Goal: Task Accomplishment & Management: Complete application form

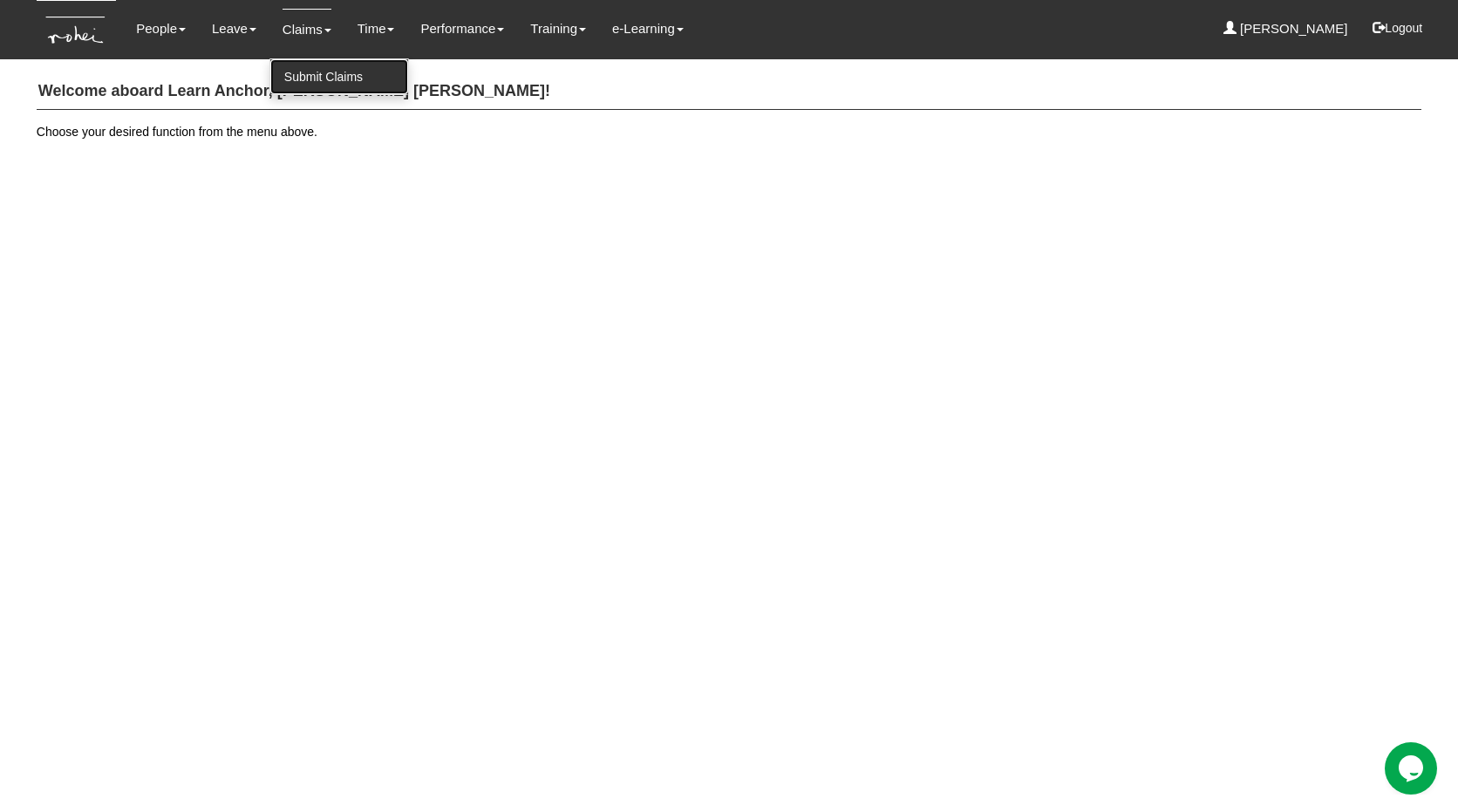
click at [314, 83] on link "Submit Claims" at bounding box center [339, 76] width 137 height 35
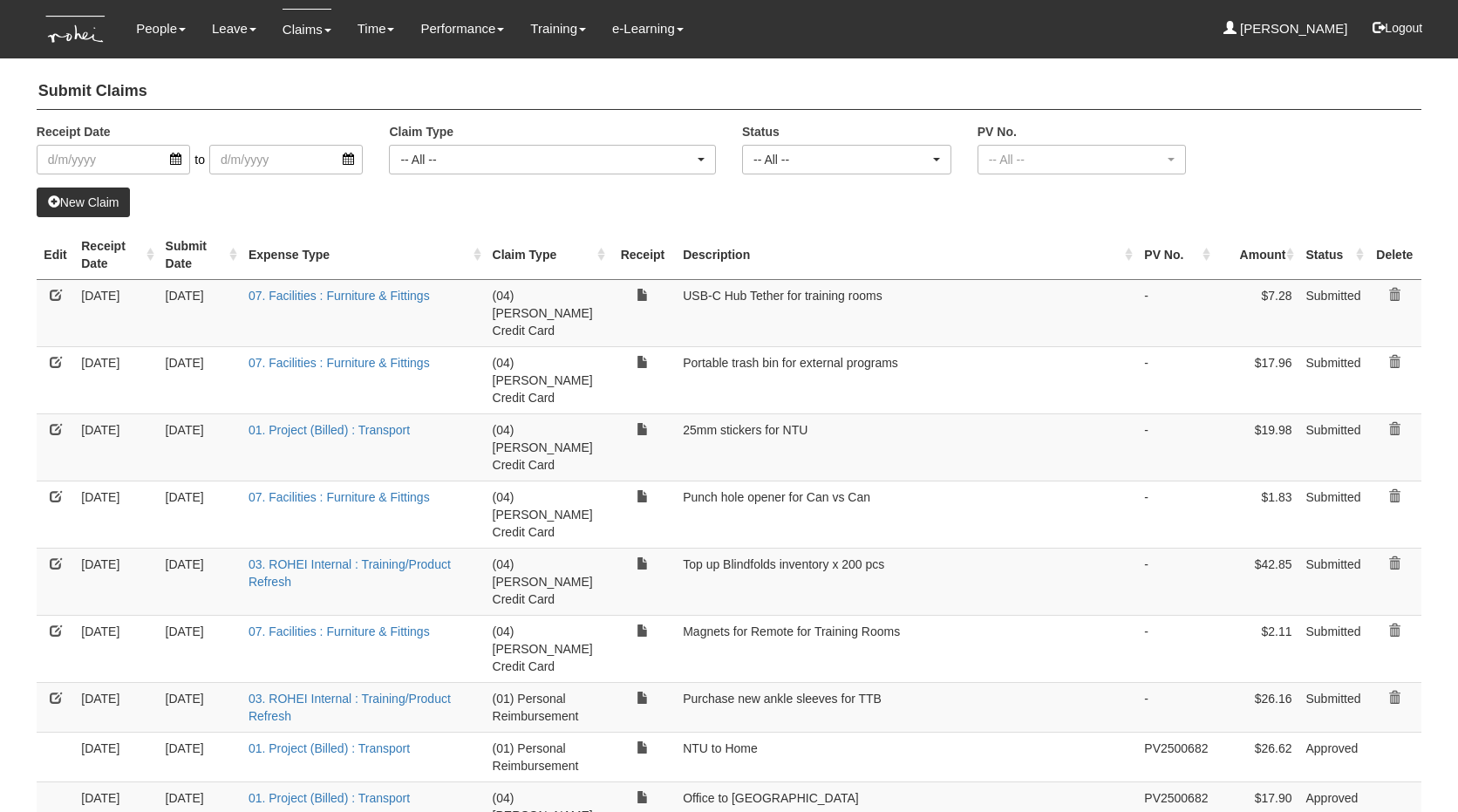
select select "50"
click at [120, 163] on input "search" at bounding box center [113, 160] width 153 height 30
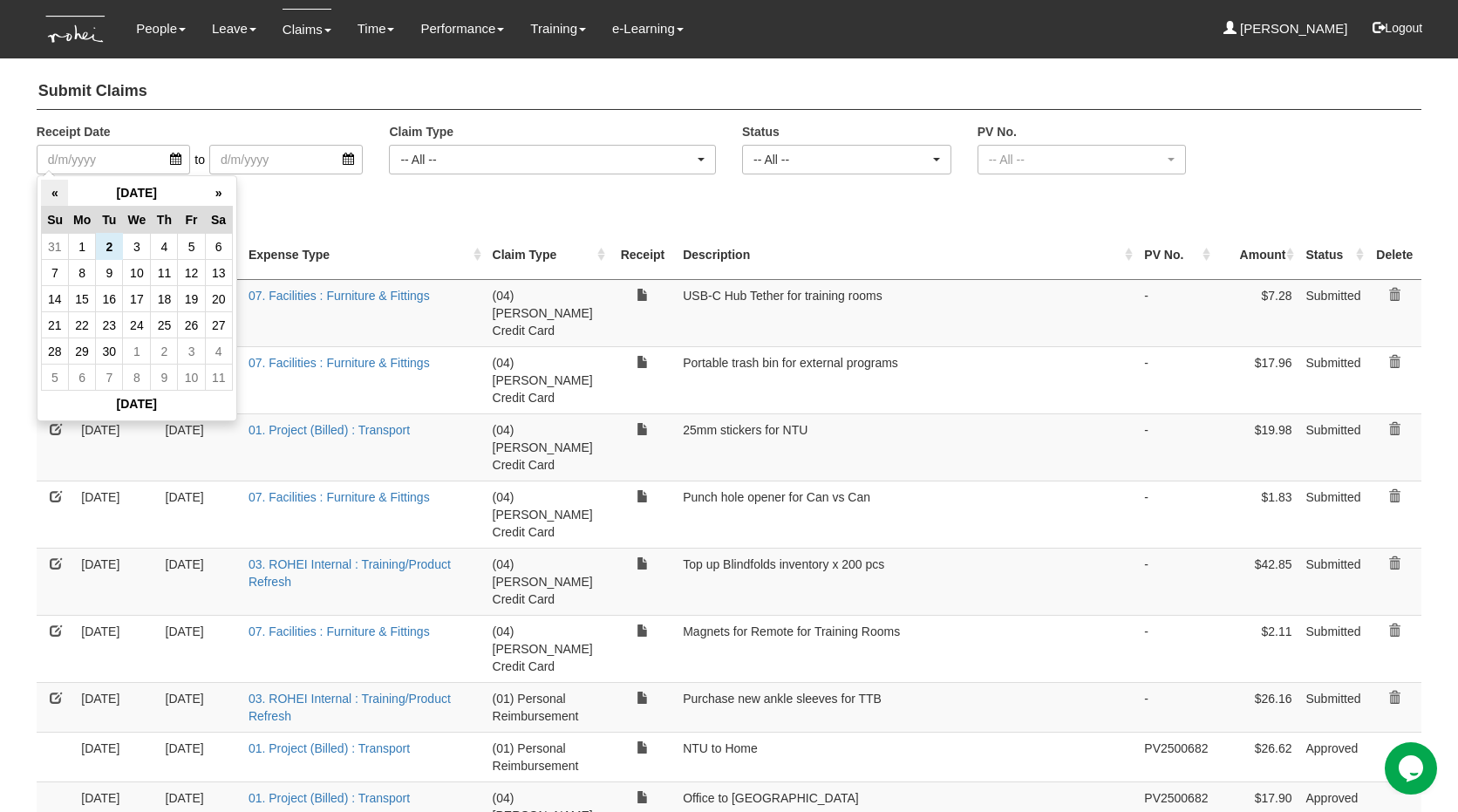
click at [58, 184] on th "«" at bounding box center [55, 193] width 27 height 27
click at [190, 244] on td "1" at bounding box center [191, 247] width 27 height 26
type input "1/8/2025"
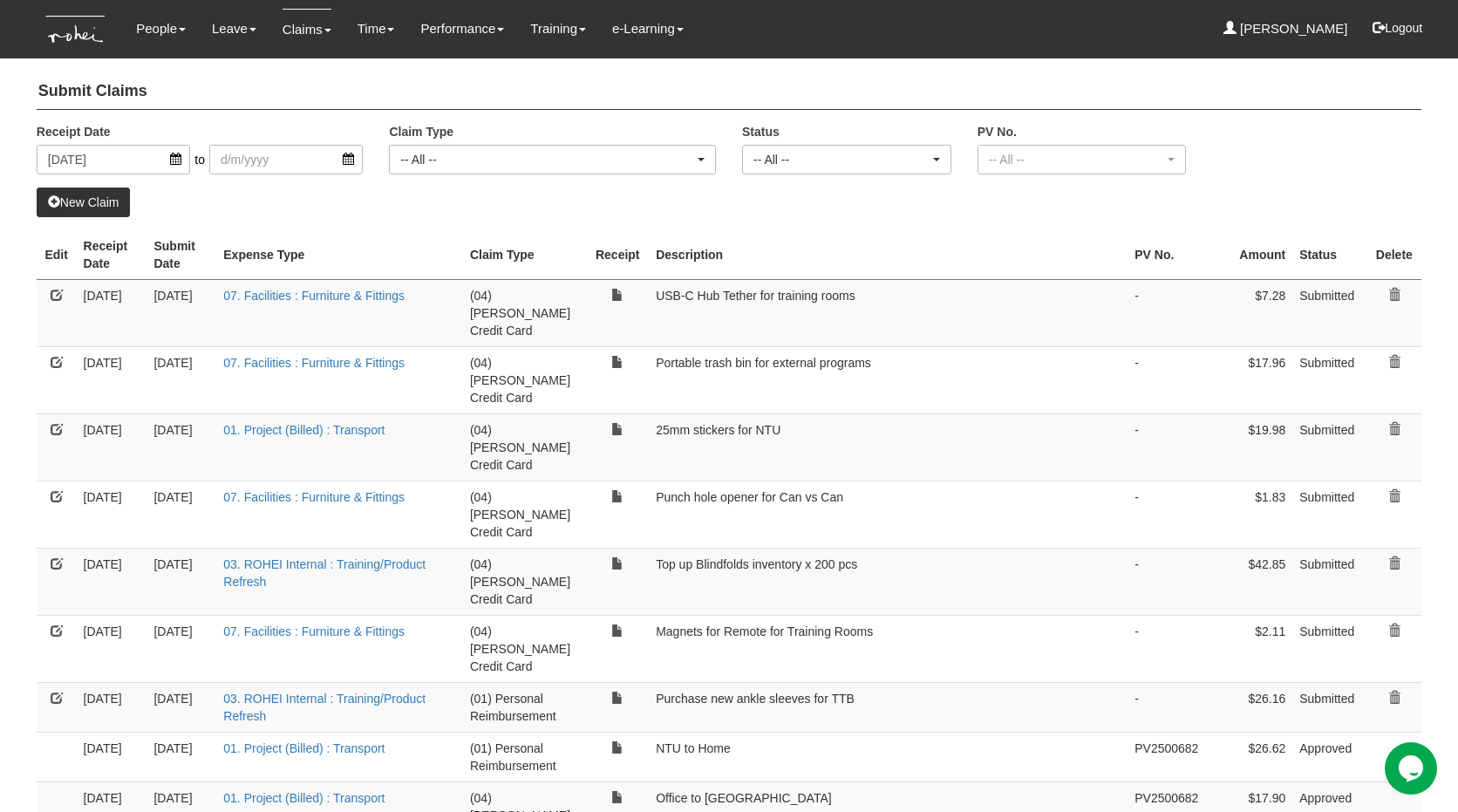
select select "50"
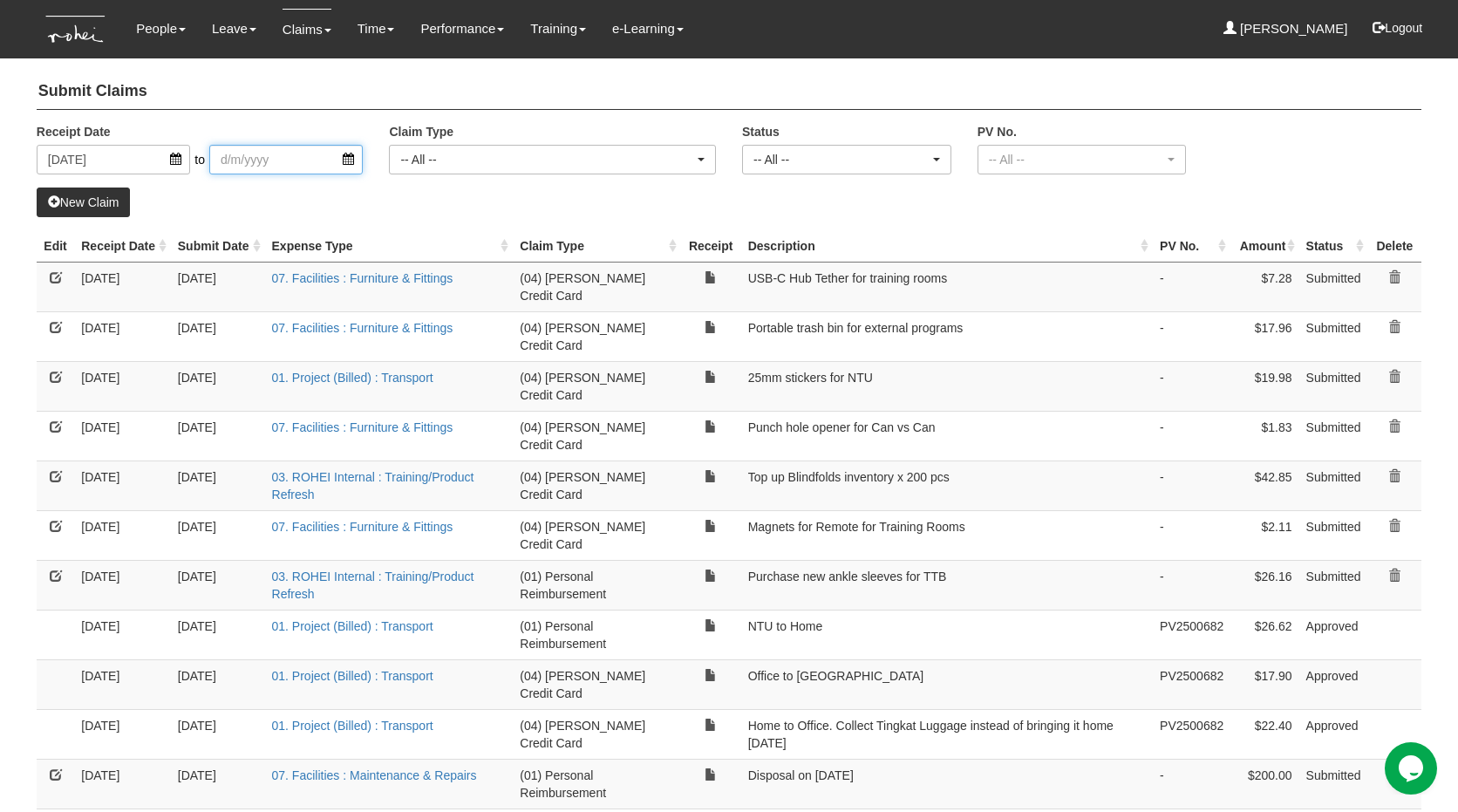
click at [257, 165] on input "search" at bounding box center [285, 160] width 153 height 30
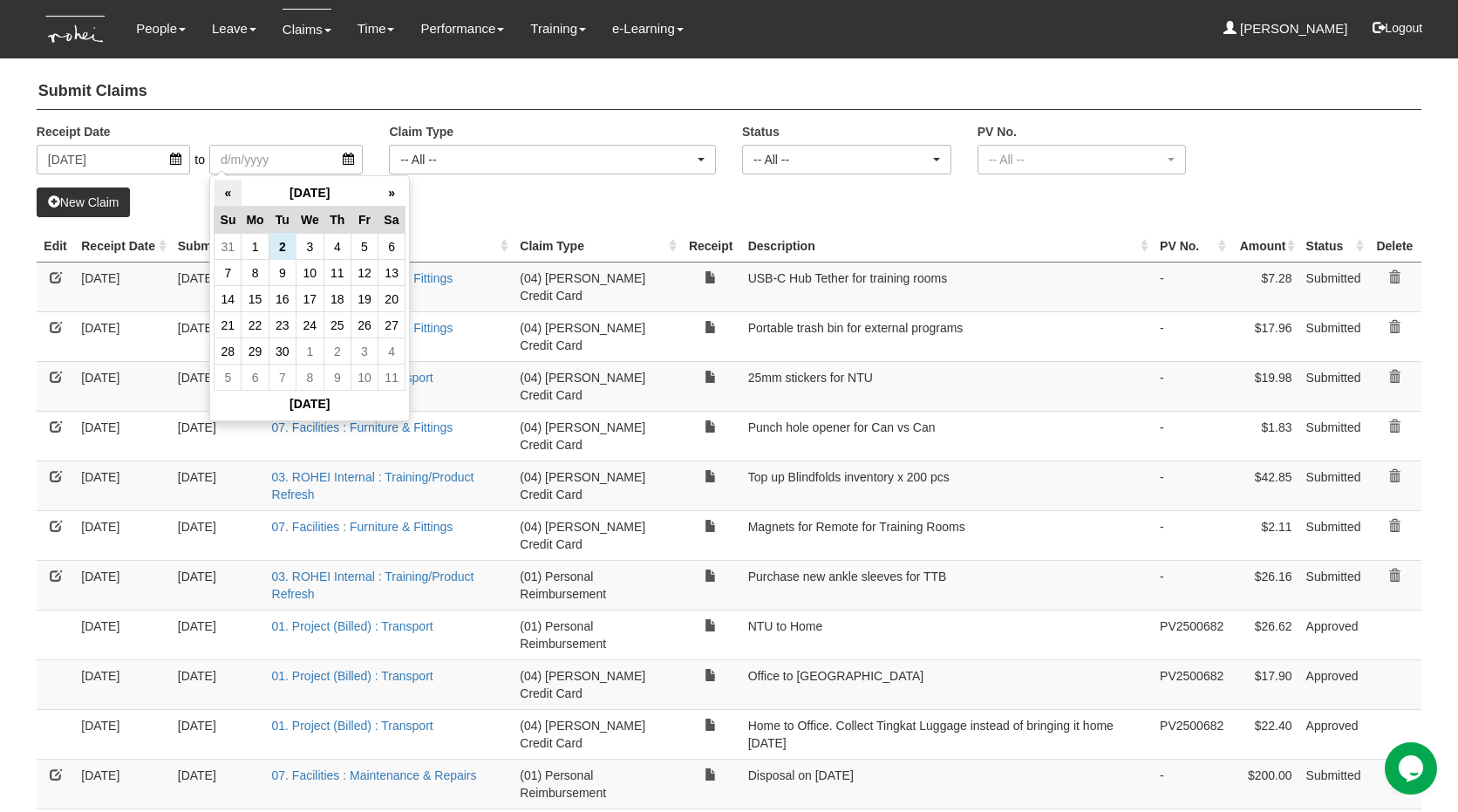
click at [226, 192] on th "«" at bounding box center [228, 193] width 27 height 27
click at [229, 374] on td "31" at bounding box center [228, 377] width 27 height 26
type input "31/8/2025"
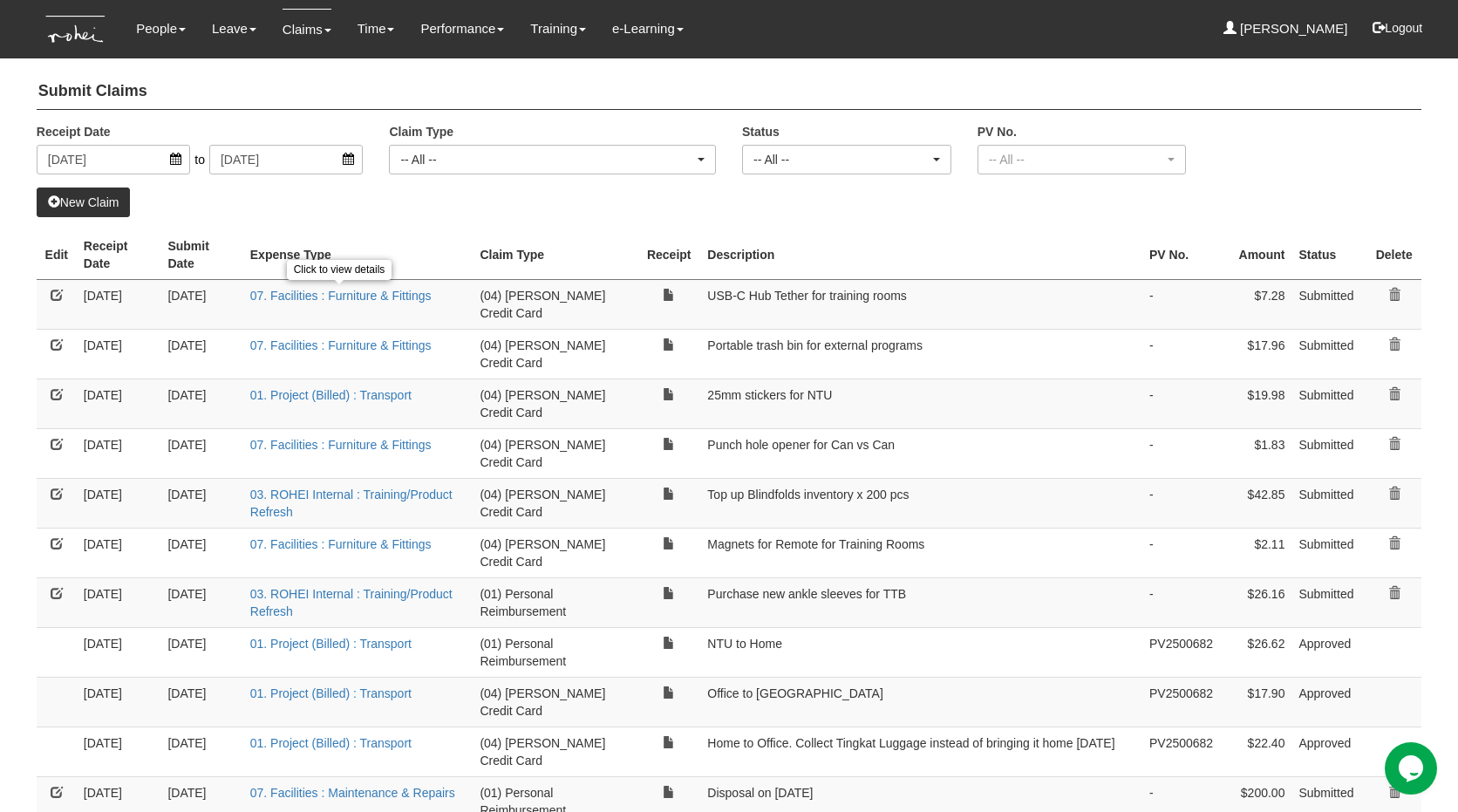
select select "50"
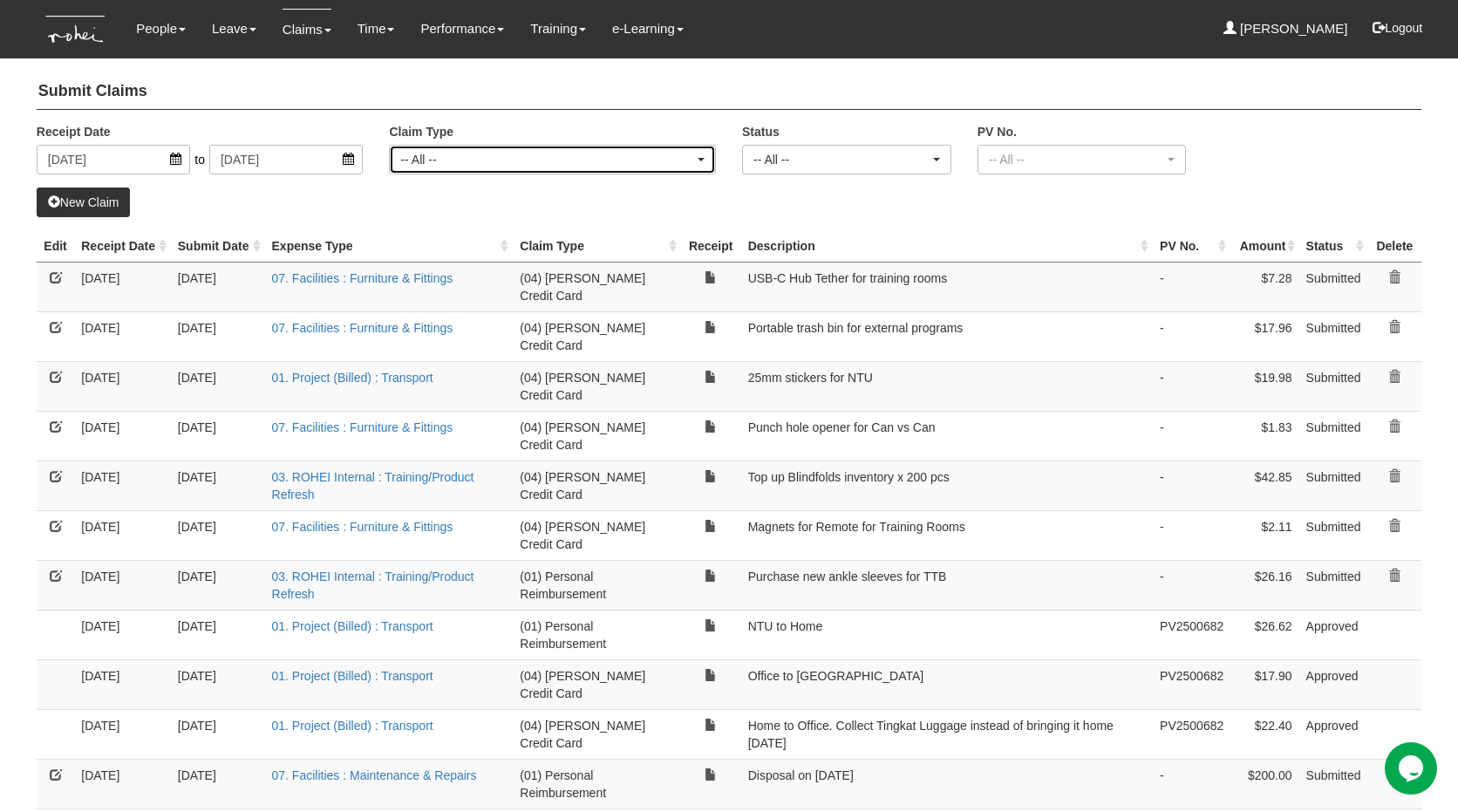
click at [626, 168] on div "-- All --" at bounding box center [553, 160] width 326 height 28
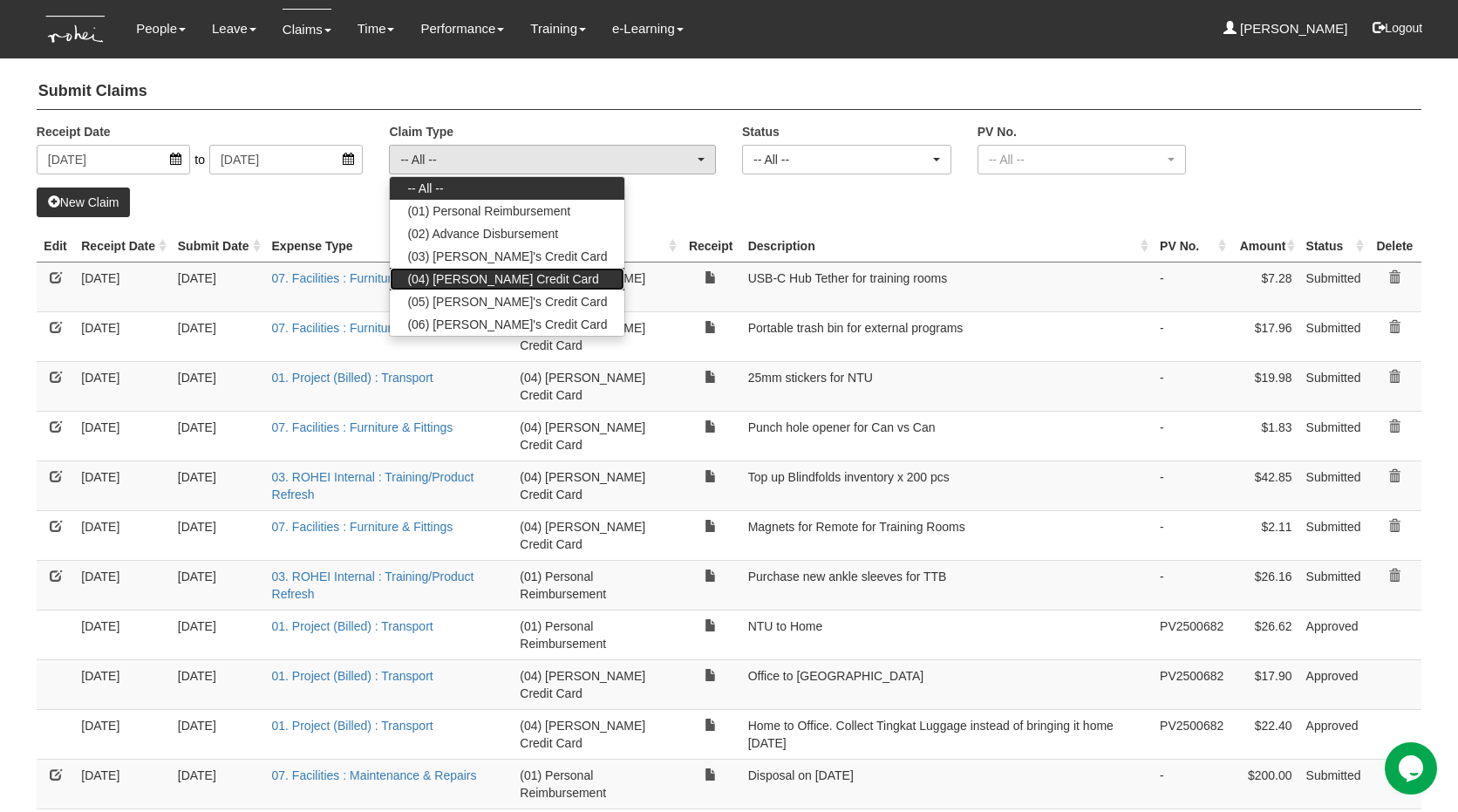
click at [565, 276] on link "(04) [PERSON_NAME] Credit Card" at bounding box center [506, 279] width 234 height 23
select select "16"
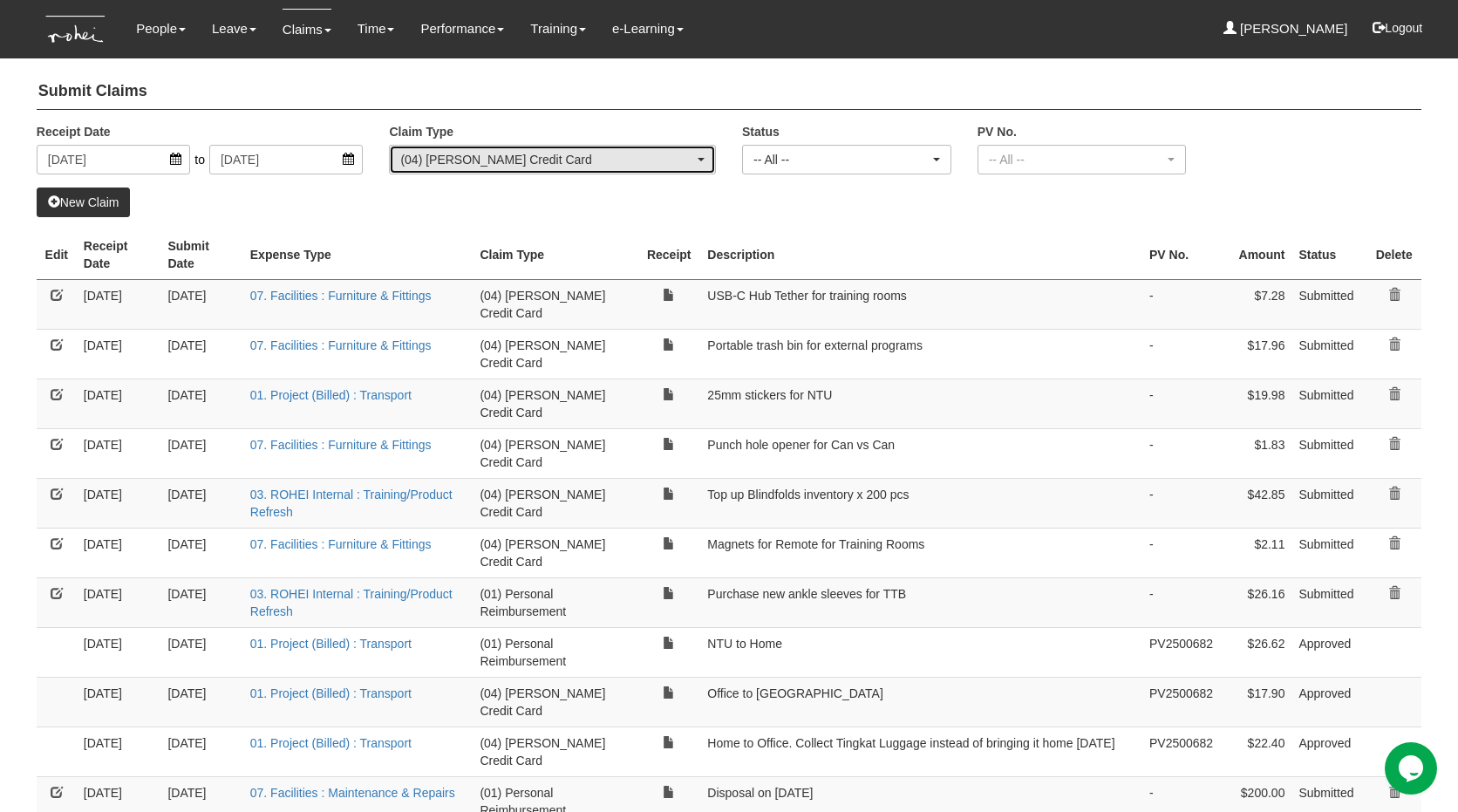
select select "50"
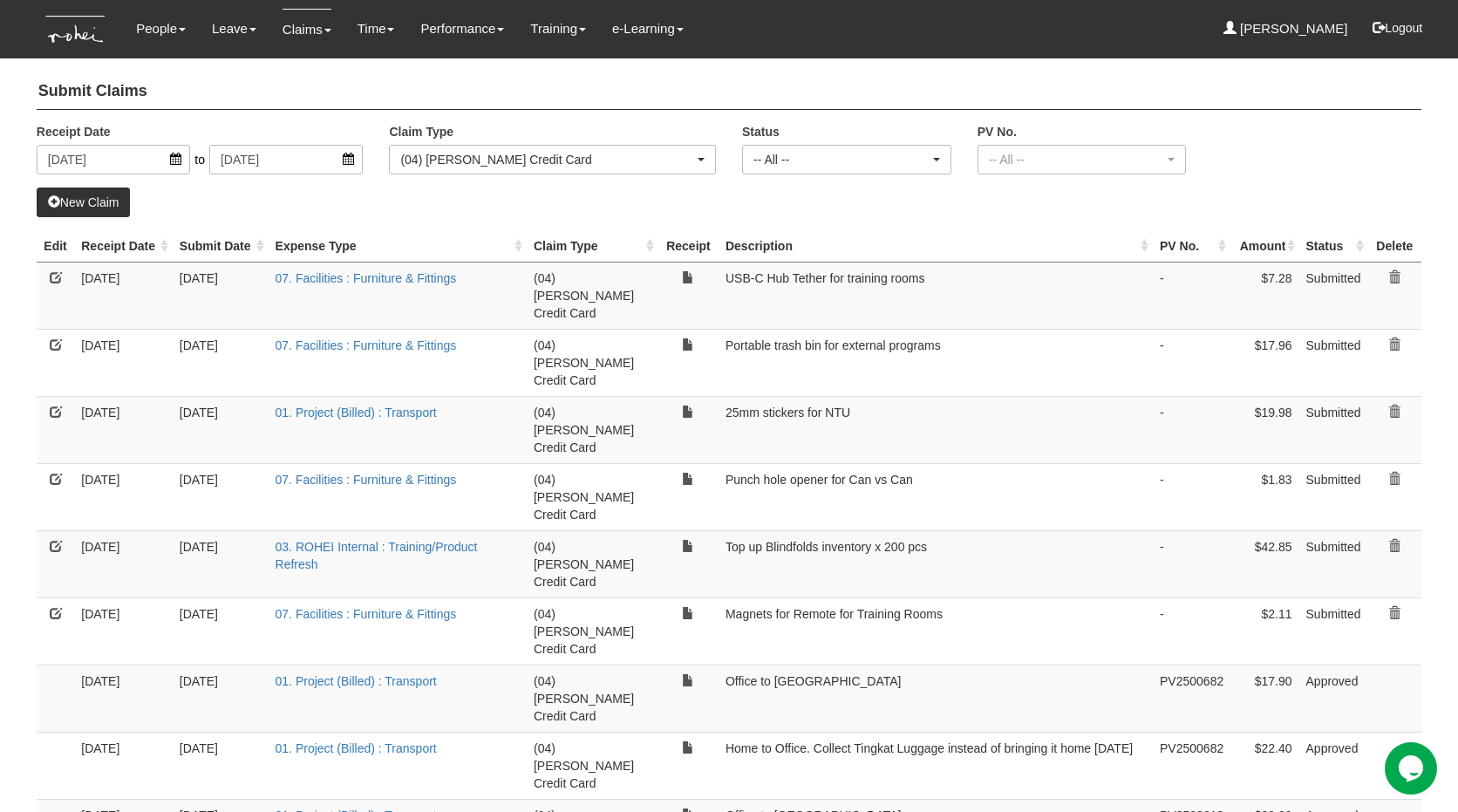
click at [87, 255] on th "Receipt Date" at bounding box center [123, 247] width 99 height 32
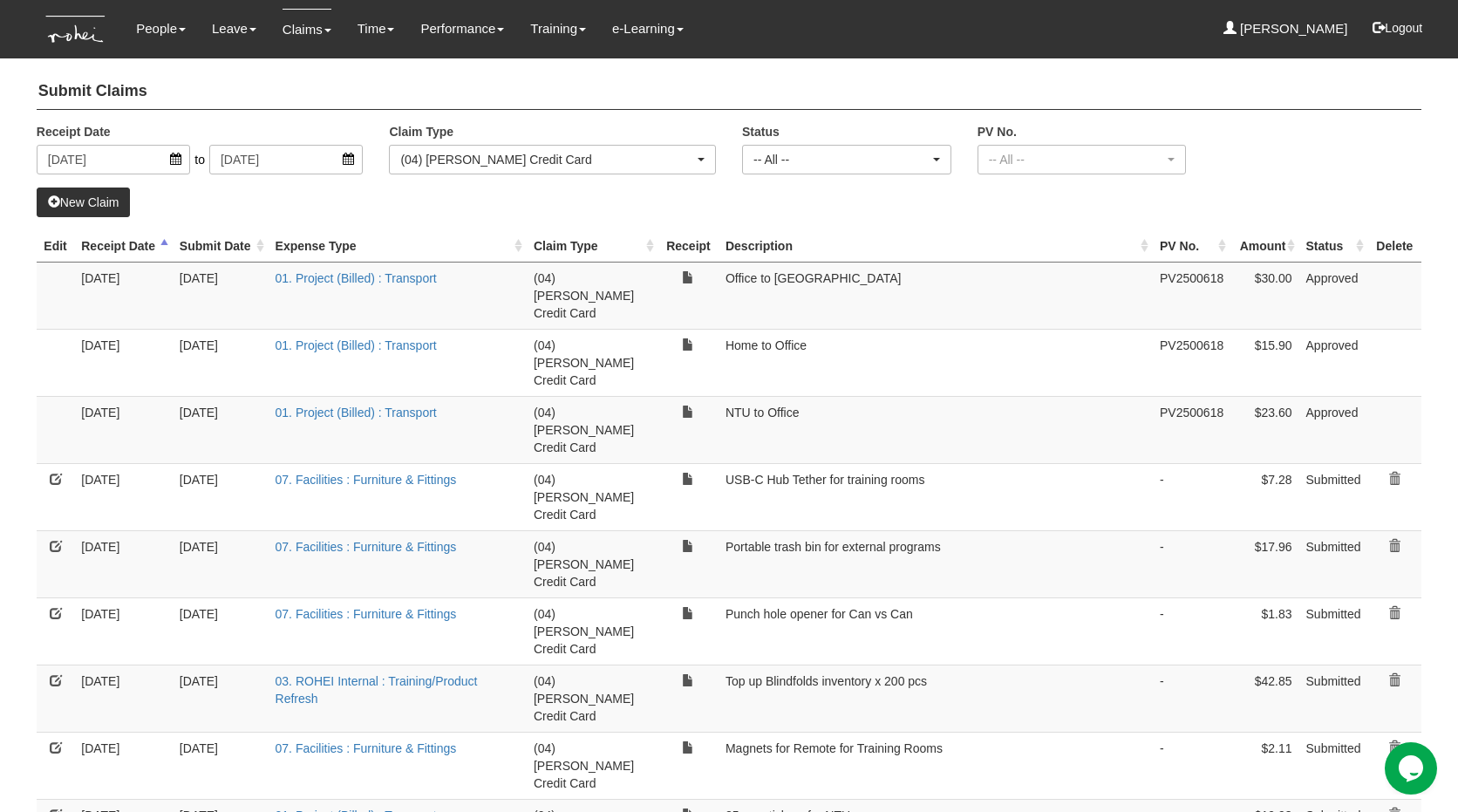
click at [87, 255] on th "Receipt Date" at bounding box center [123, 247] width 99 height 32
click at [127, 263] on th "Receipt Date" at bounding box center [123, 247] width 99 height 32
click at [86, 194] on link "New Claim" at bounding box center [84, 202] width 94 height 30
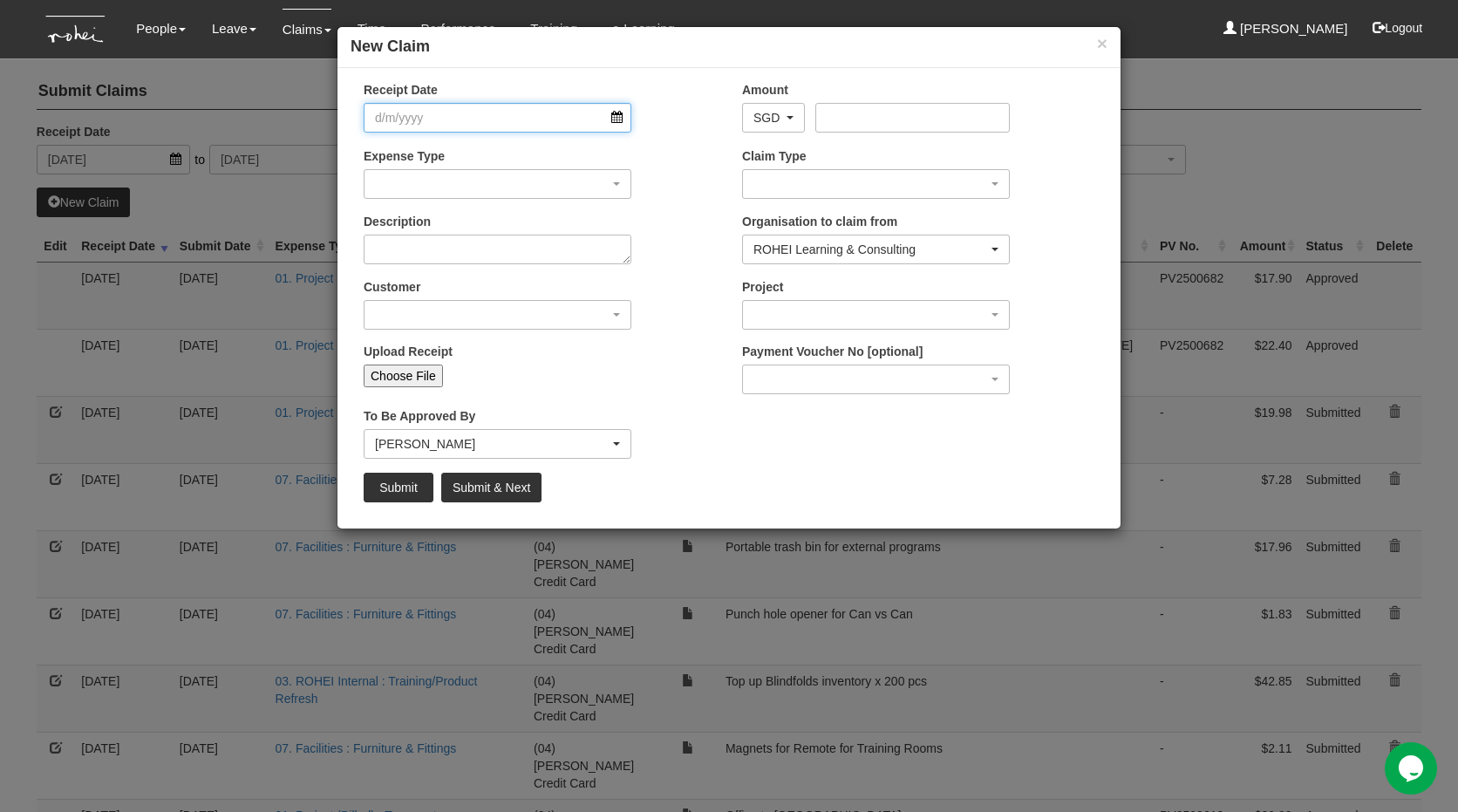
click at [505, 132] on input "Receipt Date" at bounding box center [497, 118] width 267 height 30
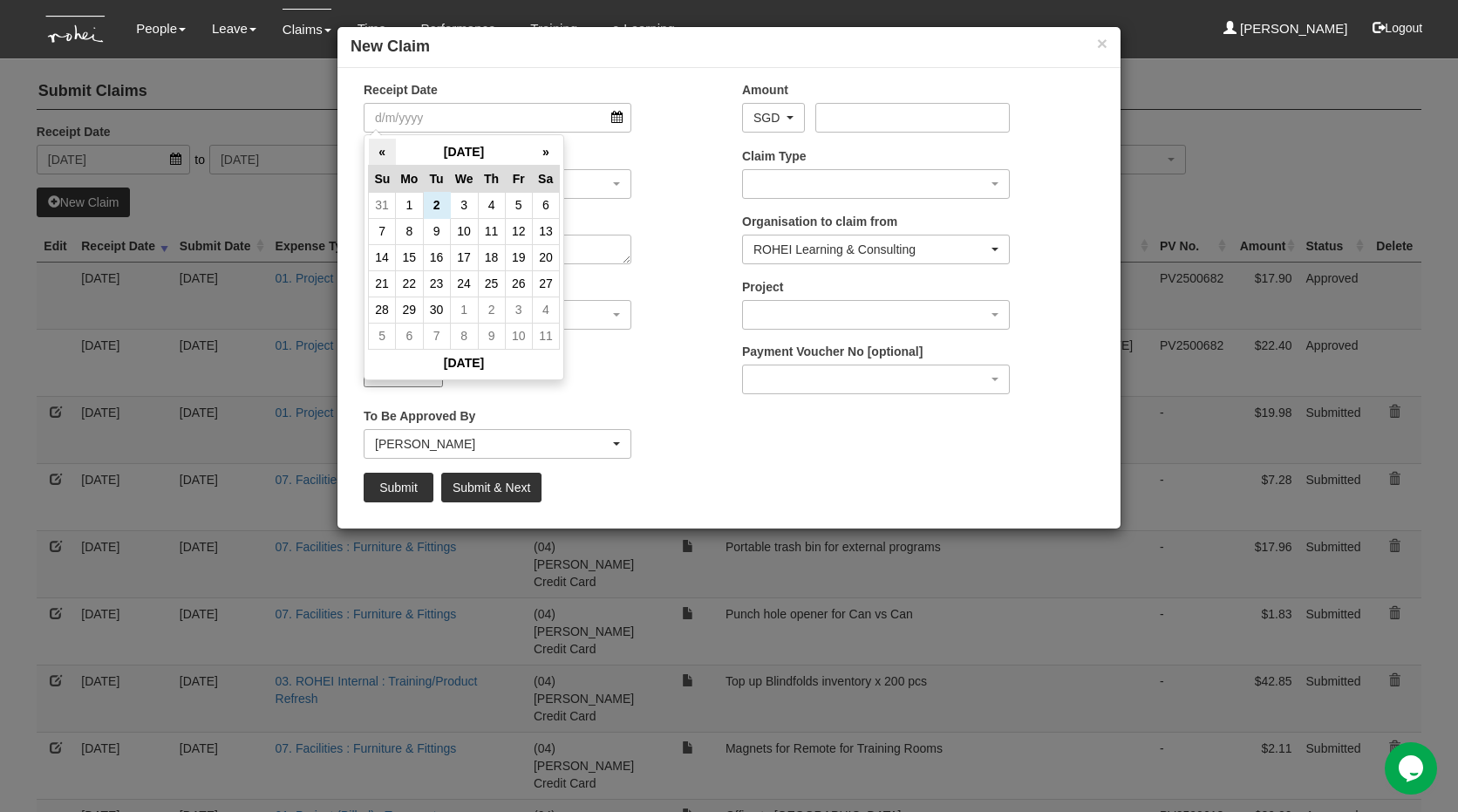
click at [394, 151] on th "«" at bounding box center [382, 151] width 27 height 27
click at [543, 256] on td "16" at bounding box center [545, 257] width 27 height 26
type input "[DATE]"
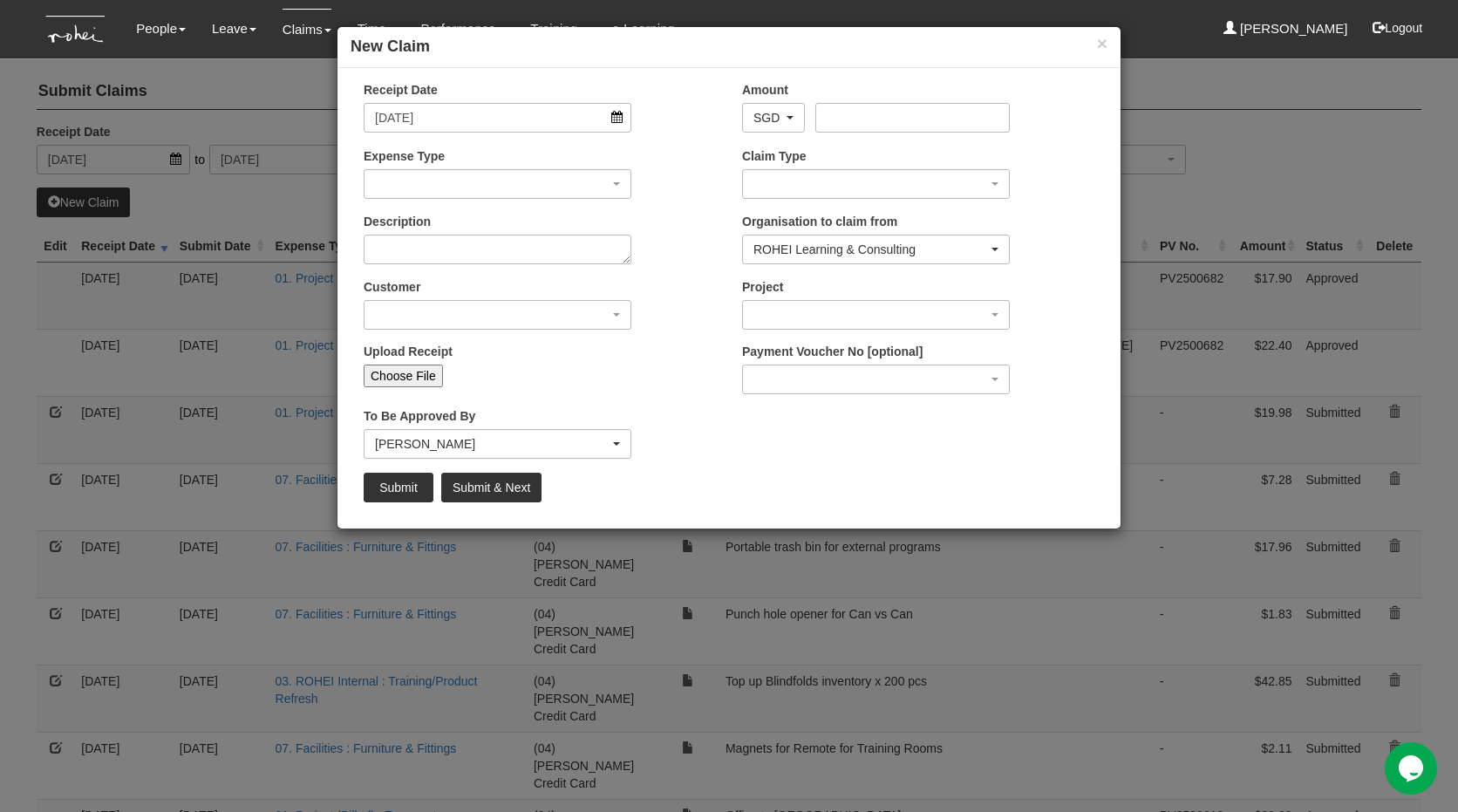
click at [396, 379] on input "Choose File" at bounding box center [403, 375] width 79 height 23
type input "C:\fakepath\Aug16$1830.pdf"
type input "Choose Another File"
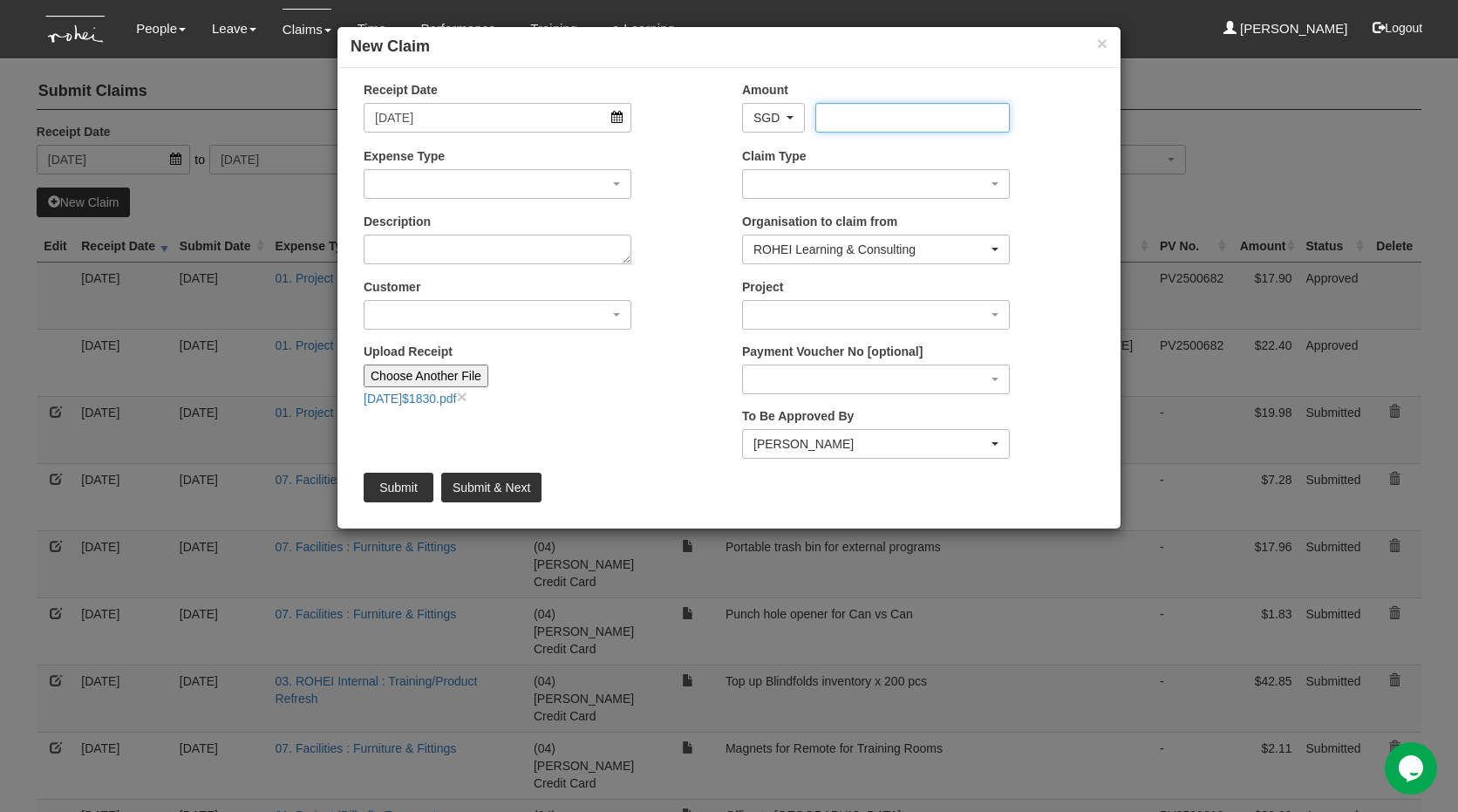
click at [884, 119] on input "Amount" at bounding box center [912, 118] width 194 height 30
type input "18.30"
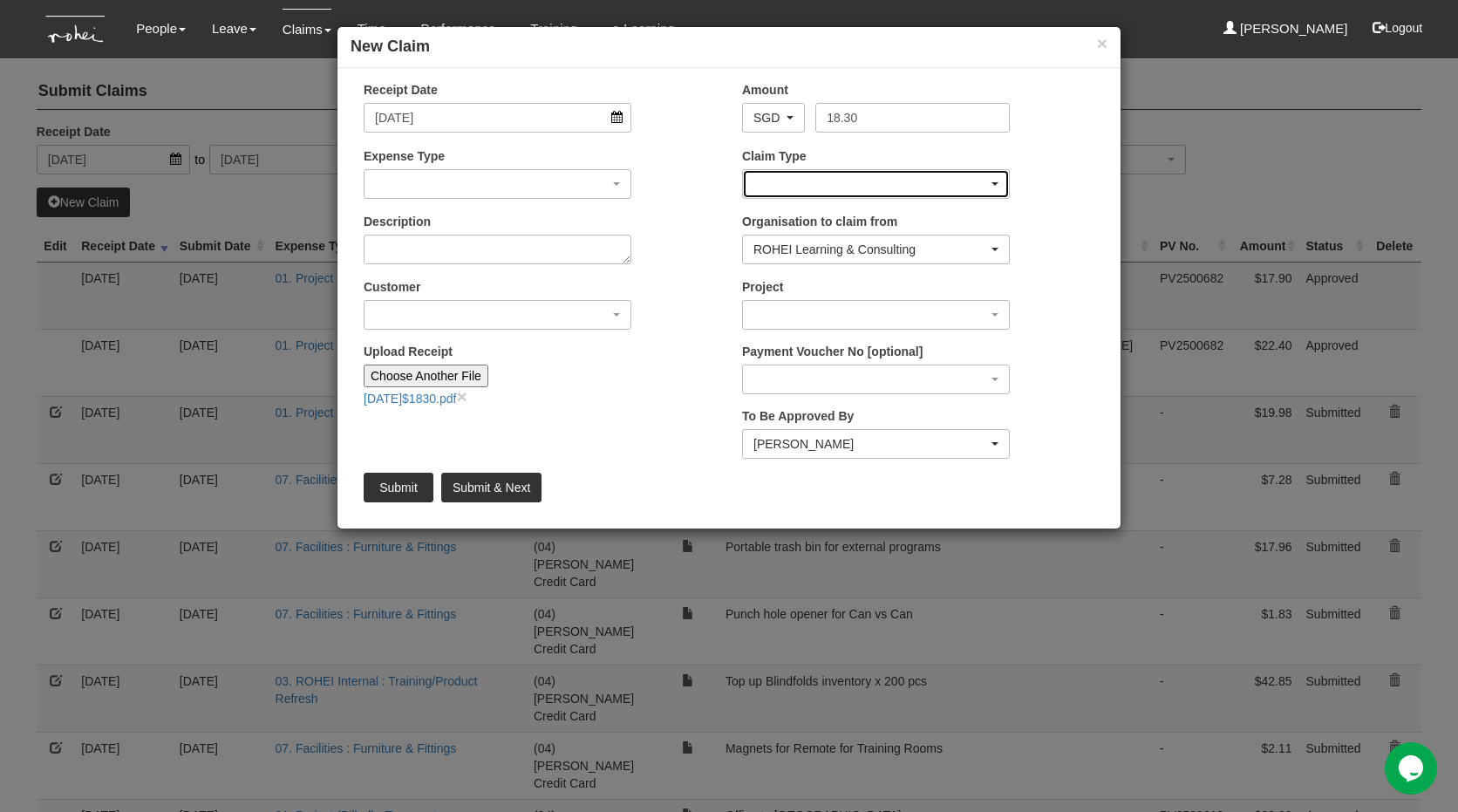
click at [837, 186] on div "button" at bounding box center [875, 184] width 266 height 28
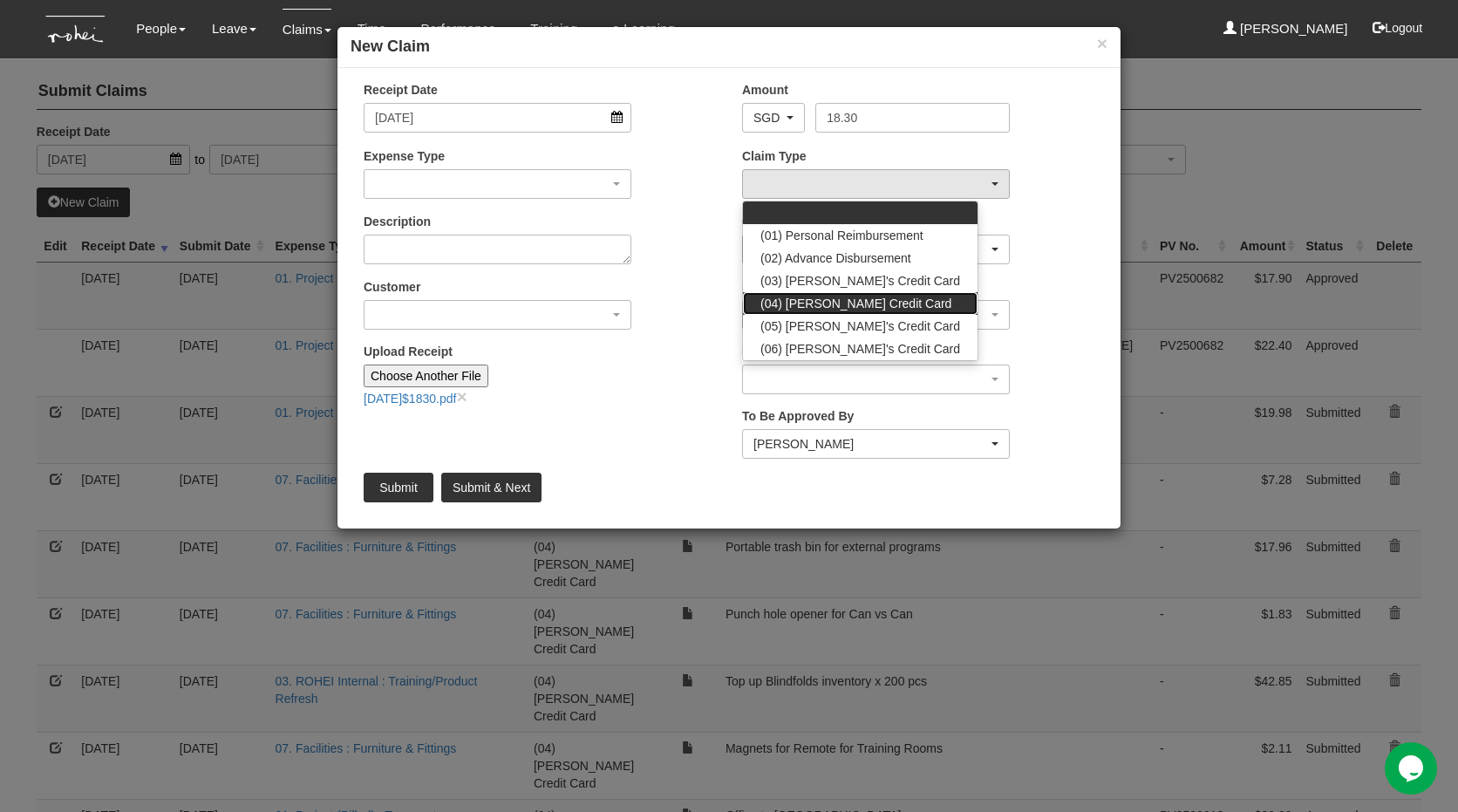
click at [815, 299] on span "(04) [PERSON_NAME] Credit Card" at bounding box center [856, 303] width 191 height 18
select select "16"
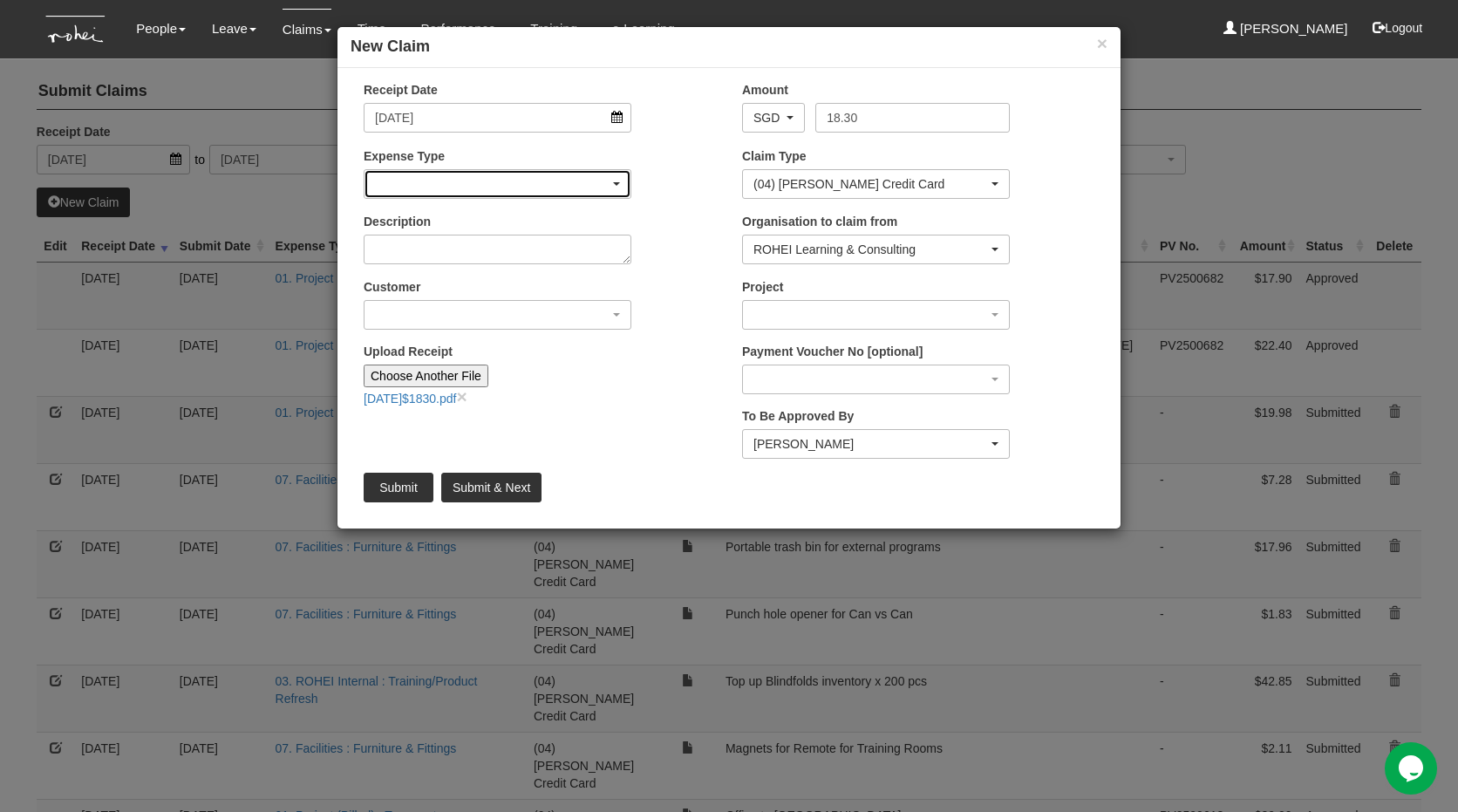
click at [527, 175] on div "button" at bounding box center [497, 184] width 266 height 28
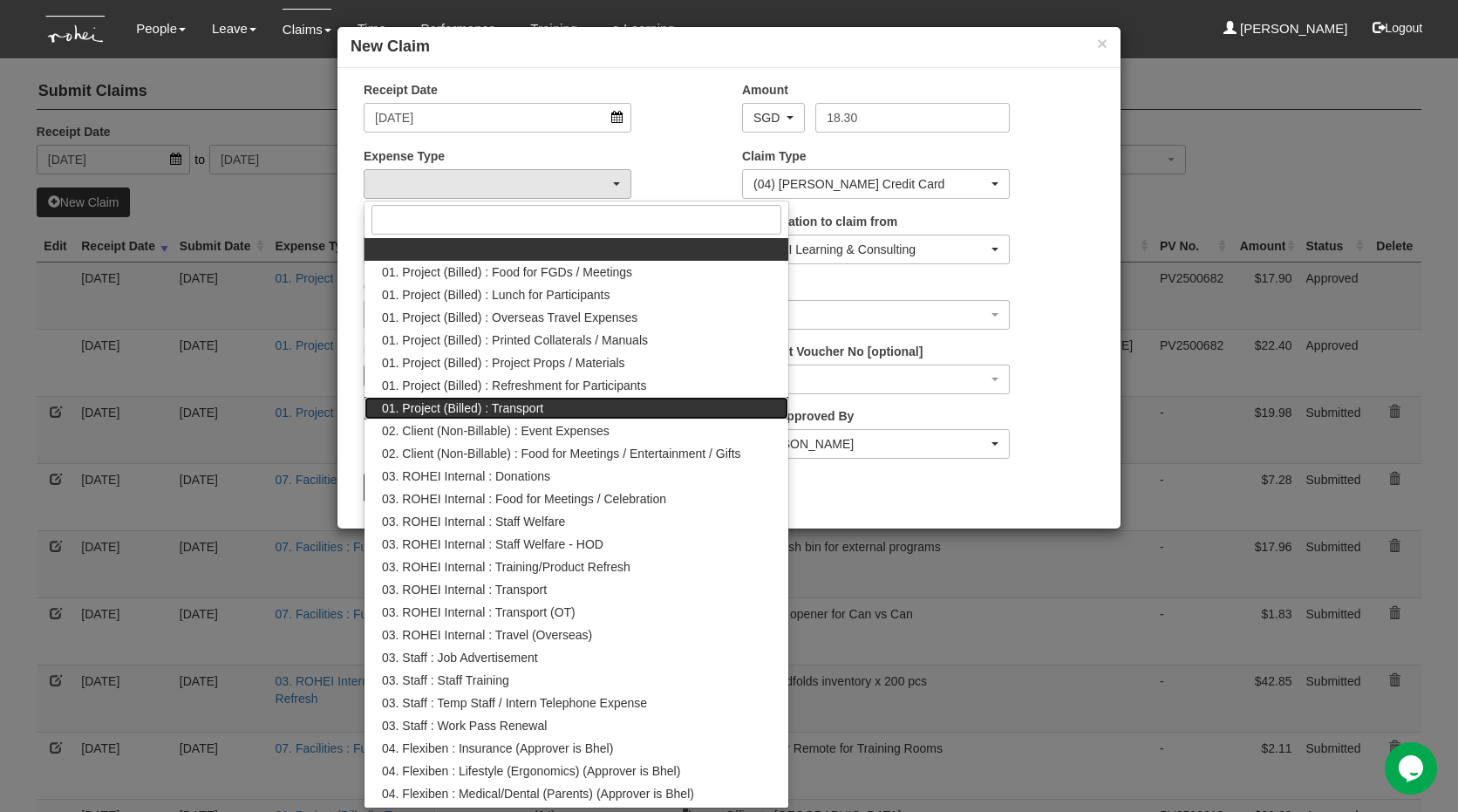
click at [543, 399] on span "01. Project (Billed) : Transport" at bounding box center [462, 407] width 161 height 18
select select "135"
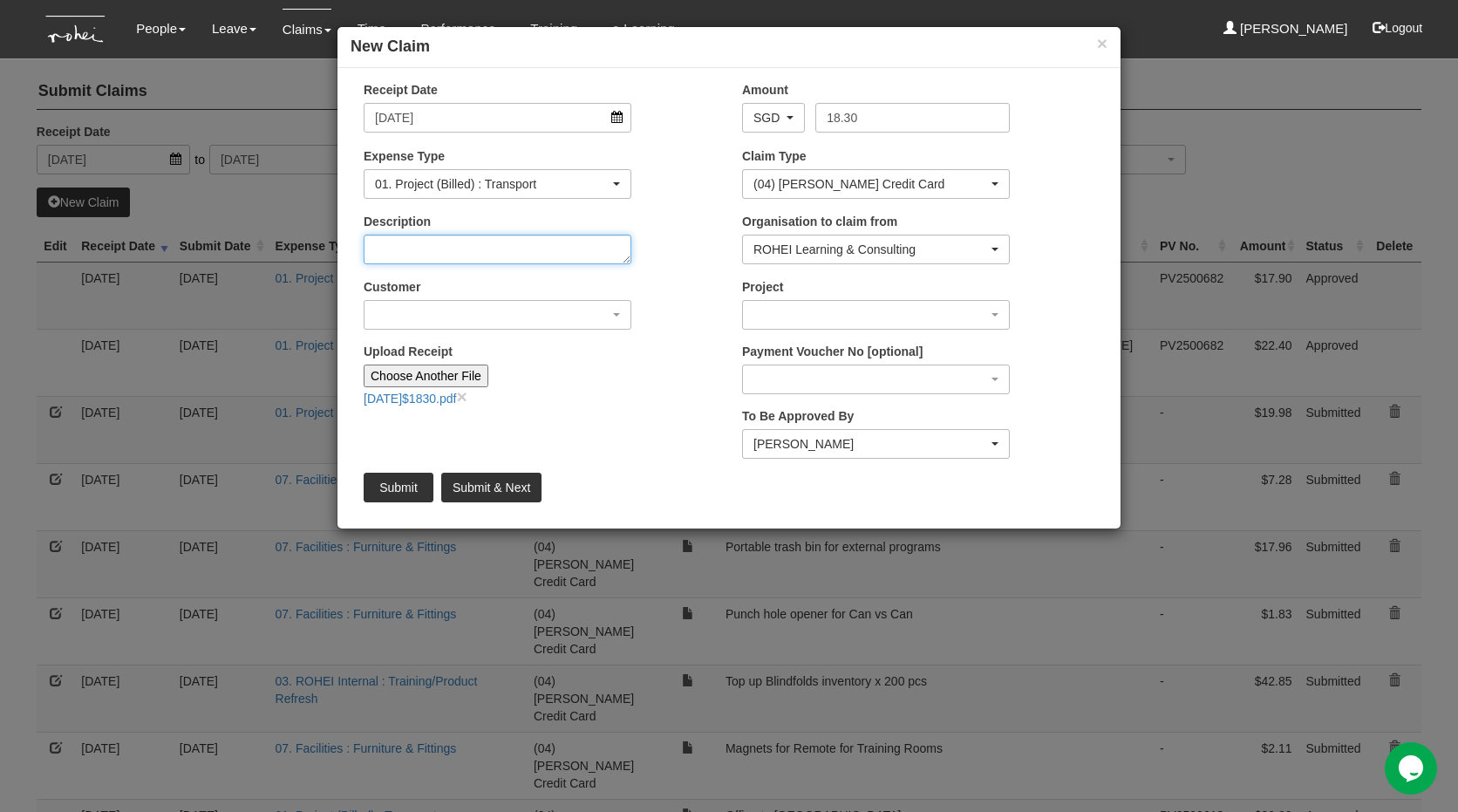
click at [504, 237] on textarea "Description" at bounding box center [497, 249] width 267 height 30
type textarea "Home to Office"
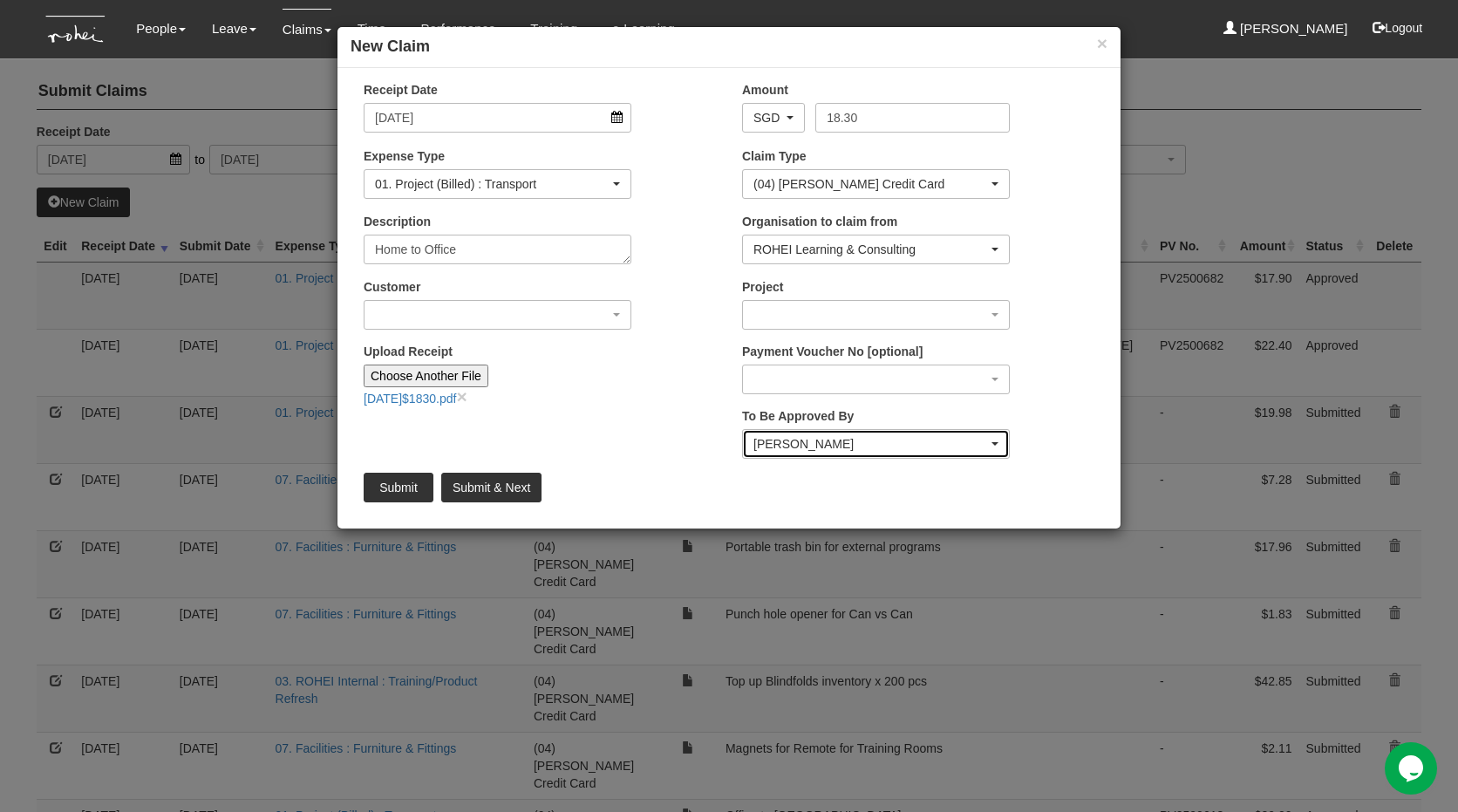
click at [817, 439] on div "[PERSON_NAME]" at bounding box center [871, 443] width 234 height 18
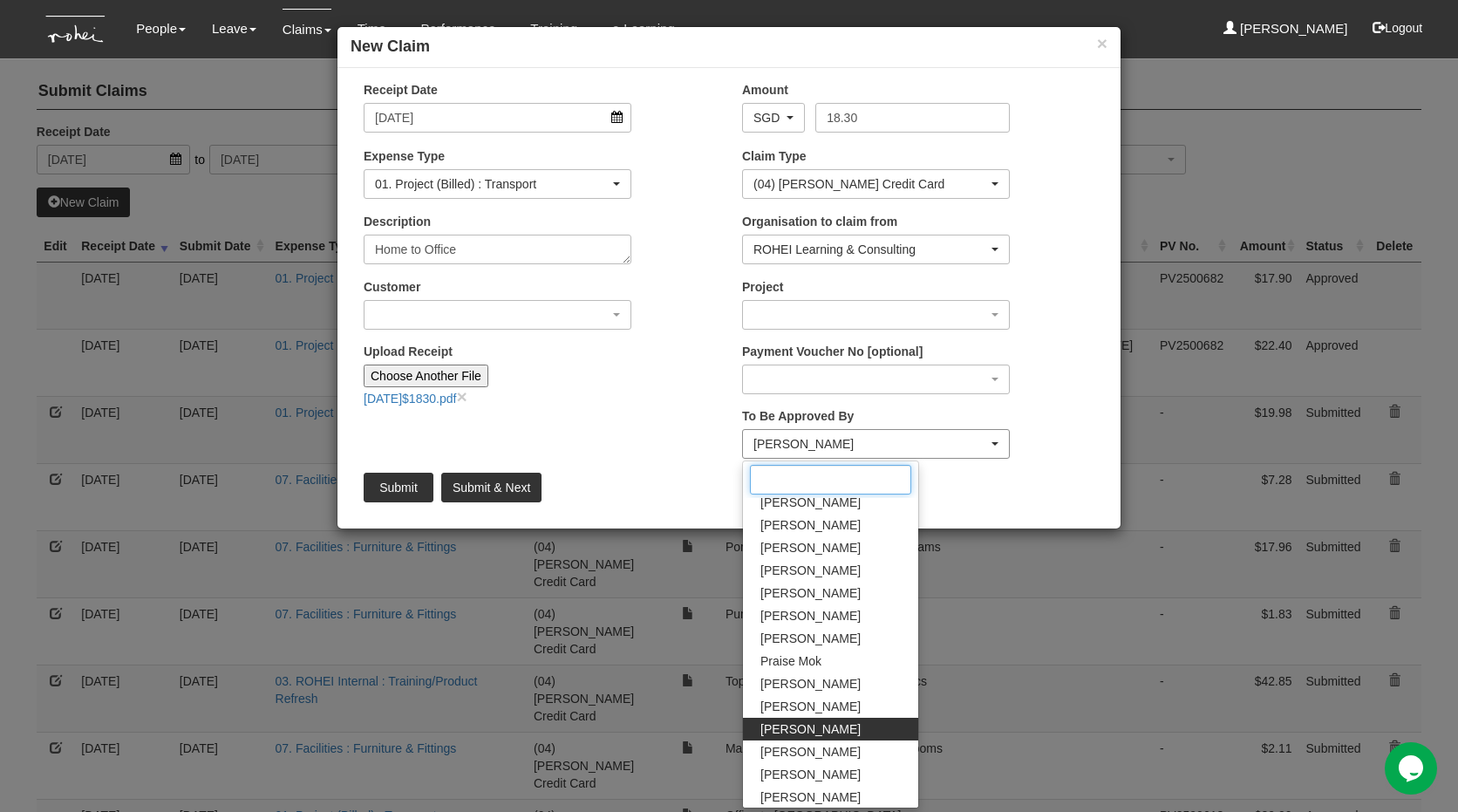
type input "a"
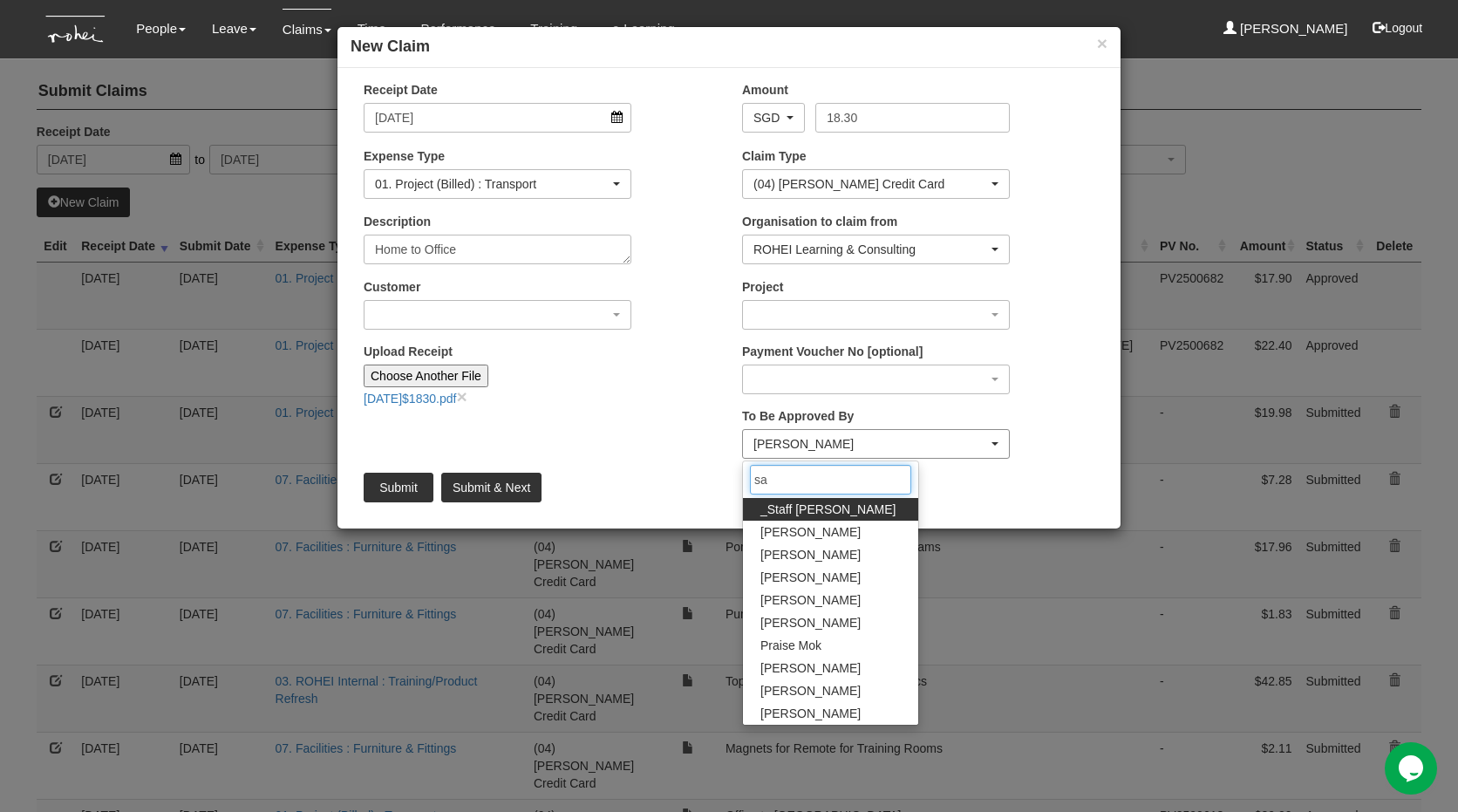
type input "san"
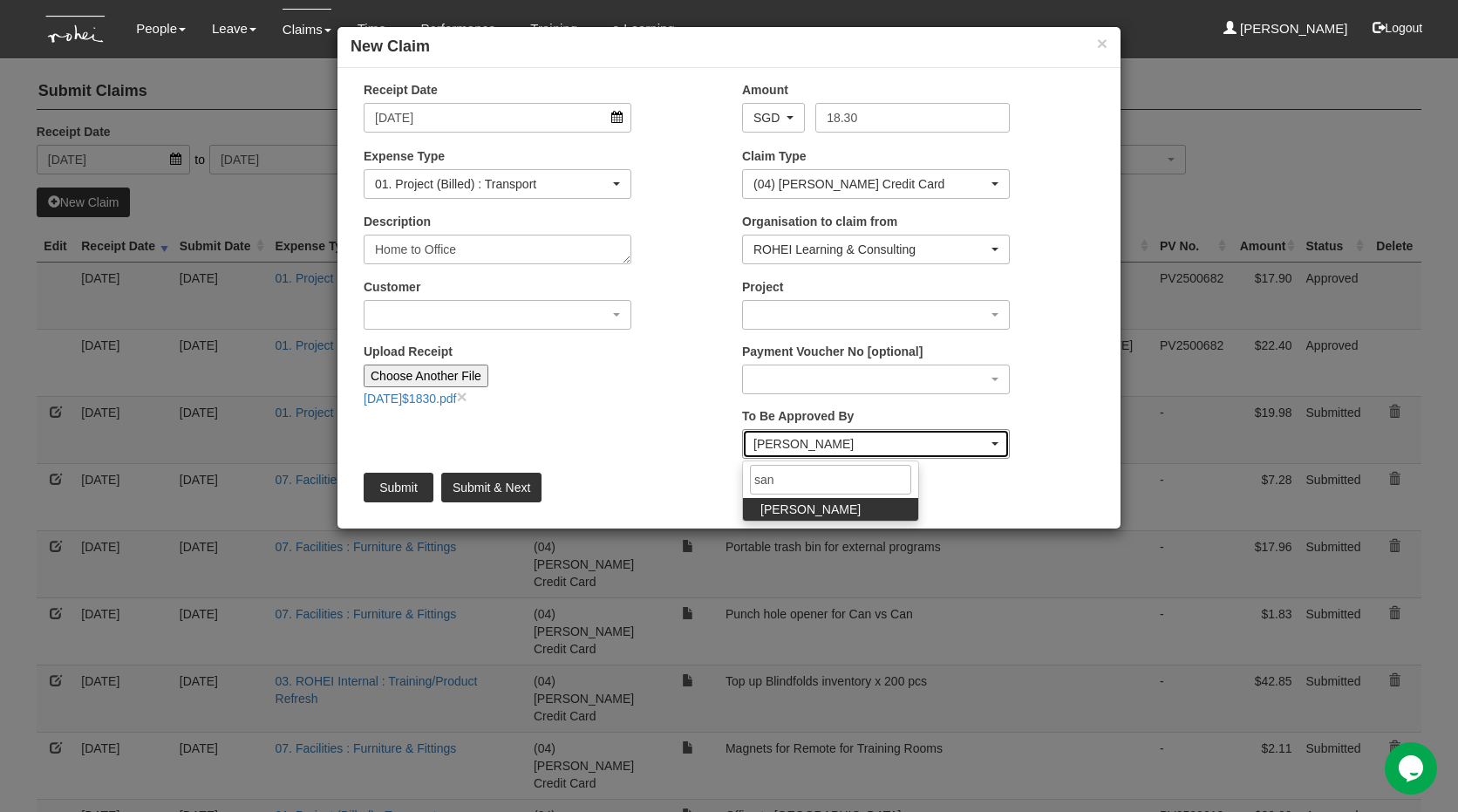
select select "5e225cdc-7ce9-465a-9503-99e8ed4cc44e"
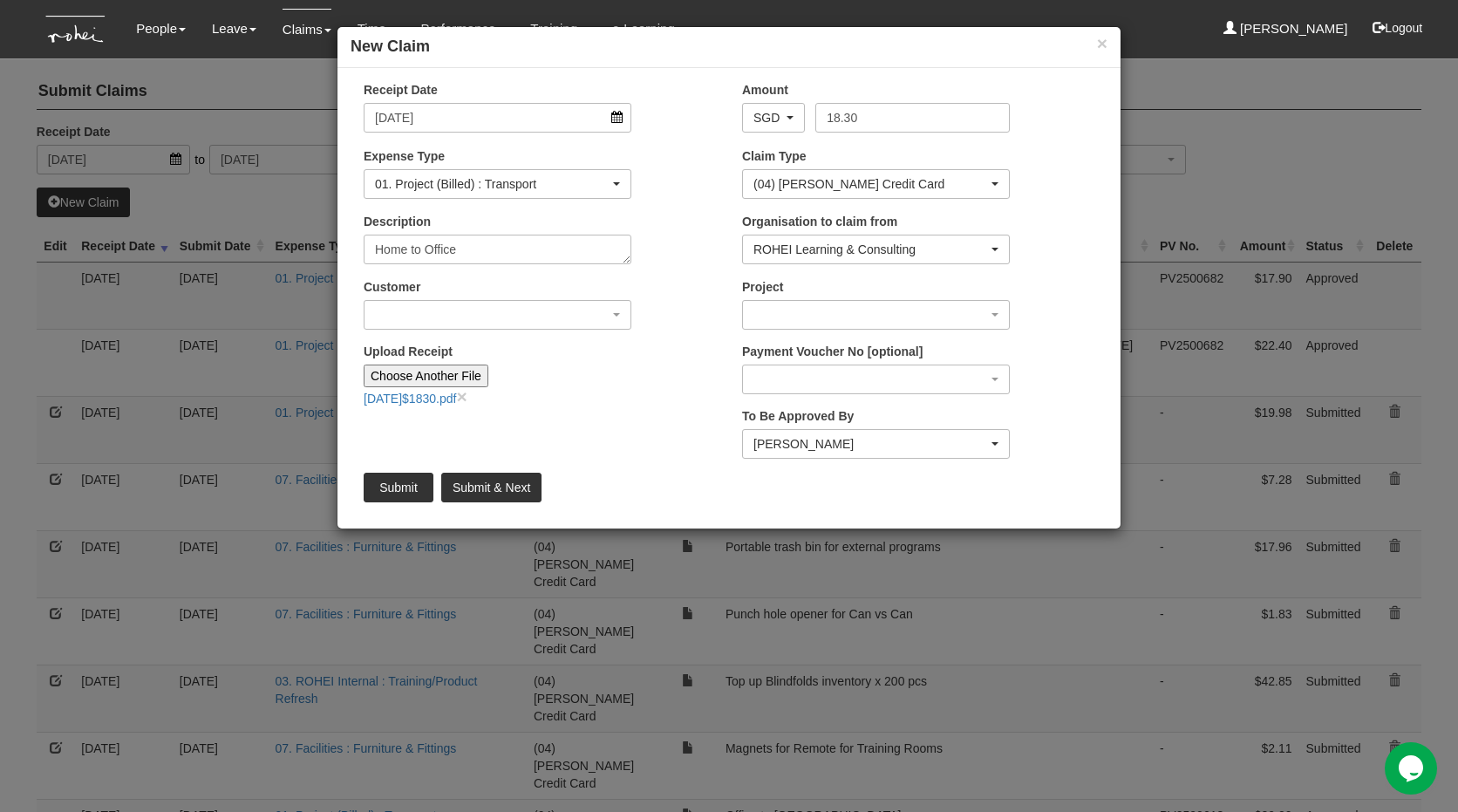
click at [488, 335] on div "Customer (N/A) _ROHEI Internal 3M ASIA PACIFIC PRIVATE LTD 58.com AbbVie Operat…" at bounding box center [539, 310] width 378 height 65
click at [517, 326] on div "button" at bounding box center [497, 315] width 266 height 28
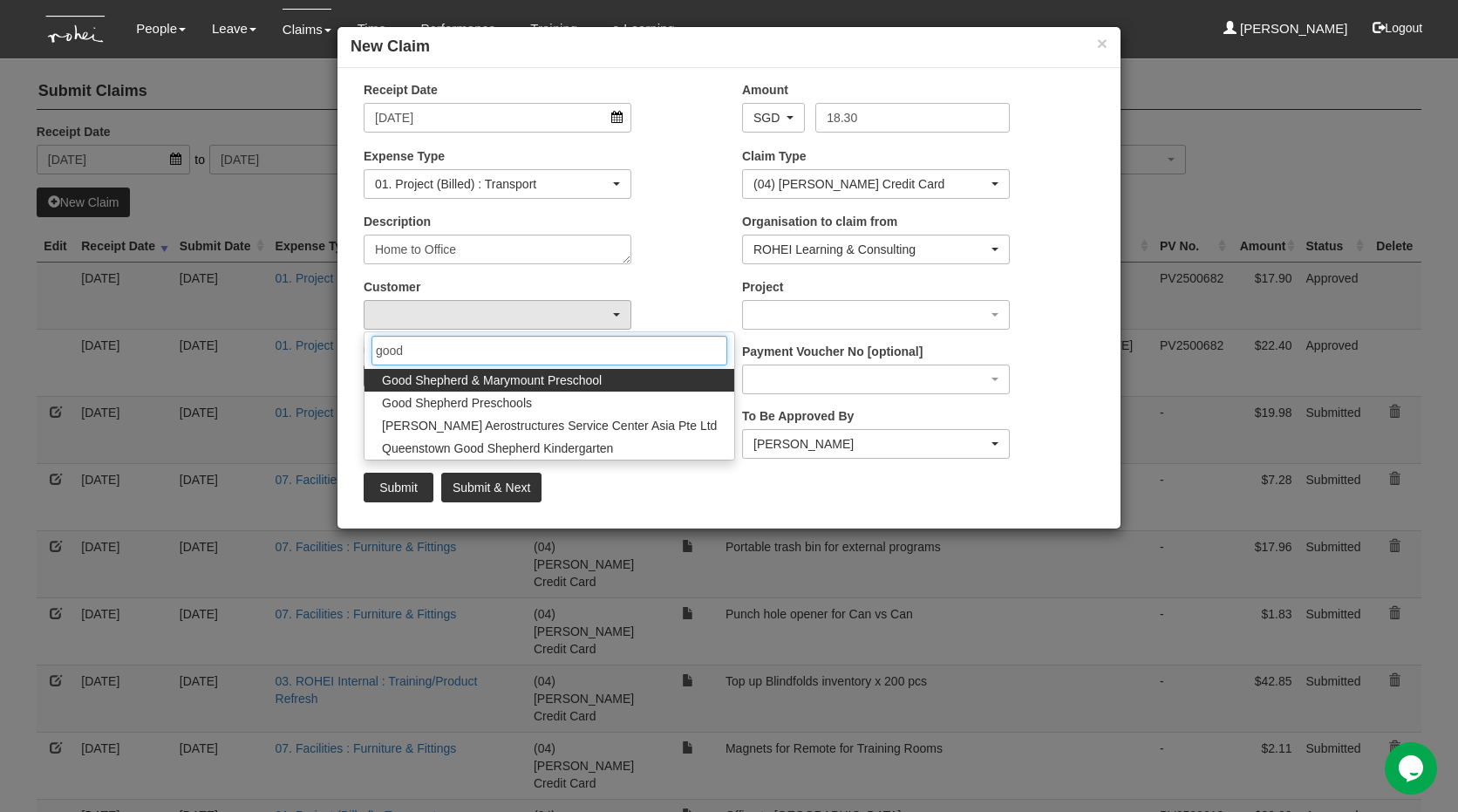
type input "good"
click at [541, 377] on span "Good Shepherd & Marymount Preschool" at bounding box center [491, 380] width 219 height 18
select select "868"
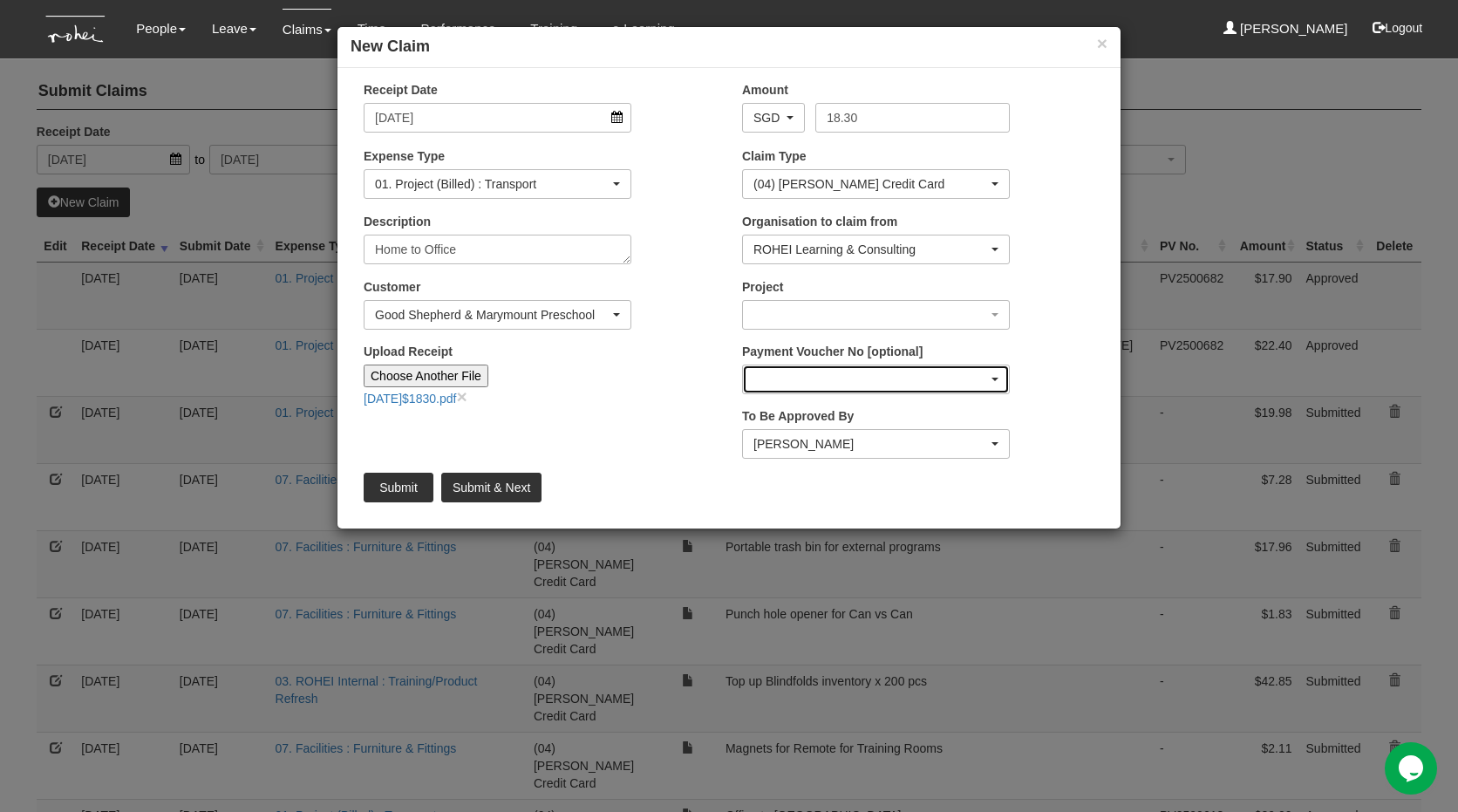
click at [825, 381] on div "button" at bounding box center [875, 379] width 266 height 28
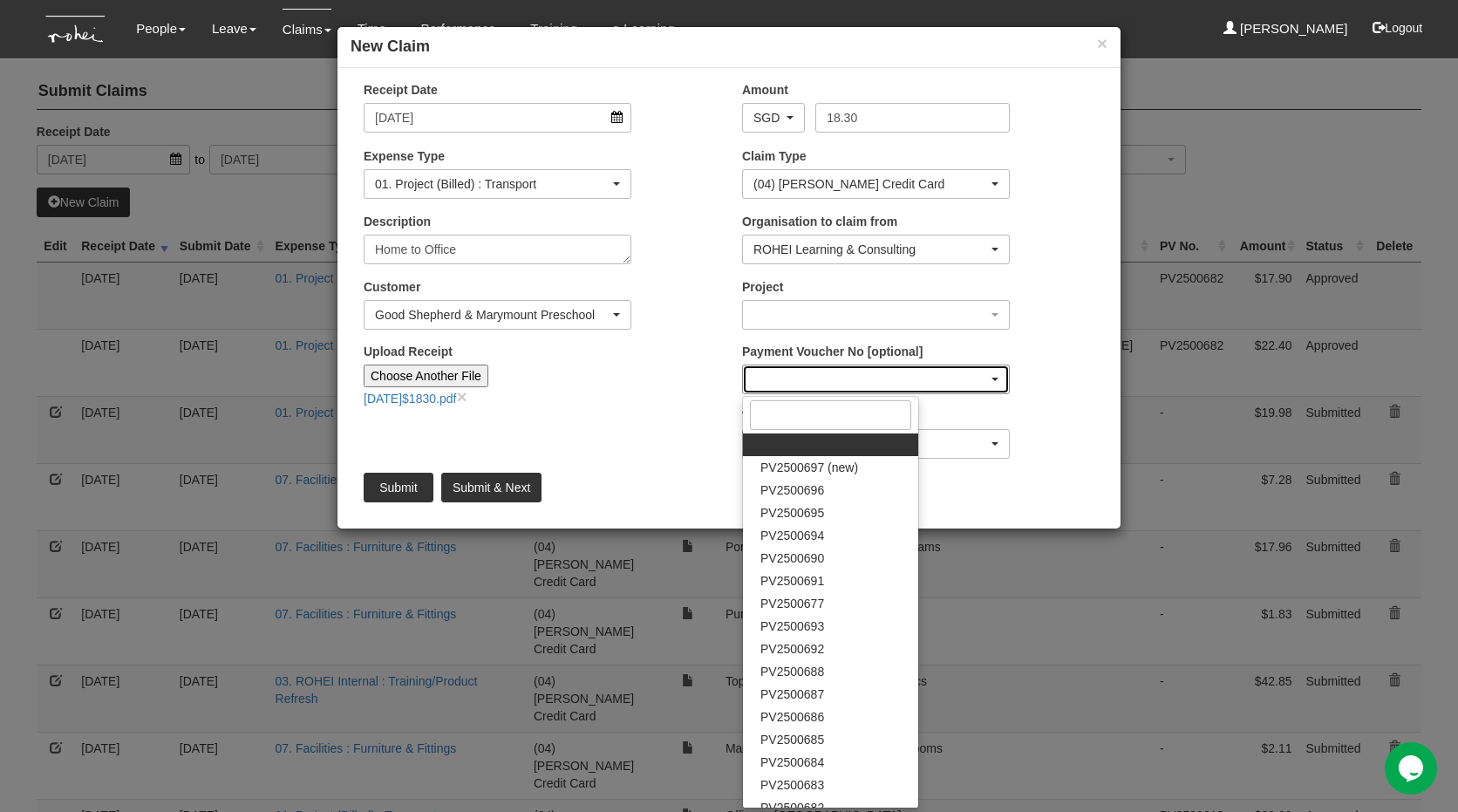
click at [825, 381] on div "button" at bounding box center [875, 379] width 266 height 28
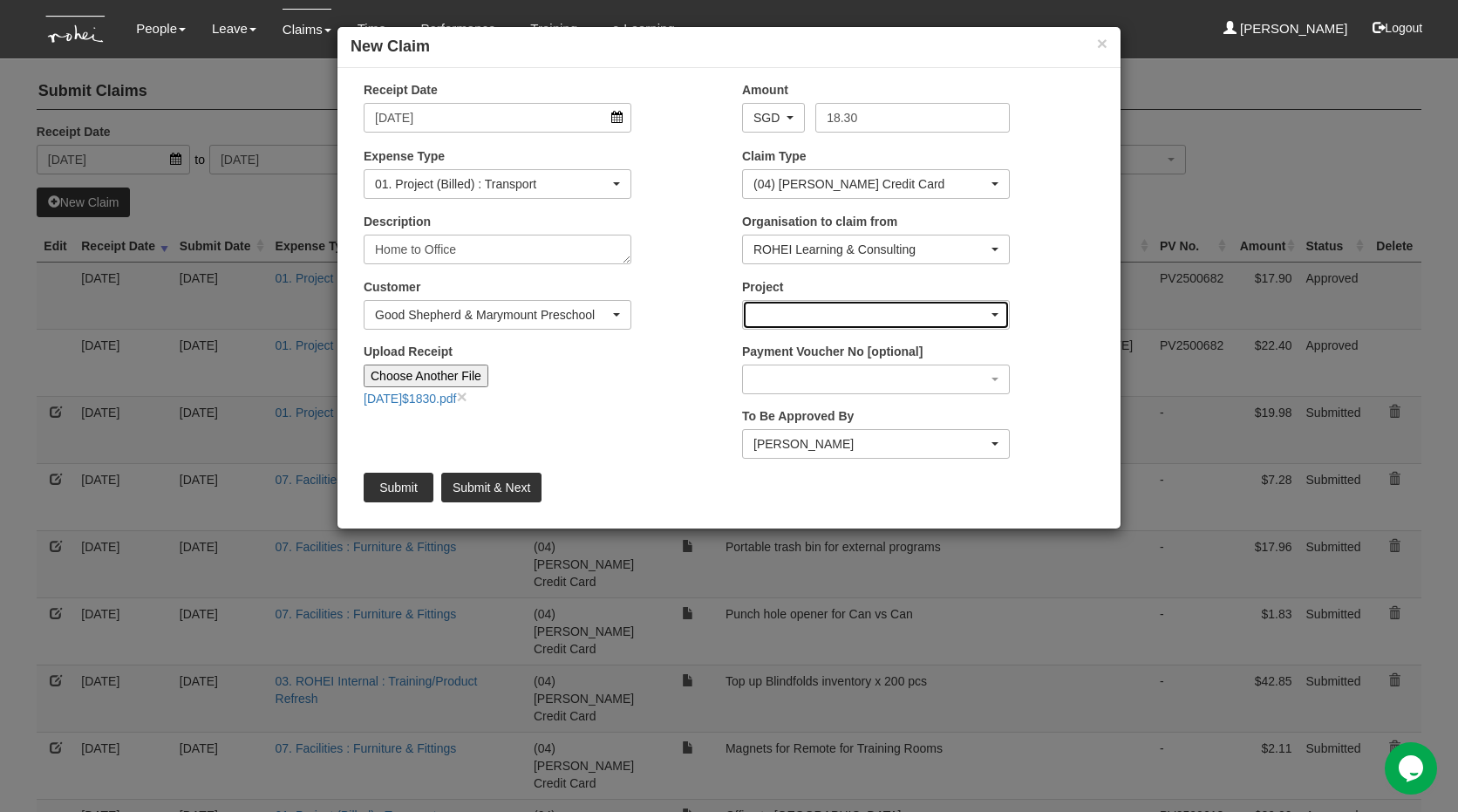
click at [826, 315] on div "button" at bounding box center [875, 315] width 266 height 28
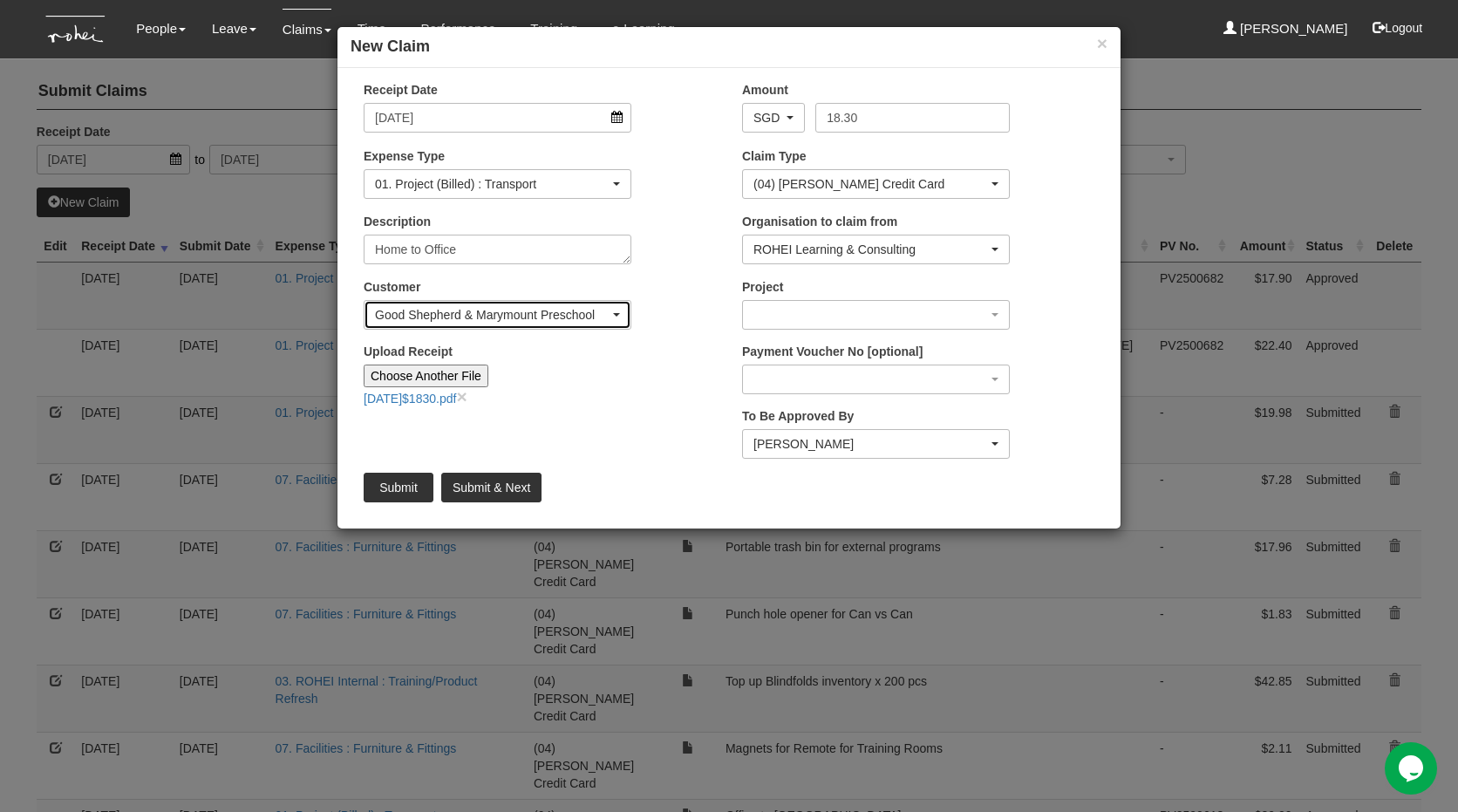
click at [569, 307] on div "Good Shepherd & Marymount Preschool" at bounding box center [491, 314] width 234 height 18
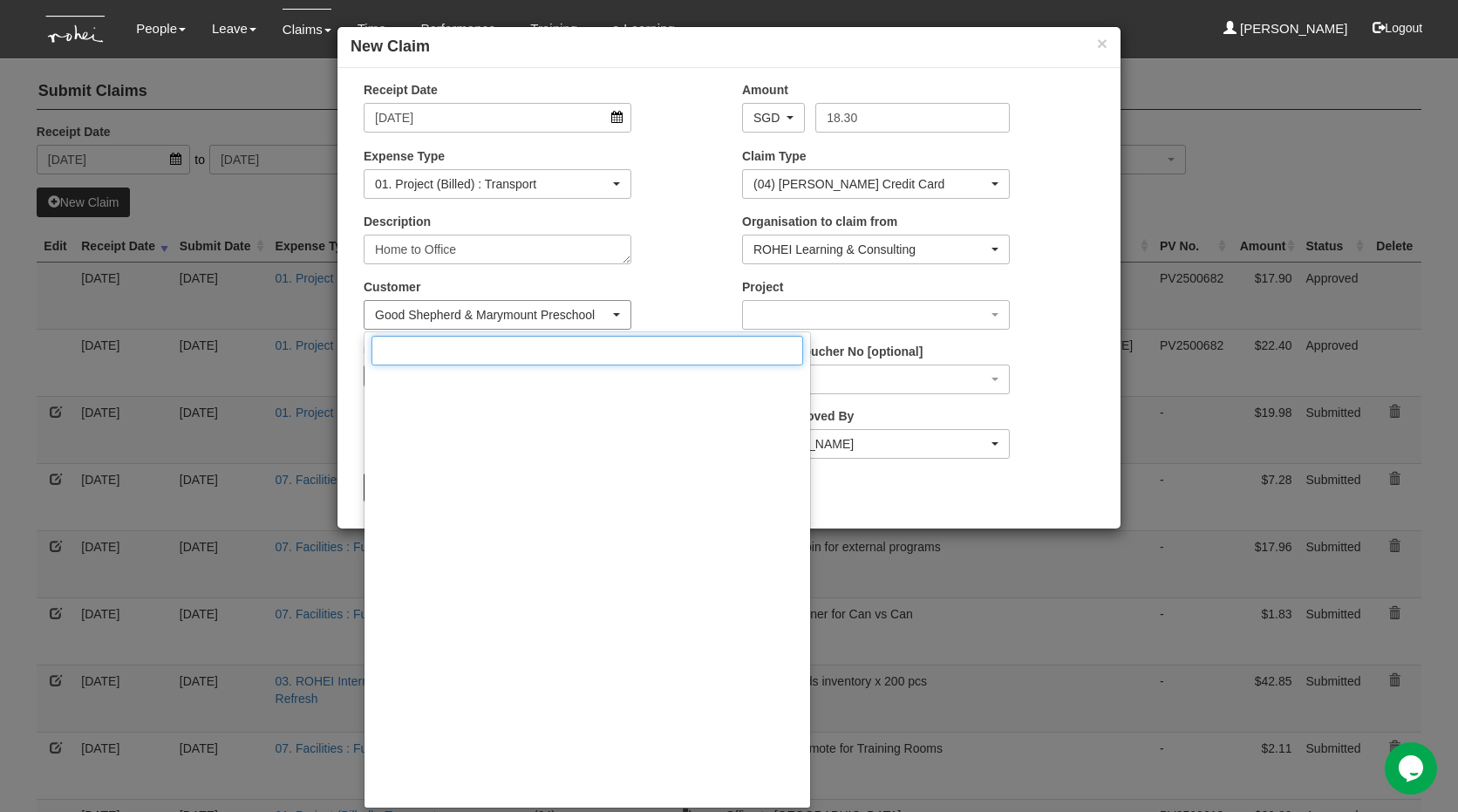
scroll to position [5186, 0]
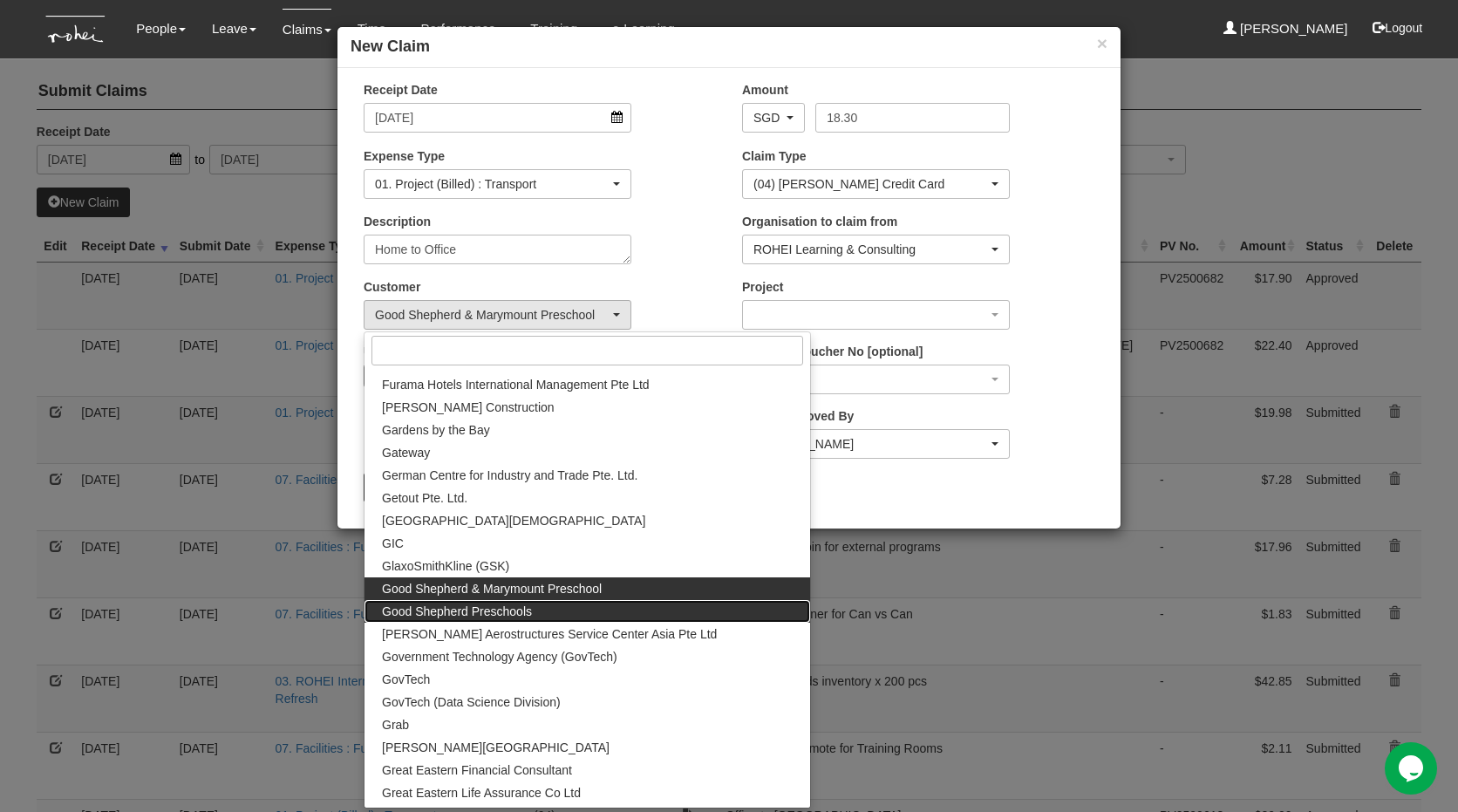
click at [604, 616] on link "Good Shepherd Preschools" at bounding box center [586, 611] width 445 height 23
select select "889"
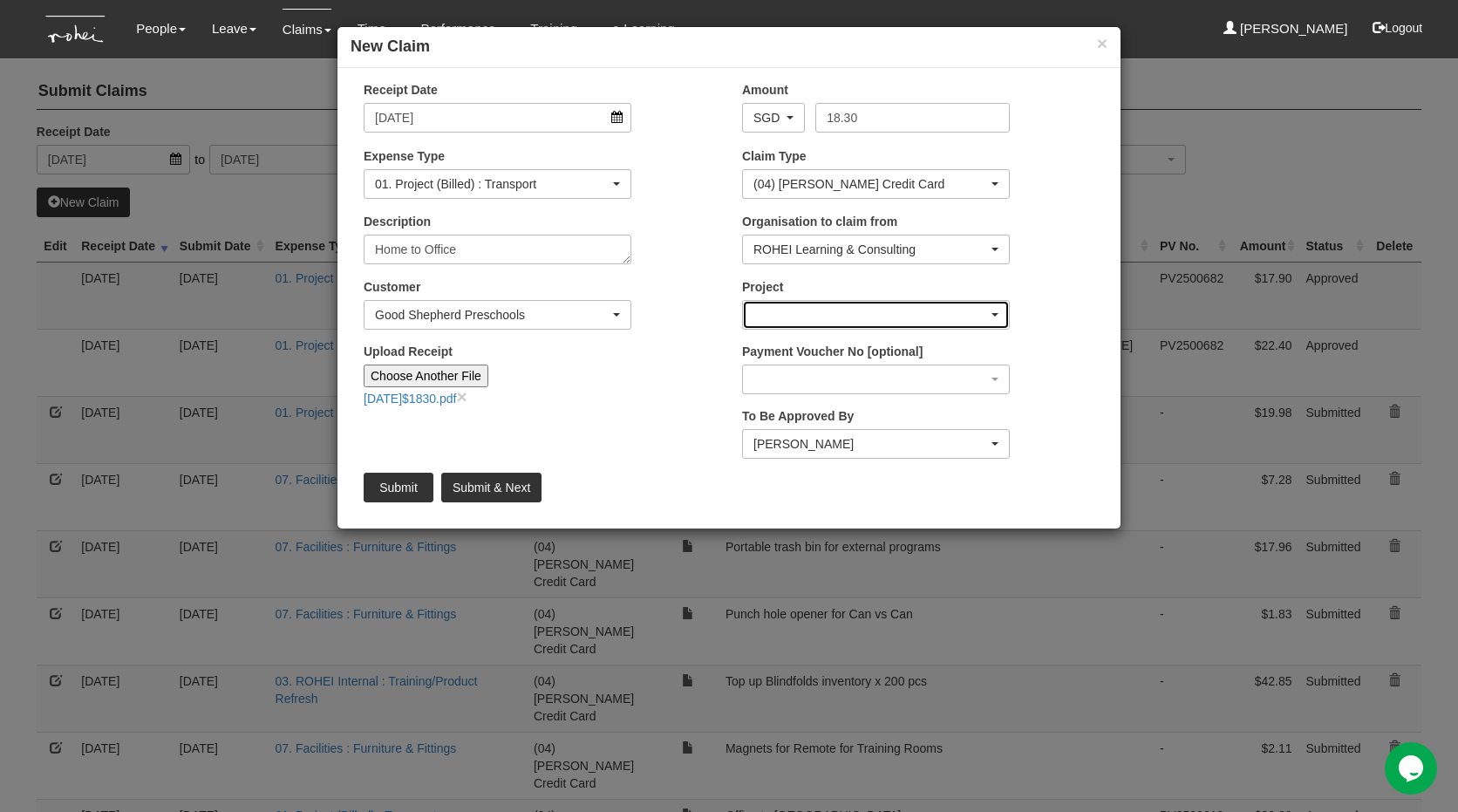
click at [825, 323] on div "button" at bounding box center [875, 315] width 266 height 28
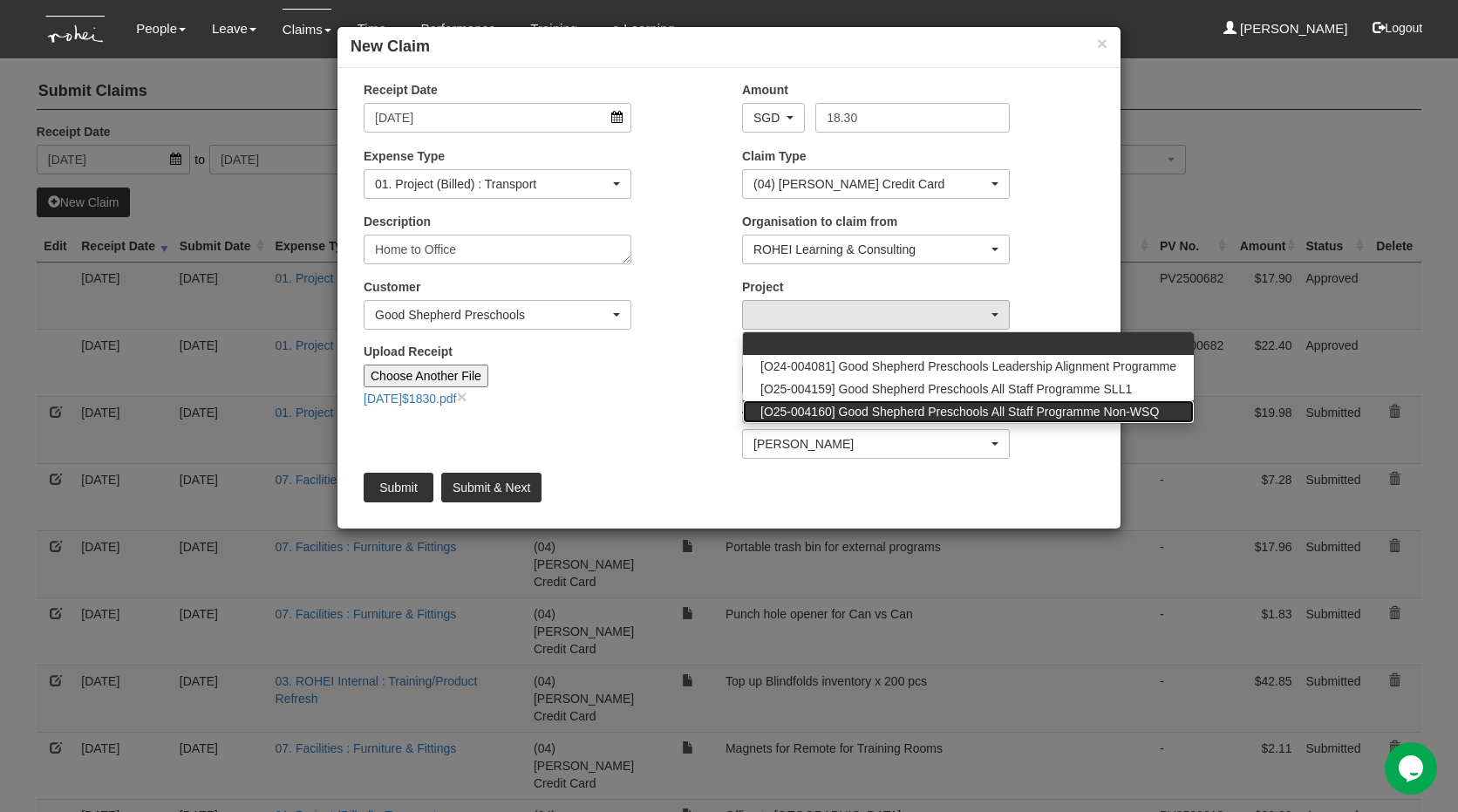
click at [839, 421] on link "[O25-004160] Good Shepherd Preschools All Staff Programme Non-WSQ" at bounding box center [968, 411] width 451 height 23
select select "2781"
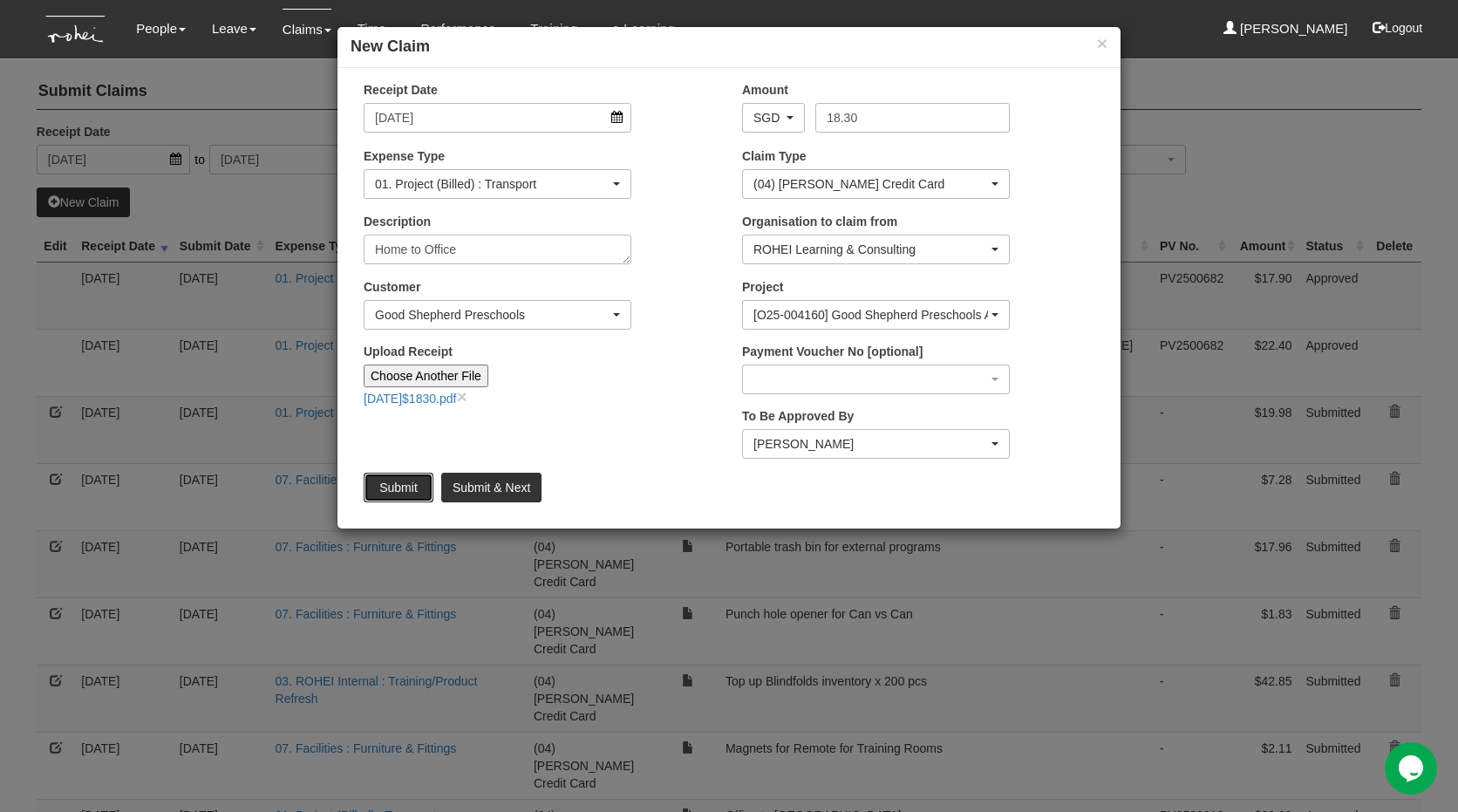
click at [391, 481] on input "Submit" at bounding box center [398, 487] width 70 height 30
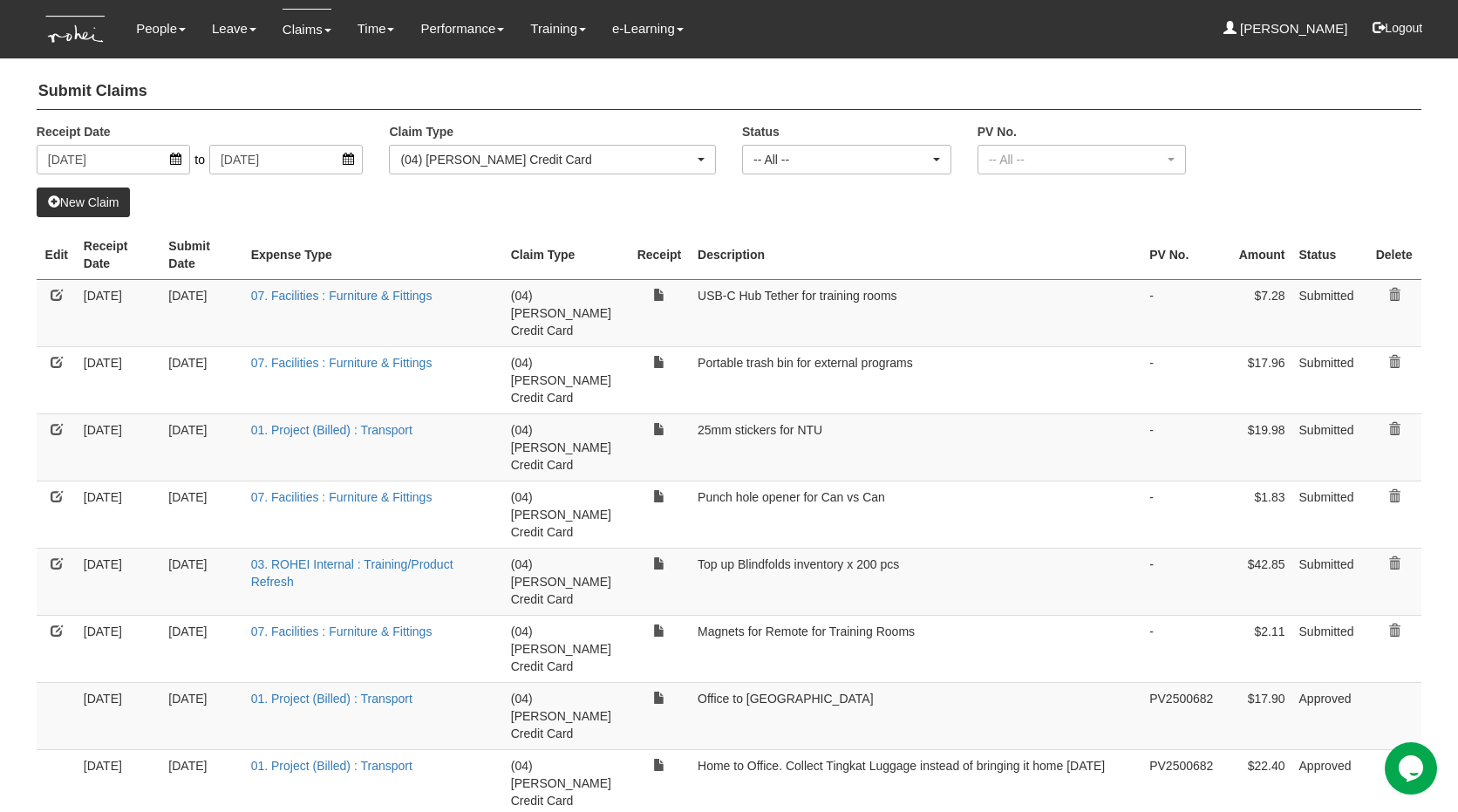
select select "50"
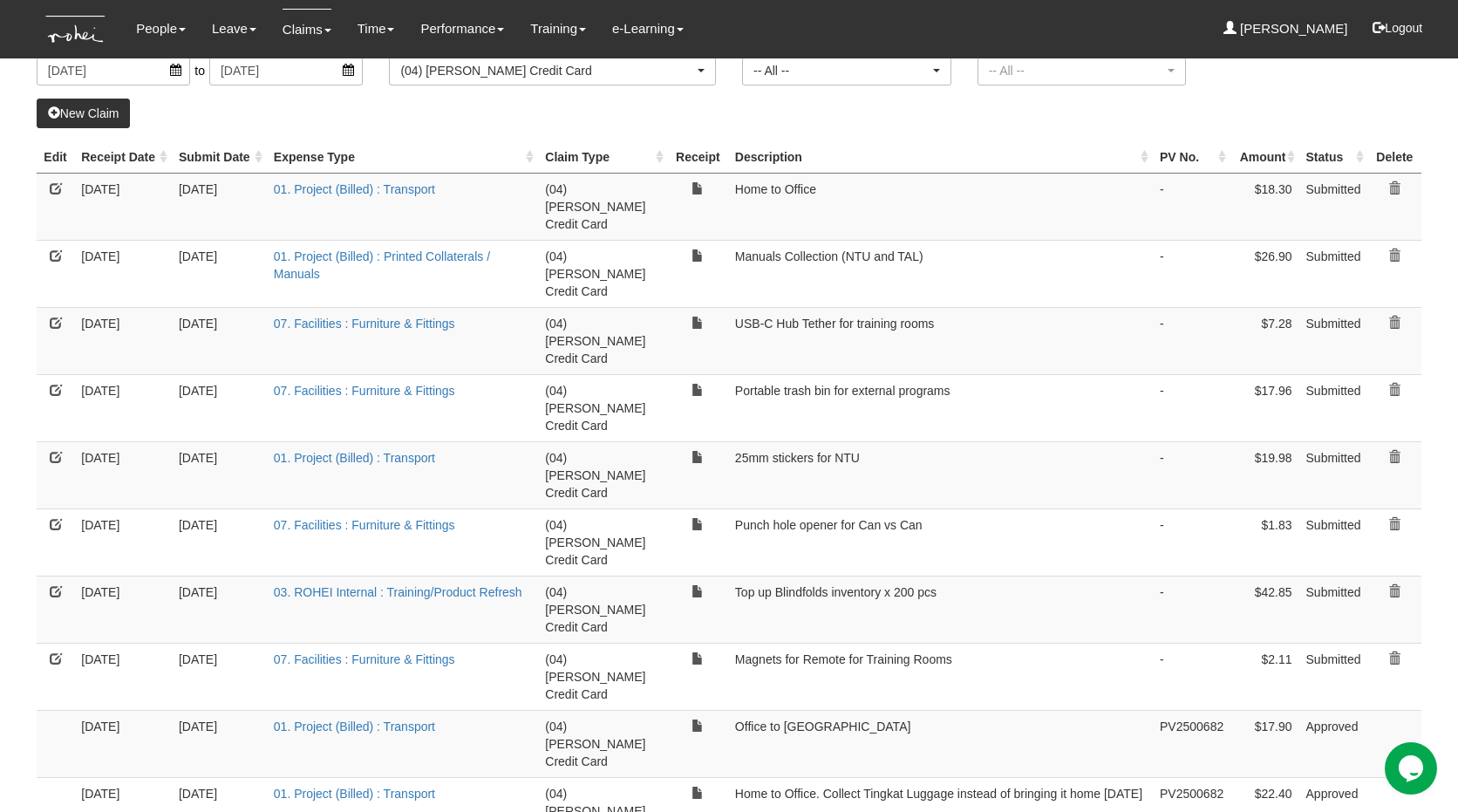
scroll to position [89, 0]
click at [745, 440] on td "25mm stickers for NTU" at bounding box center [940, 473] width 425 height 67
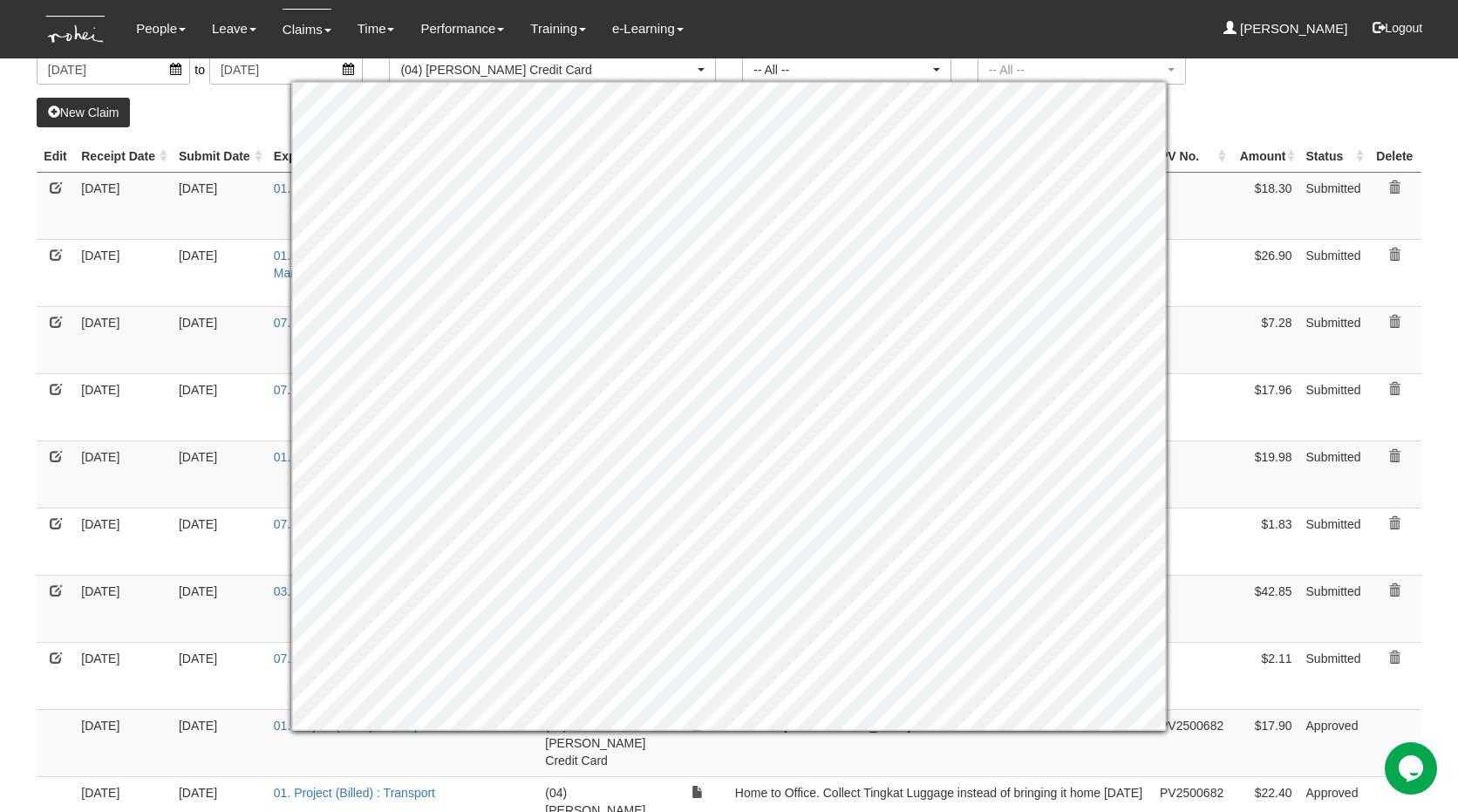
click at [251, 374] on td "[DATE]" at bounding box center [219, 406] width 95 height 67
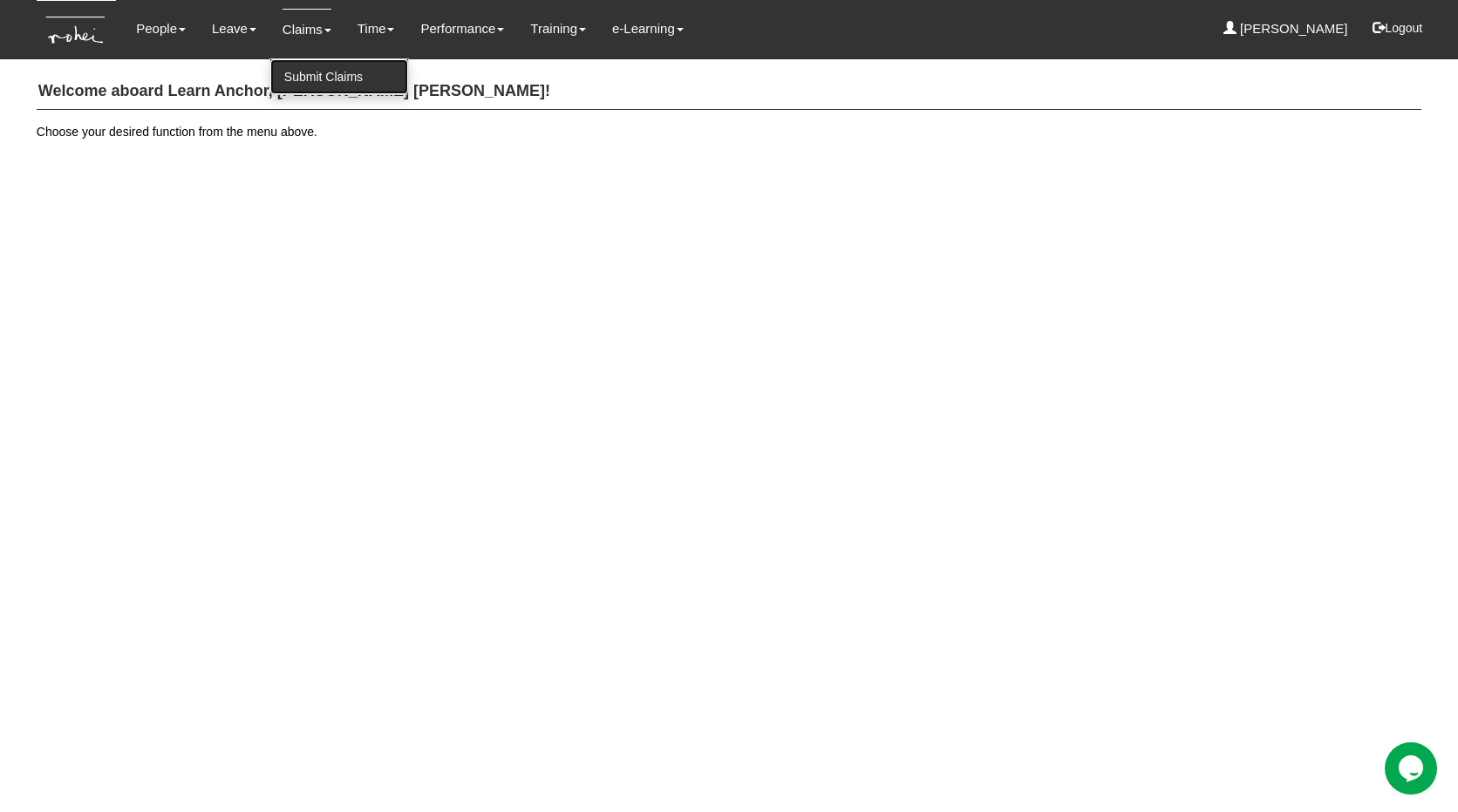
click at [299, 68] on link "Submit Claims" at bounding box center [339, 76] width 137 height 35
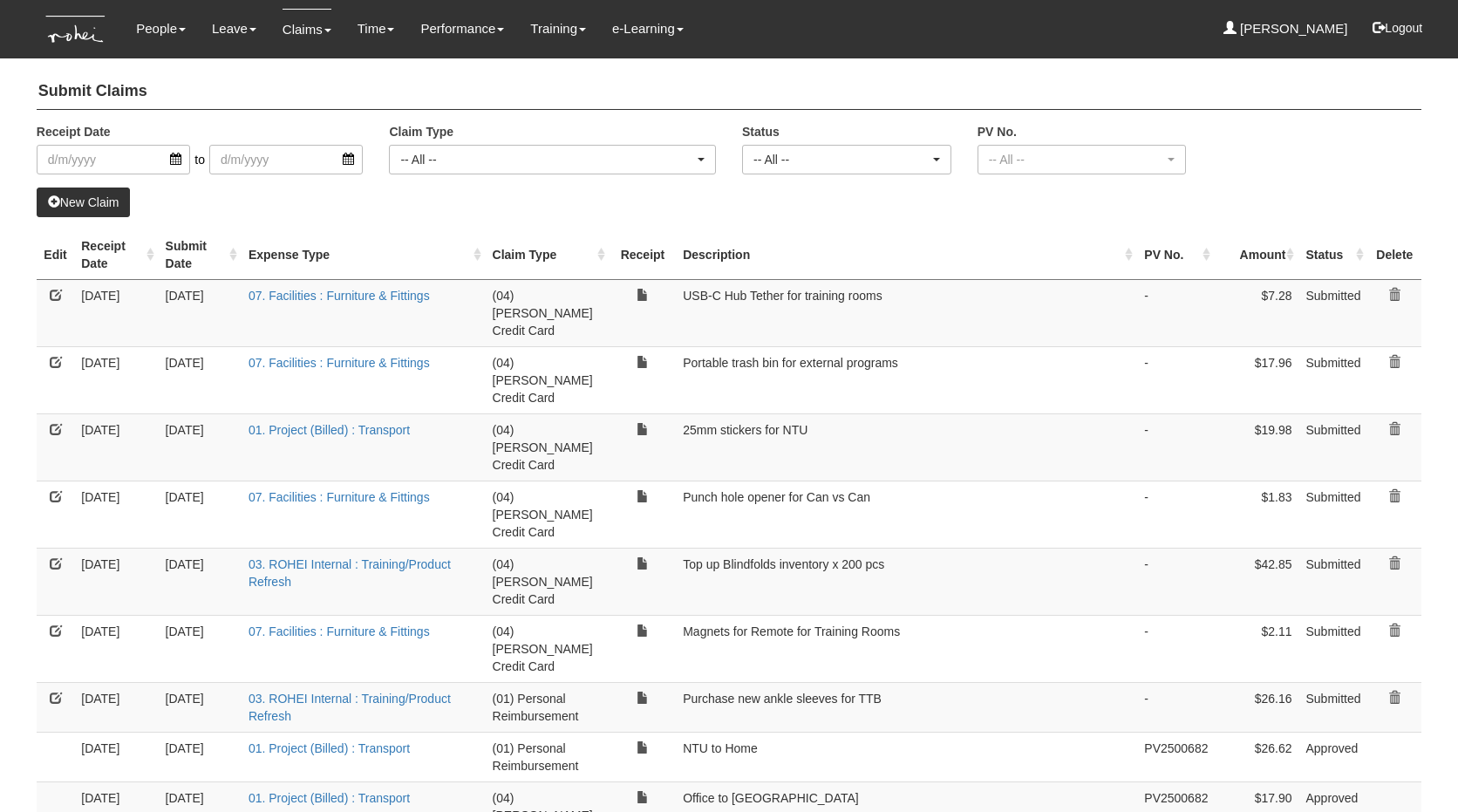
select select "50"
click at [105, 192] on link "New Claim" at bounding box center [84, 202] width 94 height 30
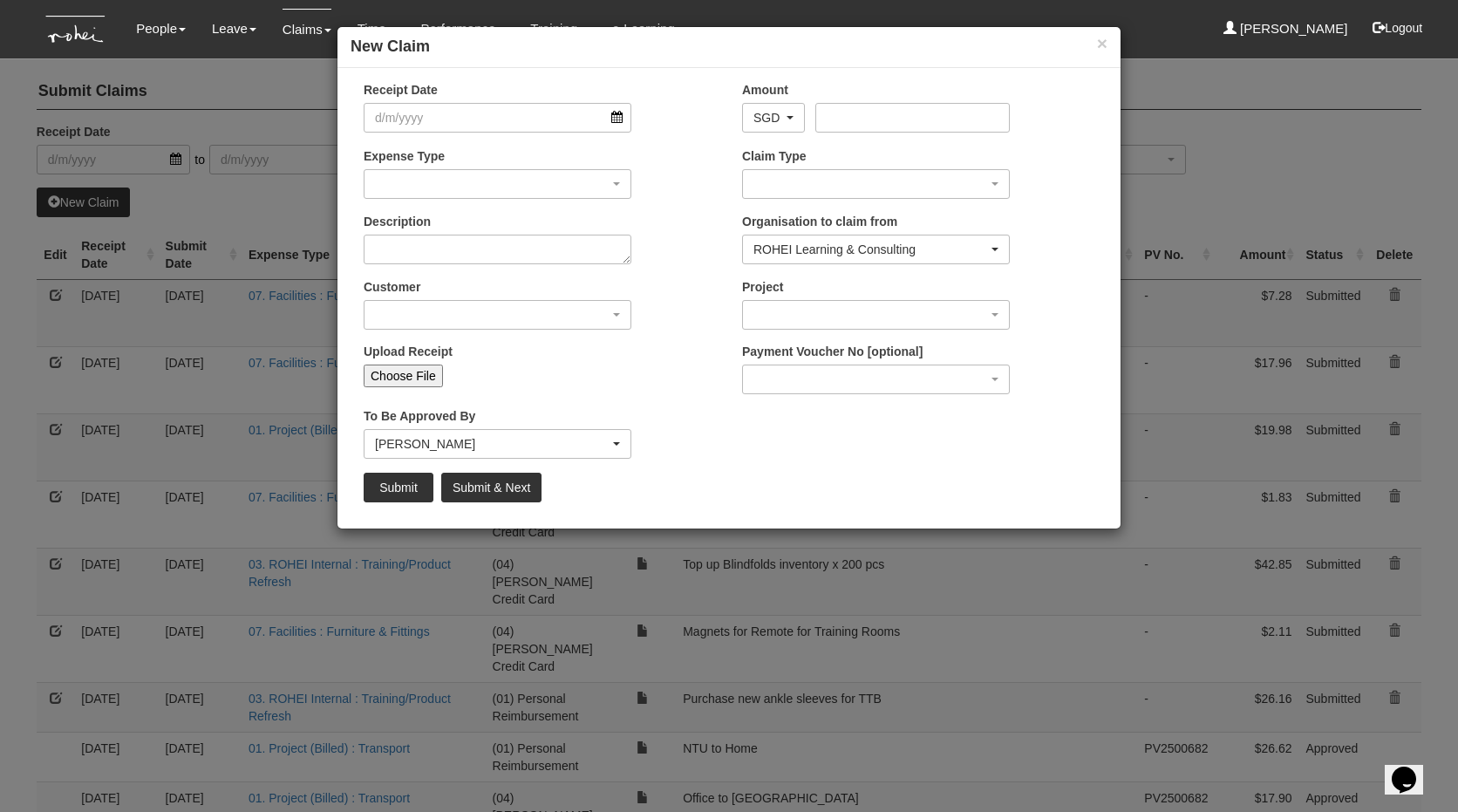
click at [397, 374] on input "Choose File" at bounding box center [403, 375] width 79 height 23
type input "C:\fakepath\Aug29$2690.pdf"
type input "Choose Another File"
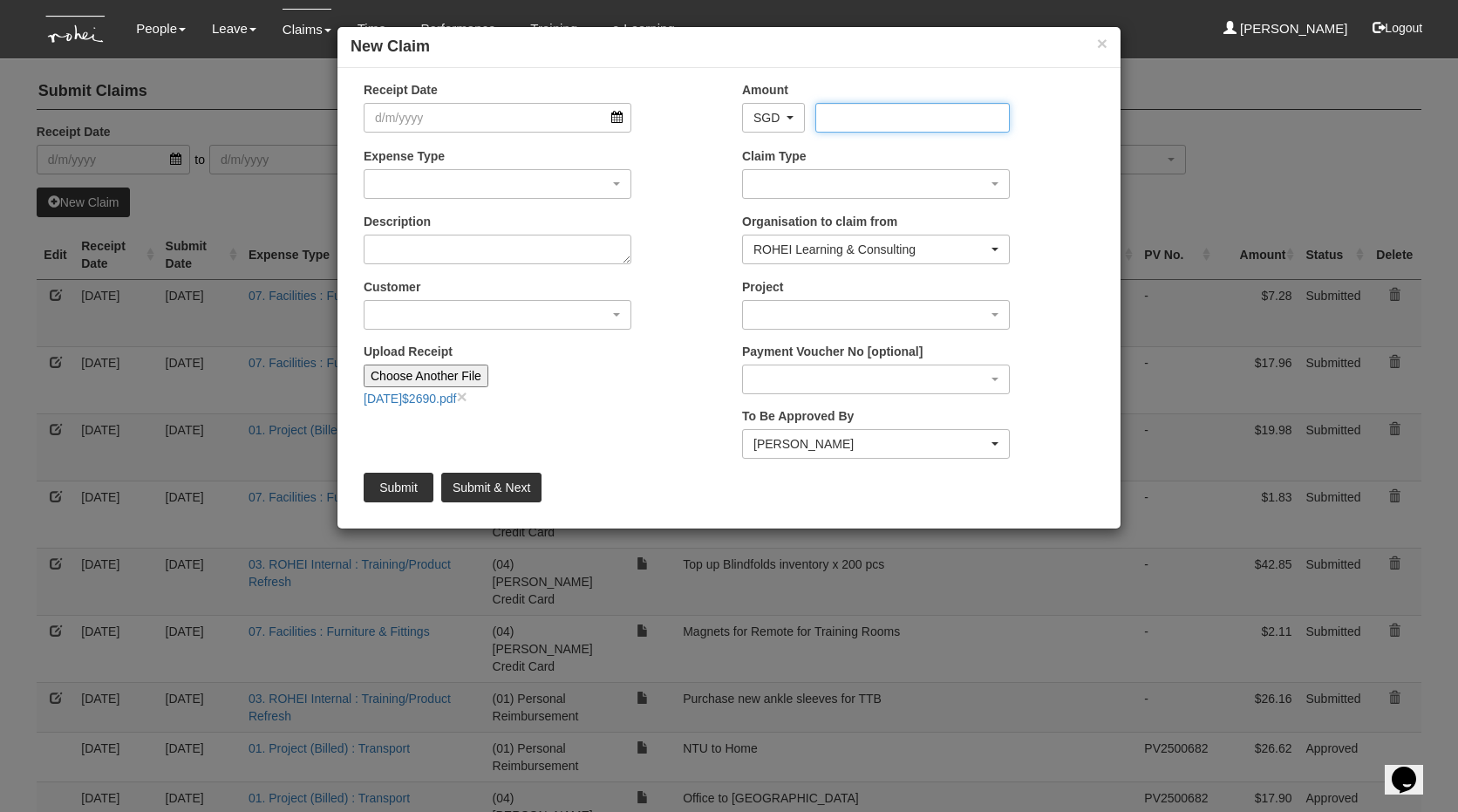
click at [937, 119] on input "Amount" at bounding box center [912, 118] width 194 height 30
type input "26.90"
click at [418, 121] on input "Receipt Date" at bounding box center [497, 118] width 267 height 30
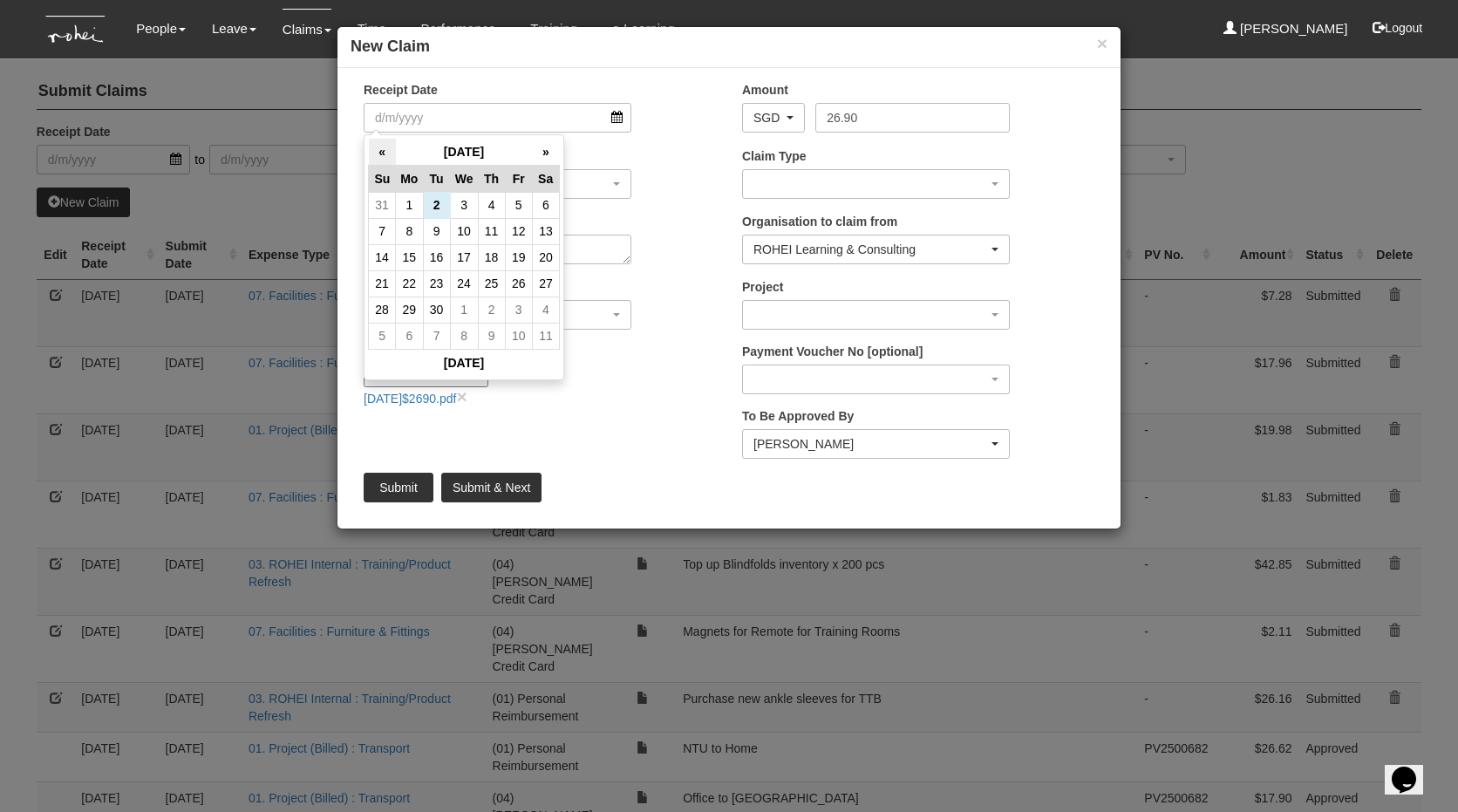
click at [380, 144] on th "«" at bounding box center [382, 151] width 27 height 27
click at [518, 308] on td "29" at bounding box center [518, 310] width 27 height 26
type input "[DATE]"
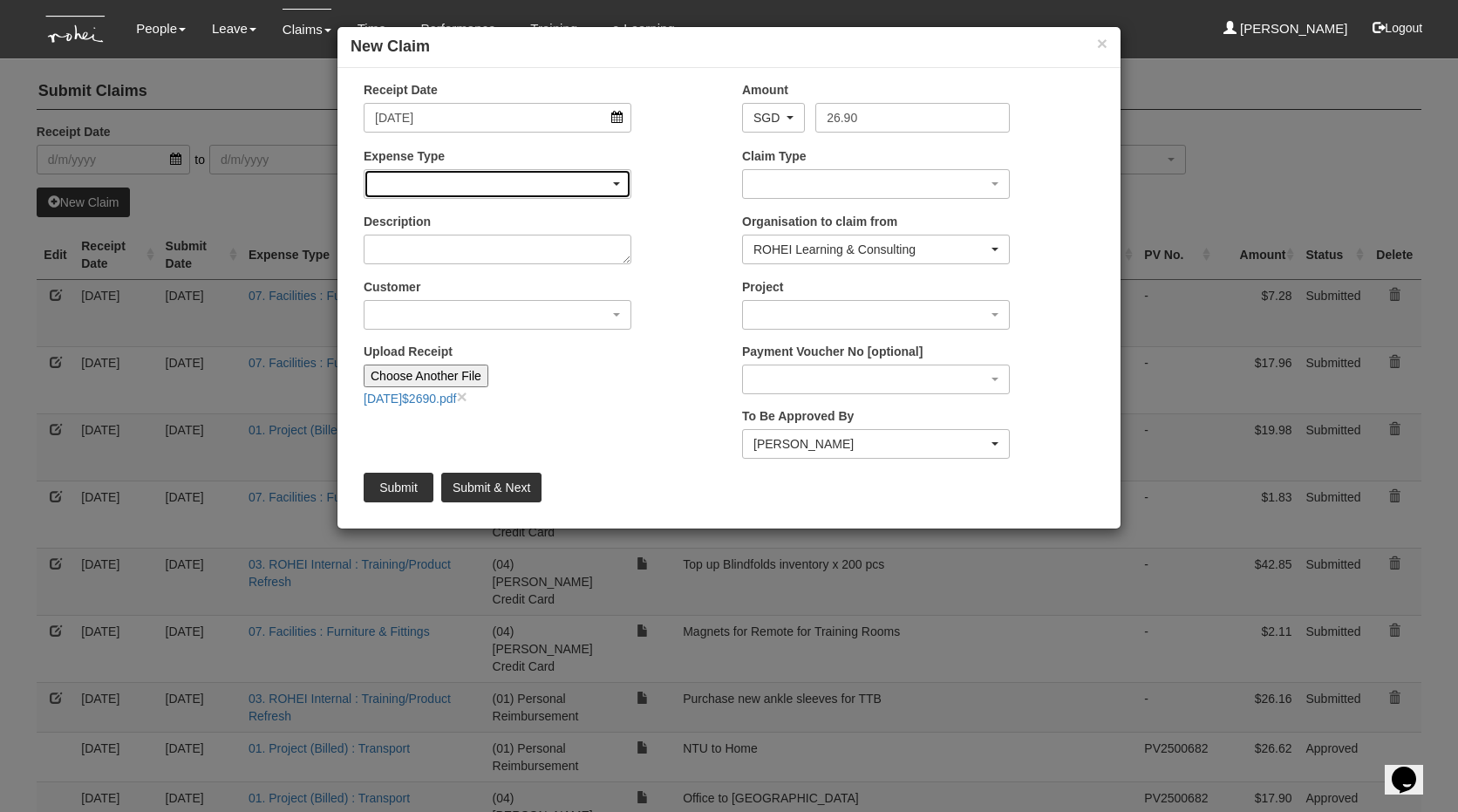
click at [496, 191] on div "button" at bounding box center [497, 184] width 266 height 28
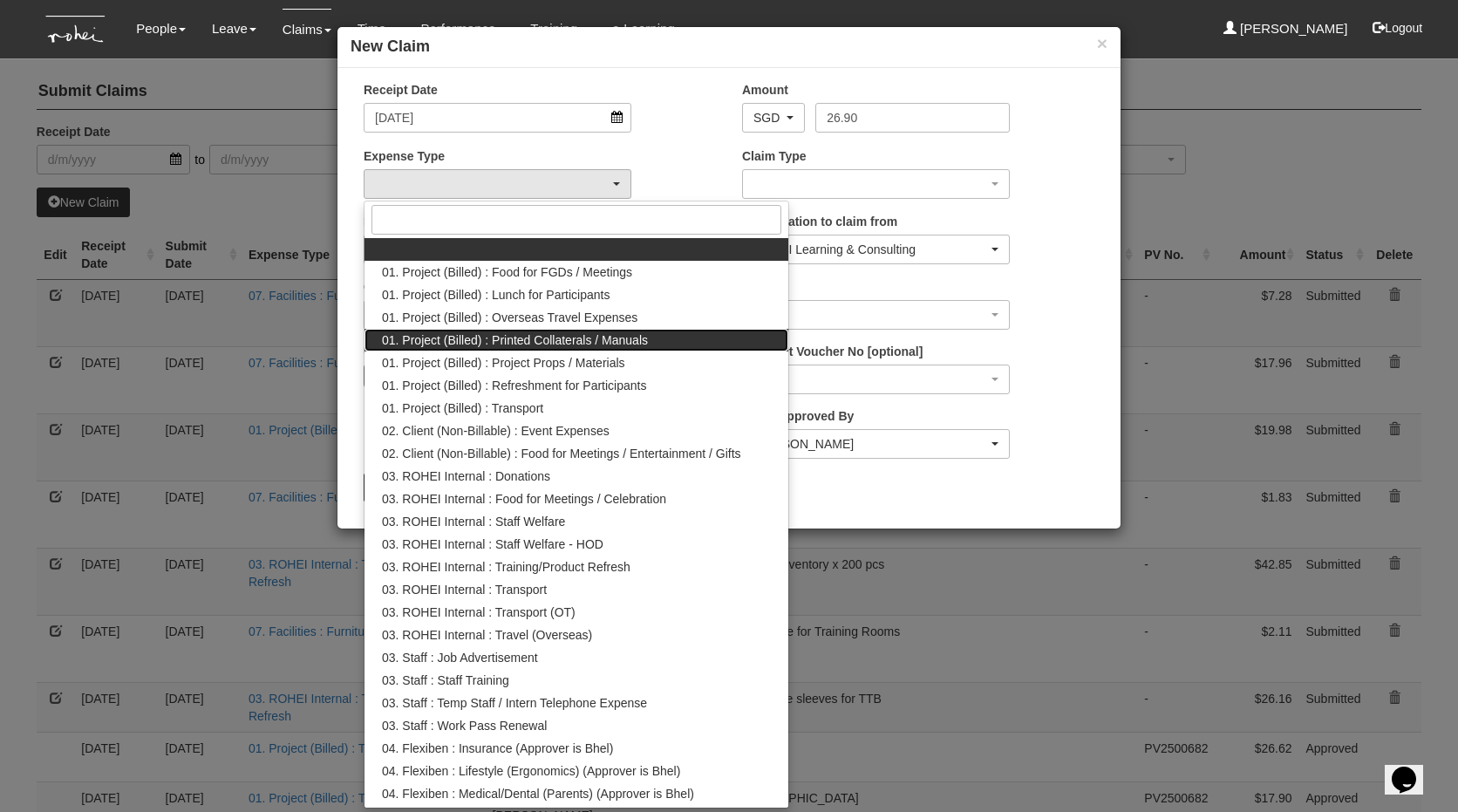
click at [507, 342] on span "01. Project (Billed) : Printed Collaterals / Manuals" at bounding box center [515, 340] width 266 height 18
select select "132"
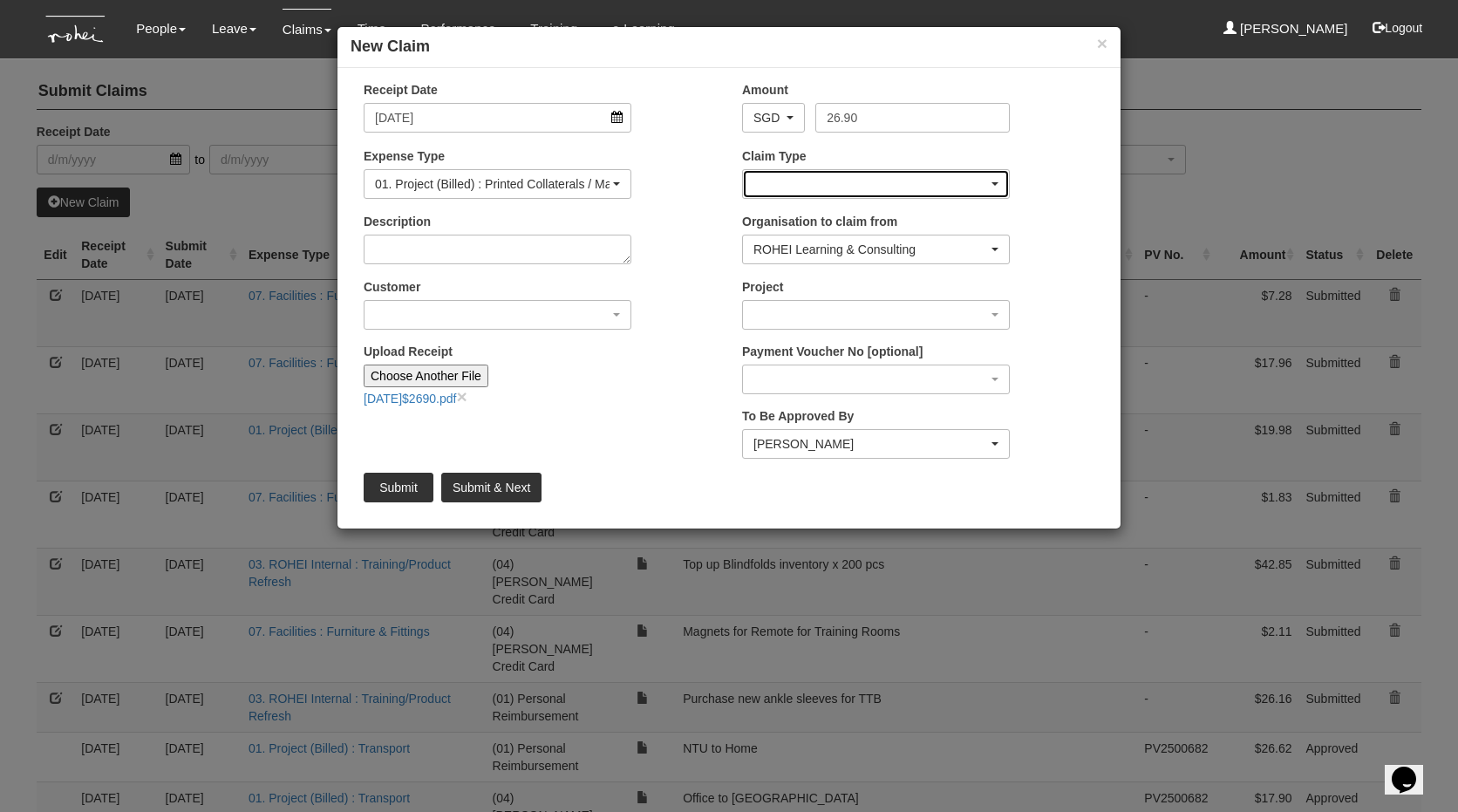
click at [919, 181] on div "button" at bounding box center [875, 184] width 266 height 28
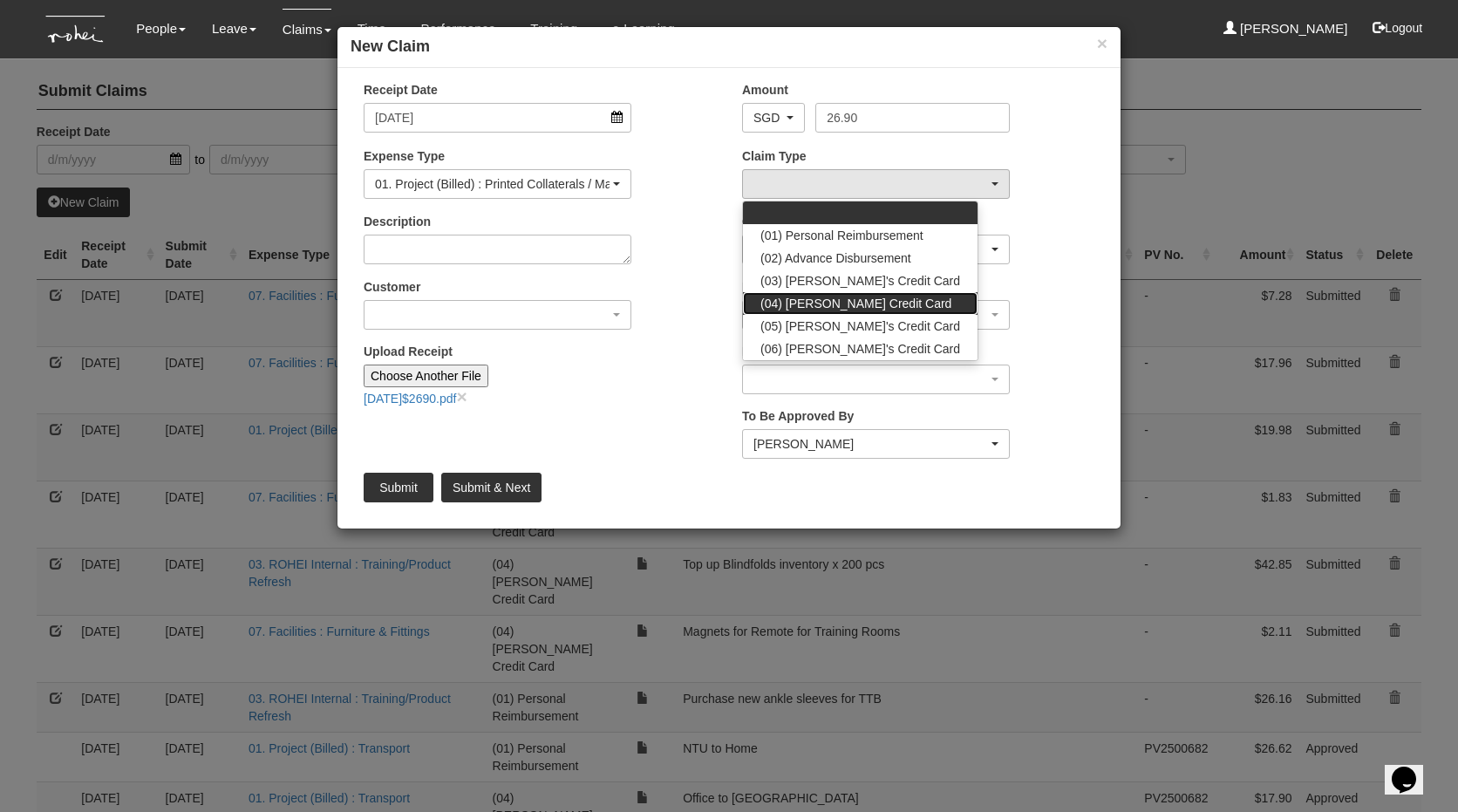
click at [854, 296] on span "(04) [PERSON_NAME] Credit Card" at bounding box center [856, 303] width 191 height 18
select select "16"
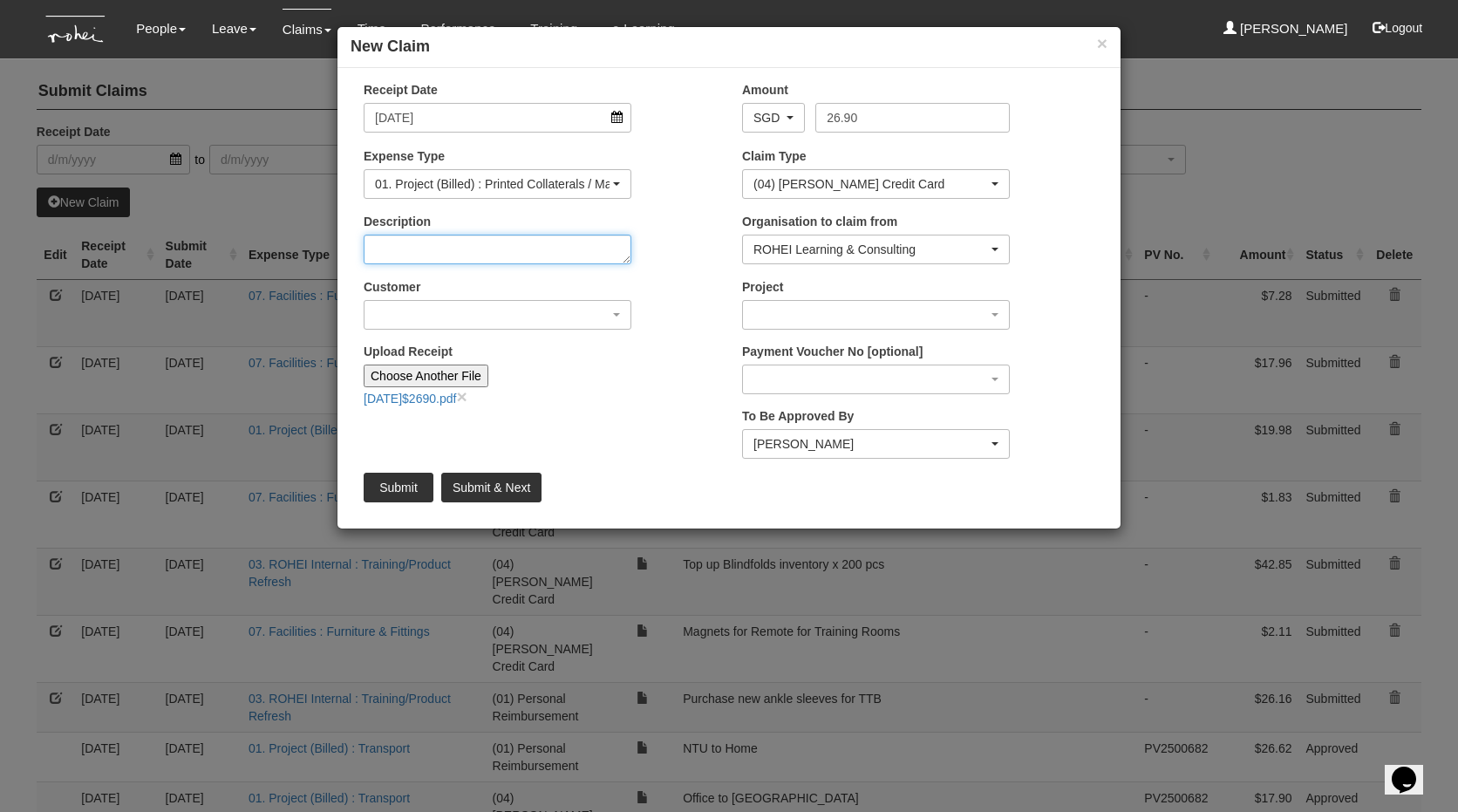
click at [446, 258] on textarea "Description" at bounding box center [497, 249] width 267 height 30
type textarea "H"
type textarea "Manuals Collection"
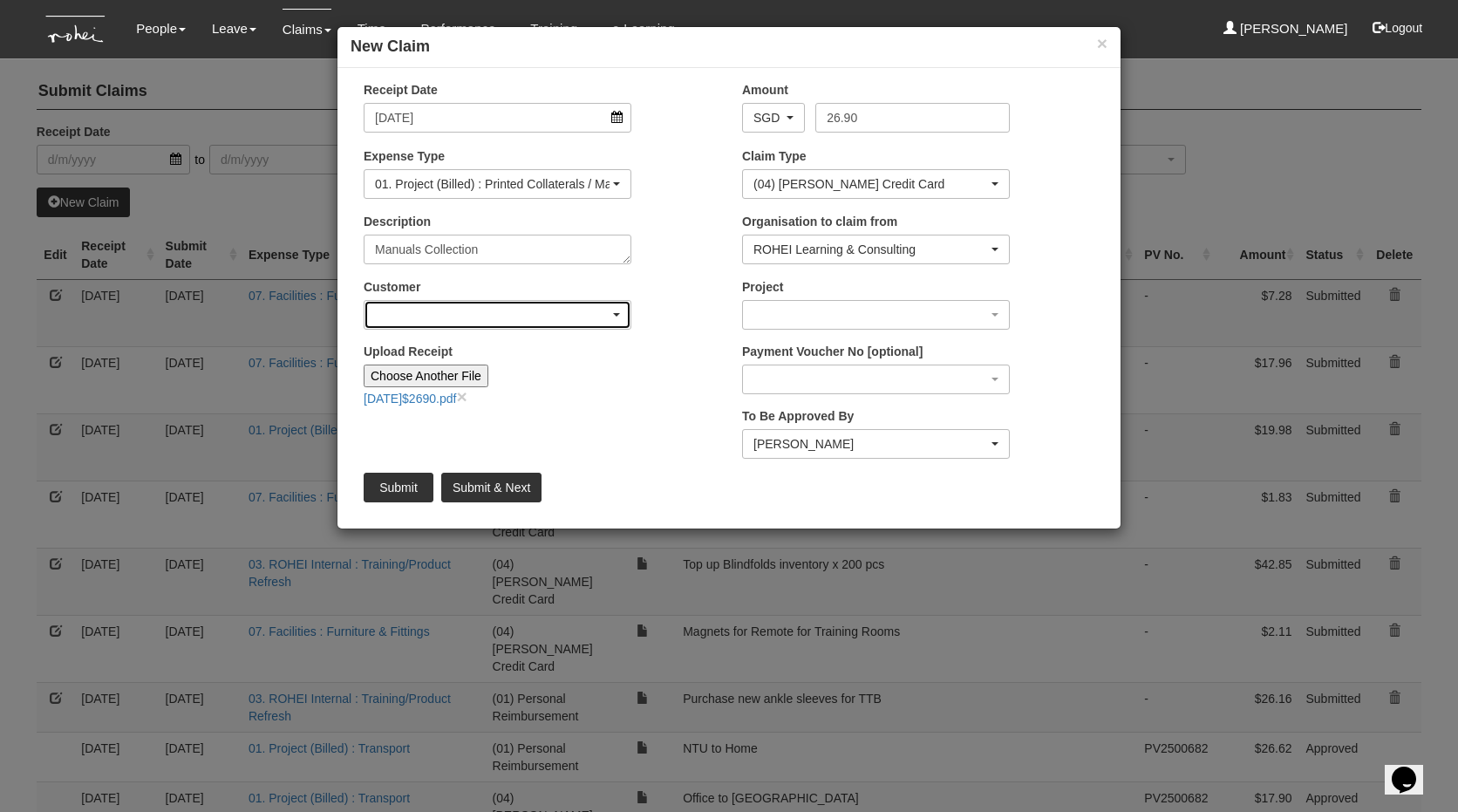
click at [503, 317] on div "button" at bounding box center [497, 315] width 266 height 28
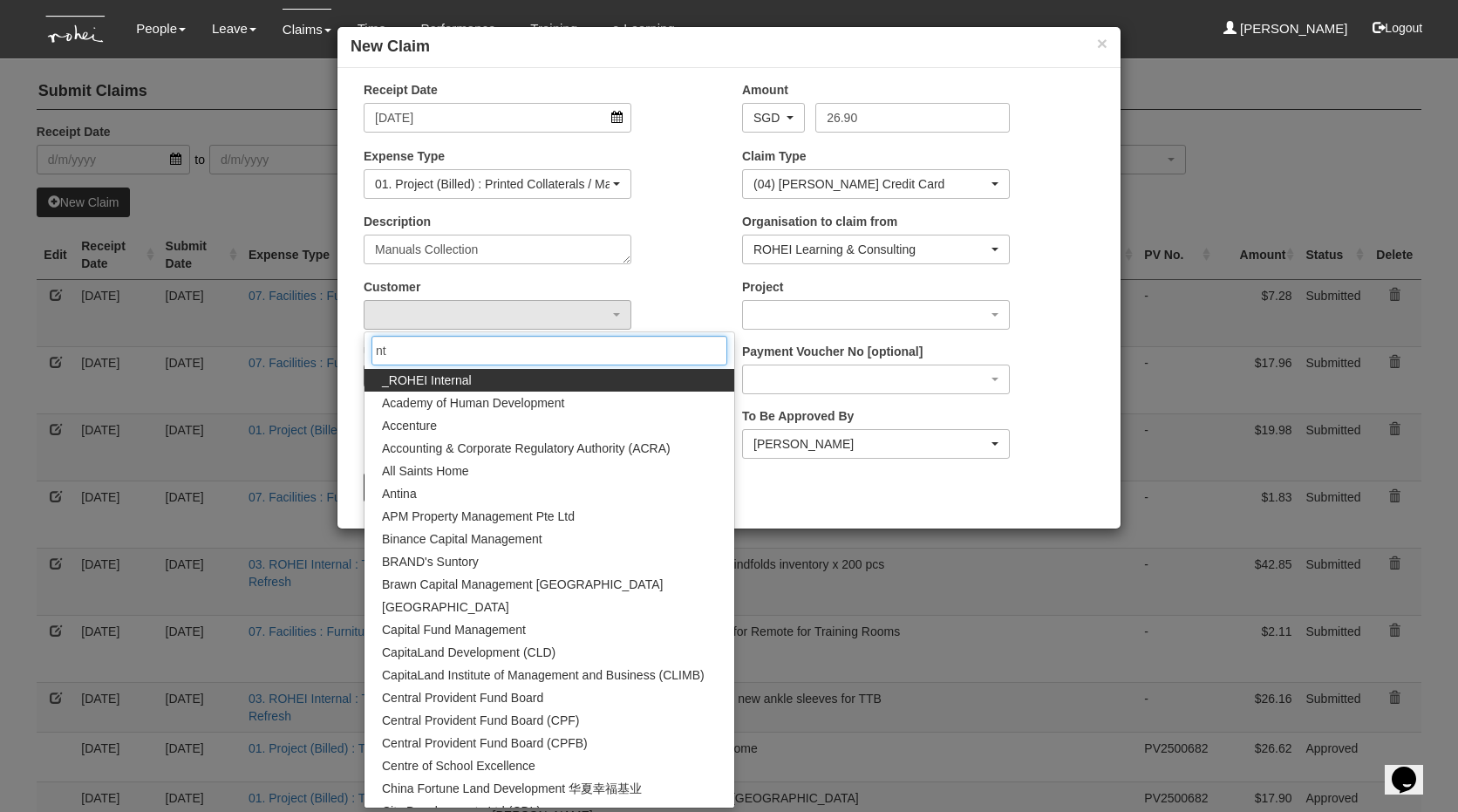
type input "n"
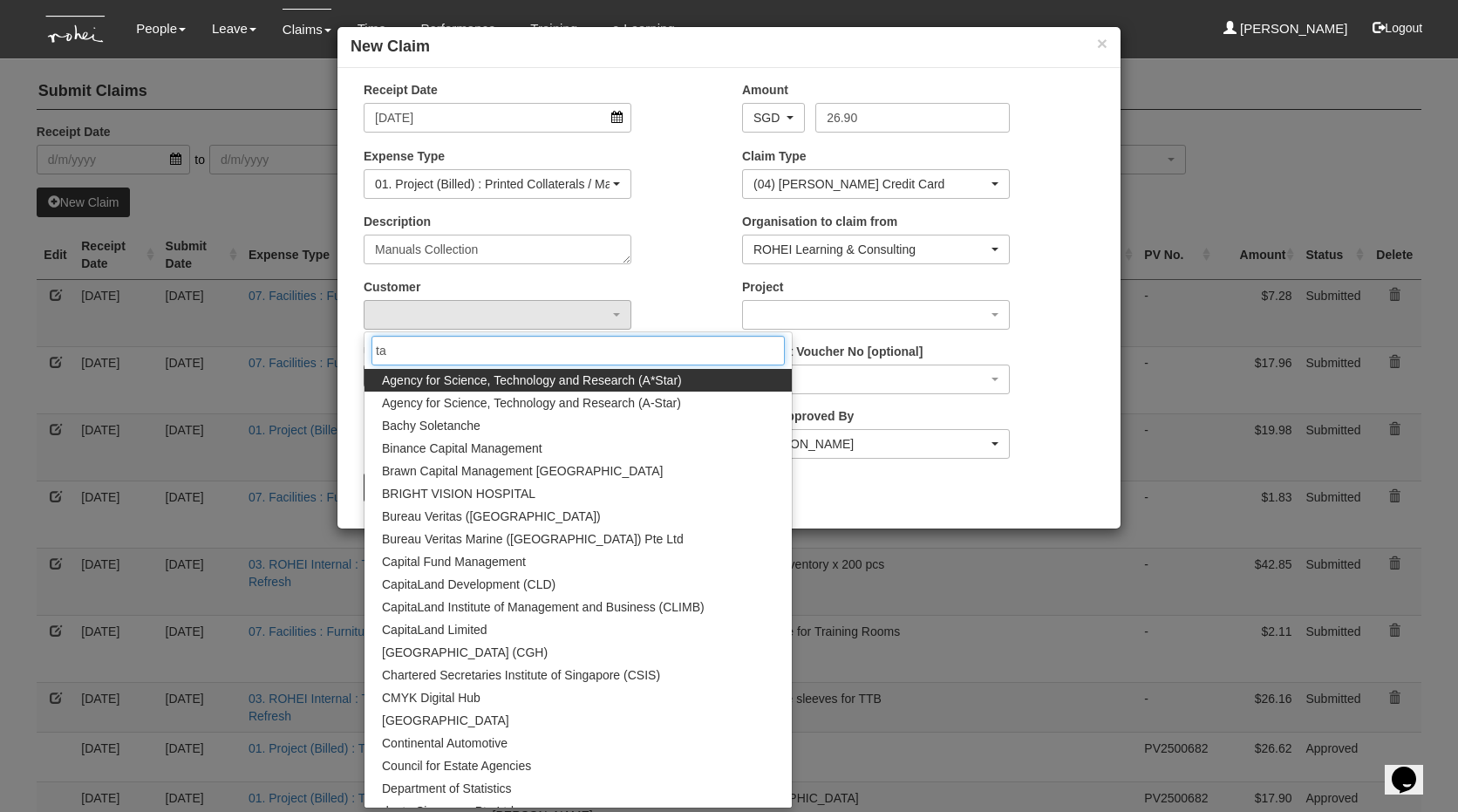
type input "tal"
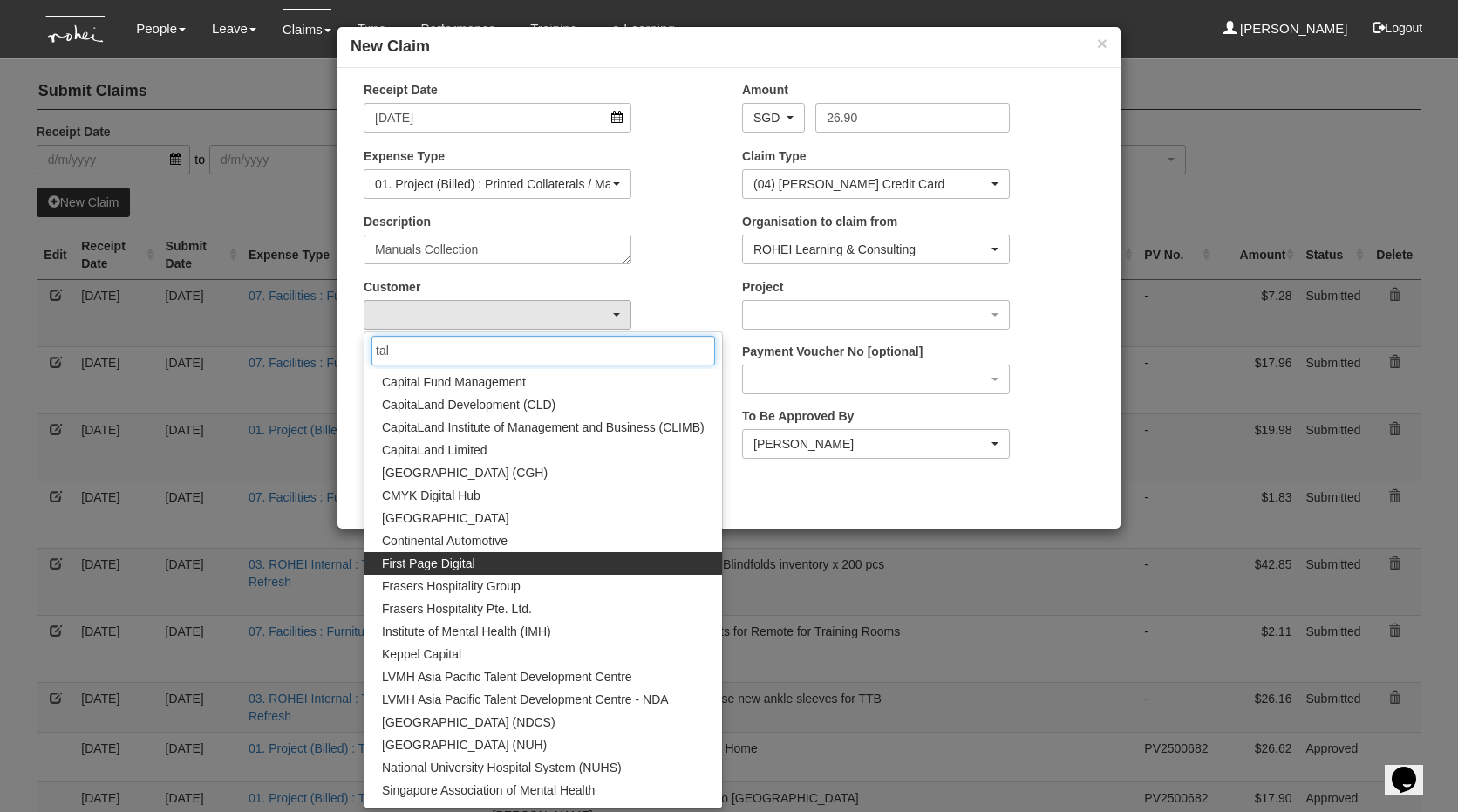
scroll to position [196, 0]
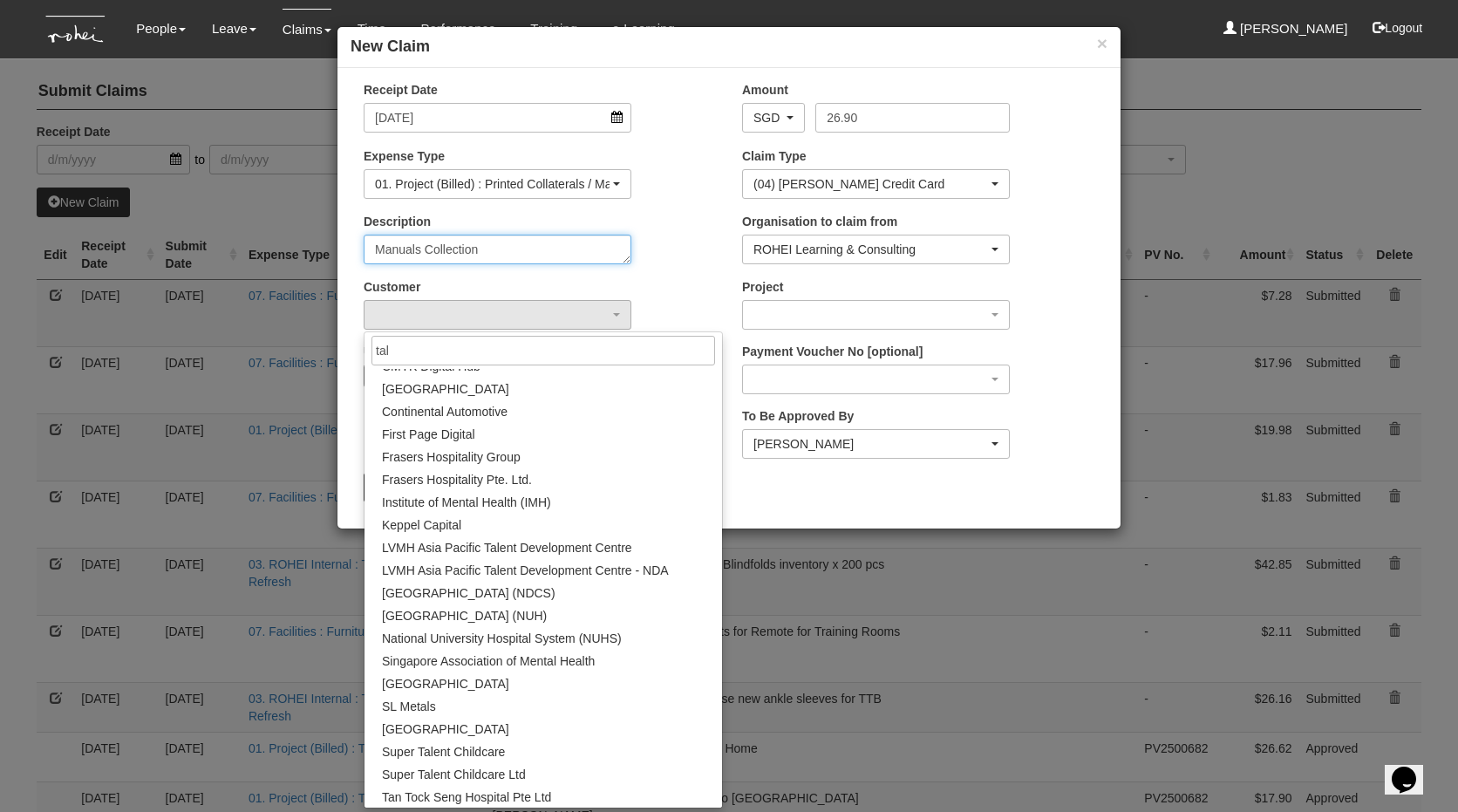
click at [576, 245] on textarea "Manuals Collection" at bounding box center [497, 249] width 267 height 30
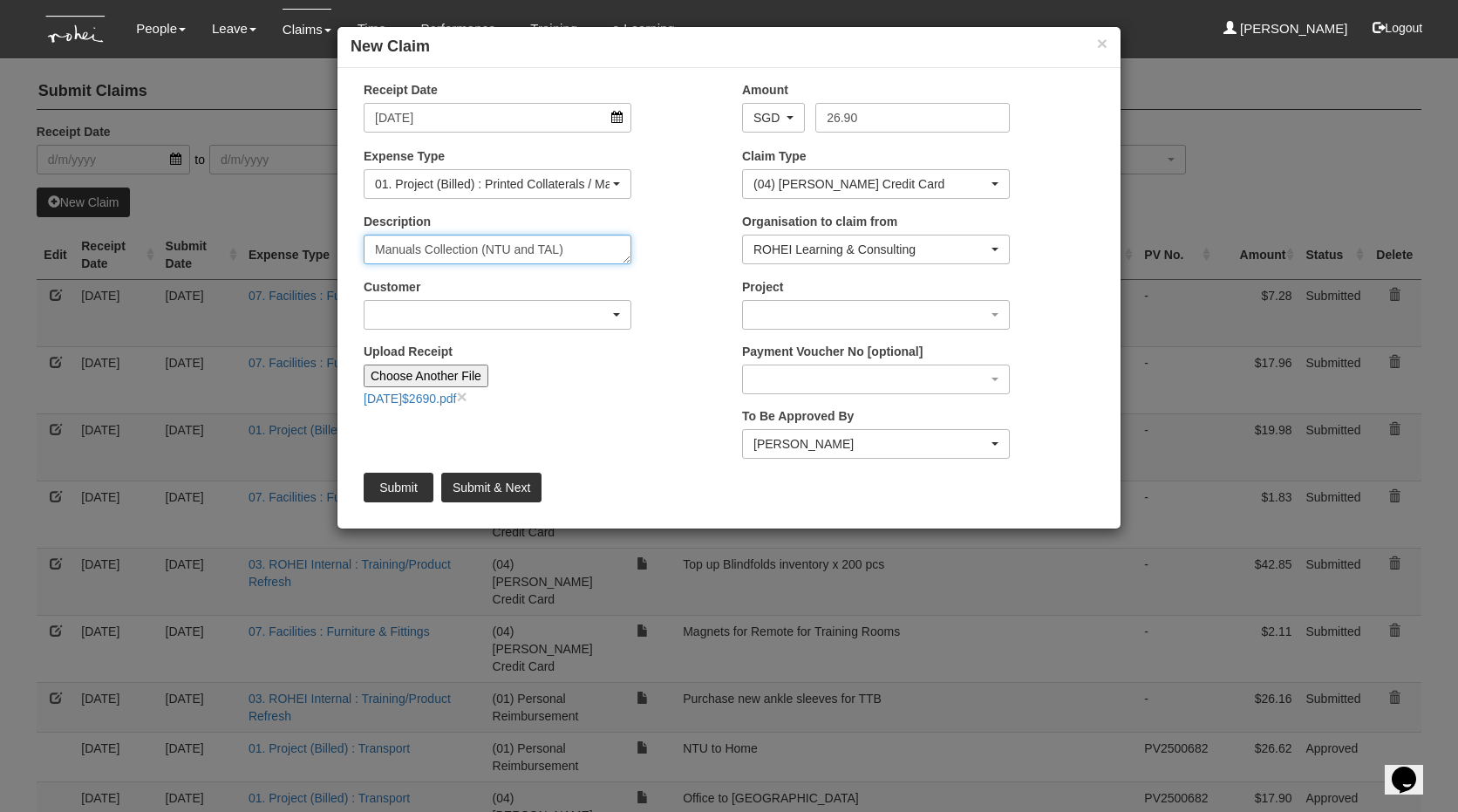
type textarea "Manuals Collection (NTU and TAL)"
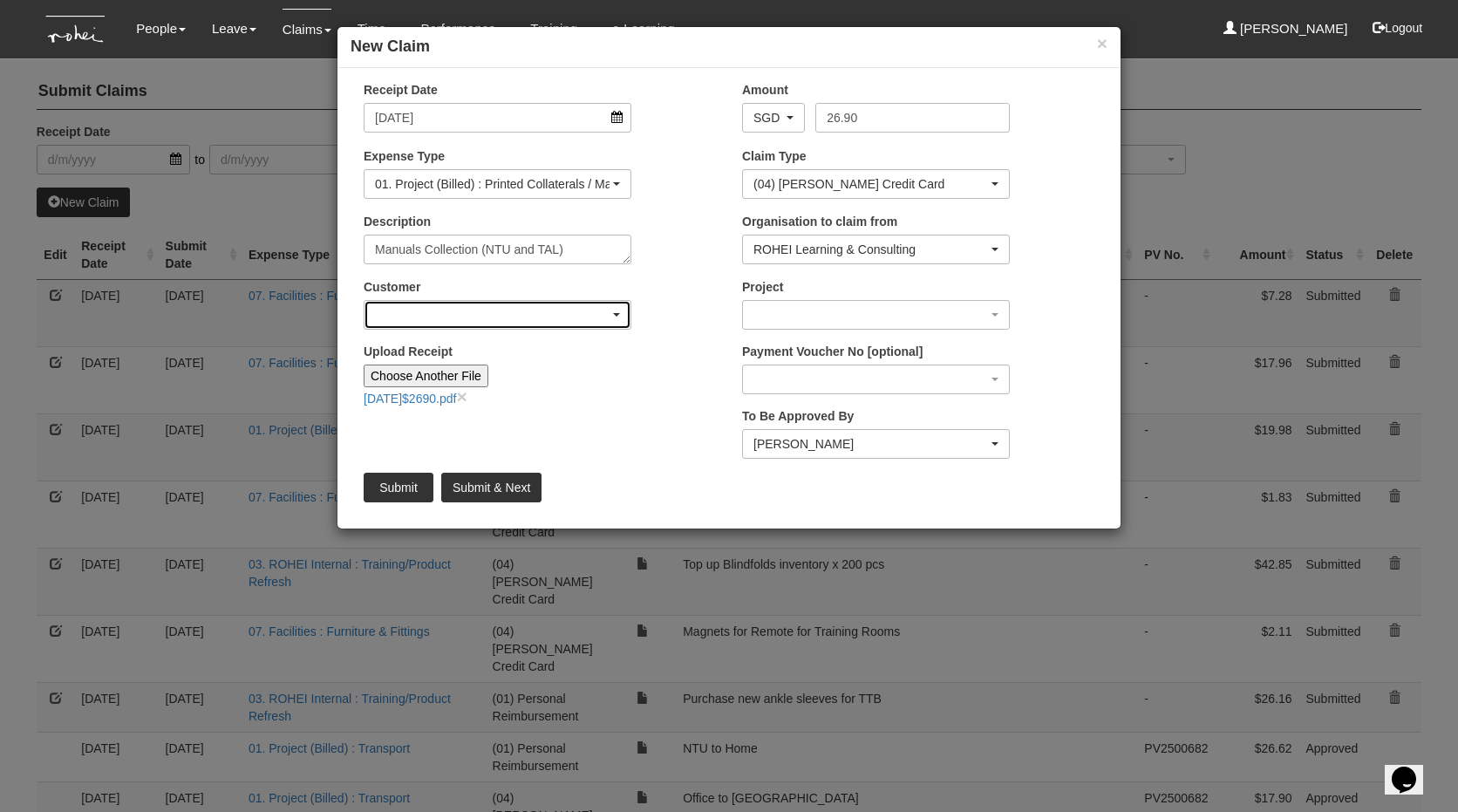
click at [481, 310] on div "button" at bounding box center [497, 315] width 266 height 28
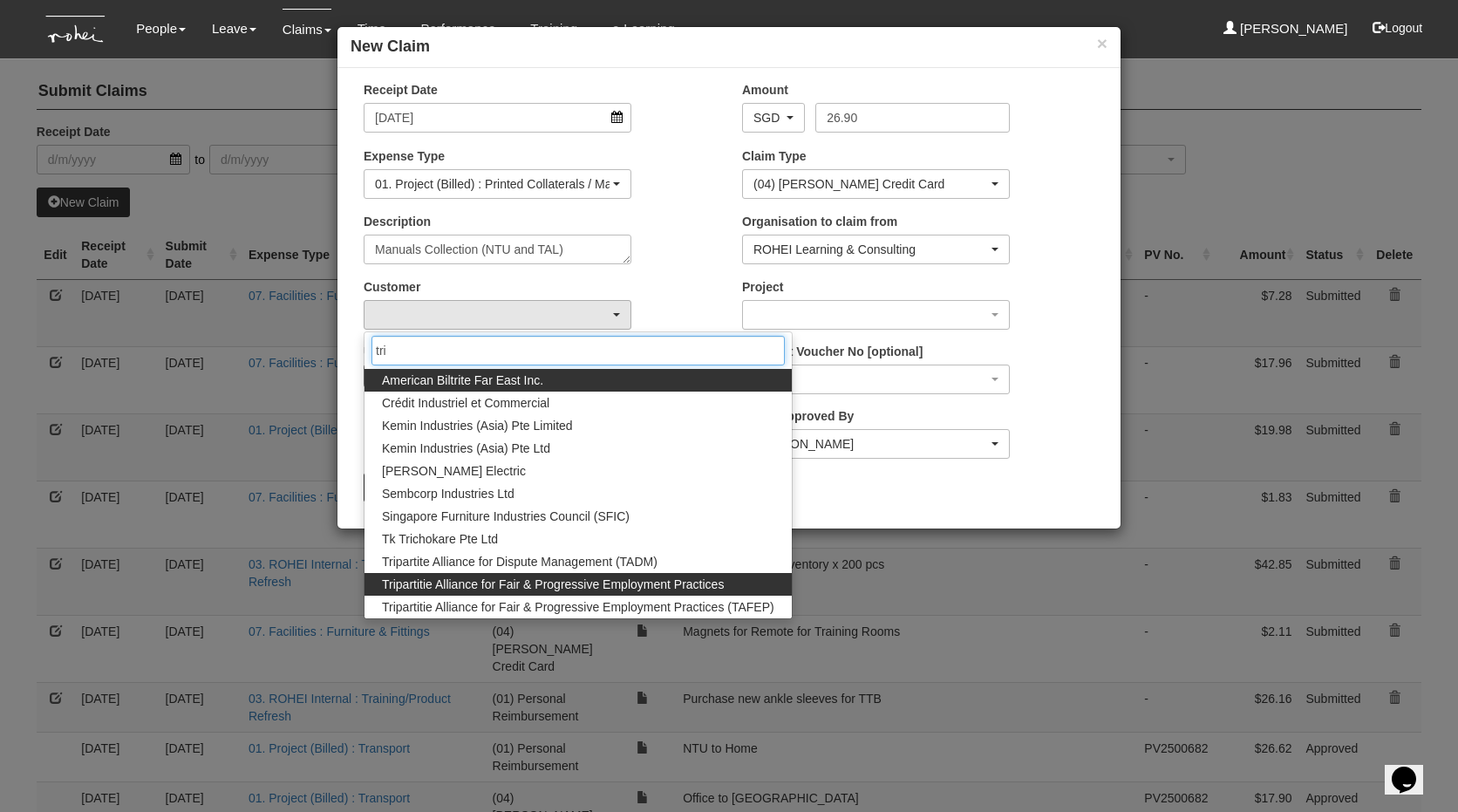
type input "tri"
click at [481, 589] on span "Tripartitie Alliance for Fair & Progressive Employment Practices" at bounding box center [553, 584] width 342 height 18
select select "159"
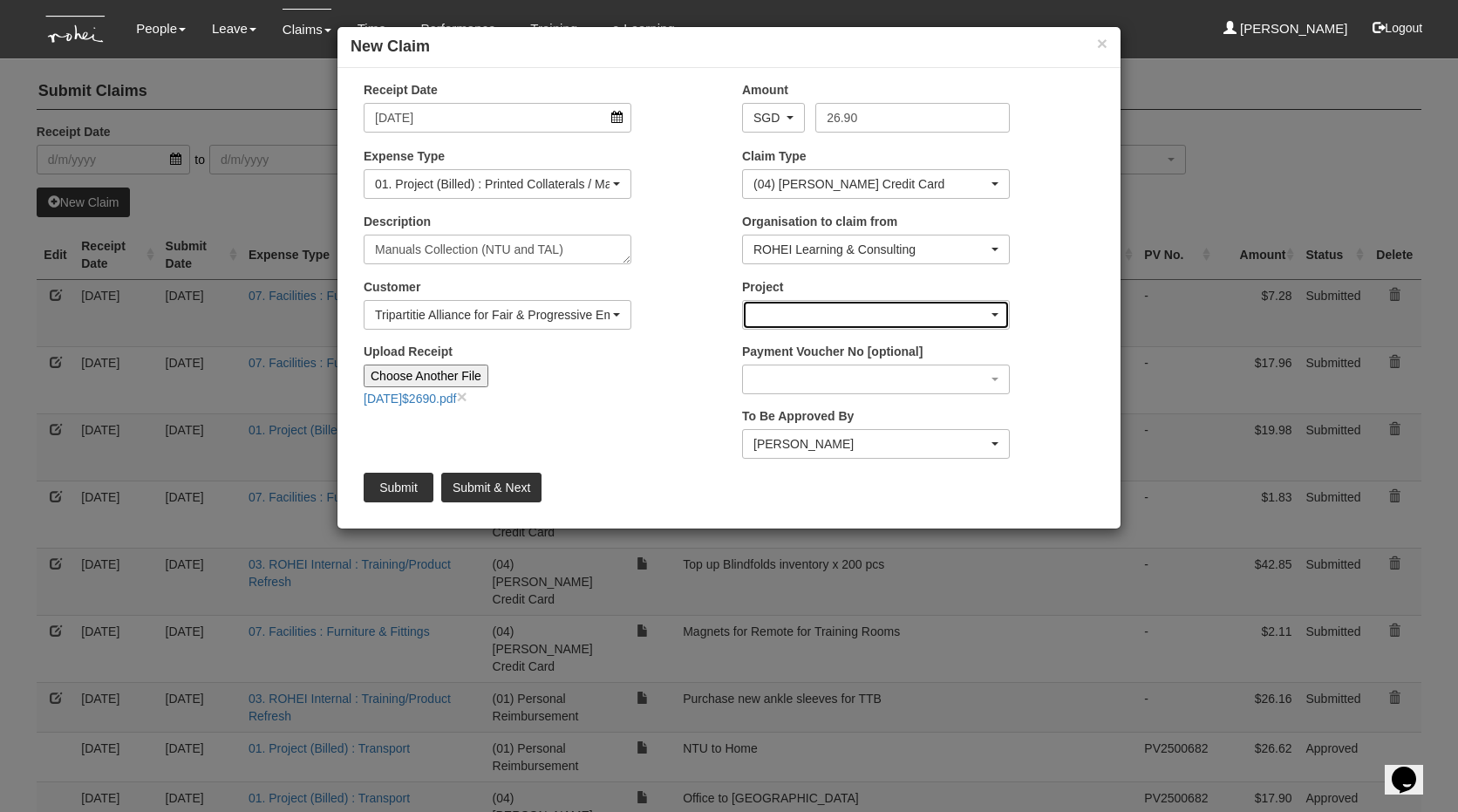
click at [811, 314] on div "button" at bounding box center [875, 315] width 266 height 28
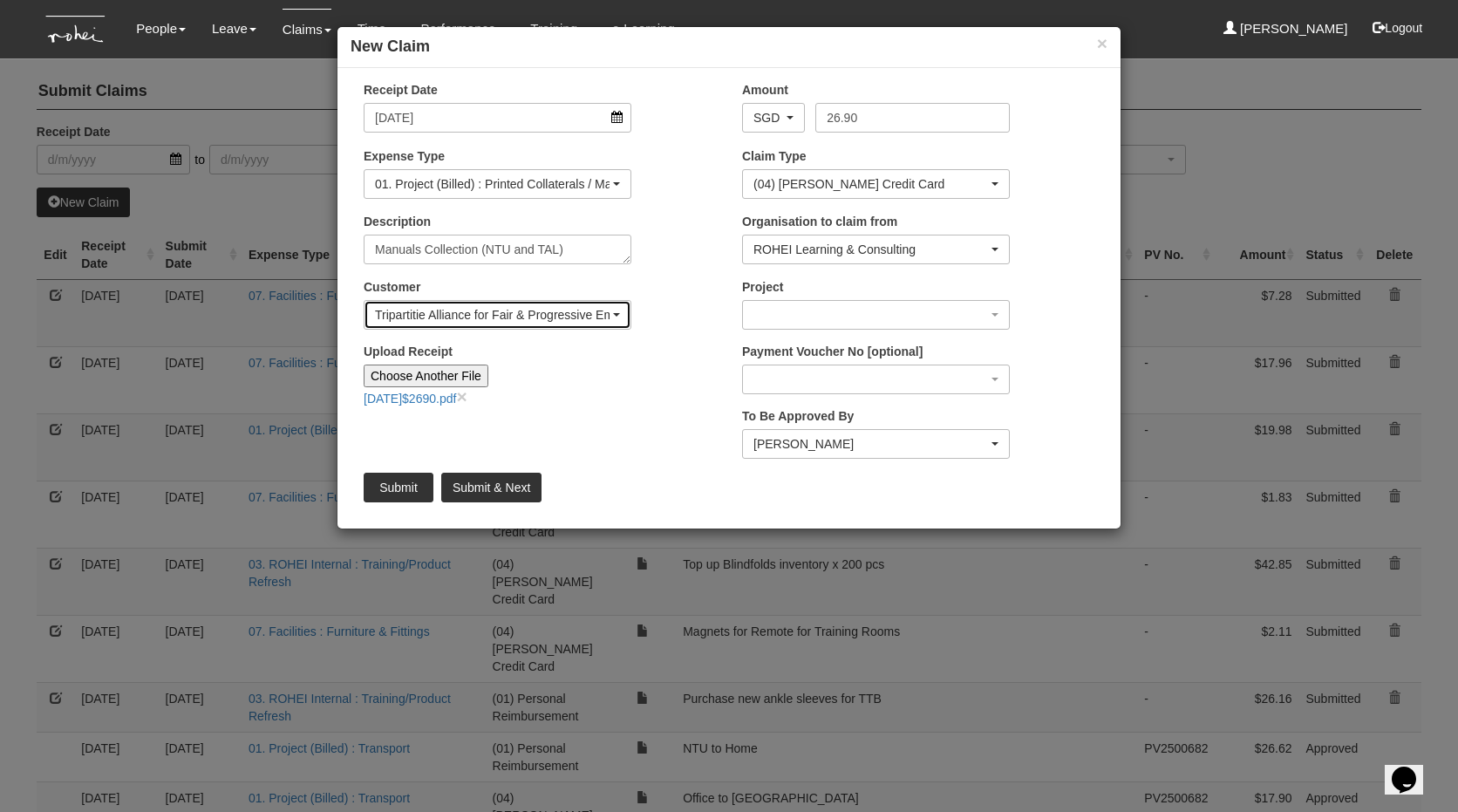
click at [600, 308] on div "Tripartitie Alliance for Fair & Progressive Employment Practices" at bounding box center [491, 314] width 234 height 18
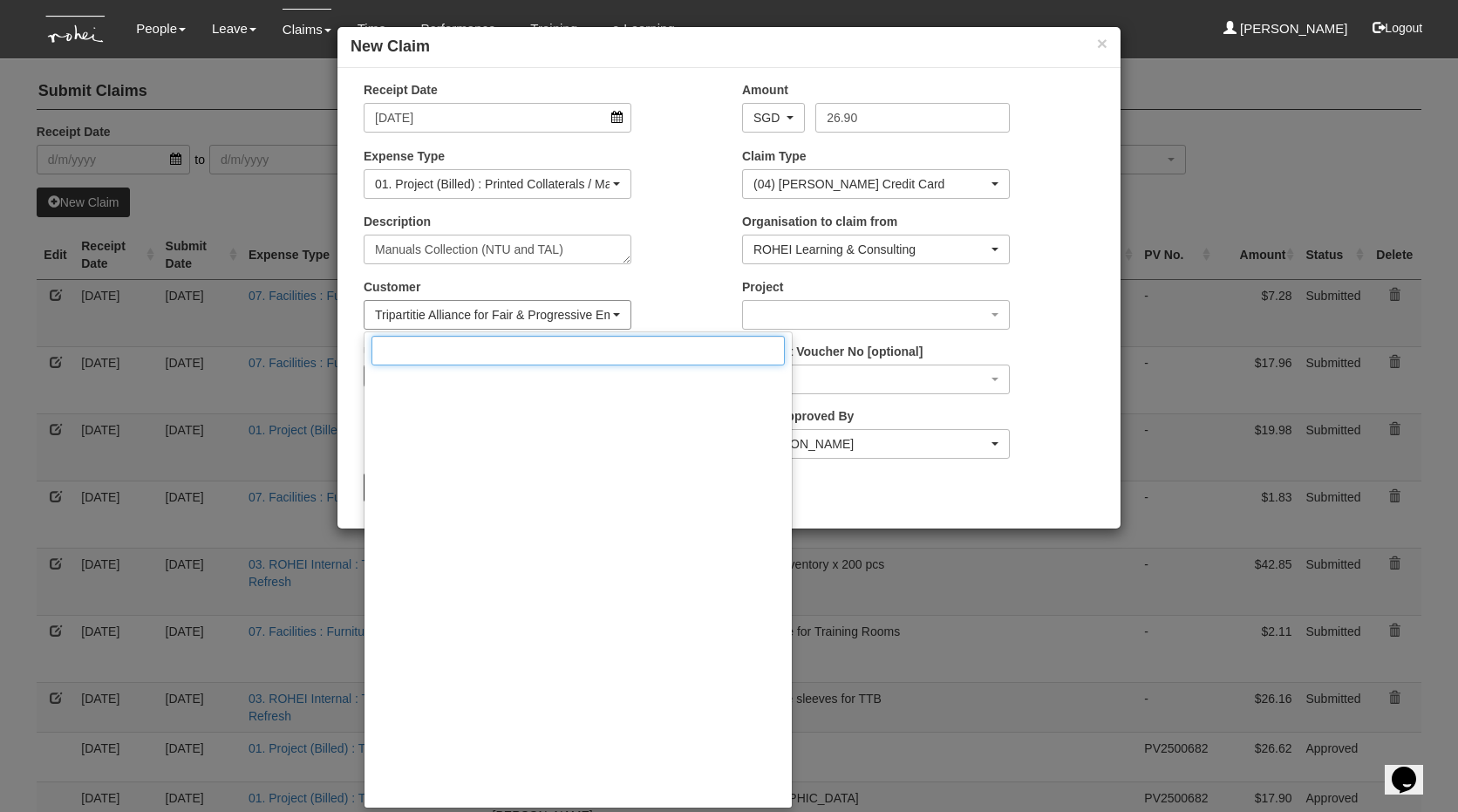
scroll to position [17291, 0]
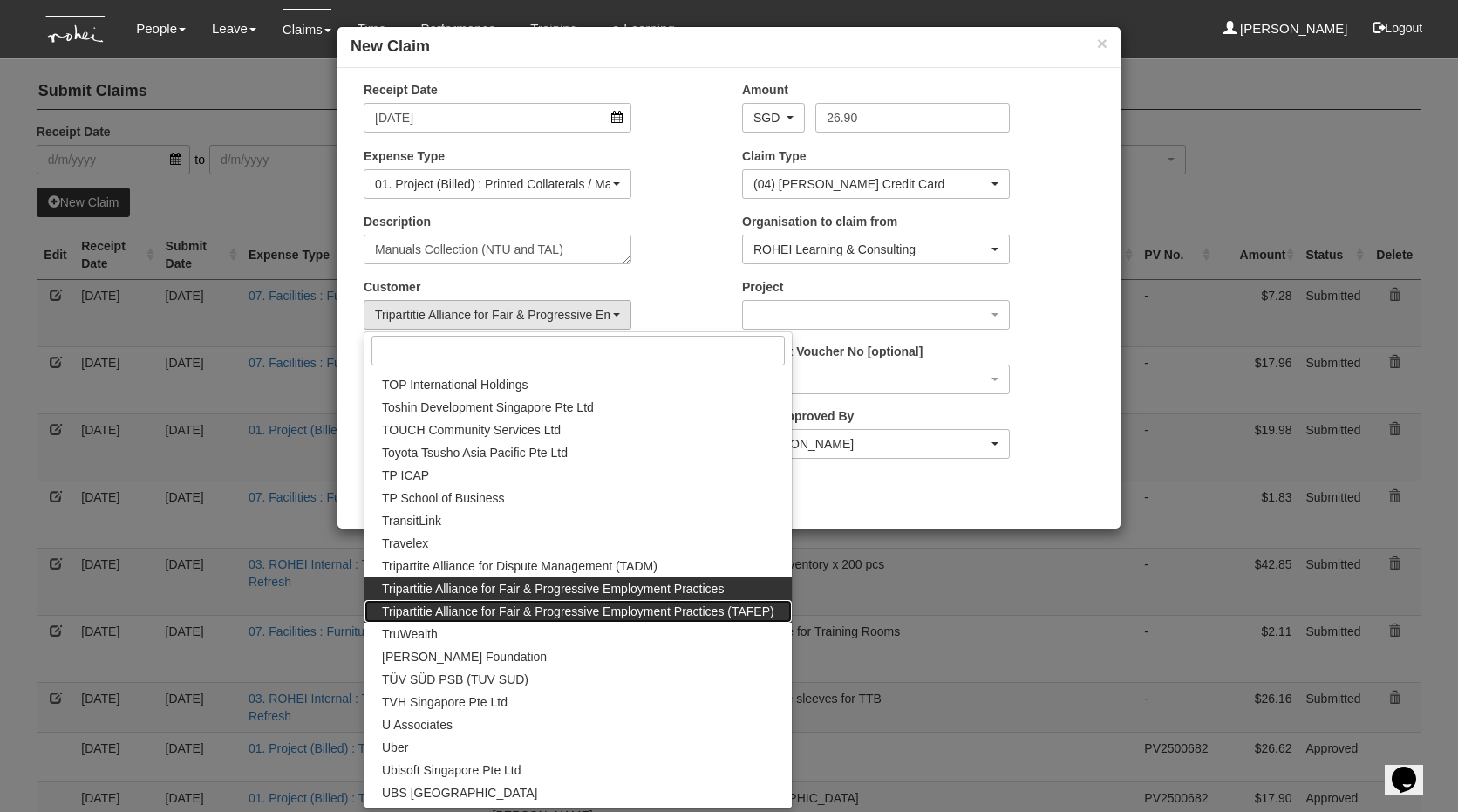
click at [587, 612] on span "Tripartitie Alliance for Fair & Progressive Employment Practices (TAFEP)" at bounding box center [578, 611] width 393 height 18
select select "753"
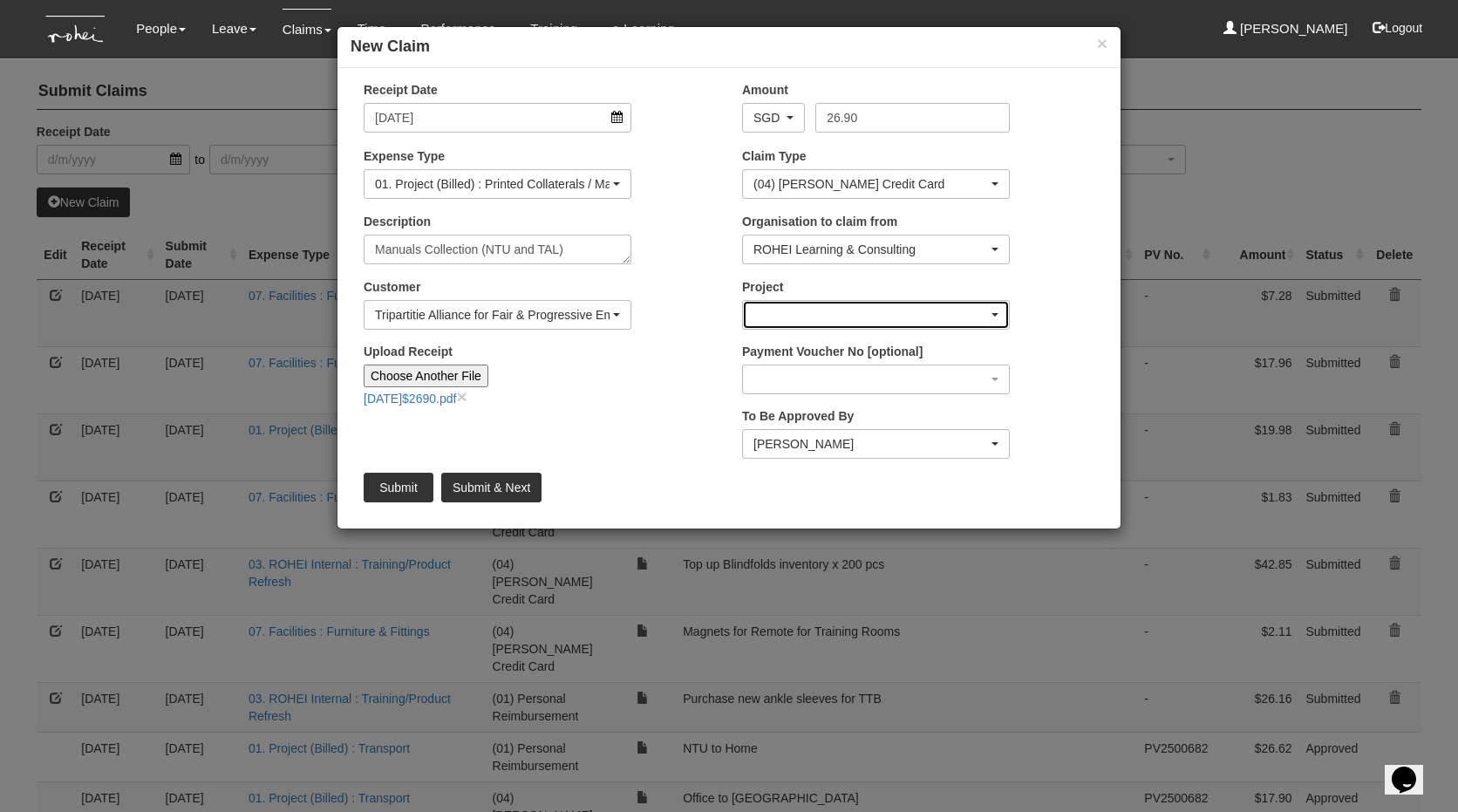
click at [855, 320] on div "button" at bounding box center [875, 315] width 266 height 28
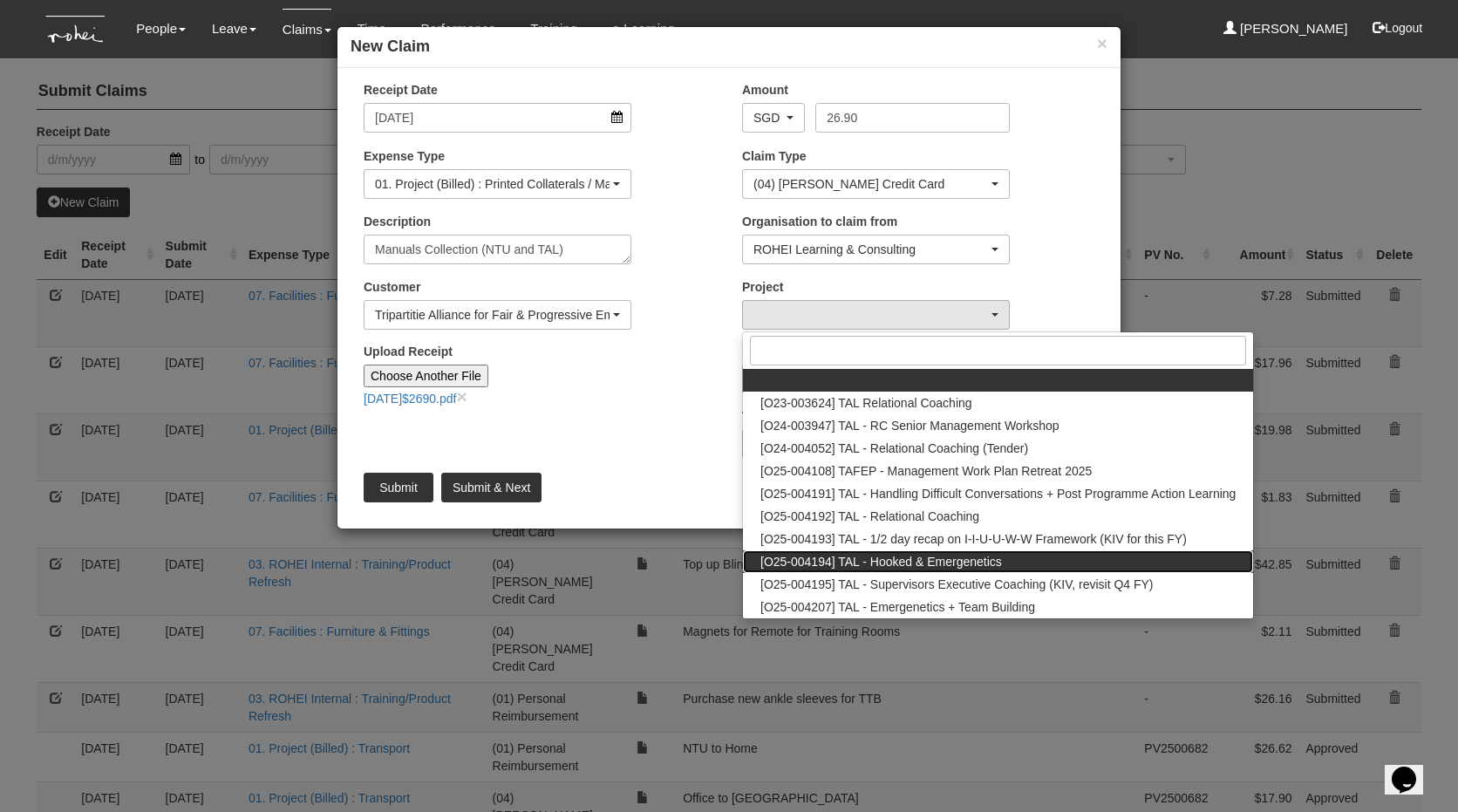
click at [851, 564] on span "[O25-004194] TAL - Hooked & Emergenetics" at bounding box center [881, 561] width 242 height 18
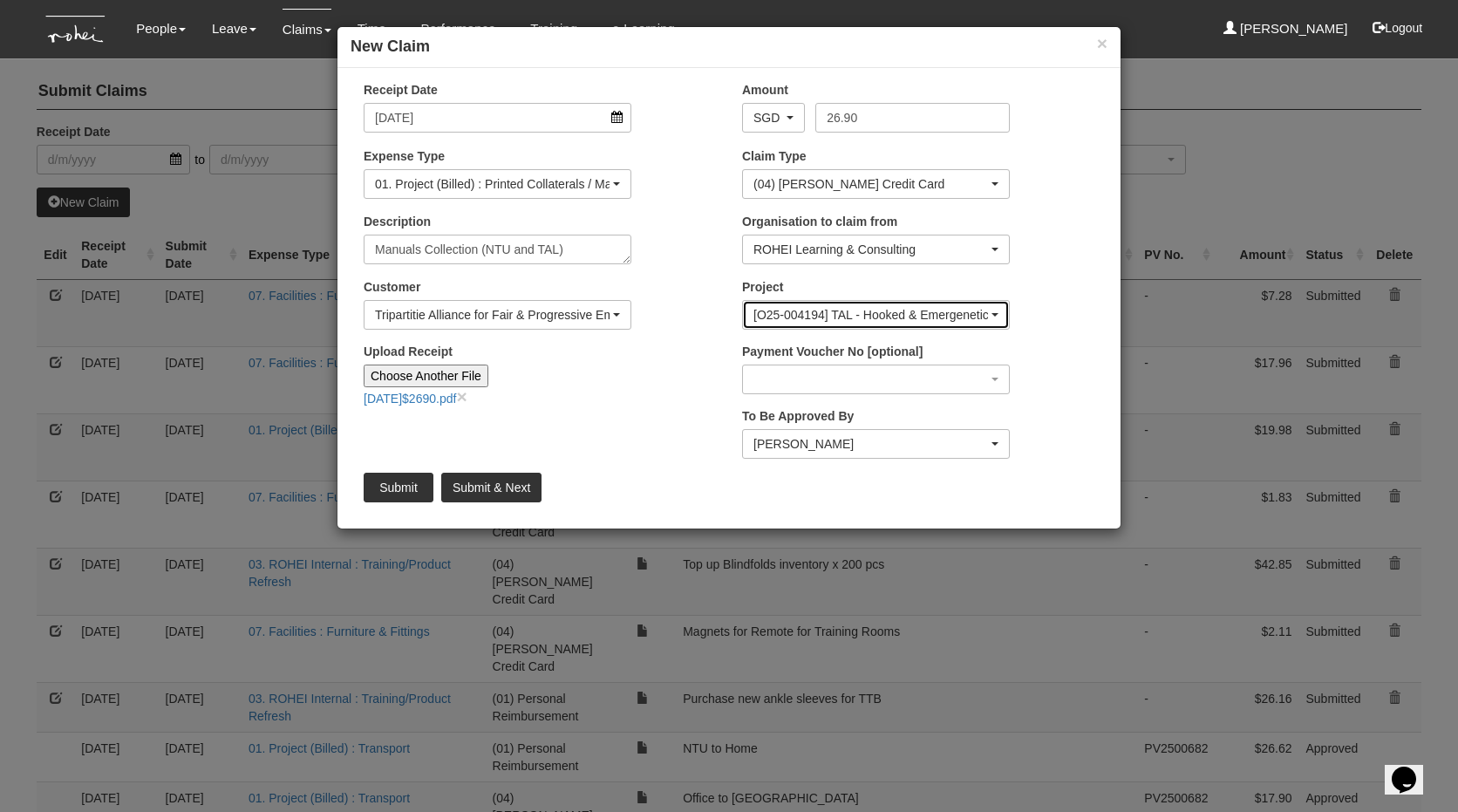
click at [809, 310] on div "[O25-004194] TAL - Hooked & Emergenetics" at bounding box center [871, 314] width 234 height 18
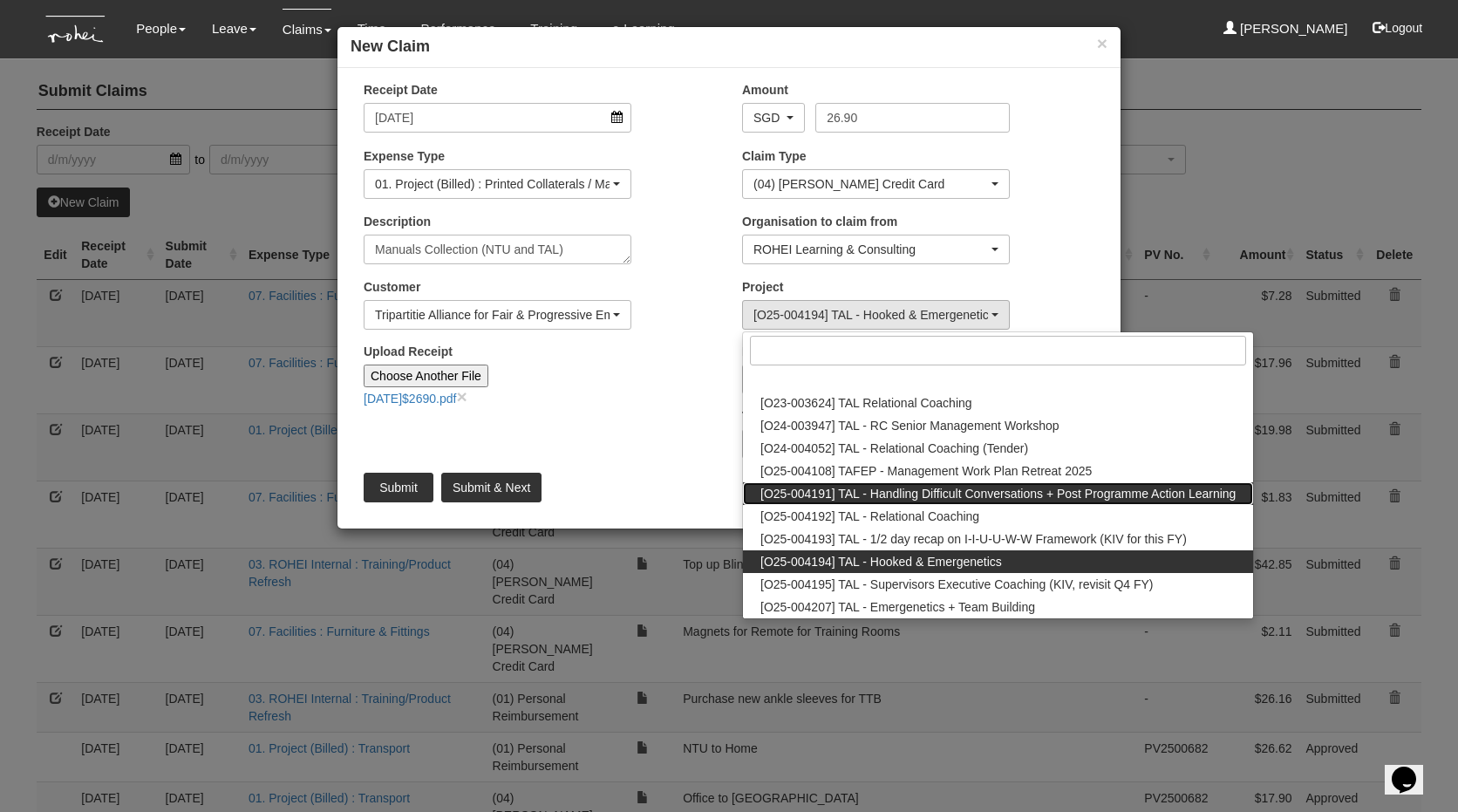
click at [830, 493] on span "[O25-004191] TAL - Handling Difficult Conversations + Post Programme Action Lea…" at bounding box center [998, 493] width 475 height 18
select select "2816"
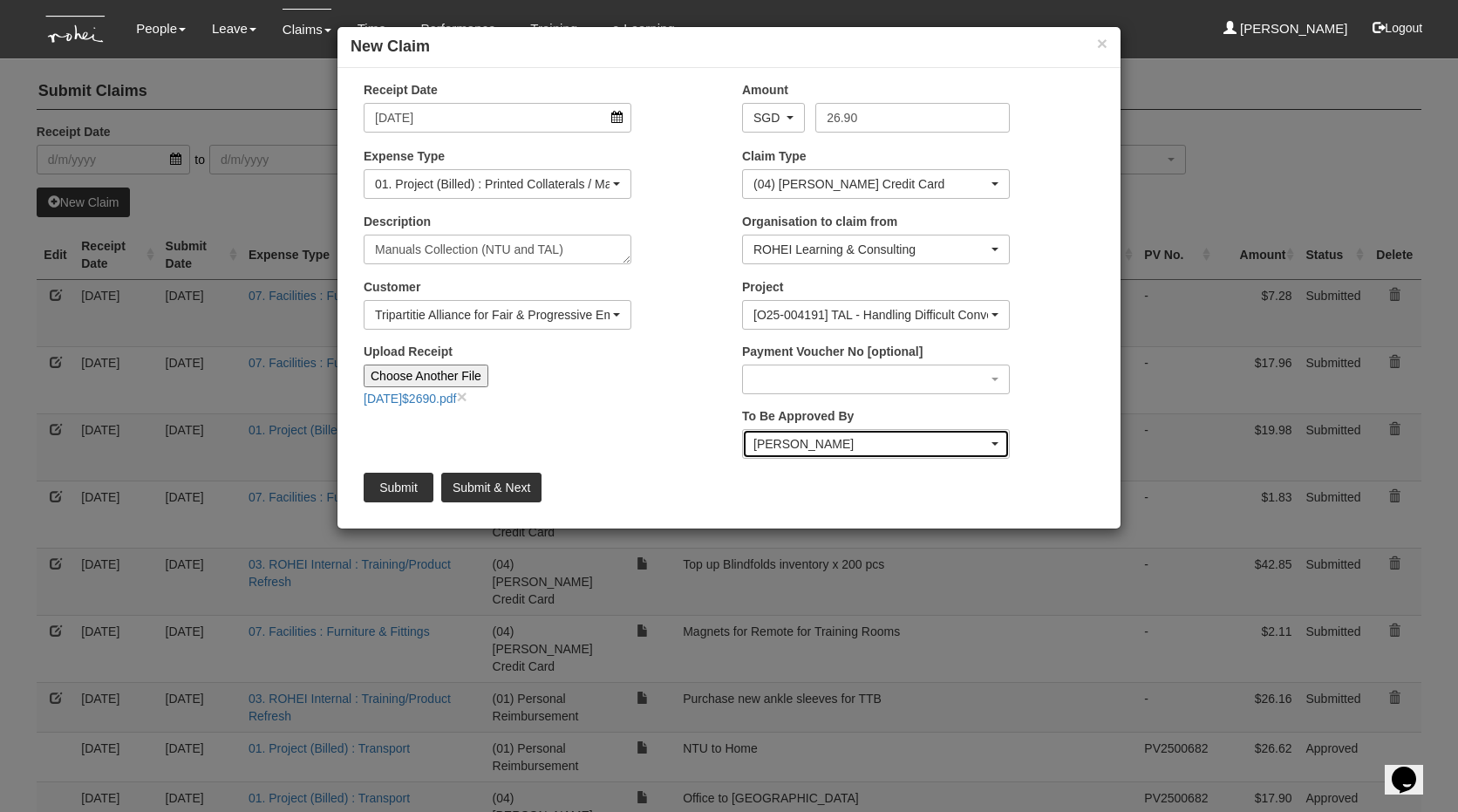
click at [778, 439] on div "[PERSON_NAME]" at bounding box center [871, 443] width 234 height 18
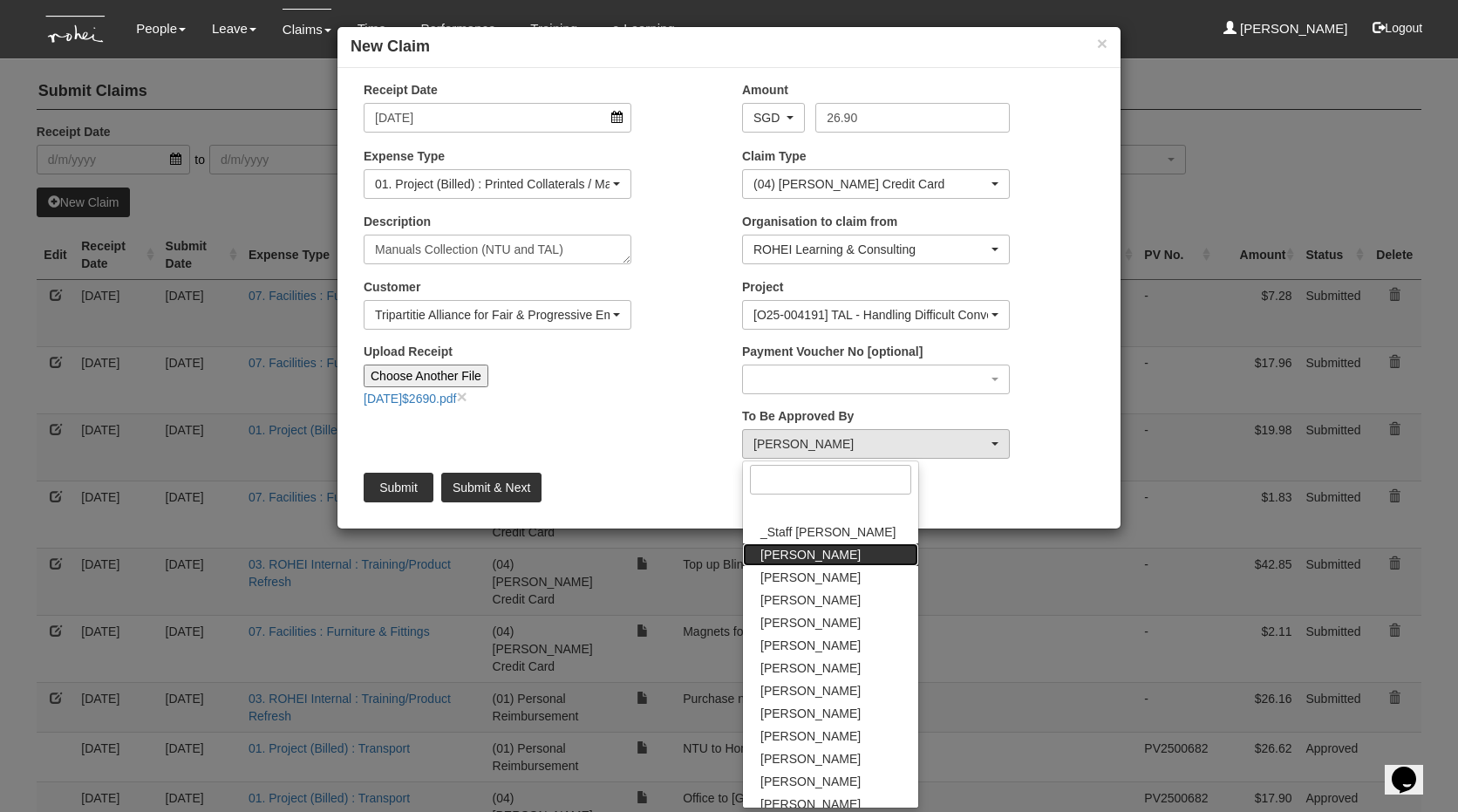
click at [793, 551] on span "[PERSON_NAME]" at bounding box center [810, 554] width 101 height 18
select select "bab5243c-beed-41fc-b362-49a7e6e66dc1"
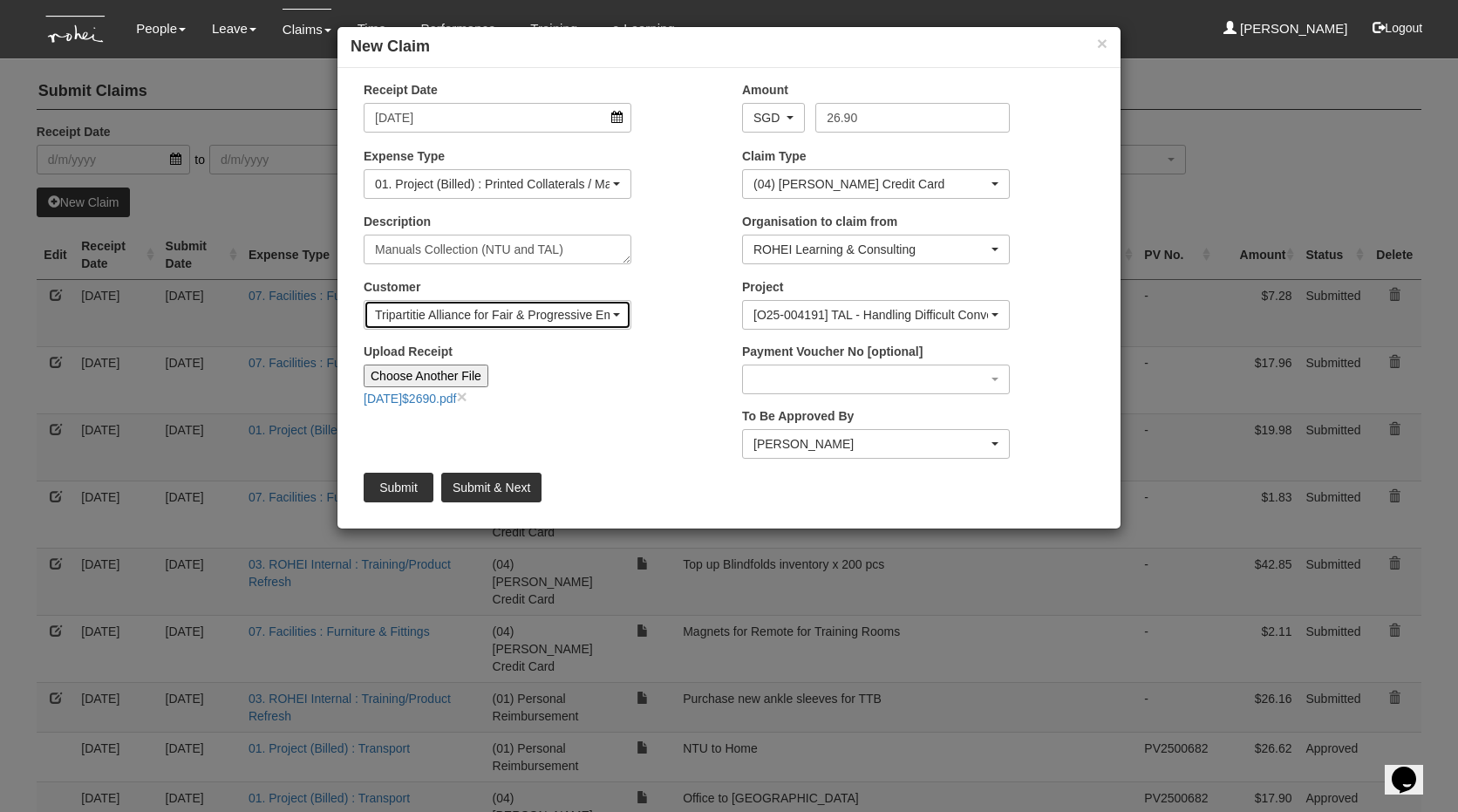
click at [619, 325] on div "Tripartitie Alliance for Fair & Progressive Employment Practices (TAFEP)" at bounding box center [497, 315] width 266 height 28
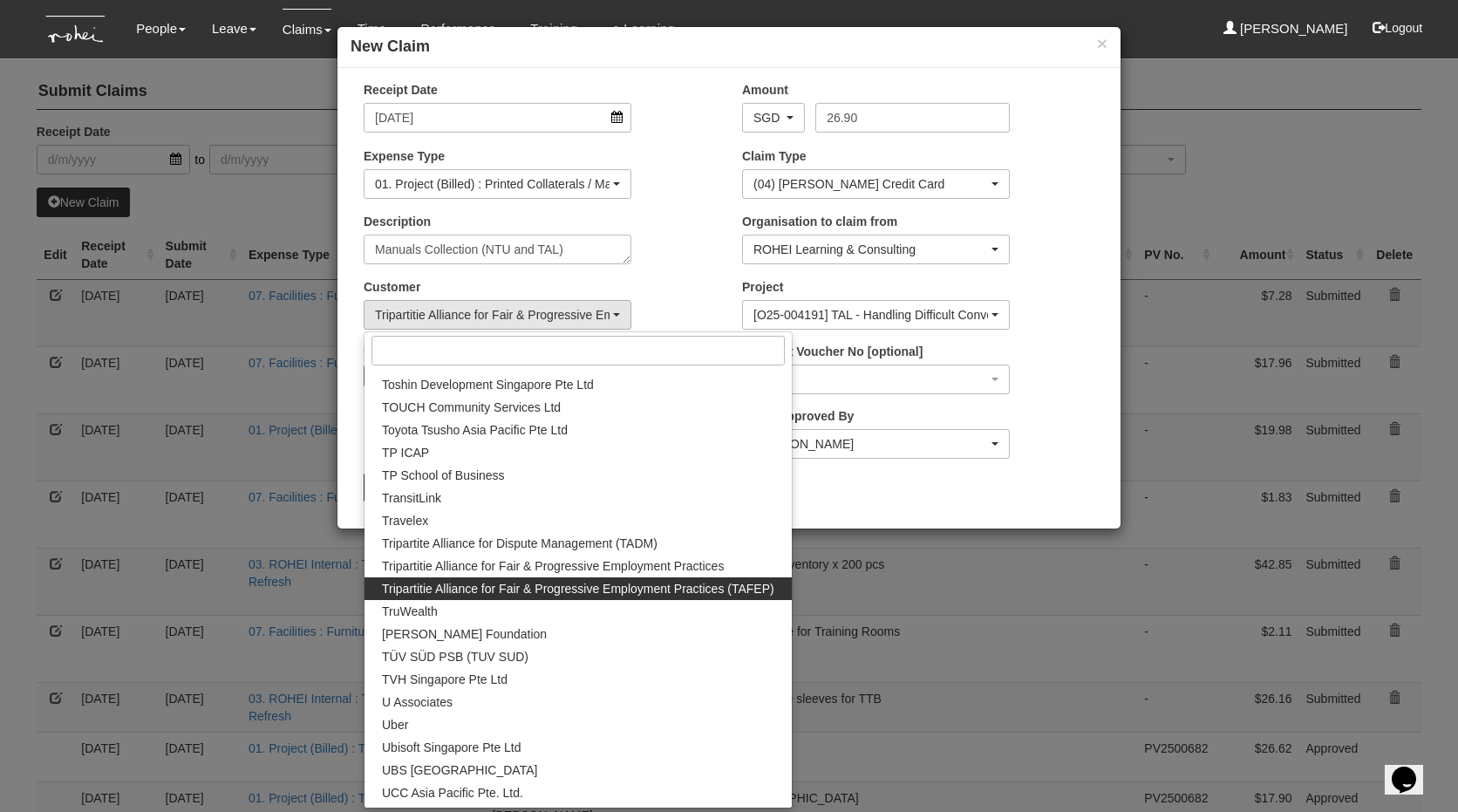
click at [683, 283] on div "Customer (N/A) _ROHEI Internal 3M ASIA PACIFIC PRIVATE LTD 58.com AbbVie Operat…" at bounding box center [539, 310] width 378 height 65
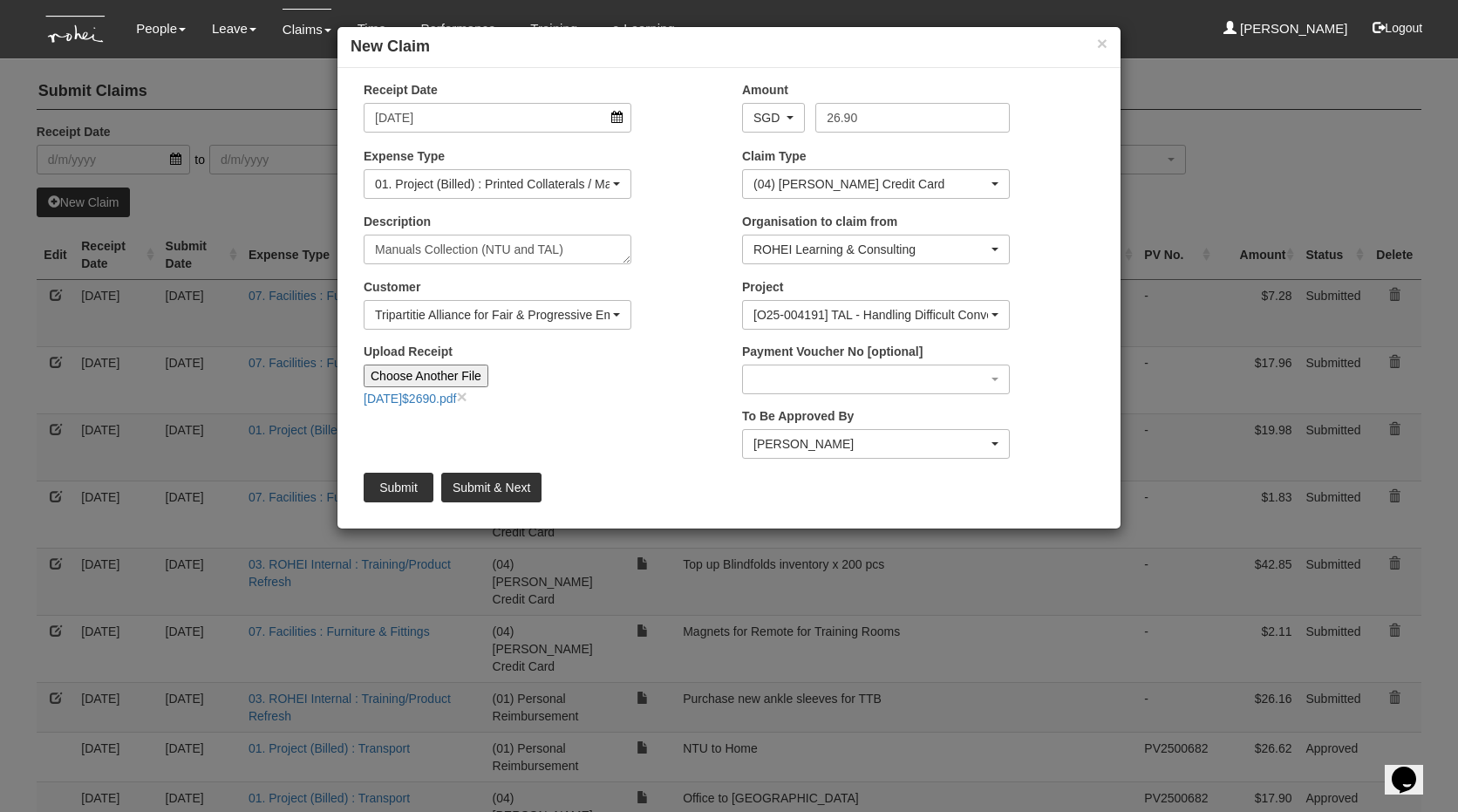
scroll to position [0, 0]
click at [386, 490] on input "Submit" at bounding box center [398, 487] width 70 height 30
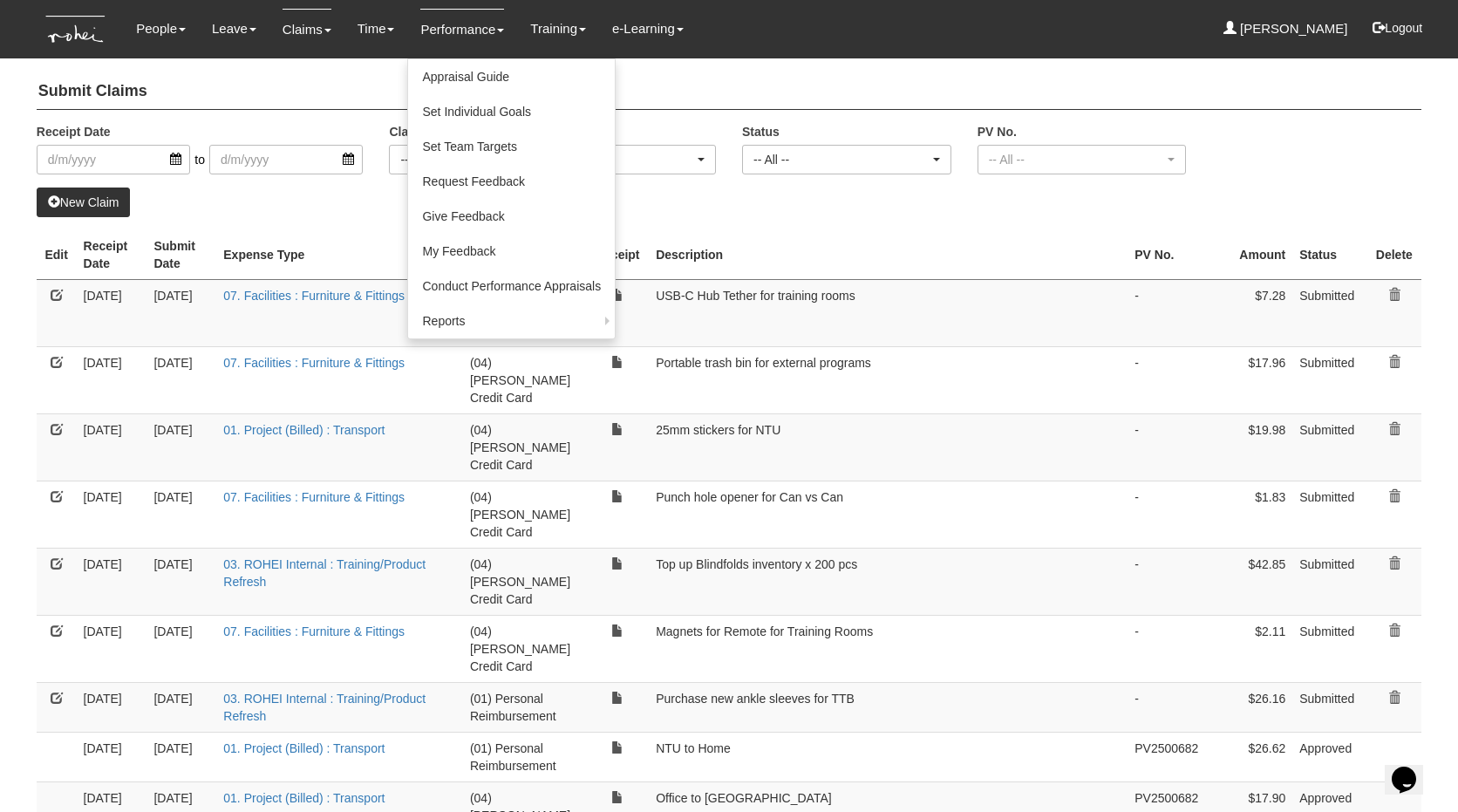
select select "50"
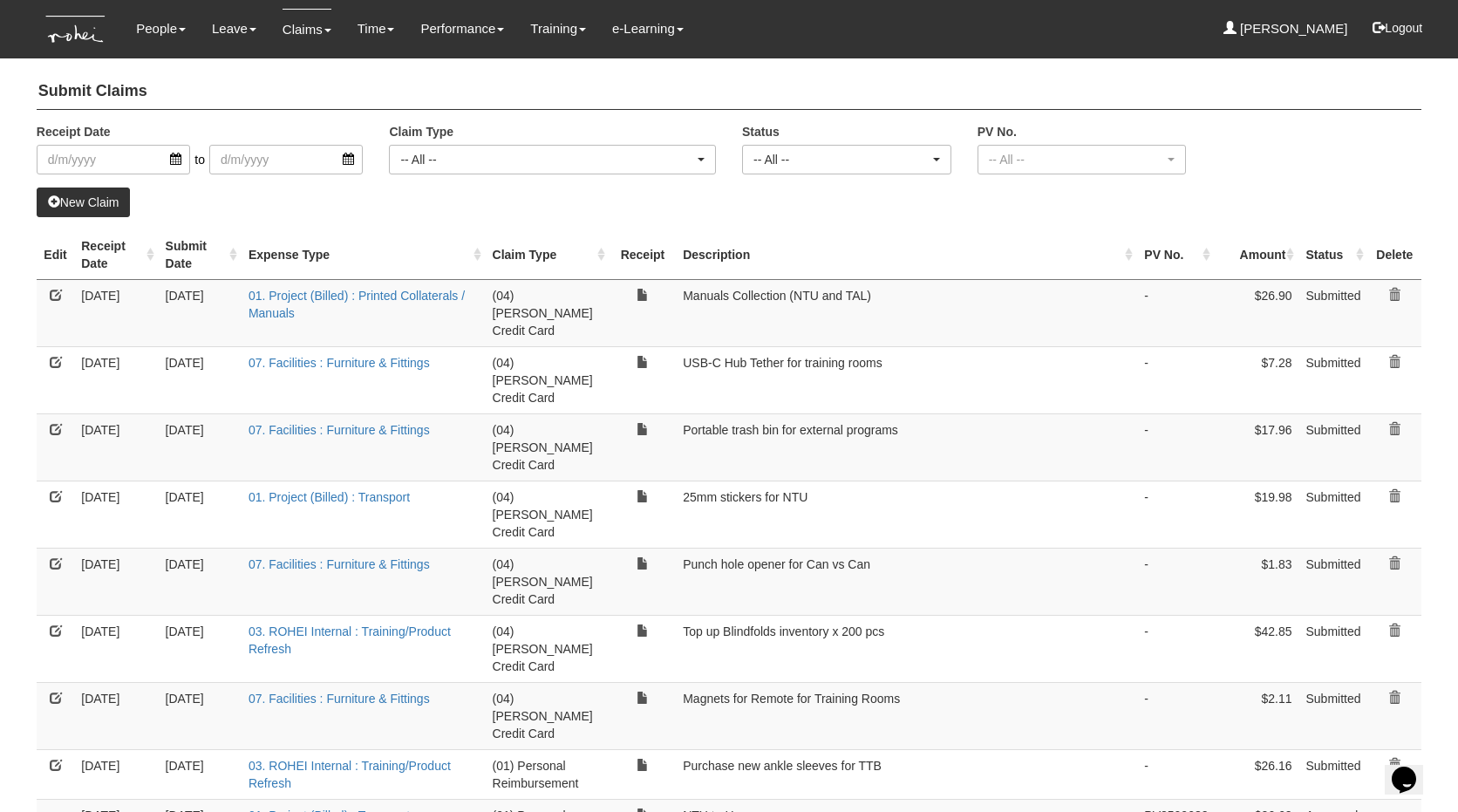
click at [120, 193] on link "New Claim" at bounding box center [84, 202] width 94 height 30
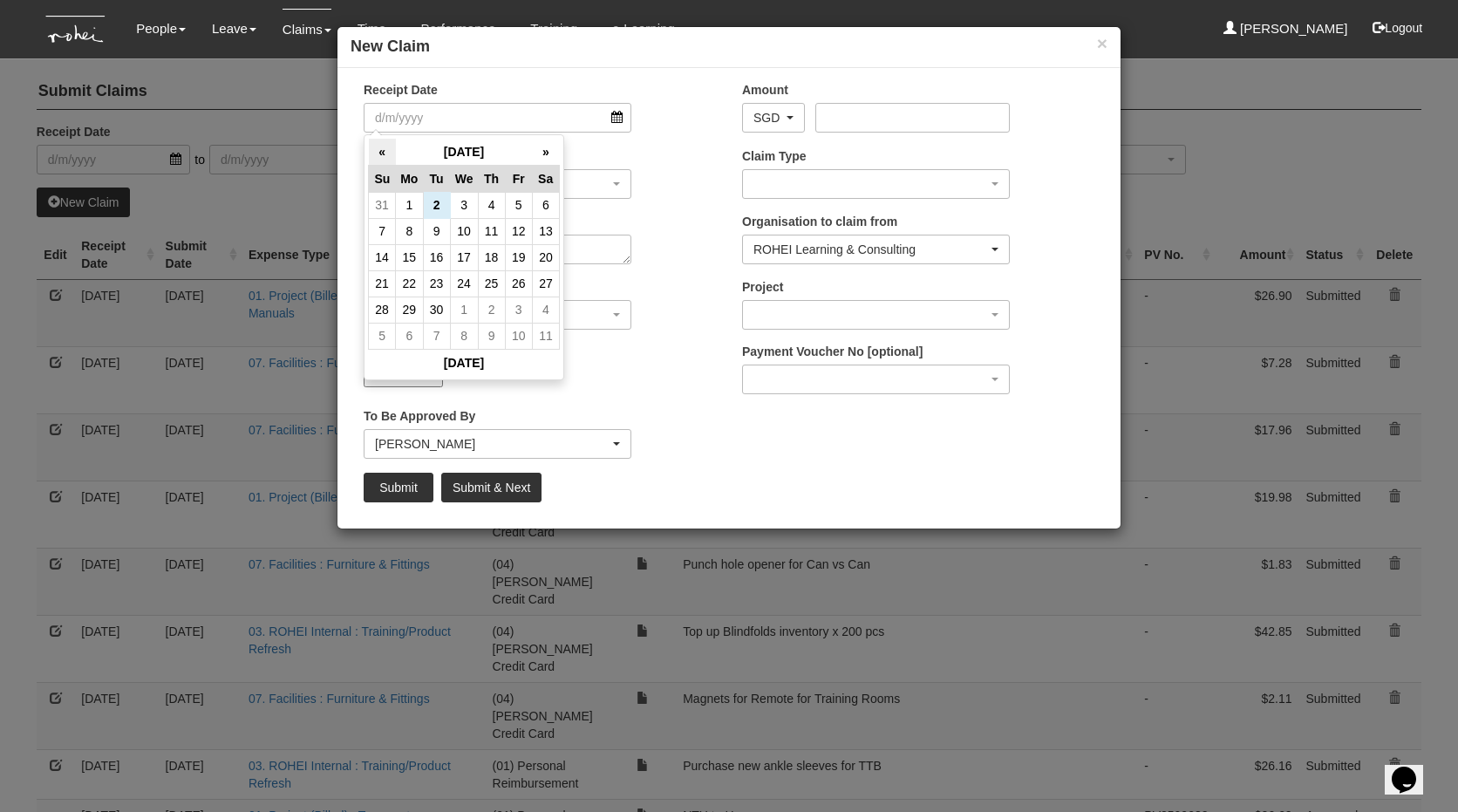
click at [377, 151] on th "«" at bounding box center [382, 151] width 27 height 27
click at [481, 257] on td "14" at bounding box center [491, 257] width 27 height 26
type input "[DATE]"
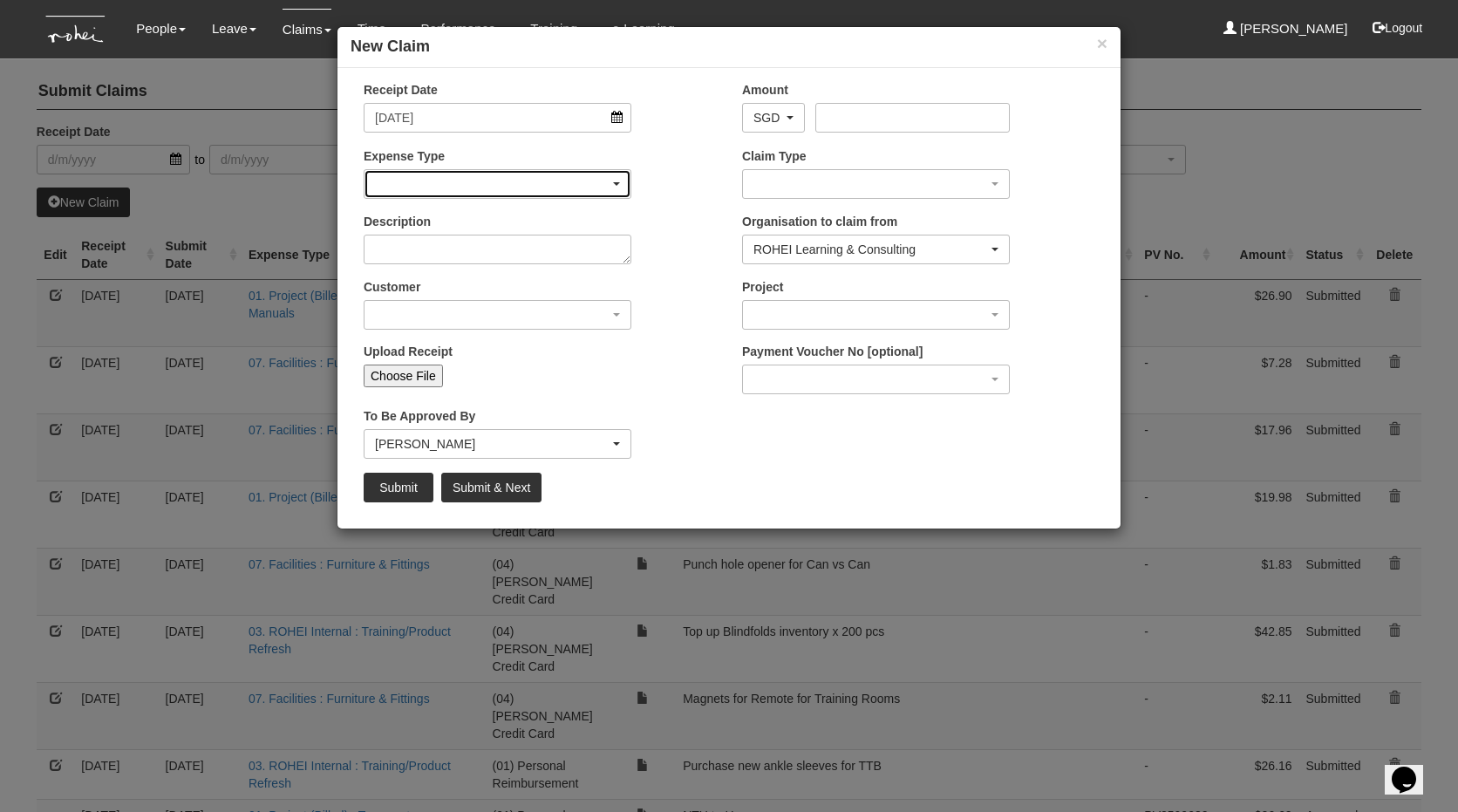
click at [484, 185] on div "button" at bounding box center [497, 184] width 266 height 28
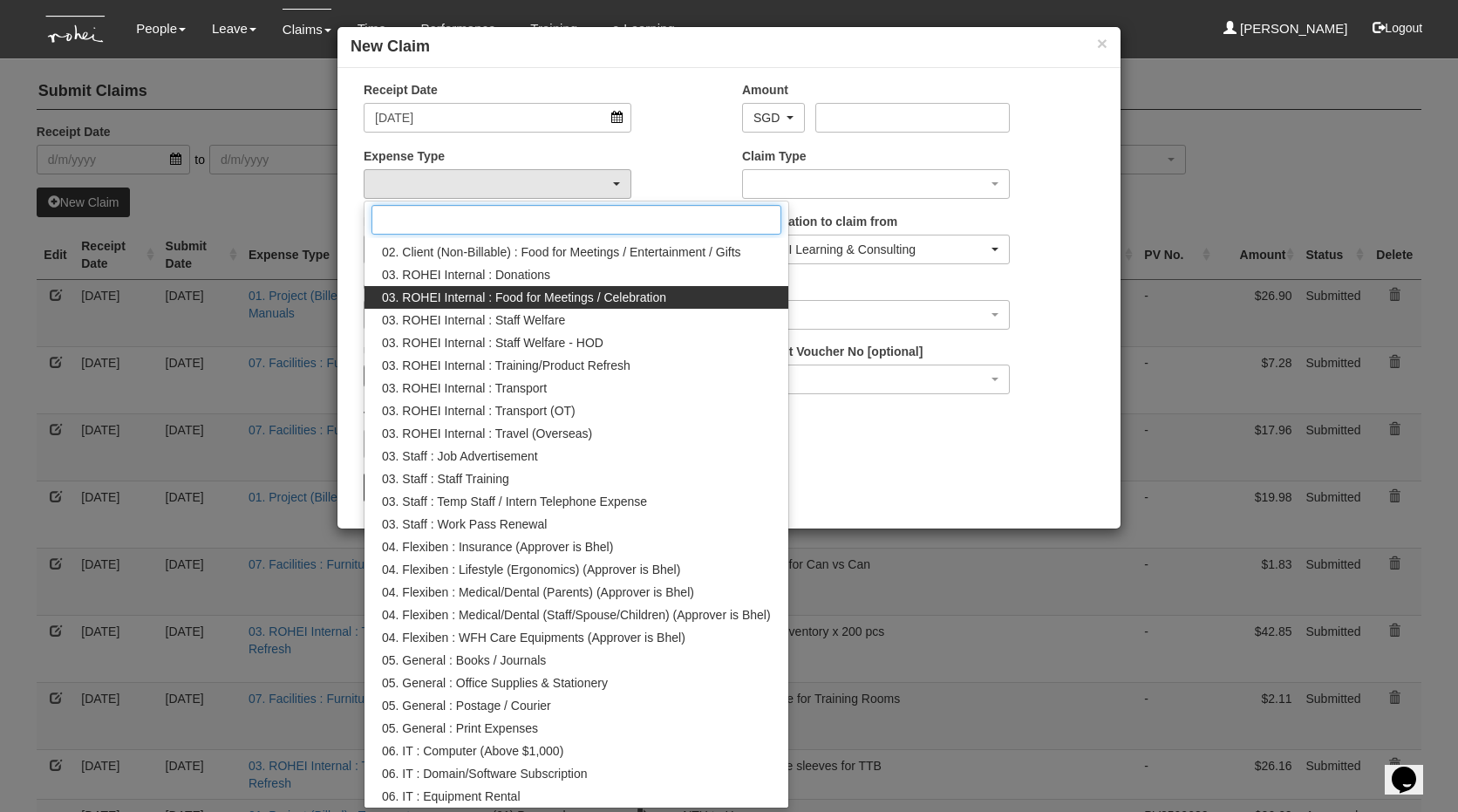
scroll to position [427, 0]
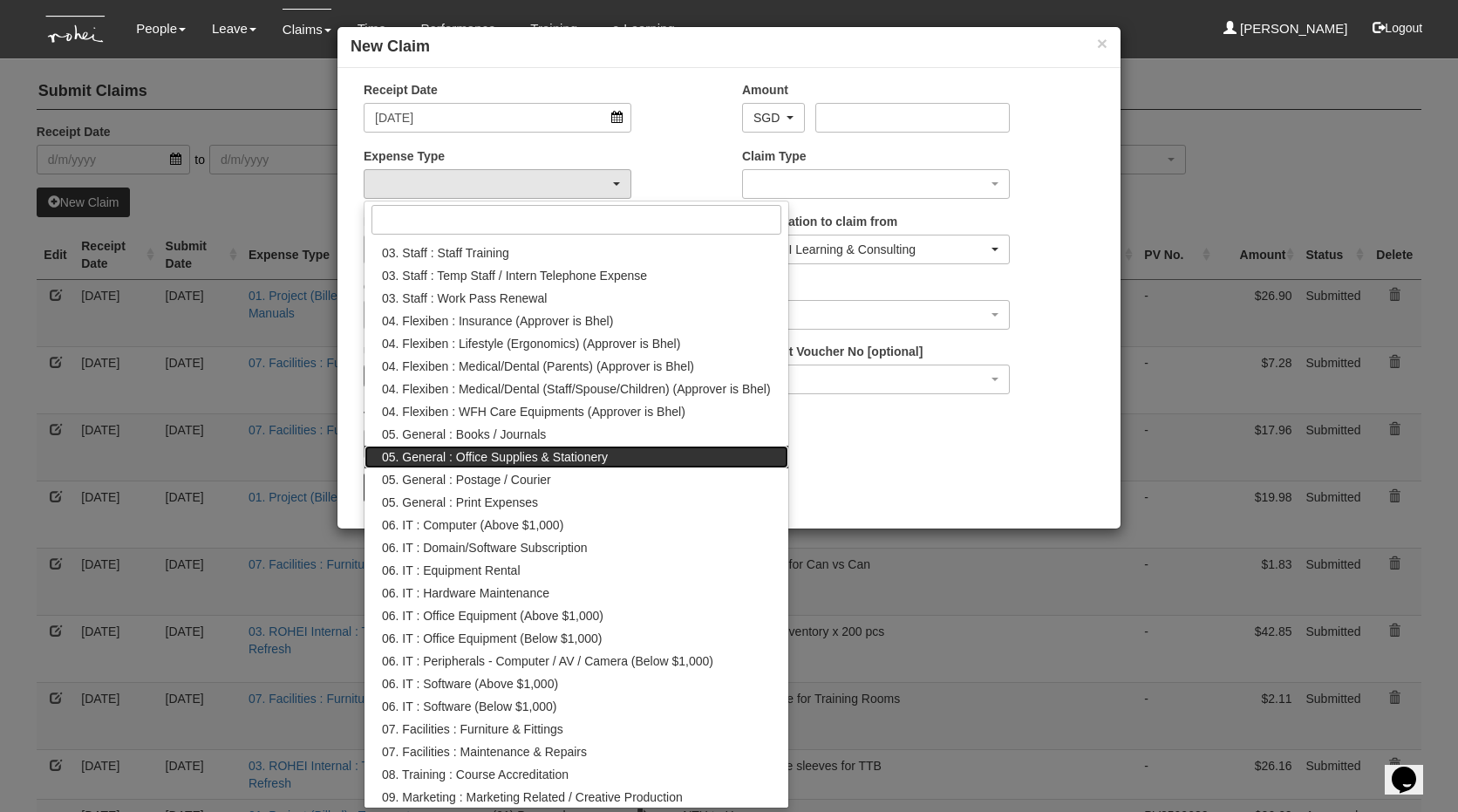
click at [504, 454] on span "05. General : Office Supplies & Stationery" at bounding box center [495, 456] width 226 height 18
select select "147"
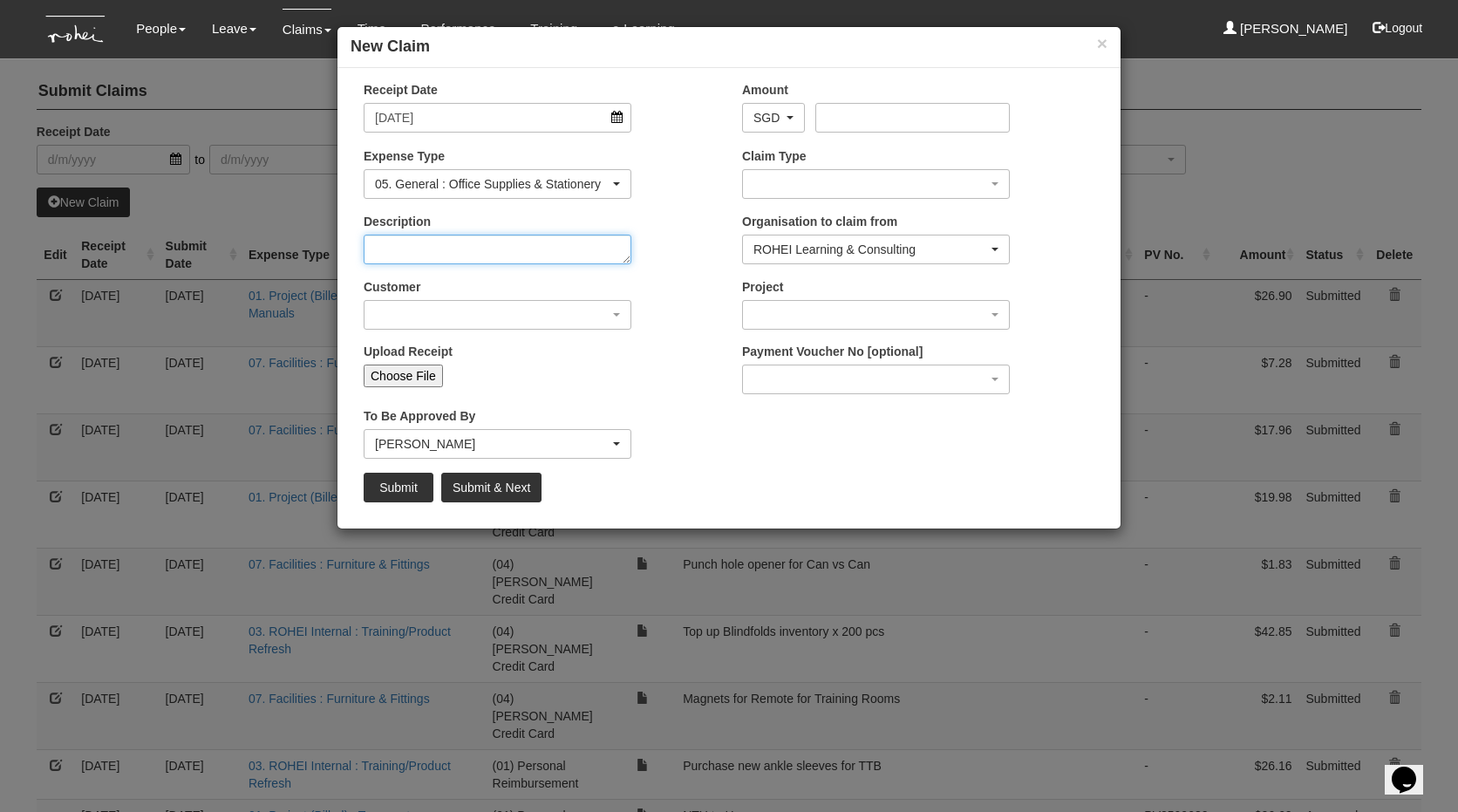
click at [425, 255] on textarea "Description" at bounding box center [497, 249] width 267 height 30
type textarea "A"
type textarea "Hand Sanitiser for ROHEI"
click at [872, 119] on input "Amount" at bounding box center [912, 118] width 194 height 30
click at [386, 370] on input "Choose File" at bounding box center [403, 375] width 79 height 23
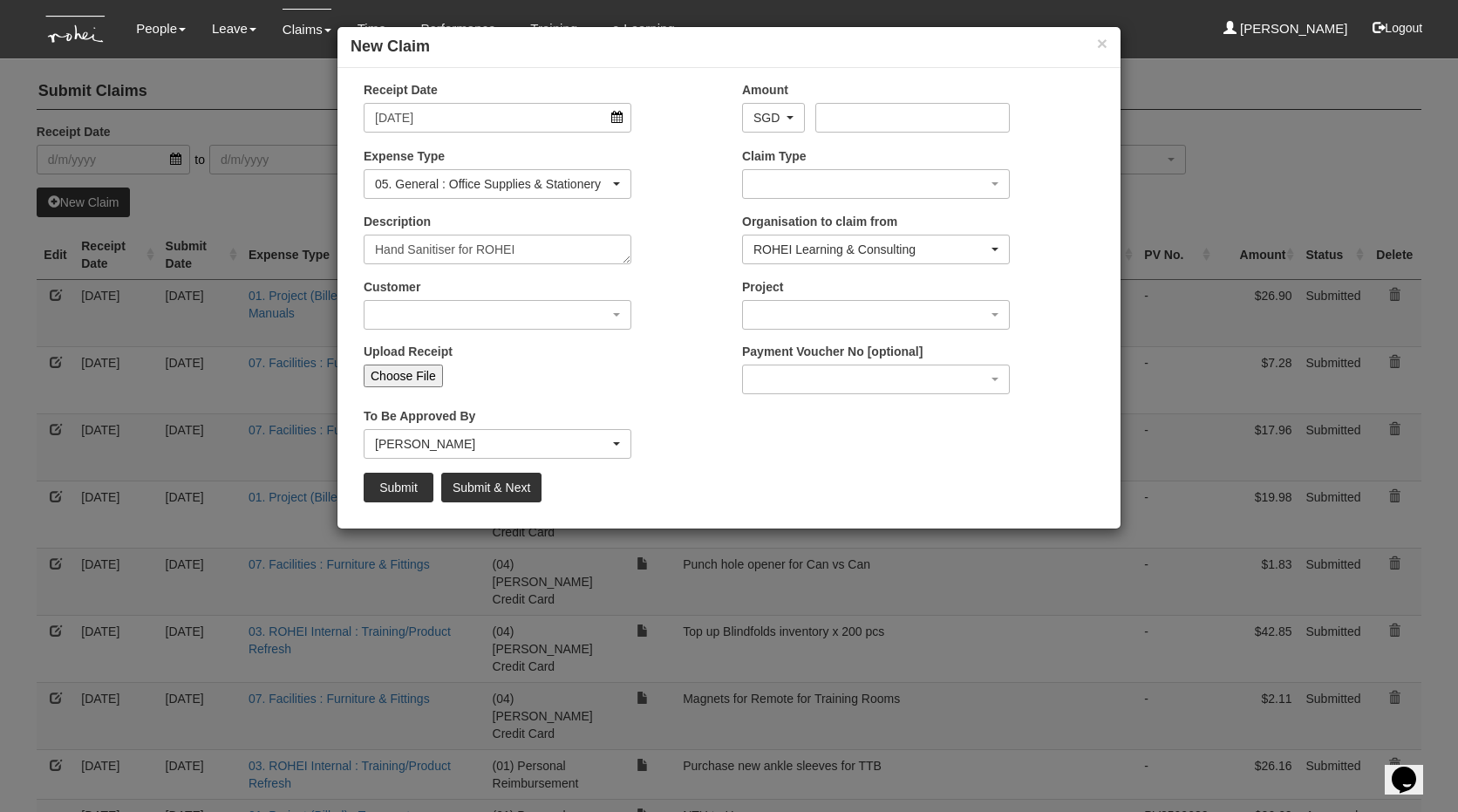
type input "C:\fakepath\SPXSG053173156548_250814RPG18FQ2.pdf"
type input "Choose Another File"
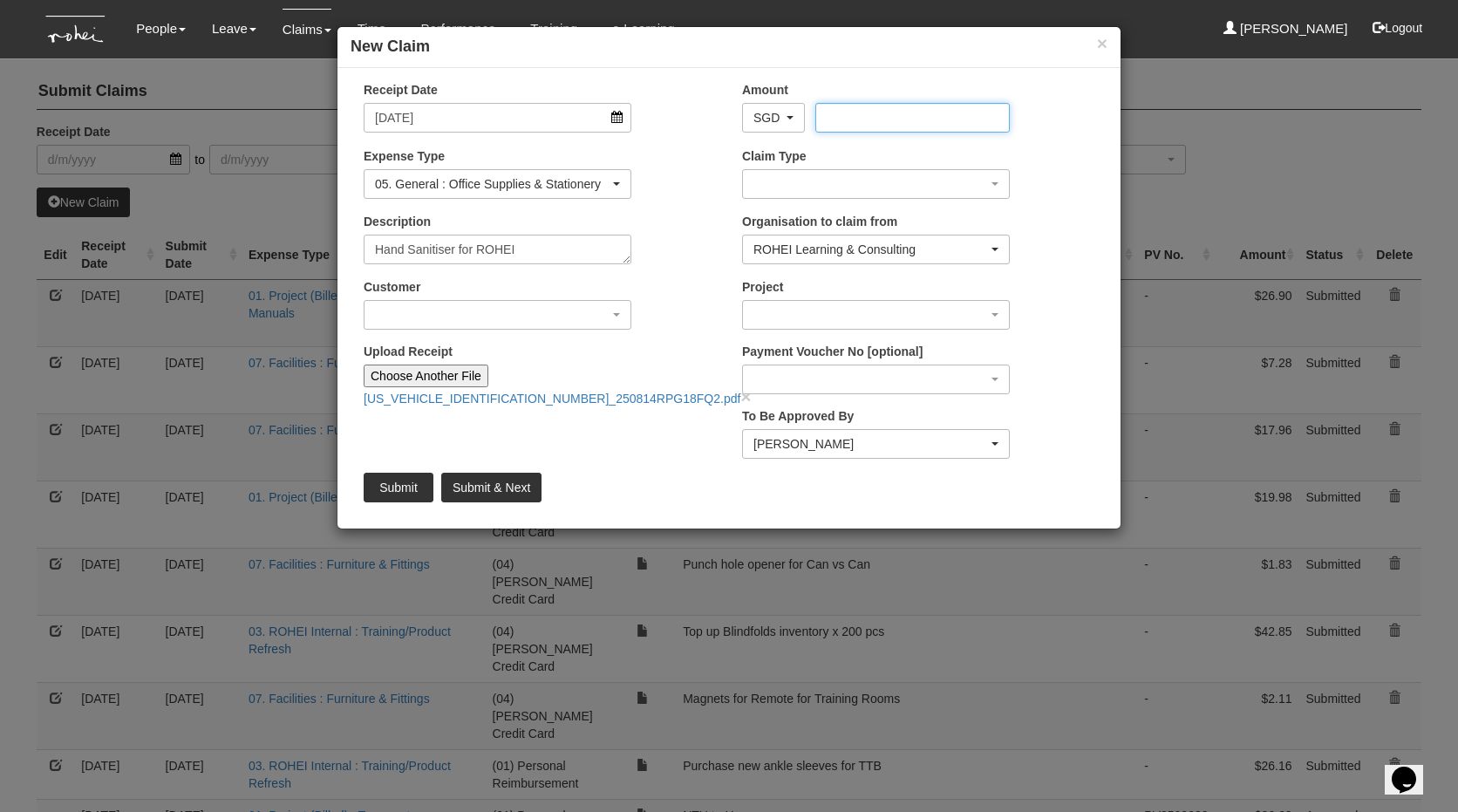
click at [964, 116] on input "Amount" at bounding box center [912, 118] width 194 height 30
type input "167"
click at [535, 250] on textarea "Hand Sanitiser for ROHEI" at bounding box center [497, 249] width 267 height 30
click at [535, 250] on textarea "Hand Sanitiser for ROHEI x" at bounding box center [497, 249] width 267 height 30
click at [370, 250] on textarea "Hand Sanitiser for ROHEI x" at bounding box center [497, 249] width 267 height 30
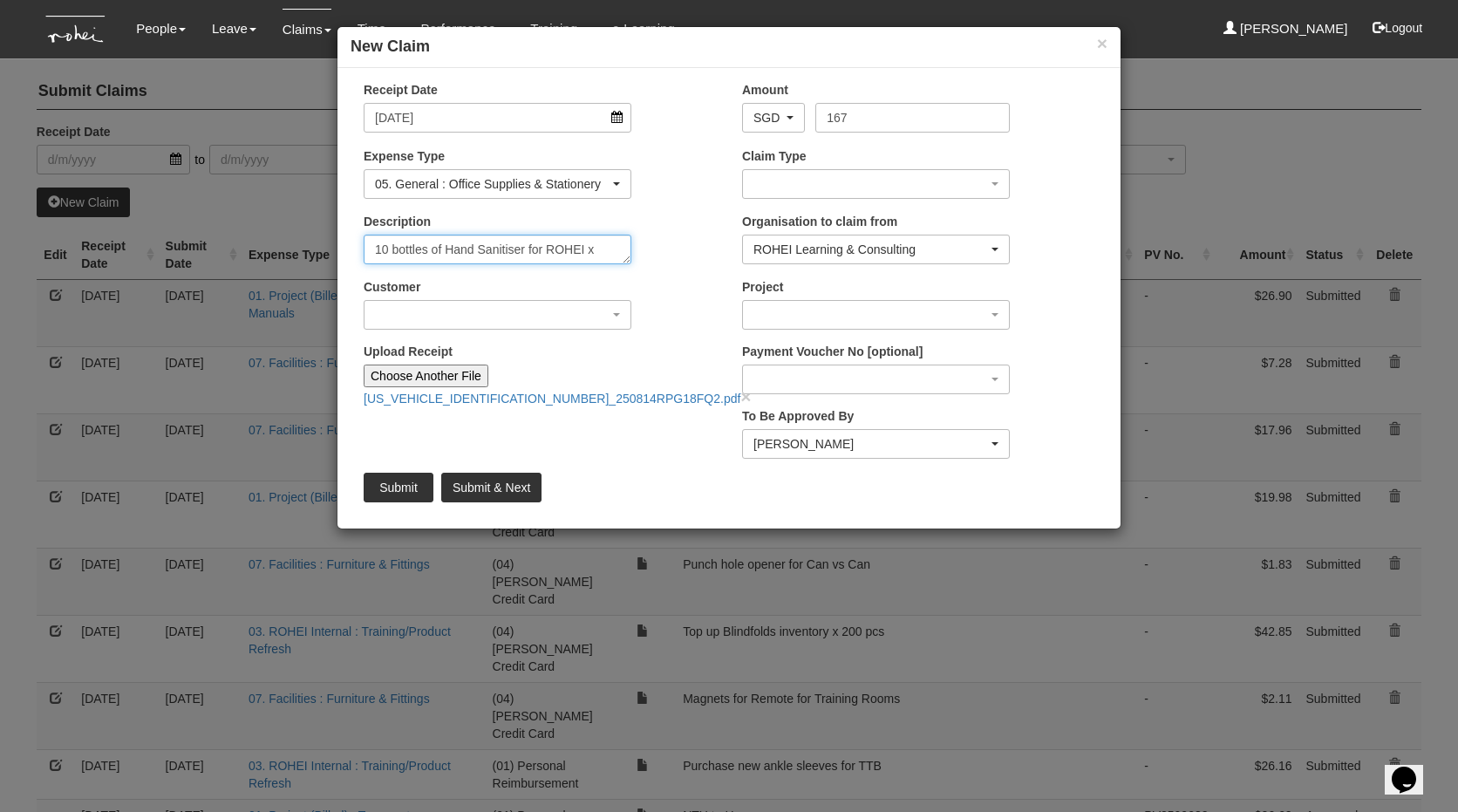
click at [612, 250] on textarea "10 bottles of Hand Sanitiser for ROHEI x" at bounding box center [497, 249] width 267 height 30
type textarea "10 bottles of Hand Sanitiser for ROHEI"
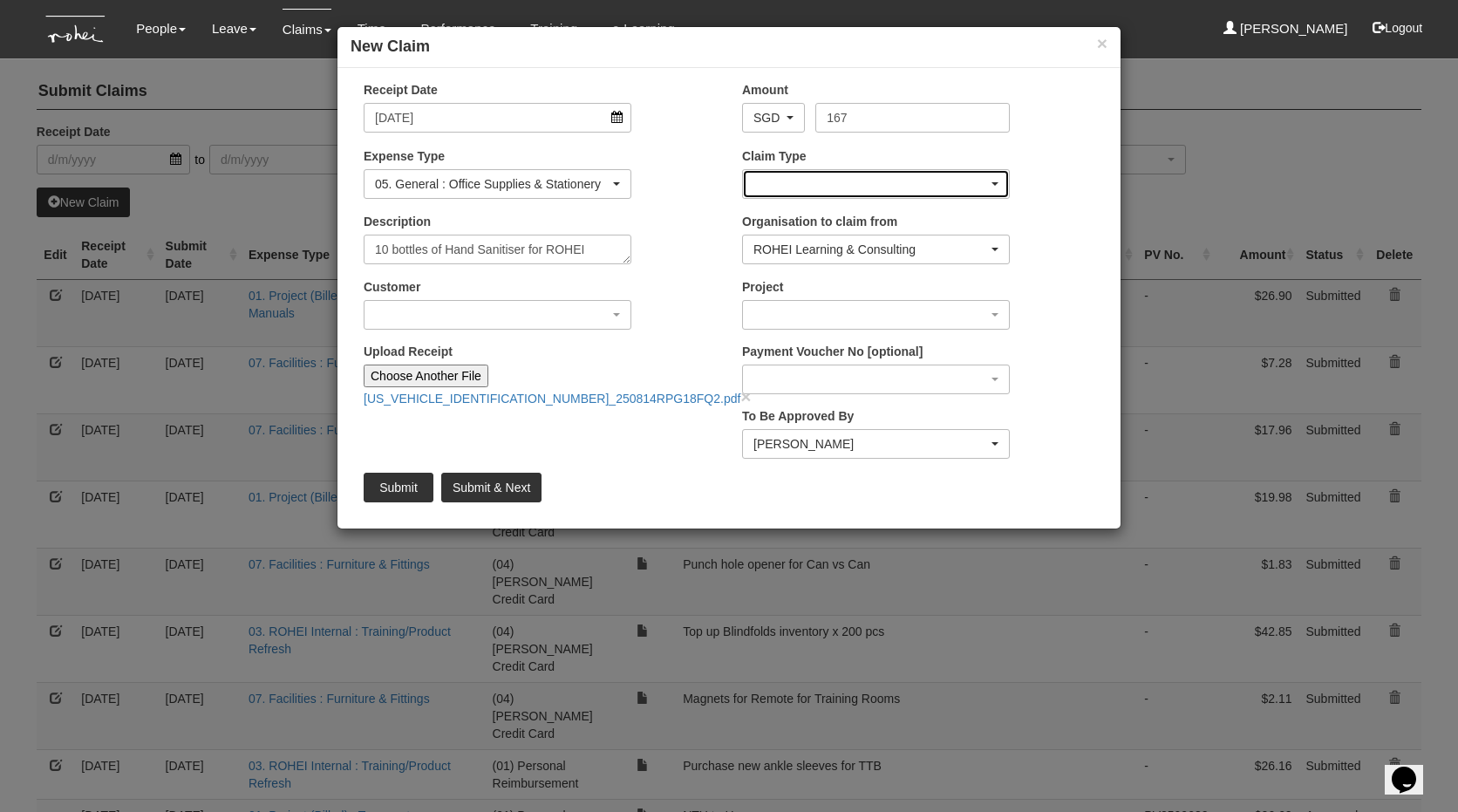
click at [798, 187] on div "button" at bounding box center [875, 184] width 266 height 28
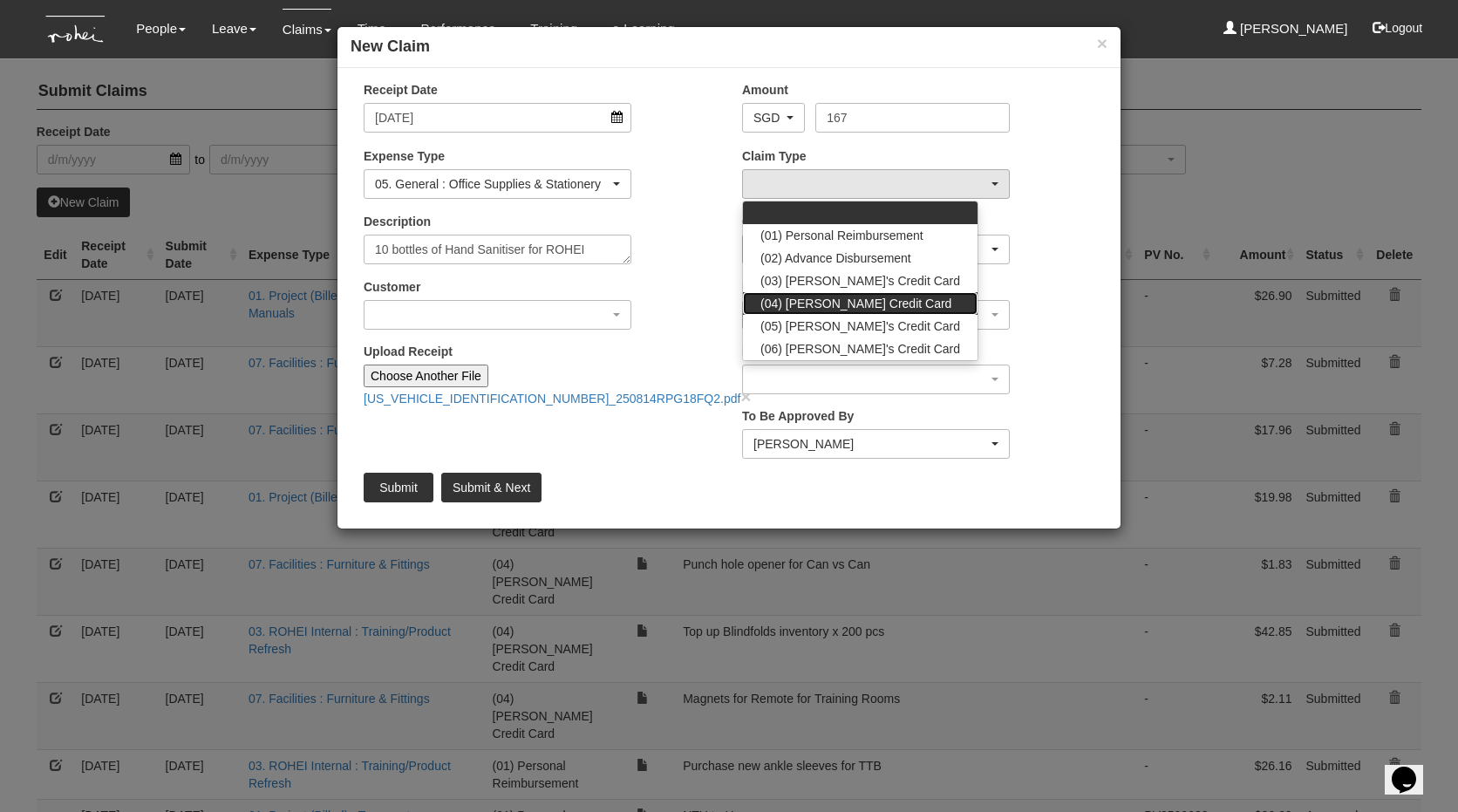
click at [806, 294] on link "(04) [PERSON_NAME] Credit Card" at bounding box center [859, 303] width 234 height 23
select select "16"
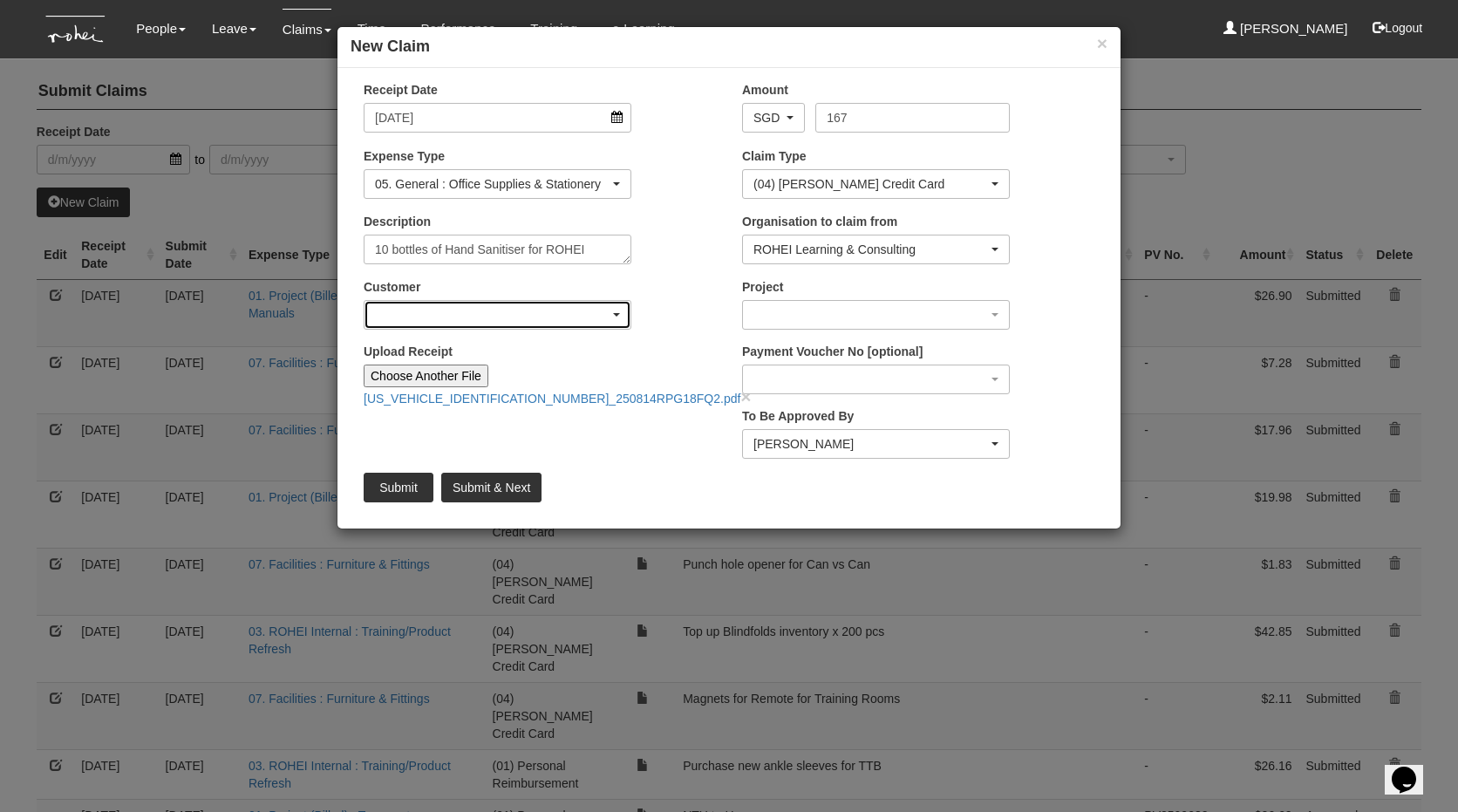
click at [463, 307] on div "button" at bounding box center [497, 315] width 266 height 28
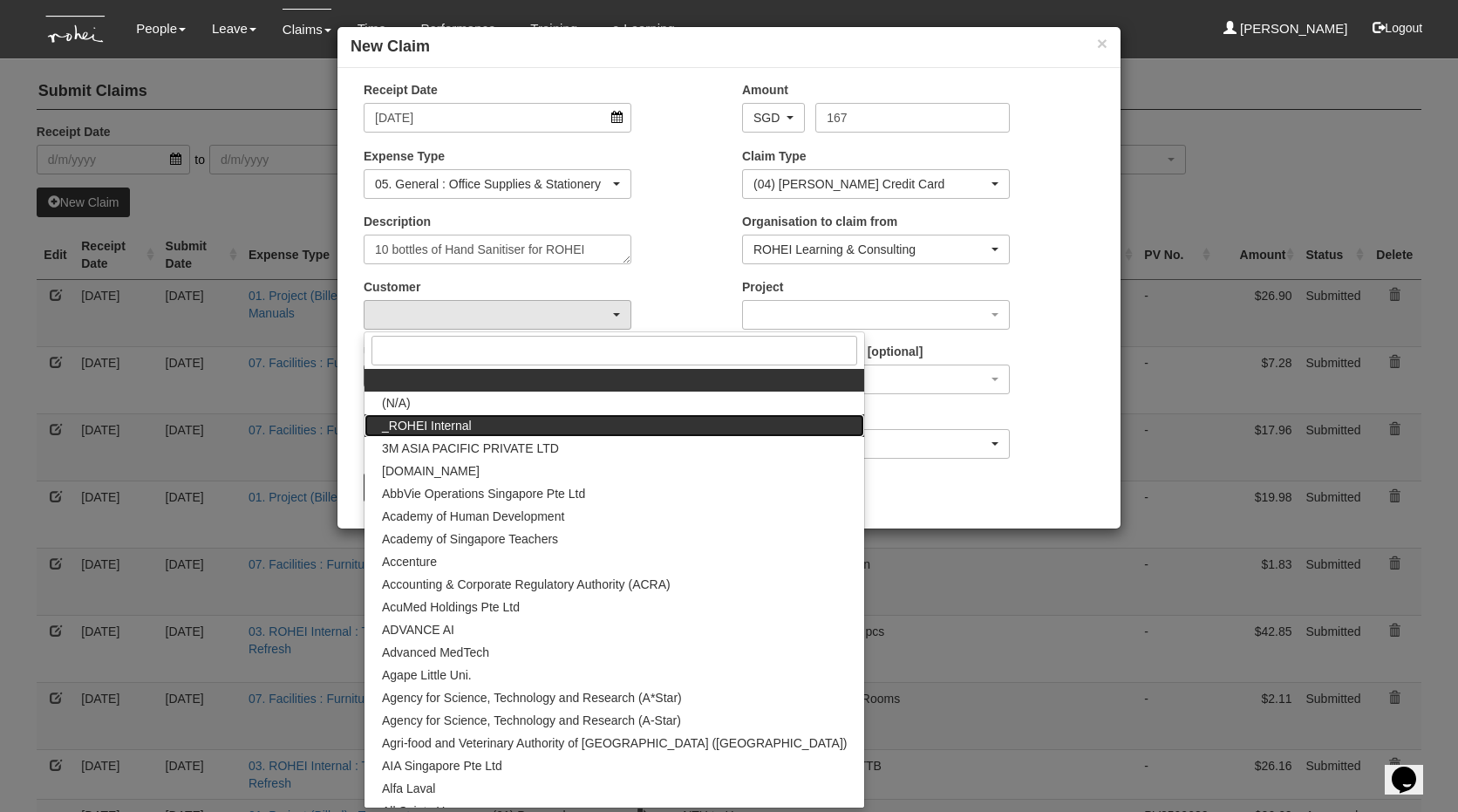
click at [460, 414] on link "_ROHEI Internal" at bounding box center [614, 425] width 500 height 23
select select "397"
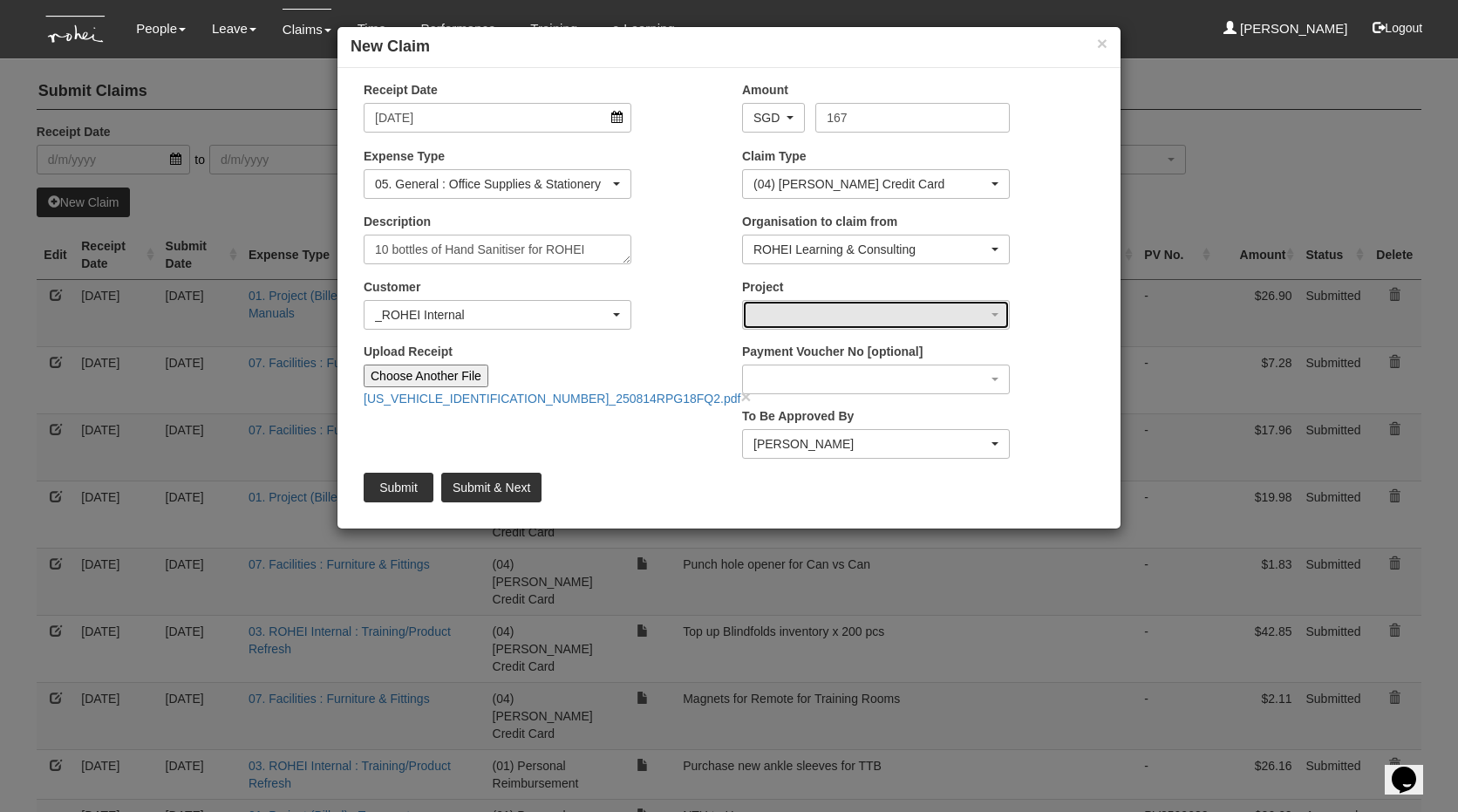
click at [822, 321] on div "button" at bounding box center [875, 315] width 266 height 28
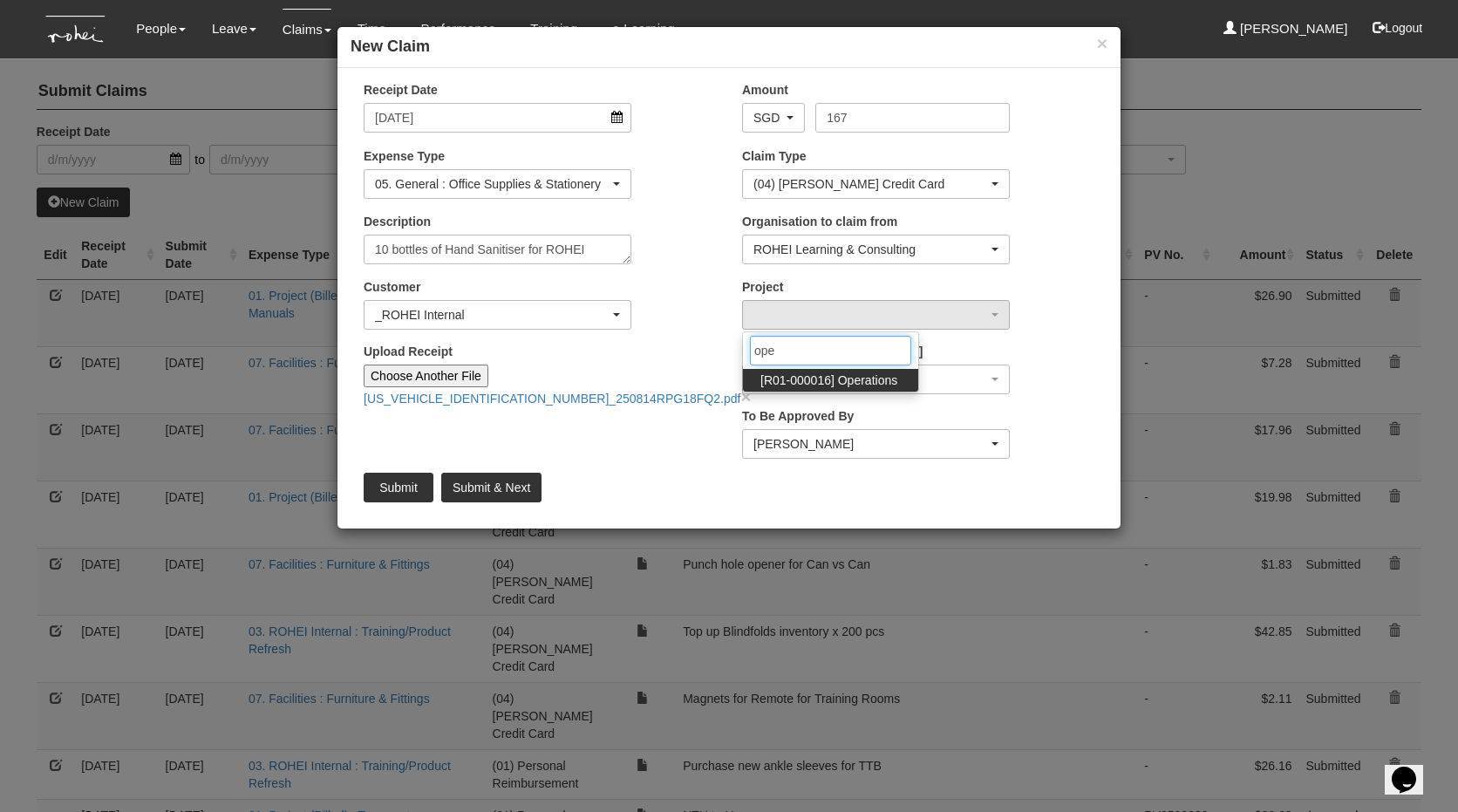
type input "oper"
click at [825, 379] on span "[R01-000016] Operations" at bounding box center [828, 380] width 136 height 18
select select "1509"
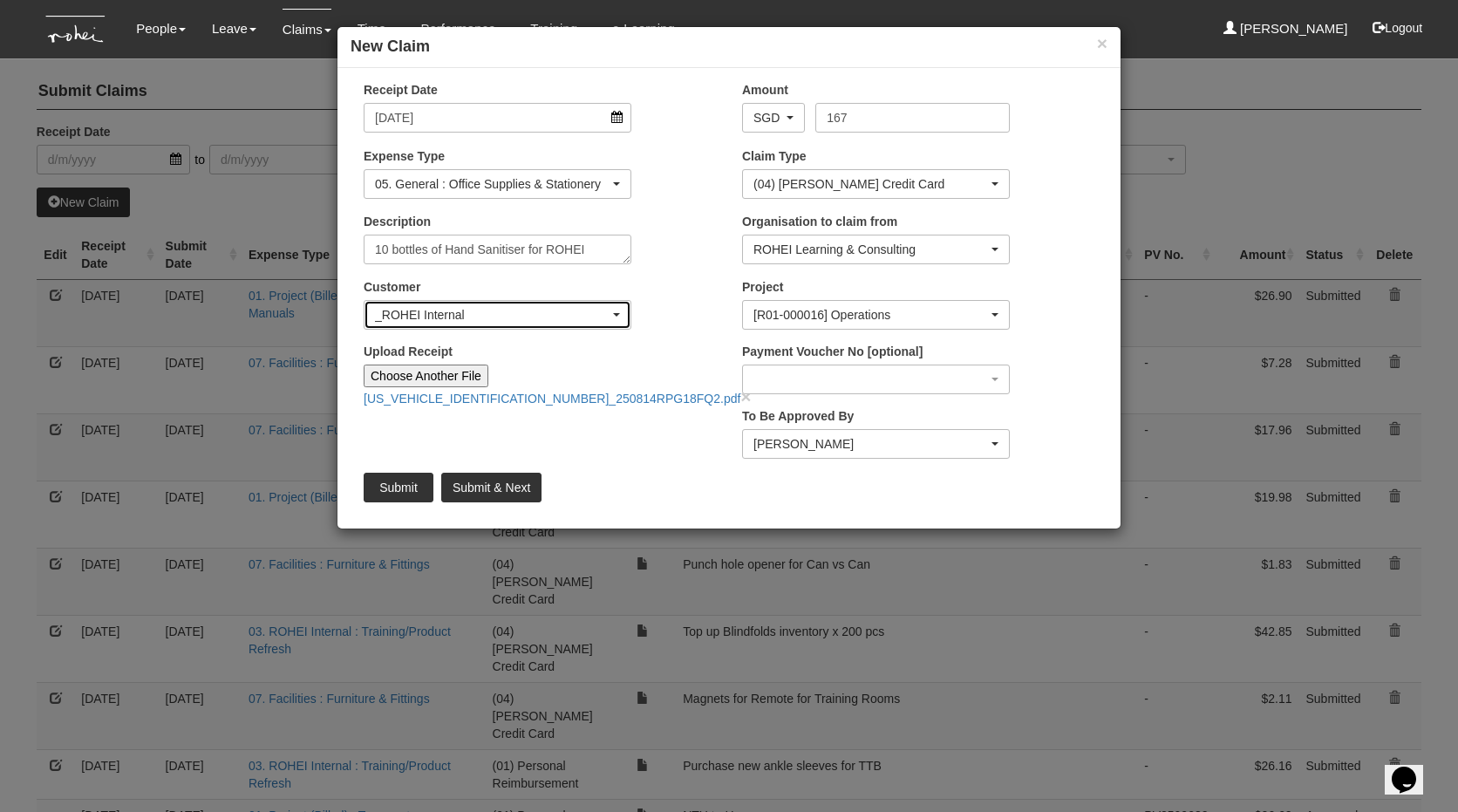
click at [625, 316] on div "_ROHEI Internal" at bounding box center [497, 315] width 266 height 28
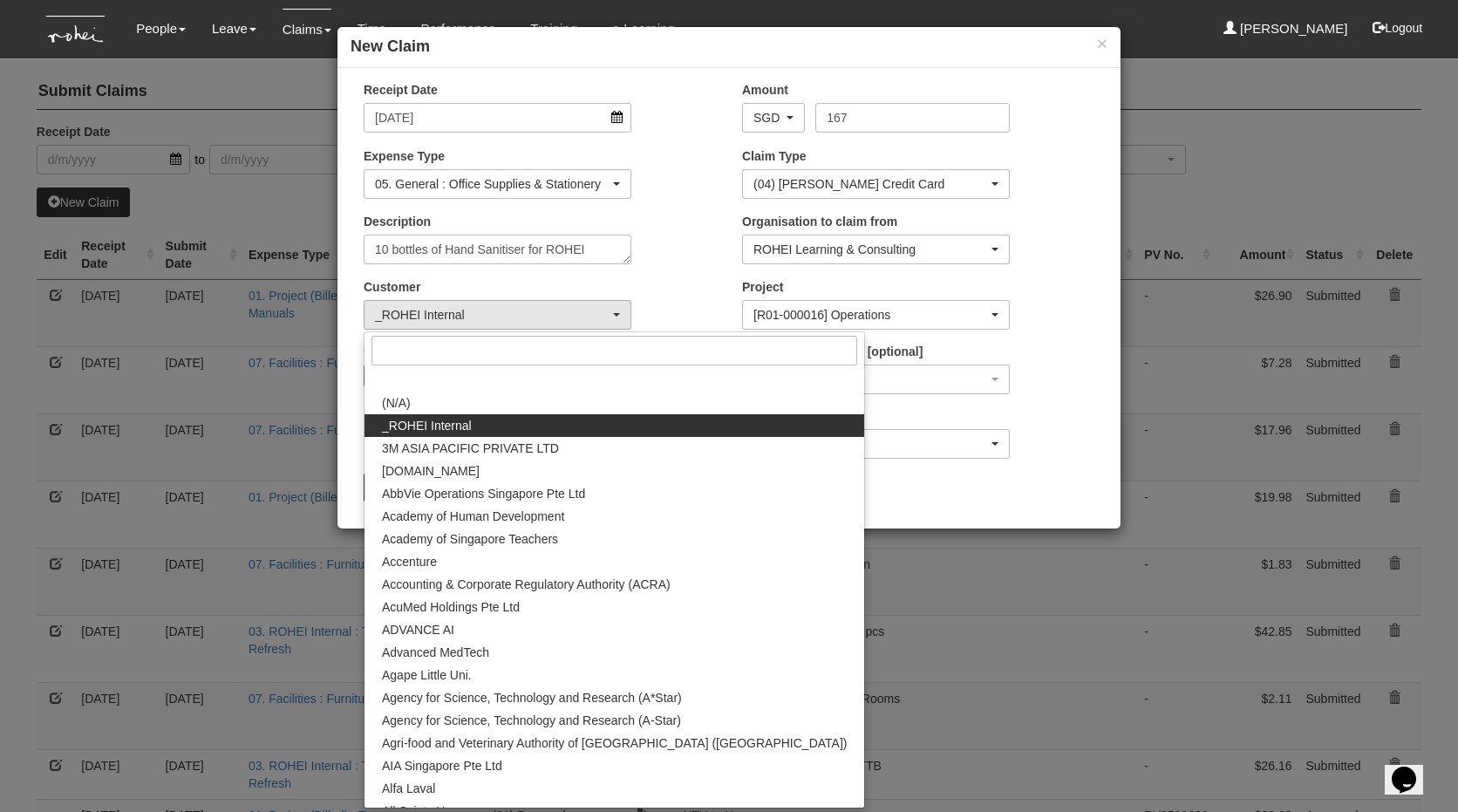
click at [681, 255] on div "Description 10 bottles of Hand Sanitiser for ROHEI" at bounding box center [539, 245] width 378 height 65
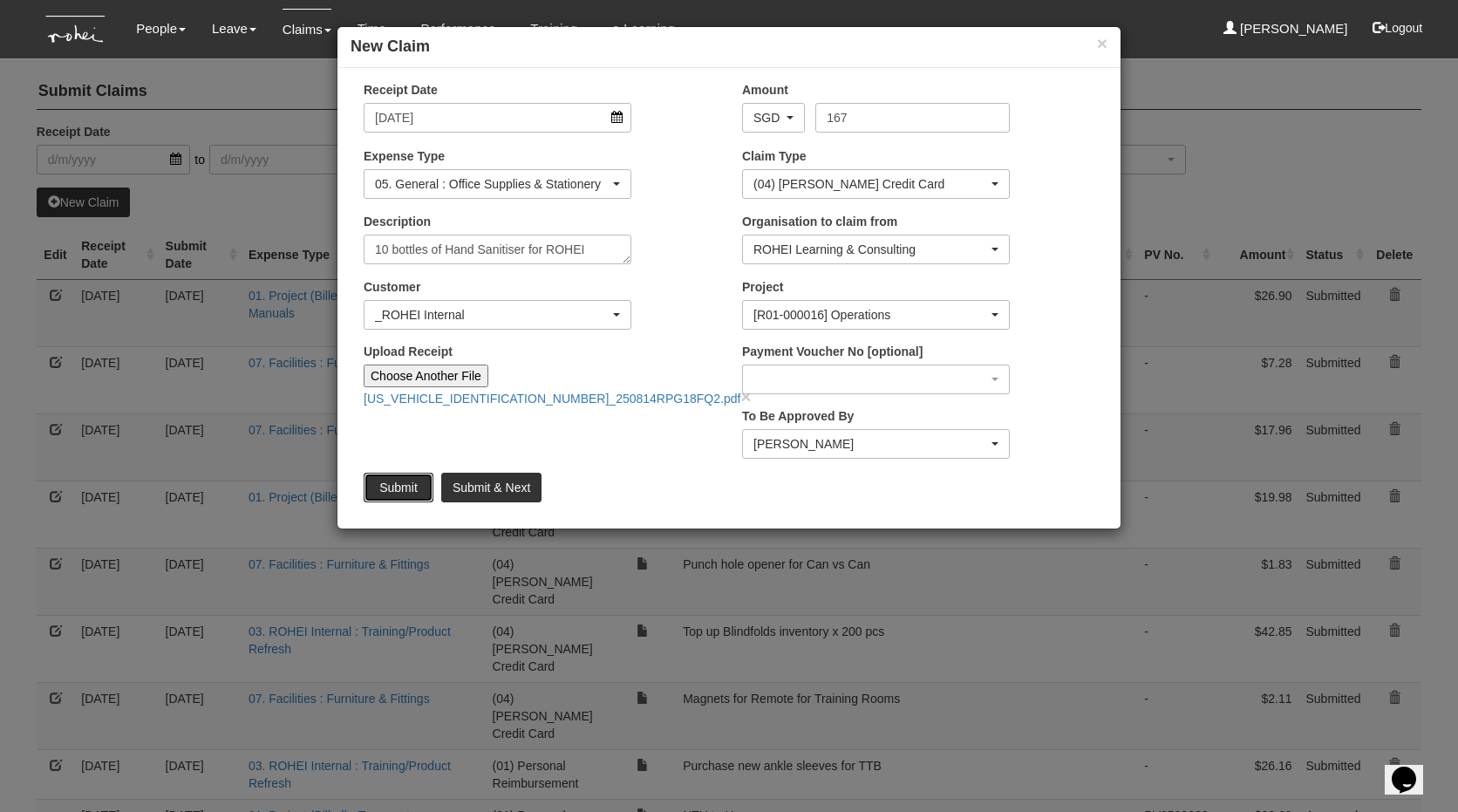
click at [390, 495] on input "Submit" at bounding box center [398, 487] width 70 height 30
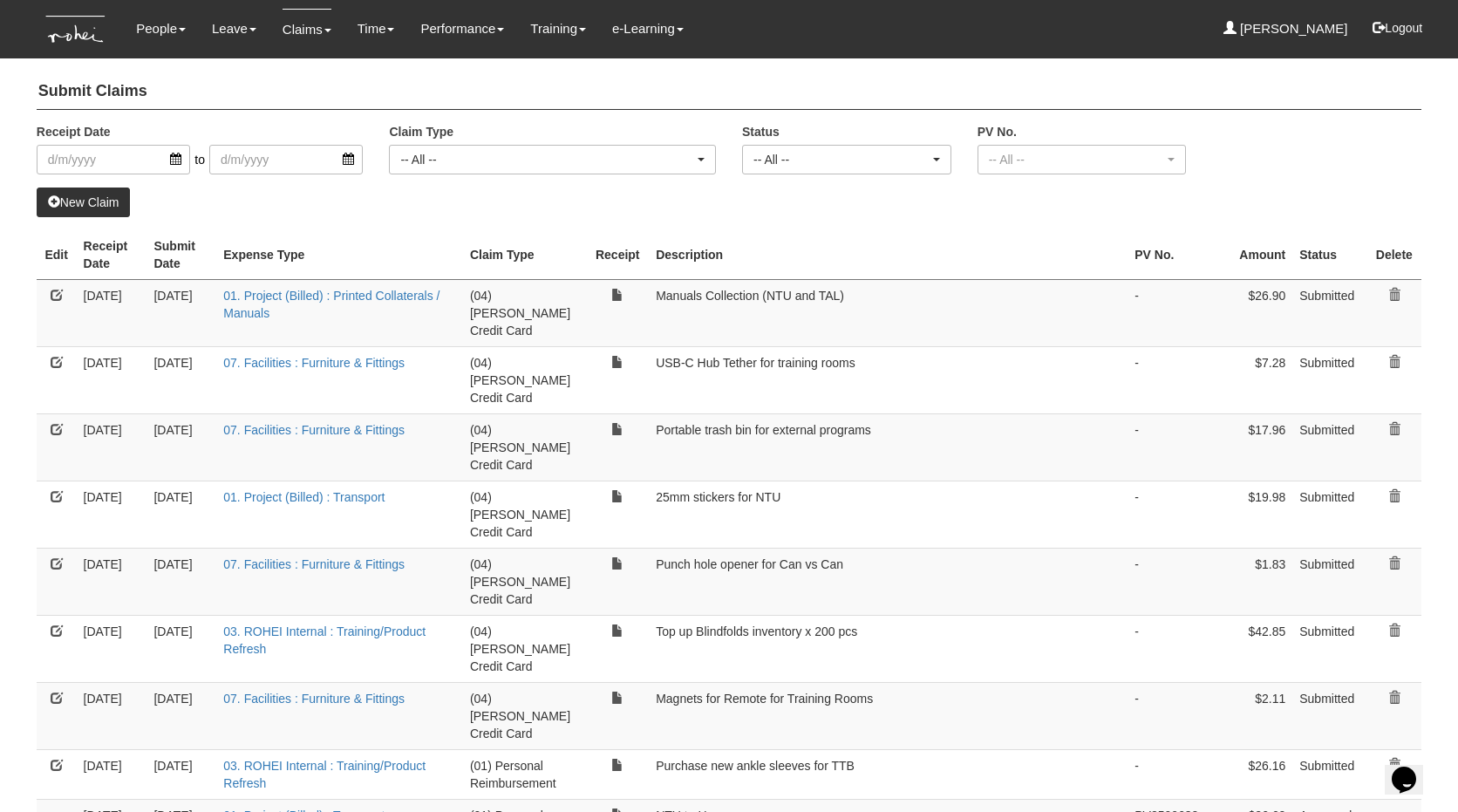
click at [54, 211] on link "New Claim" at bounding box center [84, 202] width 94 height 30
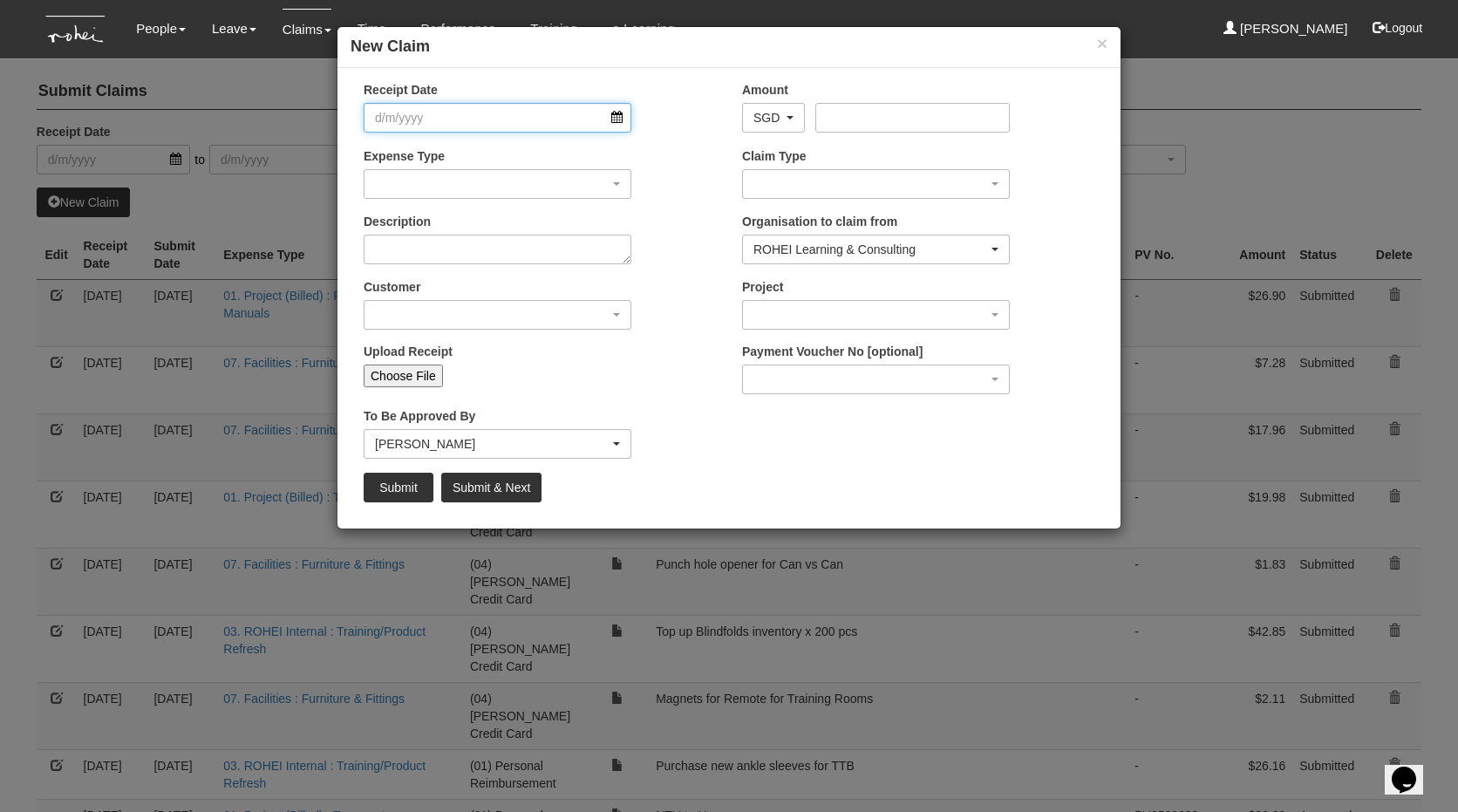
click at [572, 103] on input "Receipt Date" at bounding box center [497, 118] width 267 height 30
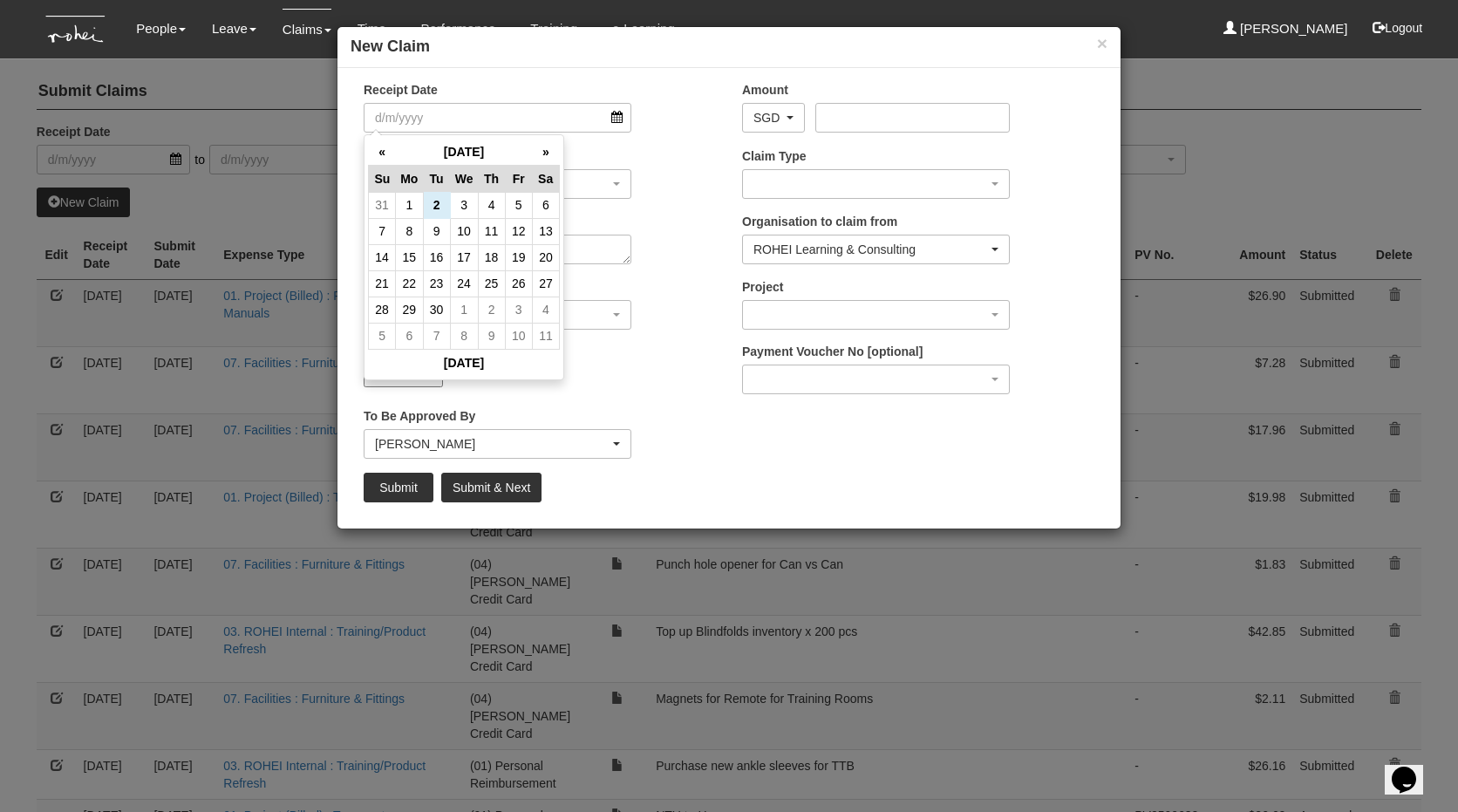
click at [673, 343] on div "Upload Receipt Choose File" at bounding box center [539, 371] width 378 height 57
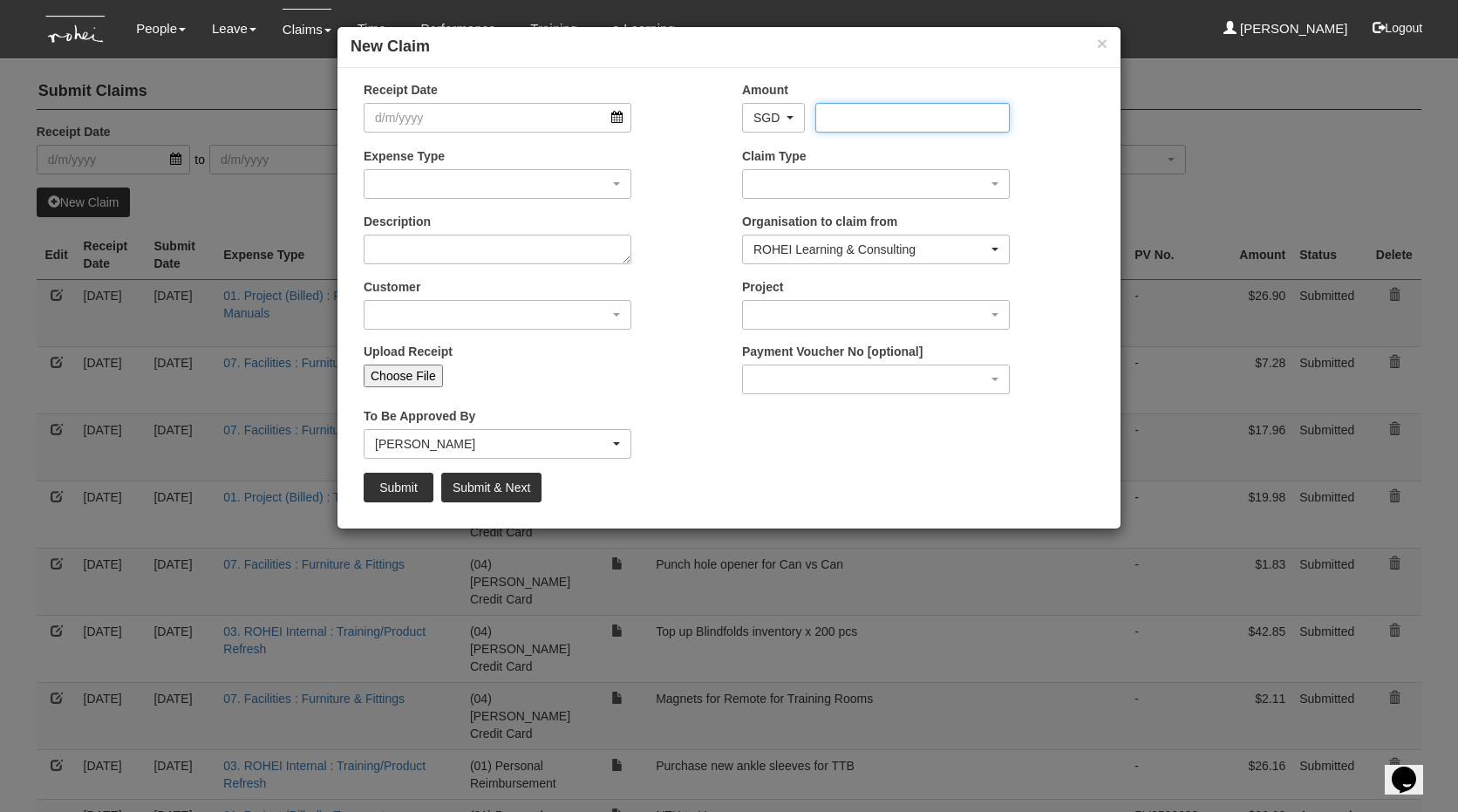
click at [956, 114] on input "Amount" at bounding box center [912, 118] width 194 height 30
type input "31.98"
click at [441, 118] on input "Receipt Date" at bounding box center [497, 118] width 267 height 30
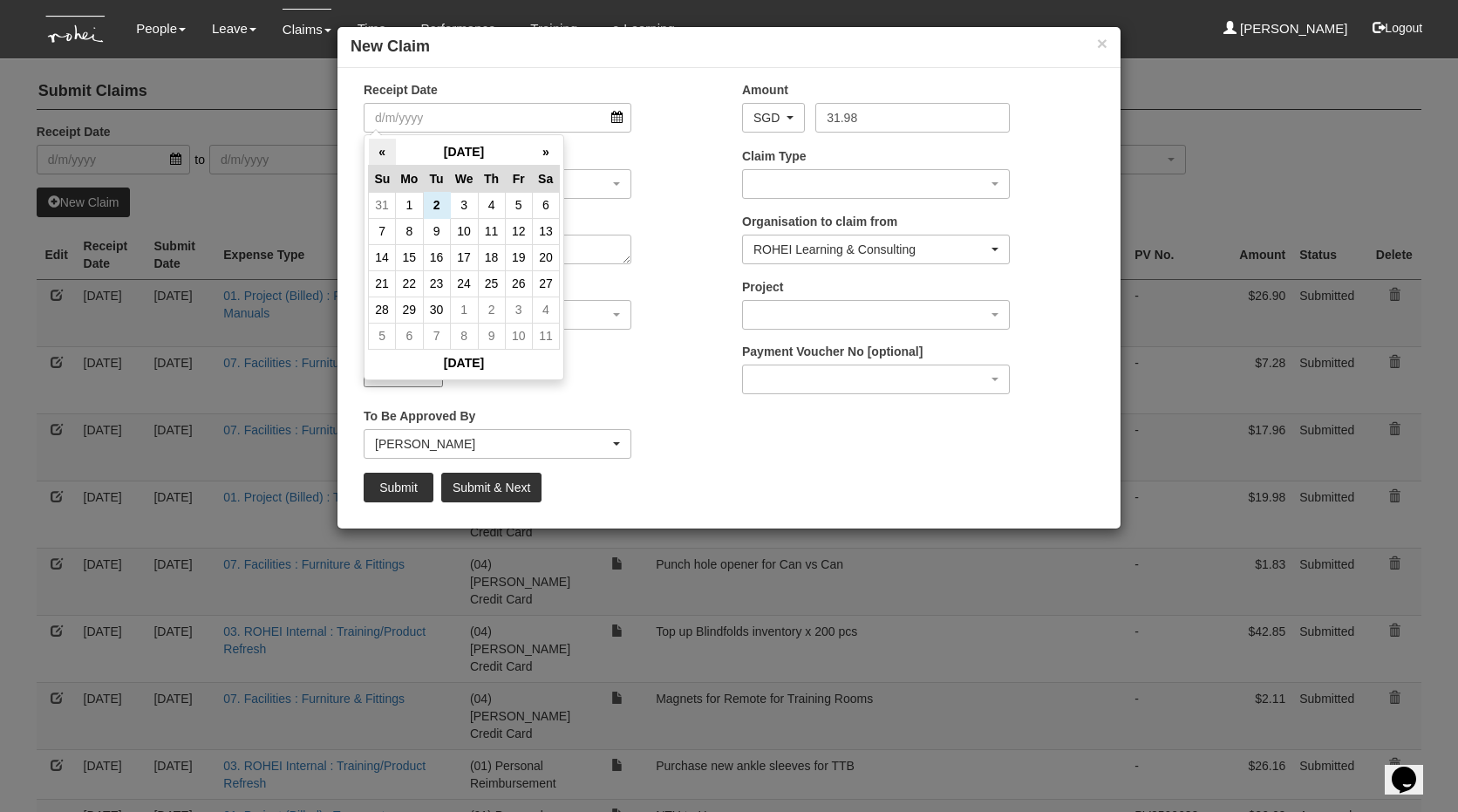
click at [381, 158] on th "«" at bounding box center [382, 151] width 27 height 27
click at [488, 311] on td "28" at bounding box center [491, 310] width 27 height 26
type input "[DATE]"
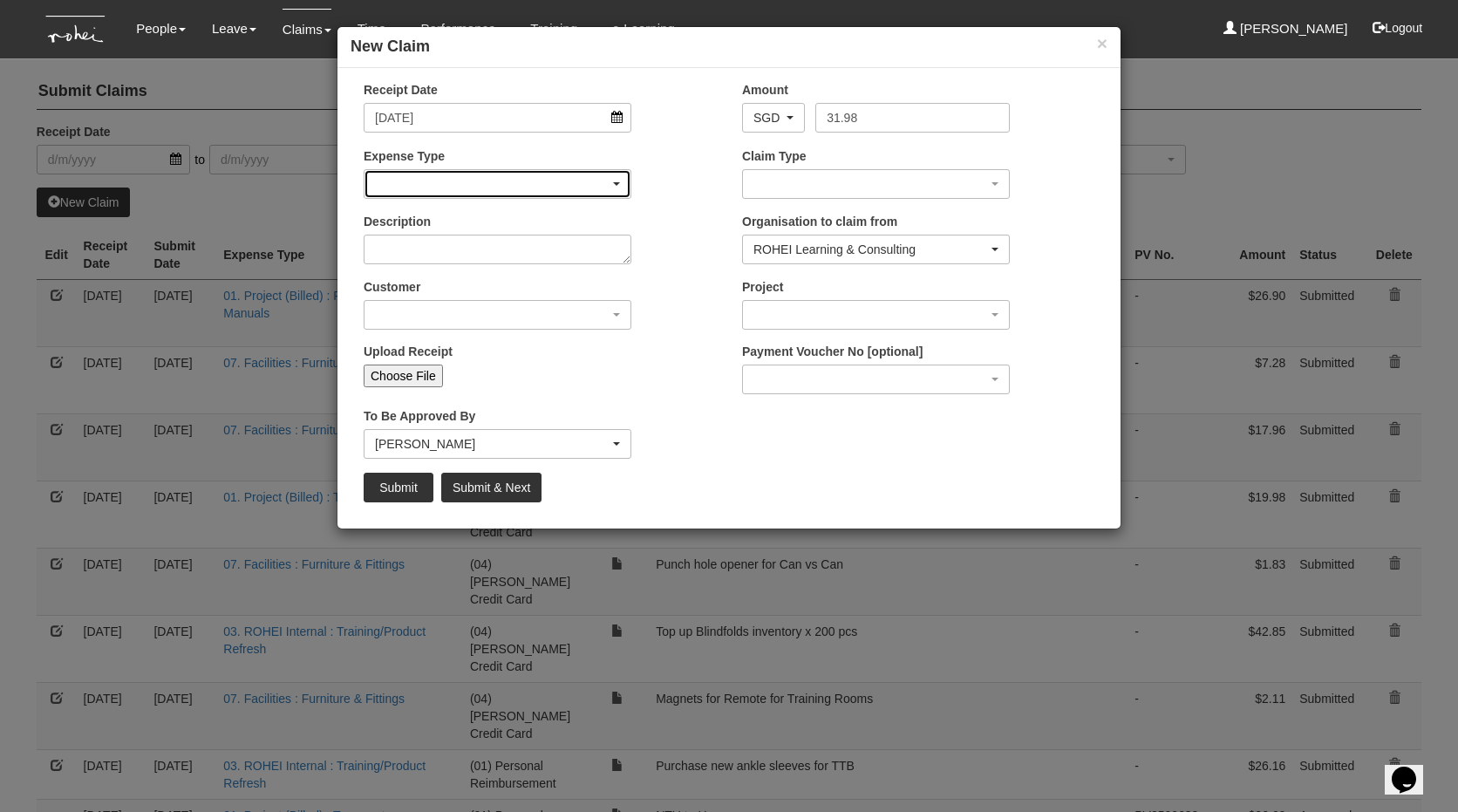
click at [461, 169] on button "button" at bounding box center [497, 184] width 267 height 30
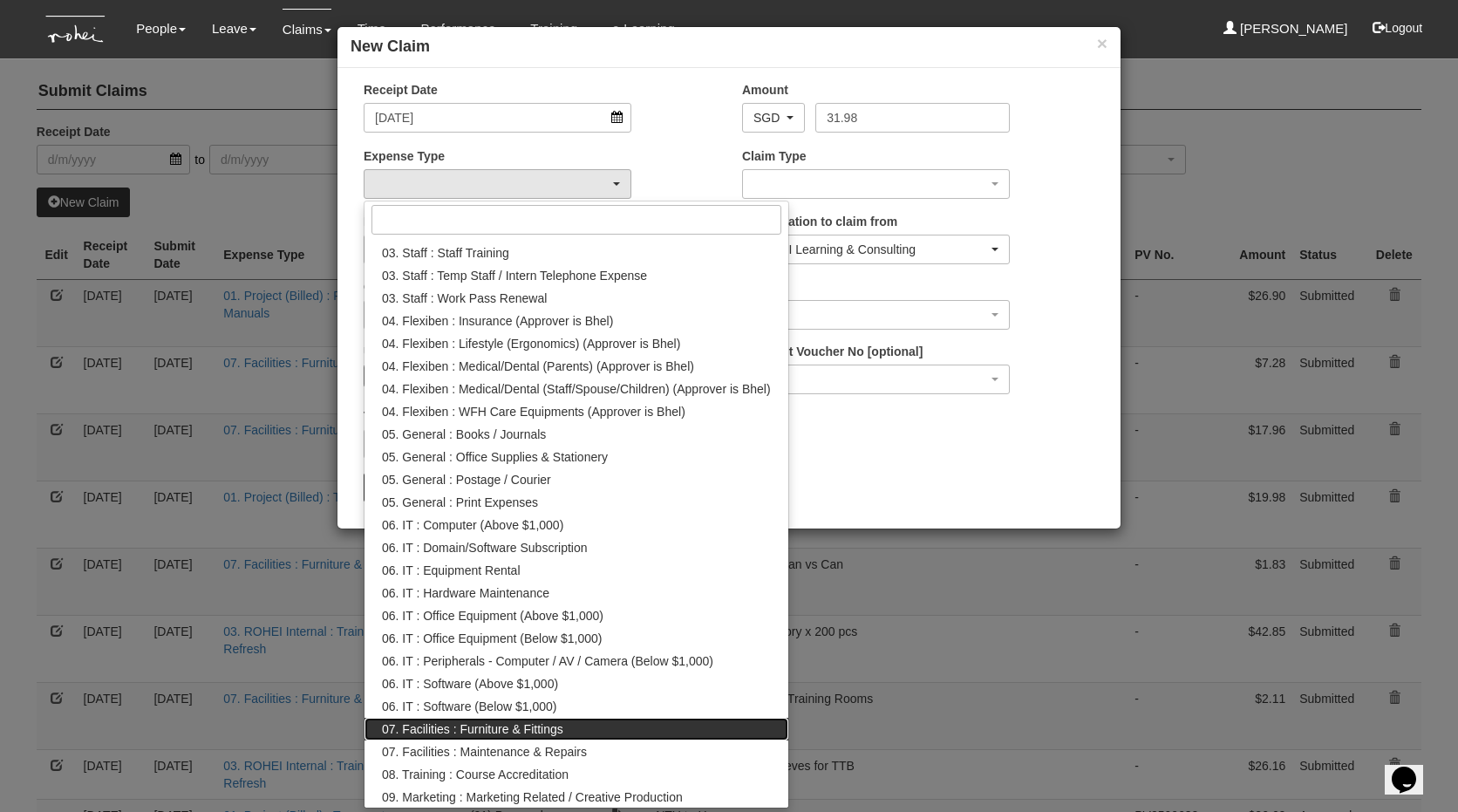
click at [544, 726] on span "07. Facilities : Furniture & Fittings" at bounding box center [473, 728] width 182 height 18
select select "158"
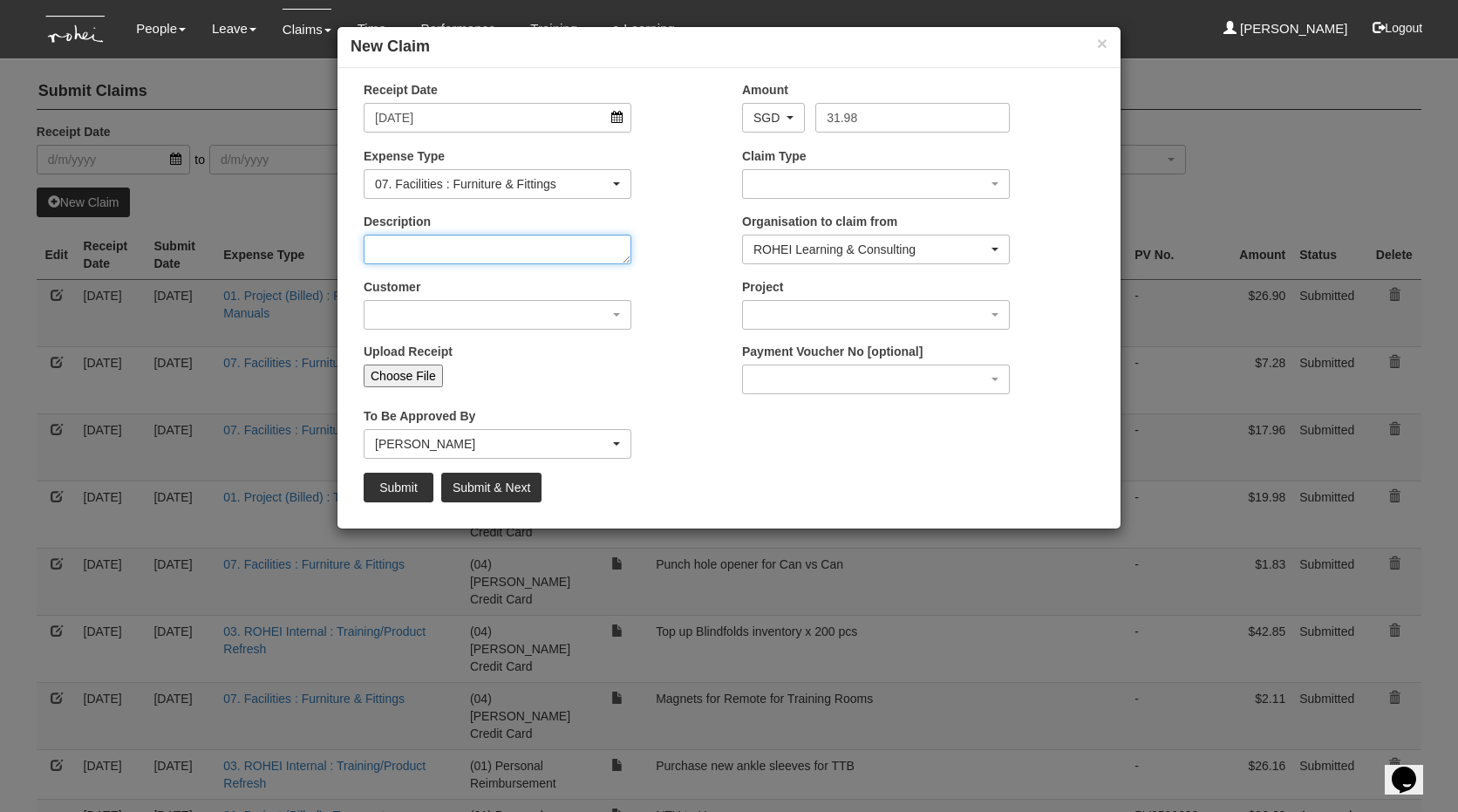
click at [441, 247] on textarea "Description" at bounding box center [497, 249] width 267 height 30
select select "50"
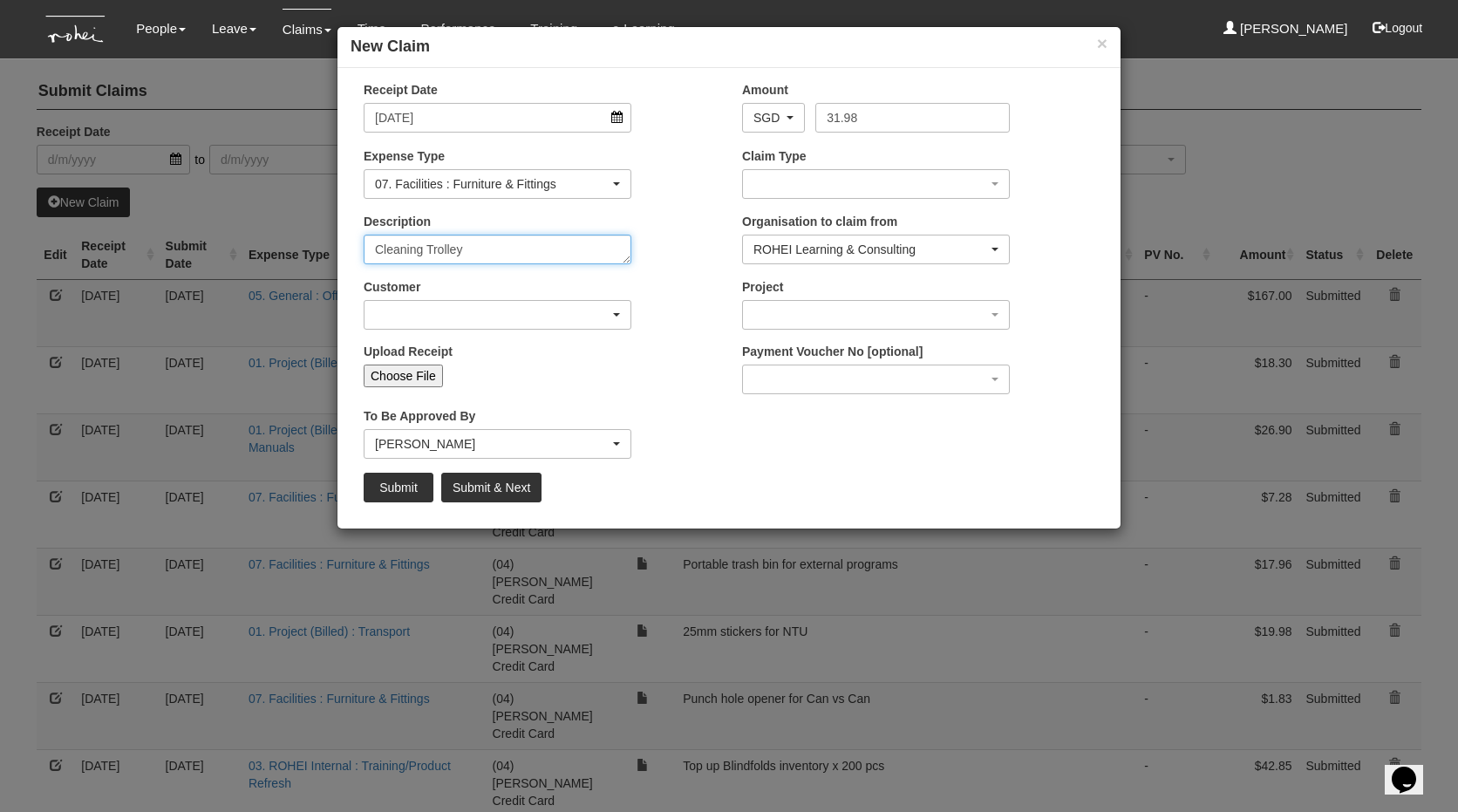
type textarea "Cleaning Trolley"
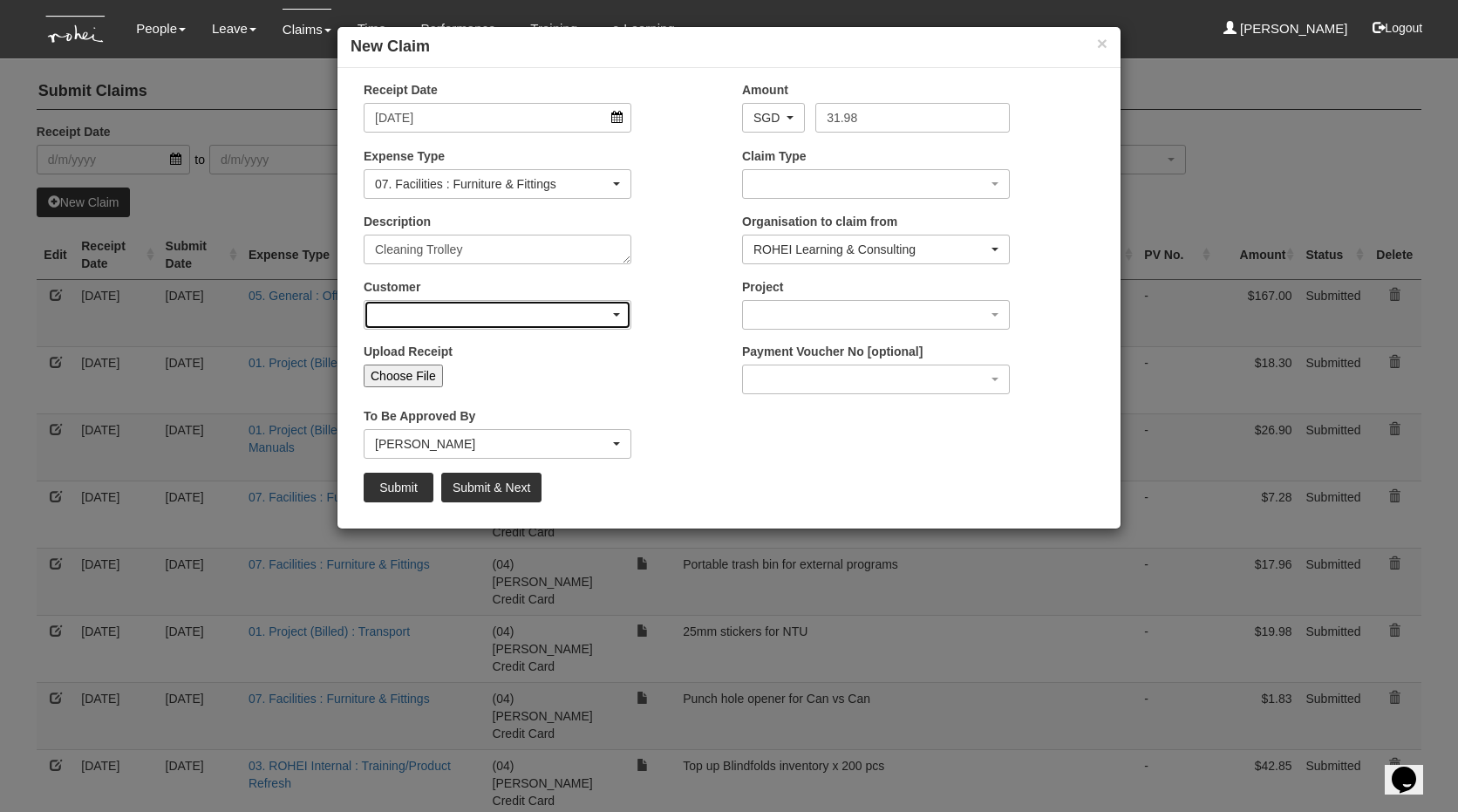
click at [425, 326] on div "button" at bounding box center [497, 315] width 266 height 28
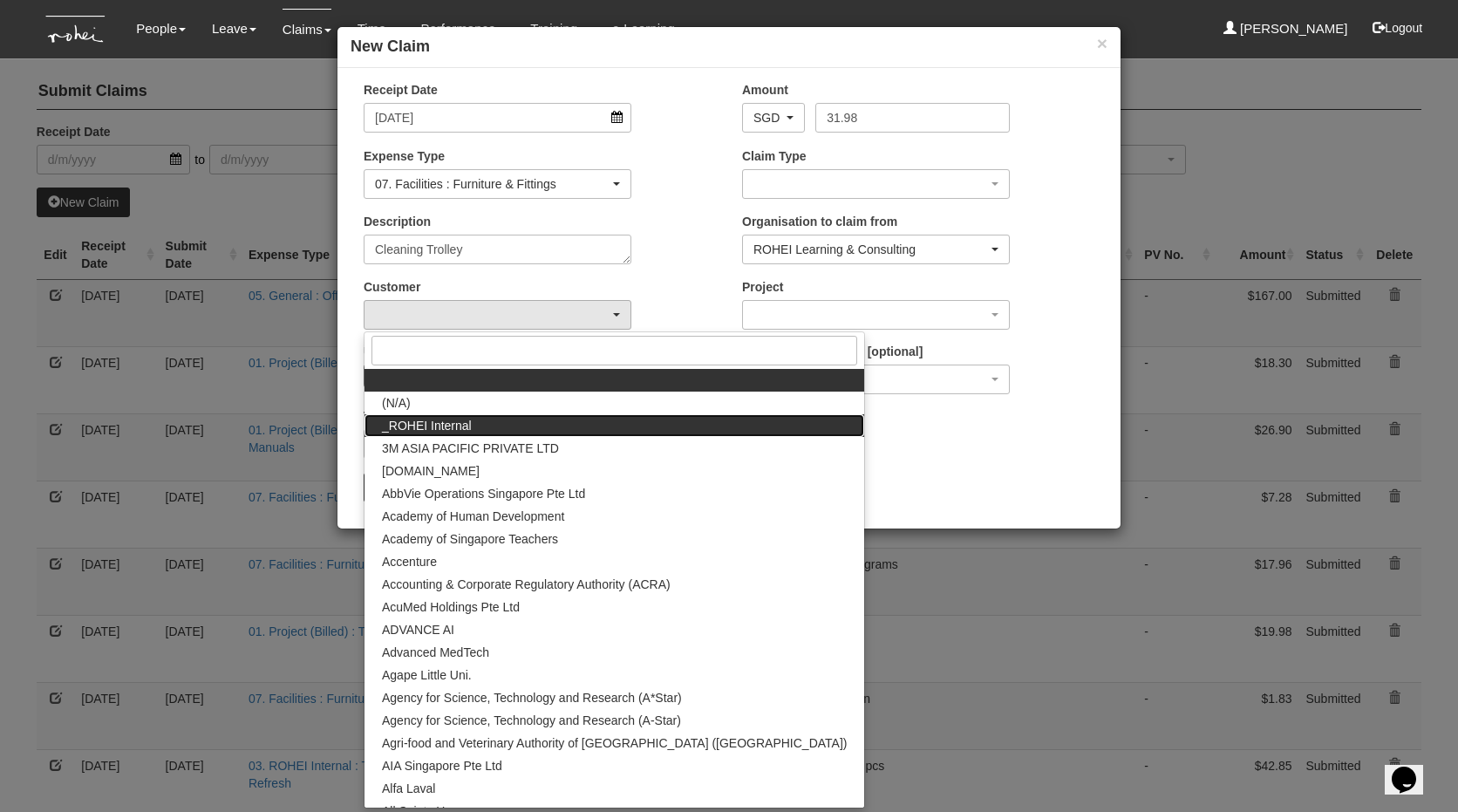
click at [447, 425] on span "_ROHEI Internal" at bounding box center [426, 425] width 89 height 18
select select "397"
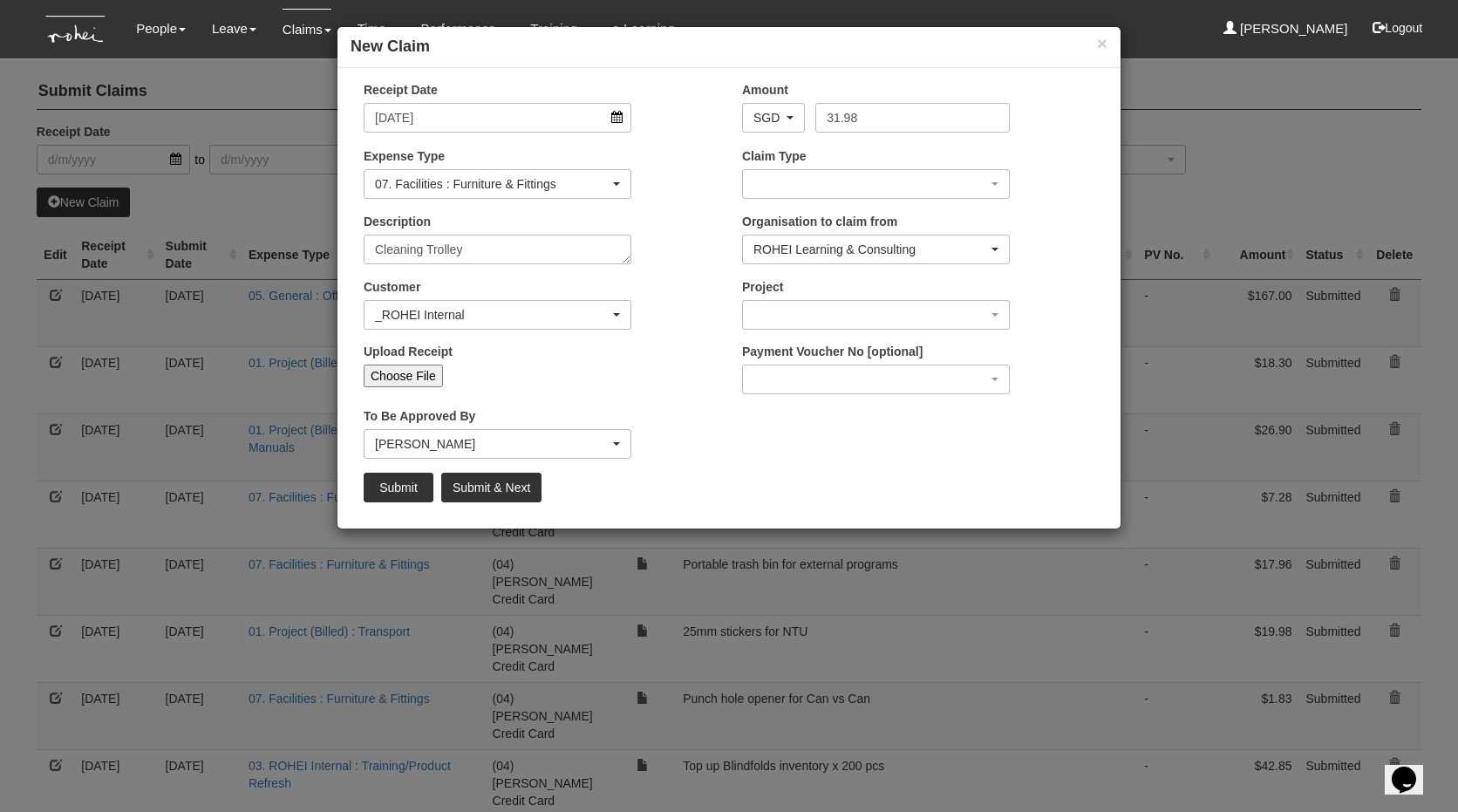
click at [834, 295] on div "Project [C23-000072] Learning Journey Development [C24-000077] ALC Future-Orien…" at bounding box center [876, 304] width 294 height 52
click at [840, 317] on div "button" at bounding box center [875, 315] width 266 height 28
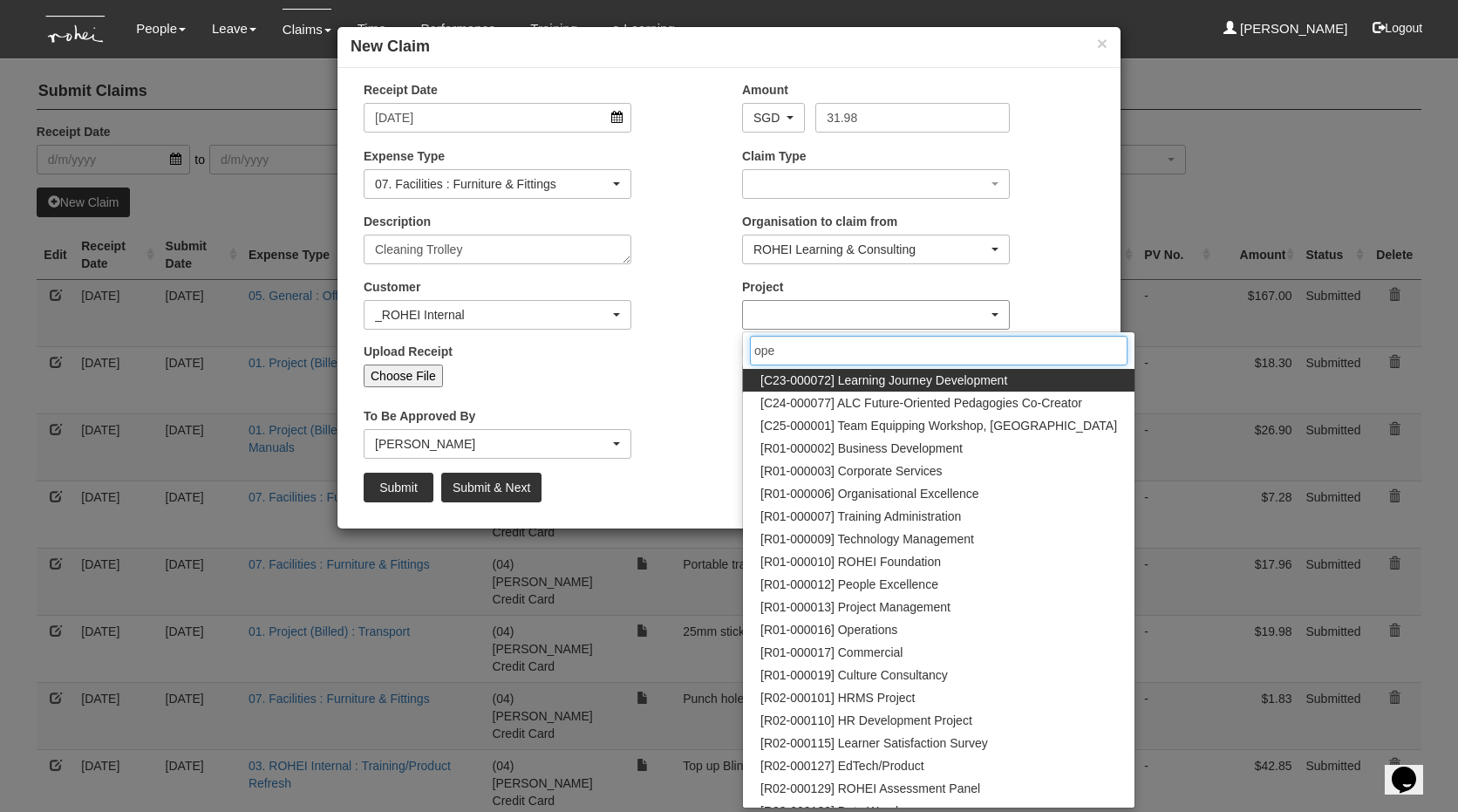
type input "oper"
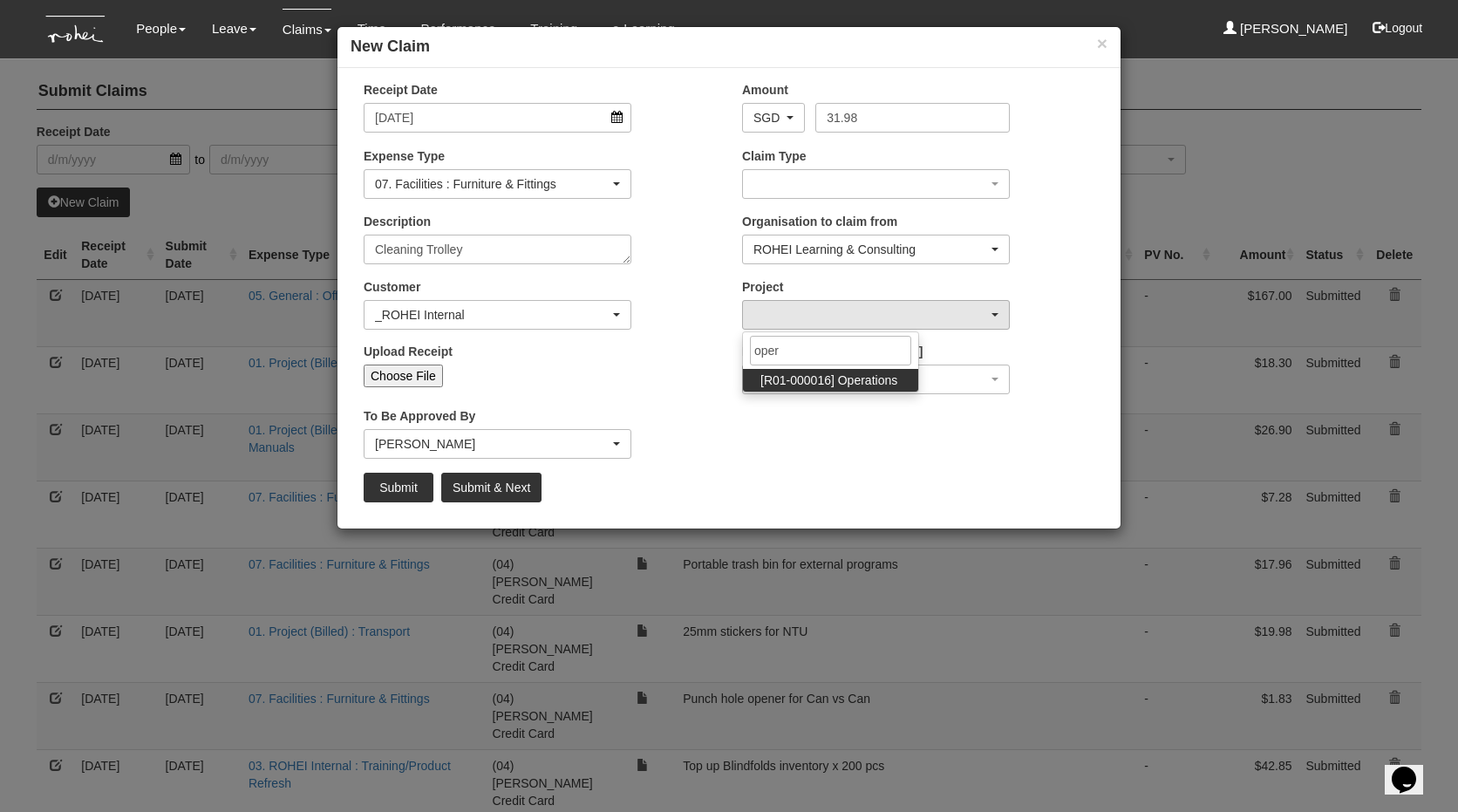
click at [835, 384] on span "[R01-000016] Operations" at bounding box center [828, 380] width 136 height 18
select select "1509"
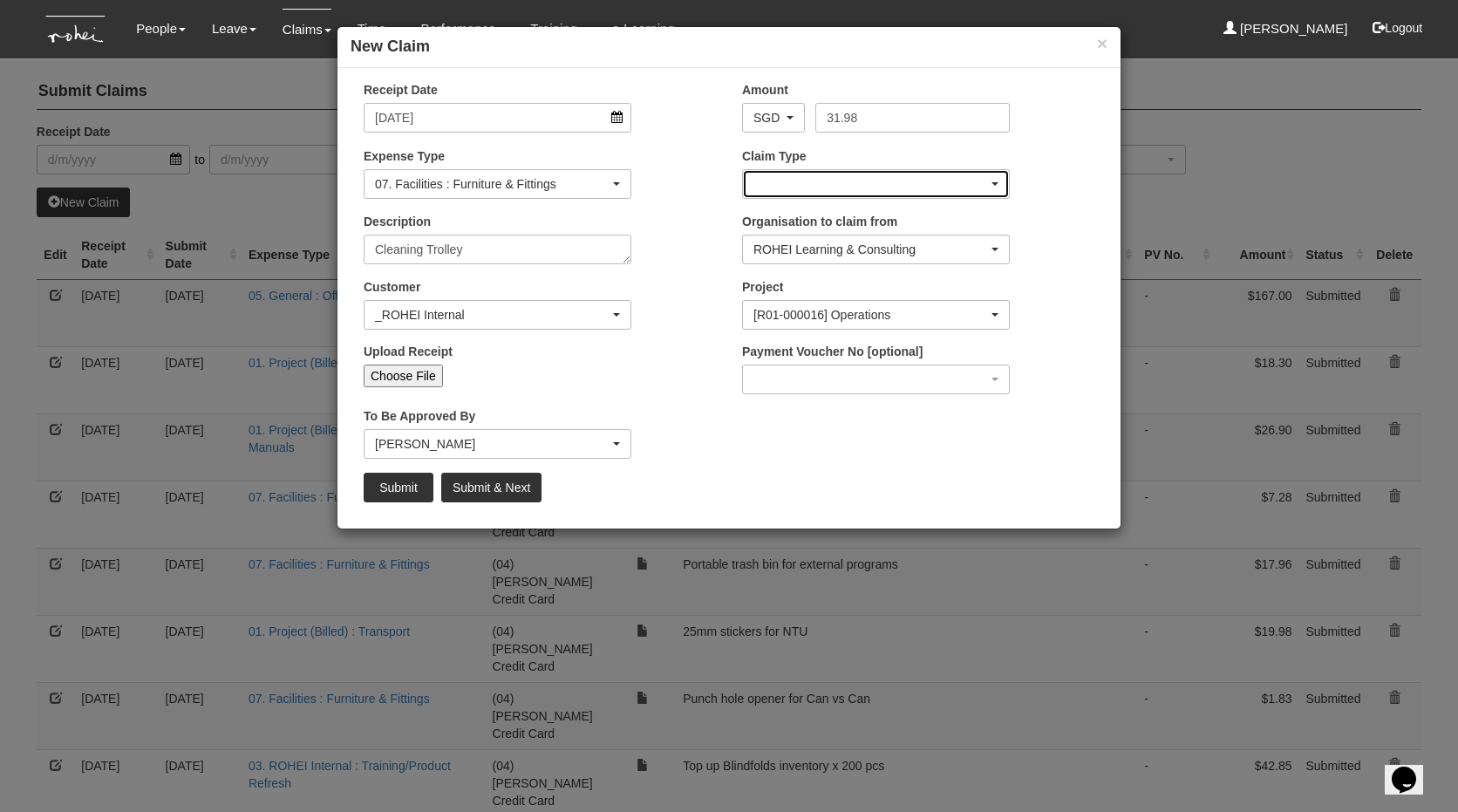
click at [844, 172] on div "button" at bounding box center [875, 184] width 266 height 28
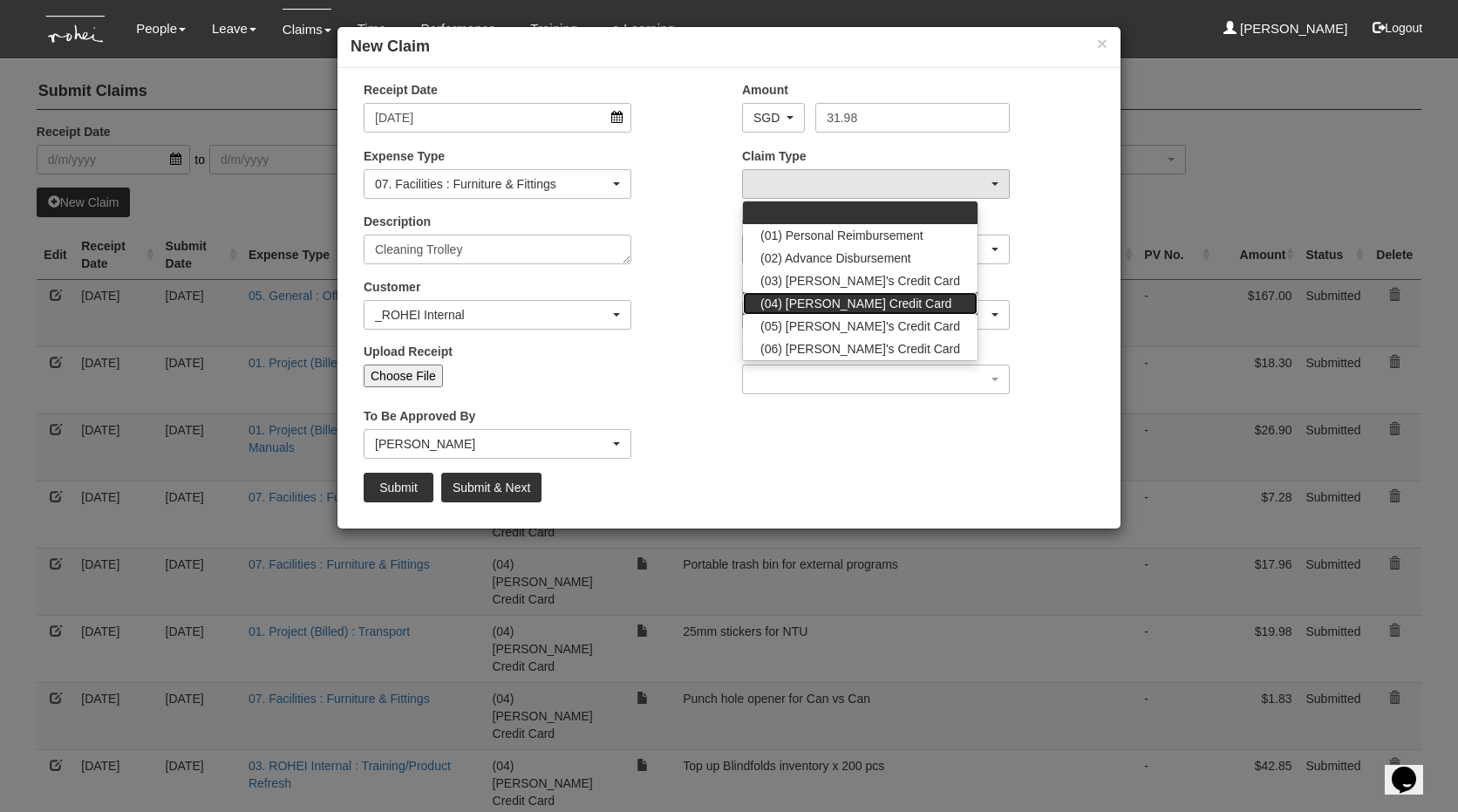
click at [841, 313] on link "(04) [PERSON_NAME] Credit Card" at bounding box center [859, 303] width 234 height 23
select select "16"
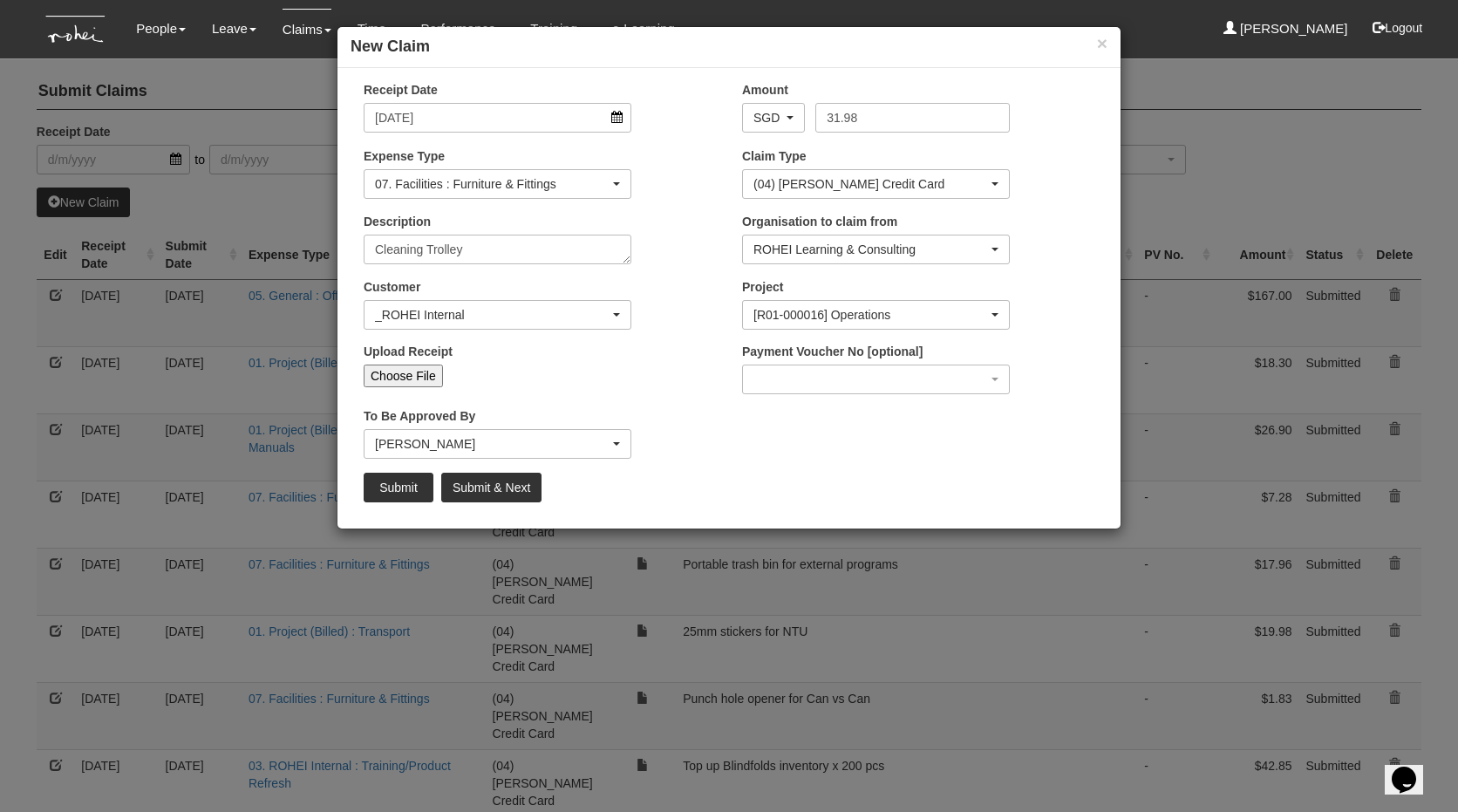
click at [417, 389] on div "Upload Receipt Choose File" at bounding box center [539, 371] width 378 height 57
click at [407, 368] on input "Choose File" at bounding box center [403, 375] width 79 height 23
type input "C:\fakepath\SPXSG054079497888_250814RP27RMJD.pdf"
type input "Choose Another File"
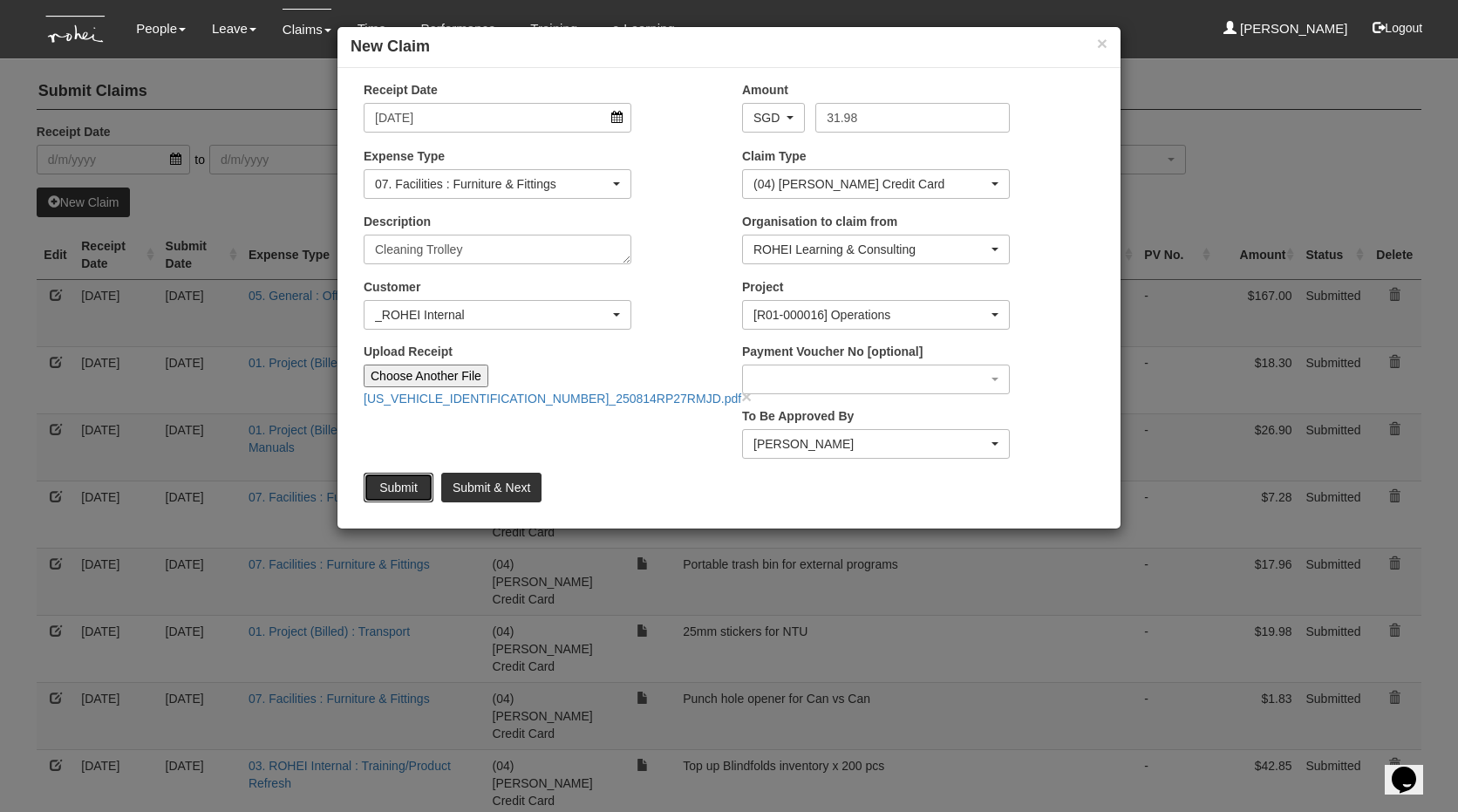
click at [409, 484] on input "Submit" at bounding box center [398, 487] width 70 height 30
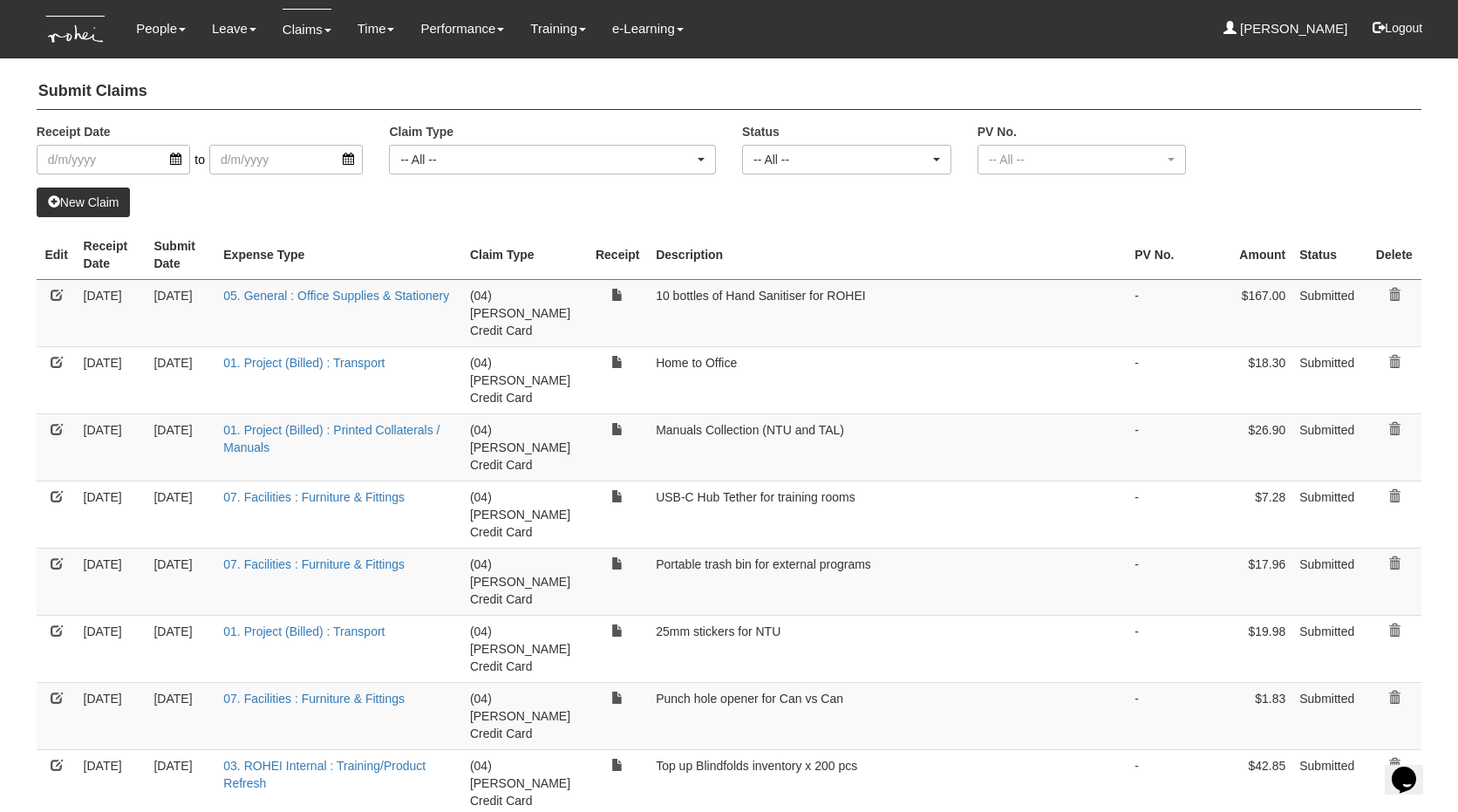
select select "50"
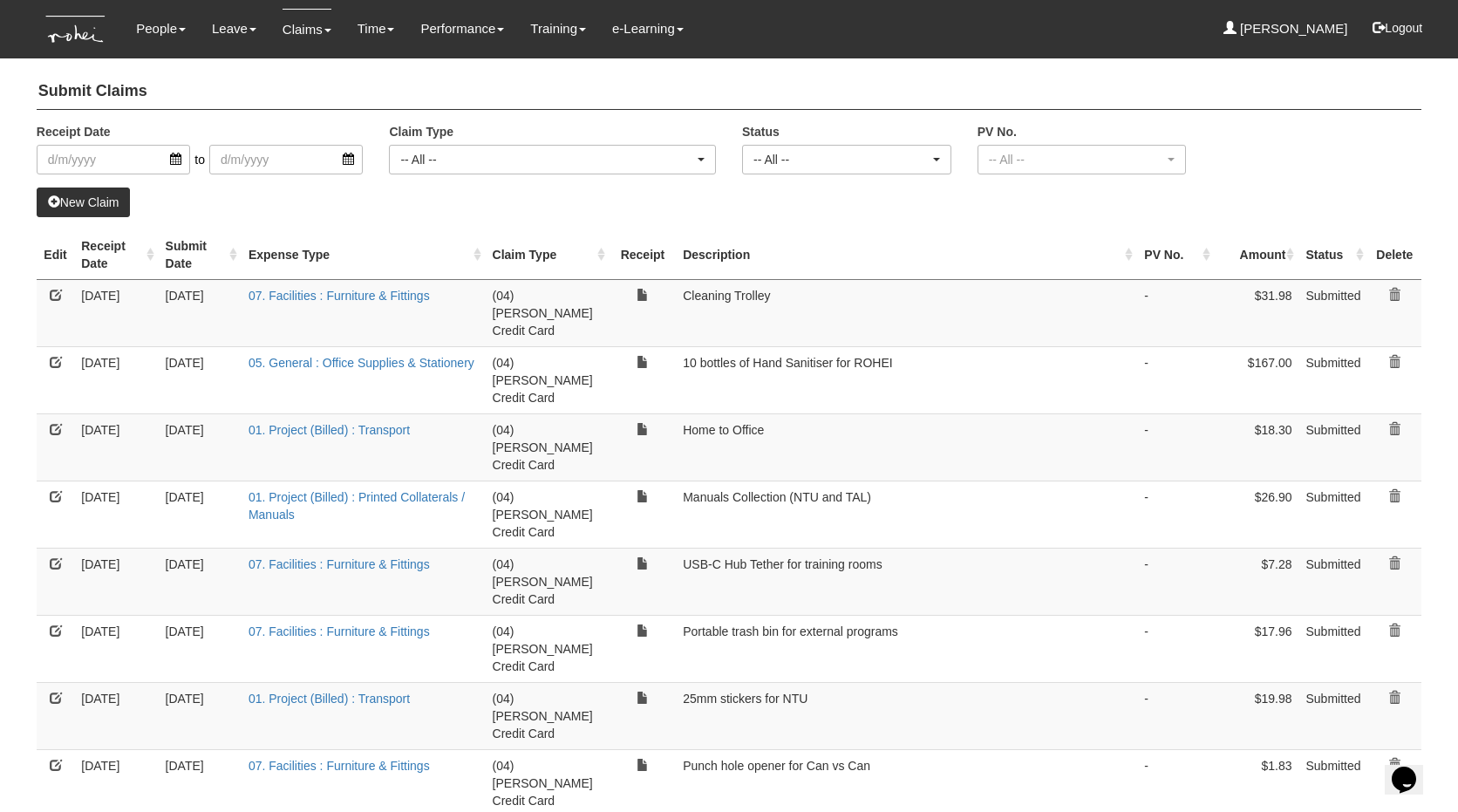
click at [125, 202] on link "New Claim" at bounding box center [84, 202] width 94 height 30
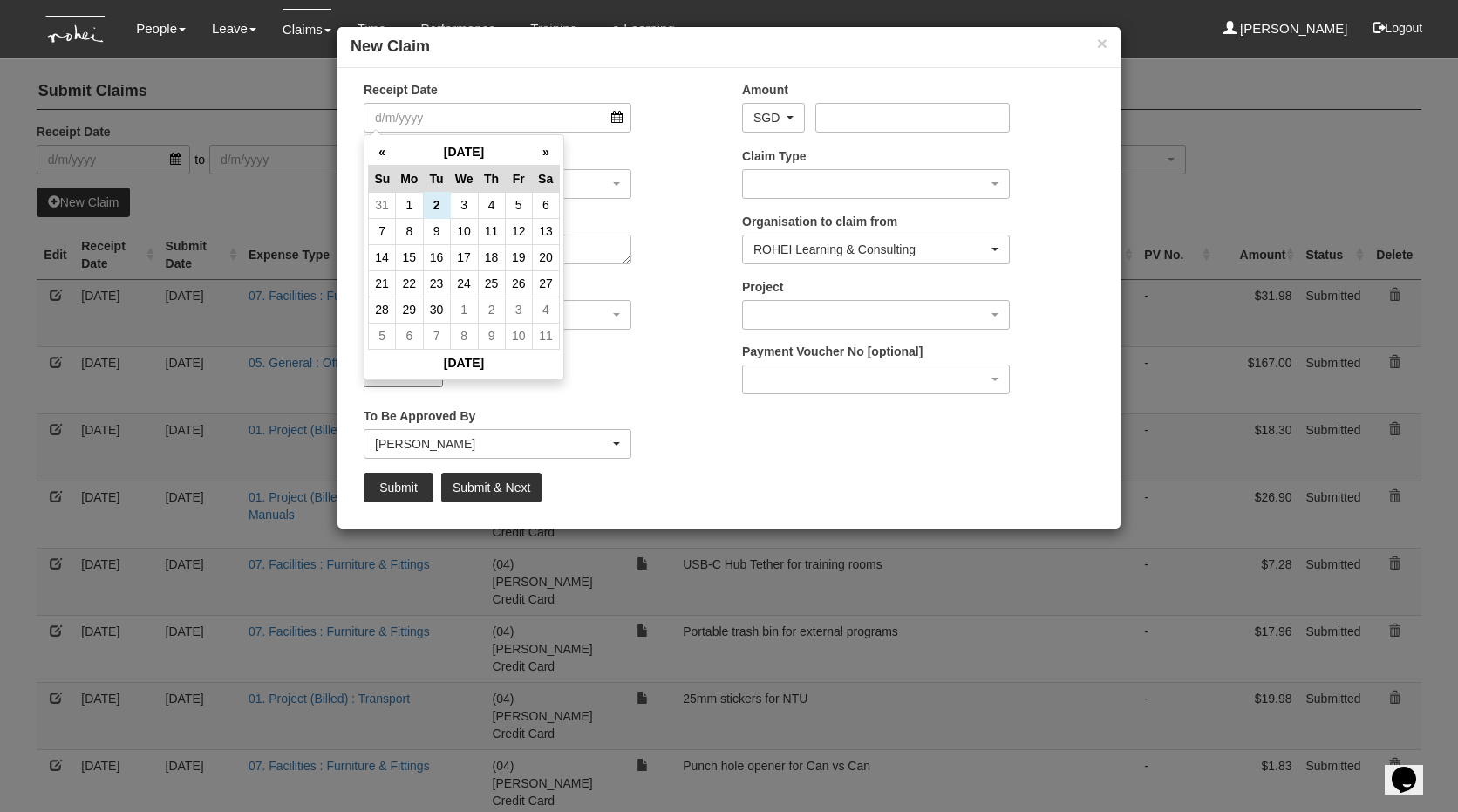
click at [516, 406] on div "Receipt Date Amount AED AFN ALL AMD ANG AOA ARS AUD AWG AZN BAM BBD BDT BGN BHD…" at bounding box center [729, 297] width 783 height 434
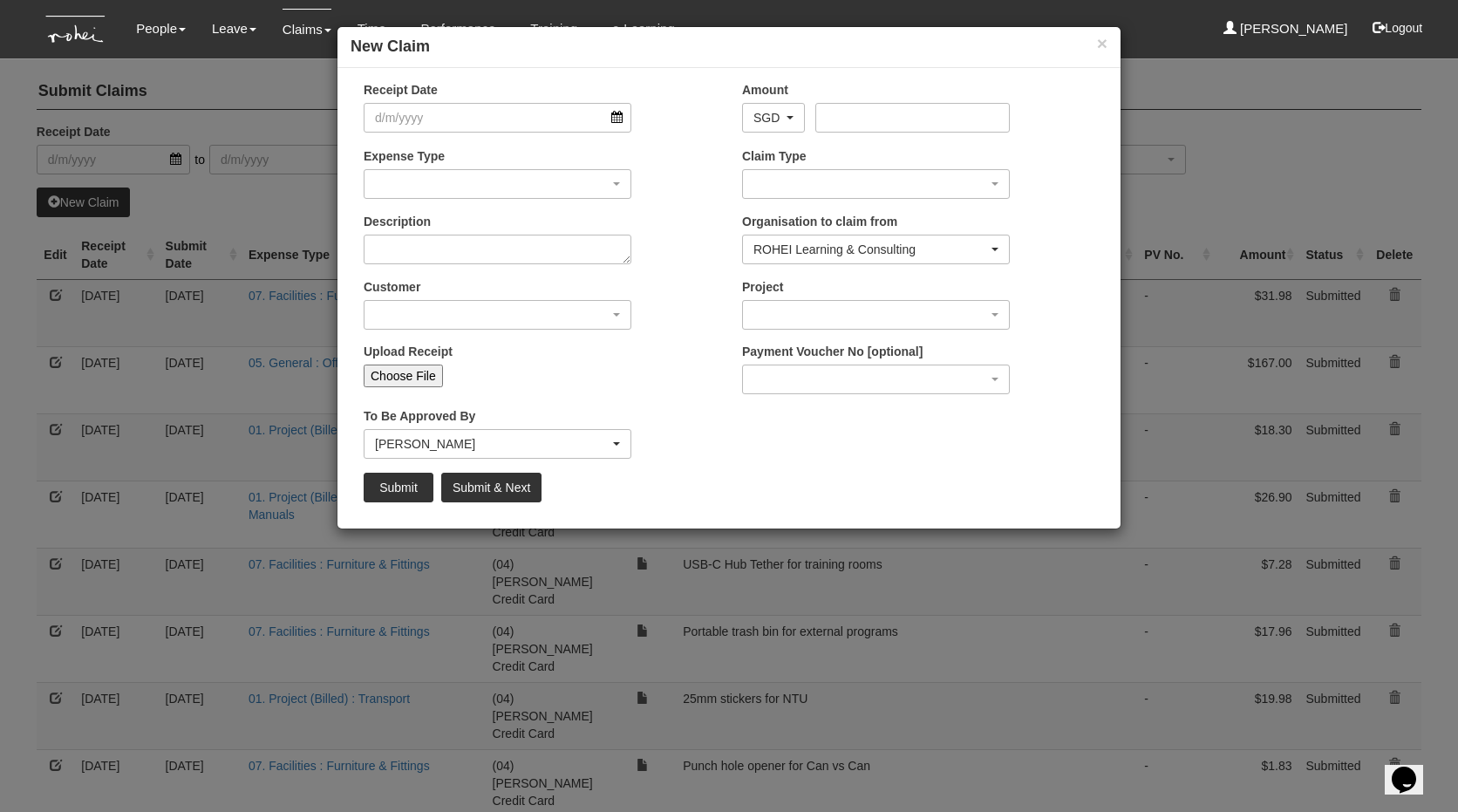
click at [418, 376] on input "Choose File" at bounding box center [403, 375] width 79 height 23
type input "C:\fakepath\1115004091343898_payment.pdf"
type input "Choose Another File"
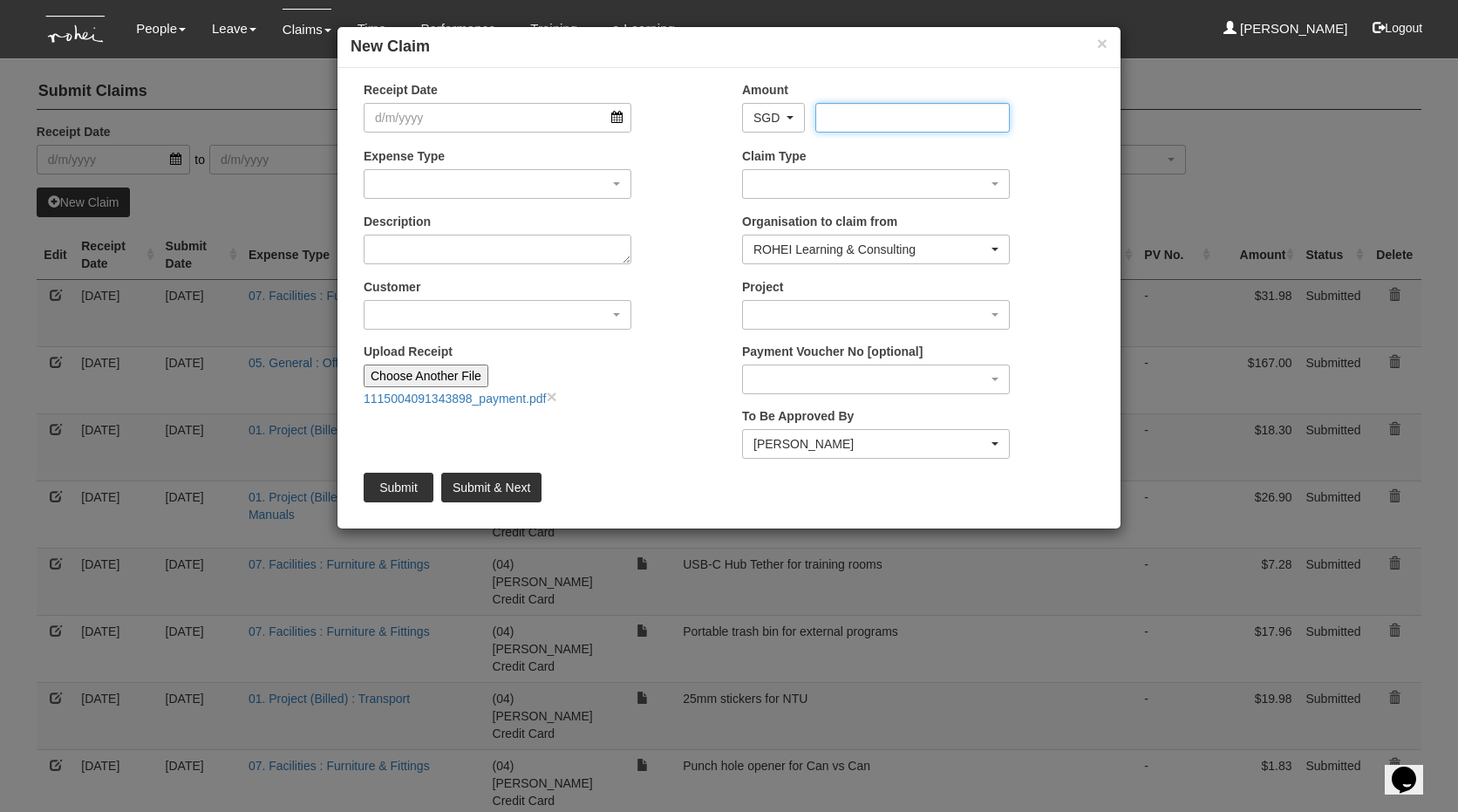
click at [894, 126] on input "Amount" at bounding box center [912, 118] width 194 height 30
click at [892, 125] on input "19.88" at bounding box center [912, 118] width 194 height 30
type input "19.88"
click at [406, 122] on input "Receipt Date" at bounding box center [497, 118] width 267 height 30
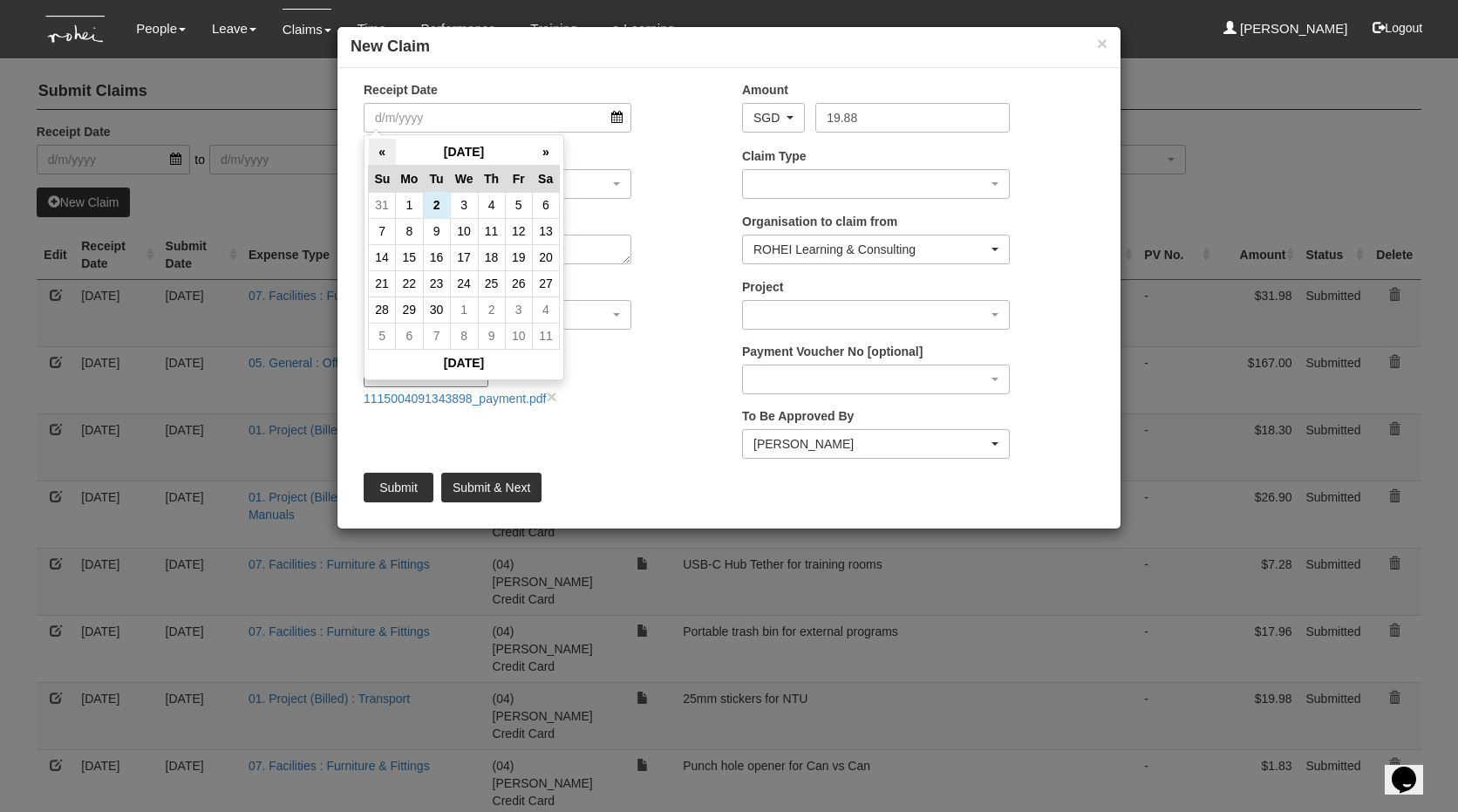
click at [375, 154] on th "«" at bounding box center [382, 151] width 27 height 27
click at [384, 263] on td "10" at bounding box center [382, 257] width 27 height 26
type input "[DATE]"
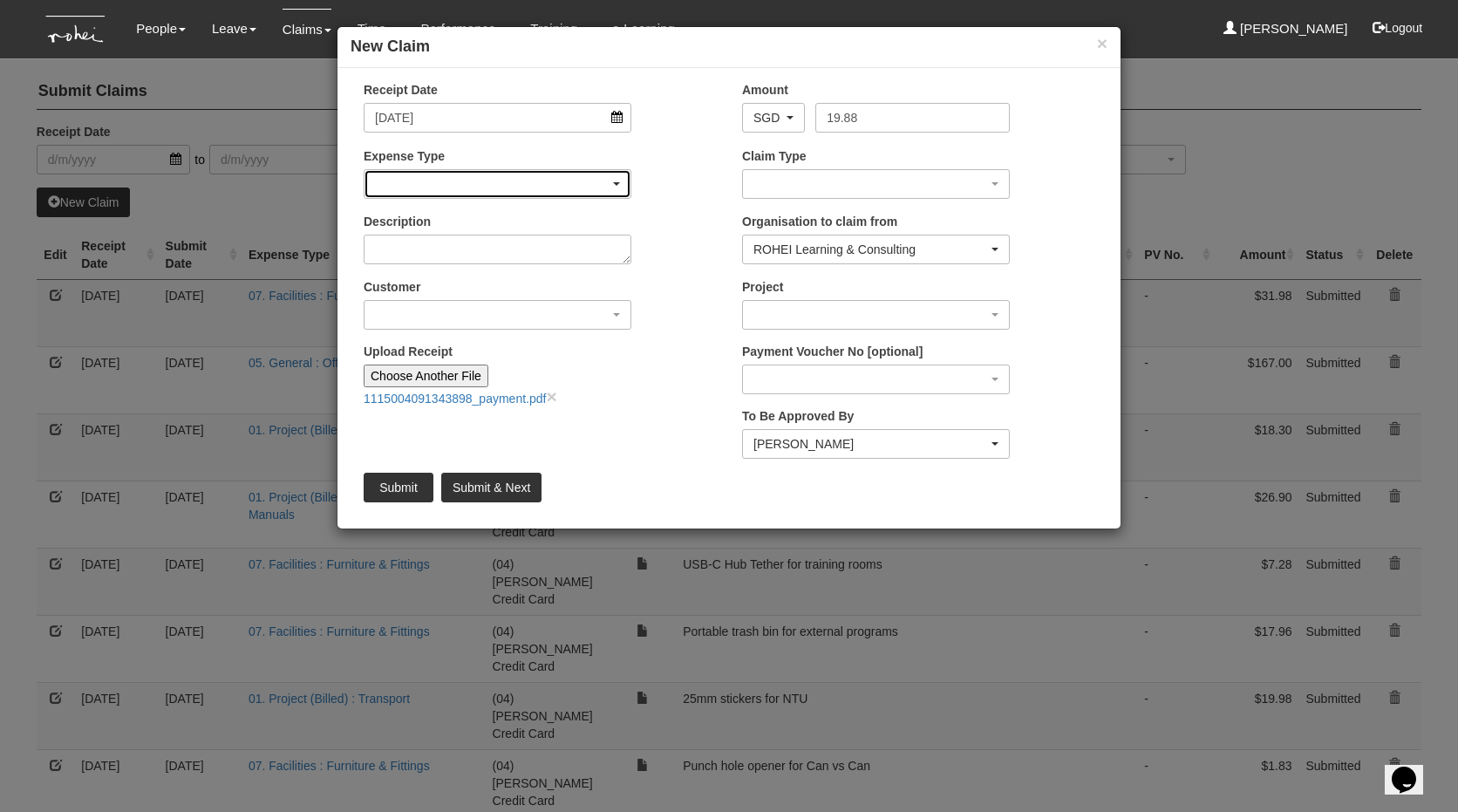
click at [429, 178] on div "button" at bounding box center [497, 184] width 266 height 28
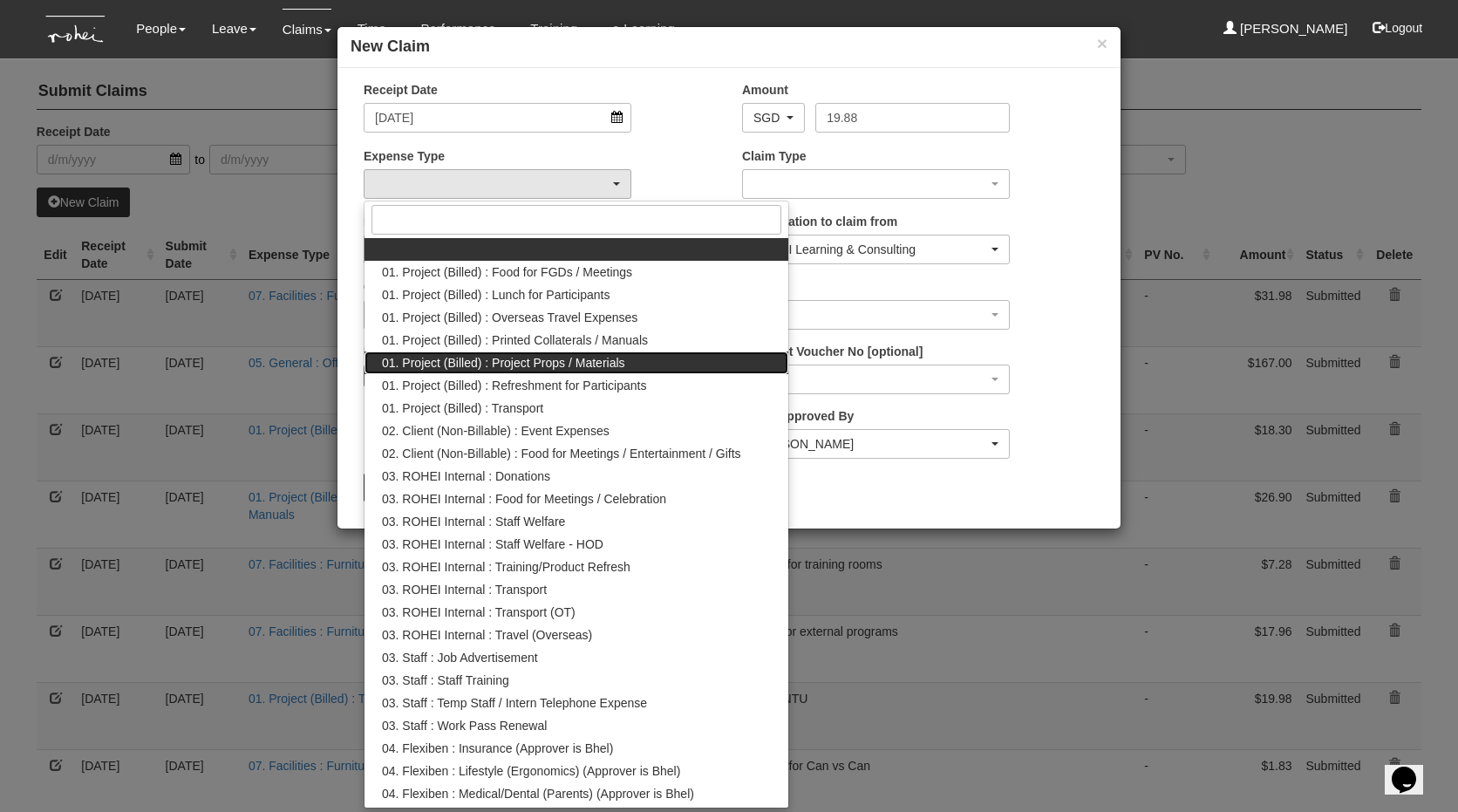
click at [504, 368] on span "01. Project (Billed) : Project Props / Materials" at bounding box center [504, 362] width 244 height 18
select select "134"
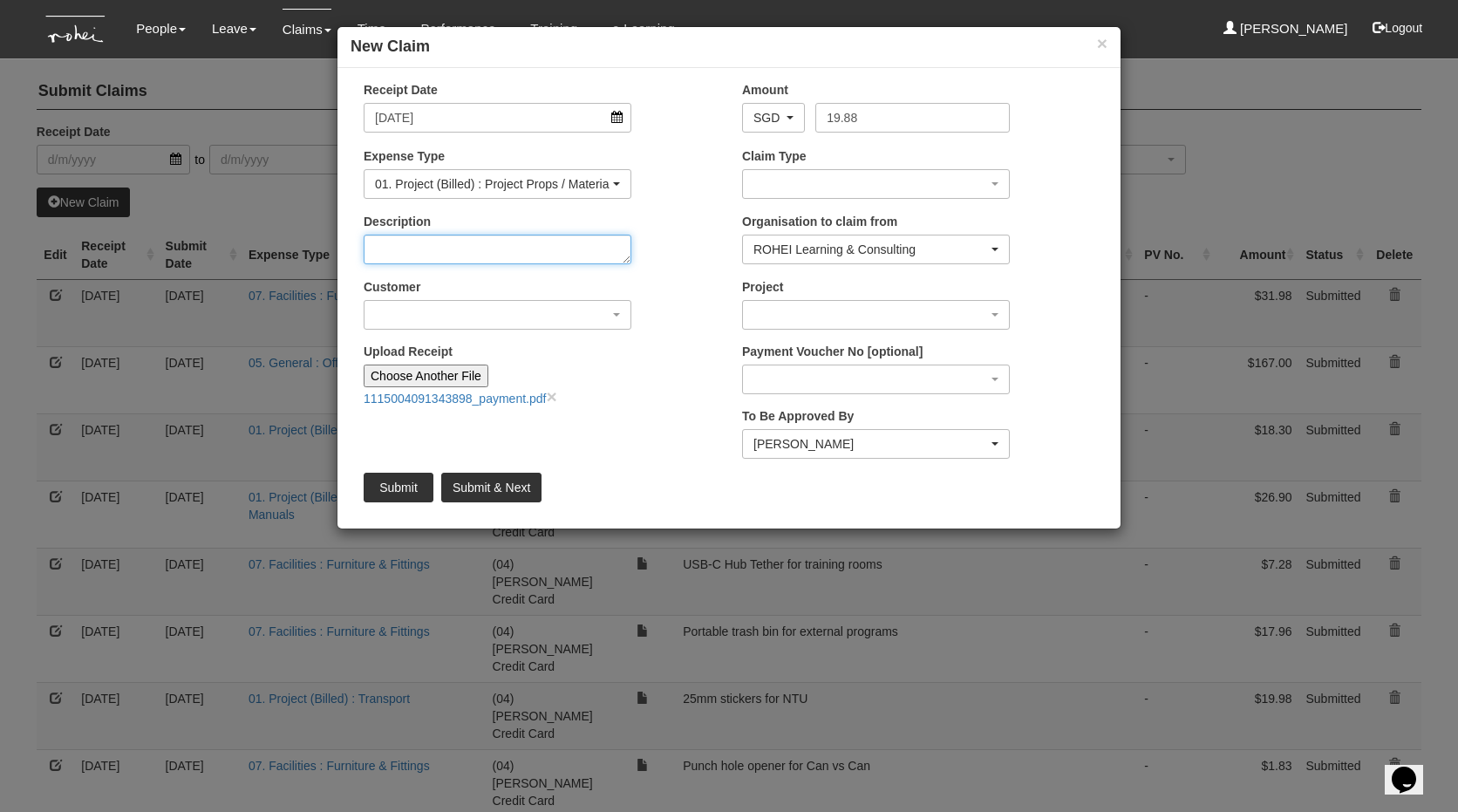
click at [490, 258] on textarea "Description" at bounding box center [497, 249] width 267 height 30
type textarea "Stickers for NTU"
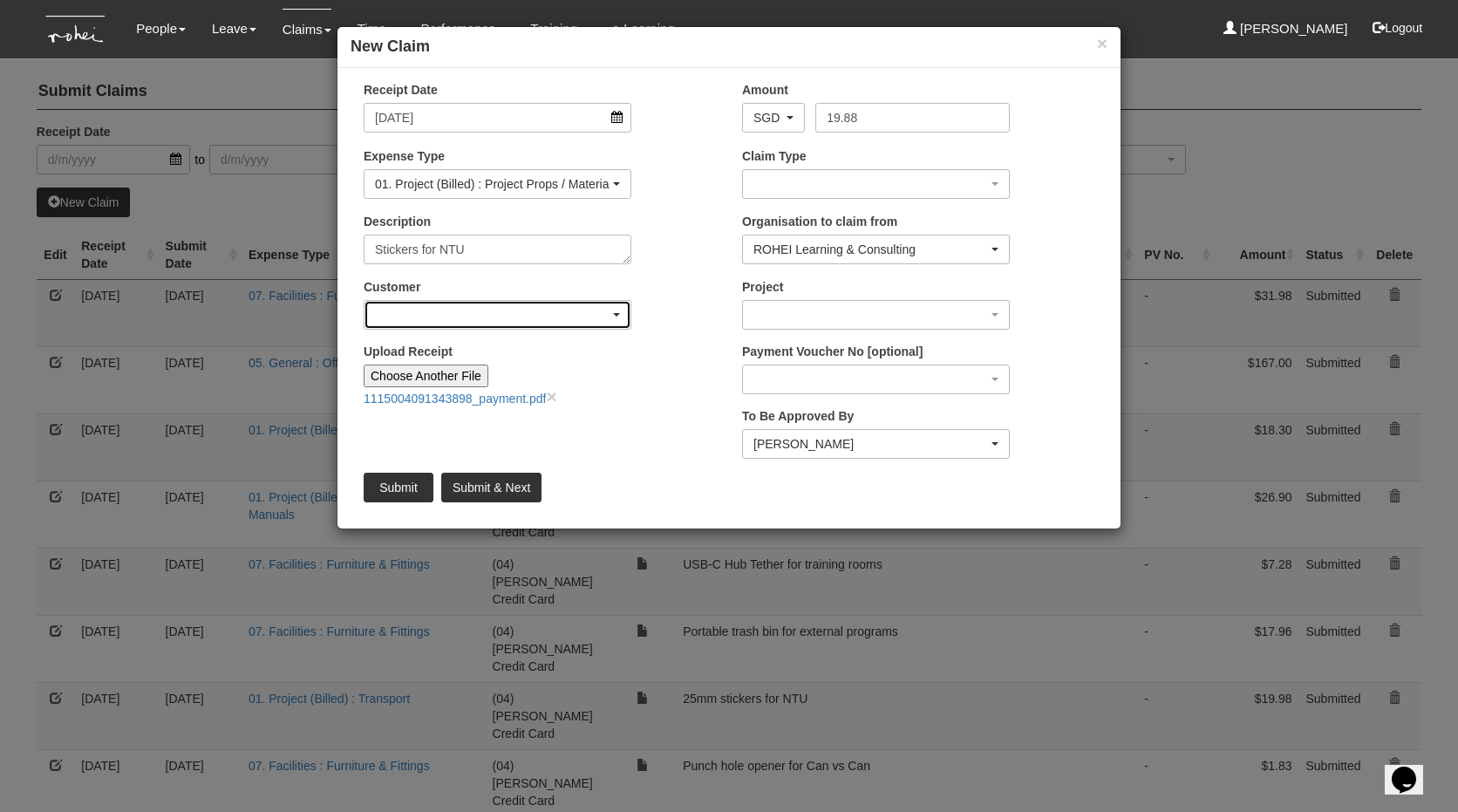
click at [525, 317] on div "button" at bounding box center [497, 315] width 266 height 28
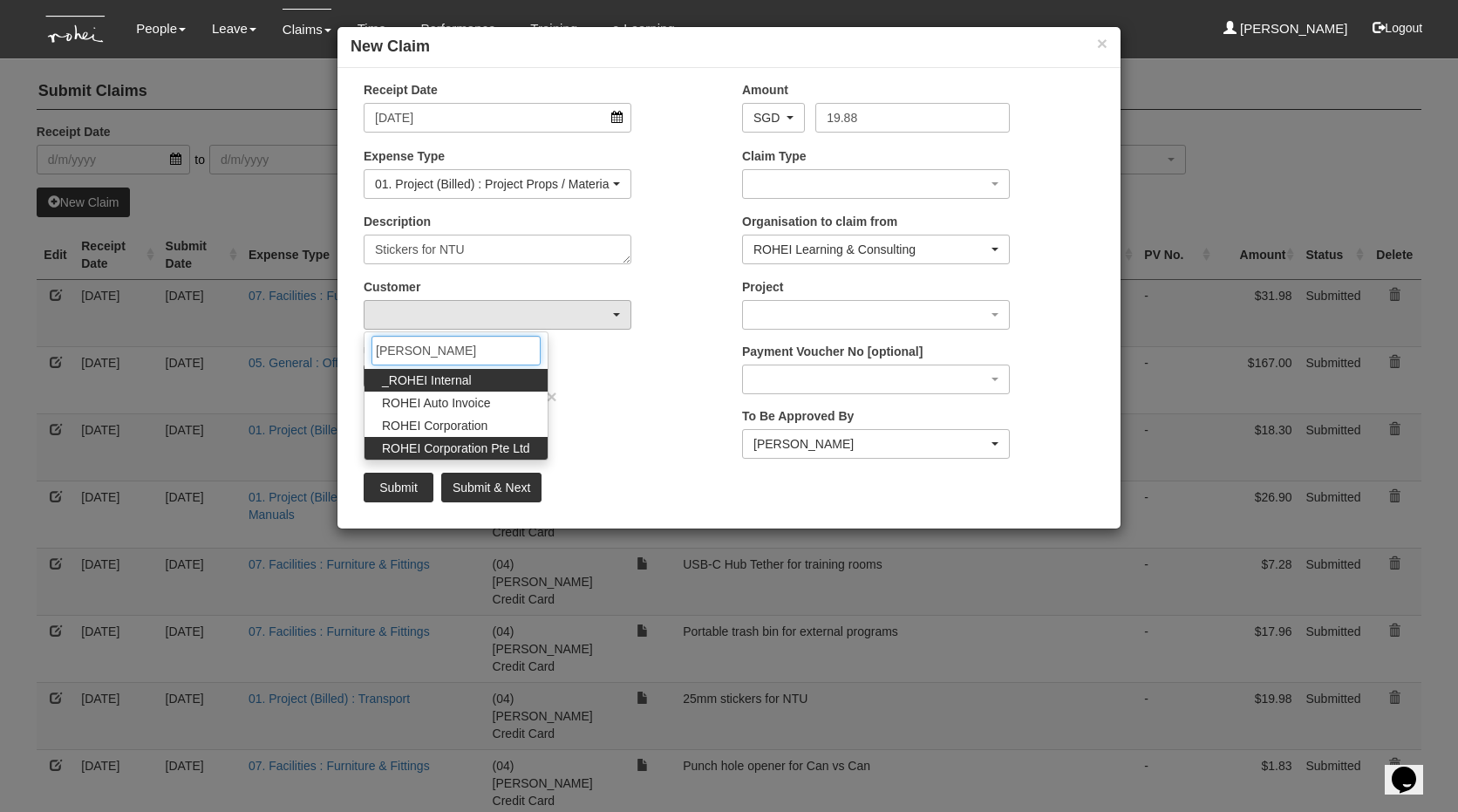
type input "rohe"
click at [509, 448] on span "ROHEI Corporation Pte Ltd" at bounding box center [457, 448] width 149 height 18
select select "124"
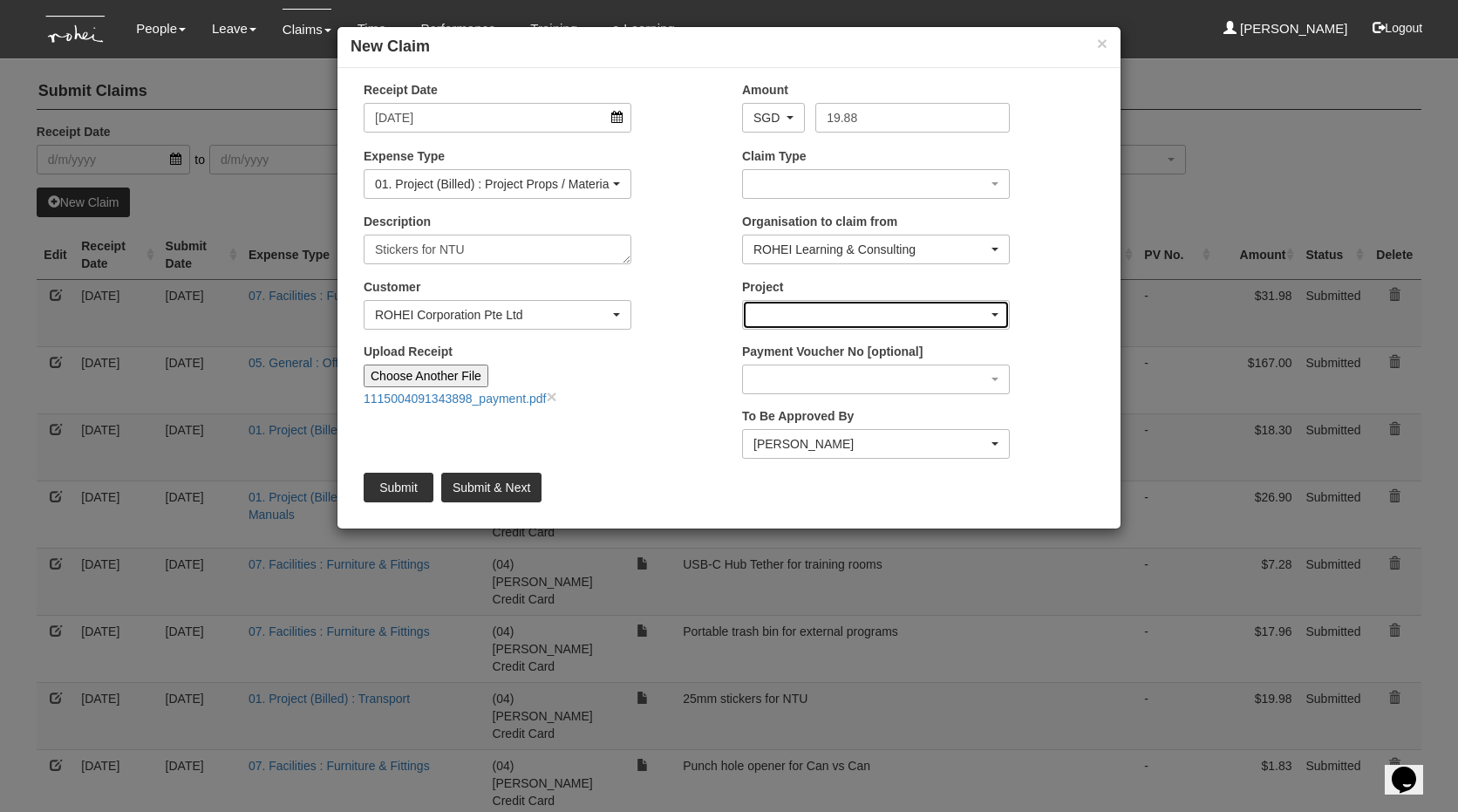
click at [819, 325] on div "button" at bounding box center [875, 315] width 266 height 28
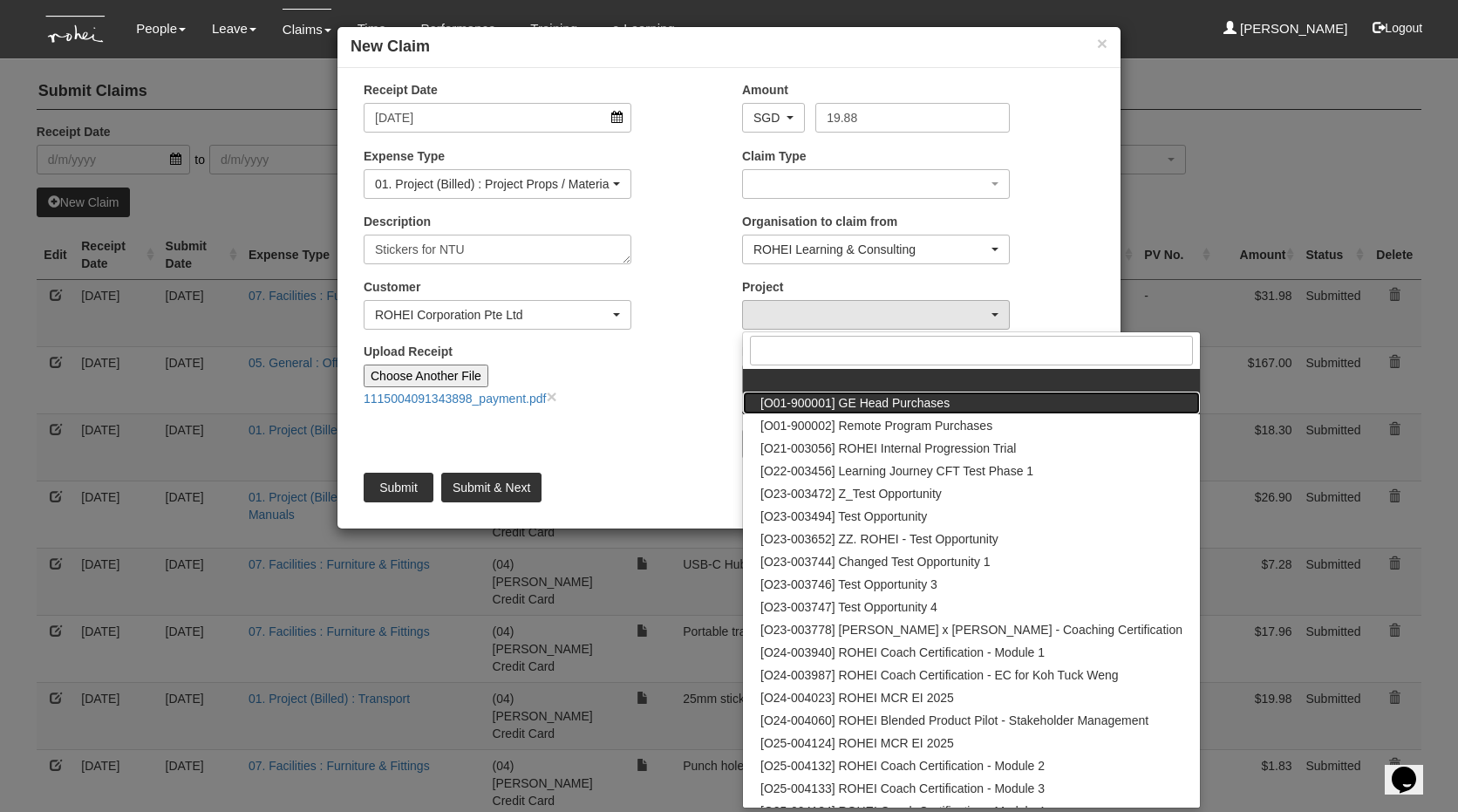
click at [851, 401] on span "[O01-900001] GE Head Purchases" at bounding box center [855, 403] width 189 height 18
select select "1381"
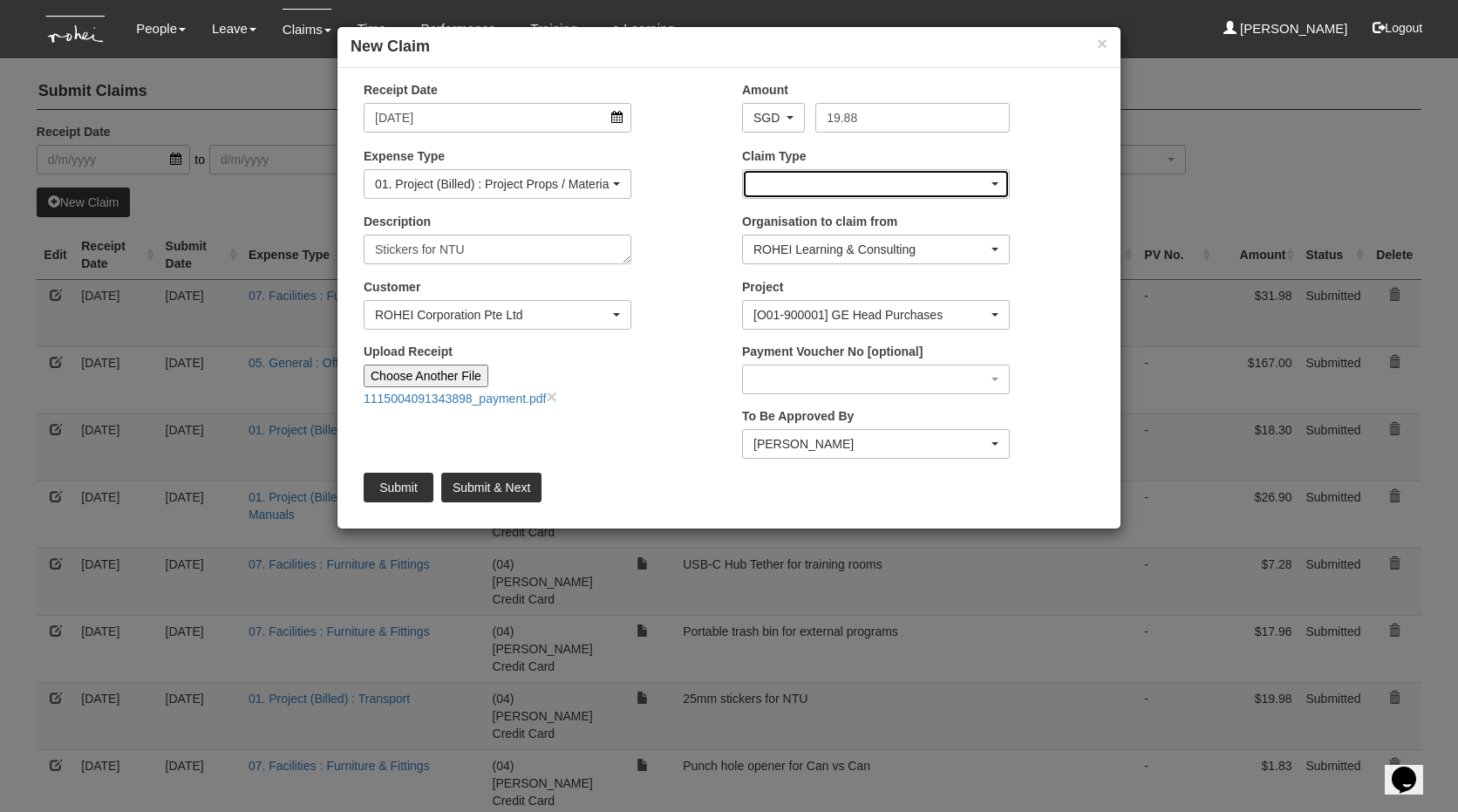
click at [807, 185] on div "button" at bounding box center [875, 184] width 266 height 28
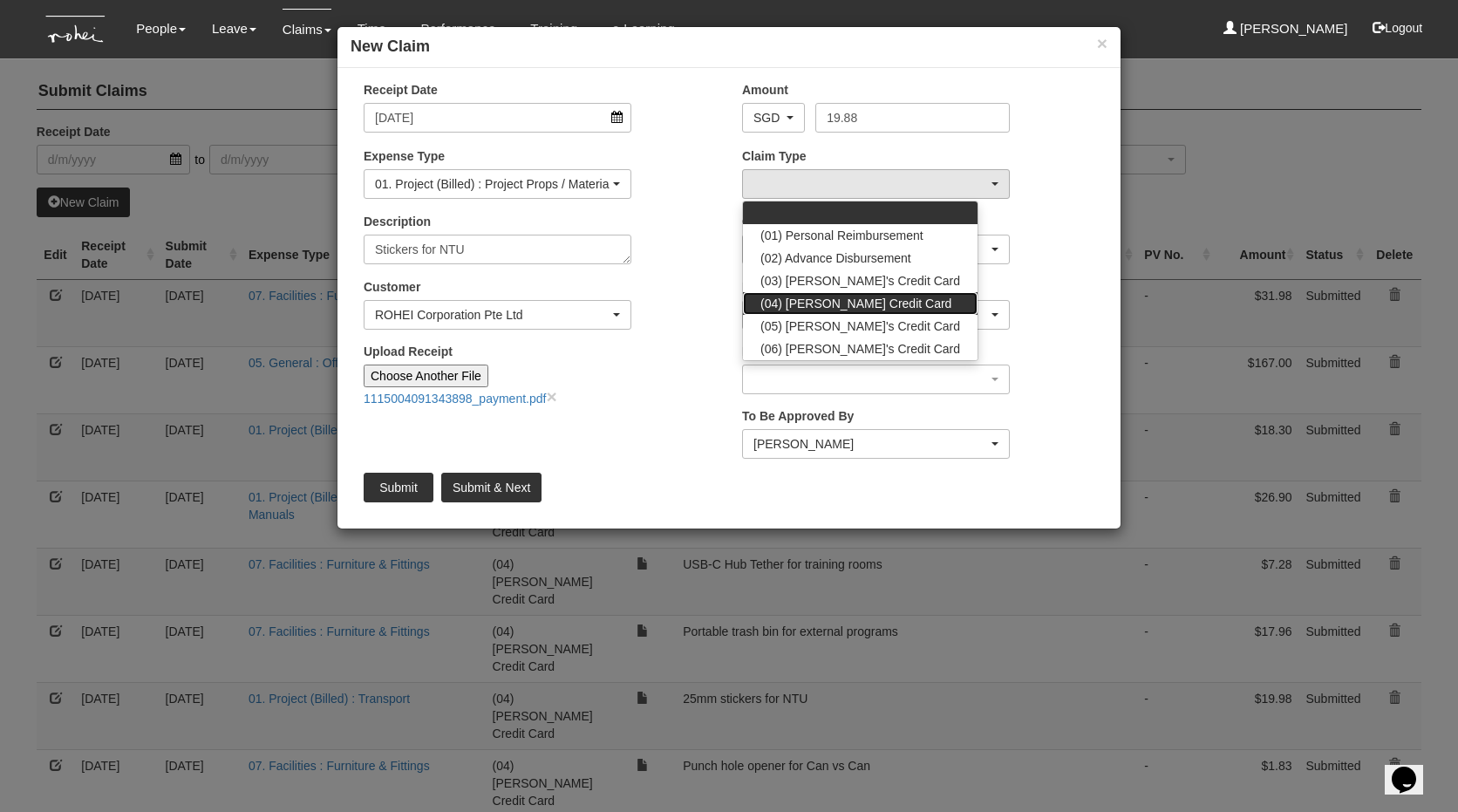
click at [820, 298] on span "(04) [PERSON_NAME] Credit Card" at bounding box center [856, 303] width 191 height 18
select select "16"
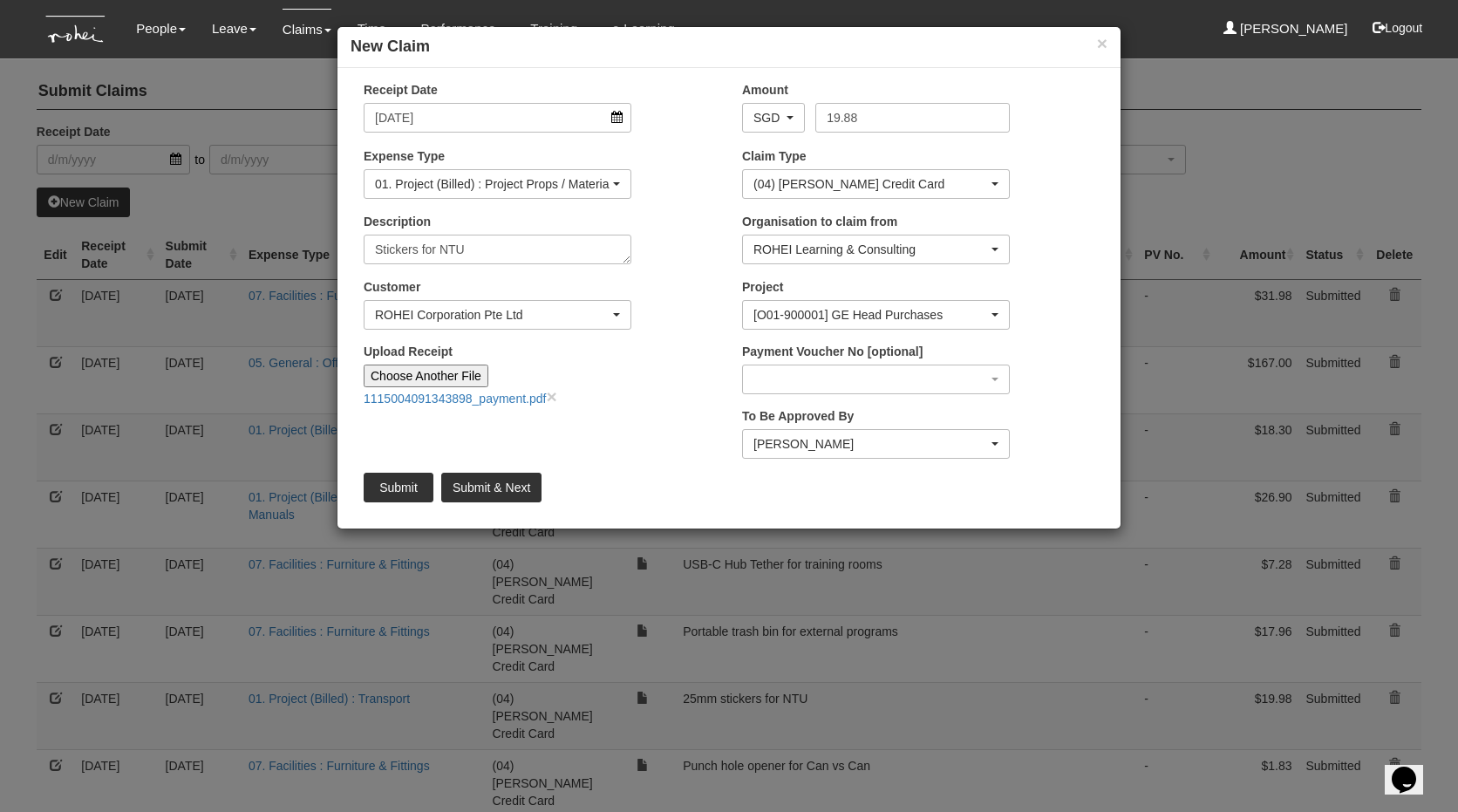
click at [682, 322] on div "Customer (N/A) _ROHEI Internal 3M ASIA PACIFIC PRIVATE LTD 58.com AbbVie Operat…" at bounding box center [539, 310] width 378 height 65
click at [376, 248] on textarea "Stickers for NTU" at bounding box center [497, 249] width 267 height 30
type textarea "25mm blue and orange stickers for NTU"
click at [387, 483] on input "Submit" at bounding box center [398, 487] width 70 height 30
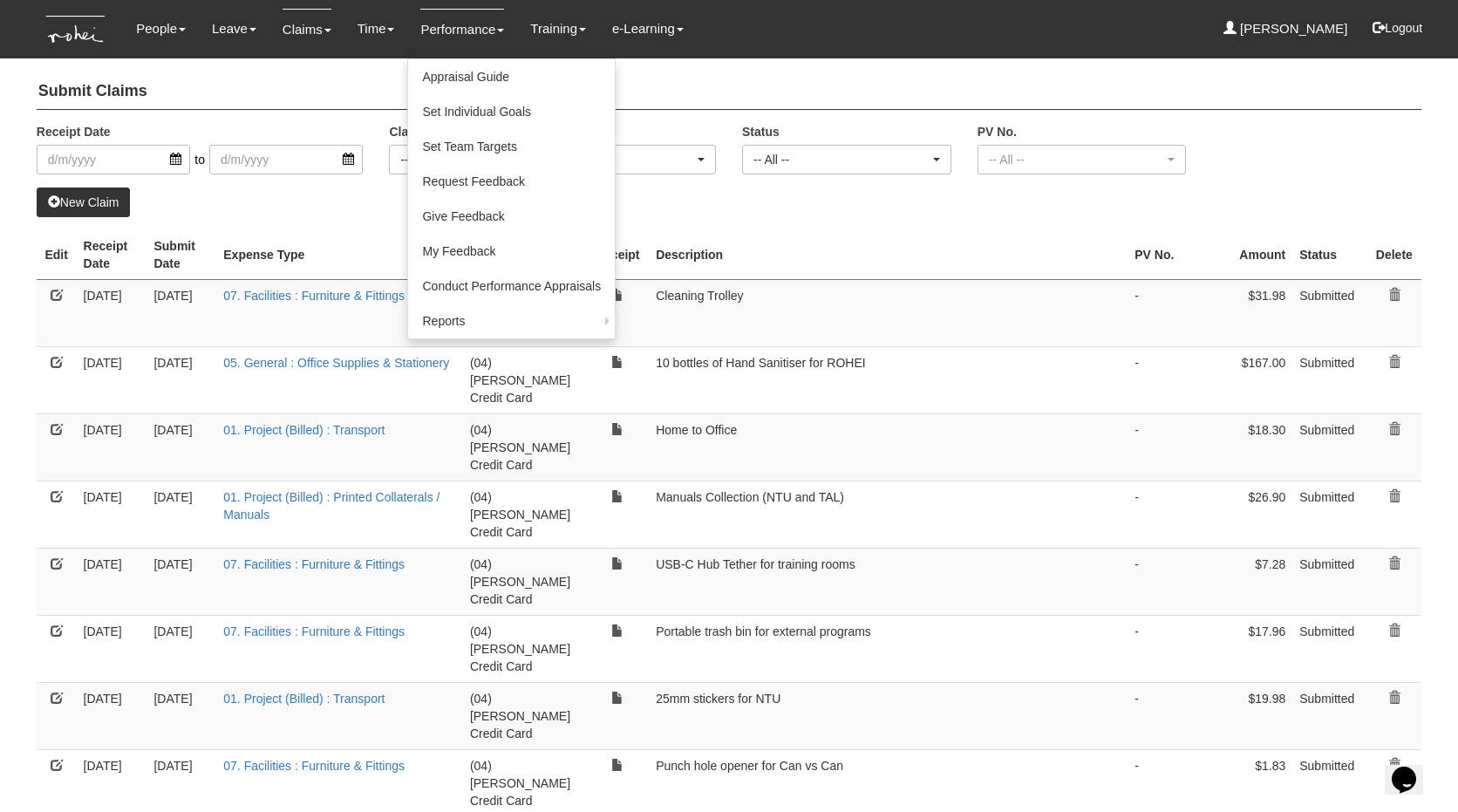
select select "50"
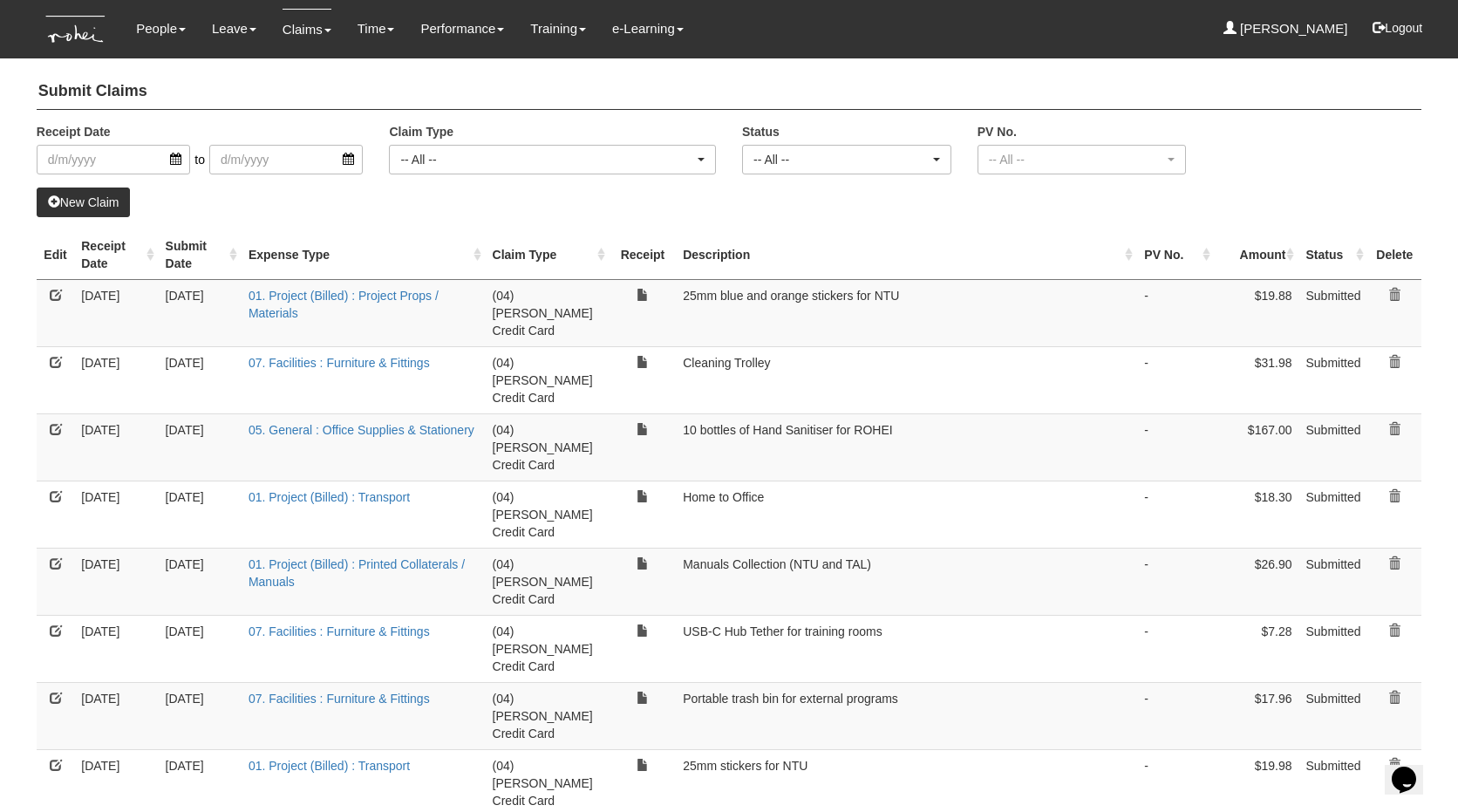
click at [131, 207] on link "New Claim" at bounding box center [84, 202] width 94 height 30
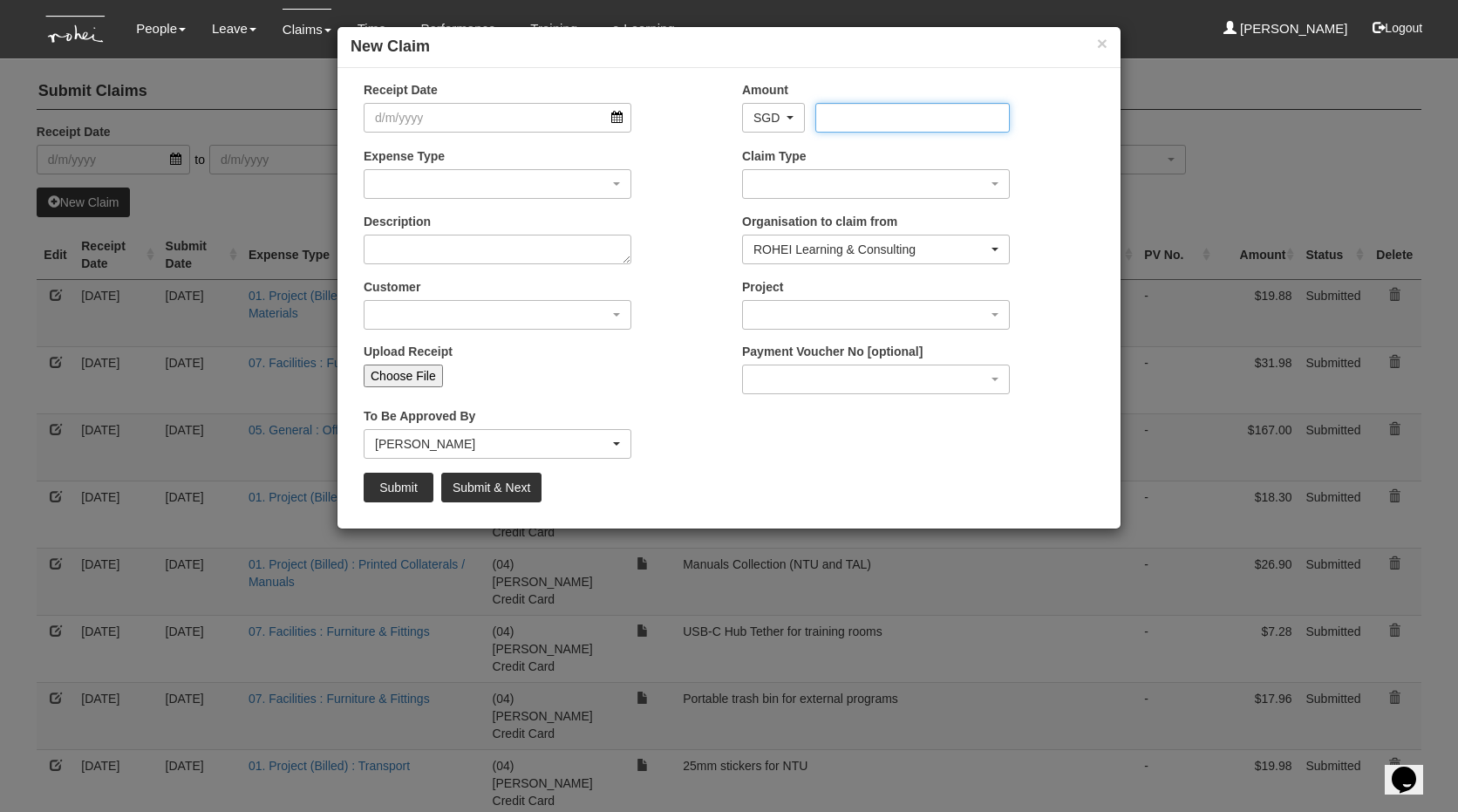
click at [886, 117] on input "Amount" at bounding box center [912, 118] width 194 height 30
type input "184"
click at [409, 117] on input "Receipt Date" at bounding box center [497, 118] width 267 height 30
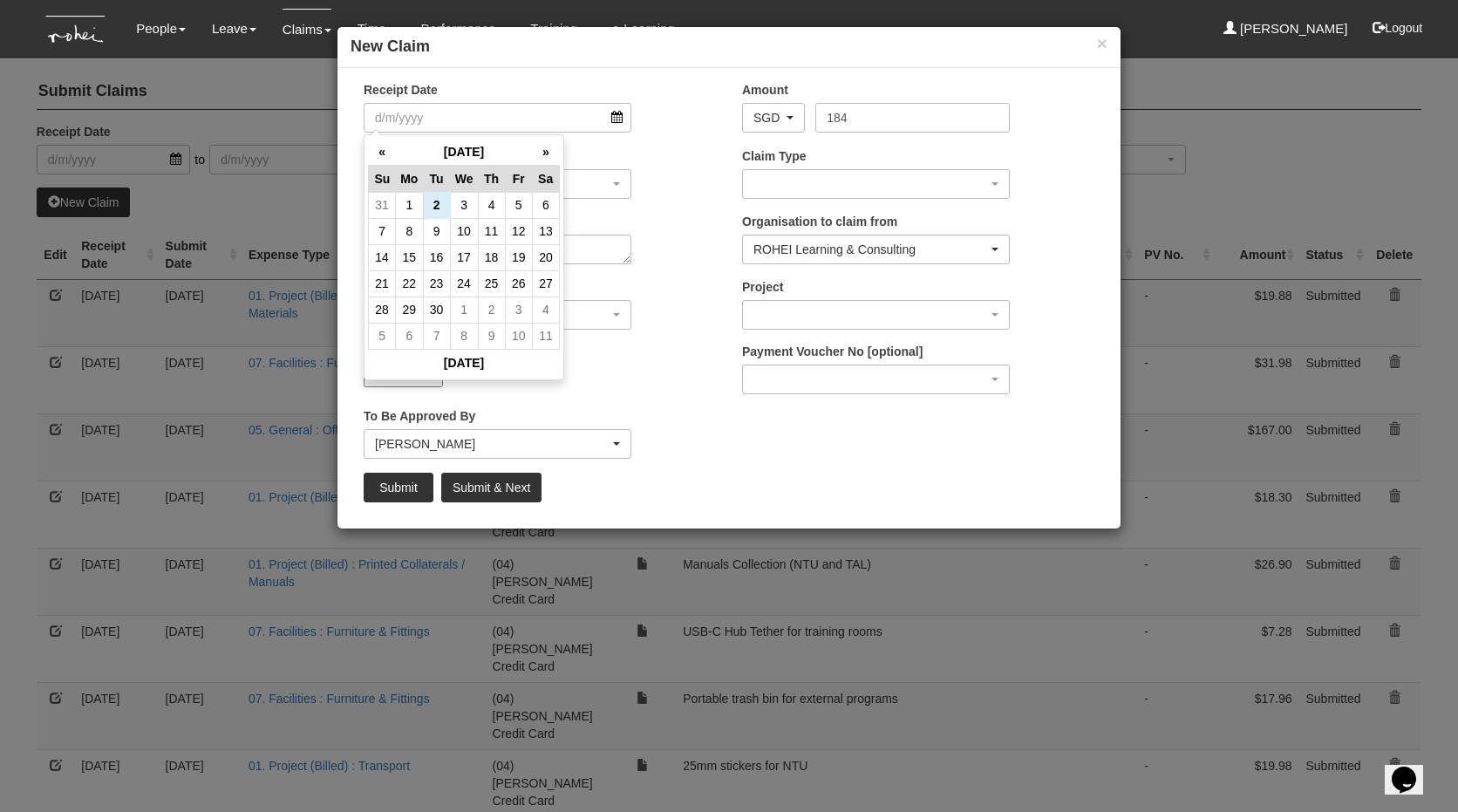
click at [64, 167] on div "× New Claim Receipt Date Amount AED AFN ALL AMD ANG AOA ARS AUD AWG AZN BAM BBD…" at bounding box center [729, 406] width 1458 height 812
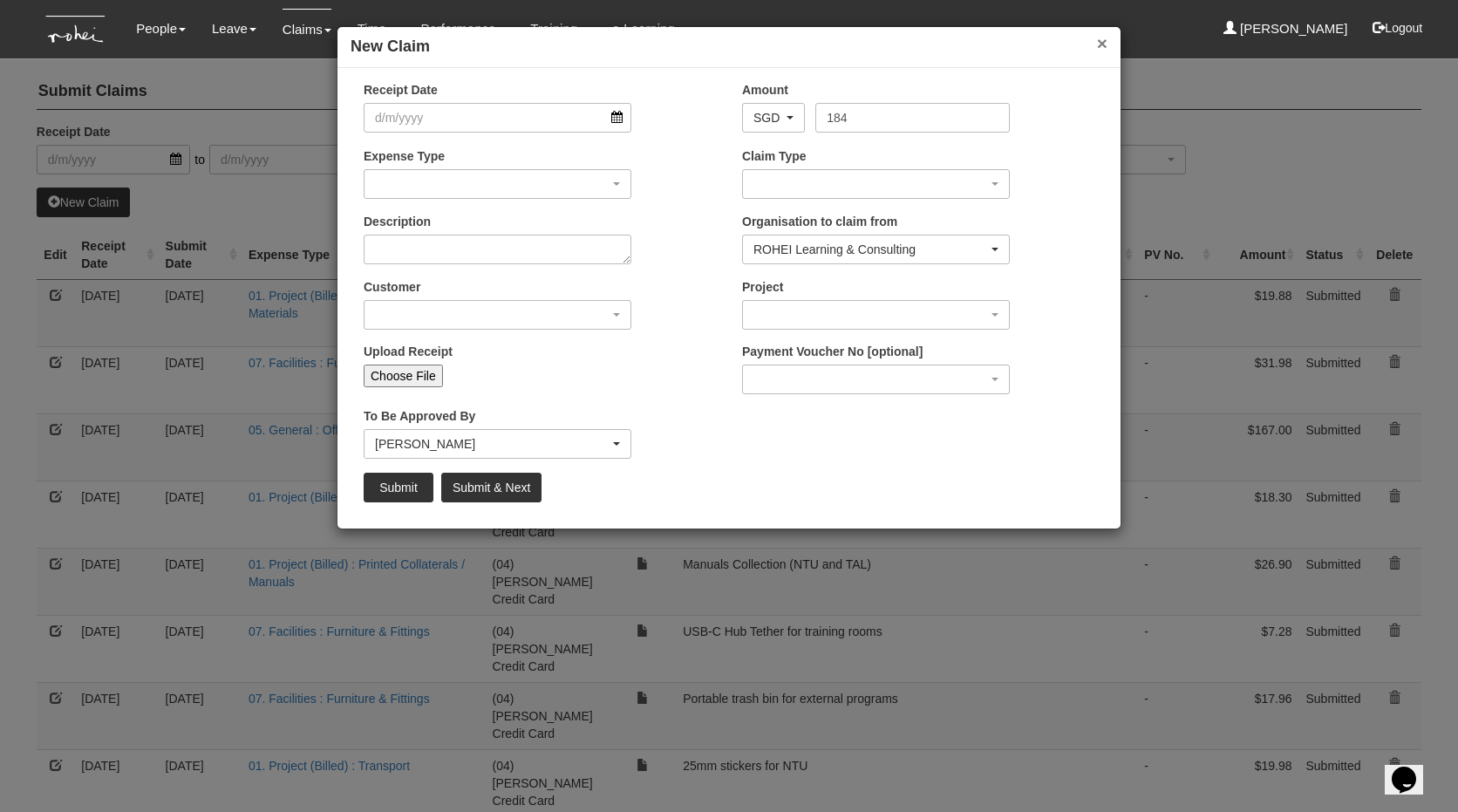
click at [1102, 41] on button "×" at bounding box center [1102, 42] width 10 height 18
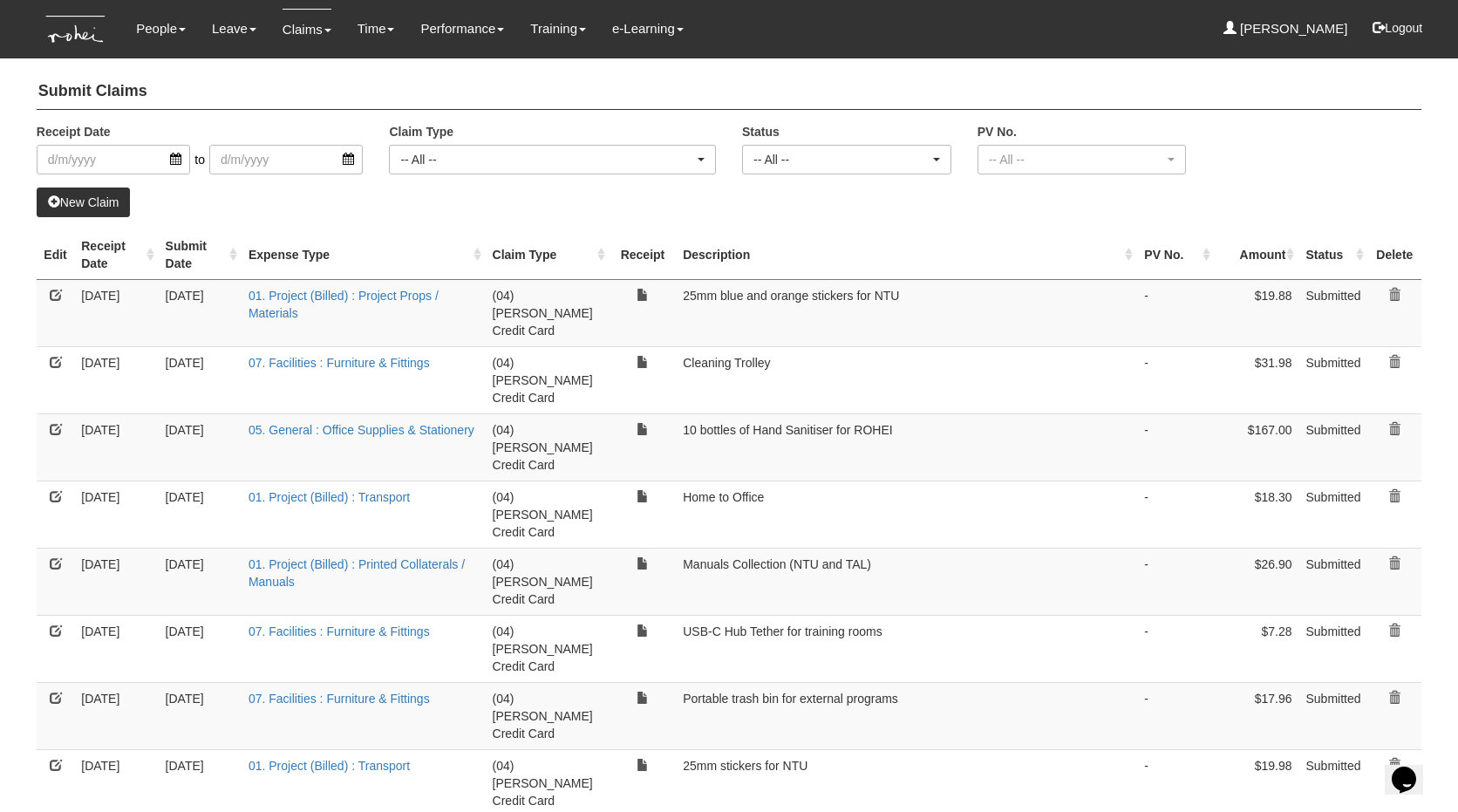
click at [81, 210] on link "New Claim" at bounding box center [84, 202] width 94 height 30
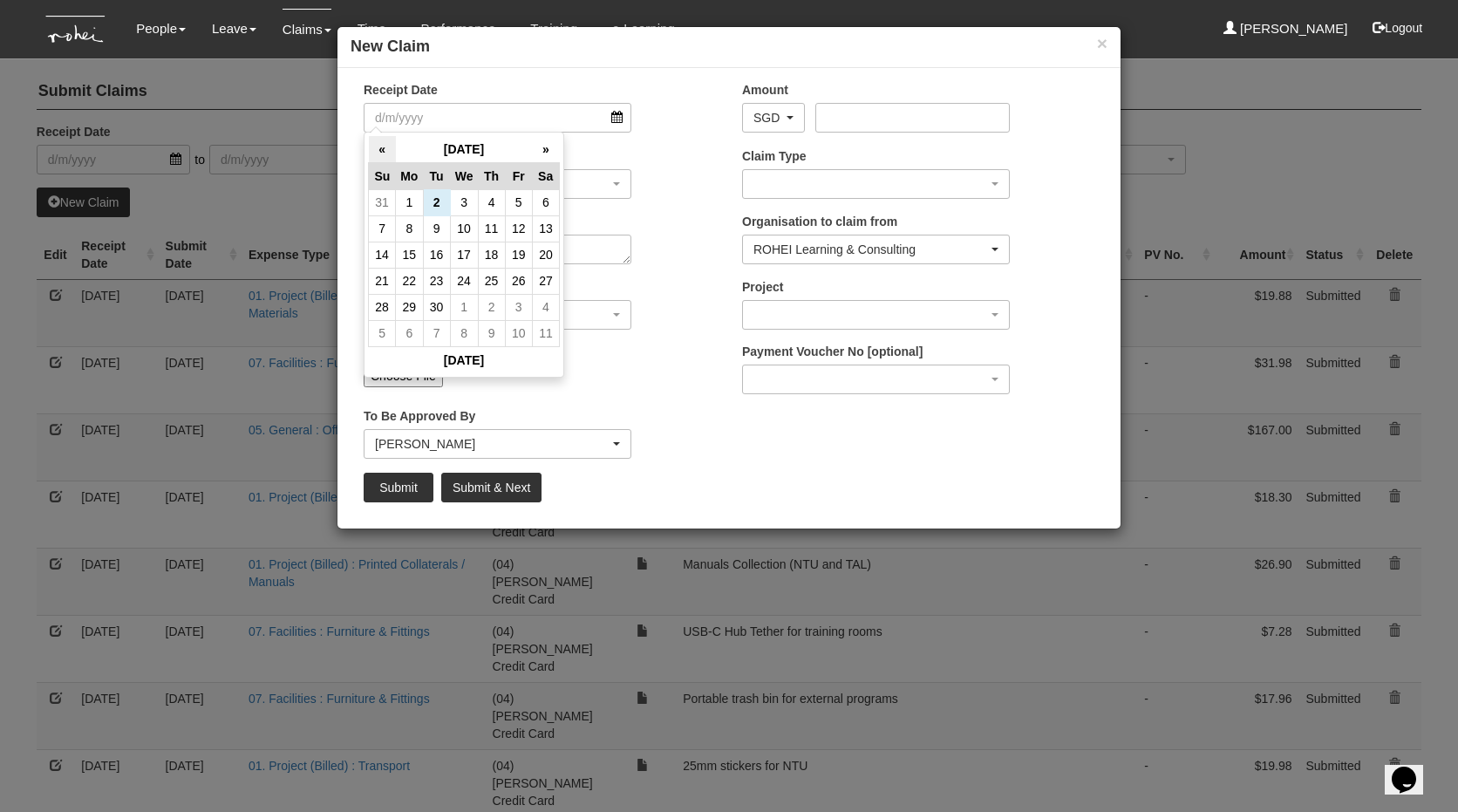
click at [385, 150] on th "«" at bounding box center [382, 150] width 27 height 27
click at [491, 207] on td "31" at bounding box center [491, 205] width 27 height 26
type input "[DATE]"
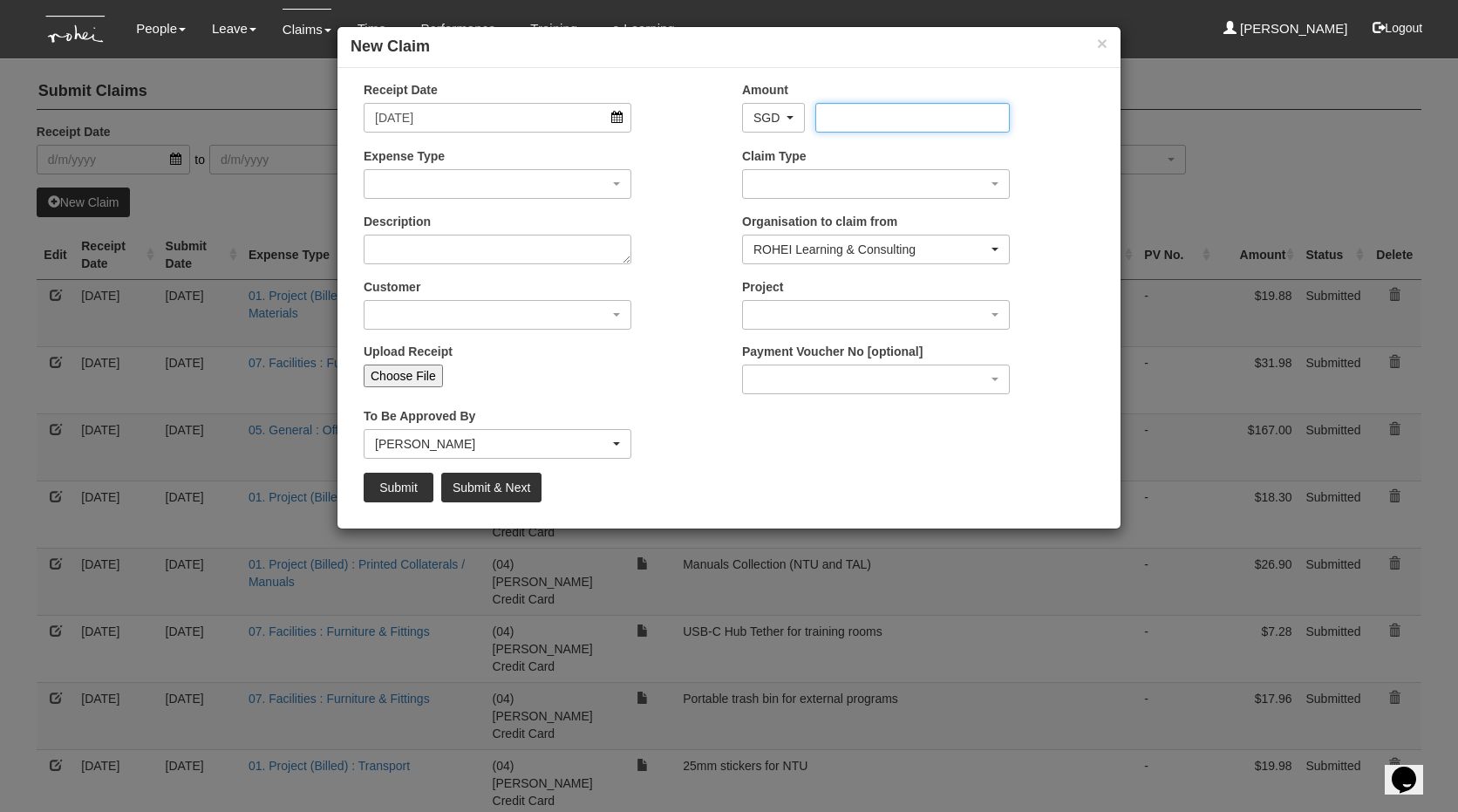
click at [868, 119] on input "Amount" at bounding box center [912, 118] width 194 height 30
type input "168"
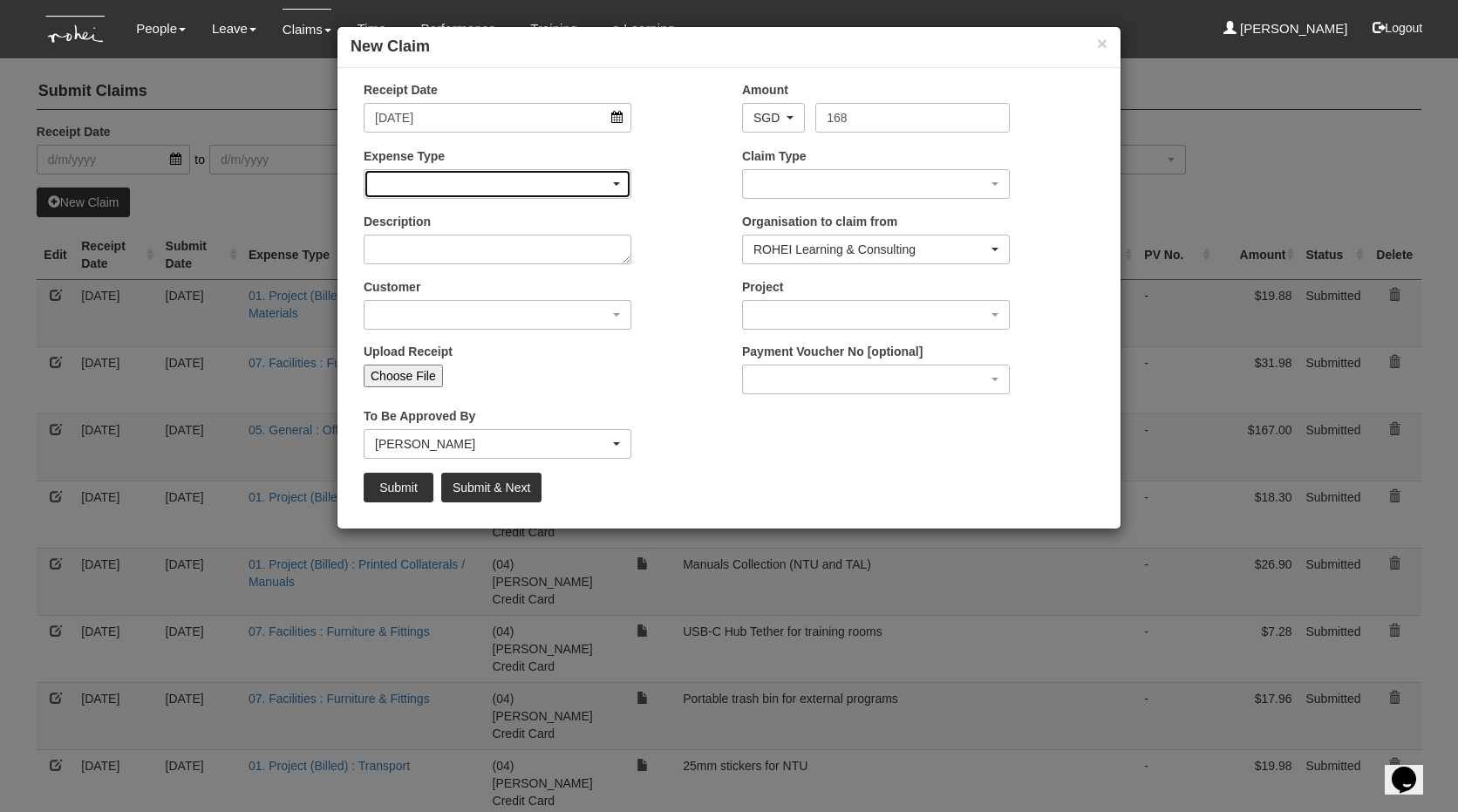
click at [409, 172] on div "button" at bounding box center [497, 184] width 266 height 28
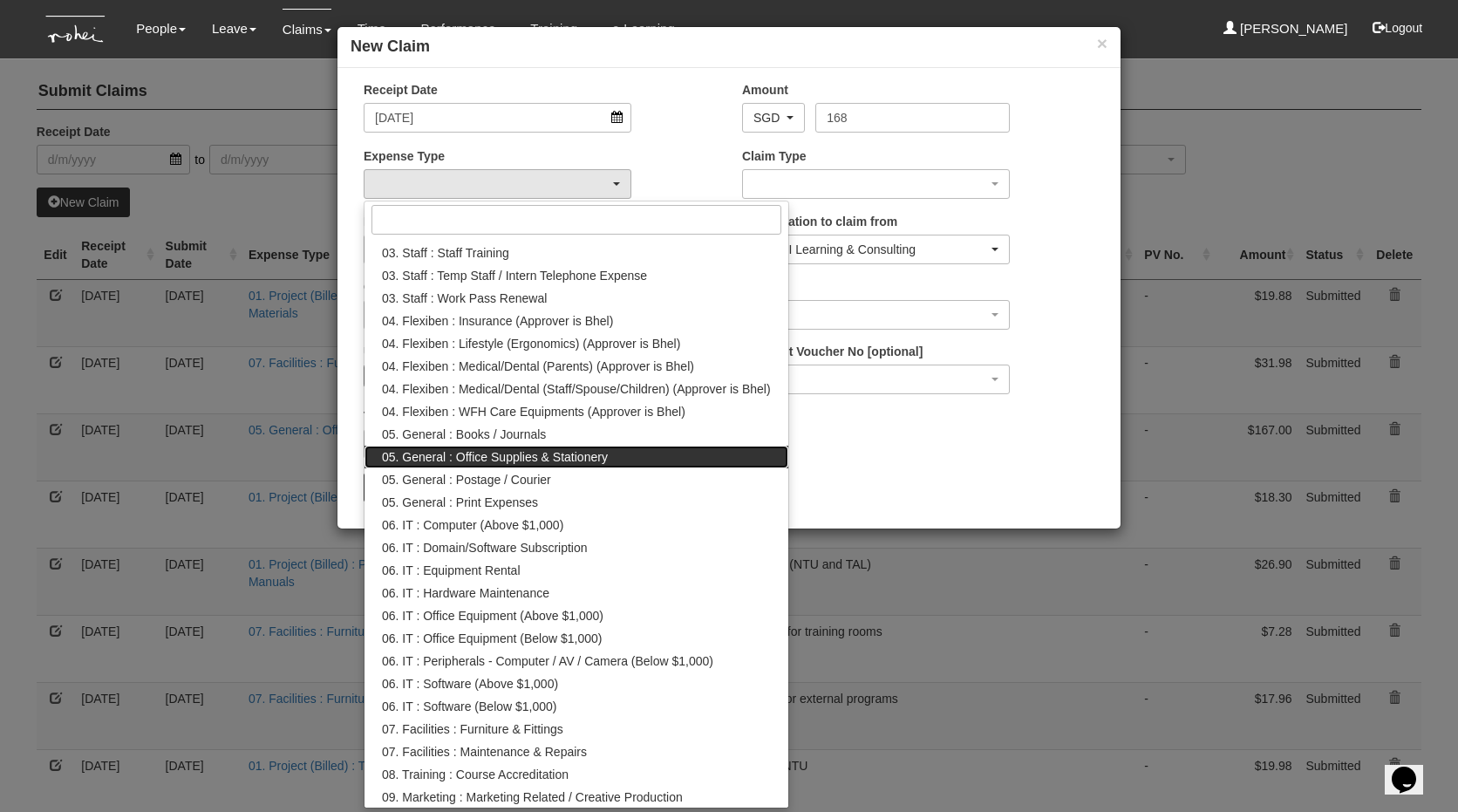
click at [489, 448] on span "05. General : Office Supplies & Stationery" at bounding box center [495, 456] width 226 height 18
select select "147"
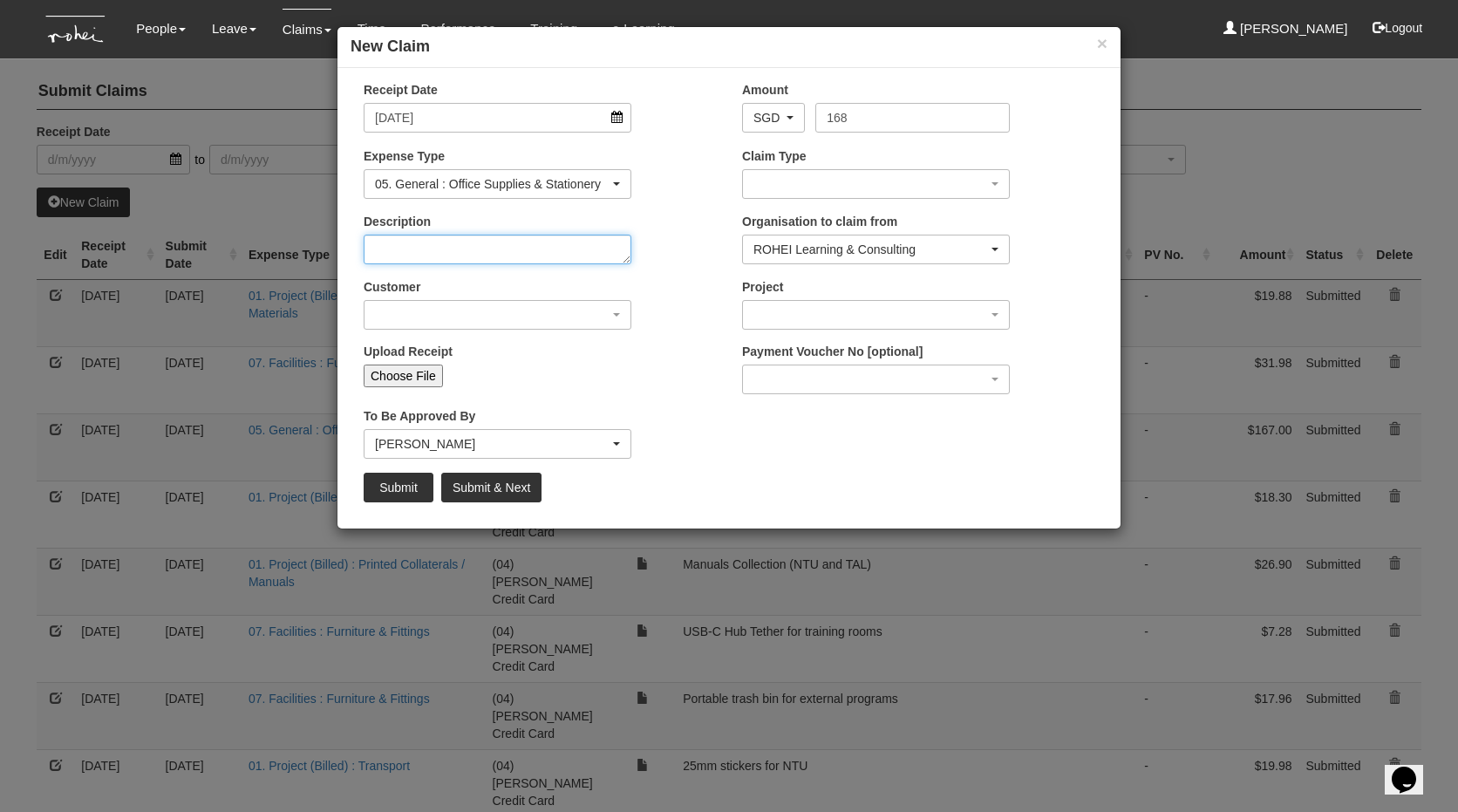
click at [457, 240] on textarea "Description" at bounding box center [497, 249] width 267 height 30
type textarea "Rechargable batteries for training rooms"
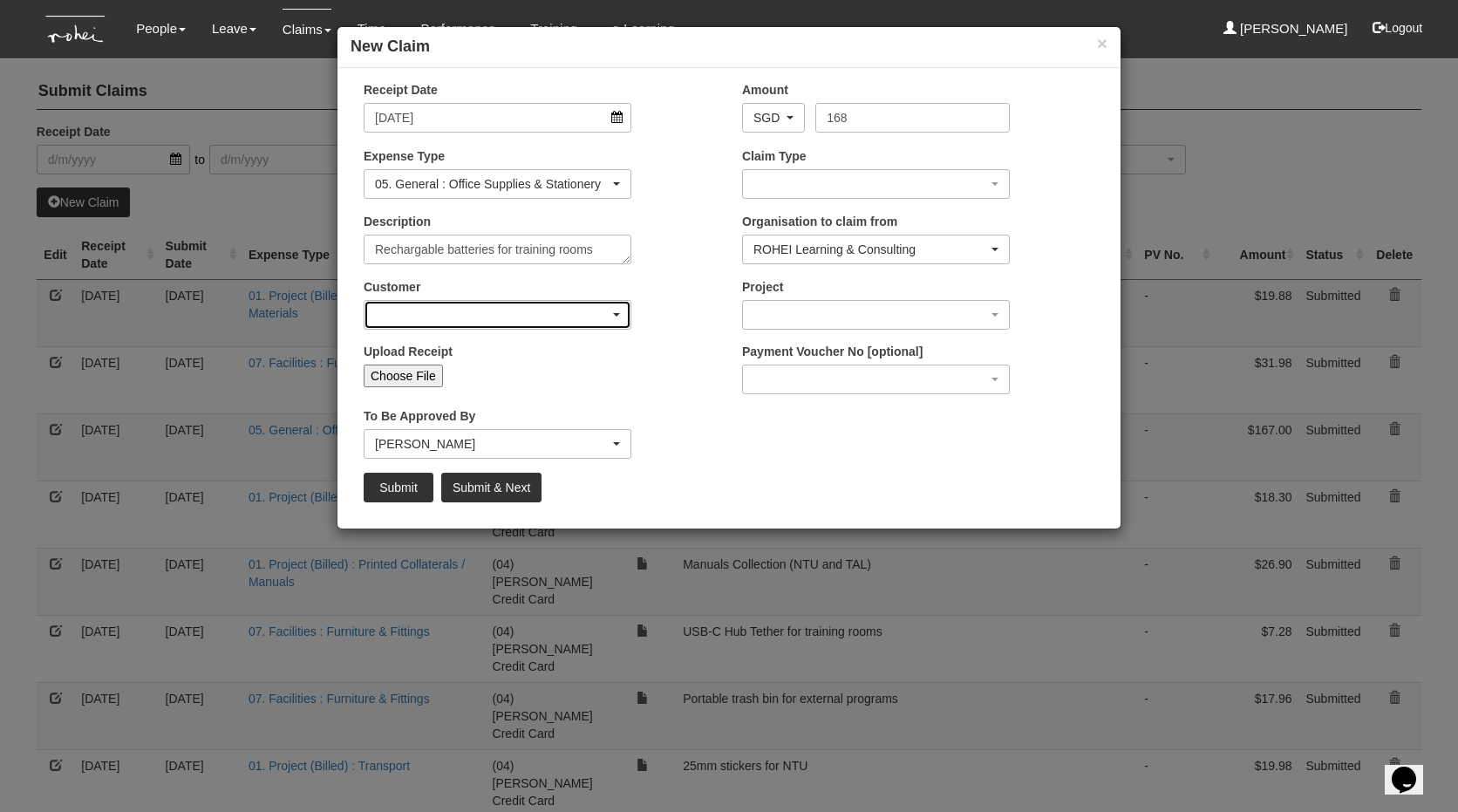
click at [420, 311] on div "button" at bounding box center [497, 315] width 266 height 28
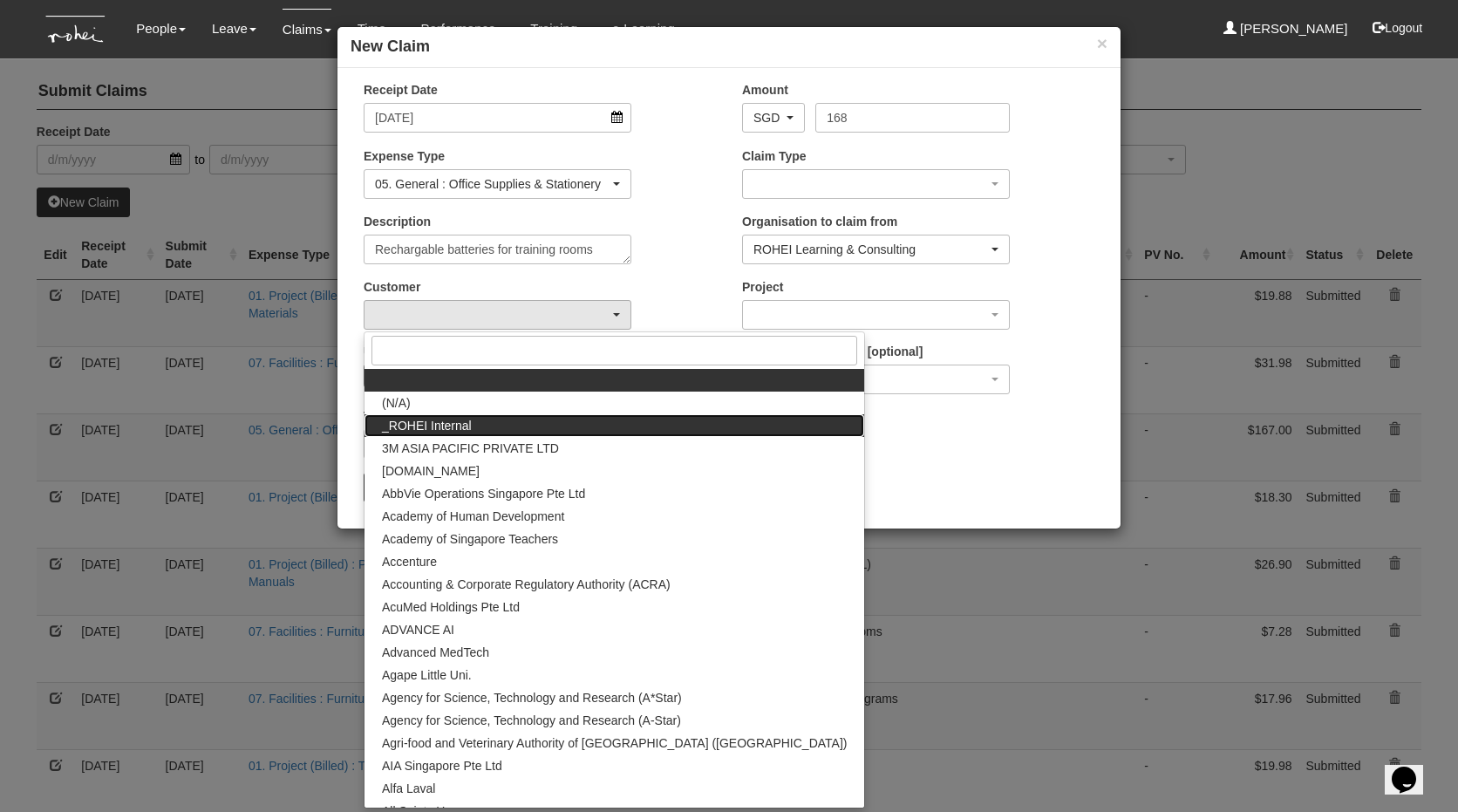
click at [432, 429] on span "_ROHEI Internal" at bounding box center [426, 425] width 89 height 18
select select "397"
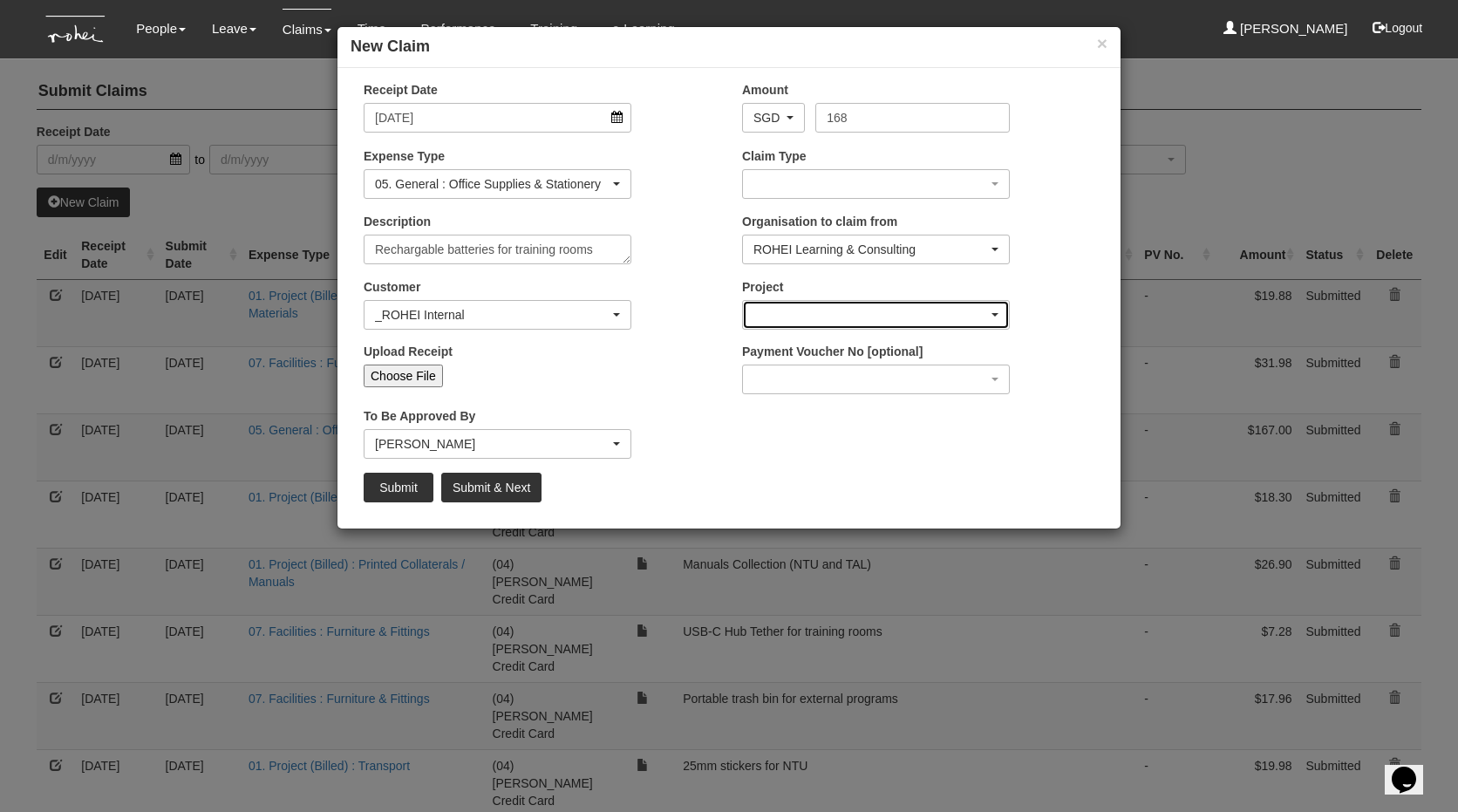
click at [902, 304] on div "button" at bounding box center [875, 315] width 266 height 28
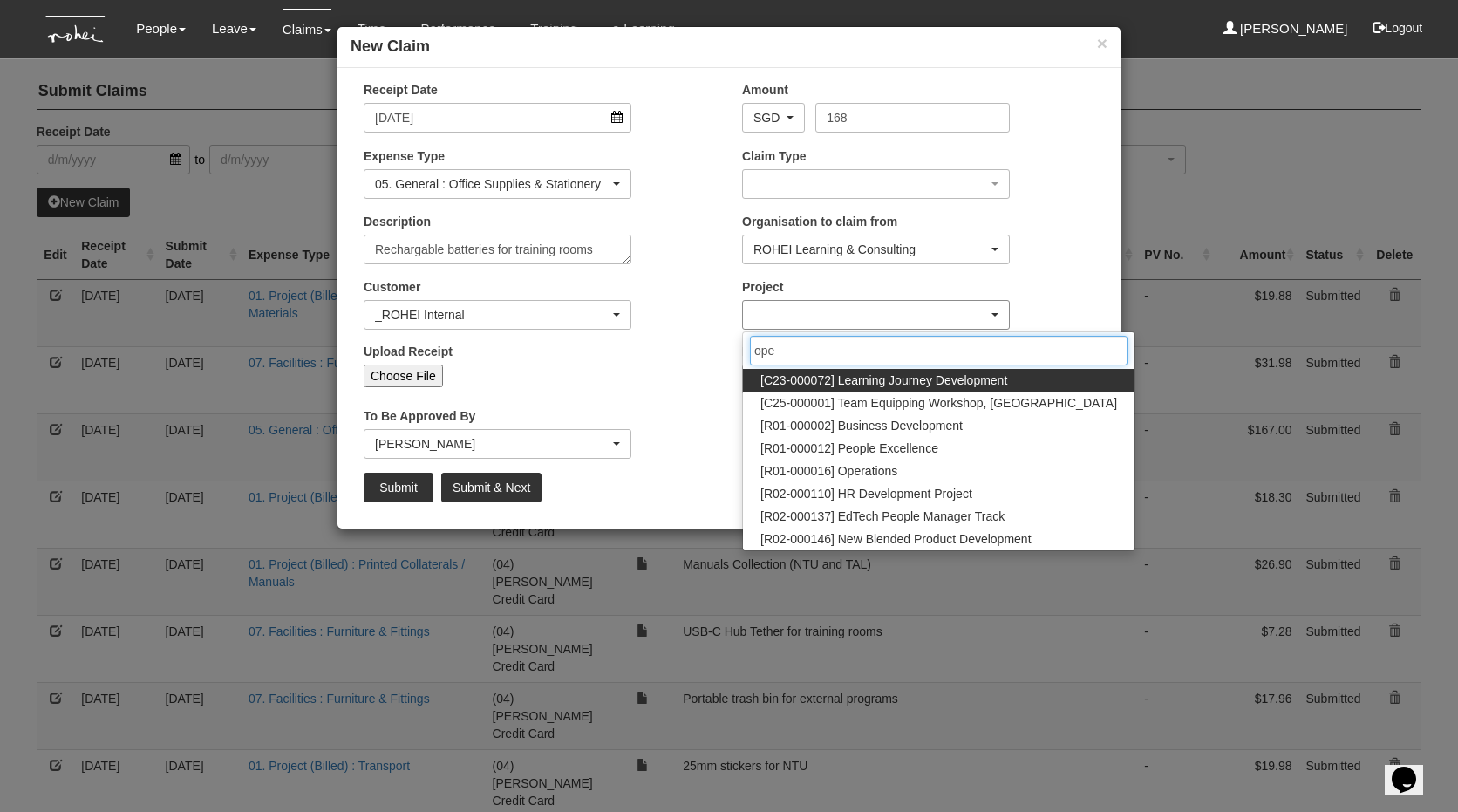
type input "oper"
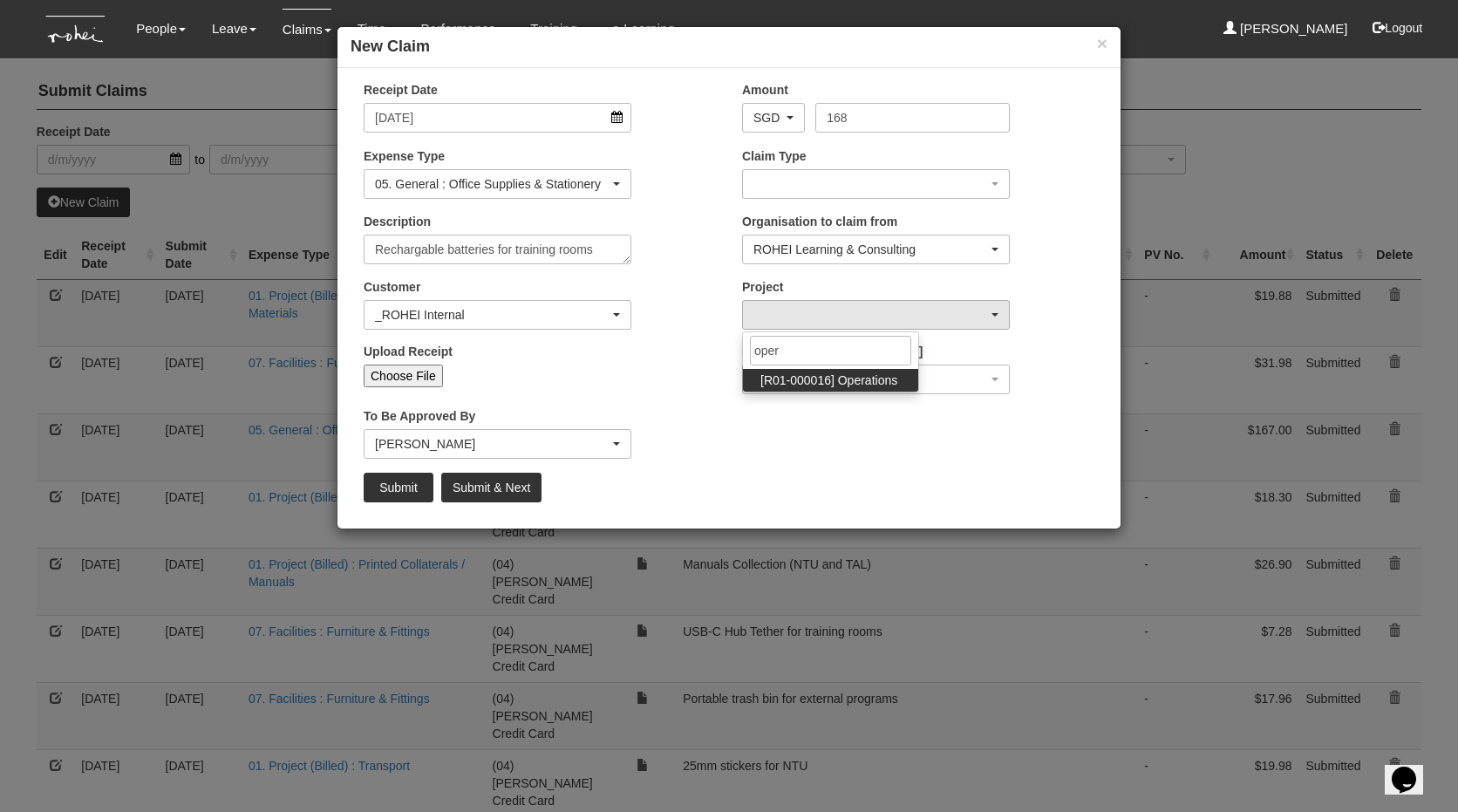
click at [868, 385] on span "[R01-000016] Operations" at bounding box center [828, 380] width 136 height 18
select select "1509"
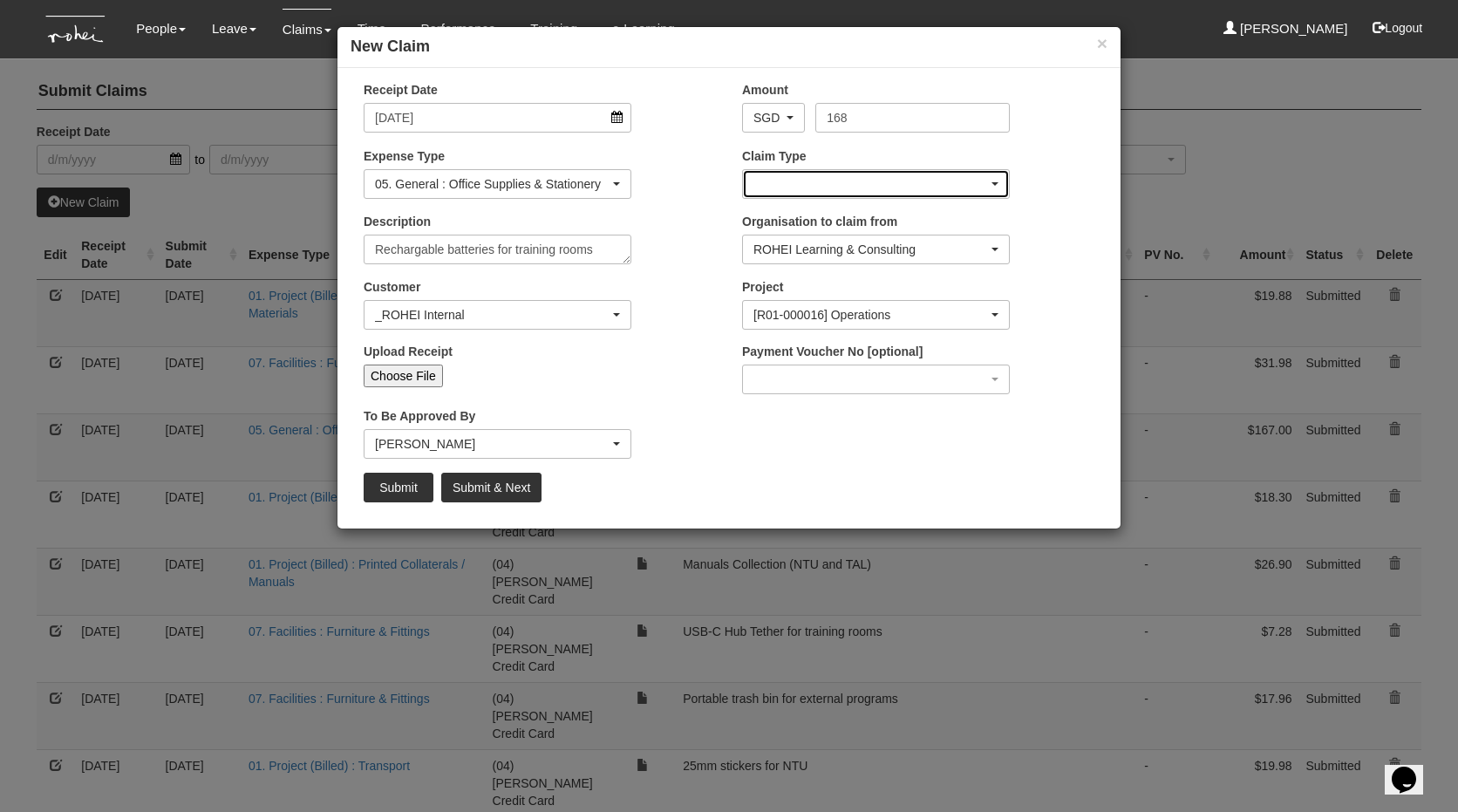
click at [800, 177] on div "button" at bounding box center [875, 184] width 266 height 28
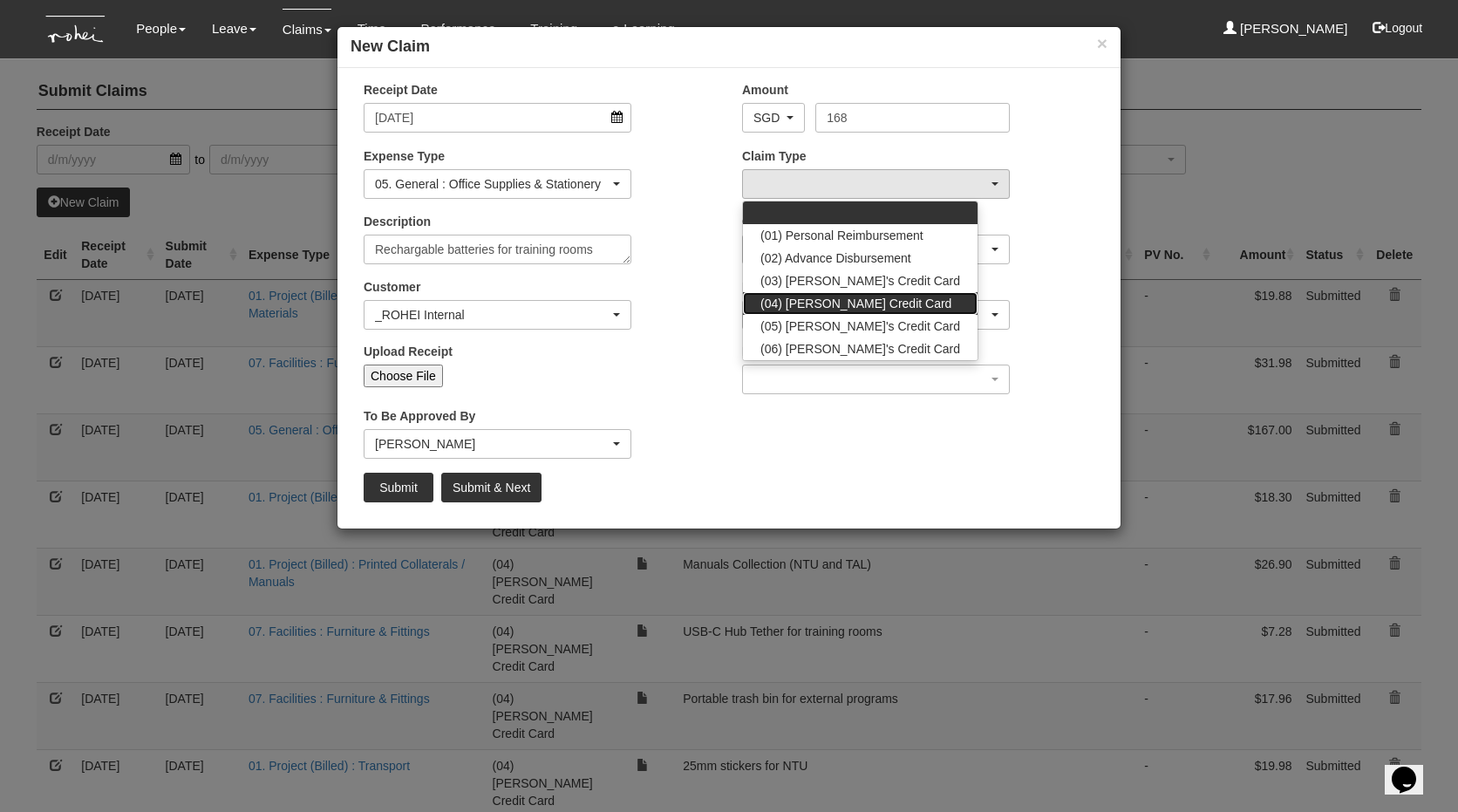
click at [809, 298] on span "(04) [PERSON_NAME] Credit Card" at bounding box center [856, 303] width 191 height 18
select select "16"
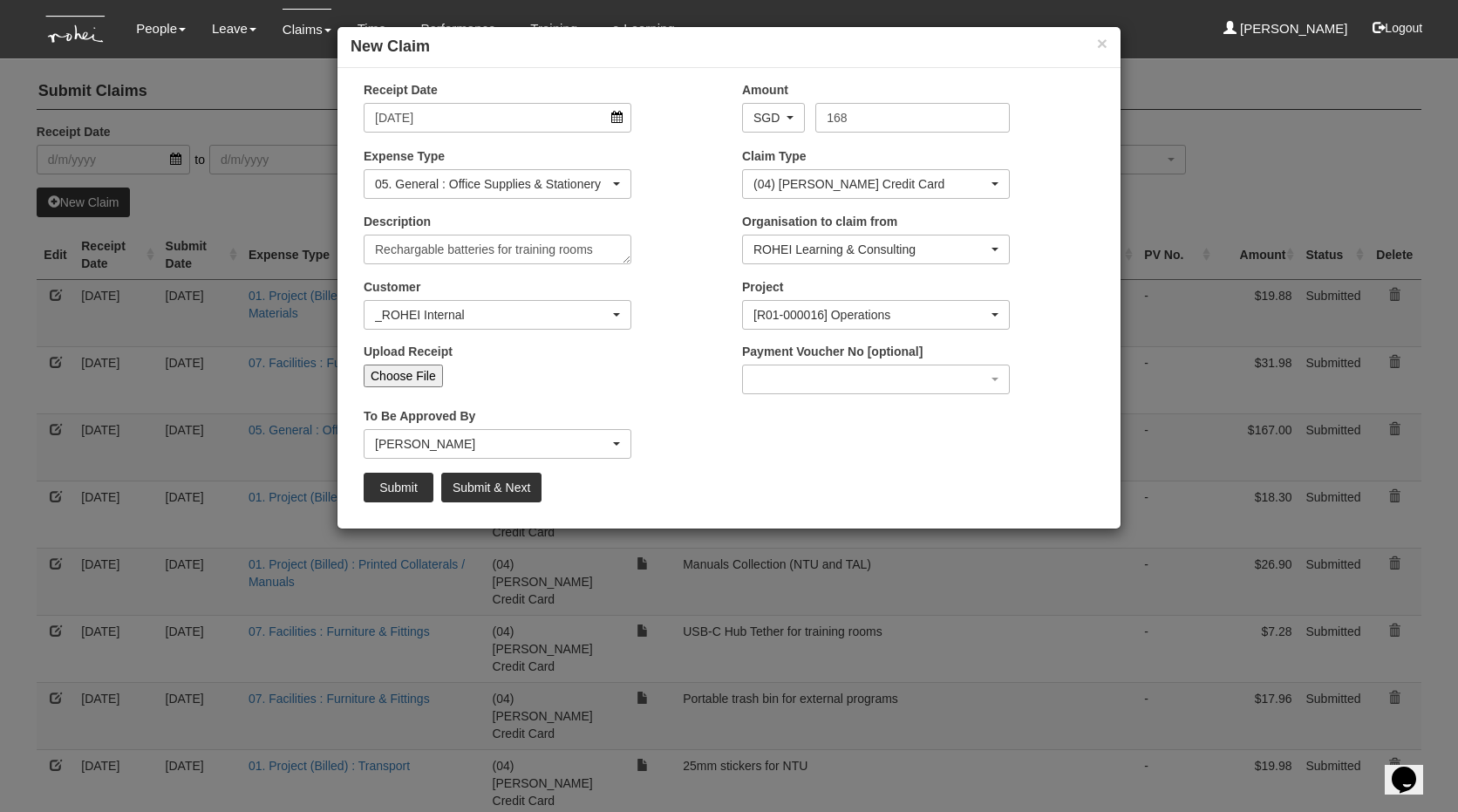
click at [412, 364] on input "Choose File" at bounding box center [403, 375] width 79 height 23
type input "C:\fakepath\SPXSG053301877337_250731JKVT23C1.pdf"
type input "Choose Another File"
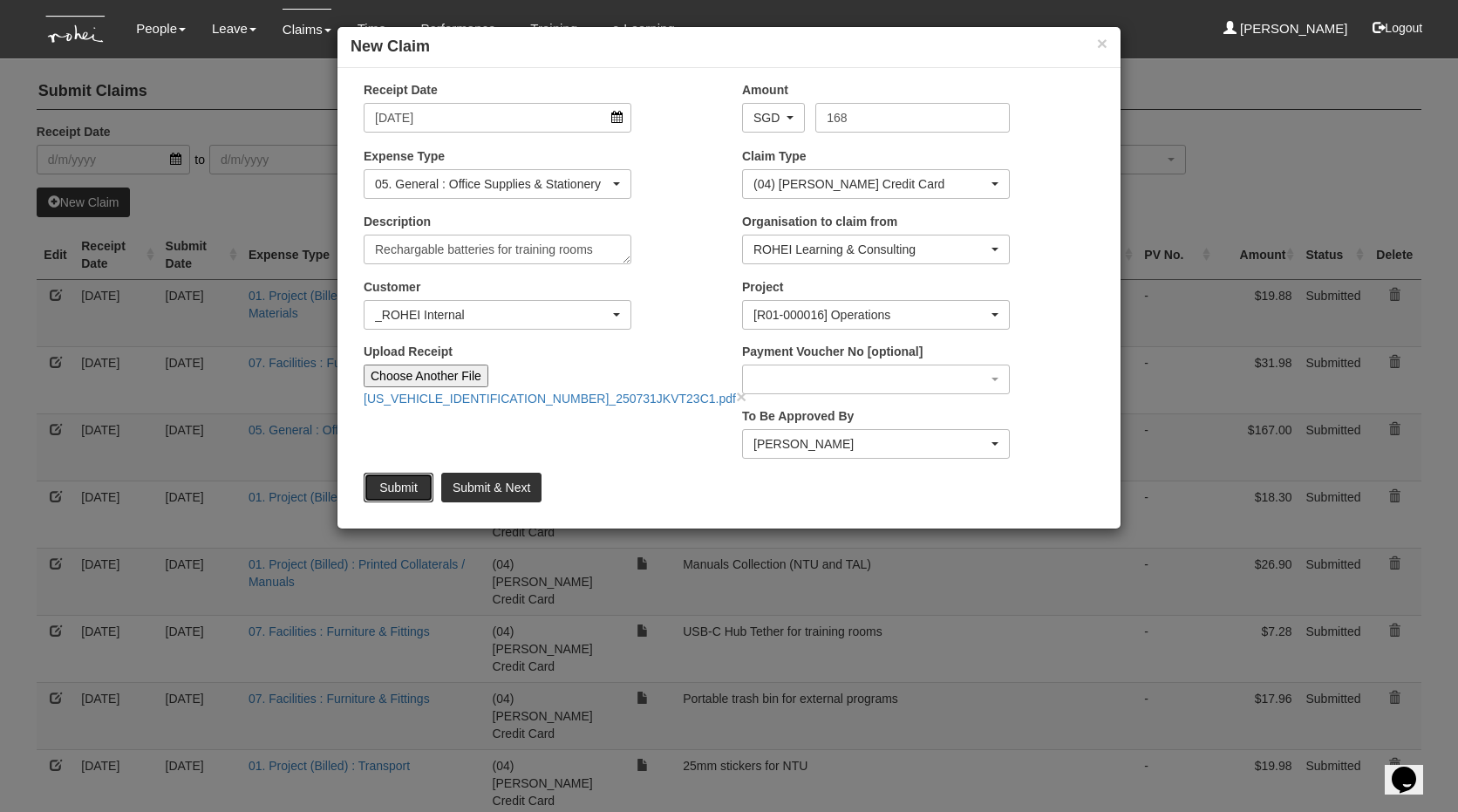
click at [409, 481] on input "Submit" at bounding box center [398, 487] width 70 height 30
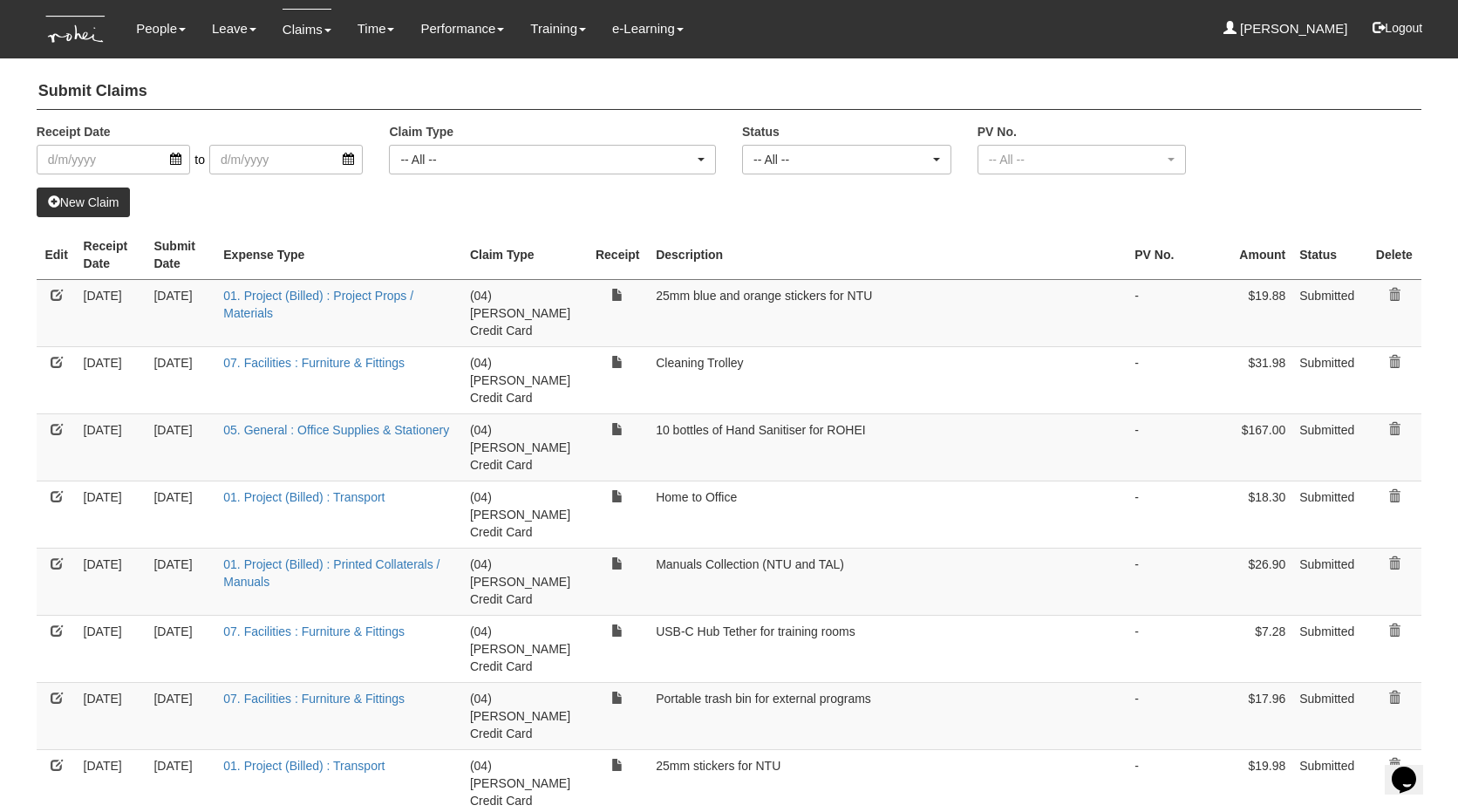
select select "50"
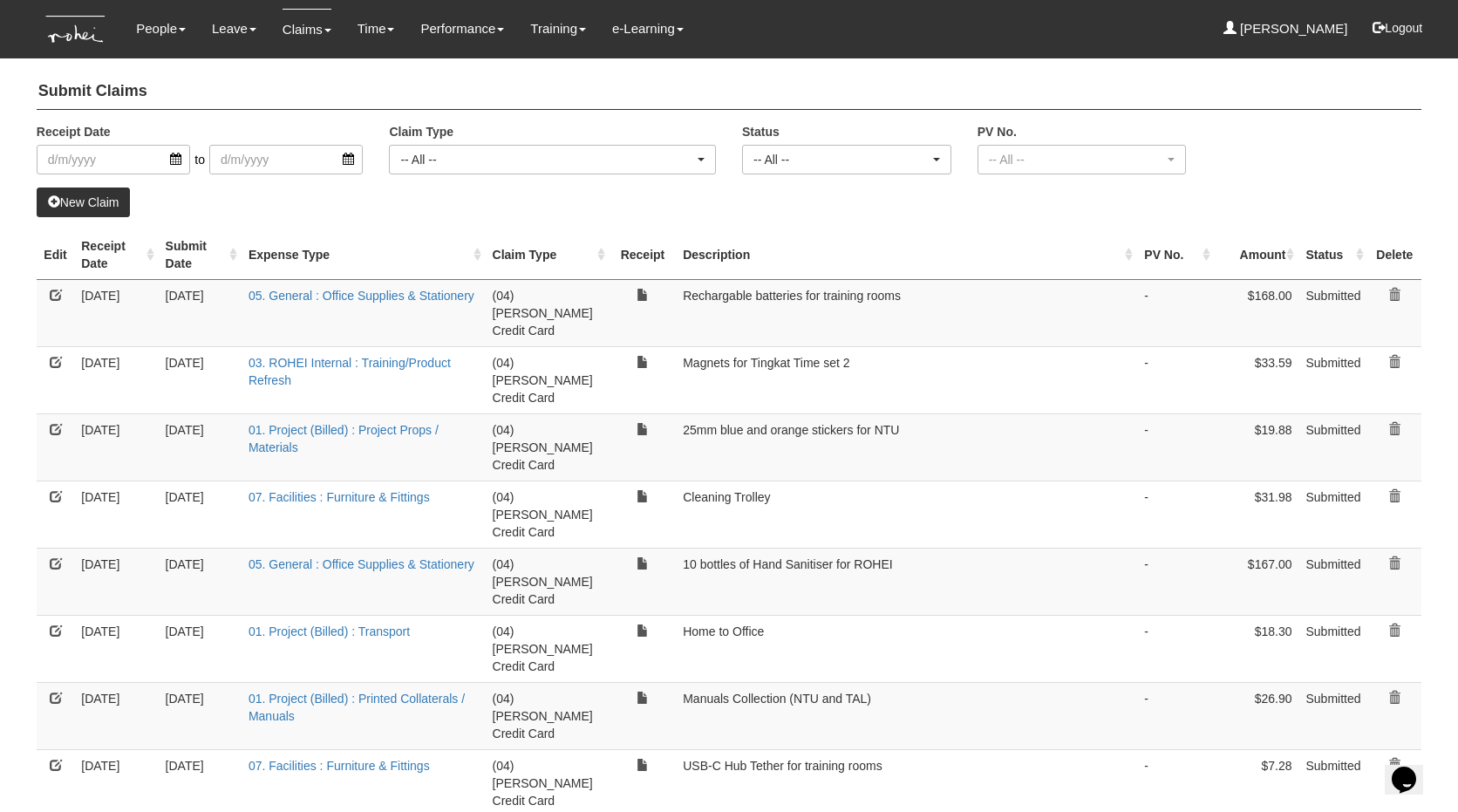
click at [96, 197] on link "New Claim" at bounding box center [84, 202] width 94 height 30
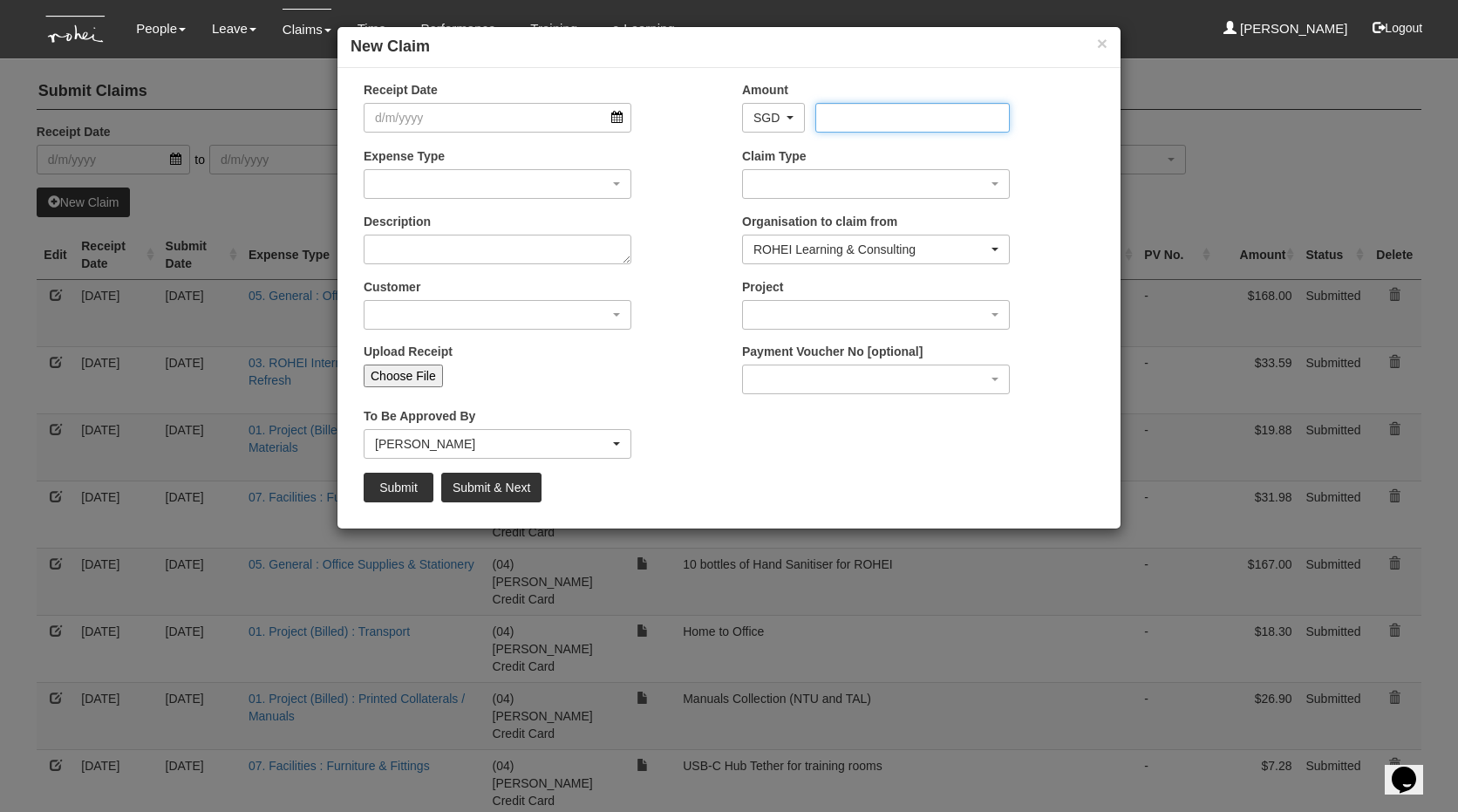
click at [878, 119] on input "Amount" at bounding box center [912, 118] width 194 height 30
type input "18.14"
click at [410, 365] on input "Choose File" at bounding box center [403, 375] width 79 height 23
type input "C:\fakepath\SPXSG052415012287_250731JKEWM5PV.pdf"
type input "Choose Another File"
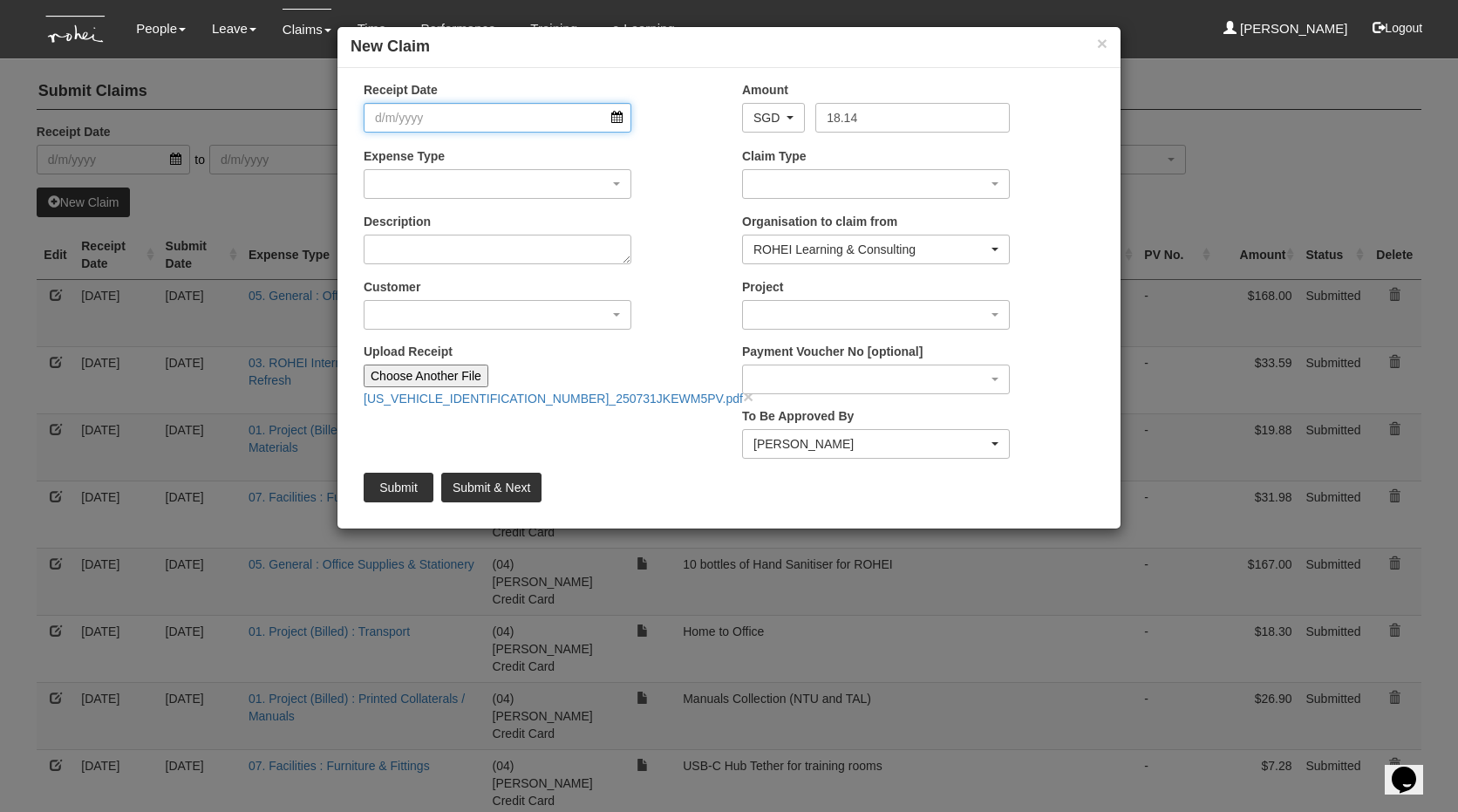
click at [518, 111] on input "Receipt Date" at bounding box center [497, 118] width 267 height 30
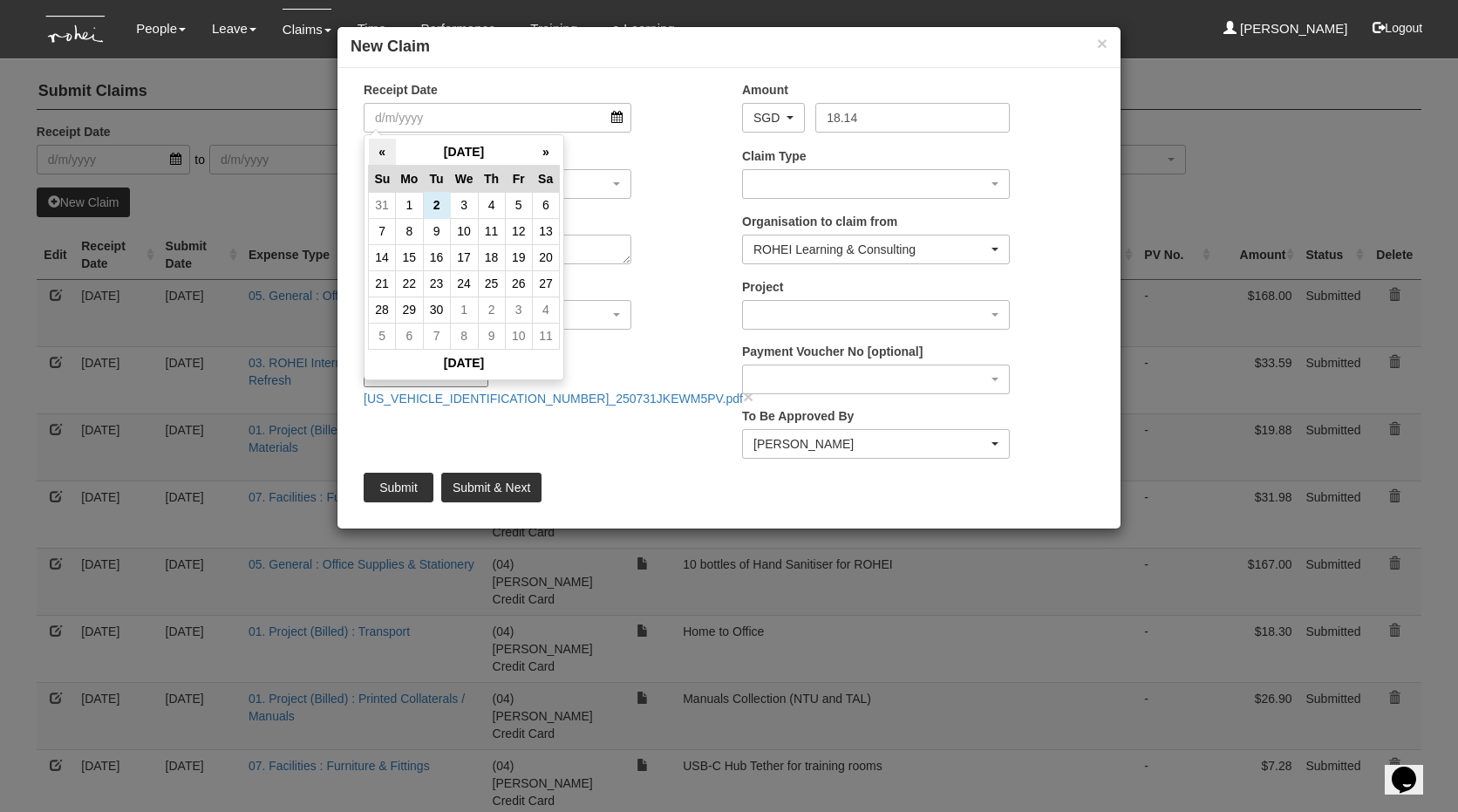
click at [369, 158] on th "«" at bounding box center [382, 151] width 27 height 27
click at [486, 214] on td "31" at bounding box center [491, 205] width 27 height 26
type input "[DATE]"
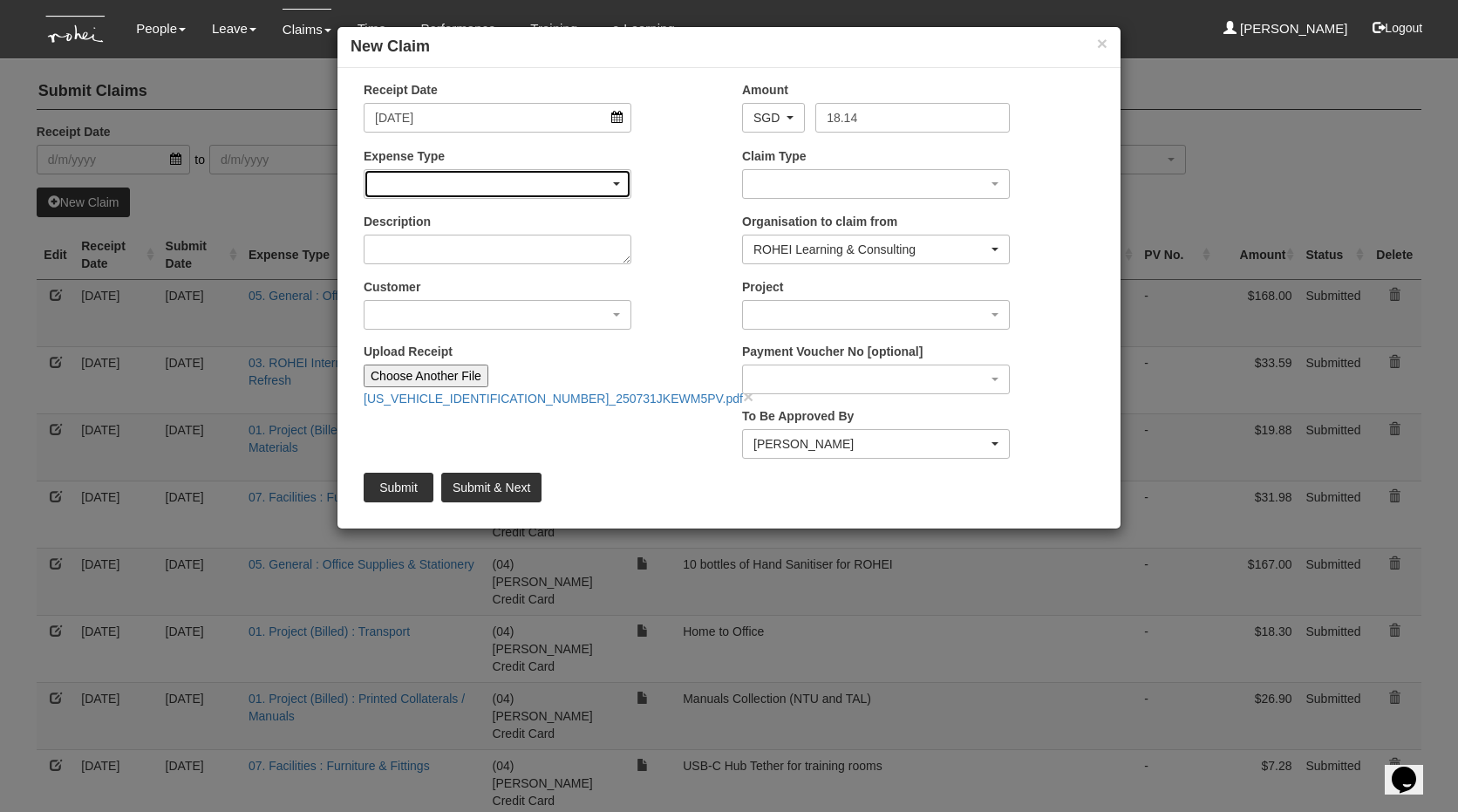
click at [466, 184] on div "button" at bounding box center [497, 184] width 266 height 28
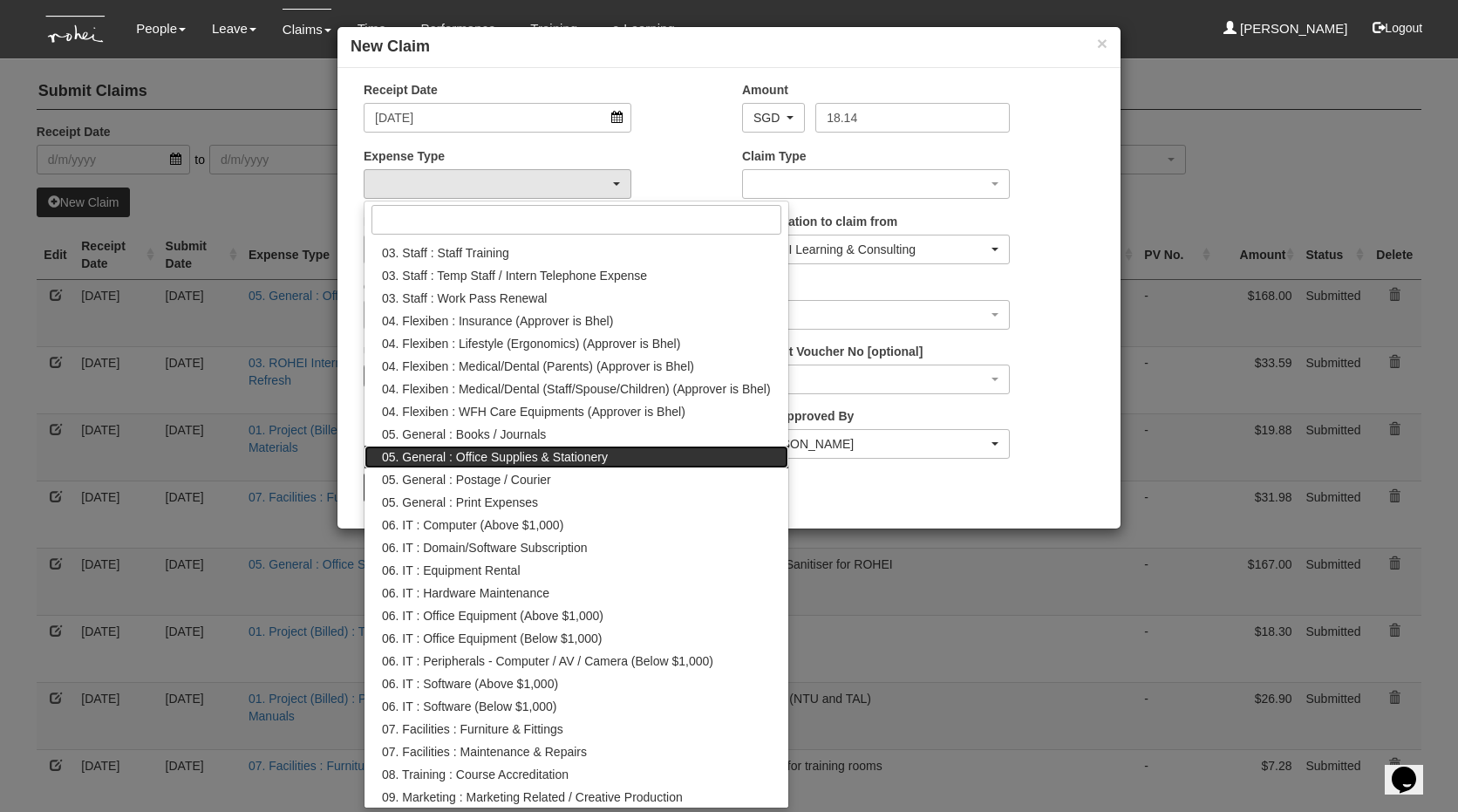
click at [483, 459] on span "05. General : Office Supplies & Stationery" at bounding box center [495, 456] width 226 height 18
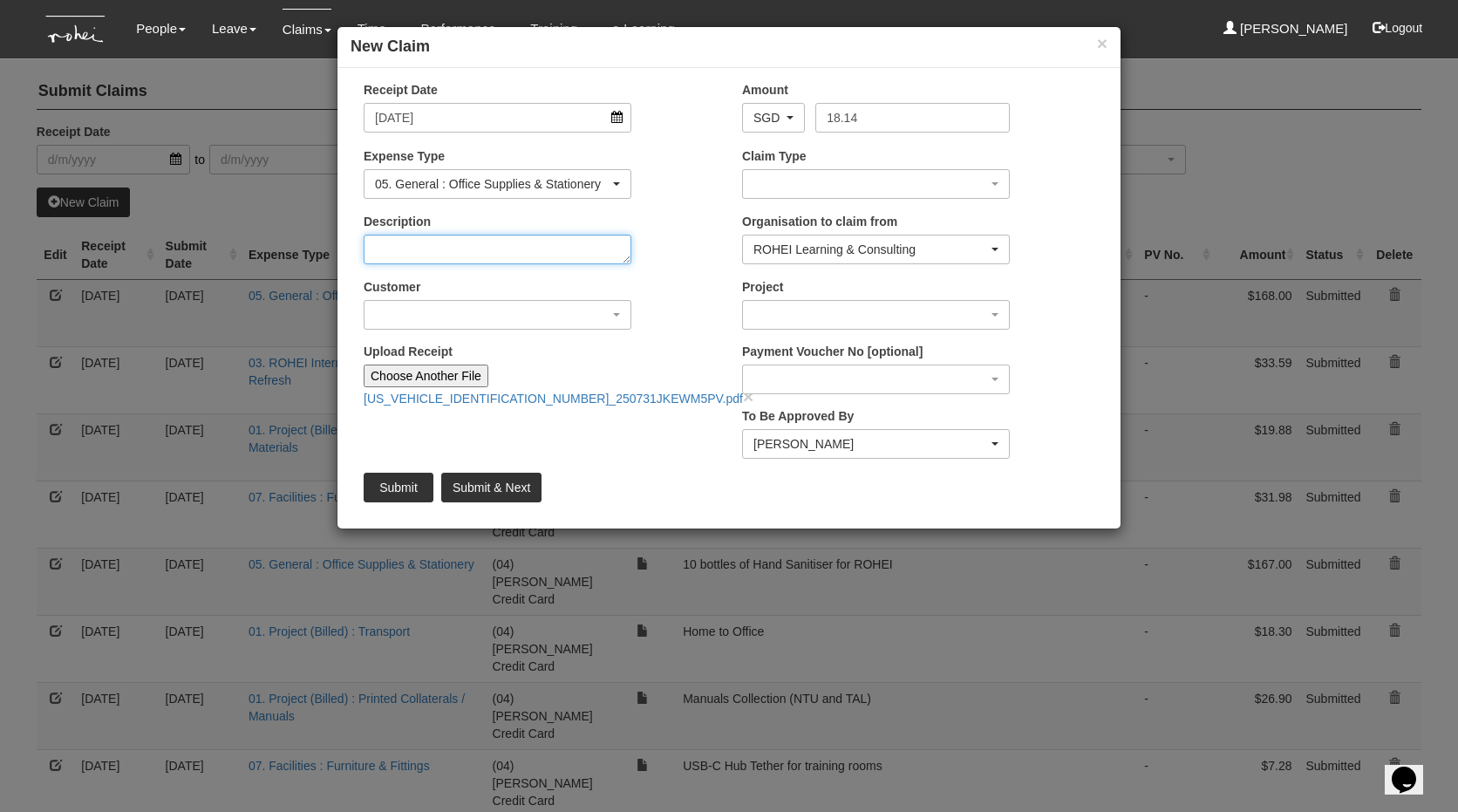
click at [493, 249] on textarea "Description" at bounding box center [497, 249] width 267 height 30
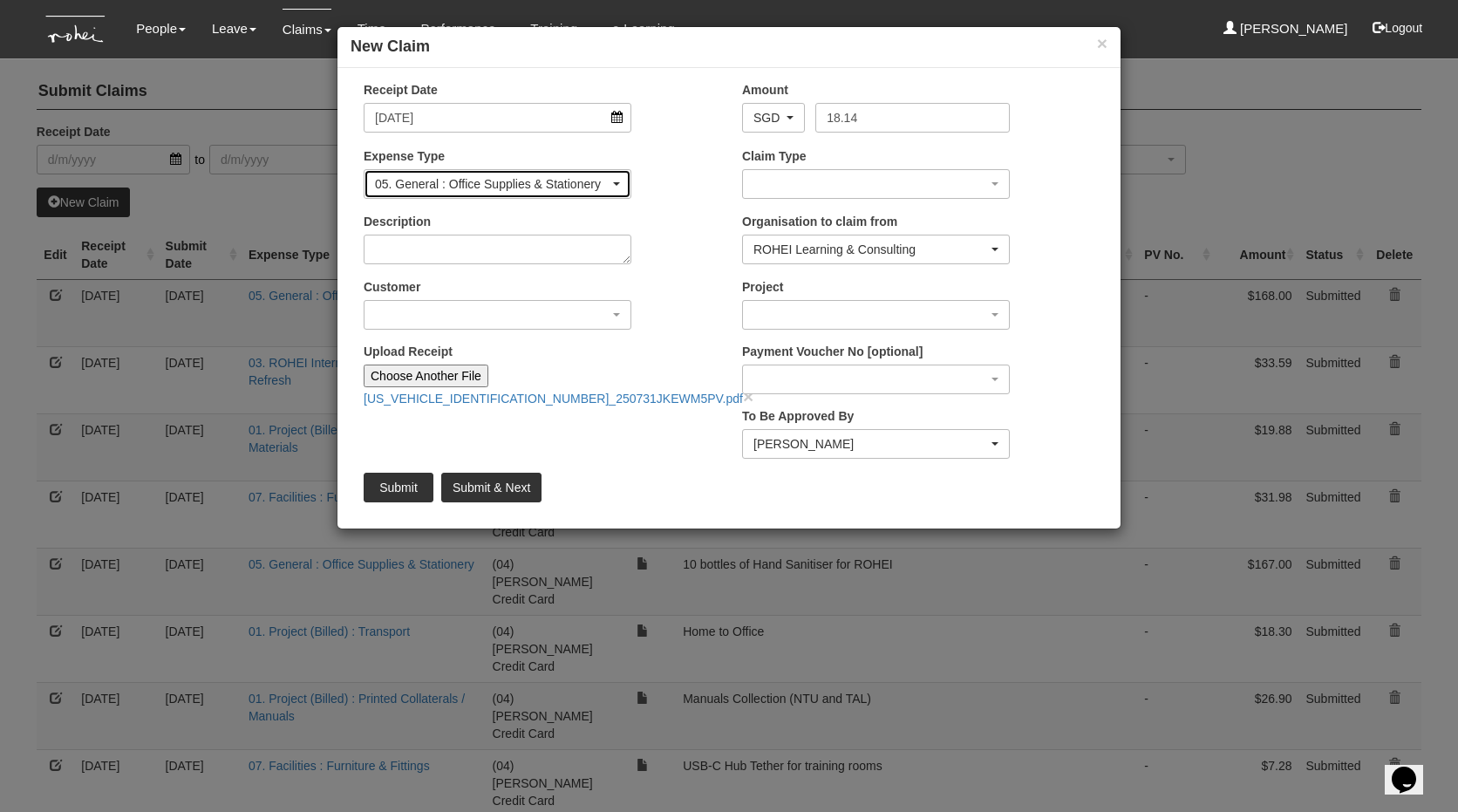
click at [505, 184] on div "05. General : Office Supplies & Stationery" at bounding box center [491, 183] width 234 height 18
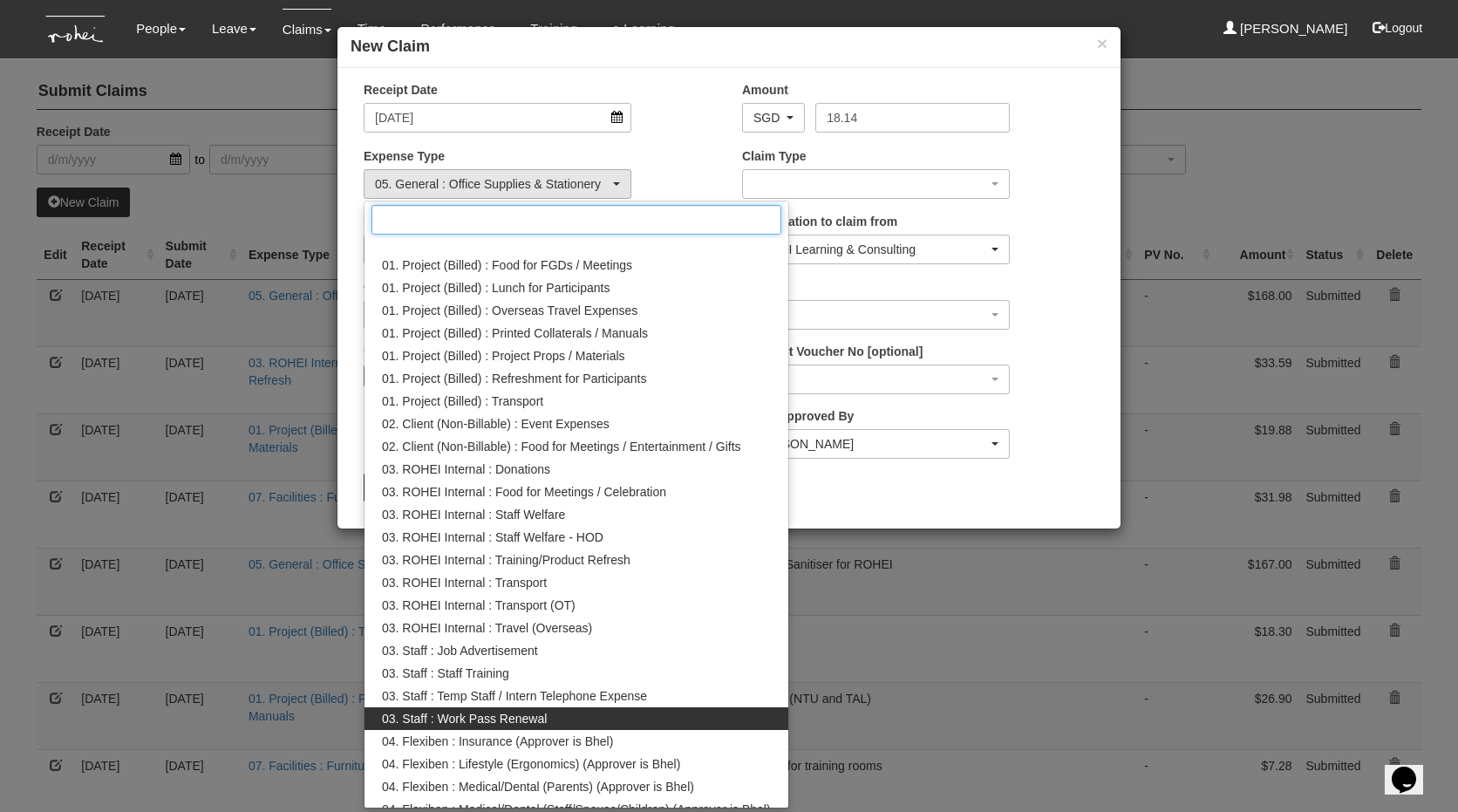
scroll to position [0, 0]
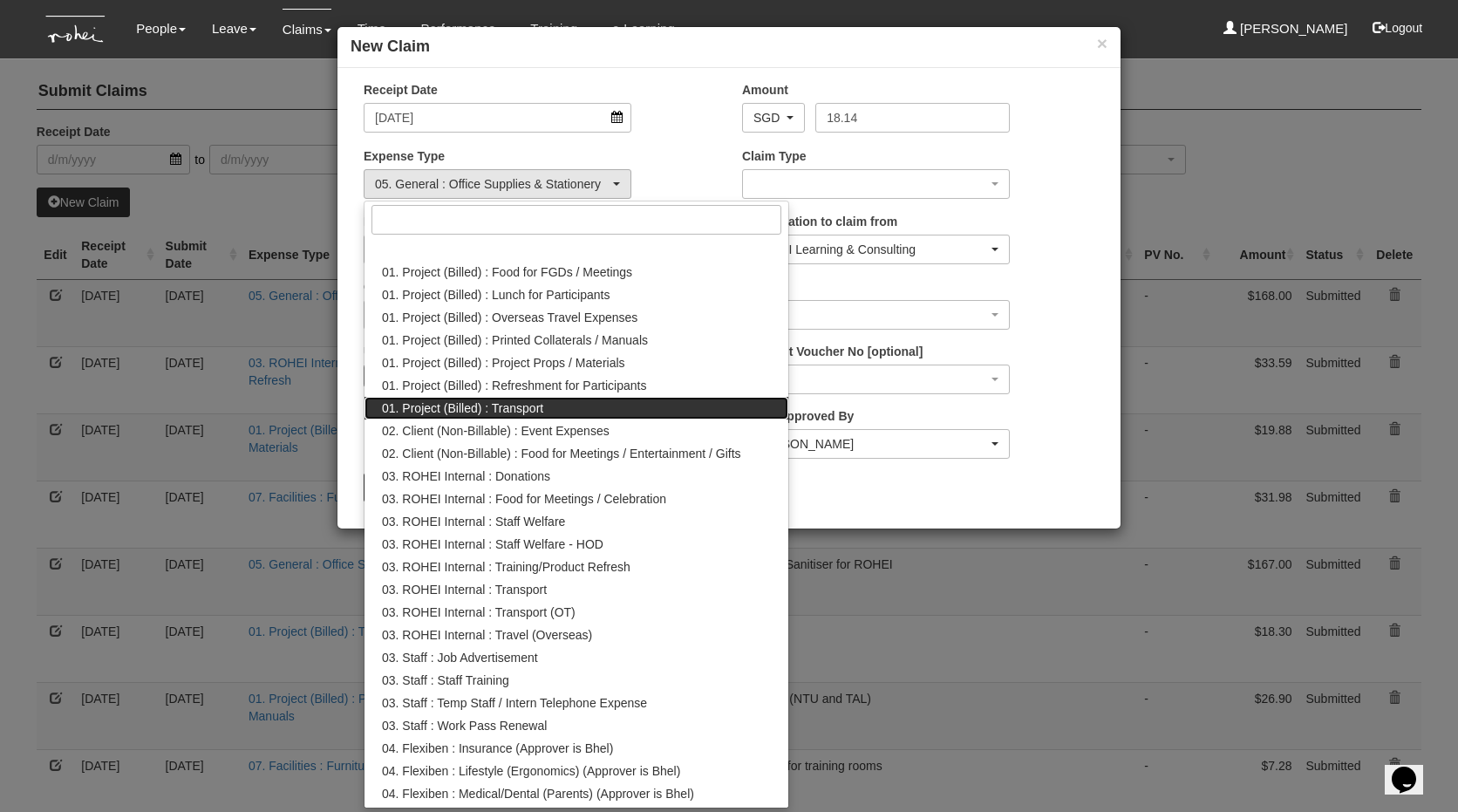
click at [516, 409] on span "01. Project (Billed) : Transport" at bounding box center [462, 407] width 161 height 18
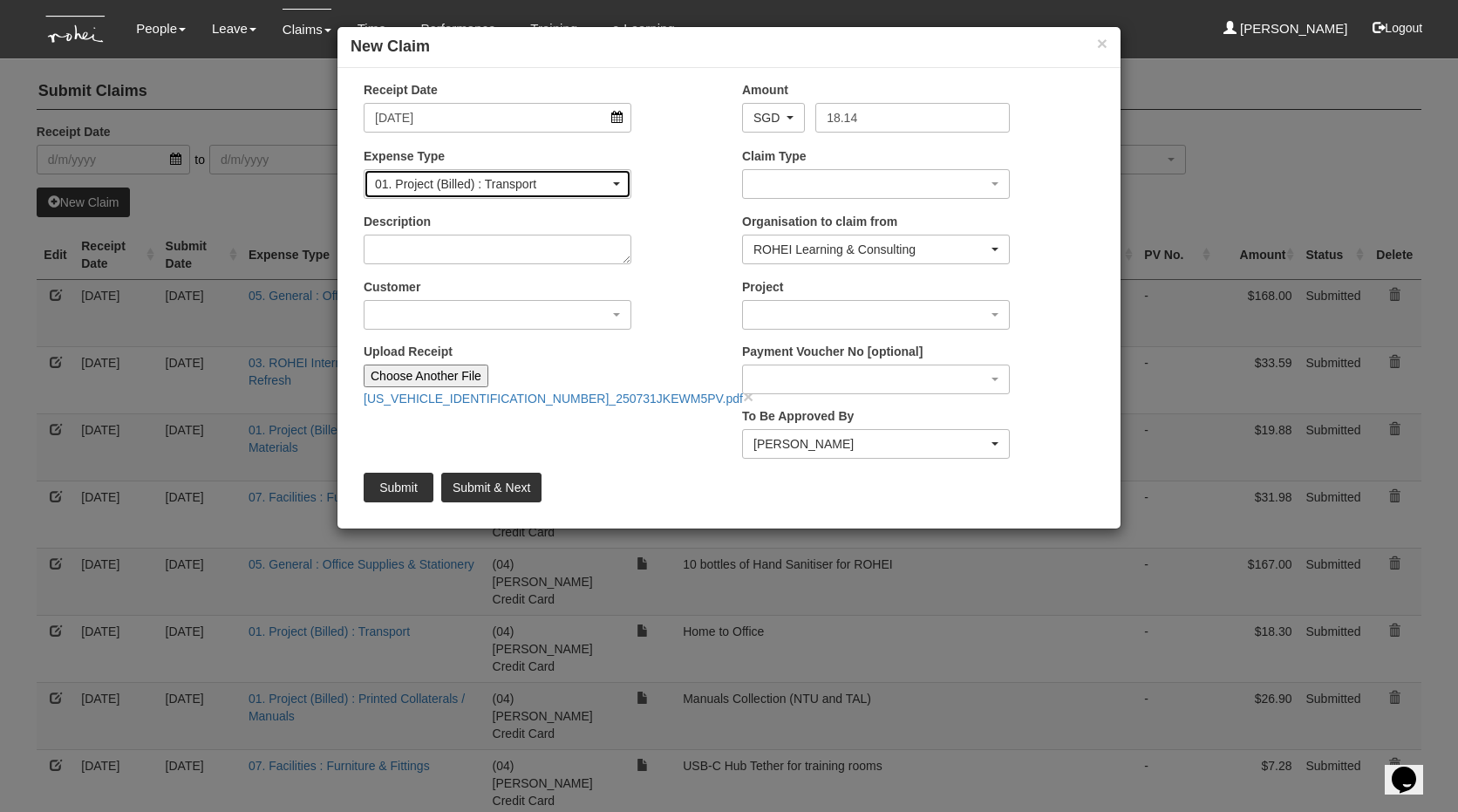
click at [451, 187] on div "01. Project (Billed) : Transport" at bounding box center [491, 183] width 234 height 18
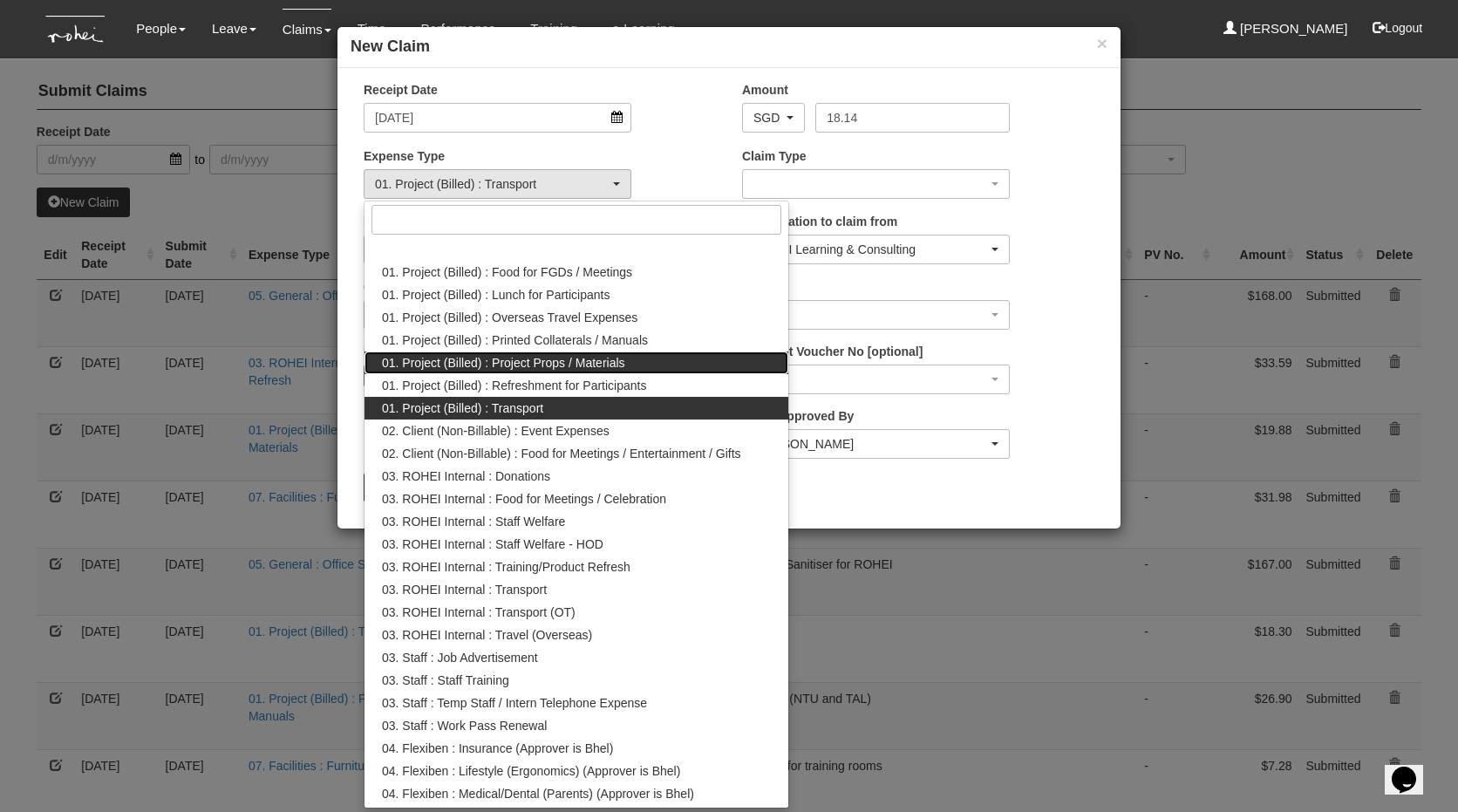
click at [499, 364] on span "01. Project (Billed) : Project Props / Materials" at bounding box center [504, 362] width 244 height 18
select select "134"
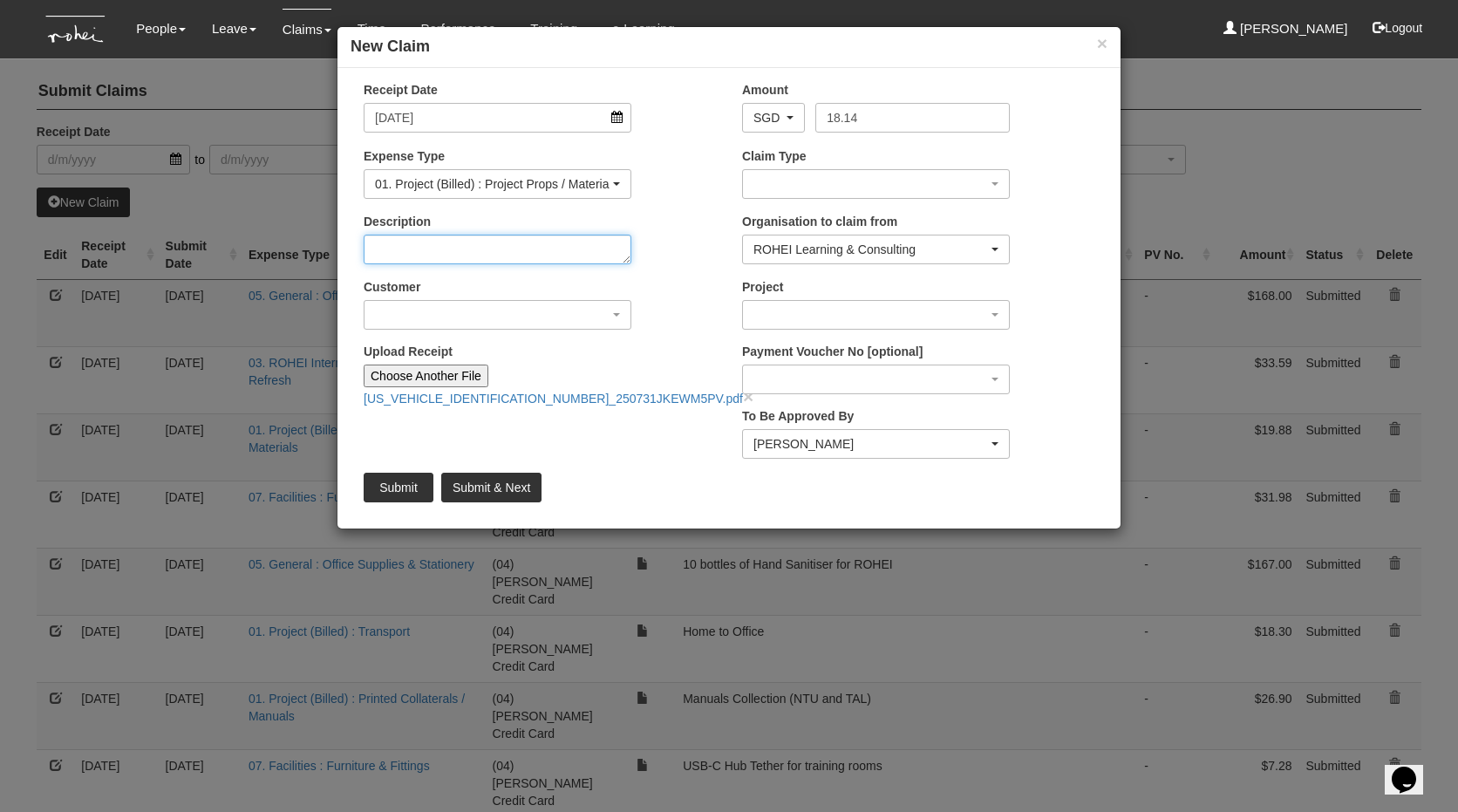
click at [462, 252] on textarea "Description" at bounding box center [497, 249] width 267 height 30
type textarea "Heavy Duty bags for NTU"
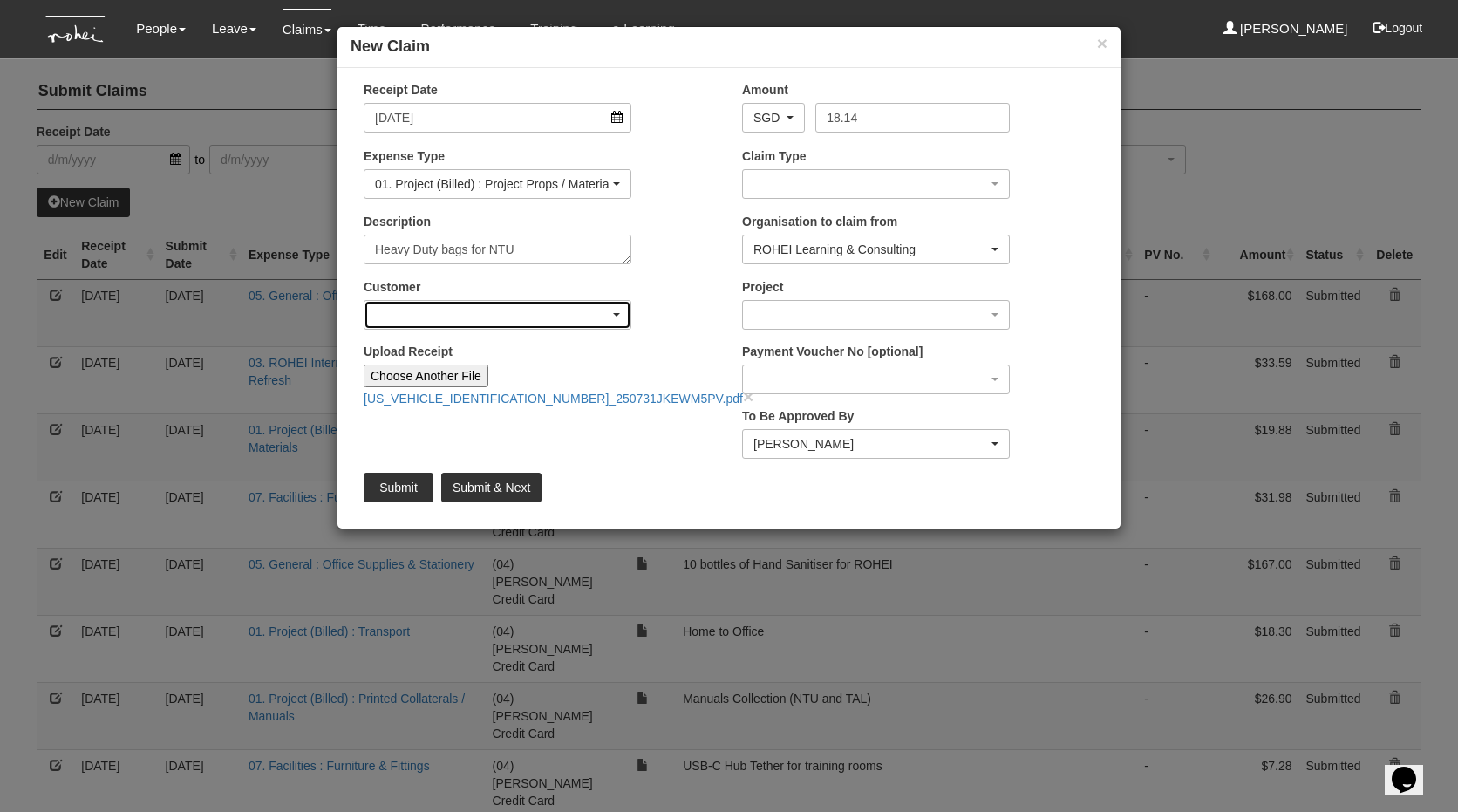
click at [527, 309] on div "button" at bounding box center [497, 315] width 266 height 28
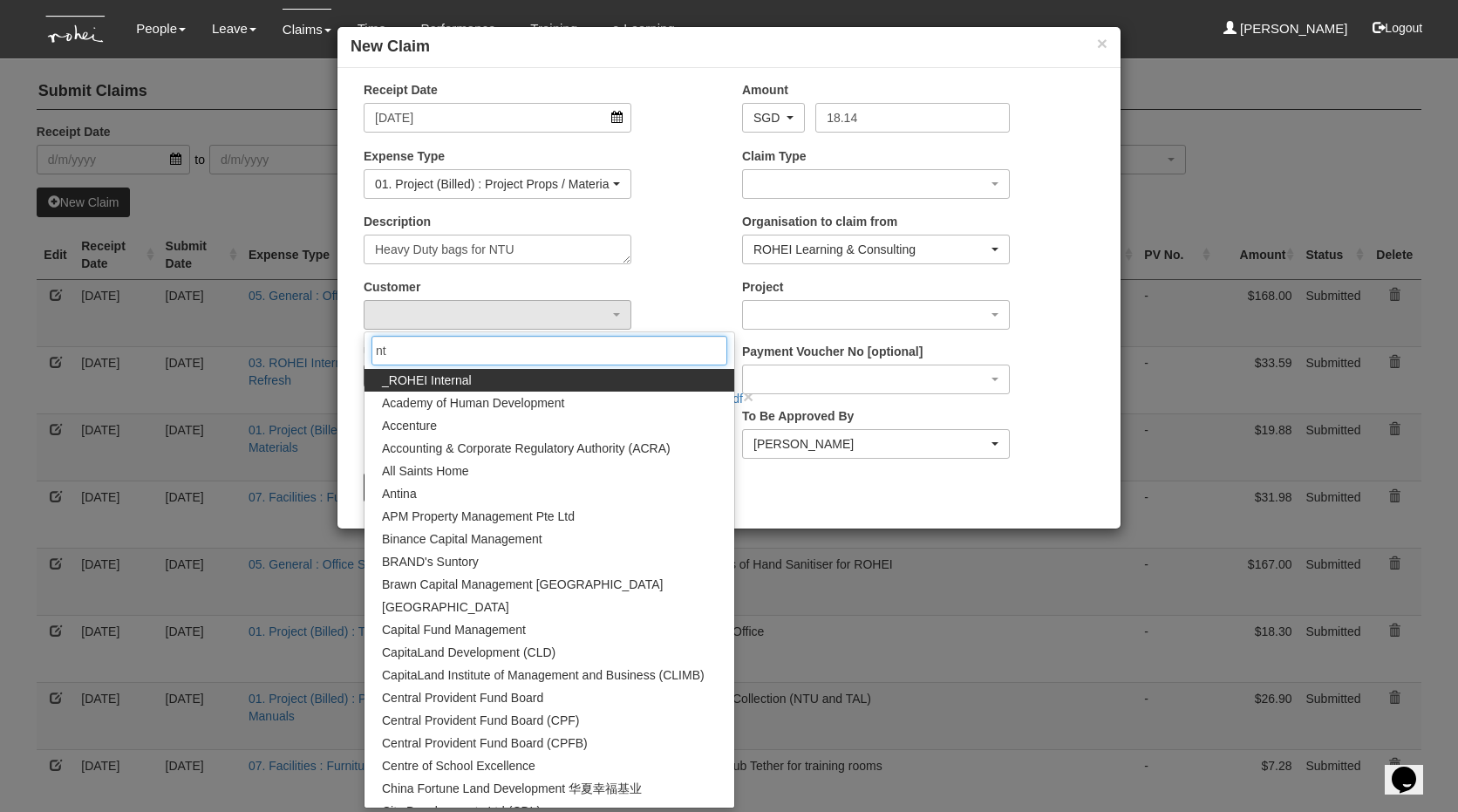
type input "n"
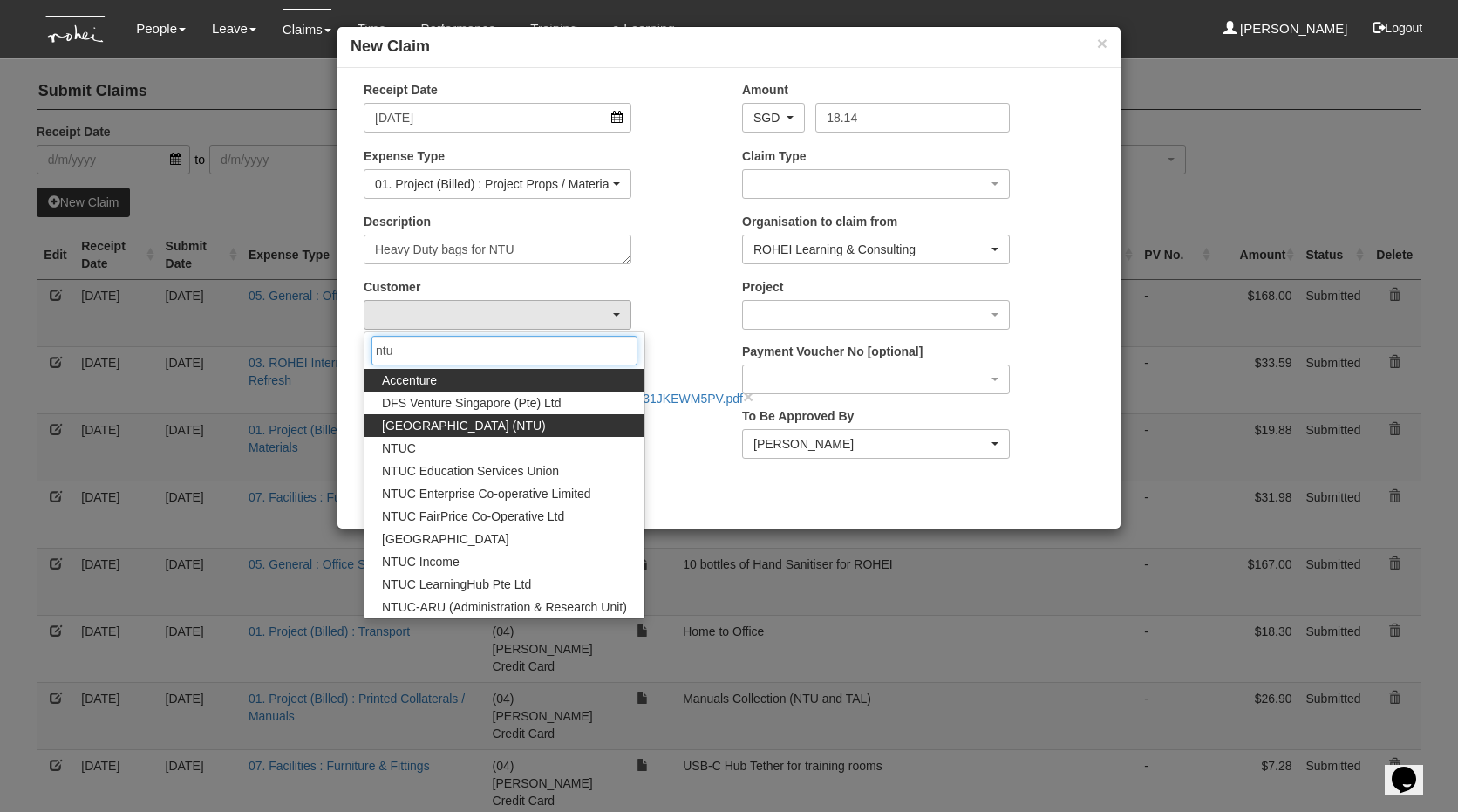
type input "ntu"
click at [521, 422] on span "[GEOGRAPHIC_DATA] (NTU)" at bounding box center [464, 425] width 164 height 18
select select "59"
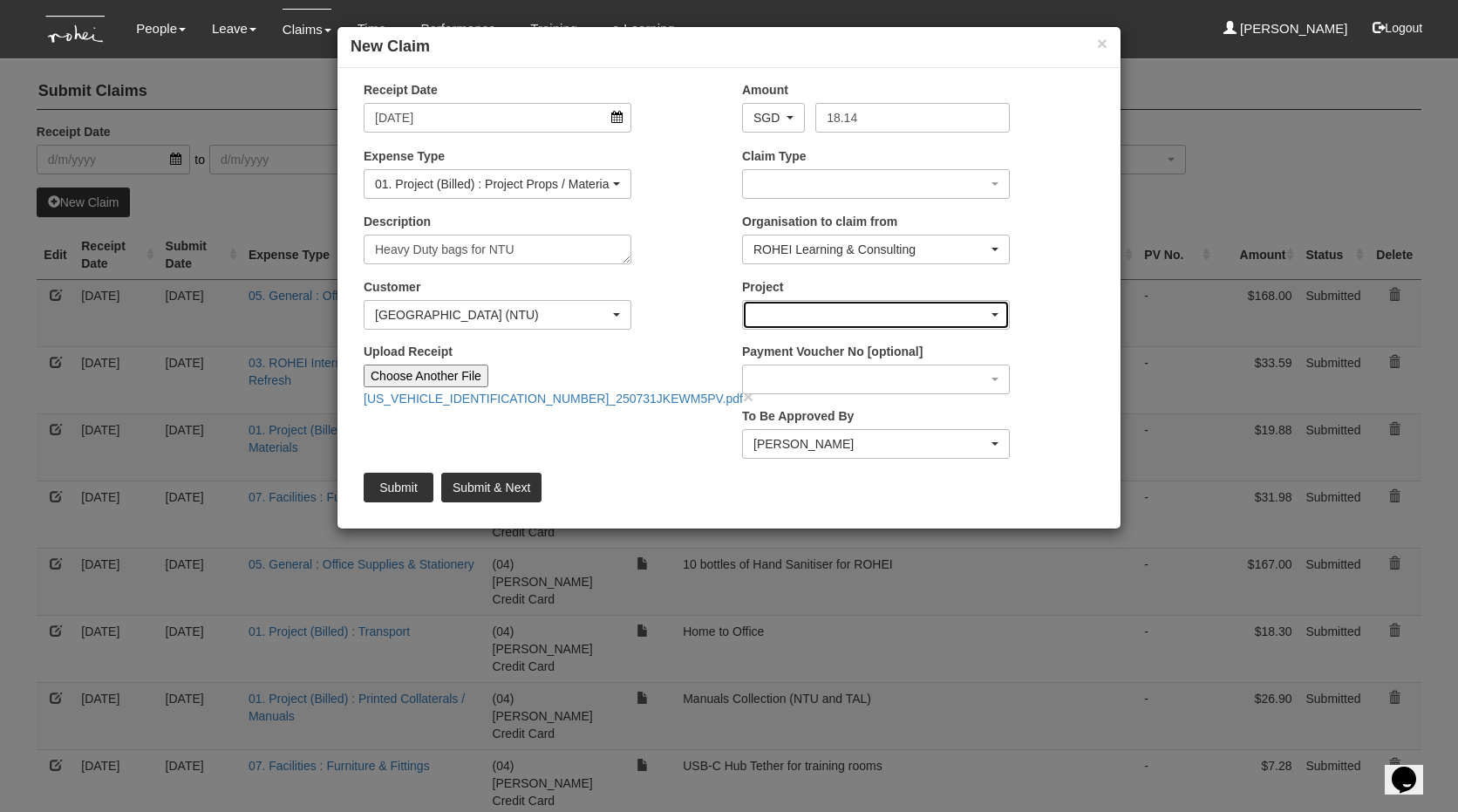
click at [857, 310] on div "button" at bounding box center [875, 315] width 266 height 28
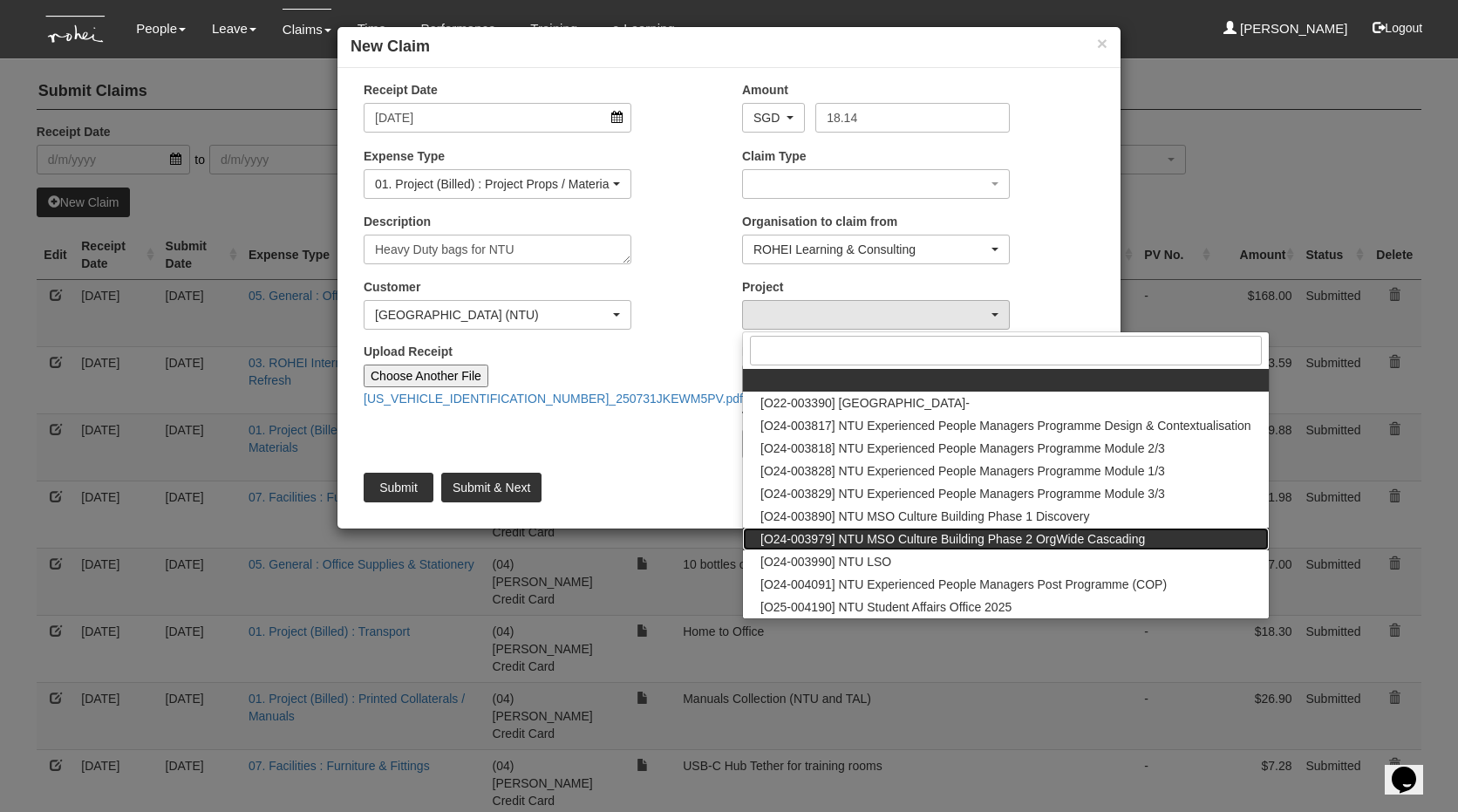
click at [869, 531] on span "[O24-003979] NTU MSO Culture Building Phase 2 OrgWide Cascading" at bounding box center [953, 538] width 385 height 18
select select "2613"
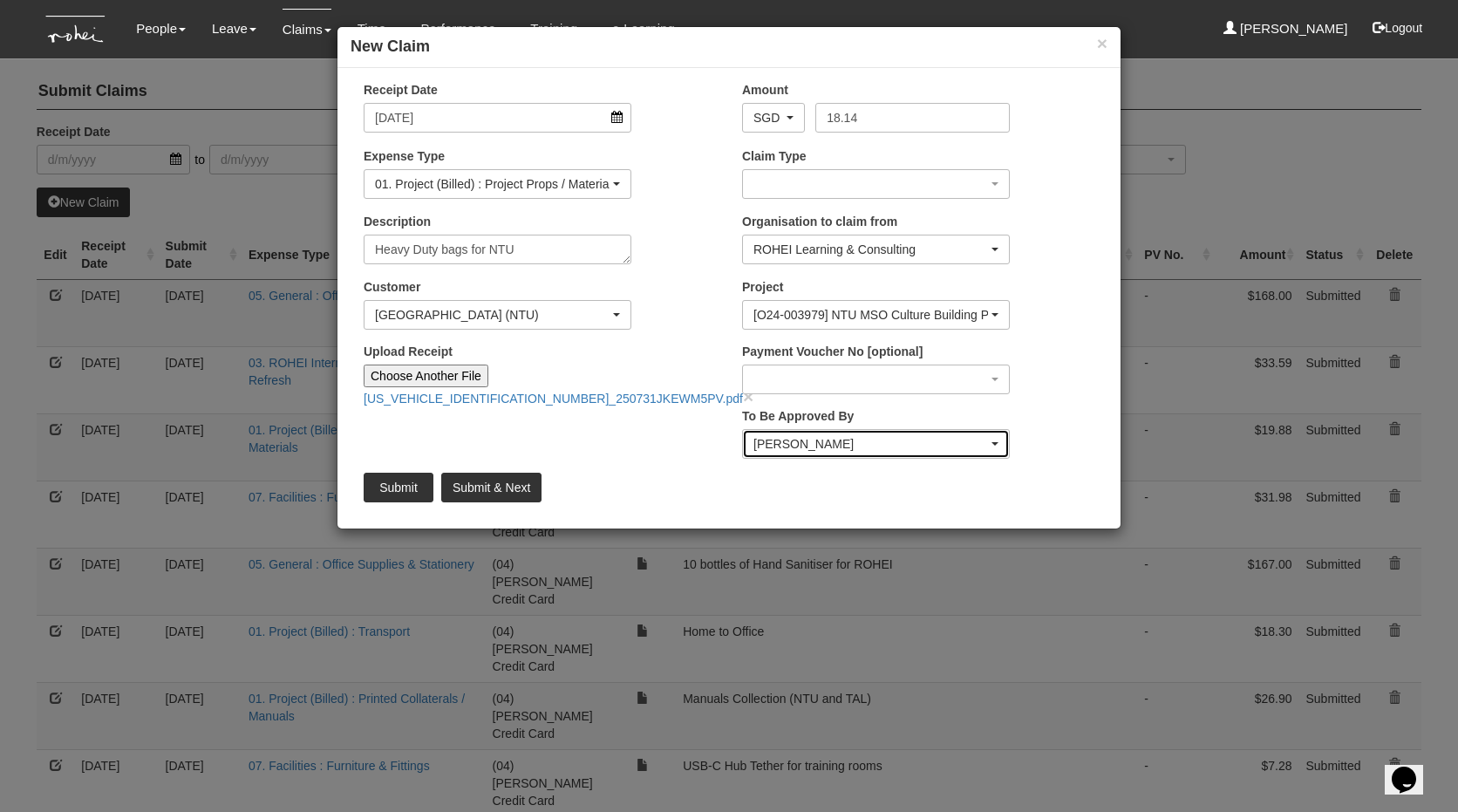
click at [812, 440] on div "[PERSON_NAME]" at bounding box center [871, 443] width 234 height 18
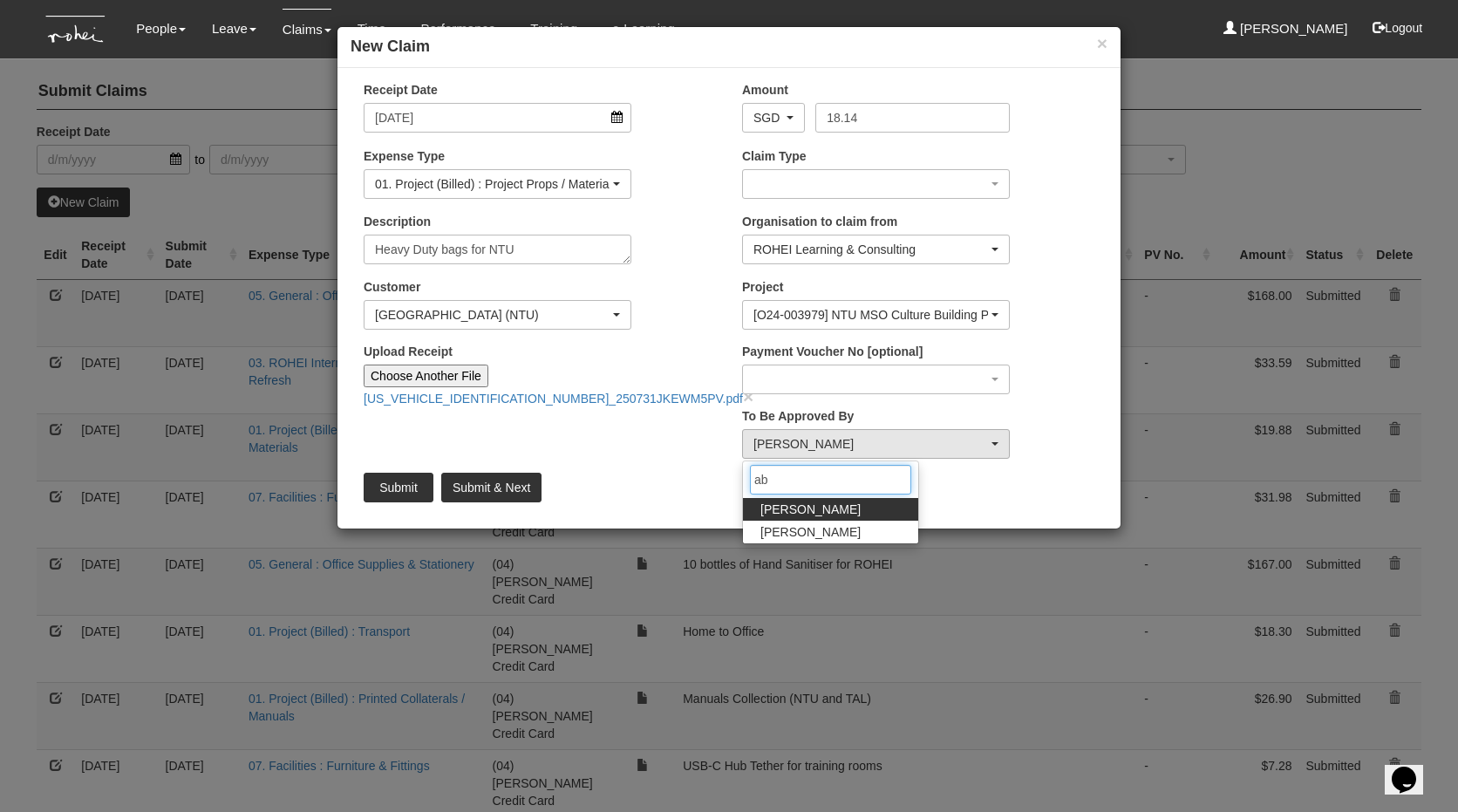
type input "abe"
click at [778, 510] on span "[PERSON_NAME]" at bounding box center [810, 509] width 101 height 18
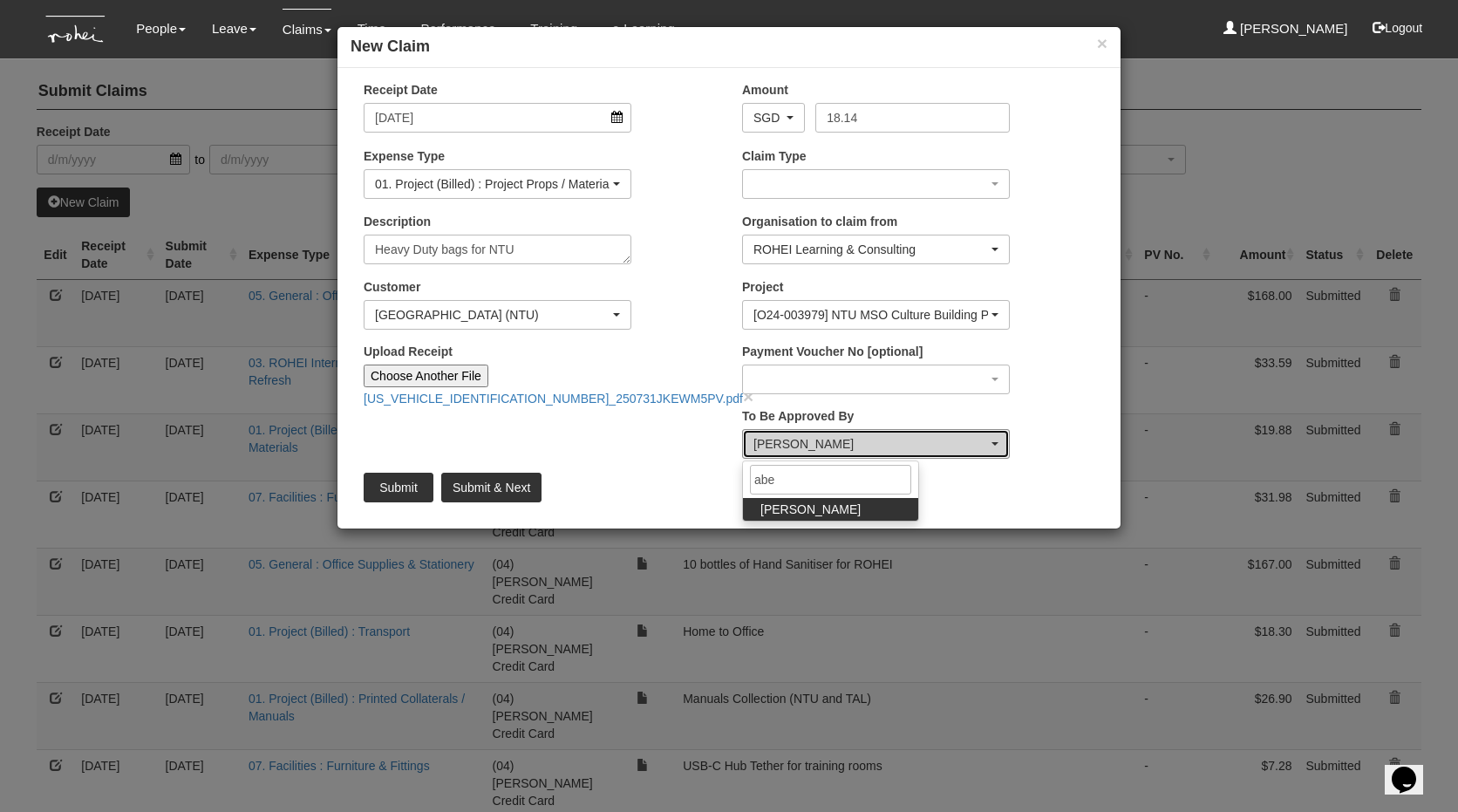
select select "bab5243c-beed-41fc-b362-49a7e6e66dc1"
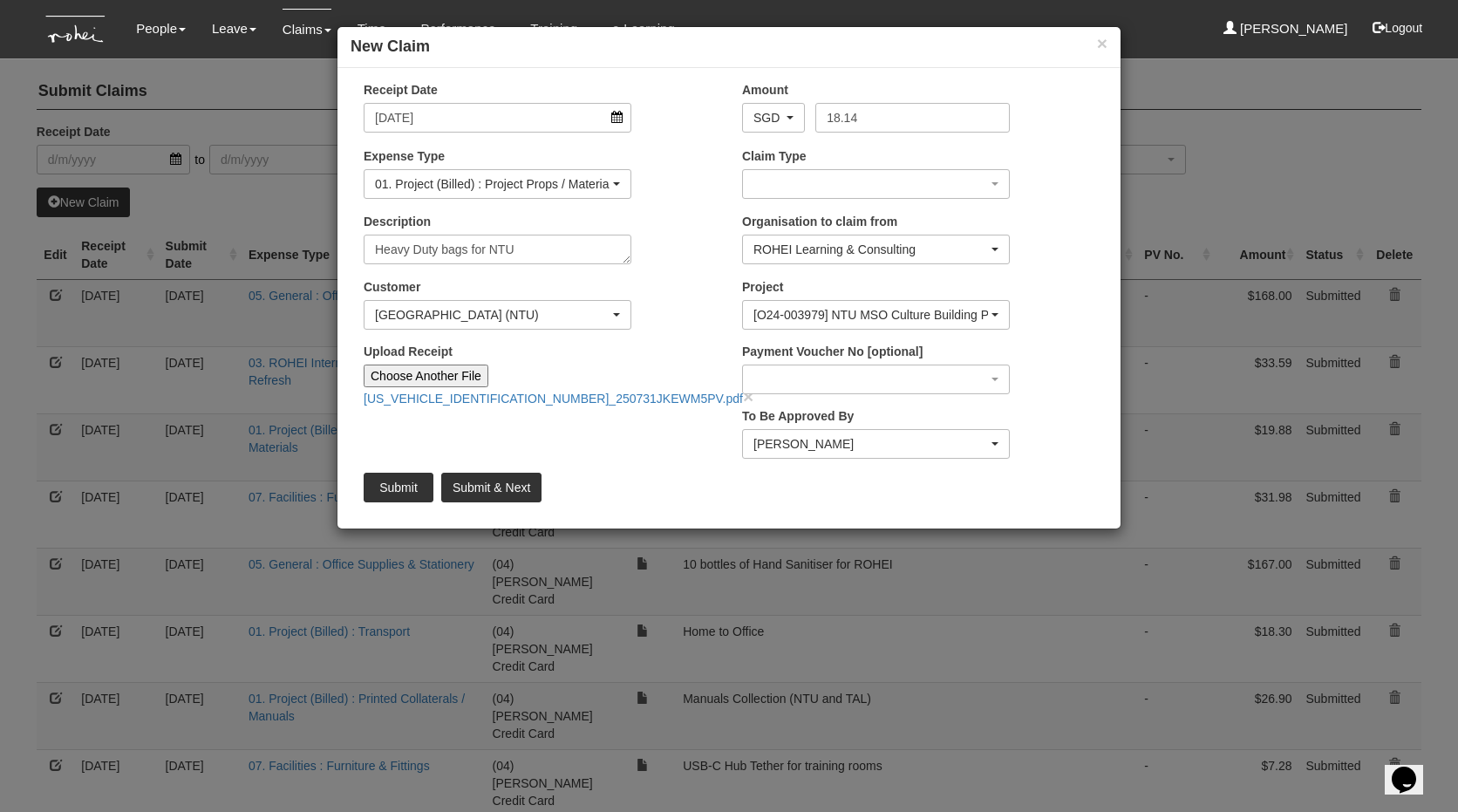
click at [707, 215] on div "Description Heavy Duty bags for NTU" at bounding box center [539, 245] width 378 height 65
click at [778, 189] on div "button" at bounding box center [875, 184] width 266 height 28
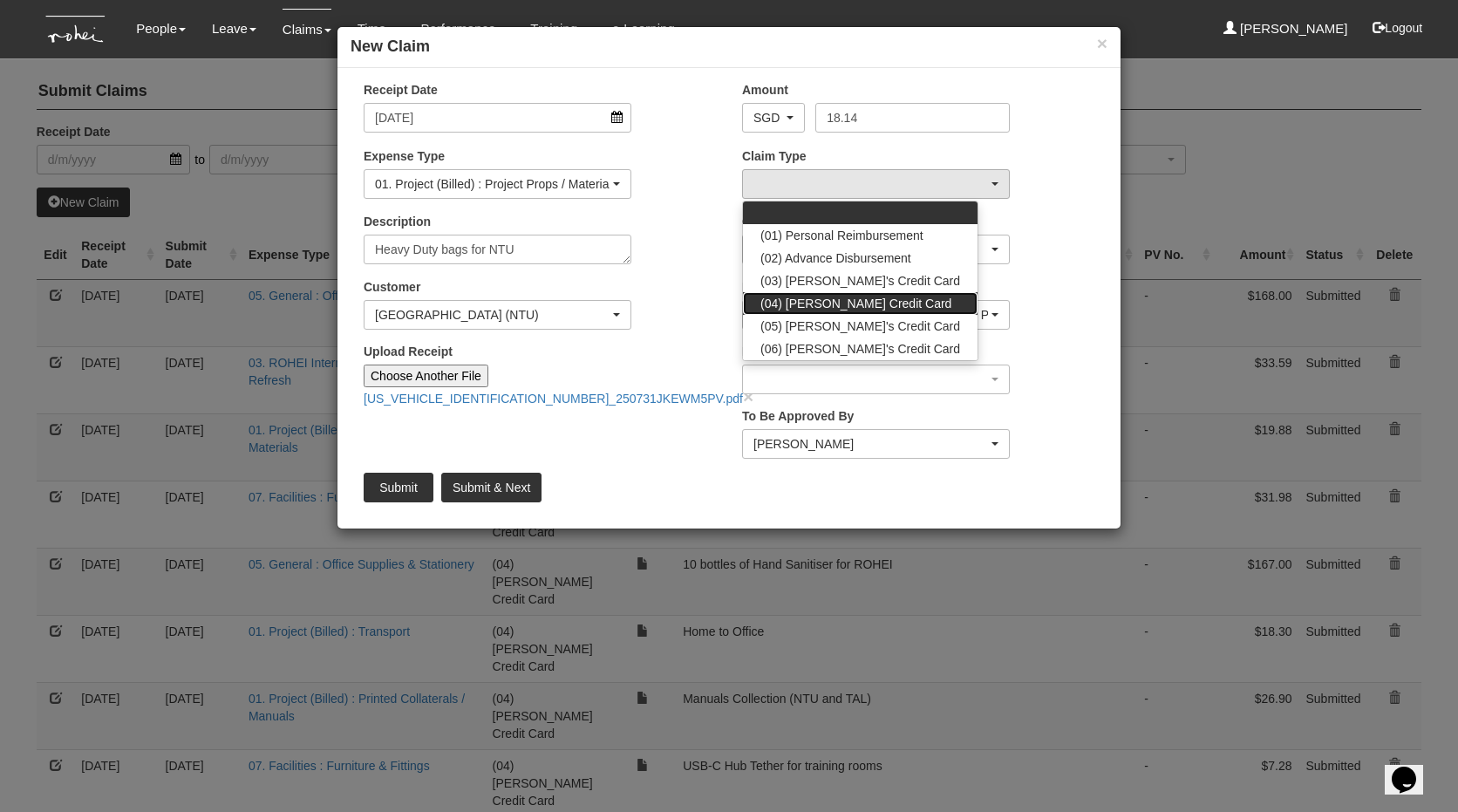
click at [780, 304] on span "(04) [PERSON_NAME] Credit Card" at bounding box center [856, 303] width 191 height 18
select select "16"
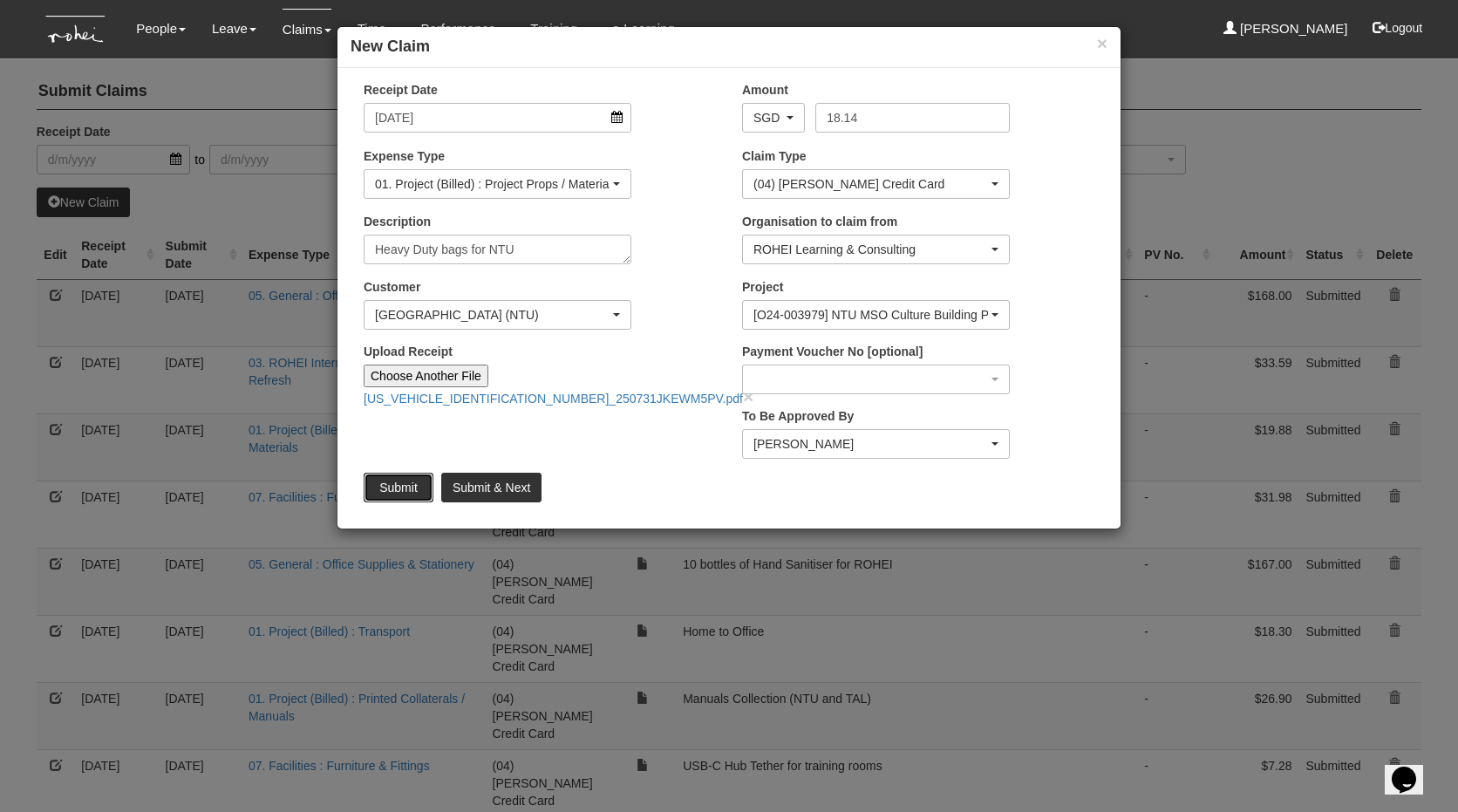
click at [401, 486] on input "Submit" at bounding box center [398, 487] width 70 height 30
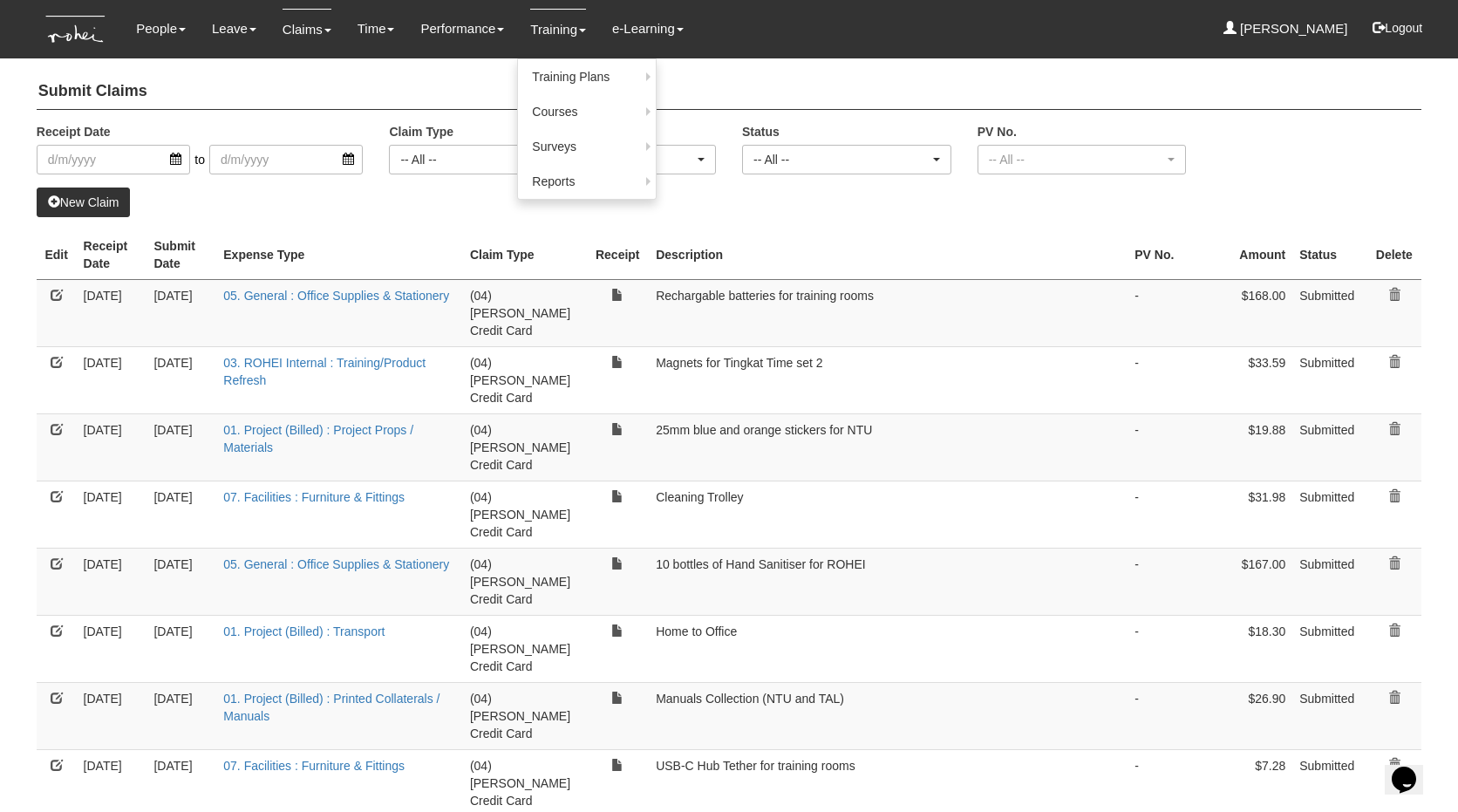
select select "50"
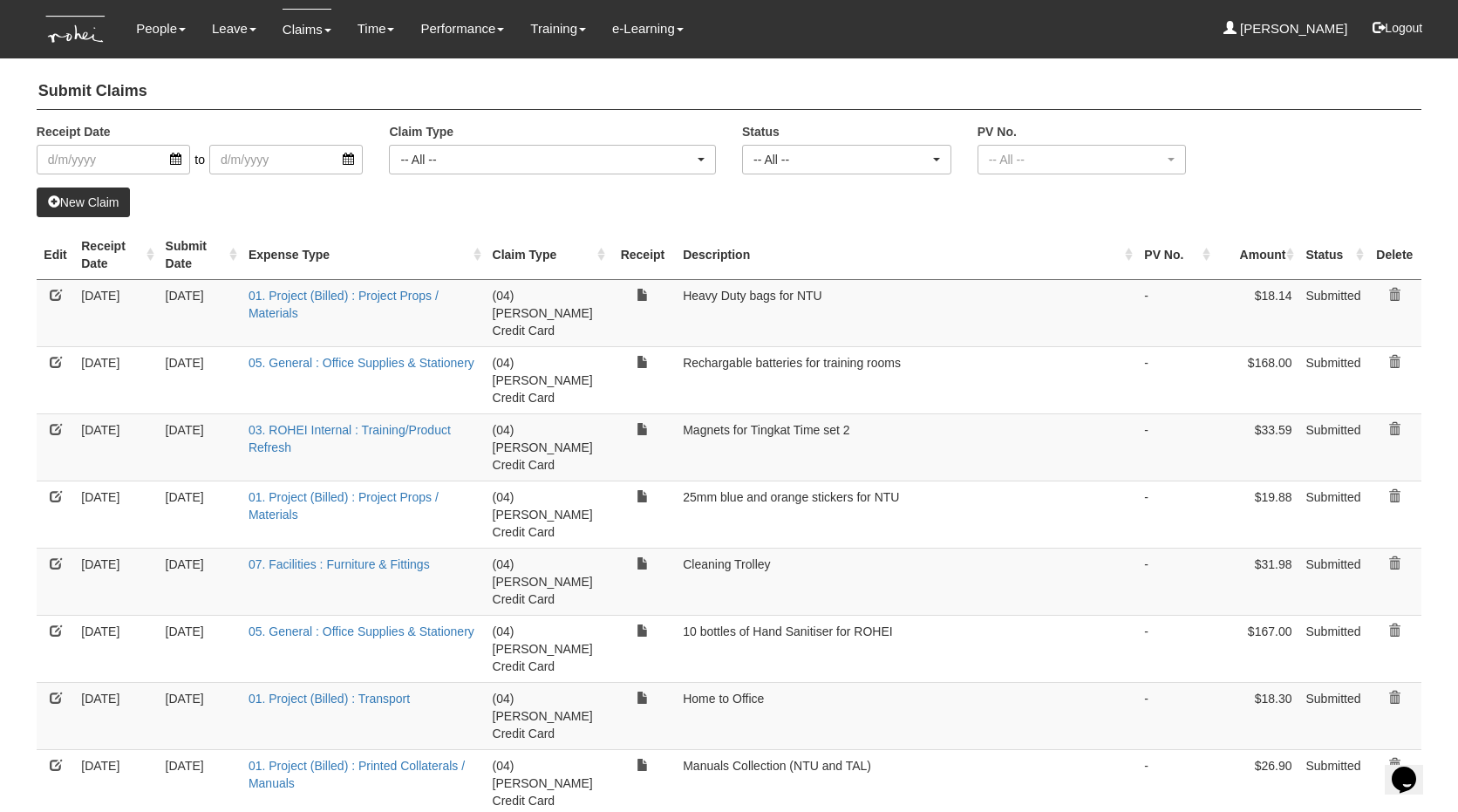
click at [71, 199] on link "New Claim" at bounding box center [84, 202] width 94 height 30
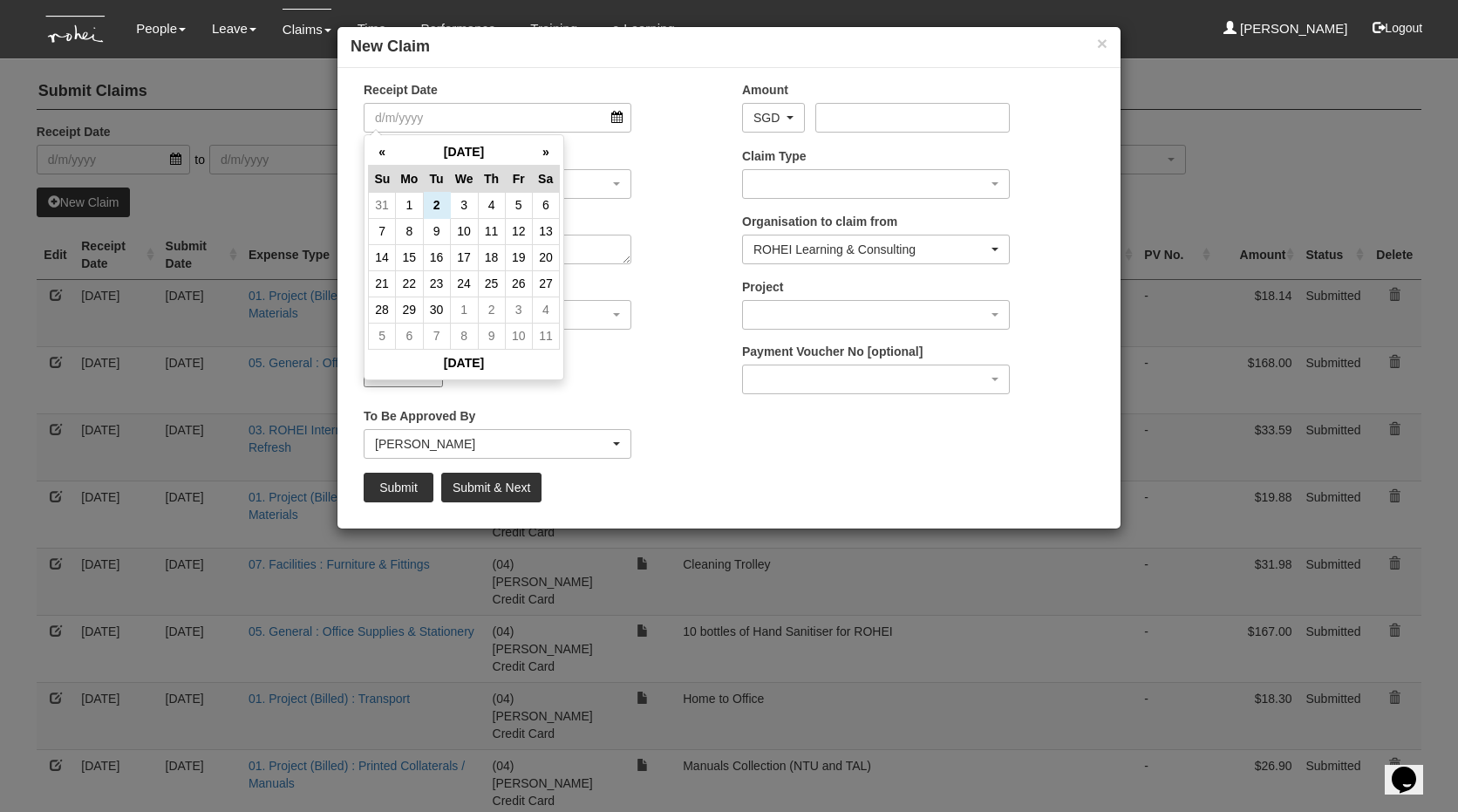
click at [528, 405] on div "Receipt Date Amount AED AFN ALL AMD ANG AOA ARS AUD AWG AZN BAM BBD BDT BGN BHD…" at bounding box center [729, 297] width 783 height 434
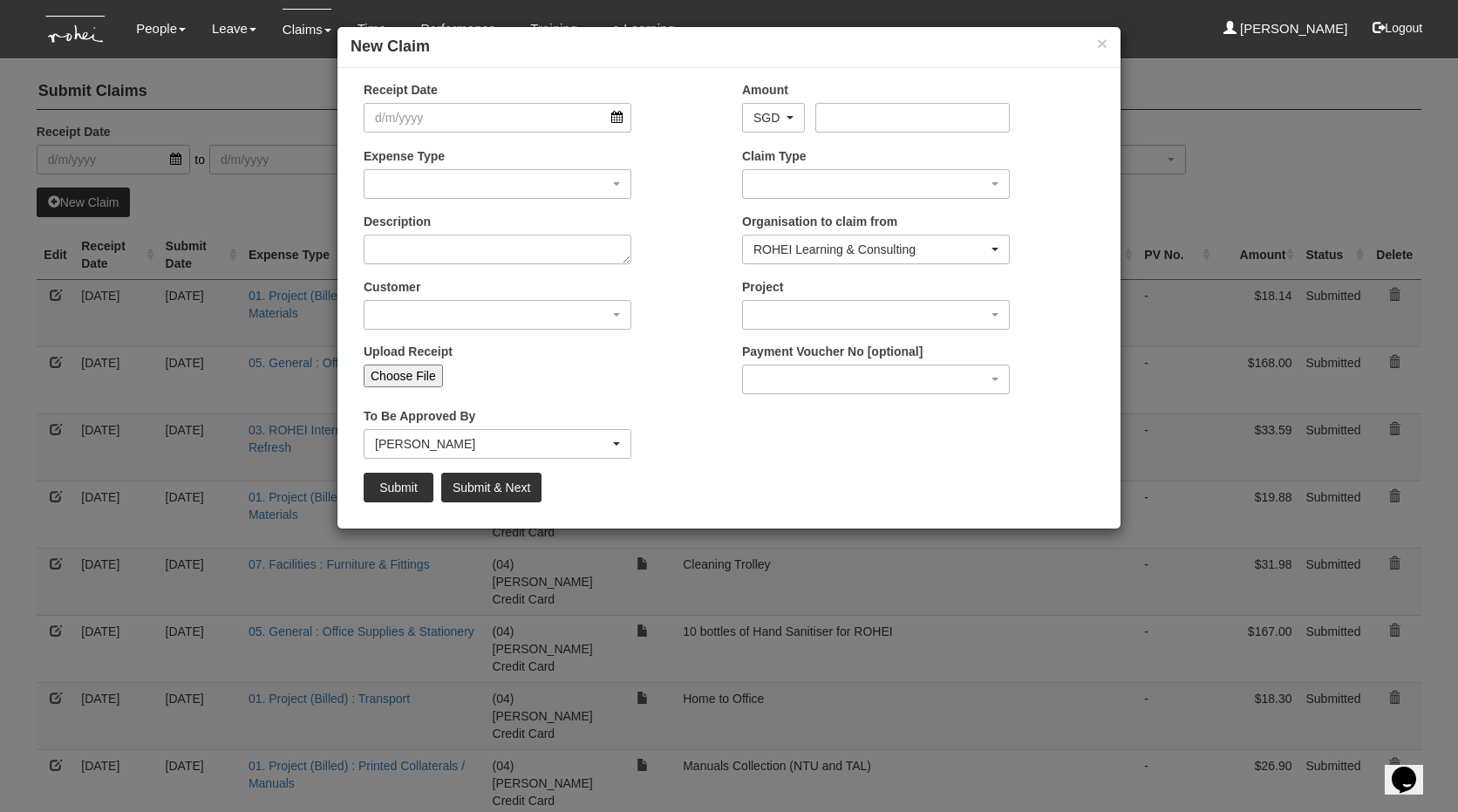
click at [422, 380] on input "Choose File" at bounding box center [403, 375] width 79 height 23
type input "C:\fakepath\Aug4SGD2360NTUtoOffice.pdf"
type input "Choose Another File"
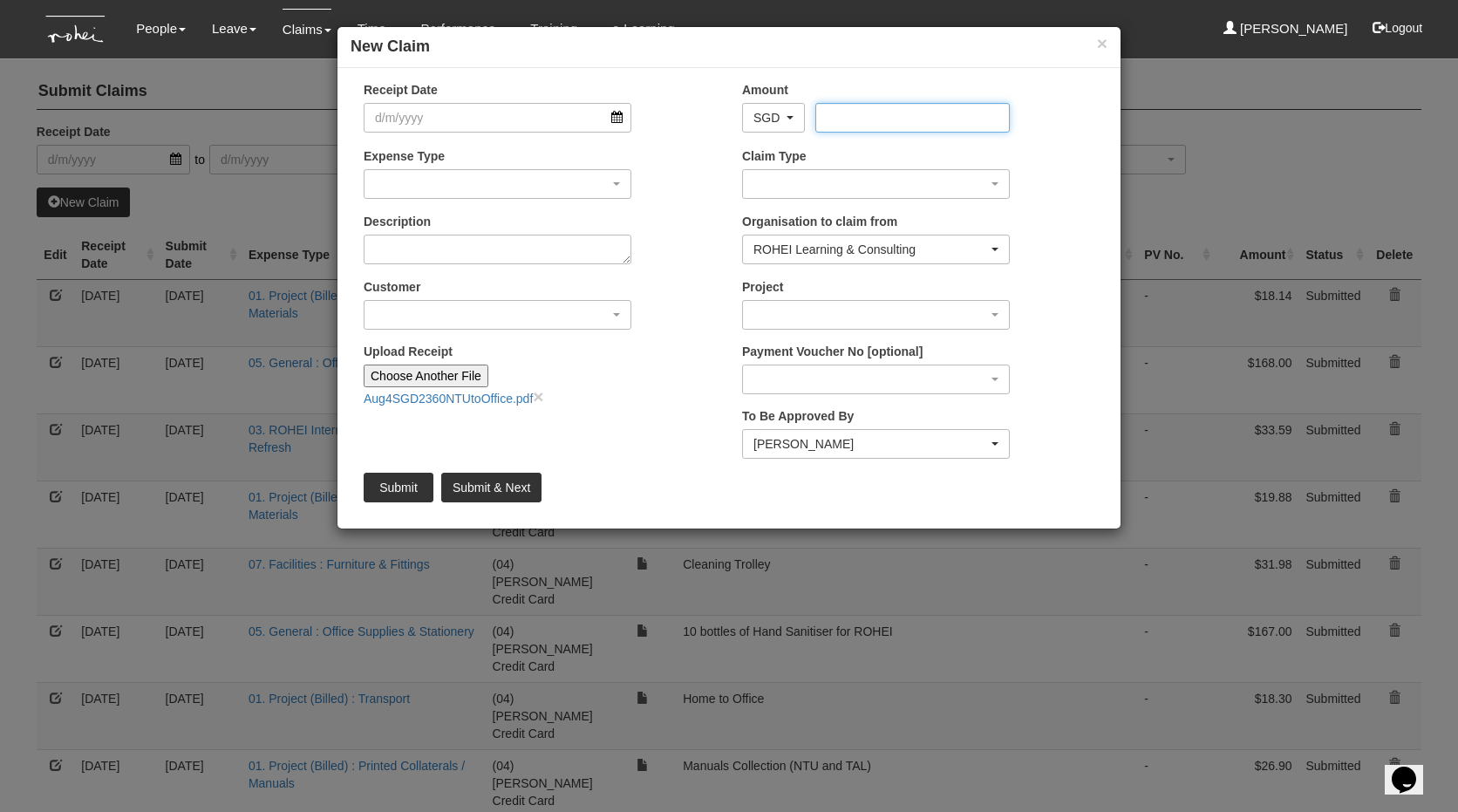
click at [874, 111] on input "Amount" at bounding box center [912, 118] width 194 height 30
type input "23.60"
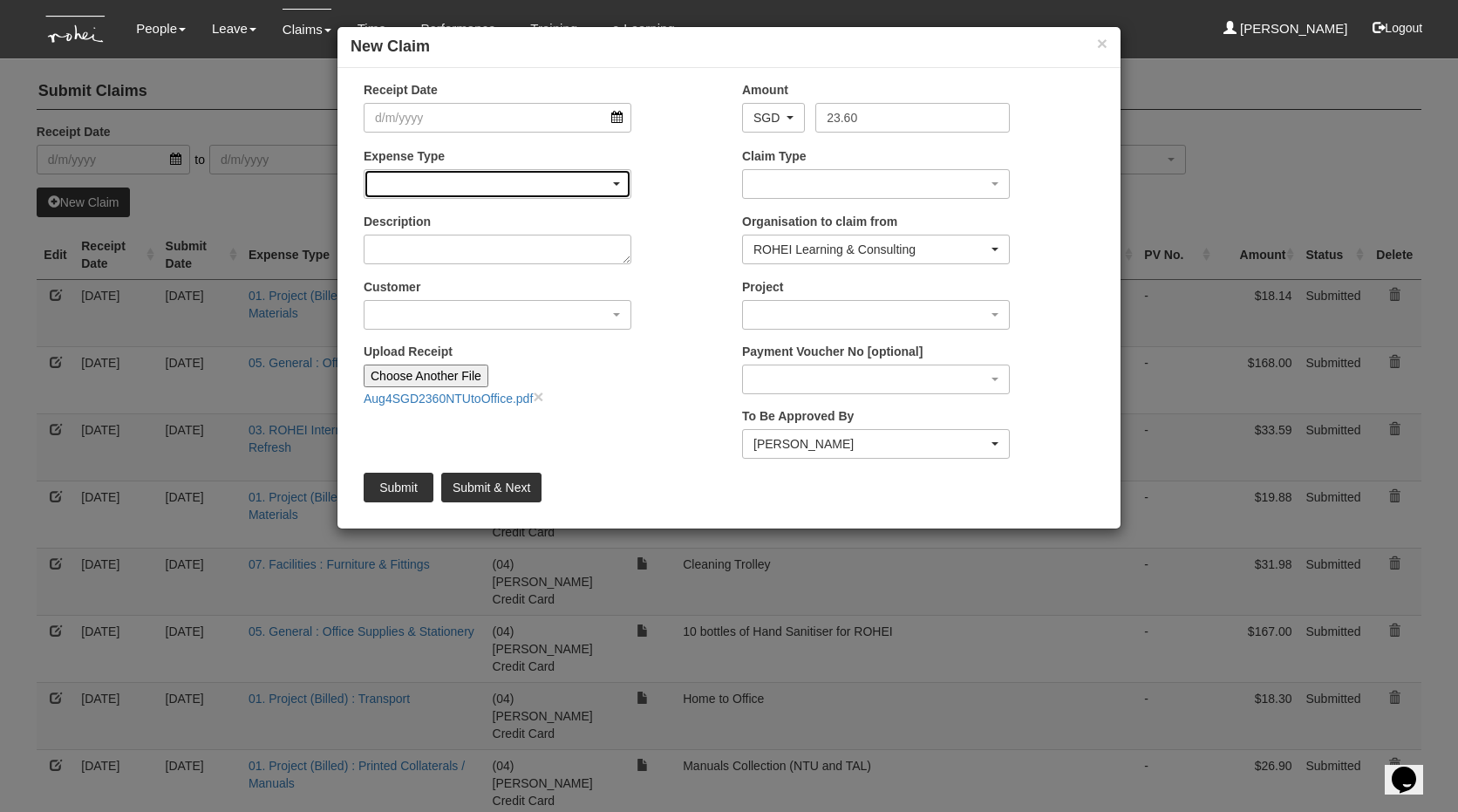
click at [402, 176] on div "button" at bounding box center [497, 184] width 266 height 28
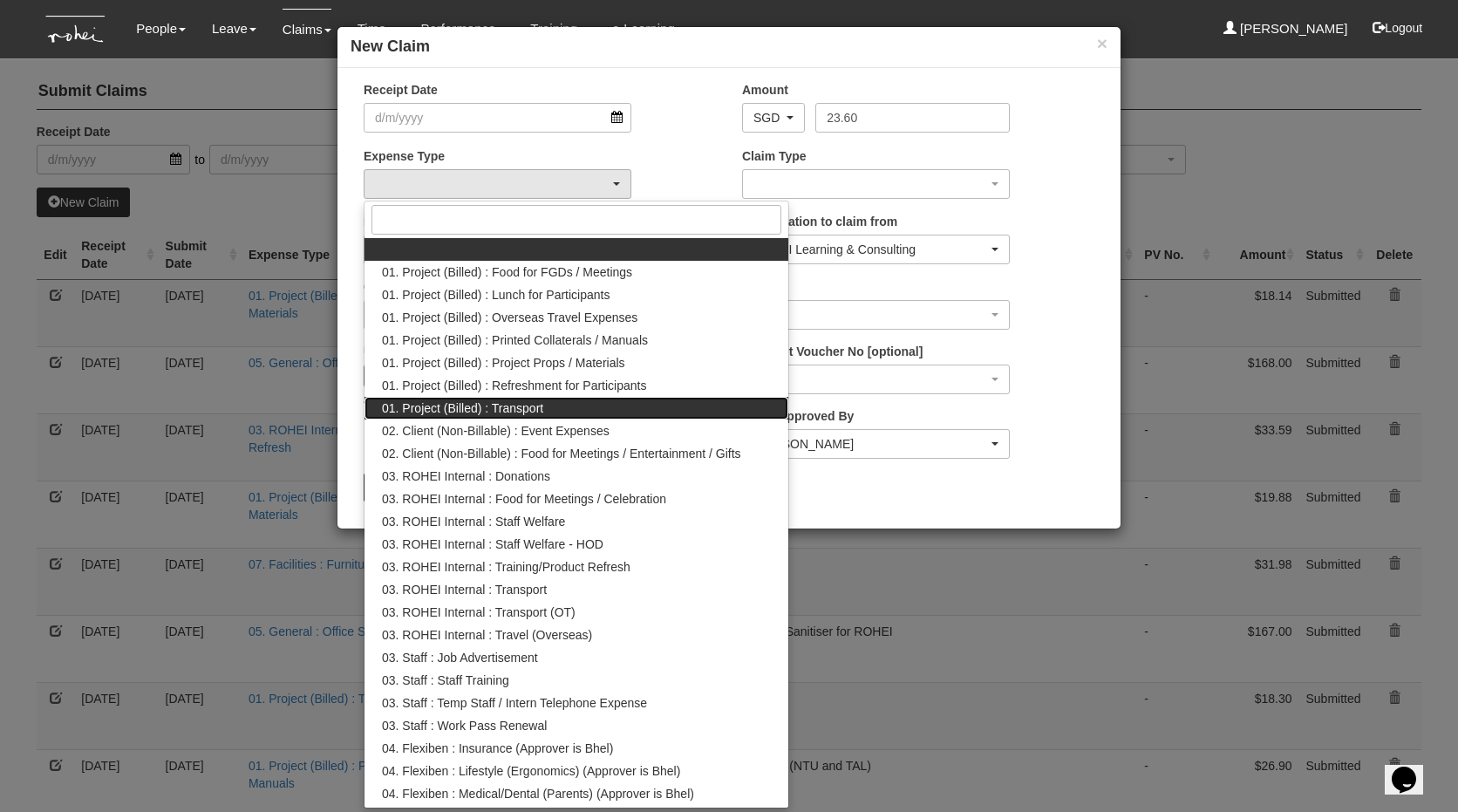
click at [446, 397] on link "01. Project (Billed) : Transport" at bounding box center [576, 408] width 424 height 23
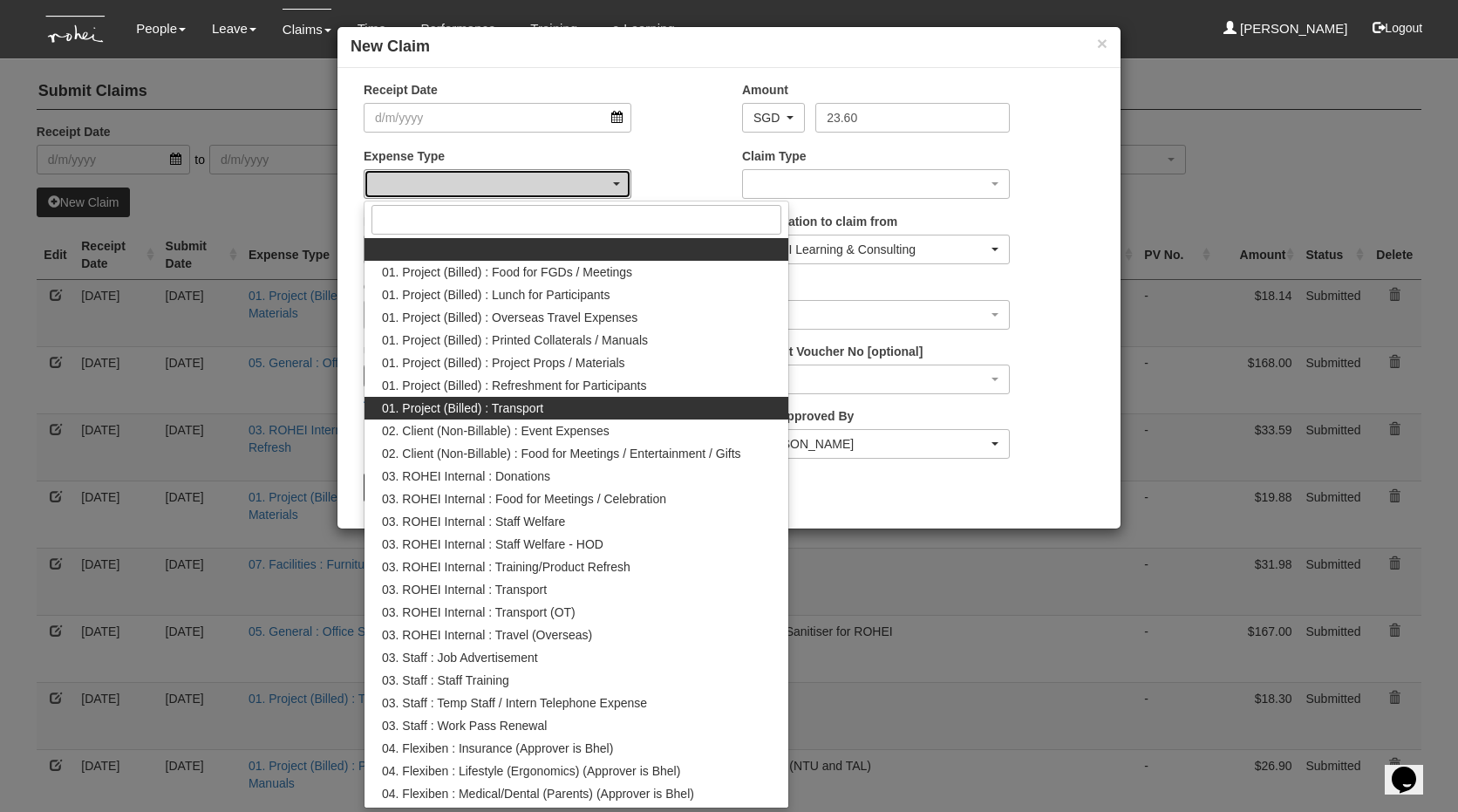
select select "135"
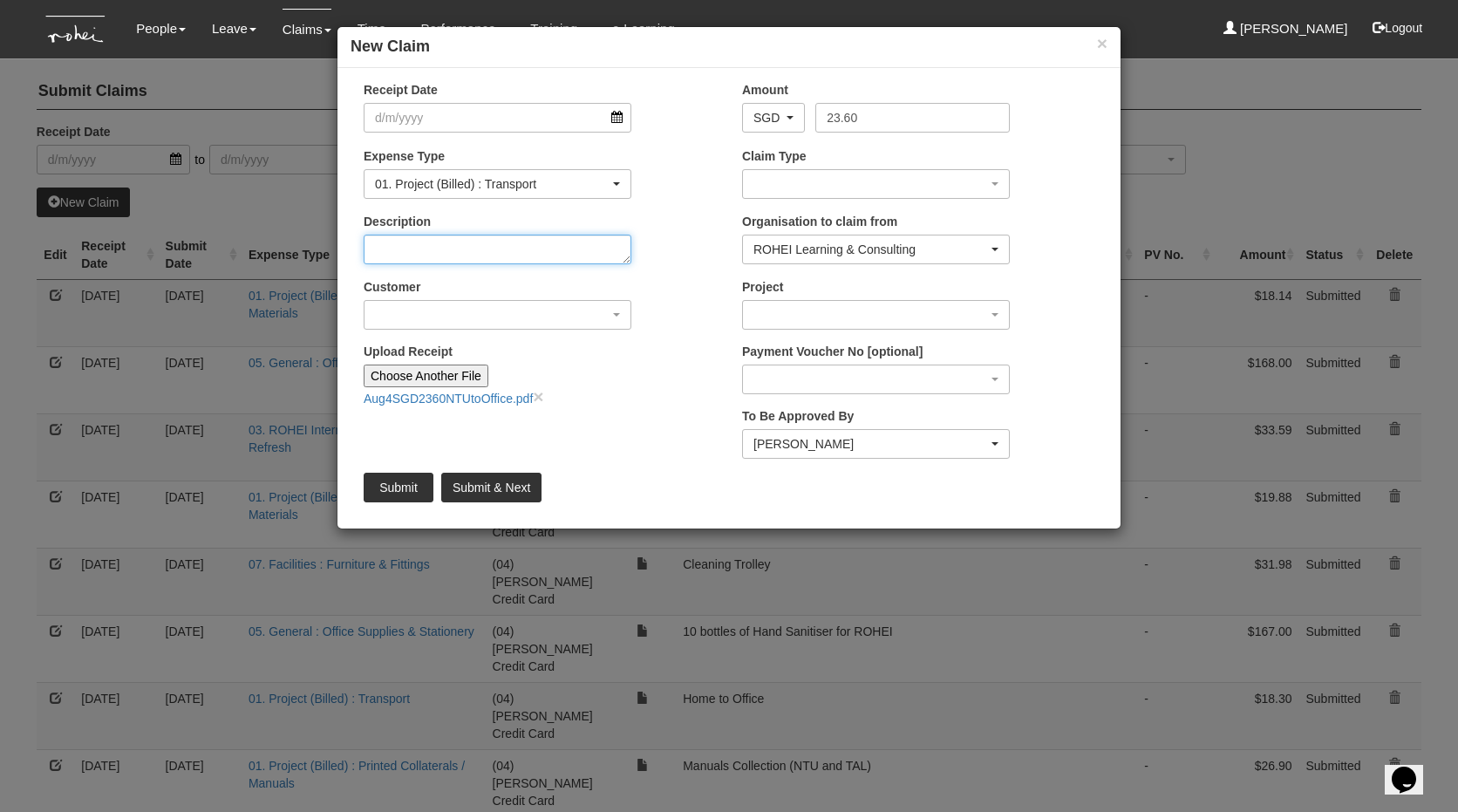
click at [442, 255] on textarea "Description" at bounding box center [497, 249] width 267 height 30
type textarea "NTU to Office"
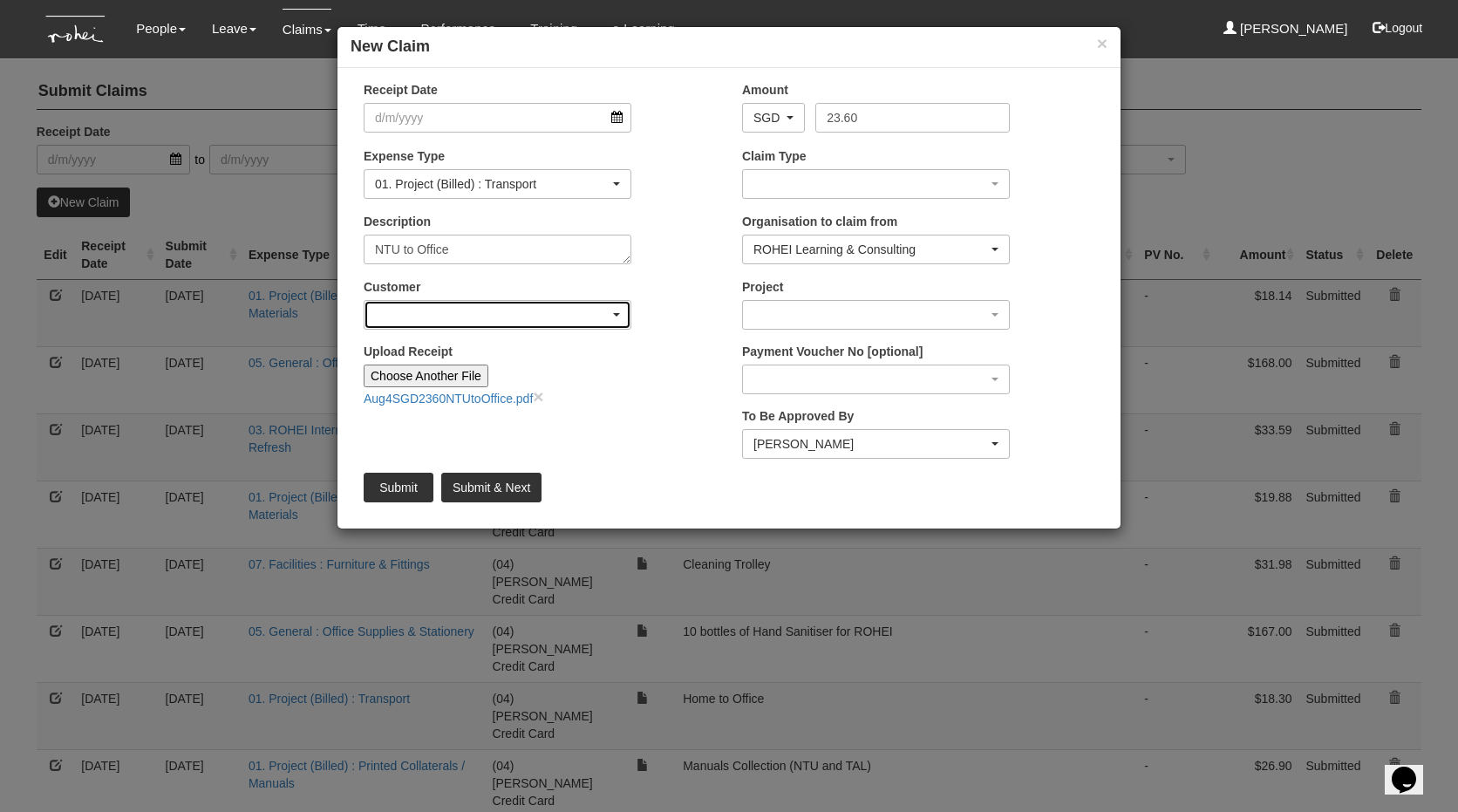
click at [445, 323] on div "button" at bounding box center [497, 315] width 266 height 28
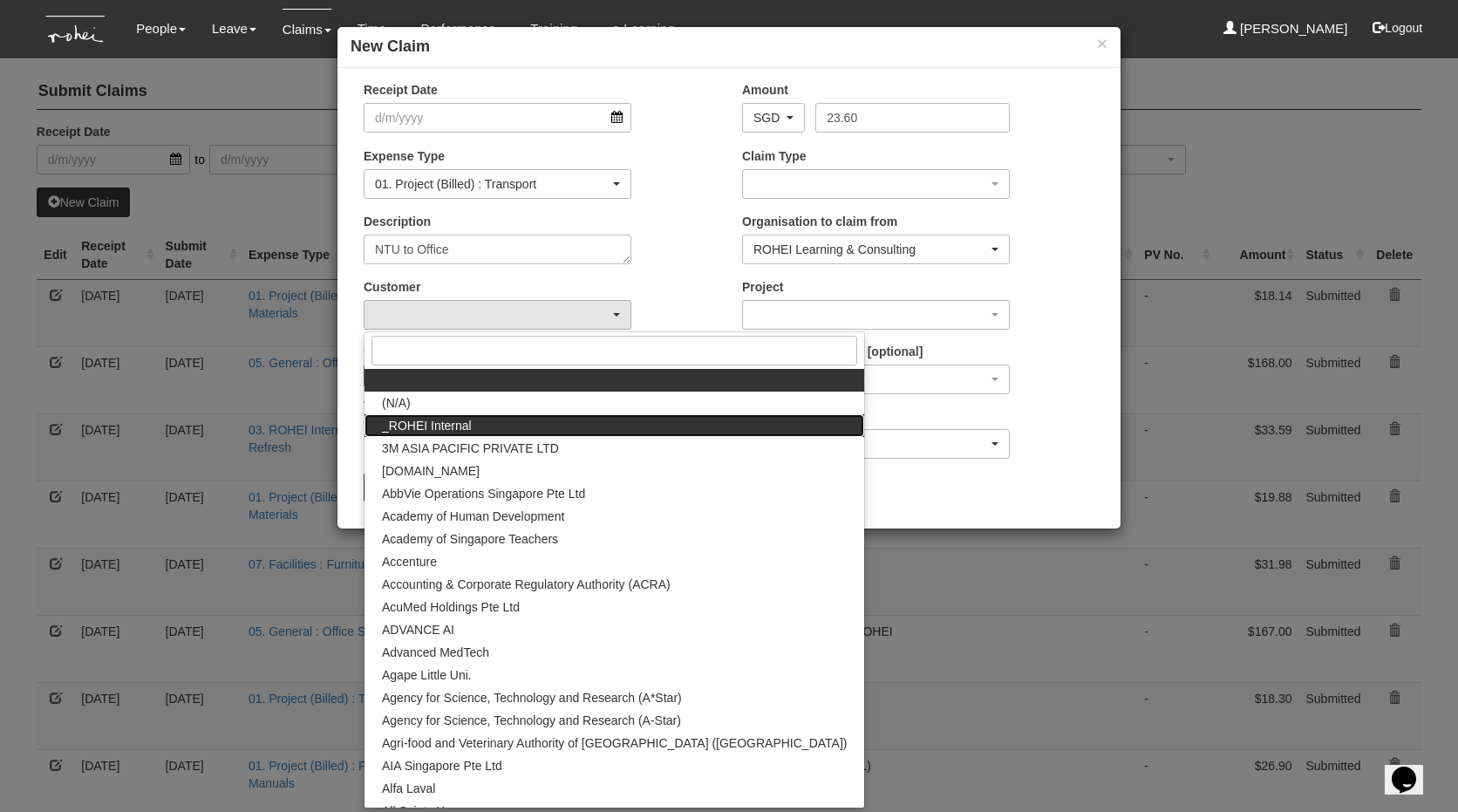
click at [441, 419] on span "_ROHEI Internal" at bounding box center [426, 425] width 89 height 18
select select "397"
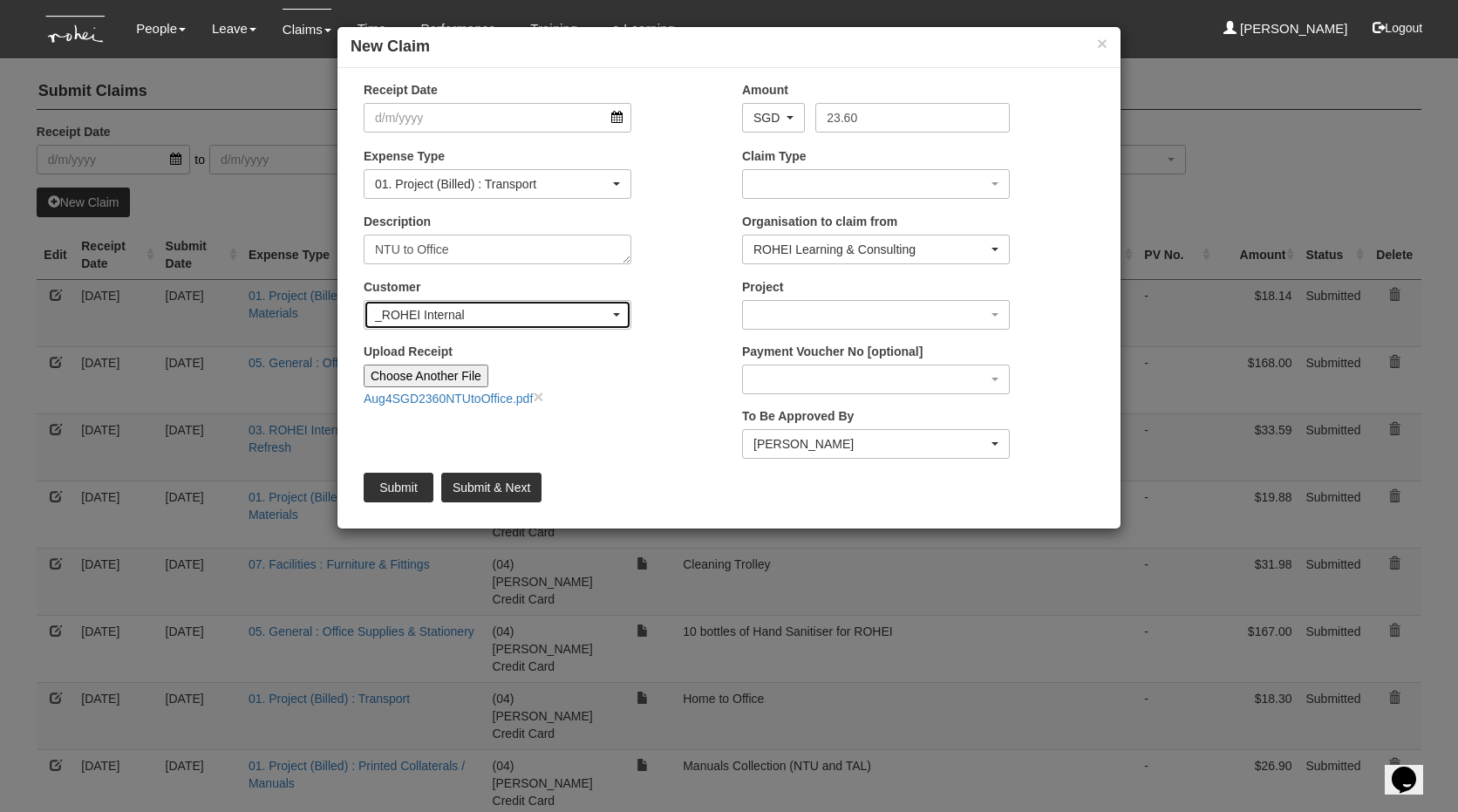
click at [493, 308] on div "_ROHEI Internal" at bounding box center [491, 314] width 234 height 18
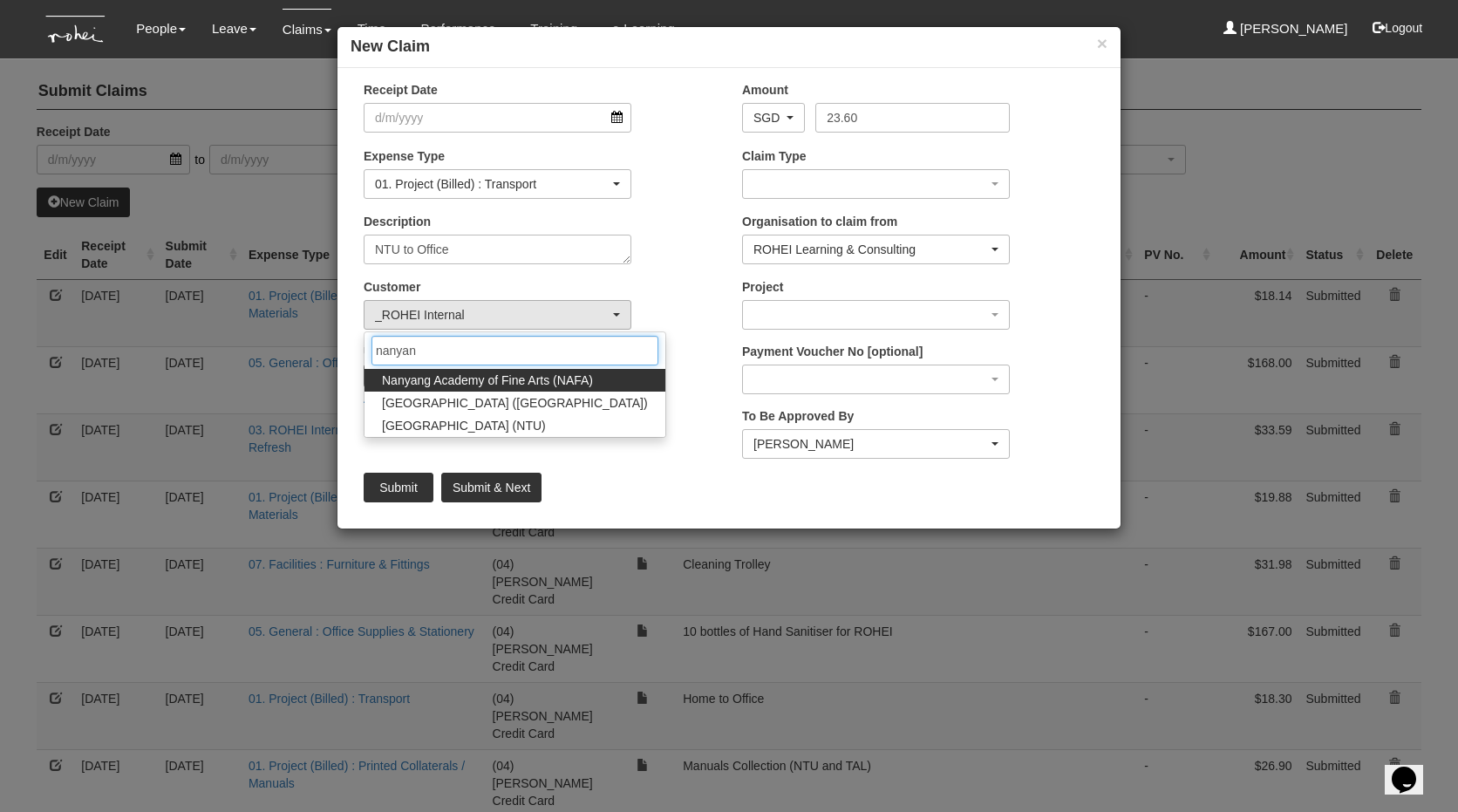
type input "nanyang"
click at [508, 423] on span "[GEOGRAPHIC_DATA] (NTU)" at bounding box center [464, 425] width 164 height 18
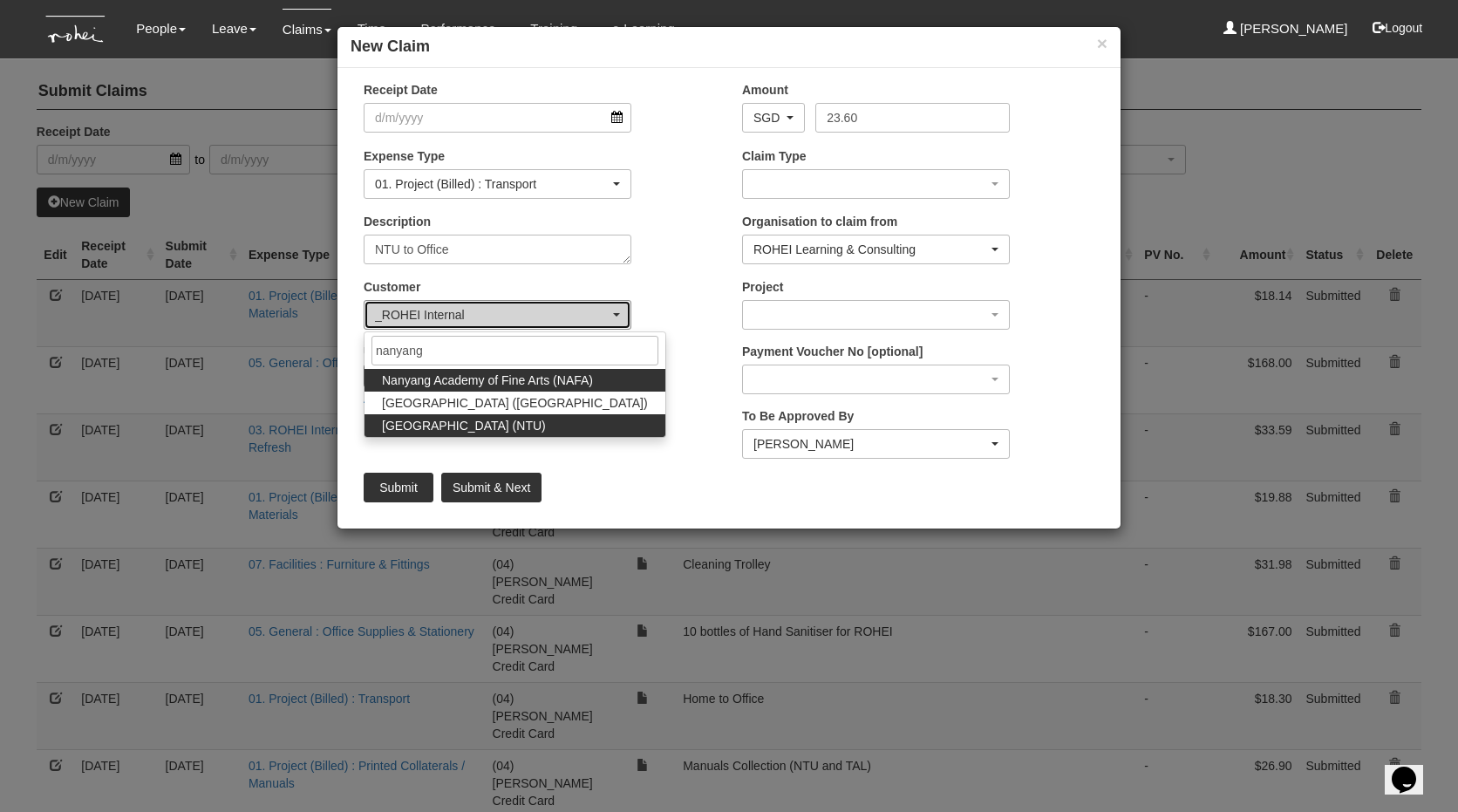
select select "59"
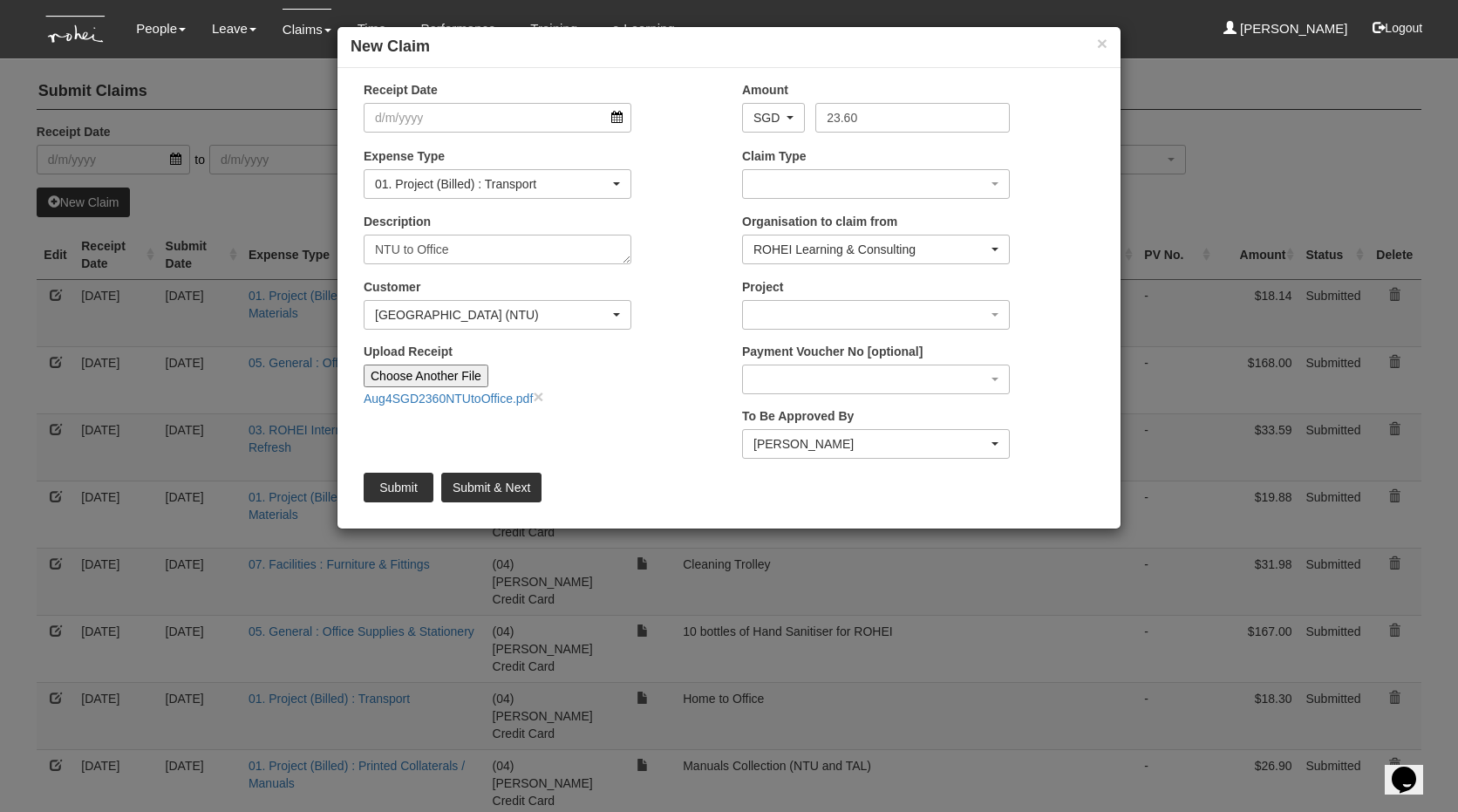
click at [705, 410] on div "Upload Receipt Choose Another File Aug4SGD2360NTUtoOffice.pdf ×" at bounding box center [539, 381] width 378 height 77
click at [869, 194] on div "button" at bounding box center [875, 184] width 266 height 28
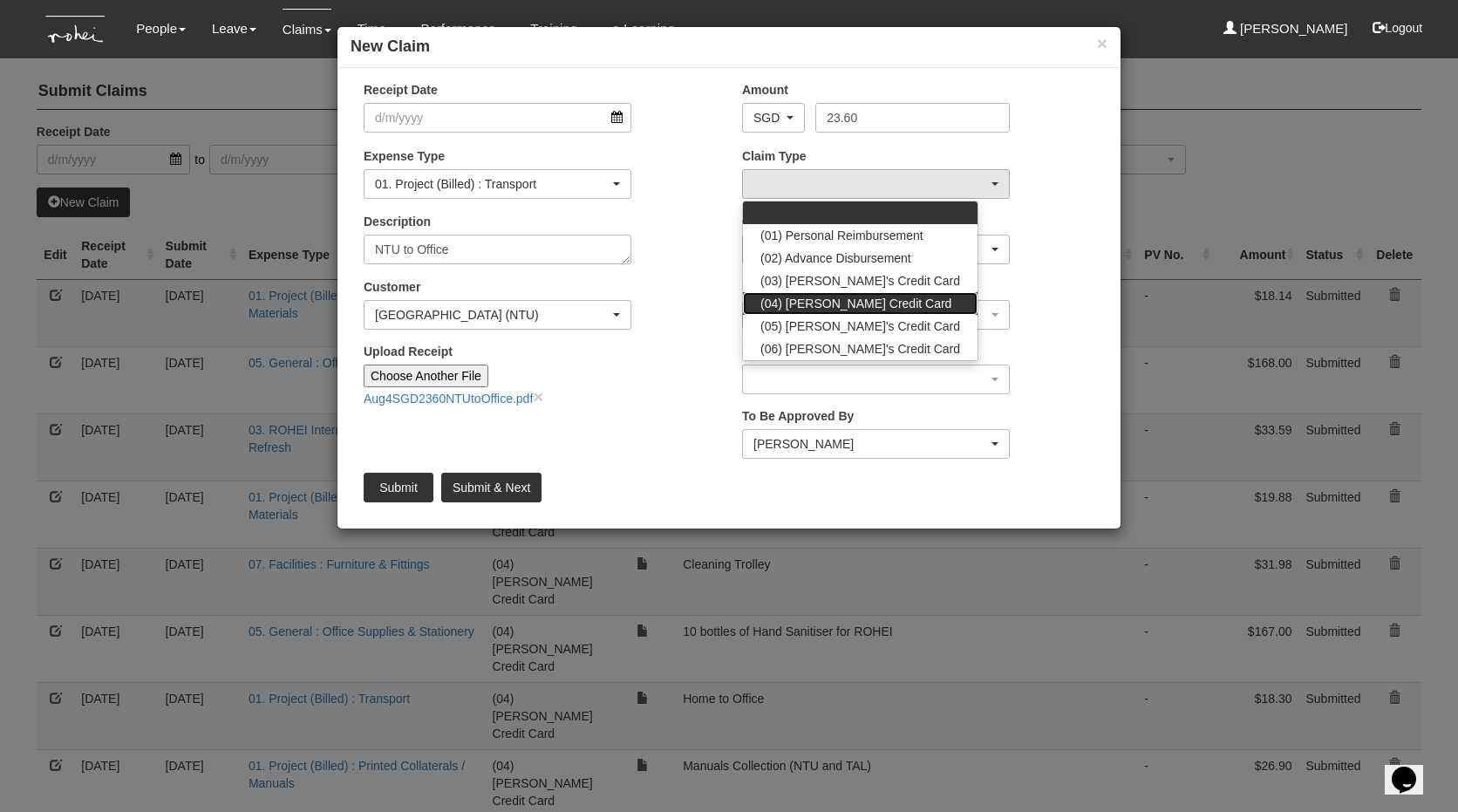
click at [861, 304] on span "(04) [PERSON_NAME] Credit Card" at bounding box center [856, 303] width 191 height 18
select select "16"
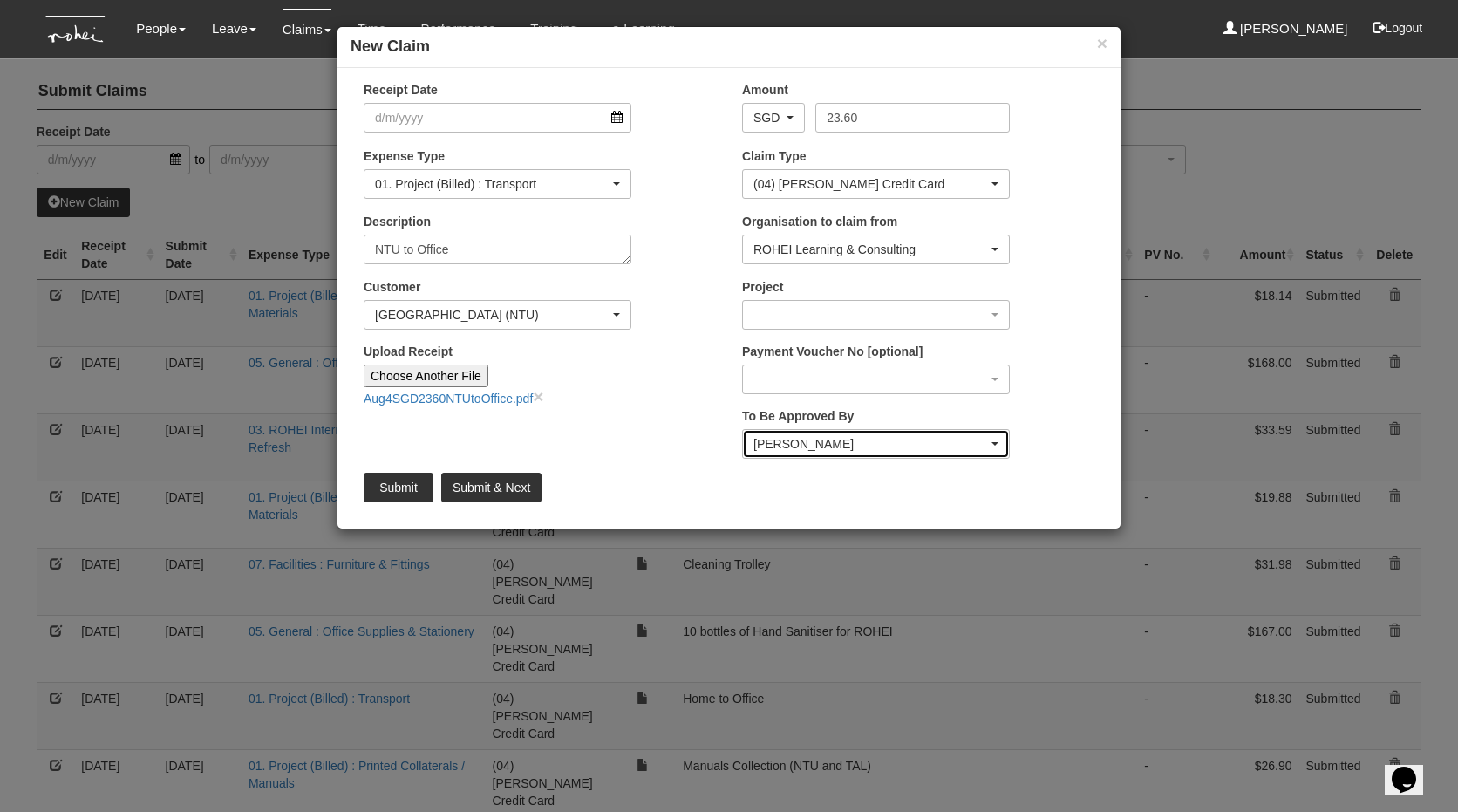
click at [825, 441] on div "[PERSON_NAME]" at bounding box center [871, 443] width 234 height 18
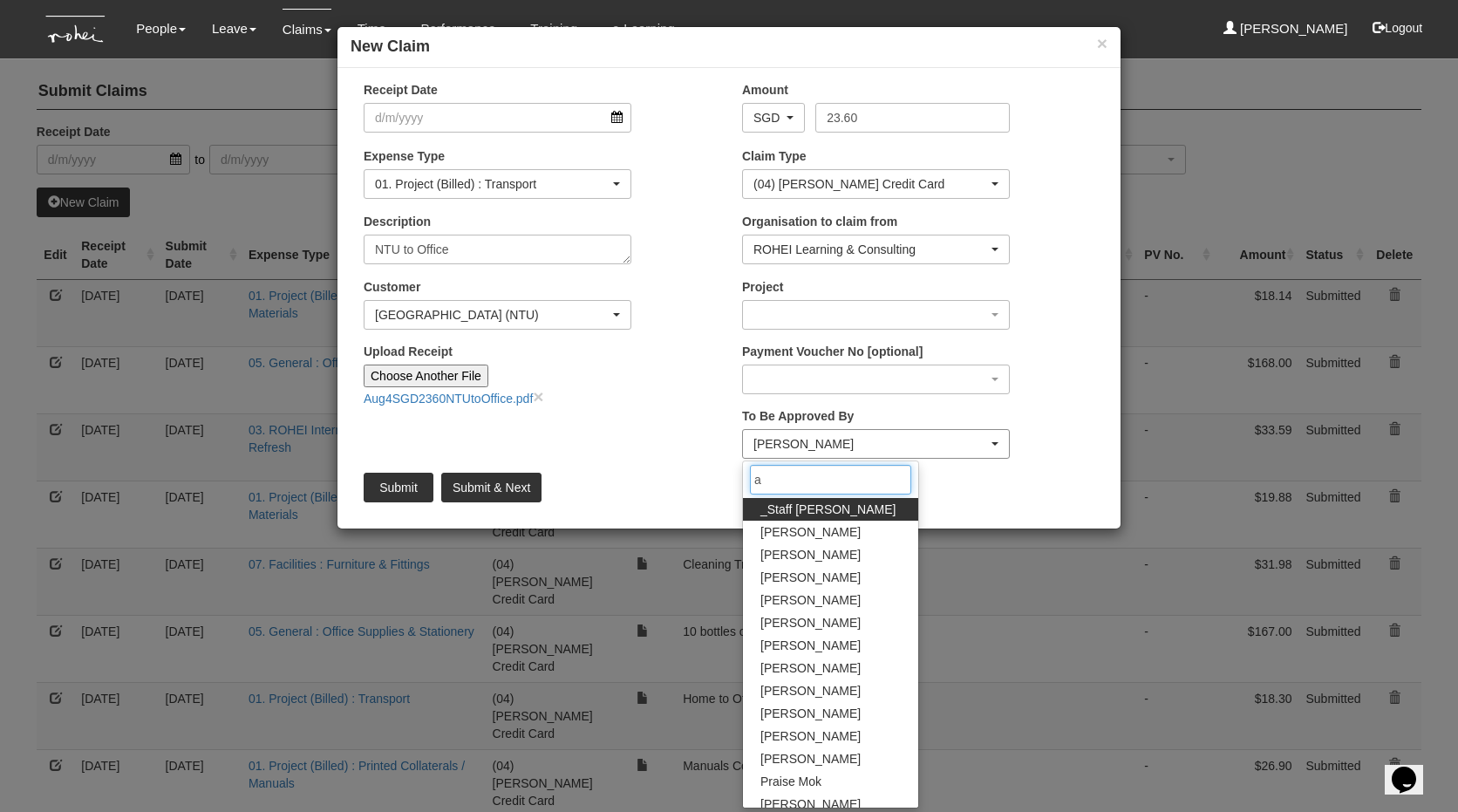
type input "ab"
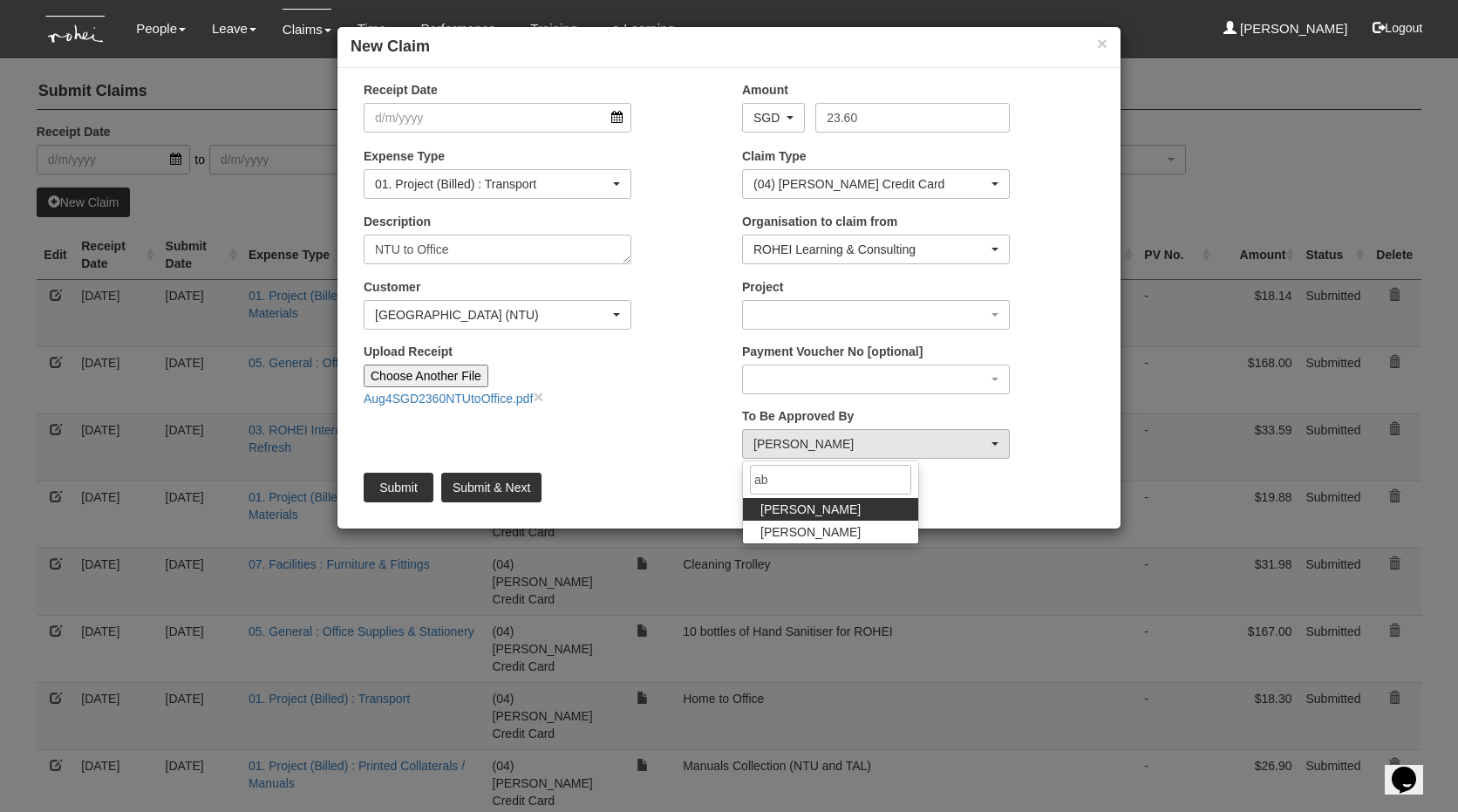
click at [807, 507] on link "[PERSON_NAME]" at bounding box center [830, 509] width 175 height 23
select select "bab5243c-beed-41fc-b362-49a7e6e66dc1"
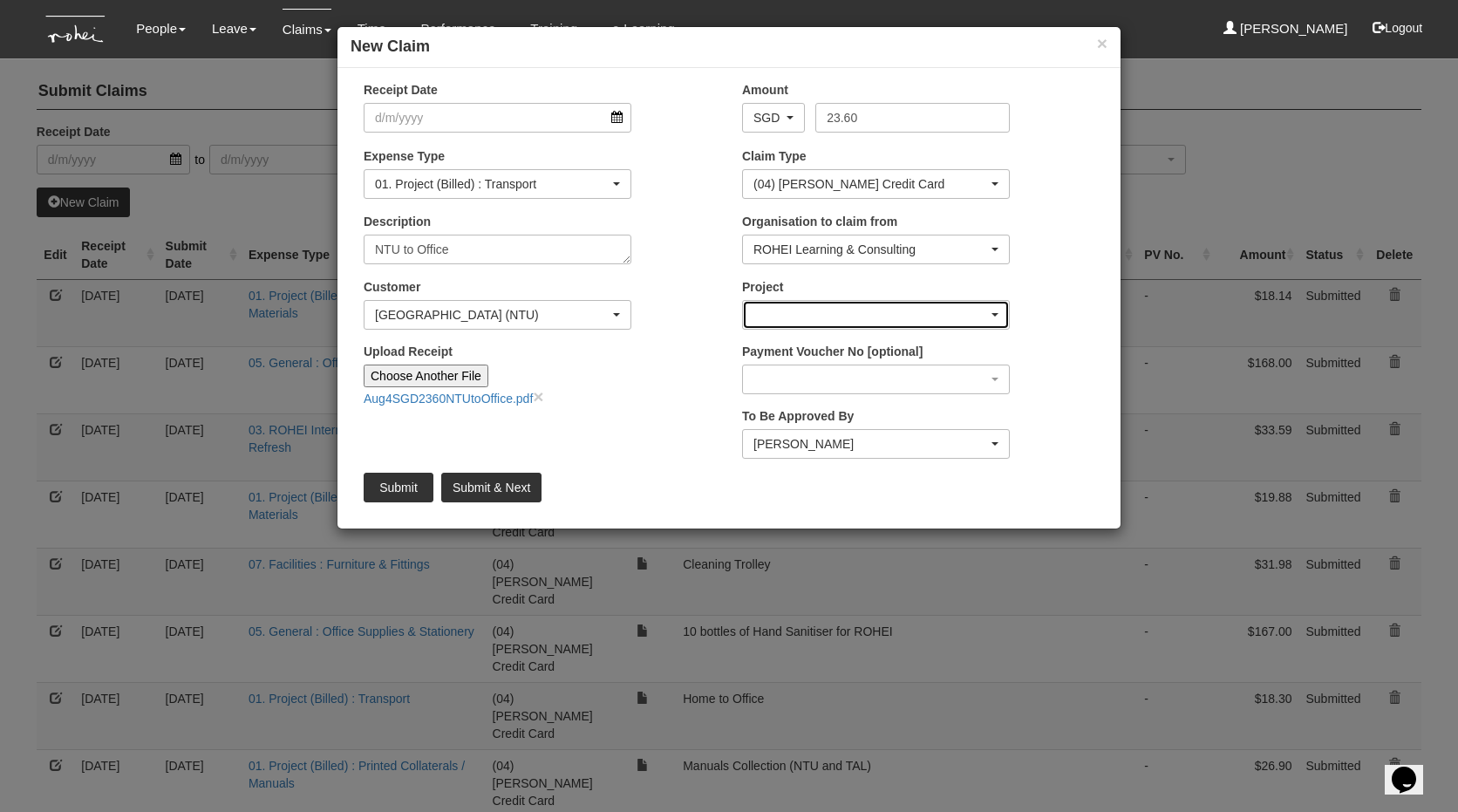
click at [808, 319] on div "button" at bounding box center [875, 315] width 266 height 28
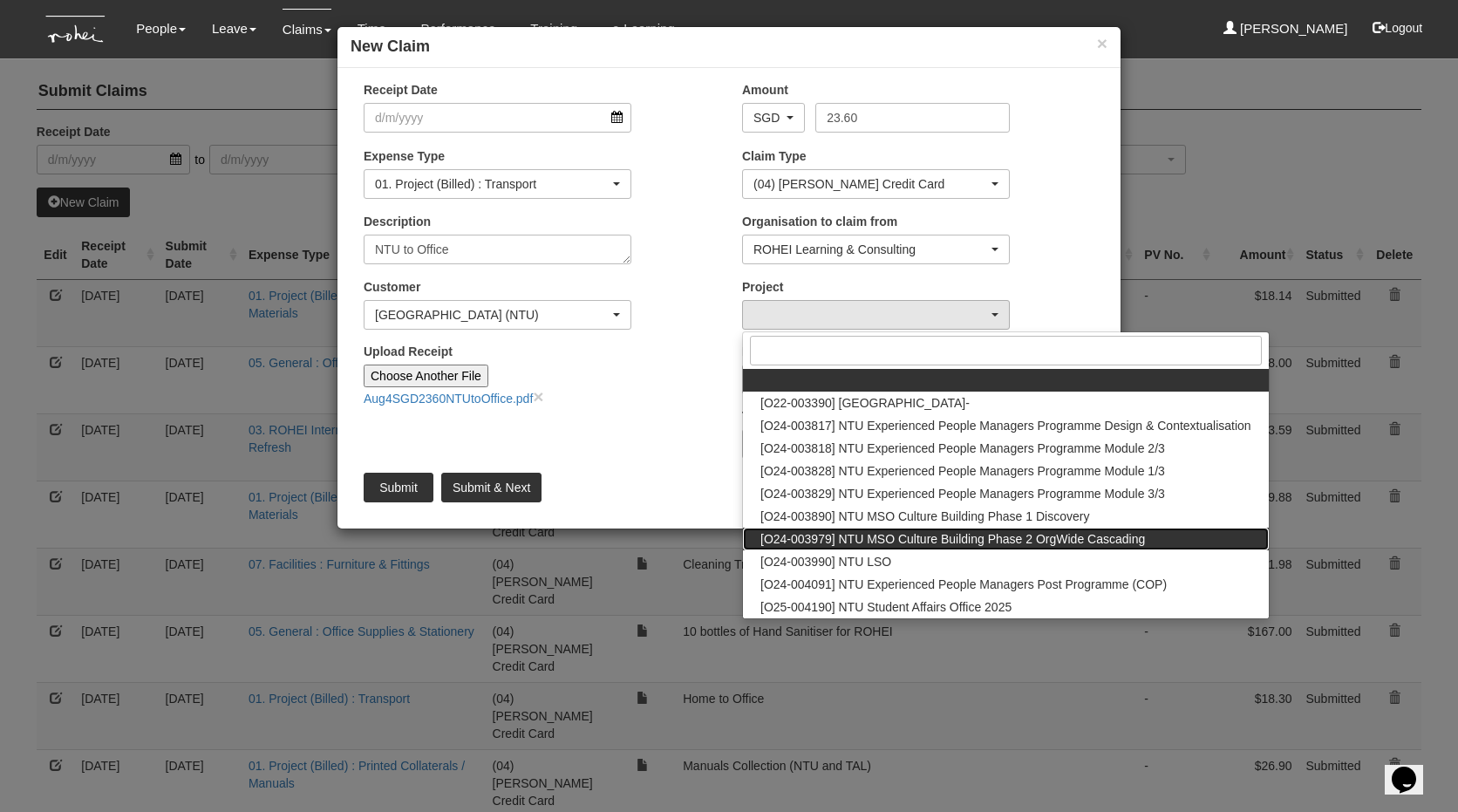
click at [827, 530] on span "[O24-003979] NTU MSO Culture Building Phase 2 OrgWide Cascading" at bounding box center [953, 538] width 385 height 18
select select "2613"
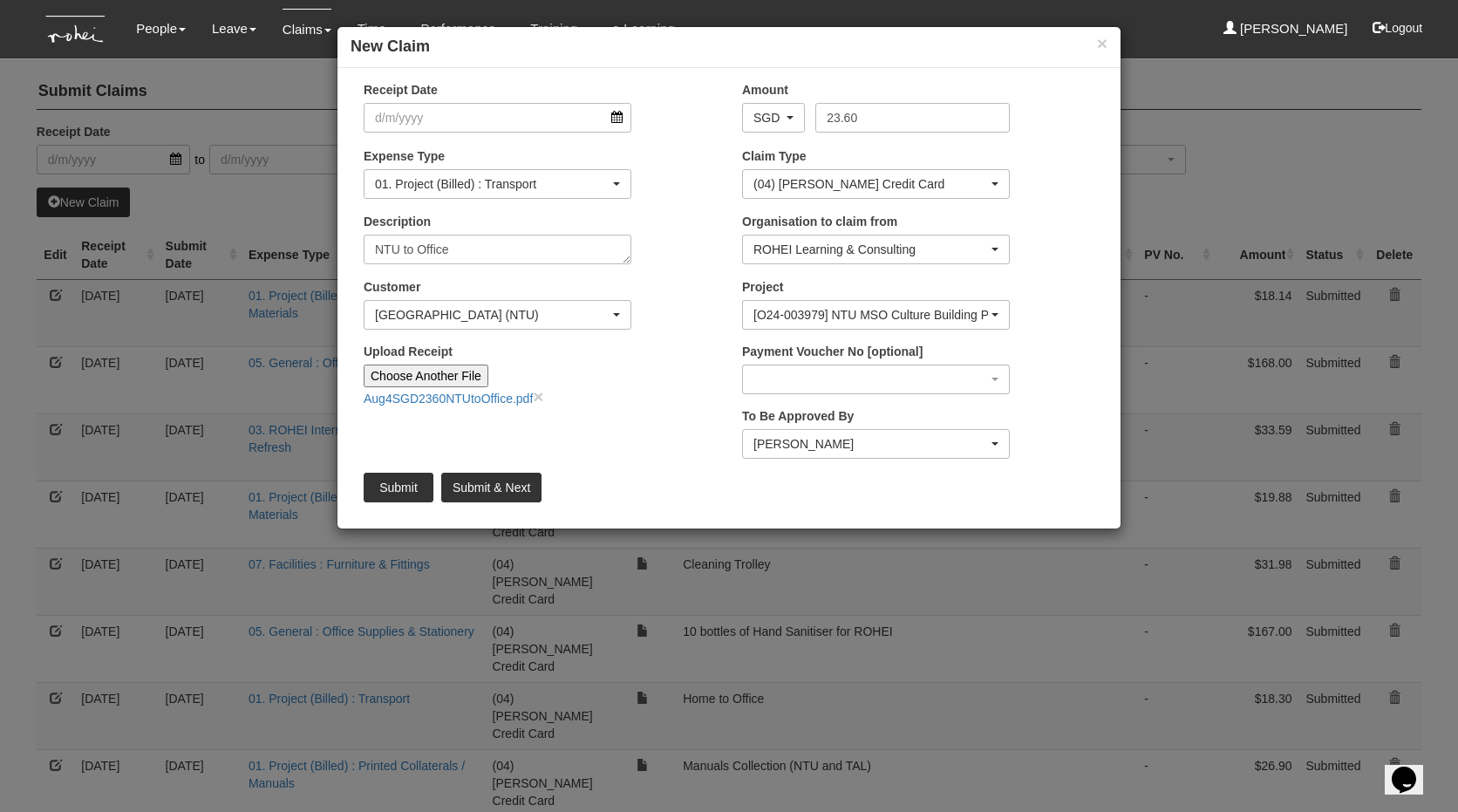
click at [686, 394] on div "Upload Receipt Choose Another File Aug4SGD2360NTUtoOffice.pdf ×" at bounding box center [539, 381] width 378 height 77
click at [461, 121] on input "Receipt Date" at bounding box center [497, 118] width 267 height 30
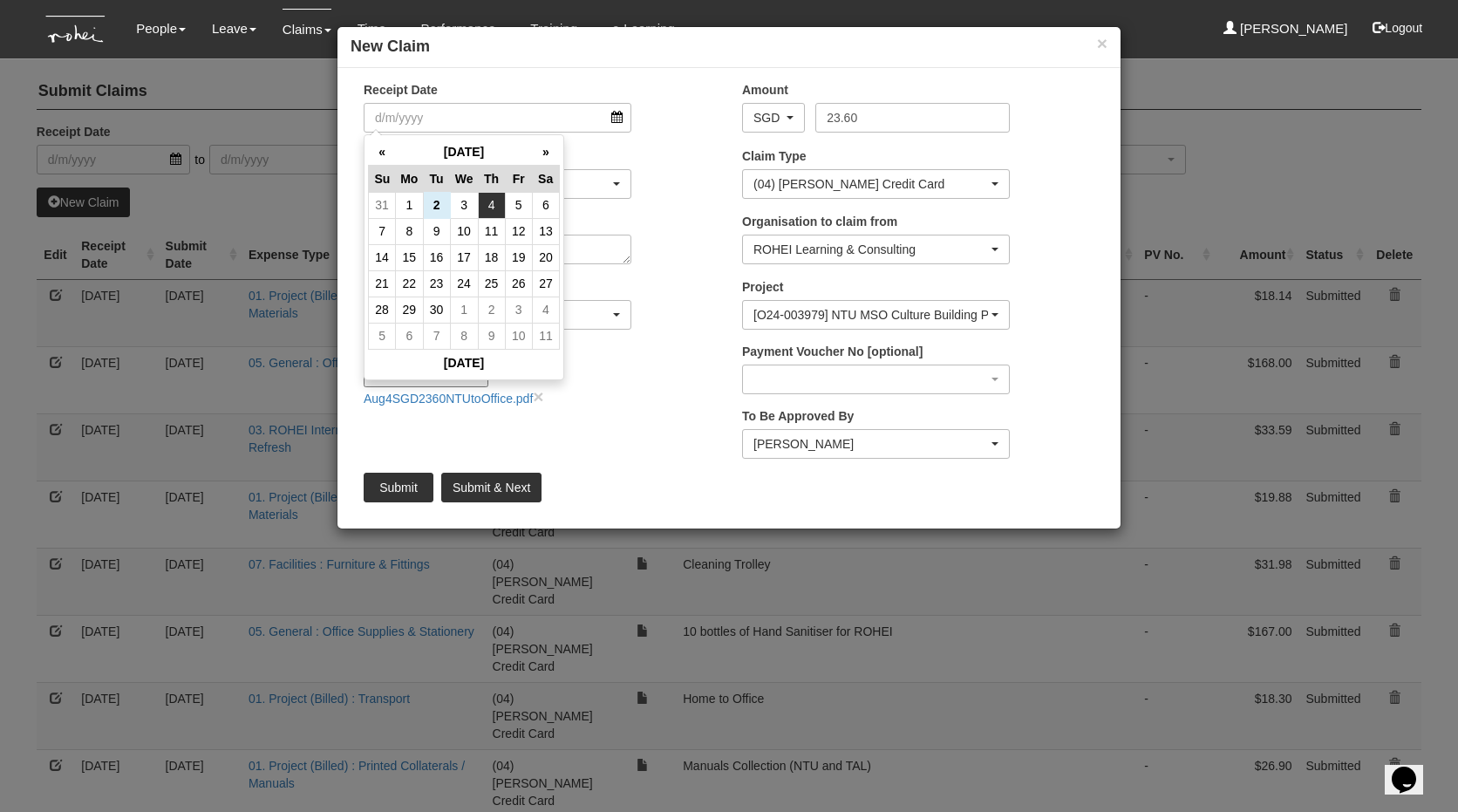
click at [491, 201] on td "4" at bounding box center [491, 205] width 27 height 26
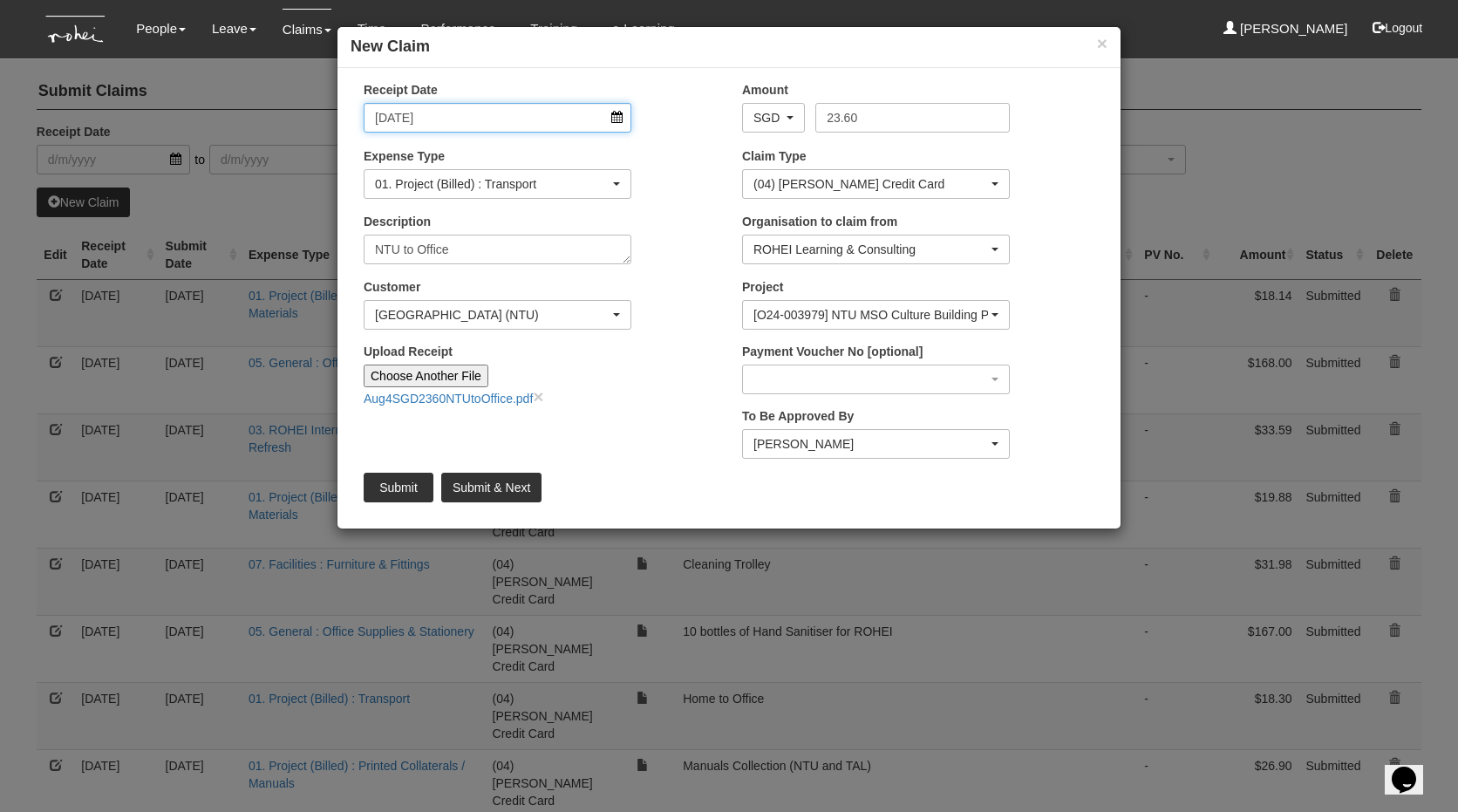
click at [432, 122] on input "4/9/2025" at bounding box center [497, 118] width 267 height 30
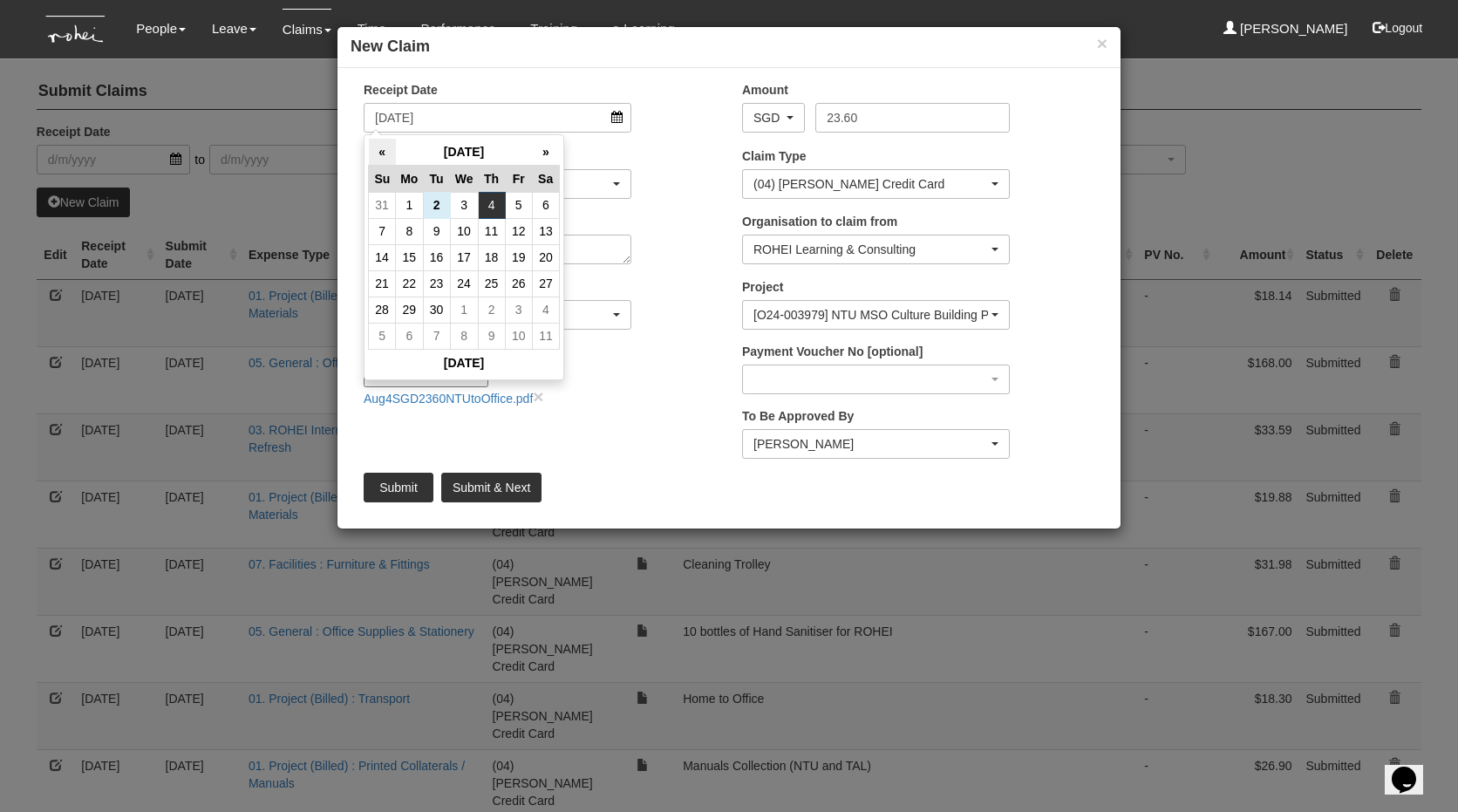
click at [374, 160] on th "«" at bounding box center [382, 151] width 27 height 27
click at [417, 233] on td "4" at bounding box center [409, 231] width 27 height 26
type input "[DATE]"
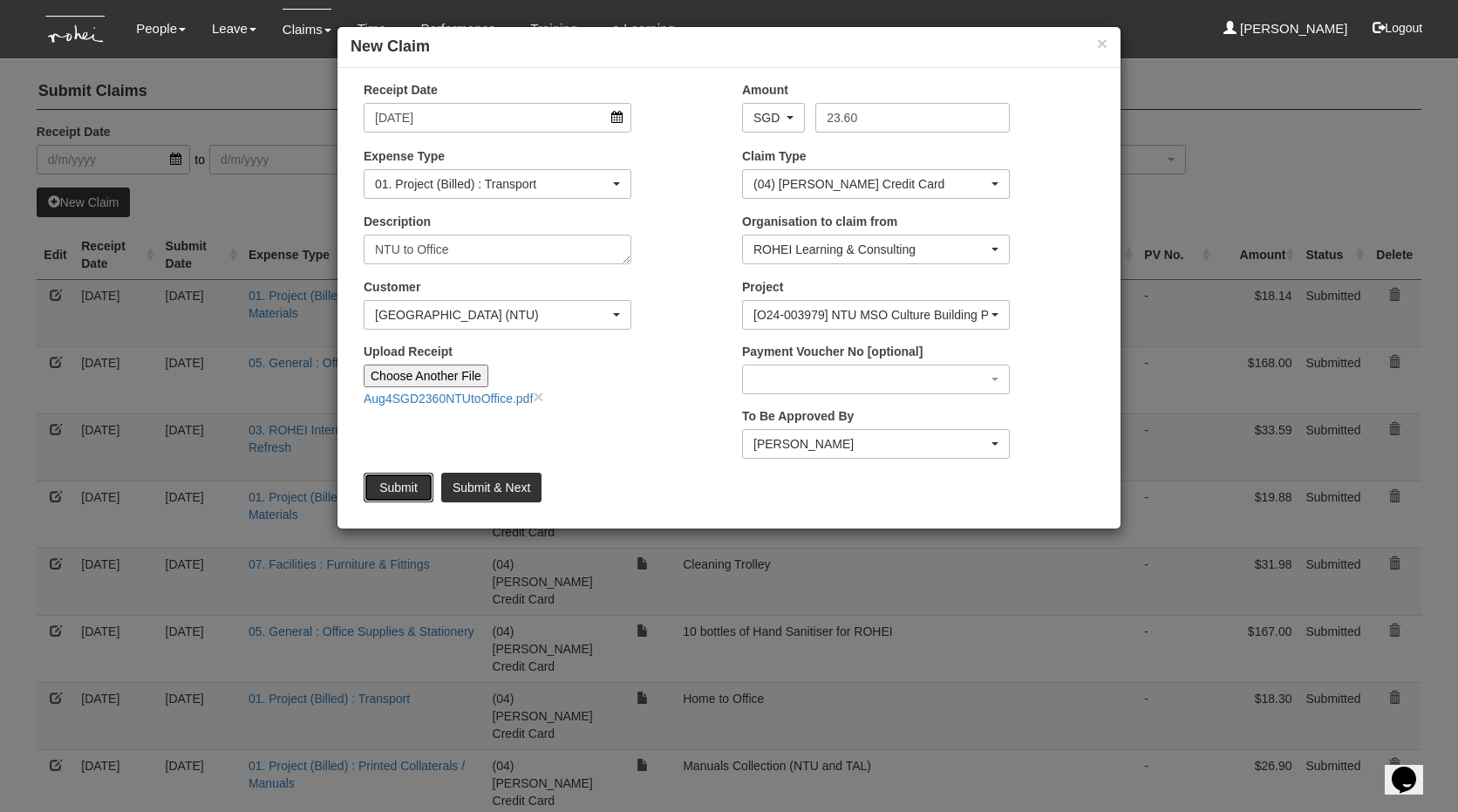
click at [409, 482] on input "Submit" at bounding box center [398, 487] width 70 height 30
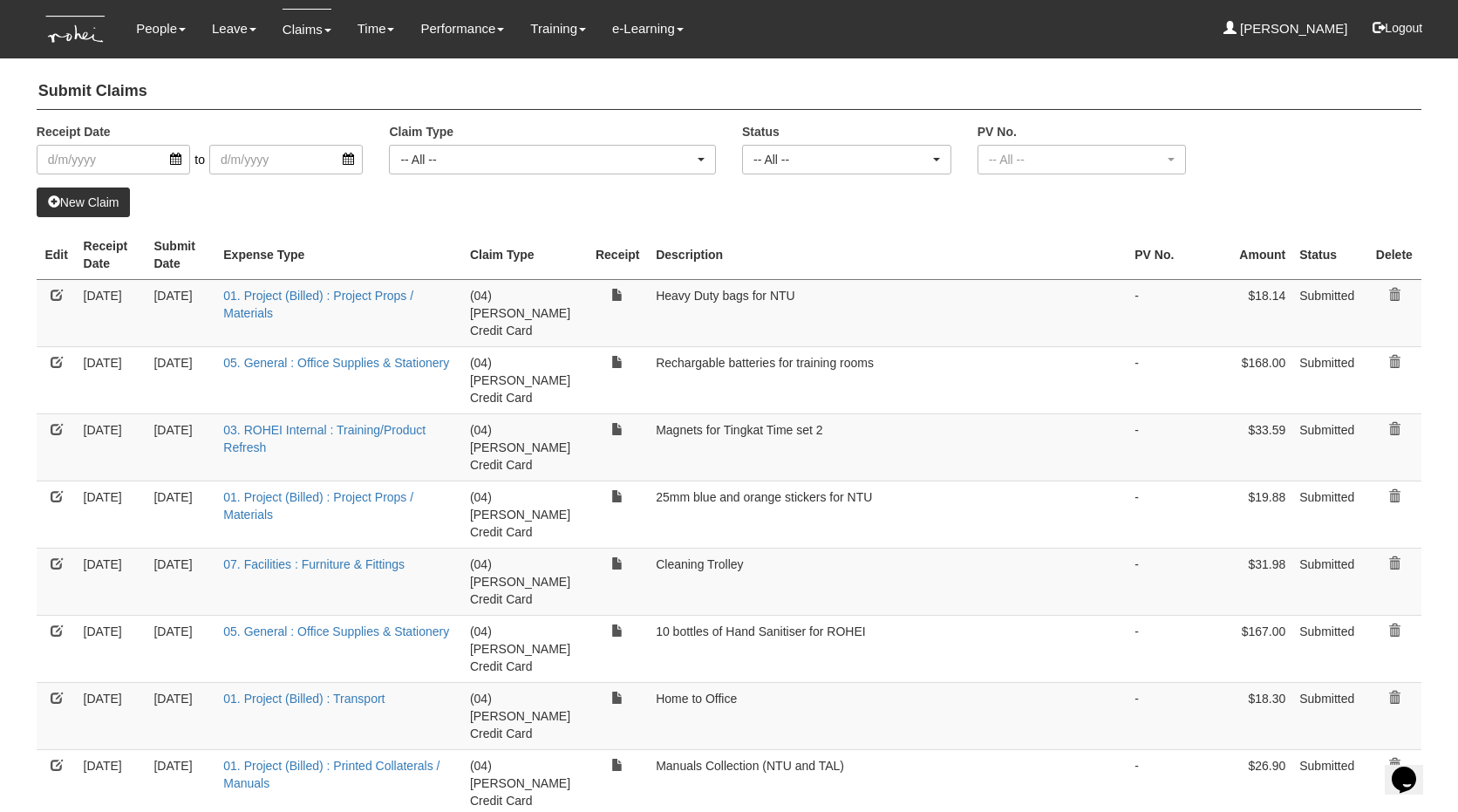
click at [88, 198] on link "New Claim" at bounding box center [84, 202] width 94 height 30
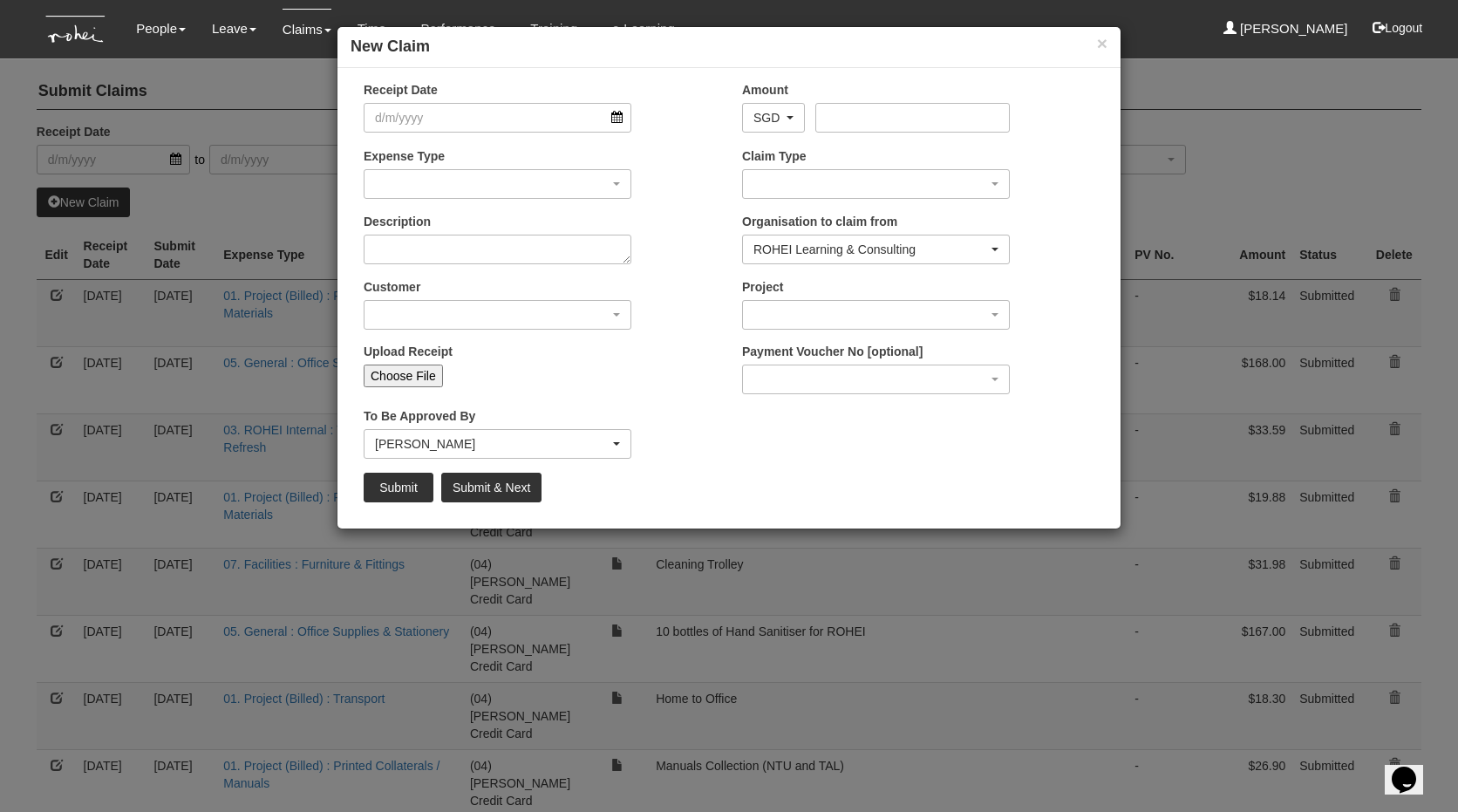
click at [417, 374] on input "Choose File" at bounding box center [403, 375] width 79 height 23
type input "C:\fakepath\Aug4$30OfficeToNTU.pdf"
type input "Choose Another File"
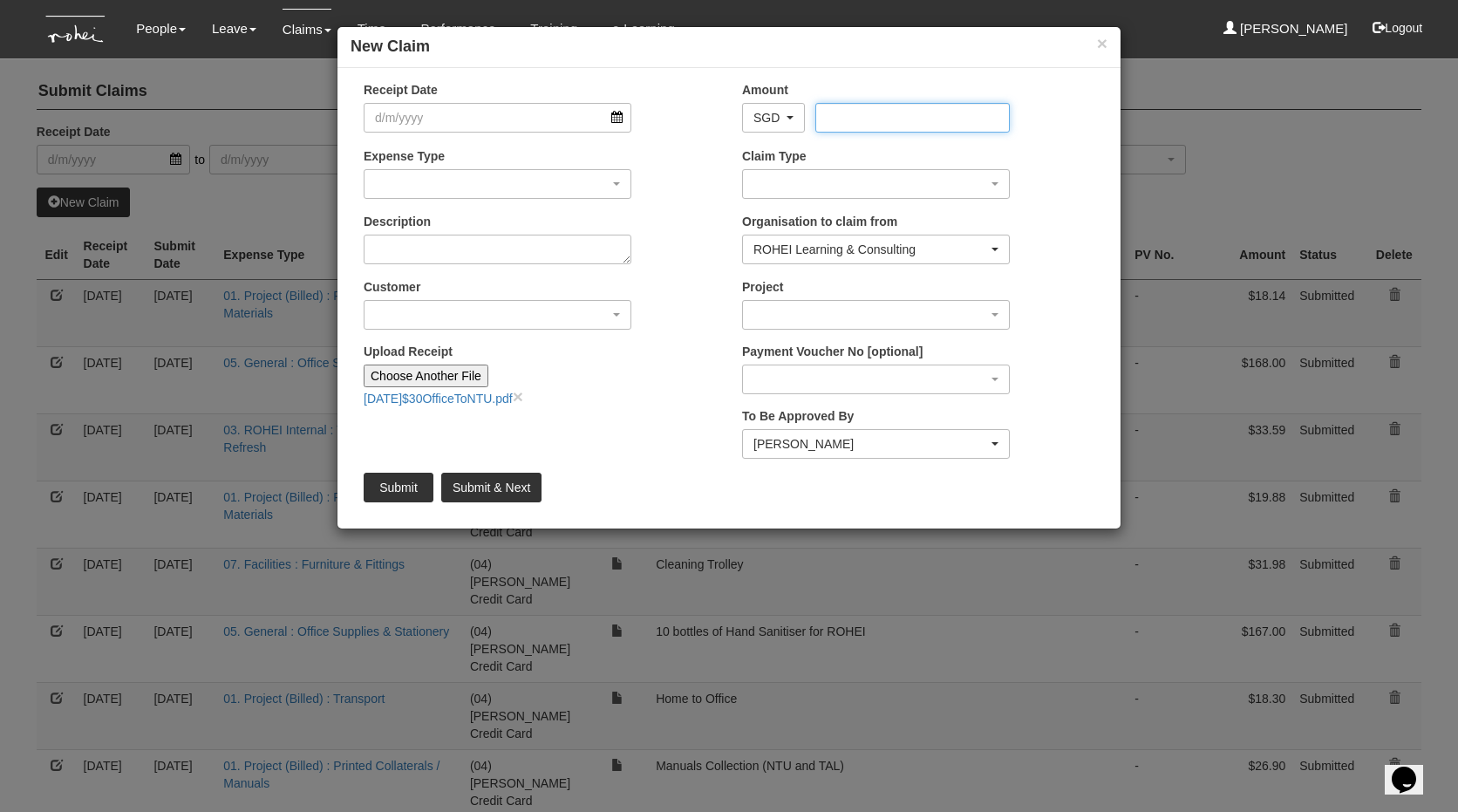
click at [866, 118] on input "Amount" at bounding box center [912, 118] width 194 height 30
type input "30"
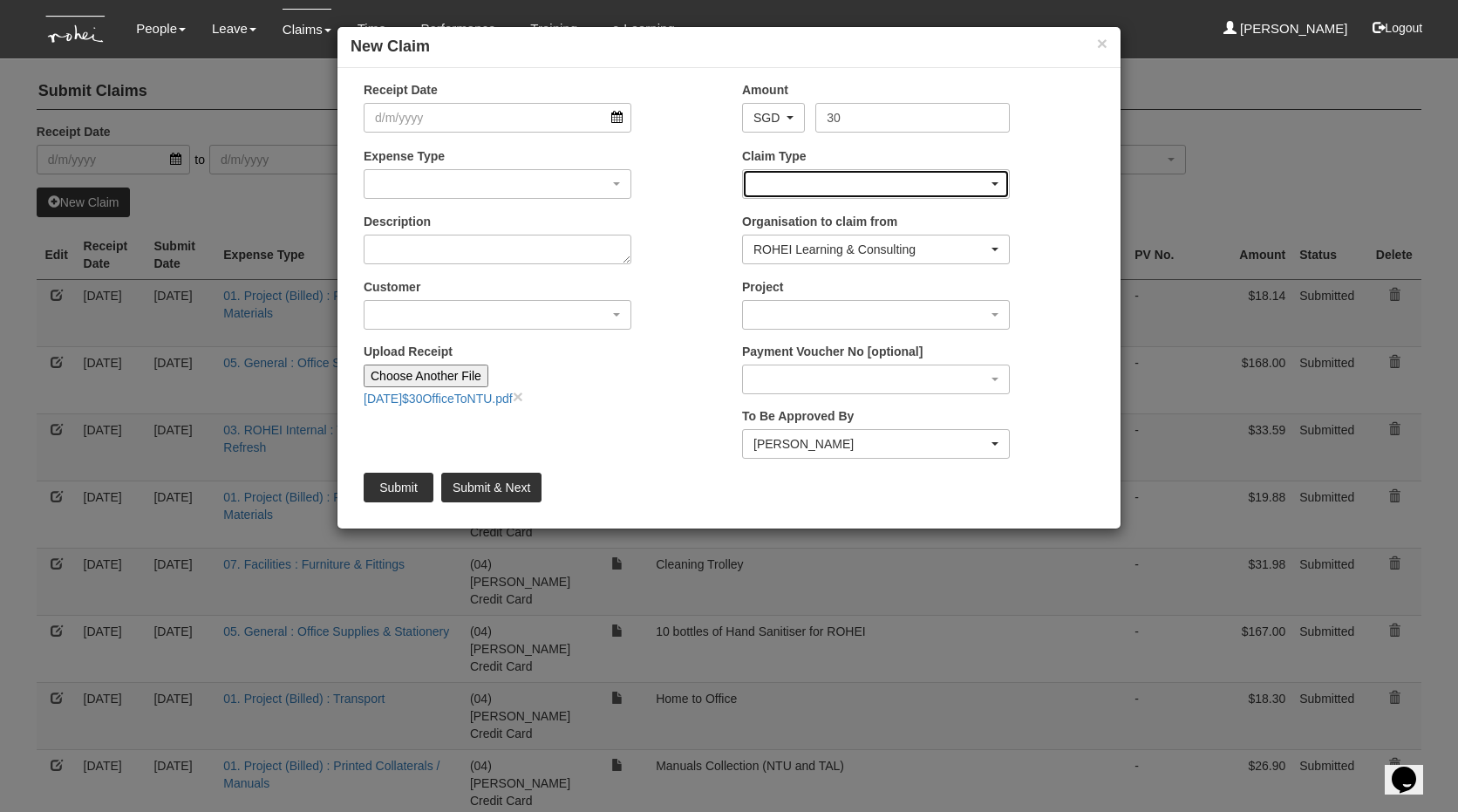
click at [800, 174] on div "button" at bounding box center [875, 184] width 266 height 28
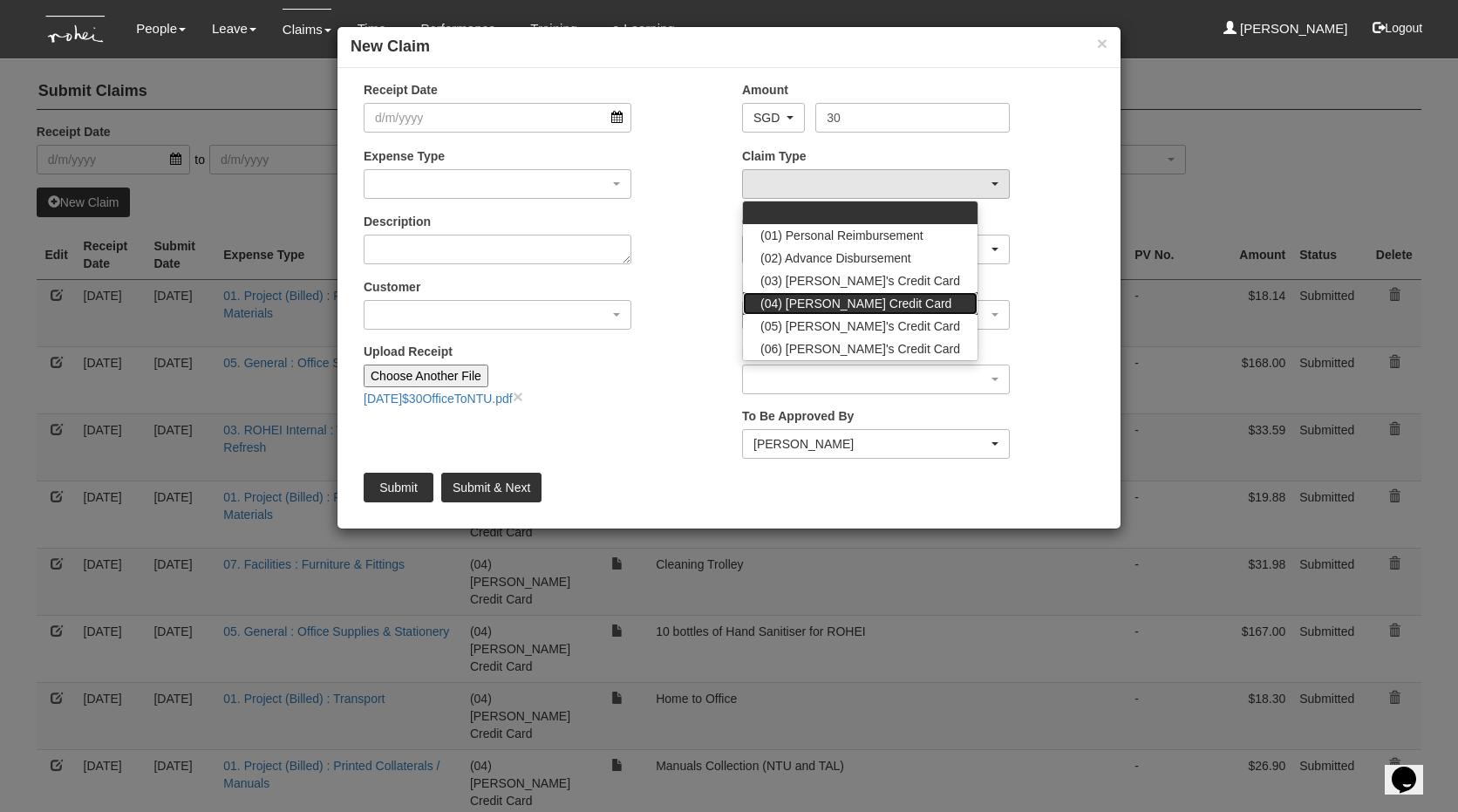
click at [813, 305] on span "(04) [PERSON_NAME] Credit Card" at bounding box center [856, 303] width 191 height 18
select select "16"
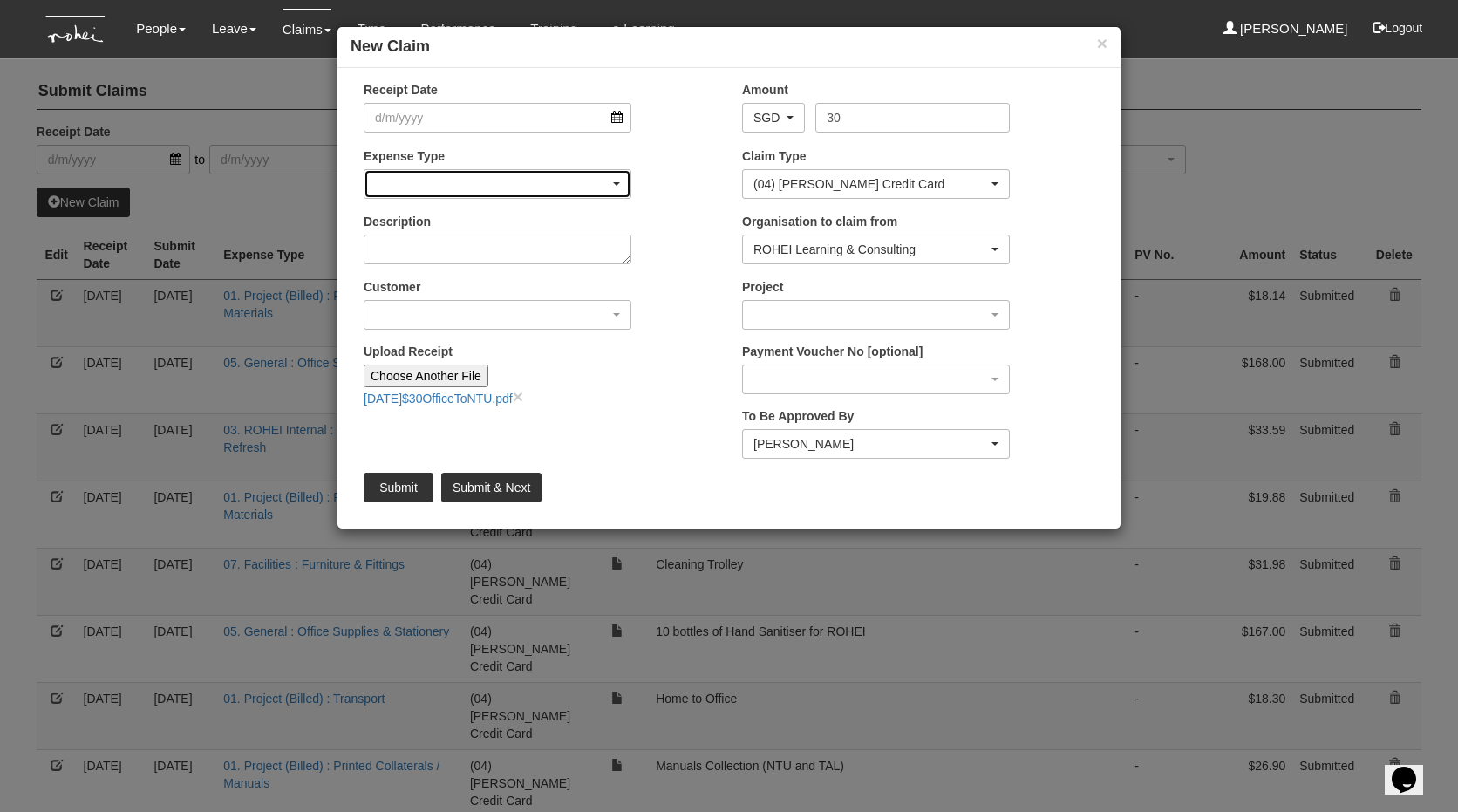
click at [456, 182] on div "button" at bounding box center [497, 184] width 266 height 28
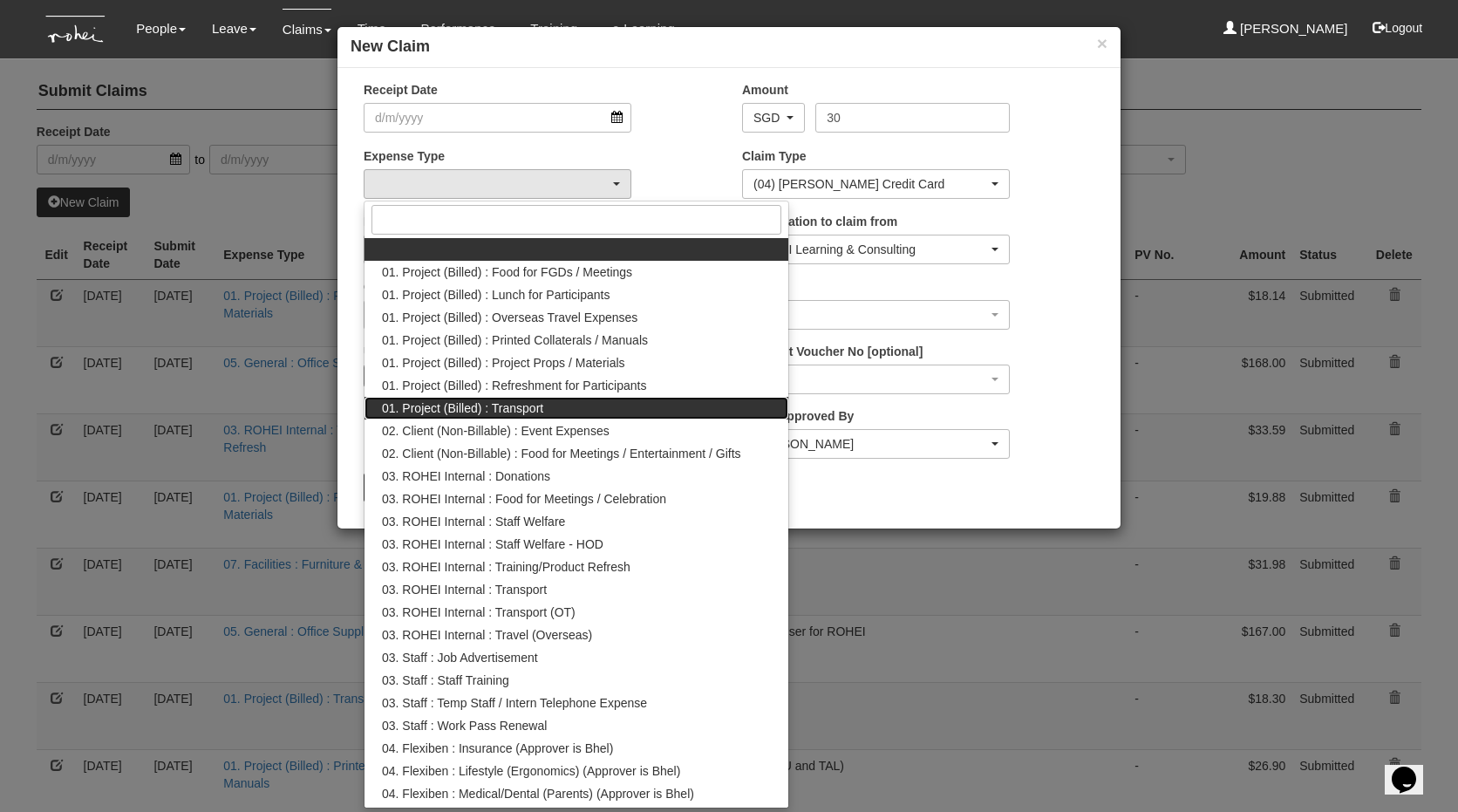
click at [465, 405] on span "01. Project (Billed) : Transport" at bounding box center [462, 407] width 161 height 18
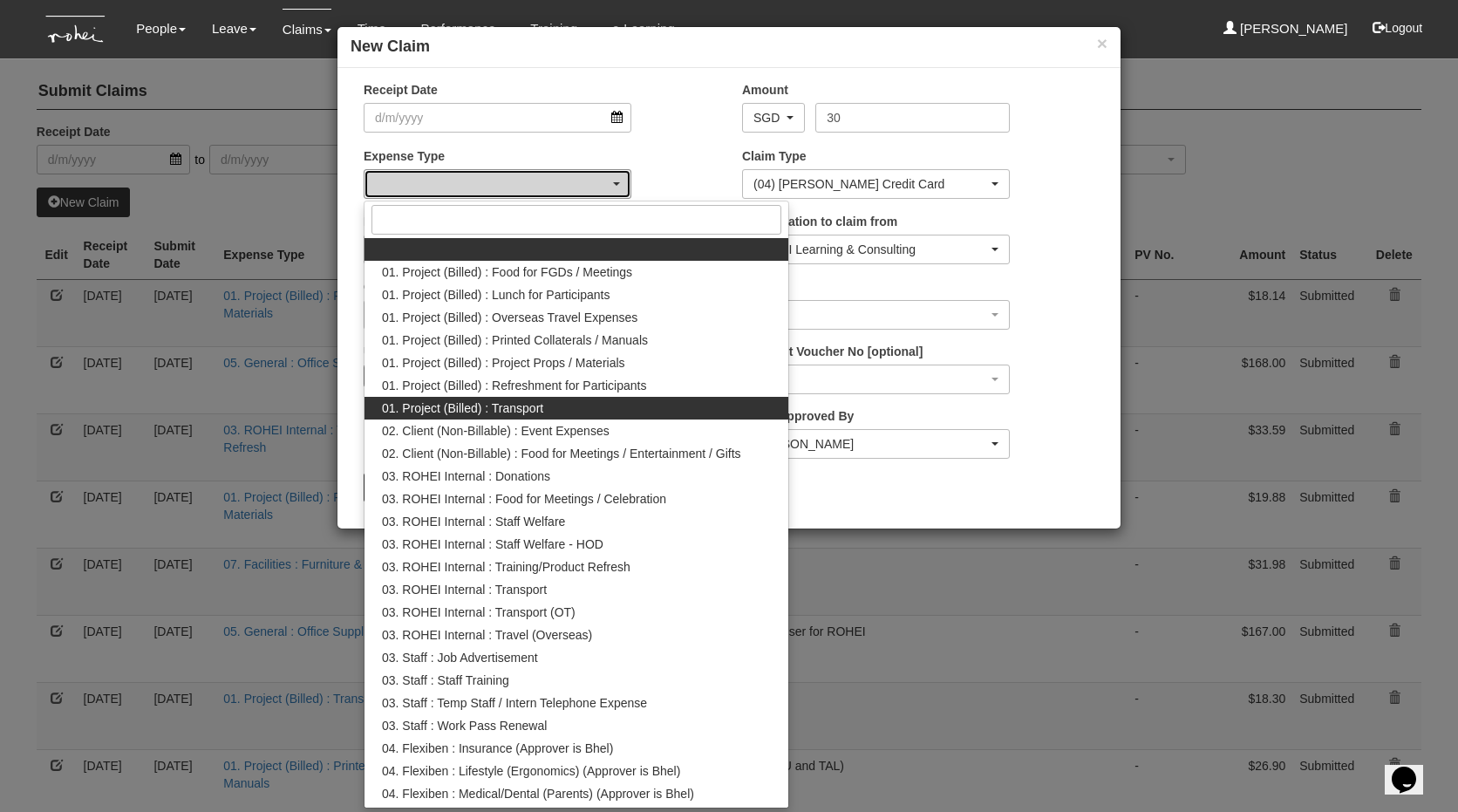
select select "135"
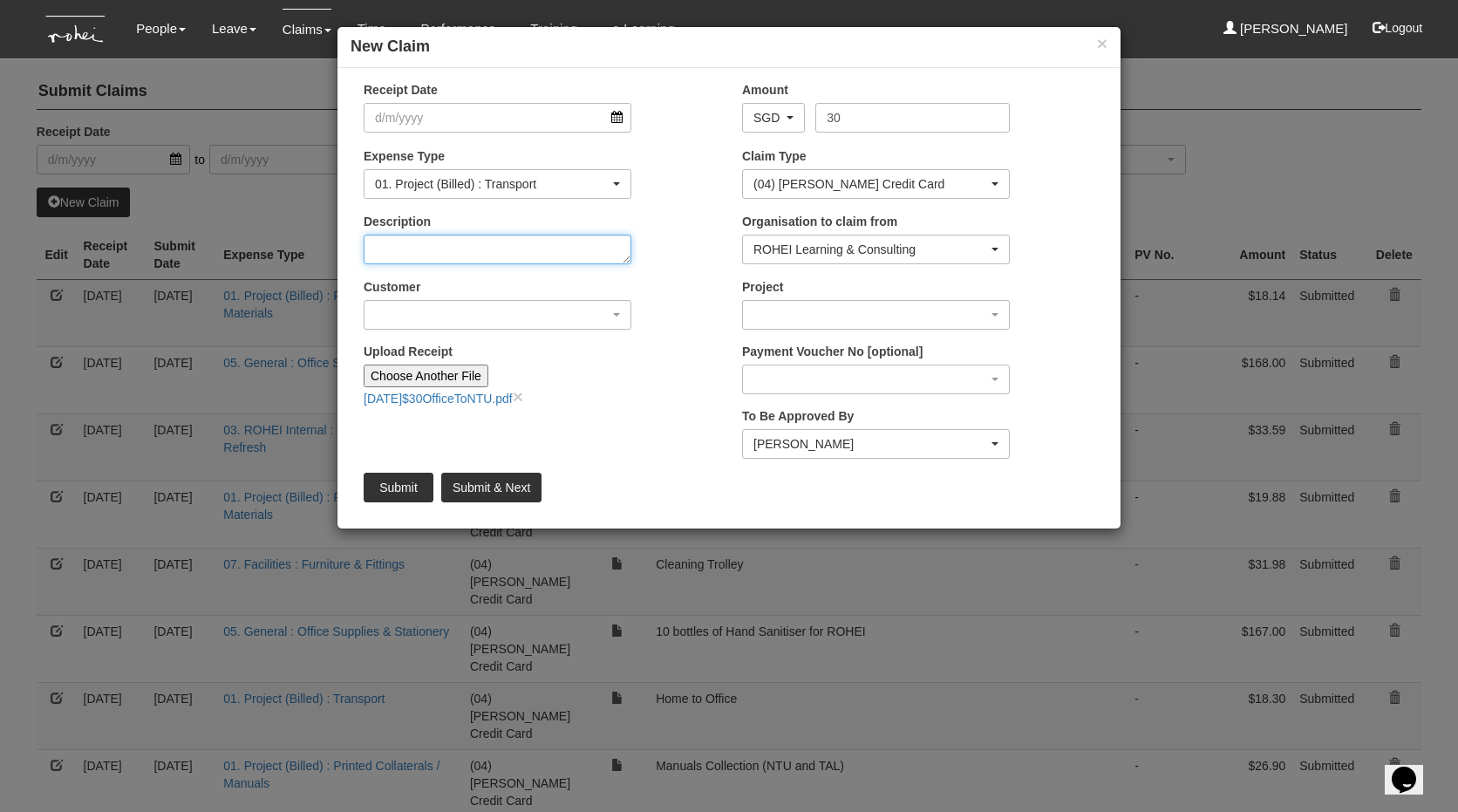
click at [440, 236] on textarea "Description" at bounding box center [497, 249] width 267 height 30
type textarea "Office to [GEOGRAPHIC_DATA]"
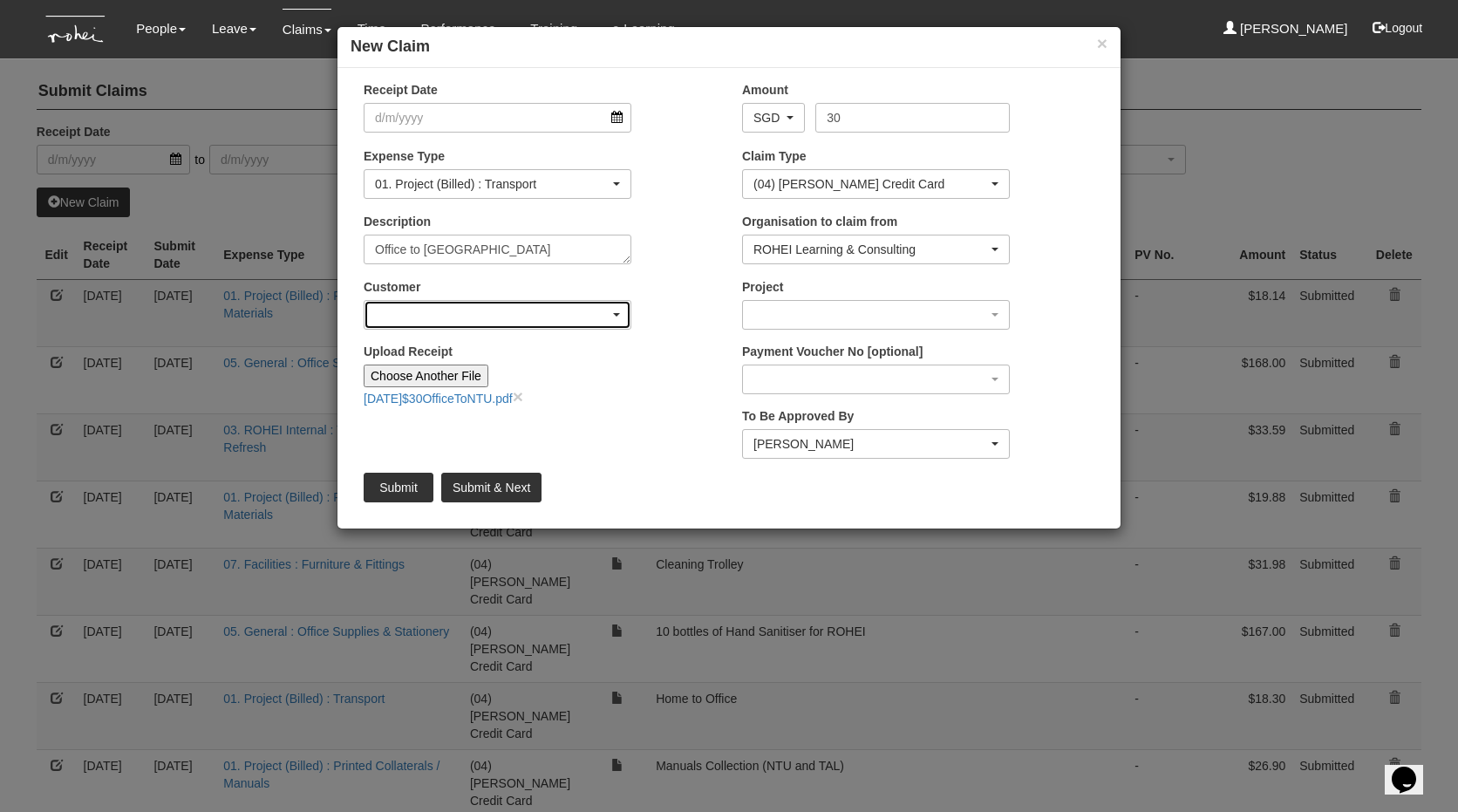
click at [438, 314] on div "button" at bounding box center [497, 315] width 266 height 28
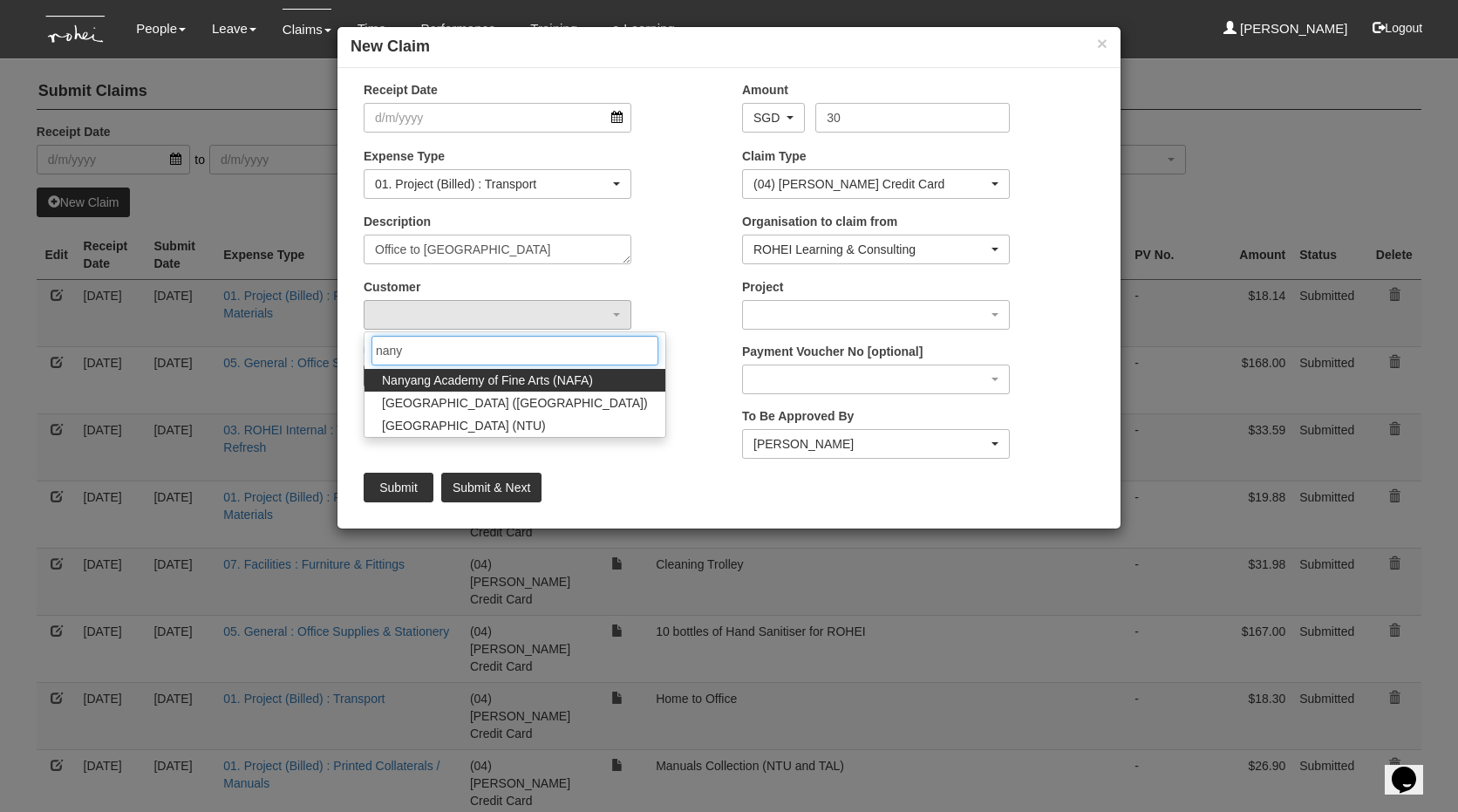
type input "nanya"
click at [500, 420] on span "[GEOGRAPHIC_DATA] (NTU)" at bounding box center [464, 425] width 164 height 18
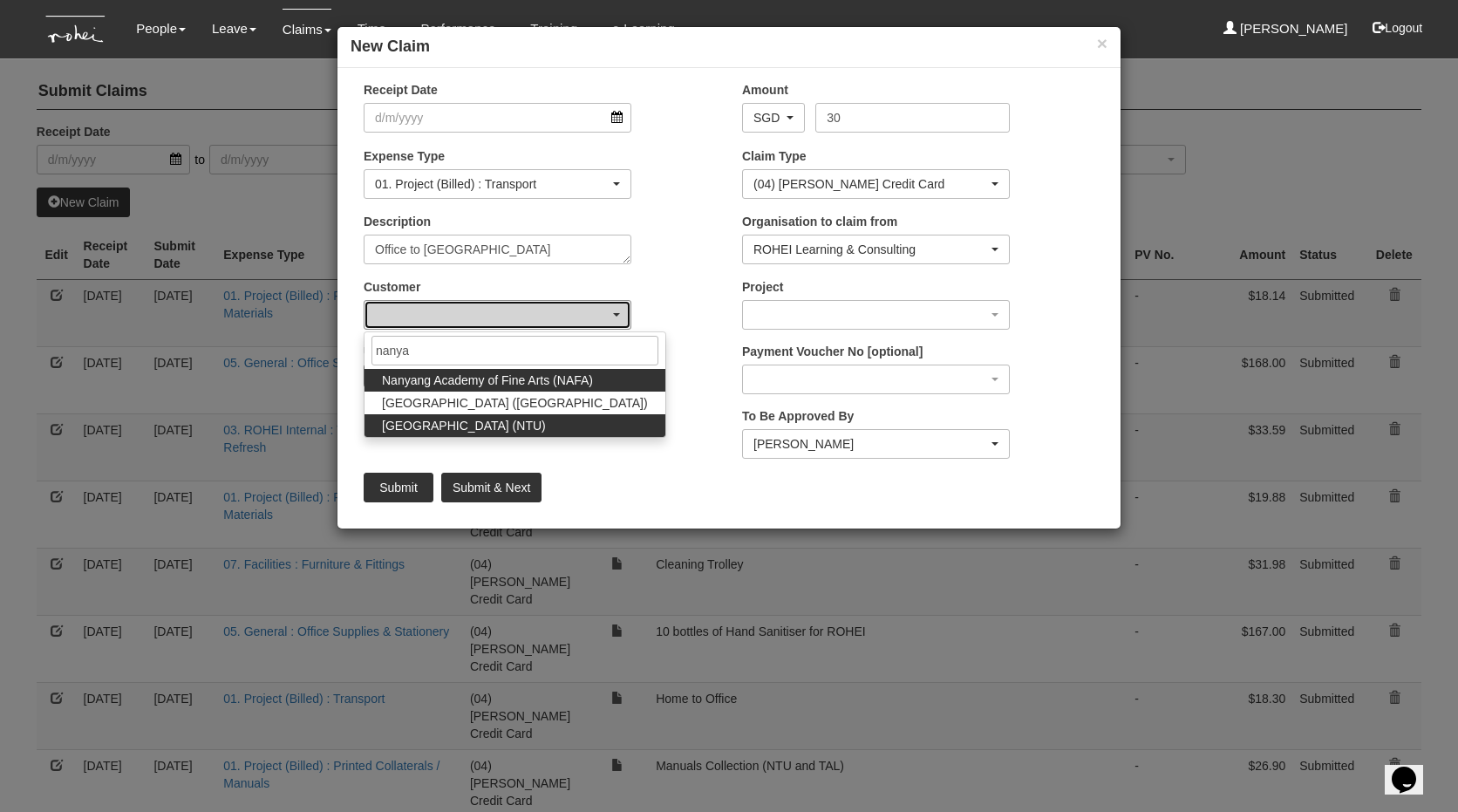
select select "59"
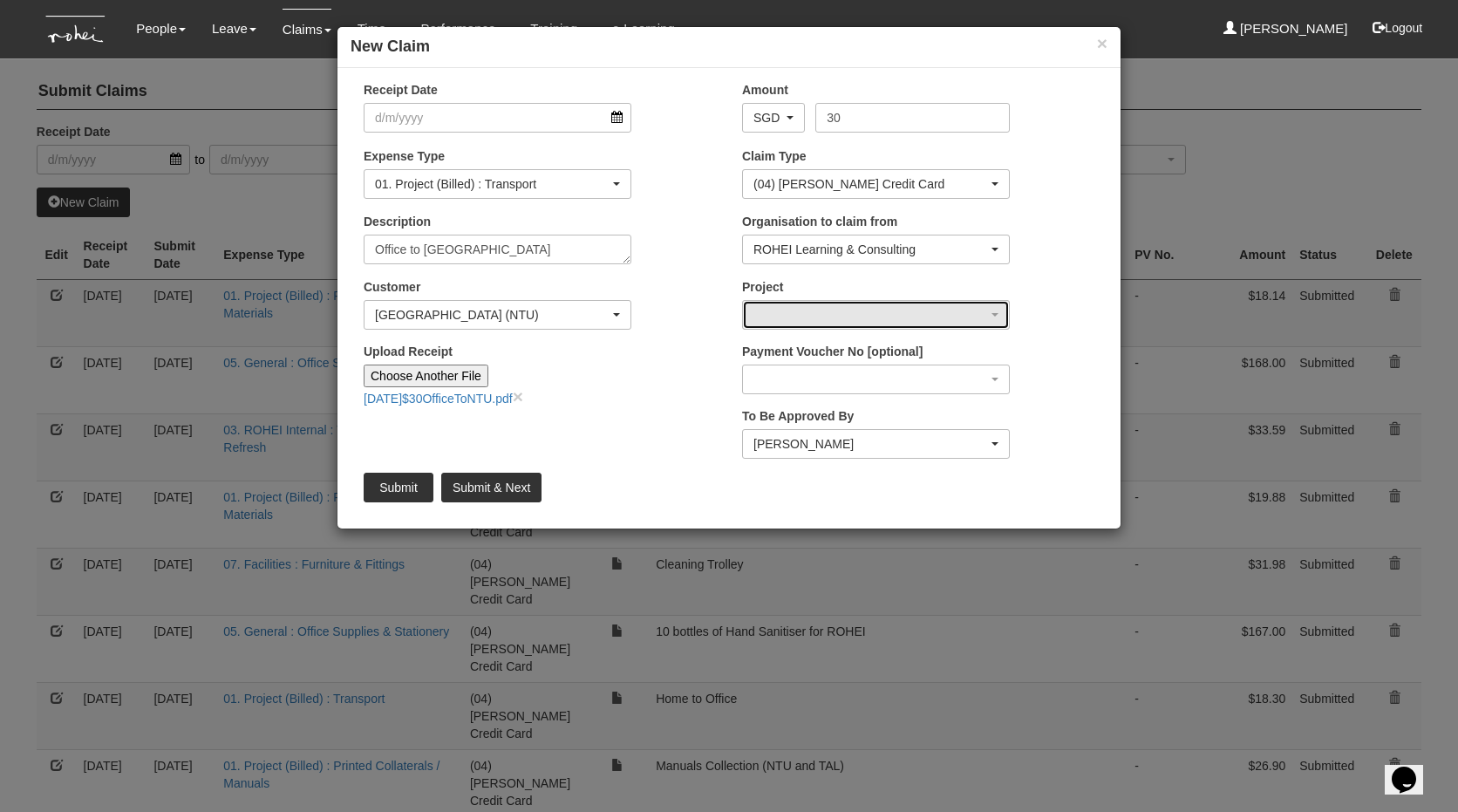
click at [828, 325] on div "button" at bounding box center [875, 315] width 266 height 28
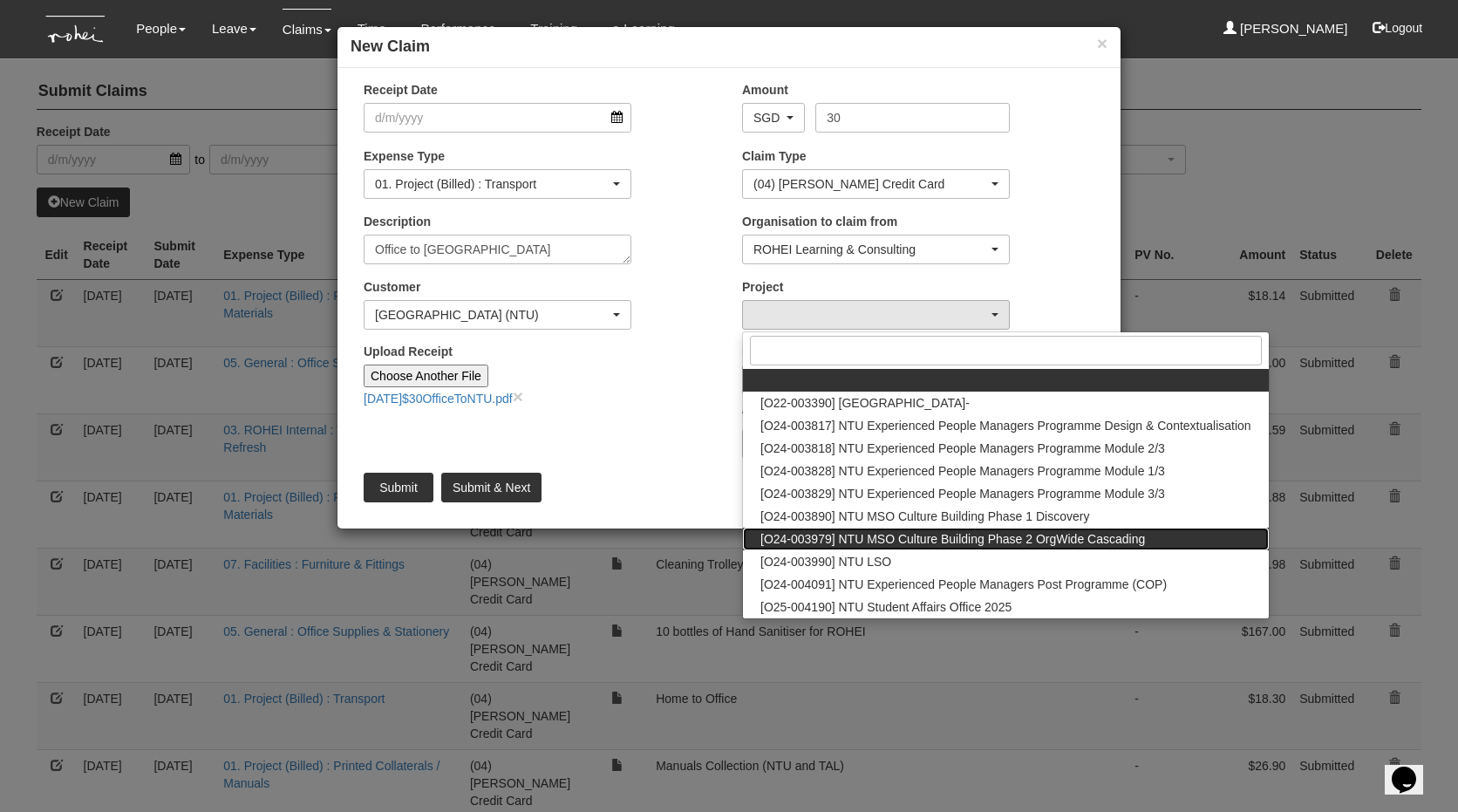
click at [835, 529] on link "[O24-003979] NTU MSO Culture Building Phase 2 OrgWide Cascading" at bounding box center [1005, 539] width 526 height 23
select select "2613"
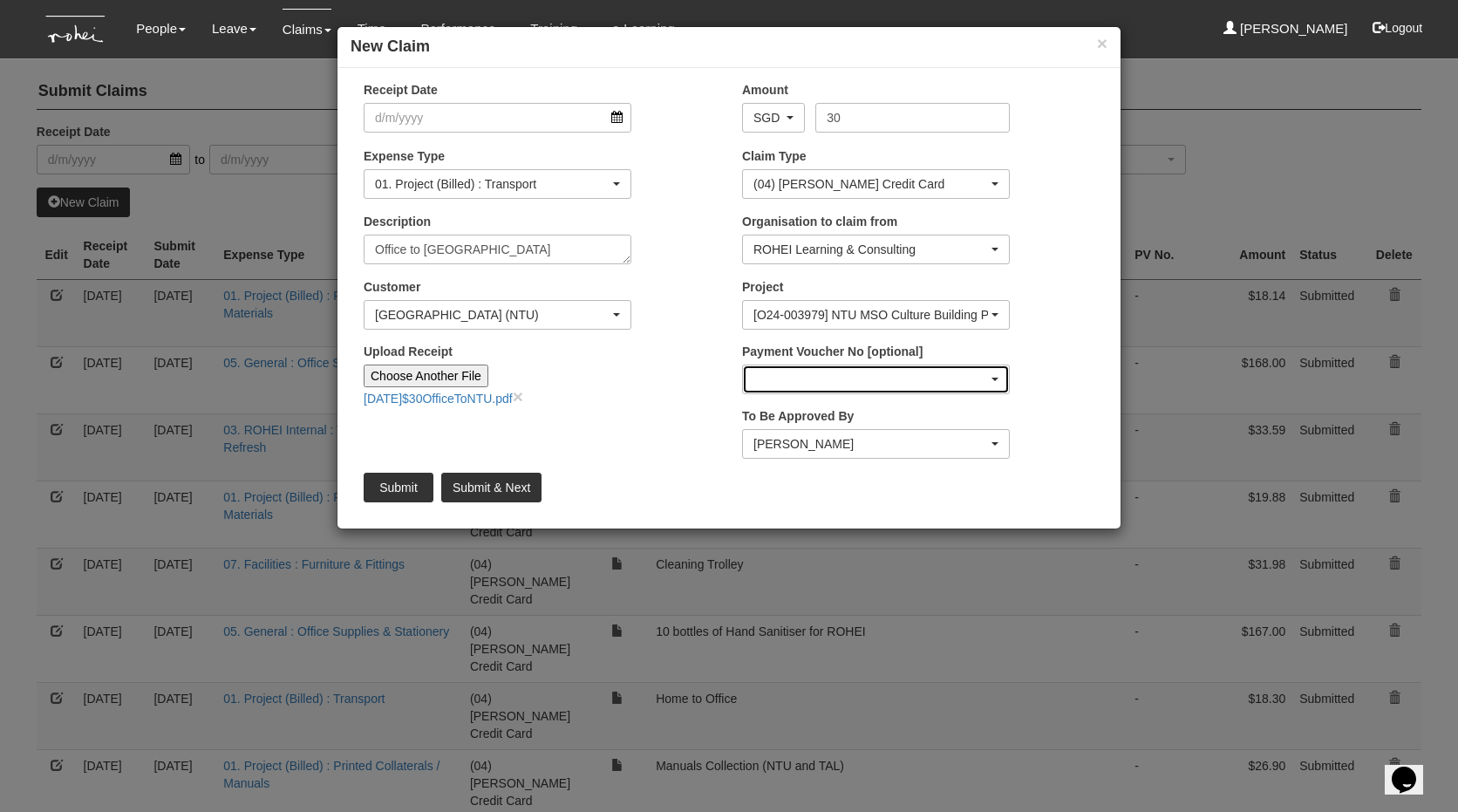
click at [800, 387] on div "button" at bounding box center [875, 379] width 266 height 28
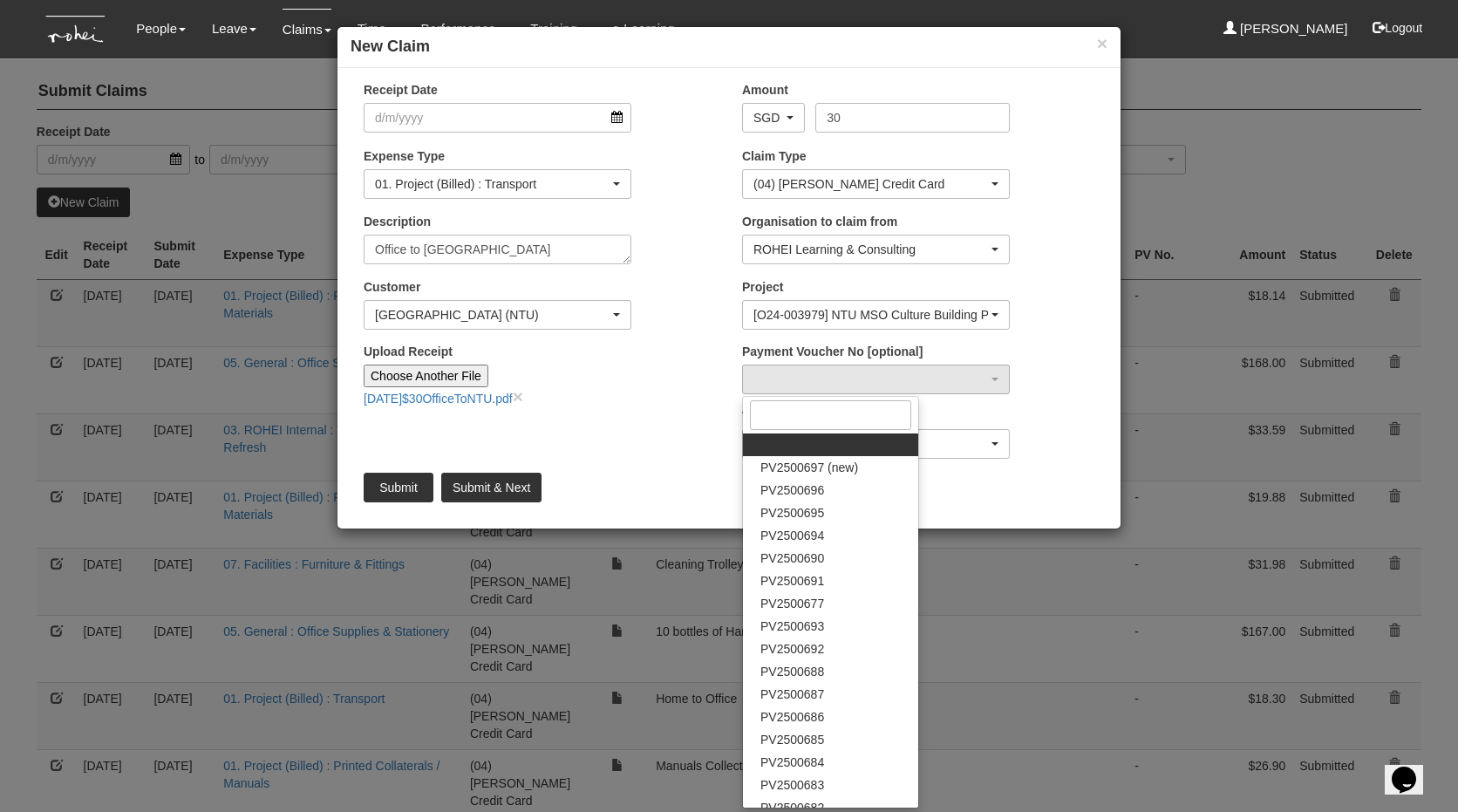
click at [638, 390] on div "Upload Receipt Choose Another File Aug4$30OfficeToNTU.pdf ×" at bounding box center [497, 374] width 294 height 65
select select "50"
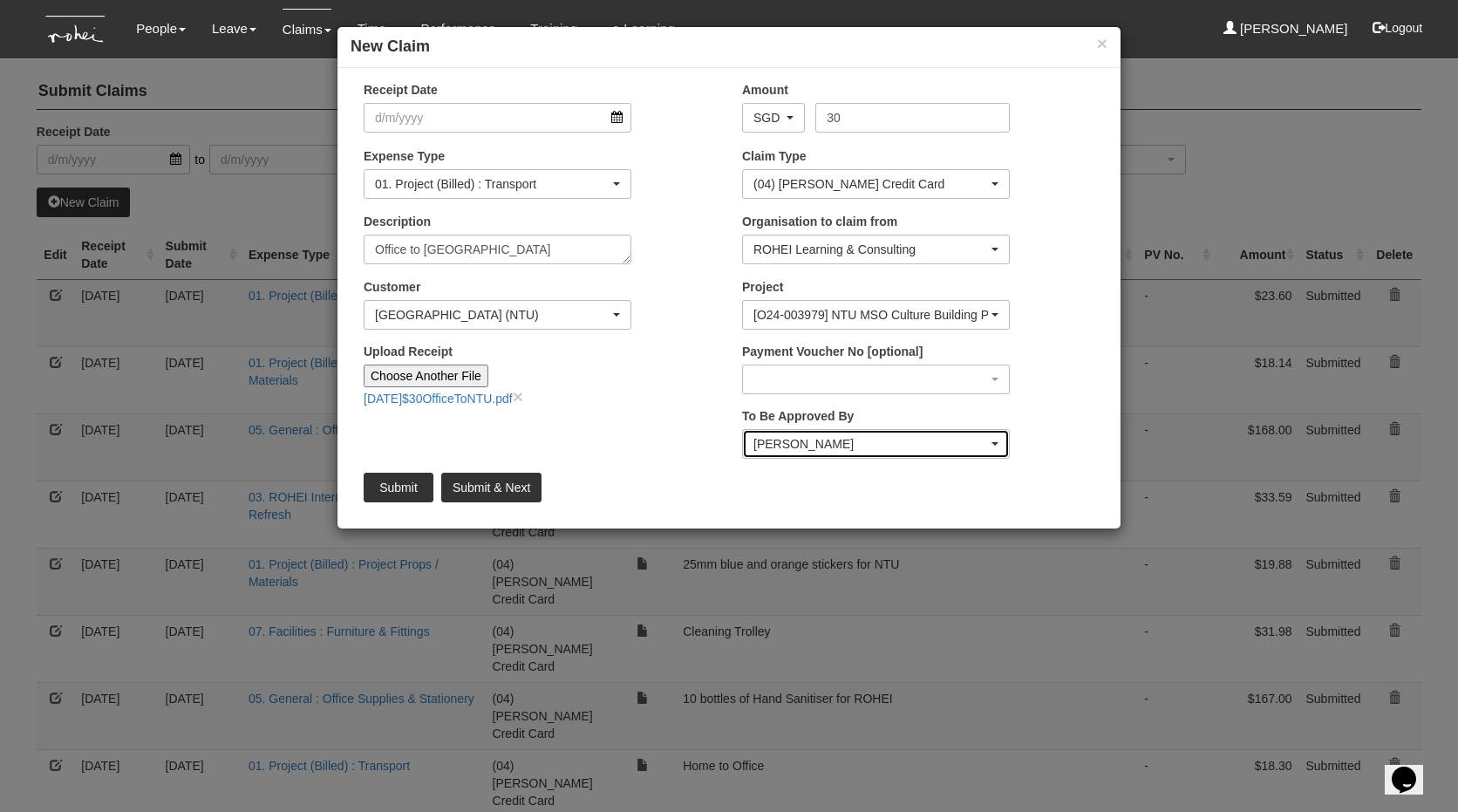
click at [834, 439] on div "[PERSON_NAME]" at bounding box center [871, 443] width 234 height 18
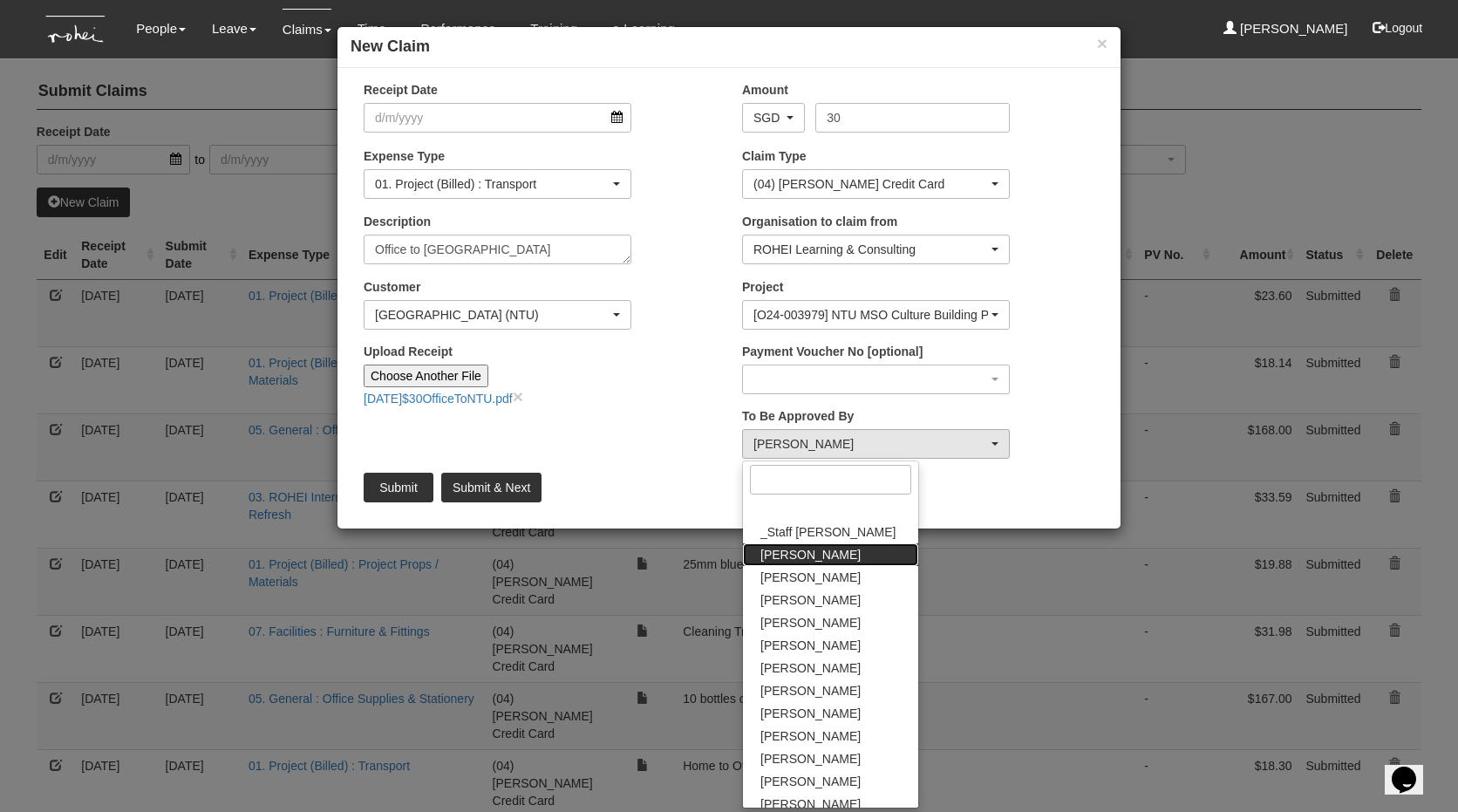
click at [809, 560] on link "[PERSON_NAME]" at bounding box center [830, 554] width 175 height 23
select select "bab5243c-beed-41fc-b362-49a7e6e66dc1"
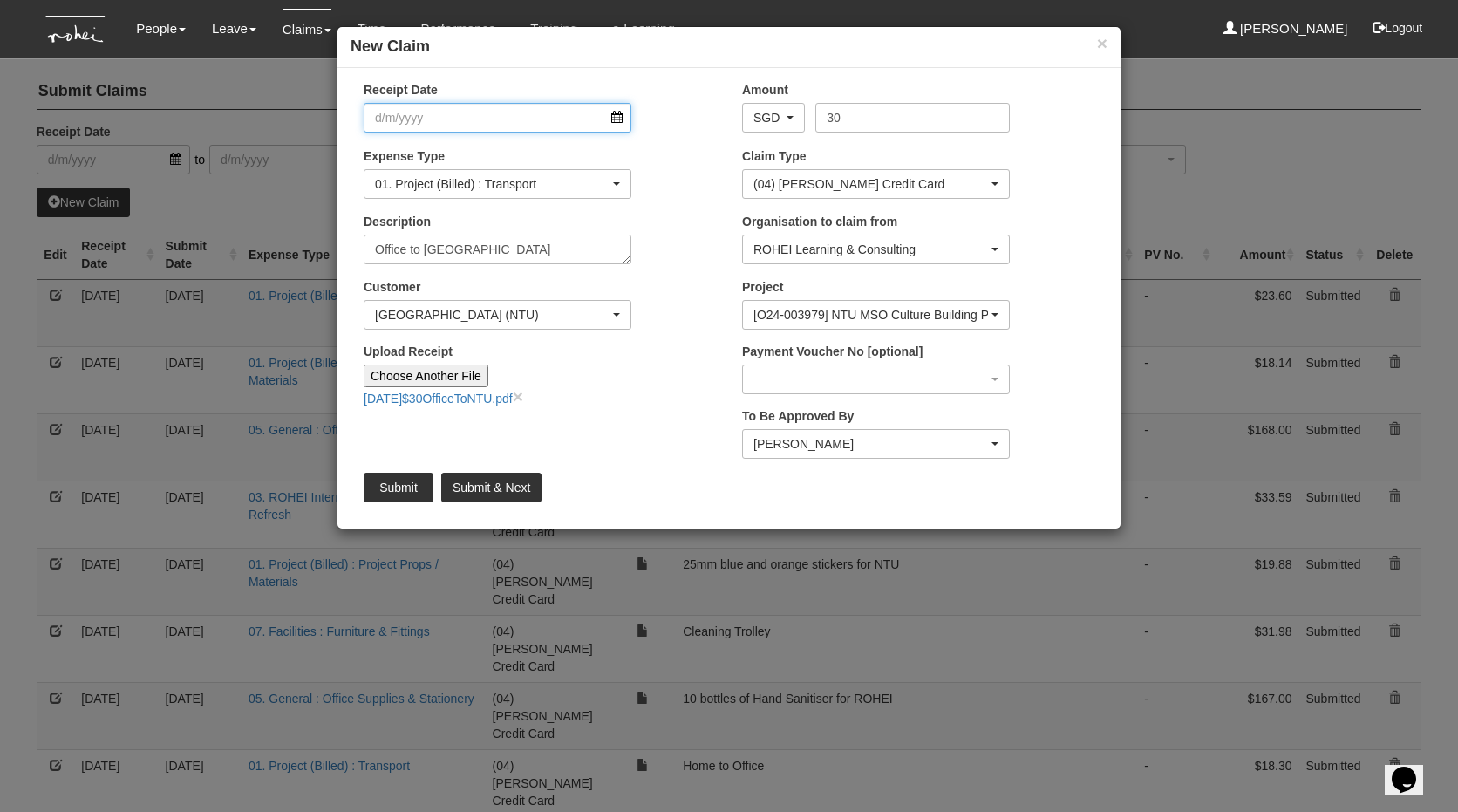
click at [512, 120] on input "Receipt Date" at bounding box center [497, 118] width 267 height 30
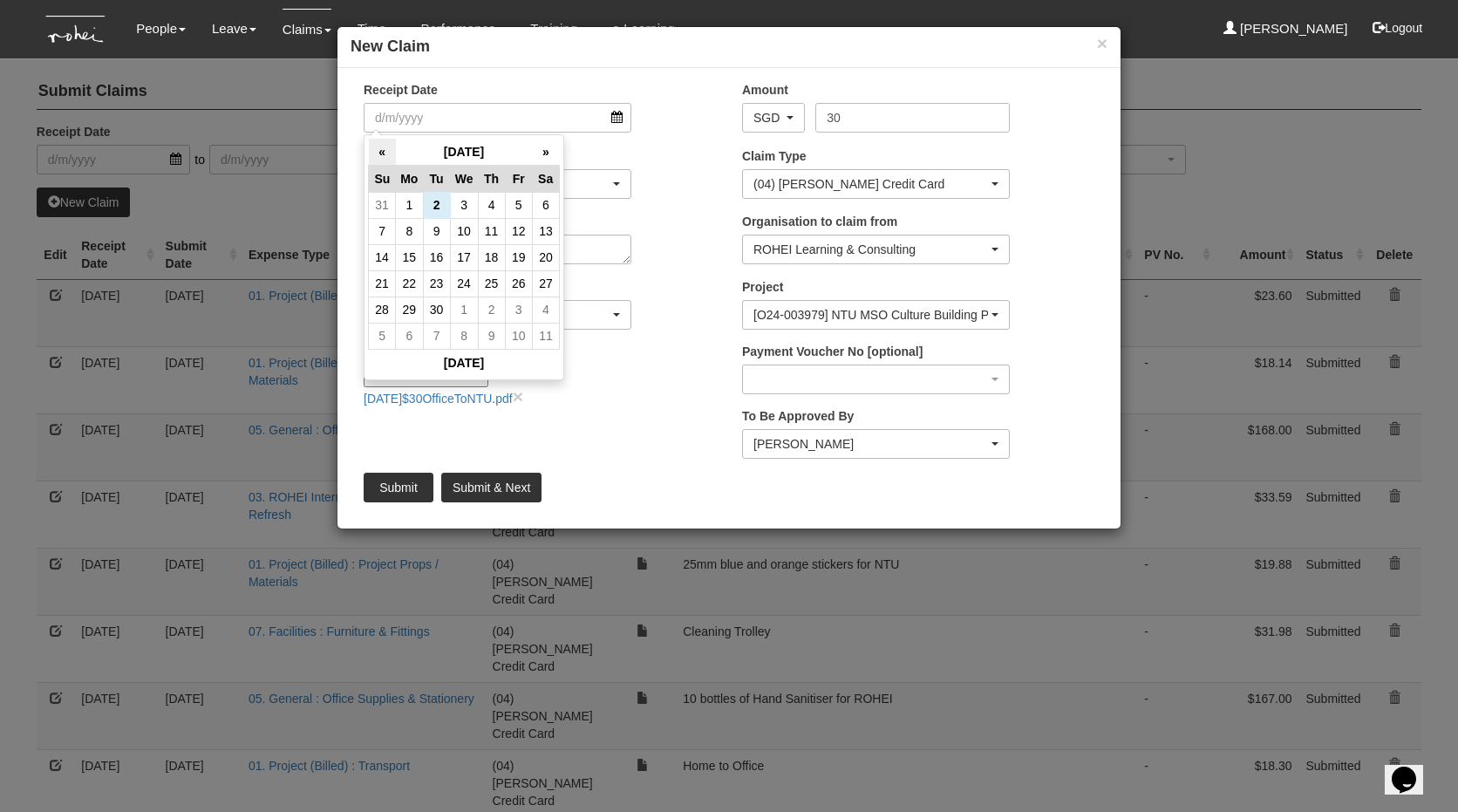
click at [386, 153] on th "«" at bounding box center [382, 151] width 27 height 27
click at [407, 232] on td "4" at bounding box center [409, 231] width 27 height 26
type input "[DATE]"
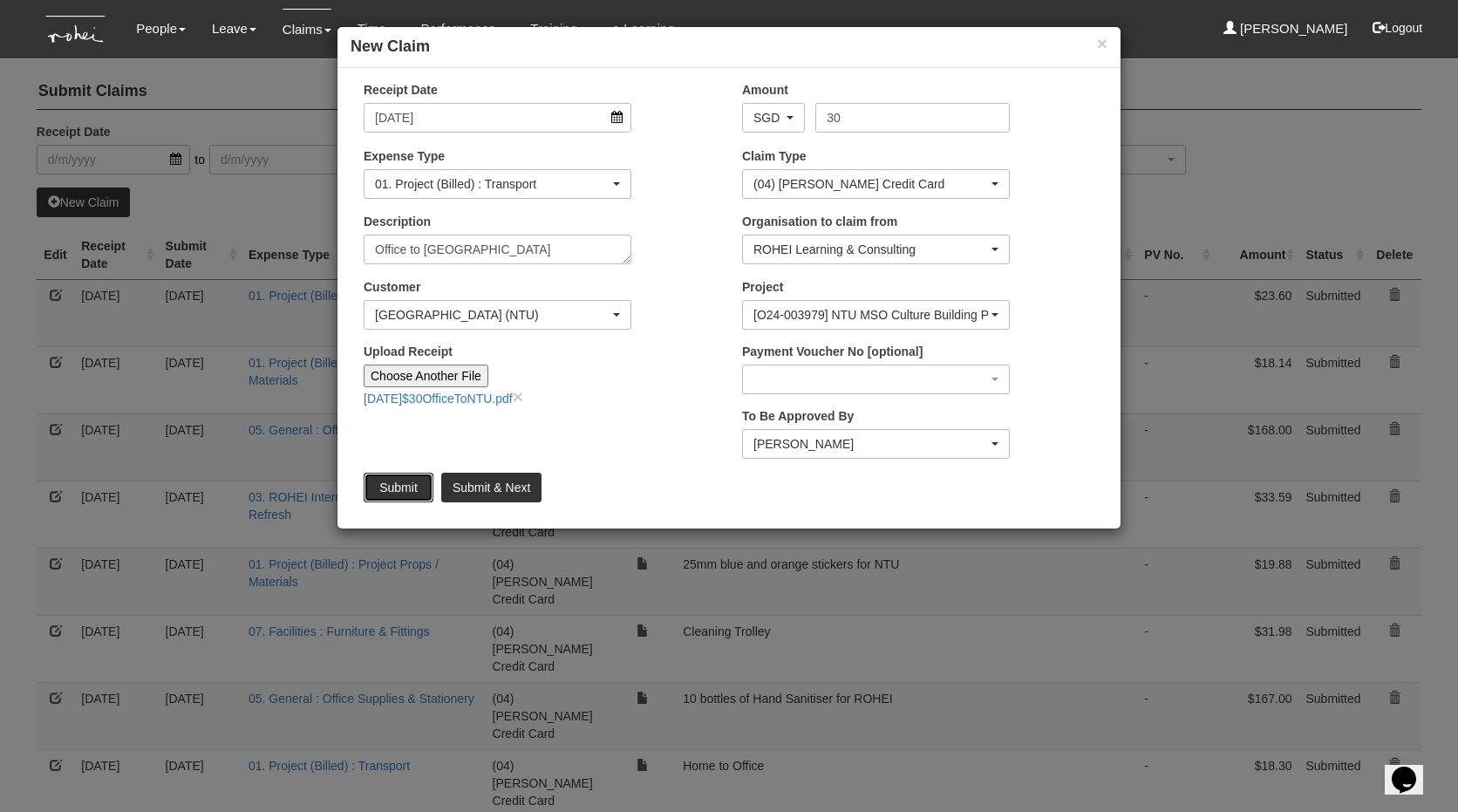
click at [414, 481] on input "Submit" at bounding box center [398, 487] width 70 height 30
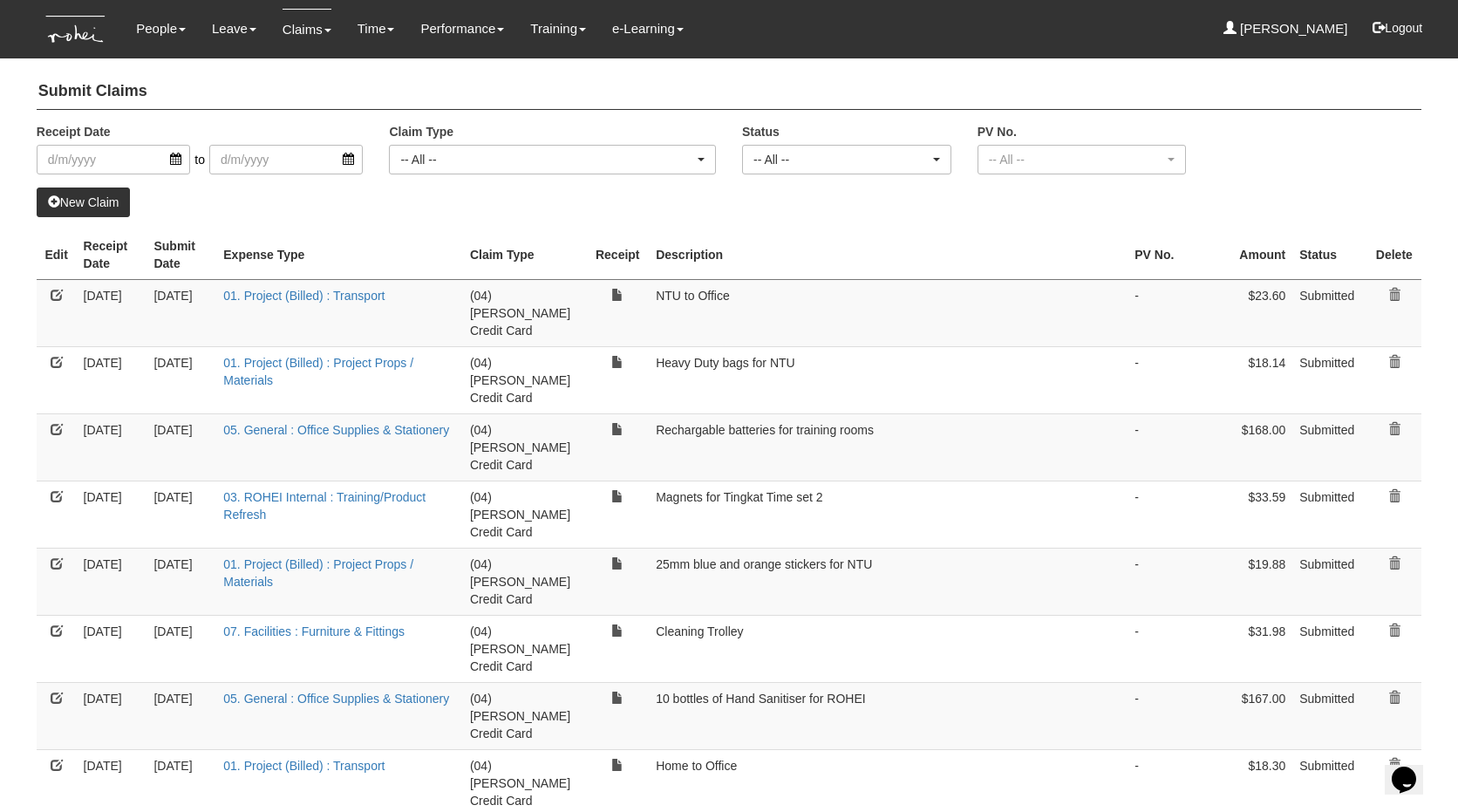
click at [127, 201] on link "New Claim" at bounding box center [84, 202] width 94 height 30
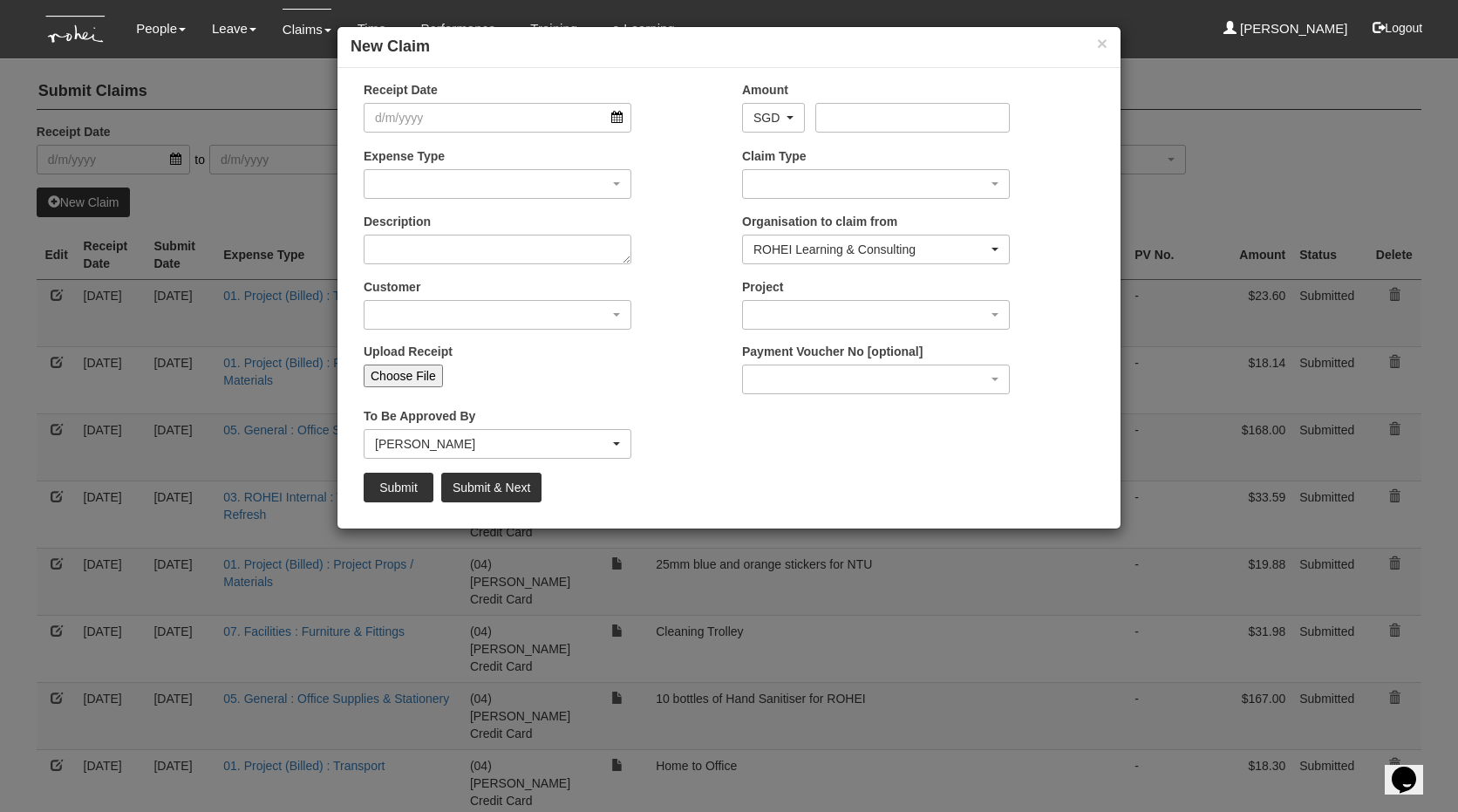
click at [423, 390] on div "Upload Receipt Choose File" at bounding box center [539, 371] width 378 height 57
click at [418, 372] on input "Choose File" at bounding box center [403, 375] width 79 height 23
type input "C:\fakepath\Aug4SGD1590HomeToOffice.pdf"
type input "Choose Another File"
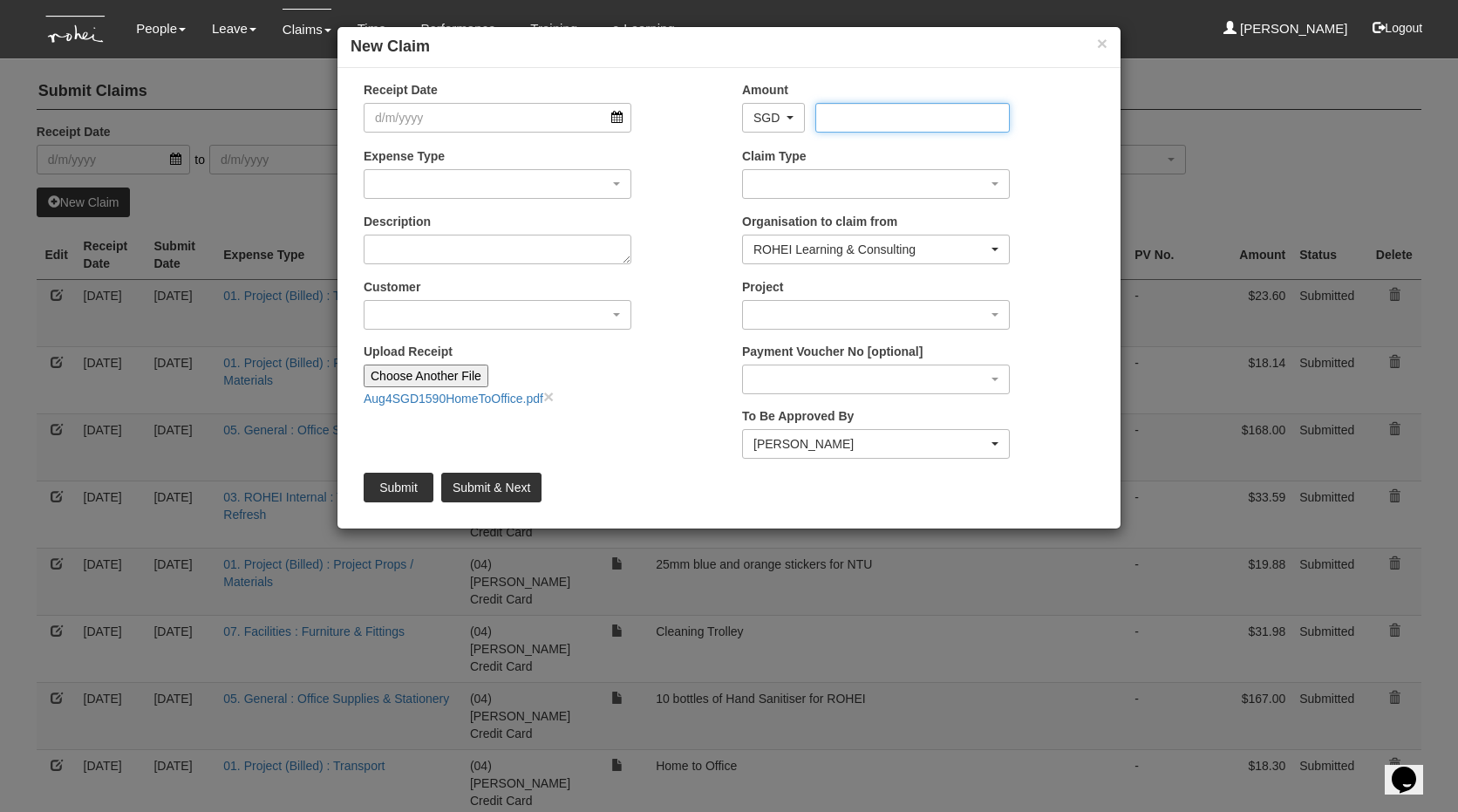
click at [869, 106] on input "Amount" at bounding box center [912, 118] width 194 height 30
type input "15.90"
select select "50"
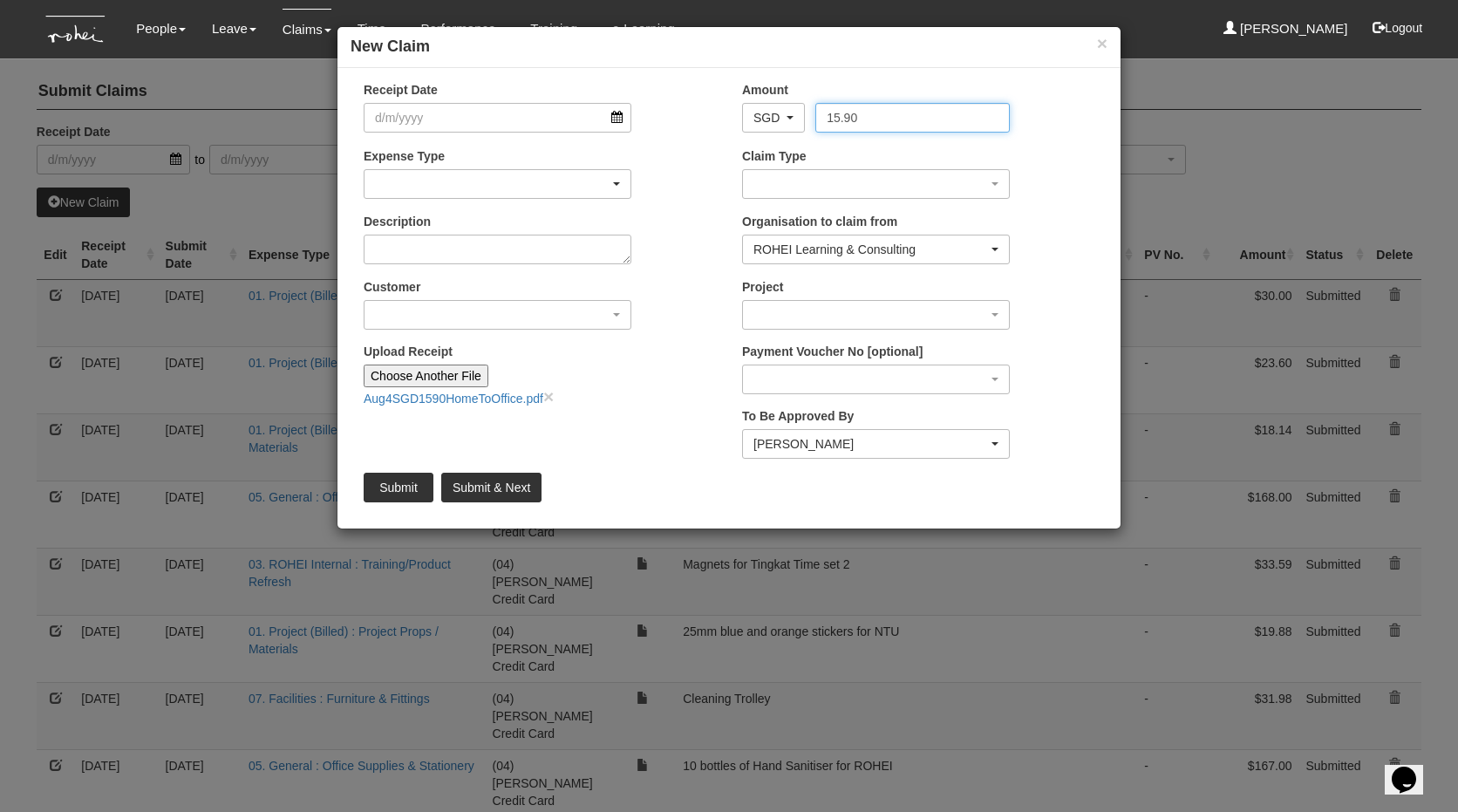
type input "15.90"
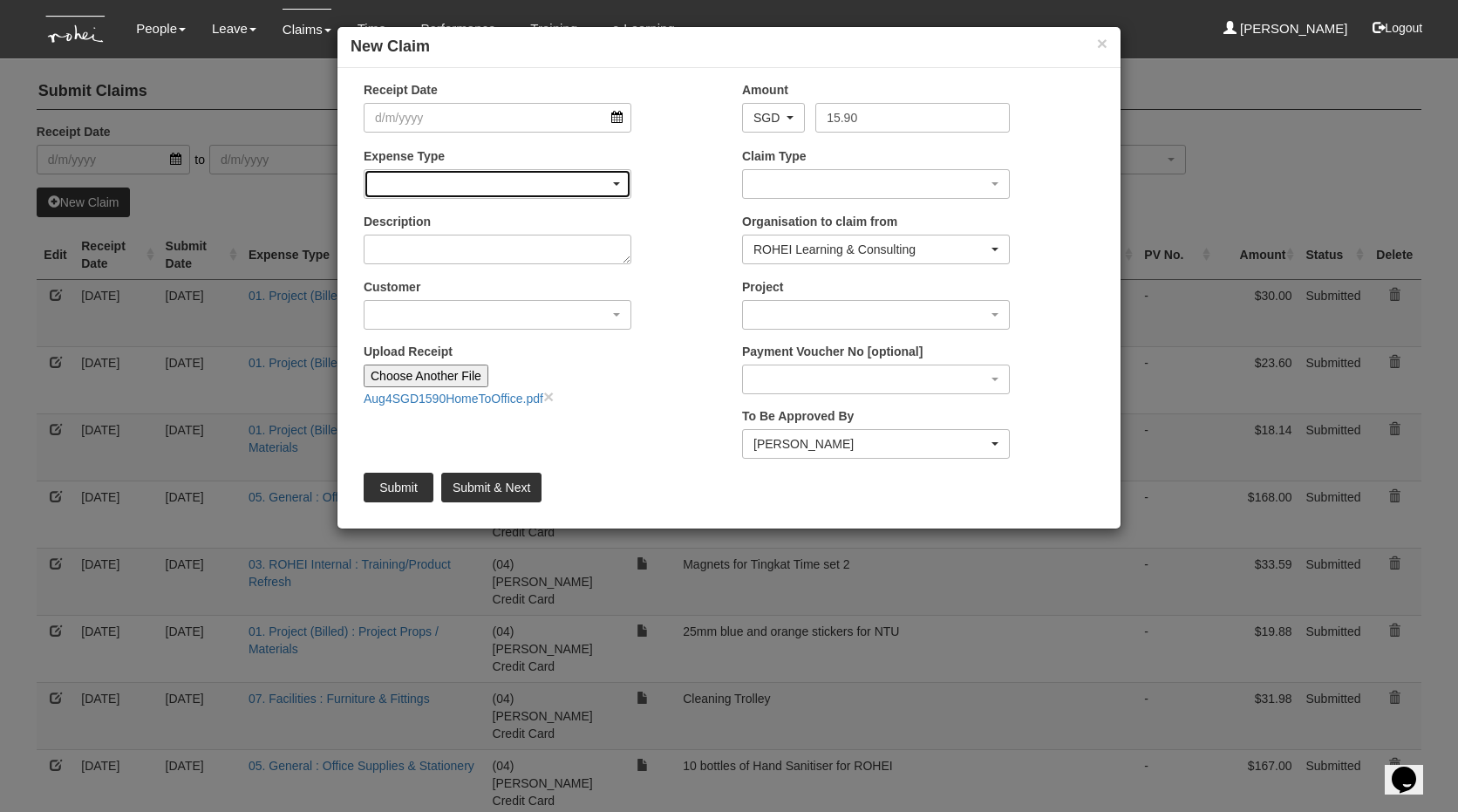
click at [418, 170] on div "button" at bounding box center [497, 184] width 266 height 28
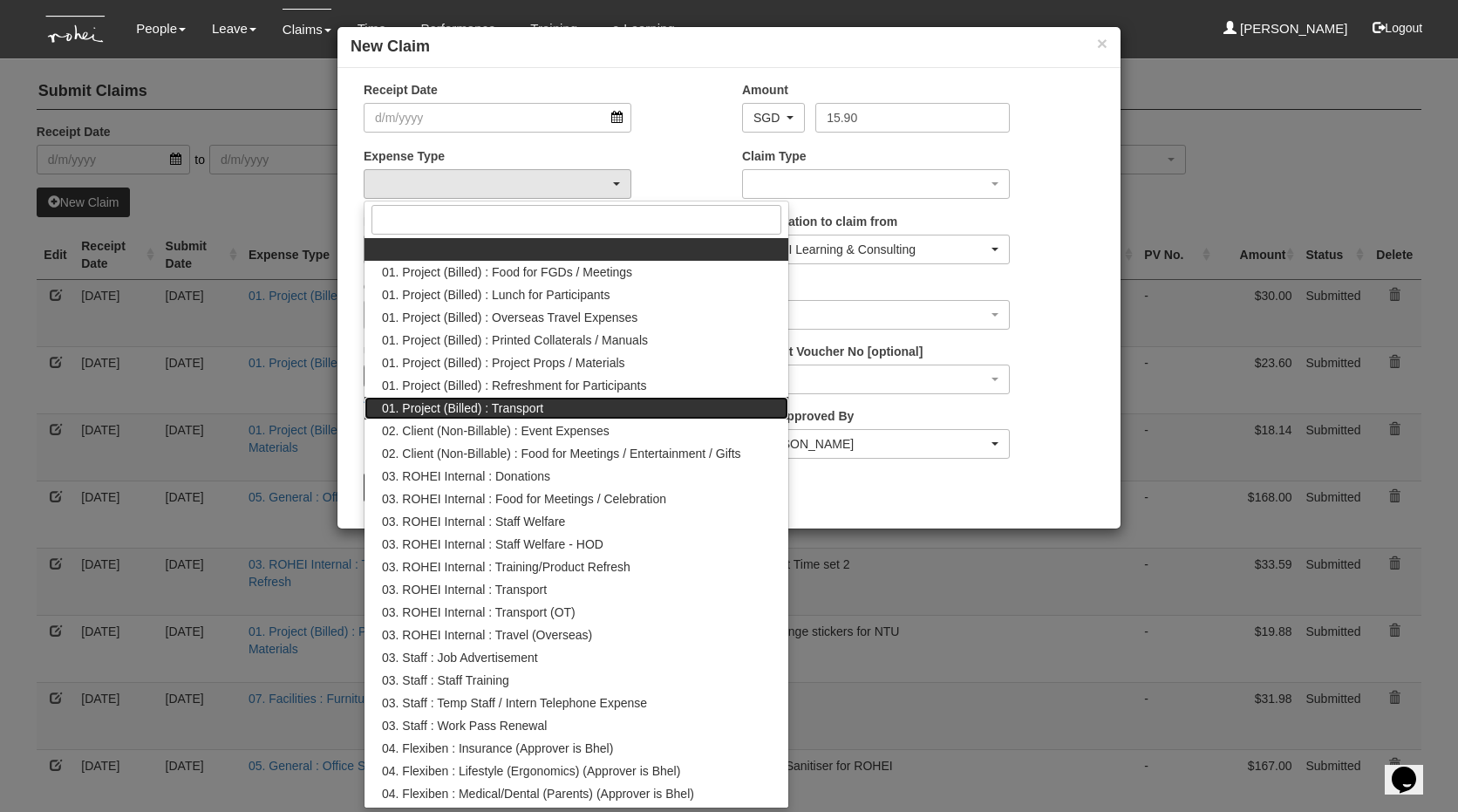
click at [432, 405] on span "01. Project (Billed) : Transport" at bounding box center [462, 407] width 161 height 18
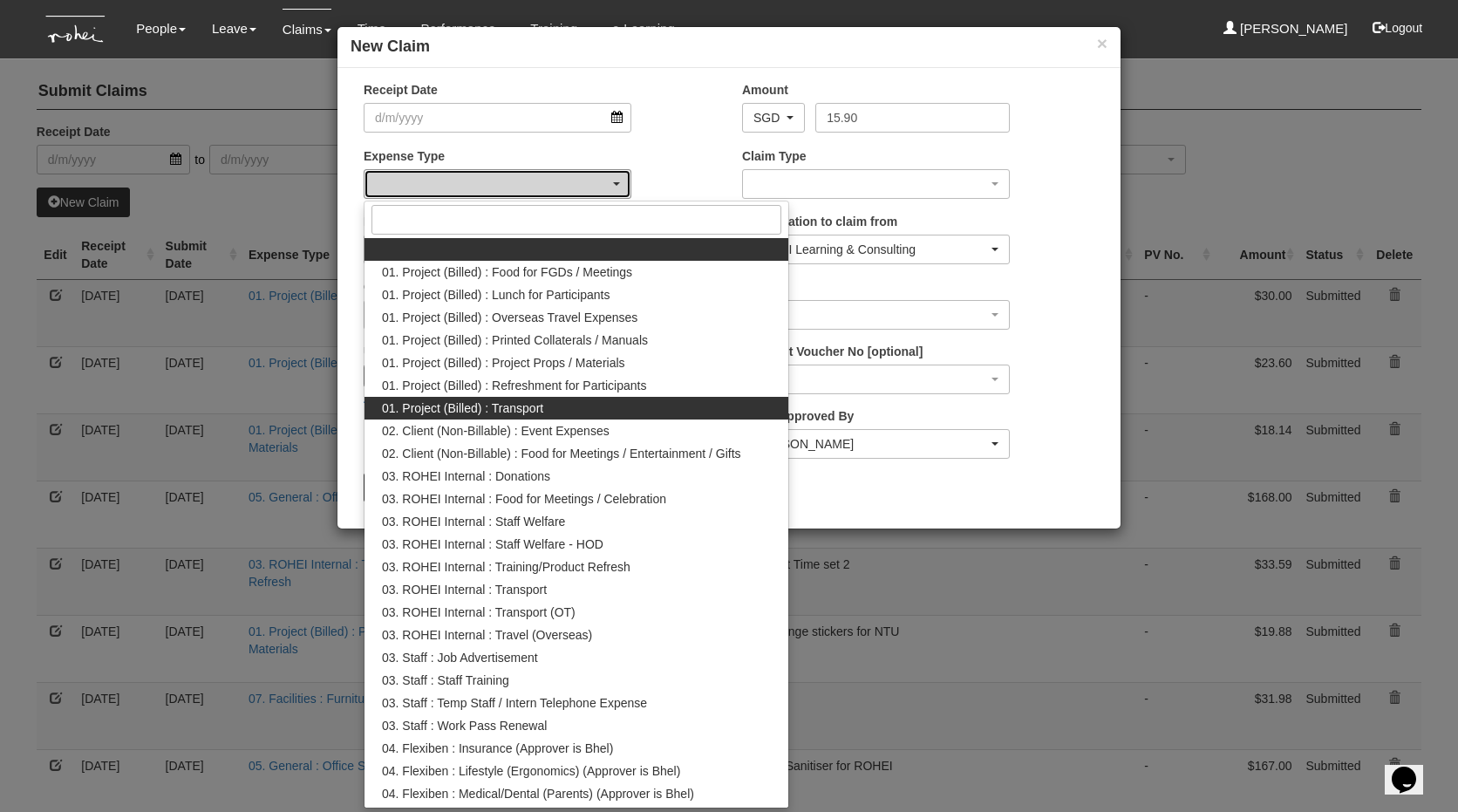
select select "135"
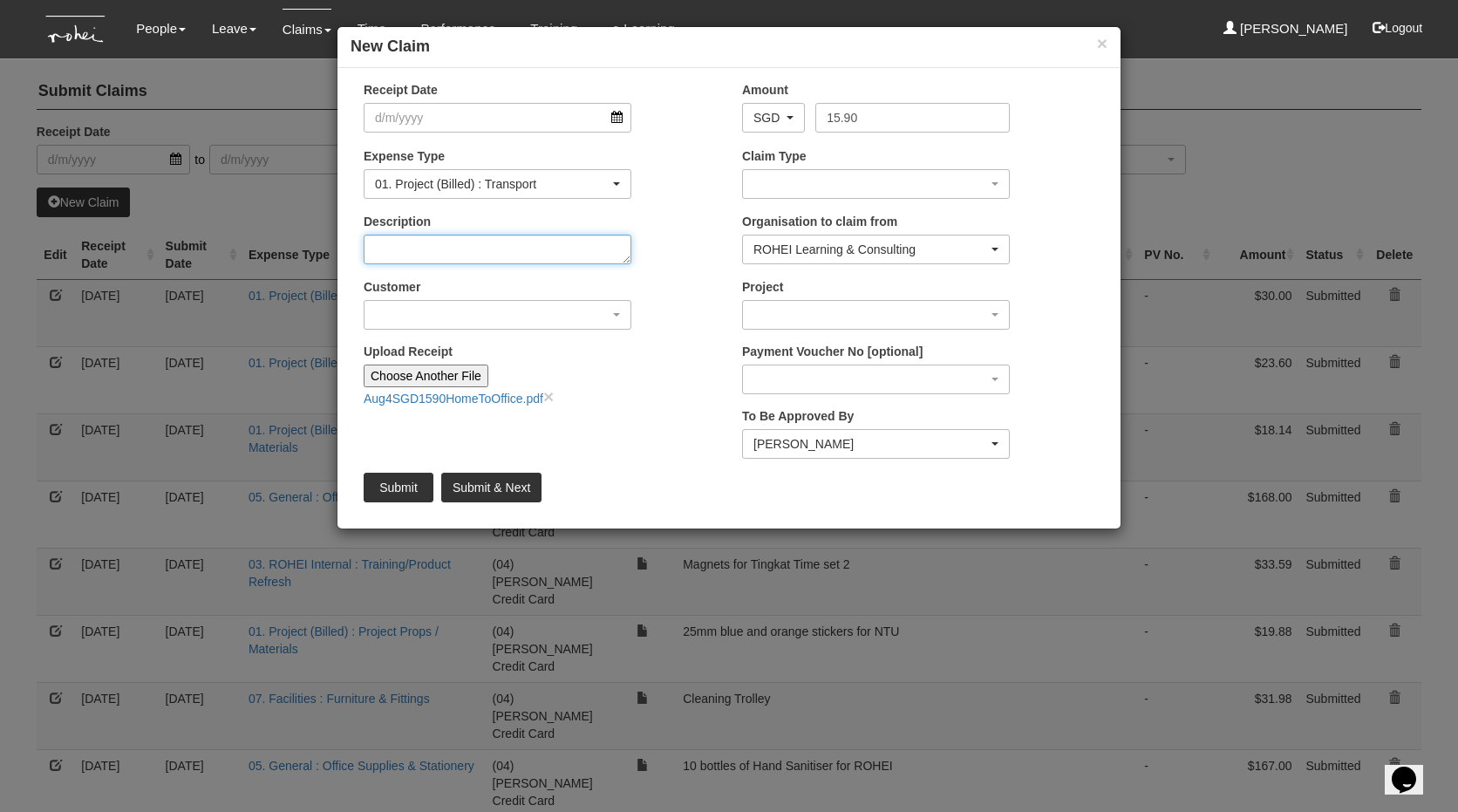
click at [454, 250] on textarea "Description" at bounding box center [497, 249] width 267 height 30
type textarea "A"
type textarea "Home to Office"
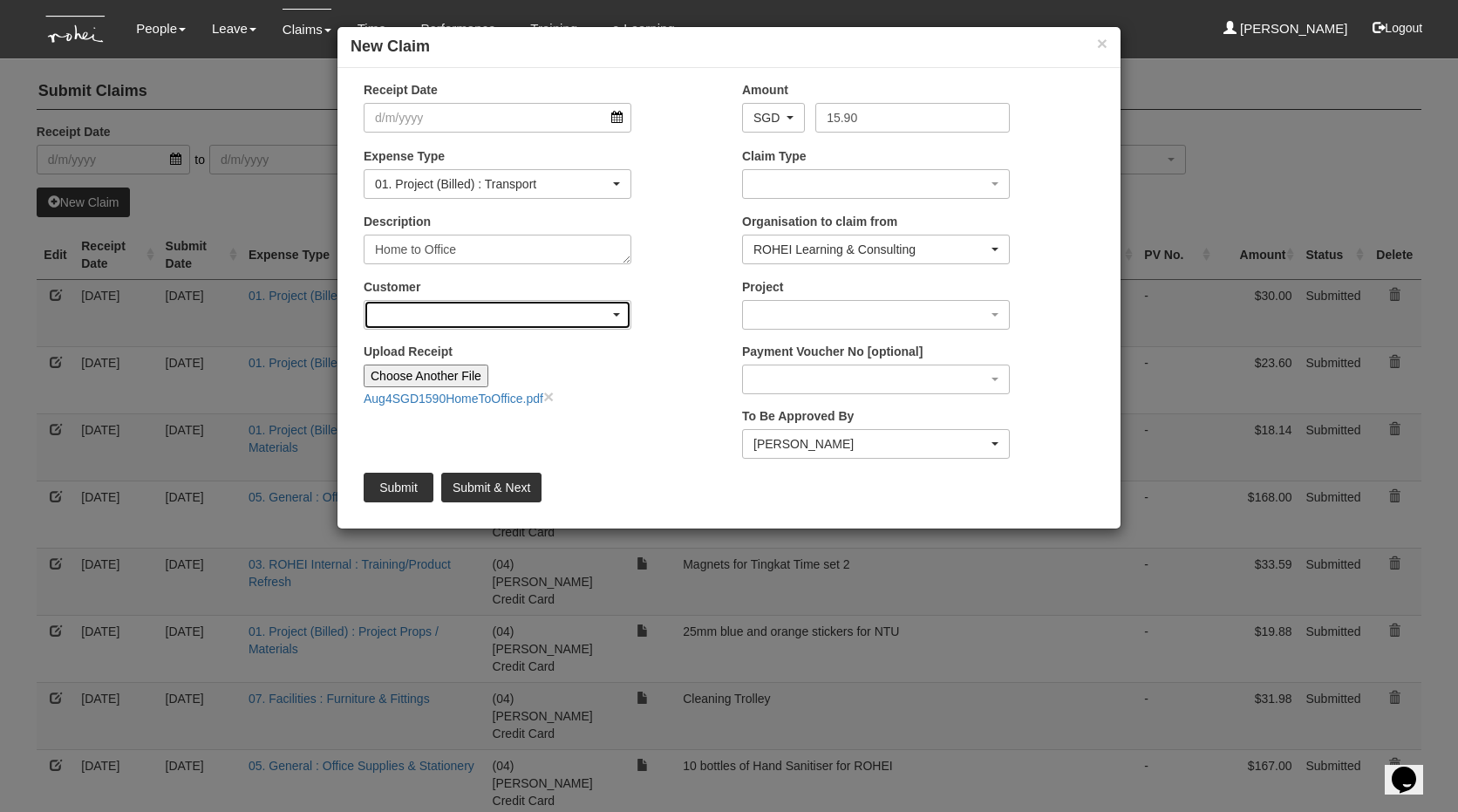
click at [540, 319] on div "button" at bounding box center [497, 315] width 266 height 28
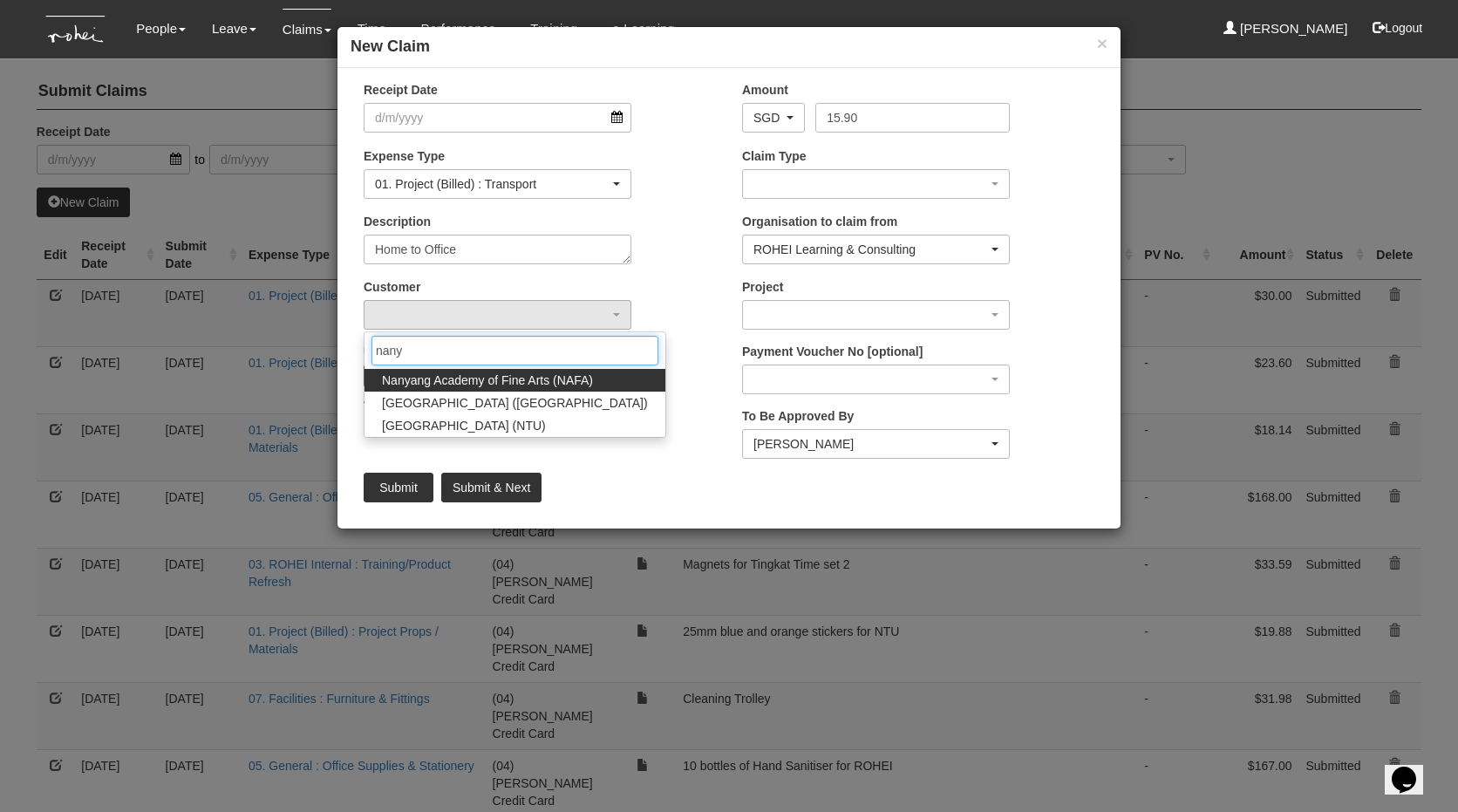
type input "nanya"
click at [544, 430] on span "[GEOGRAPHIC_DATA] (NTU)" at bounding box center [464, 425] width 164 height 18
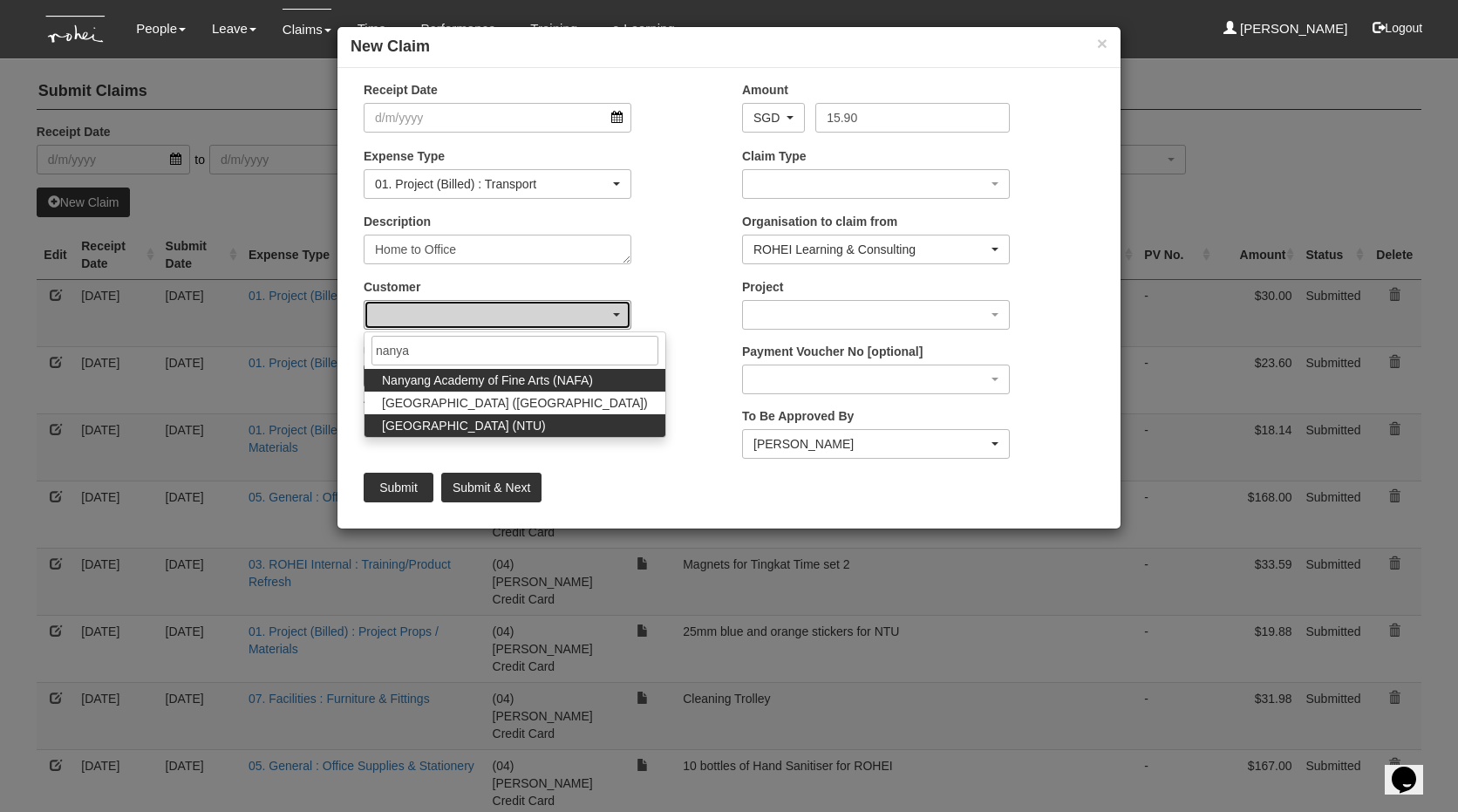
select select "59"
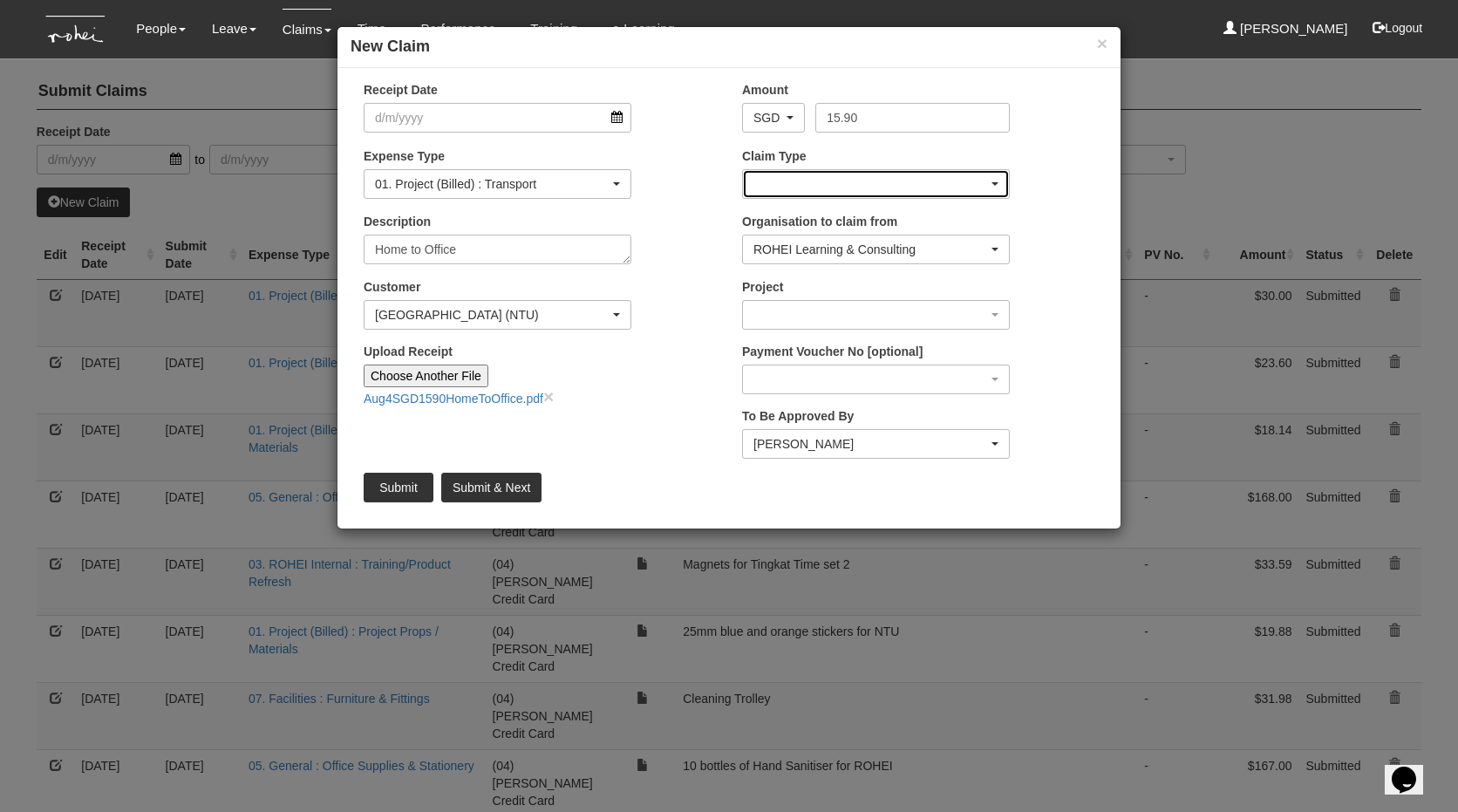
click at [831, 183] on div "button" at bounding box center [875, 184] width 266 height 28
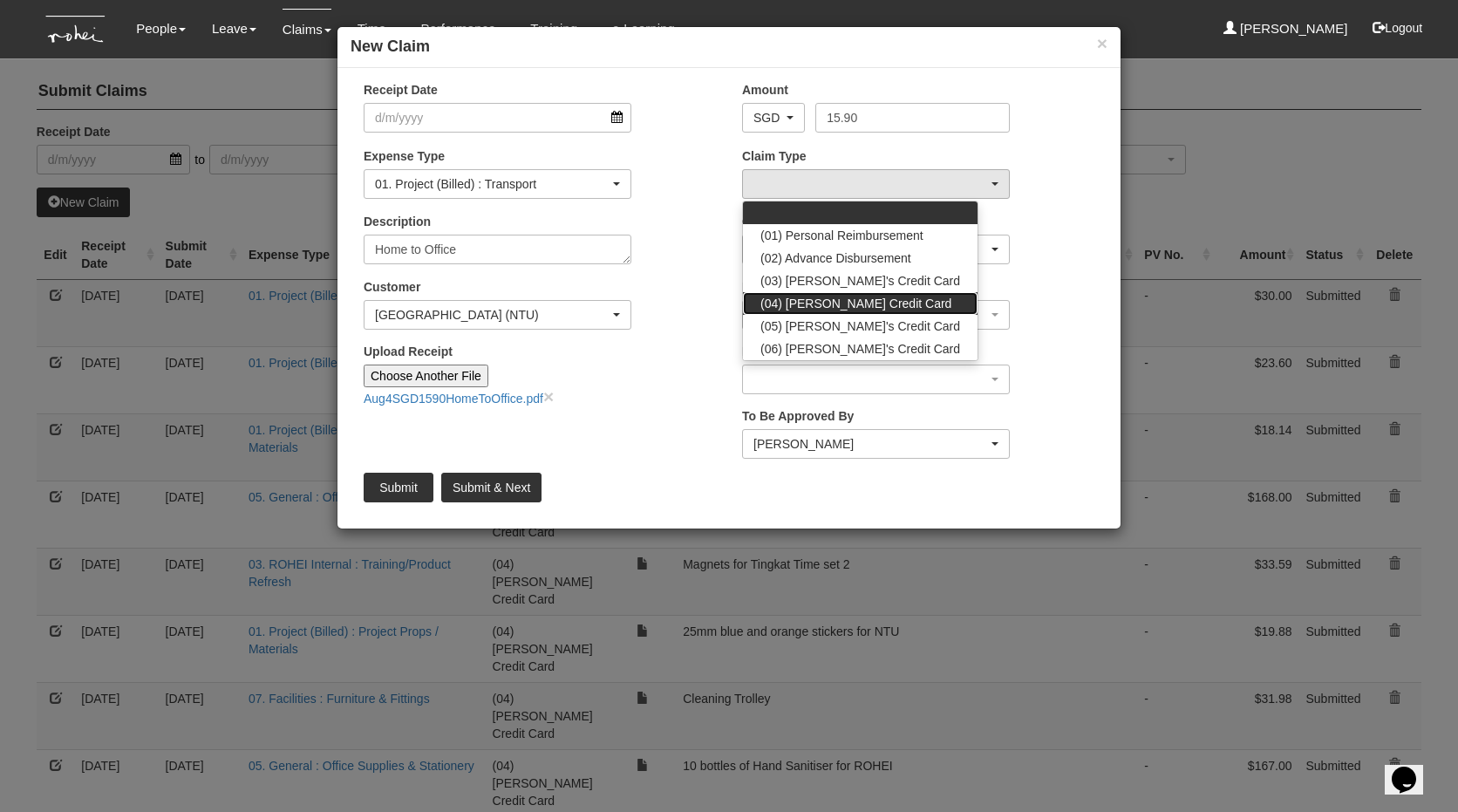
click at [863, 293] on link "(04) [PERSON_NAME] Credit Card" at bounding box center [859, 303] width 234 height 23
select select "16"
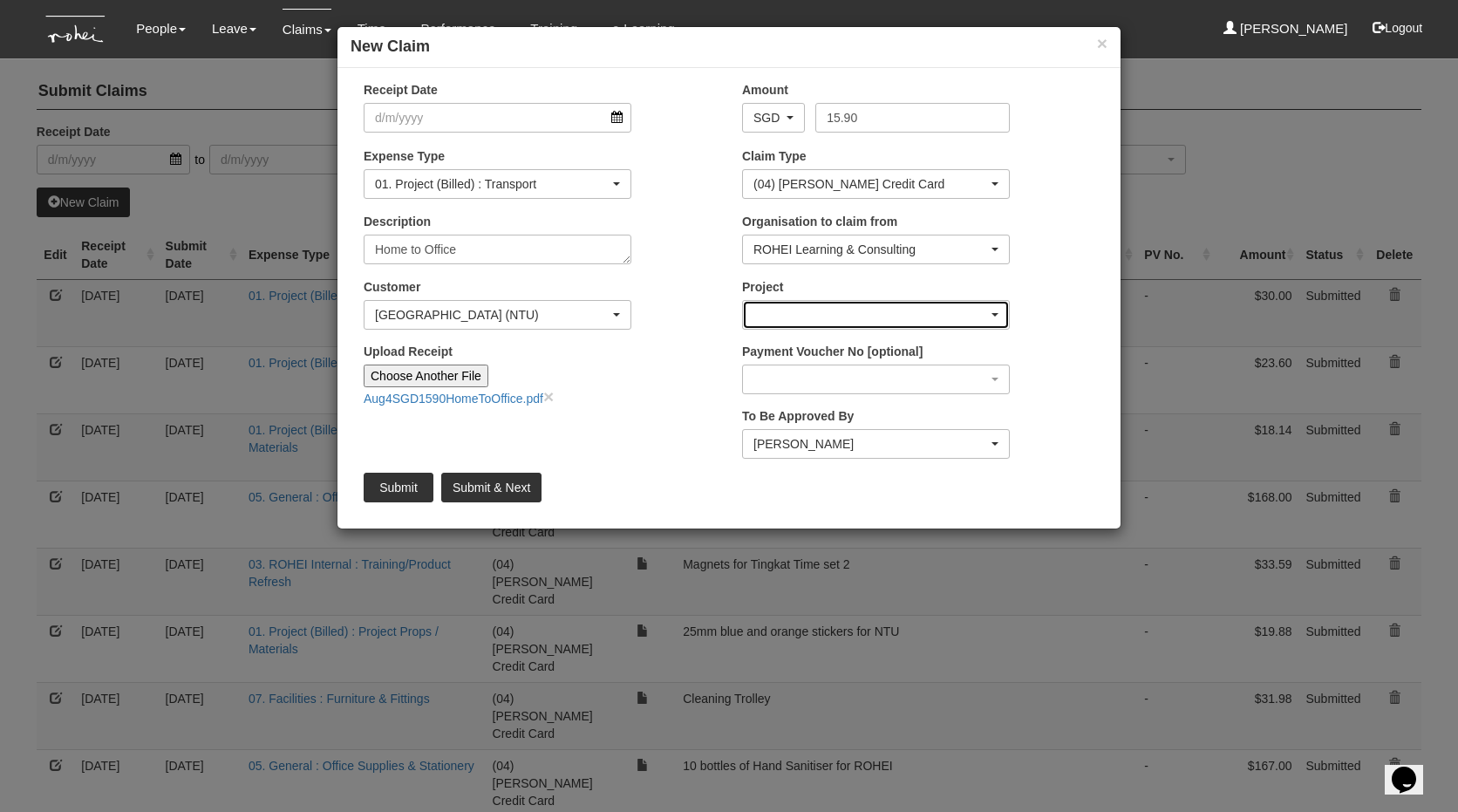
click at [824, 310] on div "button" at bounding box center [875, 315] width 266 height 28
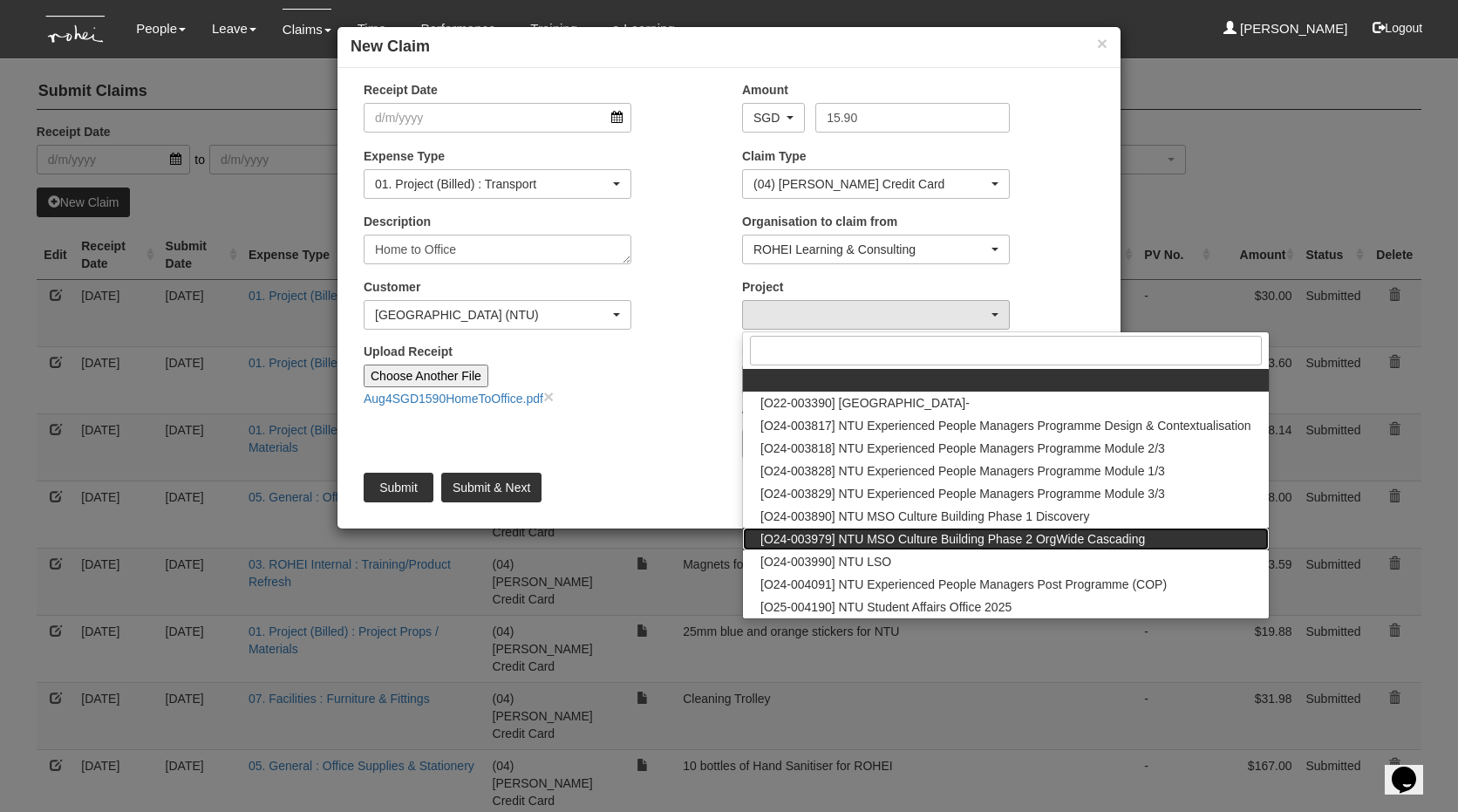
click at [832, 530] on span "[O24-003979] NTU MSO Culture Building Phase 2 OrgWide Cascading" at bounding box center [953, 538] width 385 height 18
select select "2613"
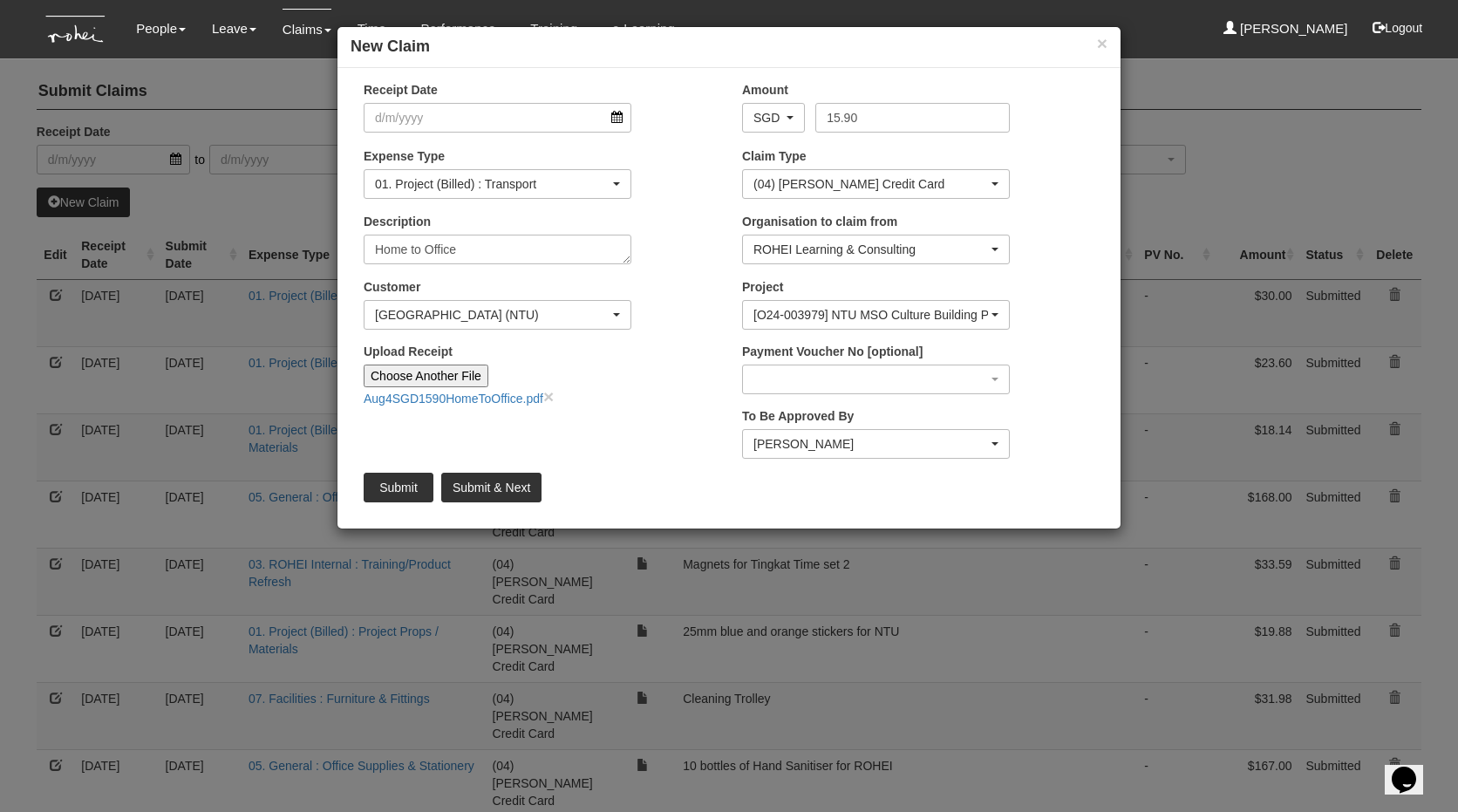
click at [831, 461] on div "To Be Approved By _Staff Gracie Abel Tan Aline Eustaquio Low Amanda Ho Claribel…" at bounding box center [919, 439] width 378 height 65
click at [826, 449] on div "[PERSON_NAME]" at bounding box center [871, 443] width 234 height 18
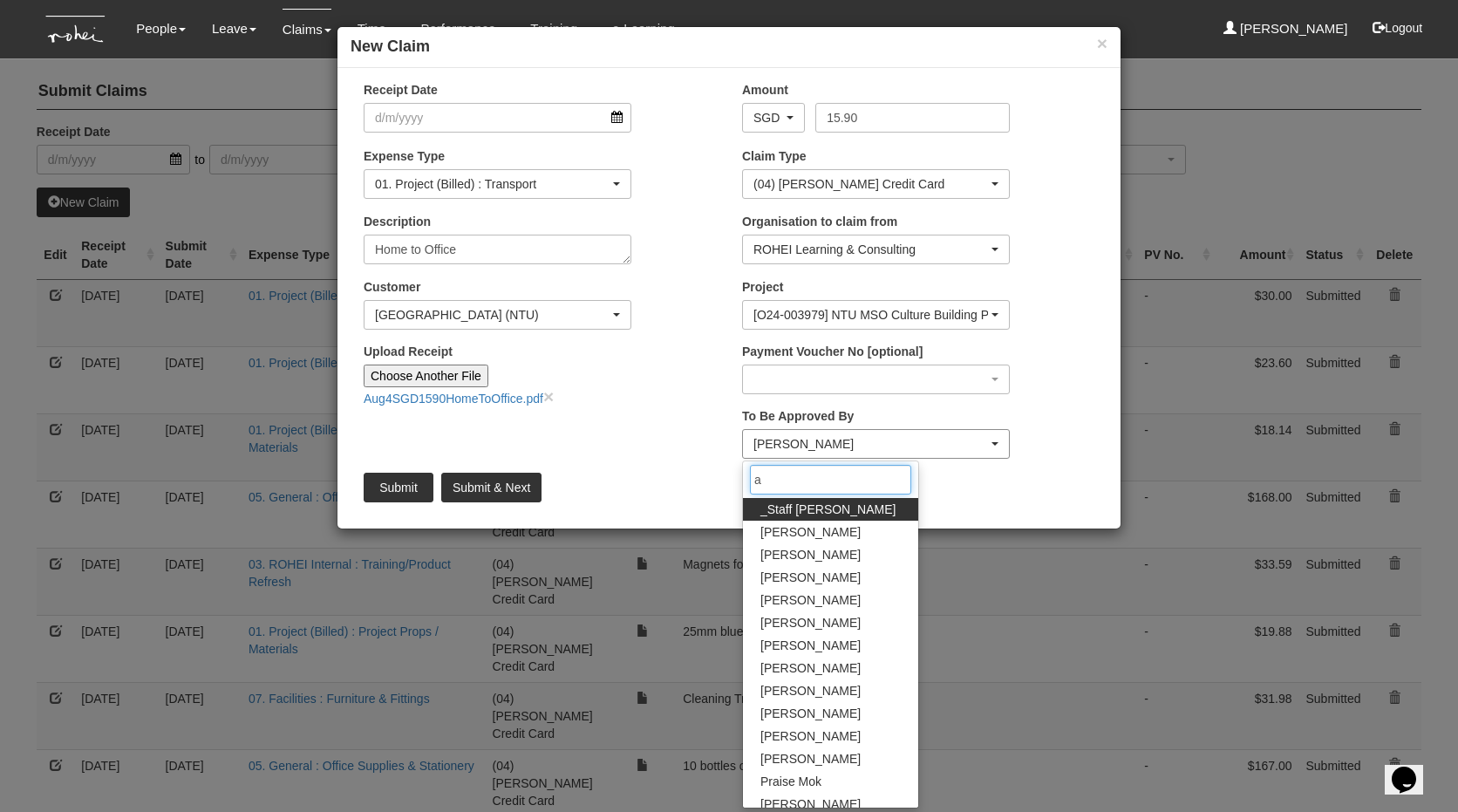
type input "ab"
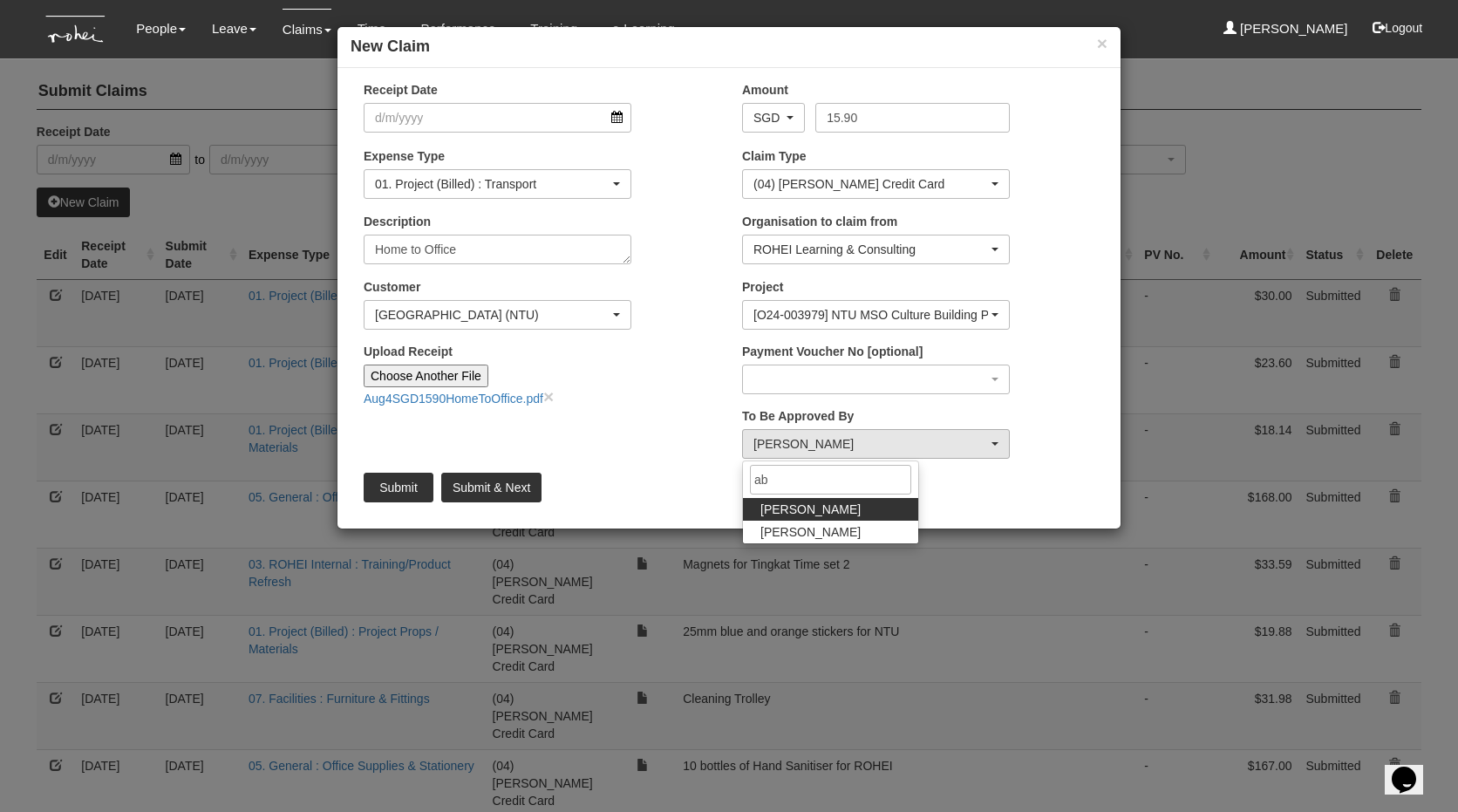
click at [809, 517] on link "[PERSON_NAME]" at bounding box center [830, 509] width 175 height 23
select select "bab5243c-beed-41fc-b362-49a7e6e66dc1"
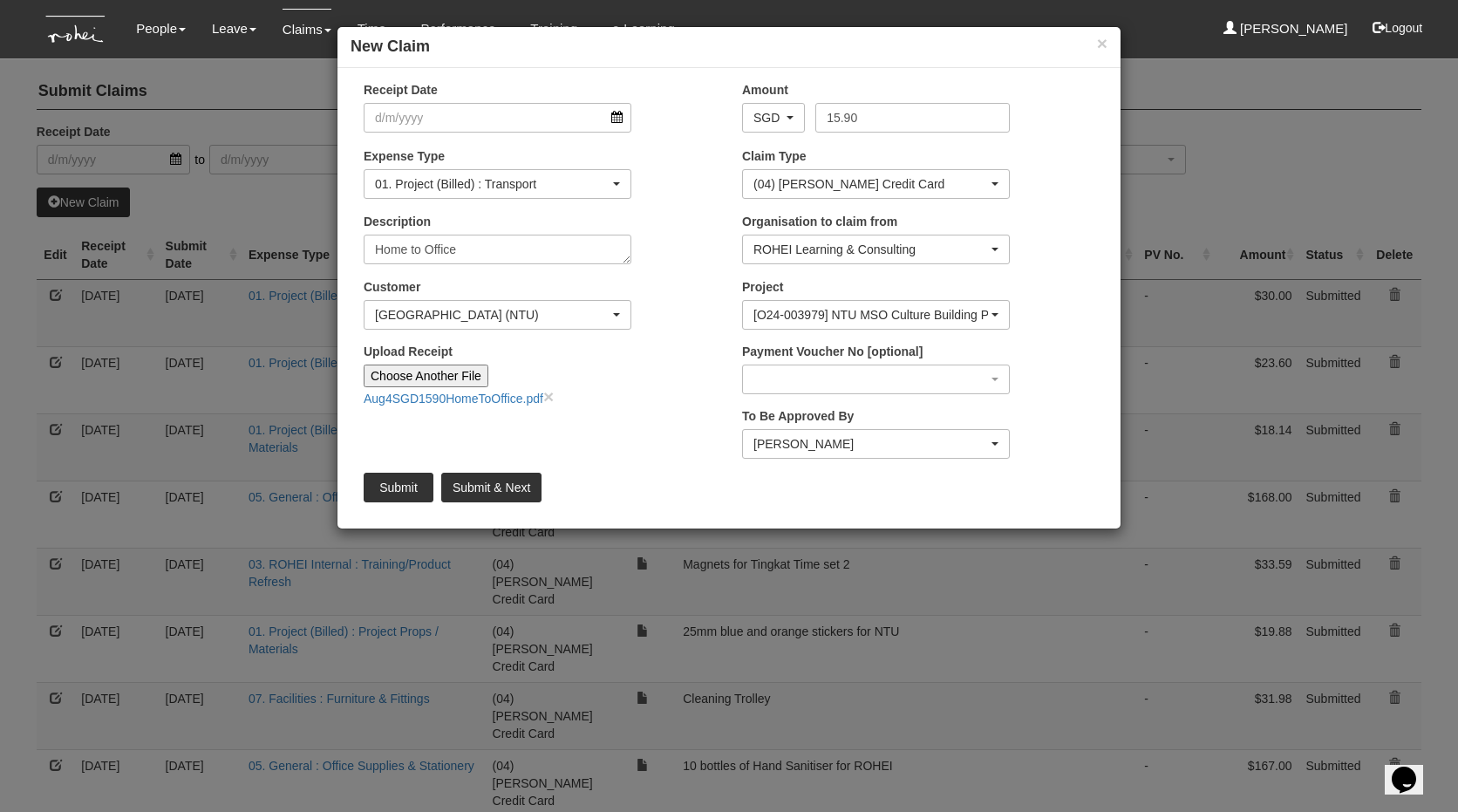
click at [654, 433] on div "Receipt Date Amount AED AFN ALL AMD ANG AOA ARS AUD AWG AZN BAM BBD BDT BGN BHD…" at bounding box center [729, 297] width 783 height 434
click at [540, 123] on input "Receipt Date" at bounding box center [497, 118] width 267 height 30
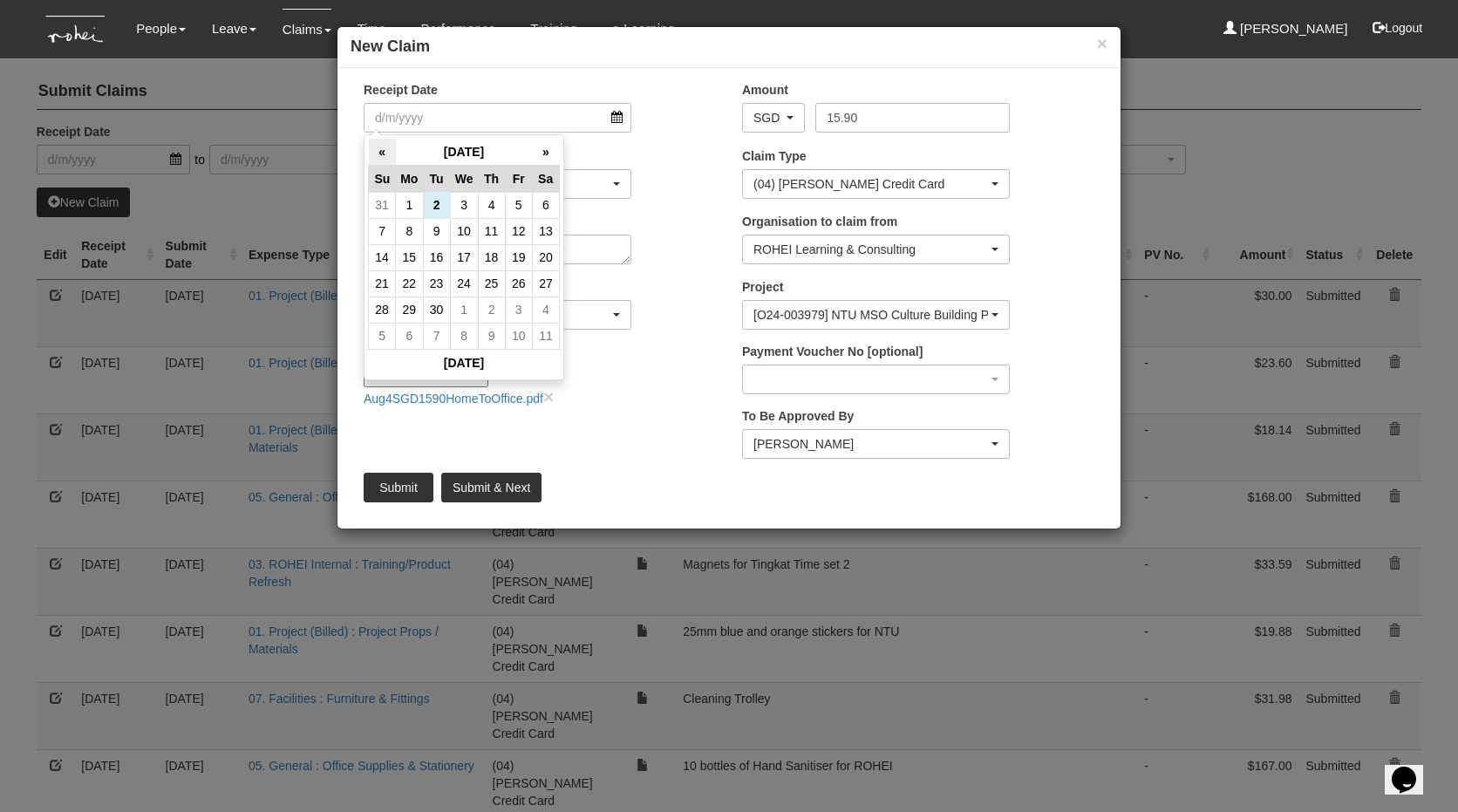
click at [381, 149] on th "«" at bounding box center [382, 151] width 27 height 27
click at [406, 225] on td "4" at bounding box center [409, 231] width 27 height 26
type input "[DATE]"
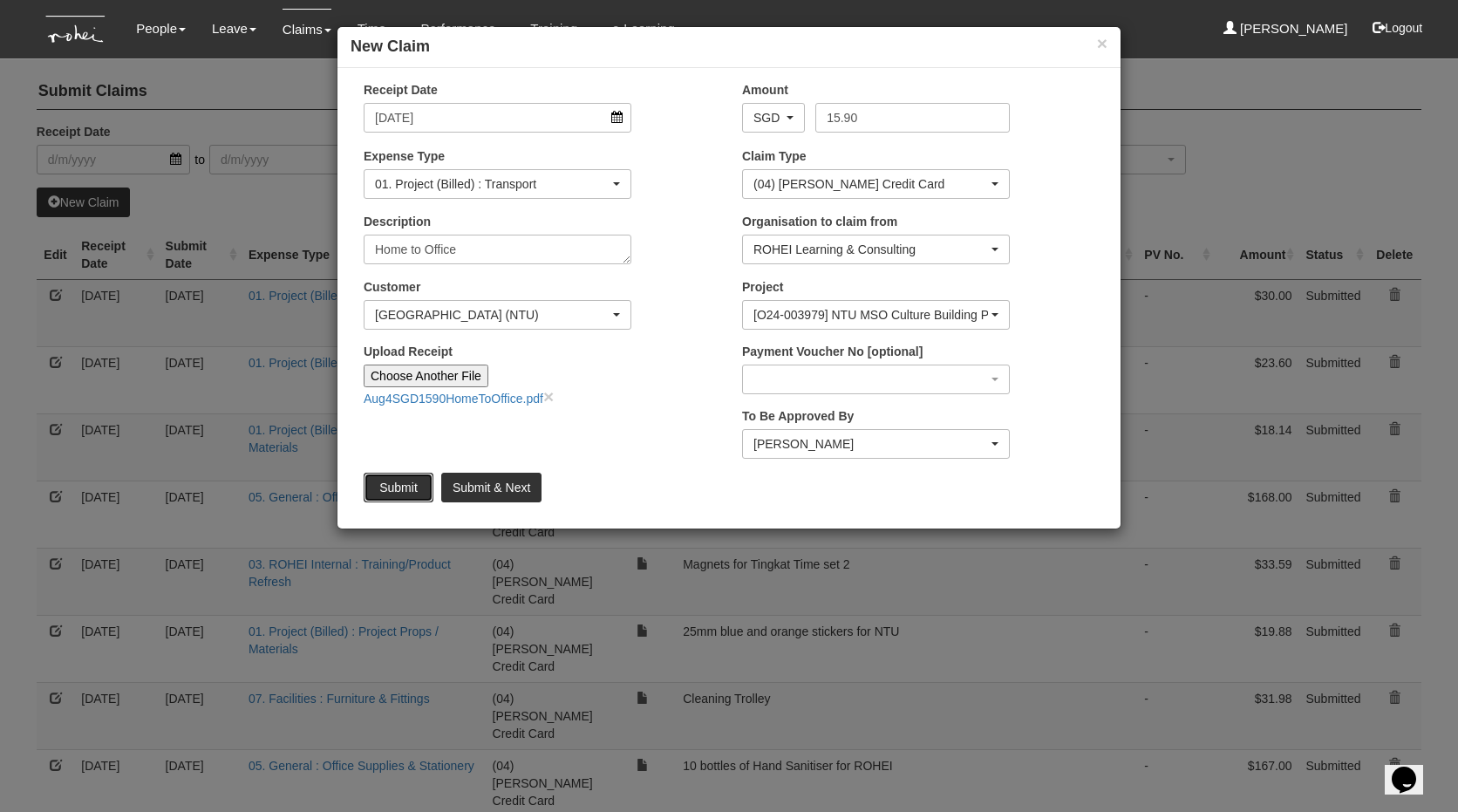
click at [399, 487] on input "Submit" at bounding box center [398, 487] width 70 height 30
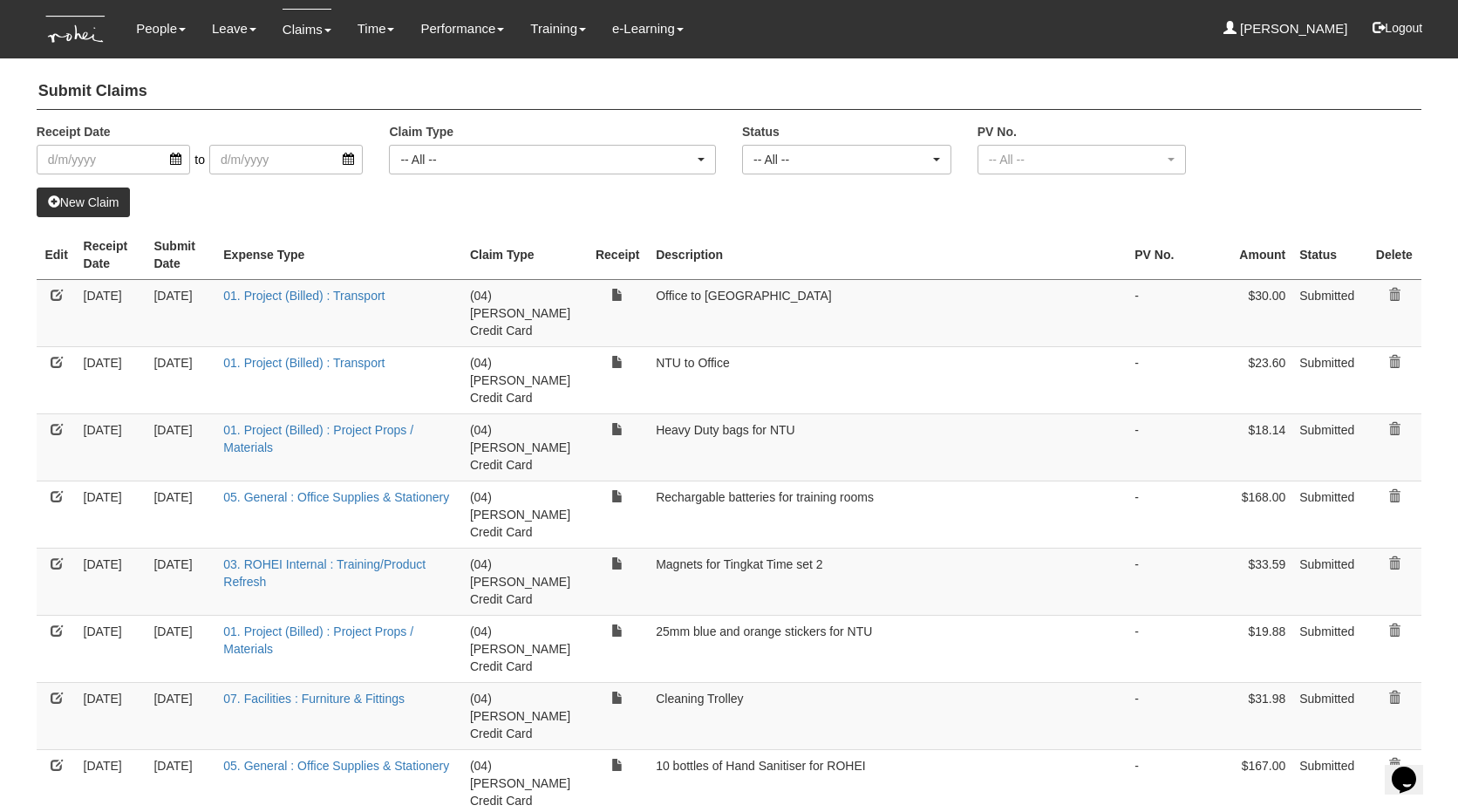
select select "50"
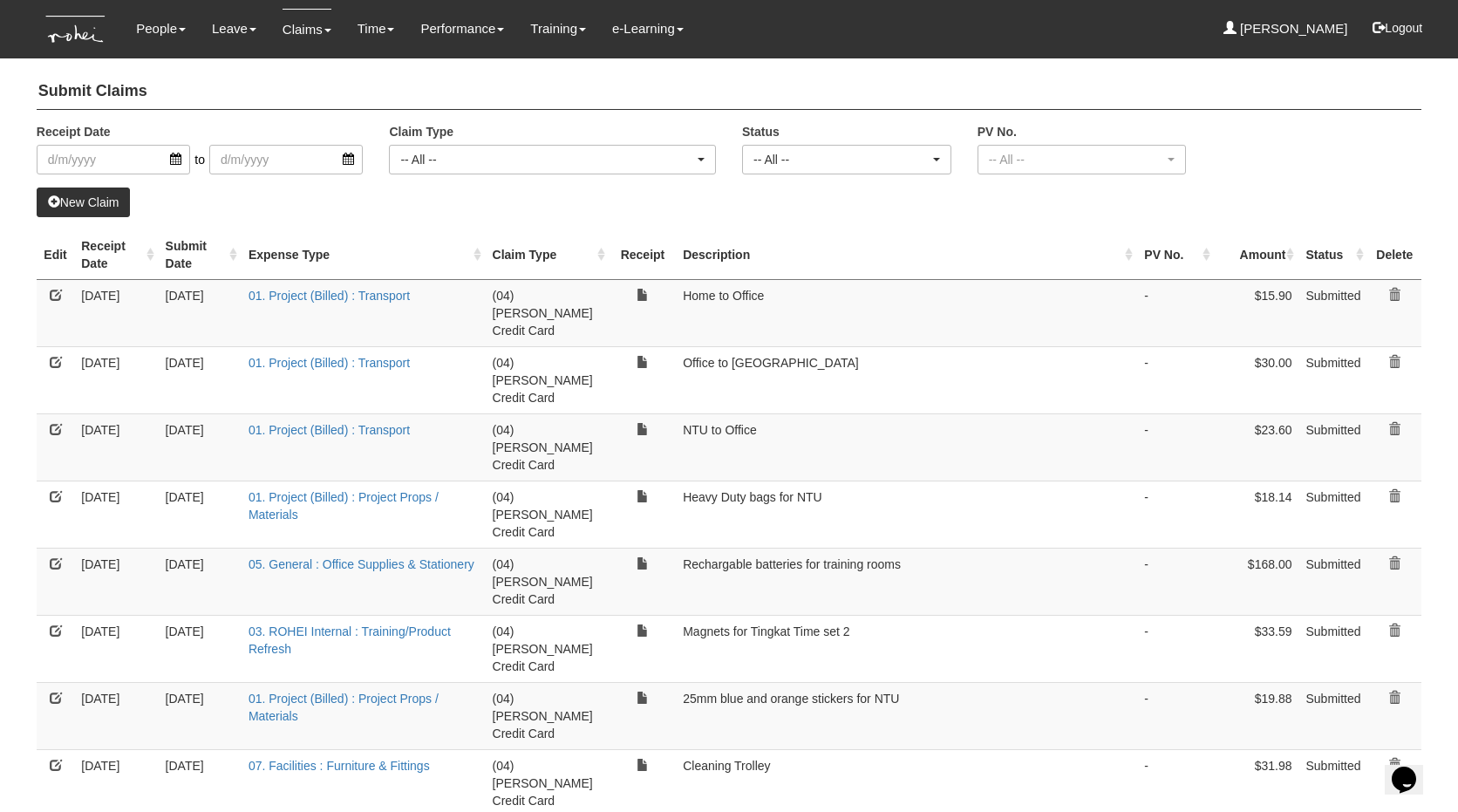
click at [108, 201] on link "New Claim" at bounding box center [84, 202] width 94 height 30
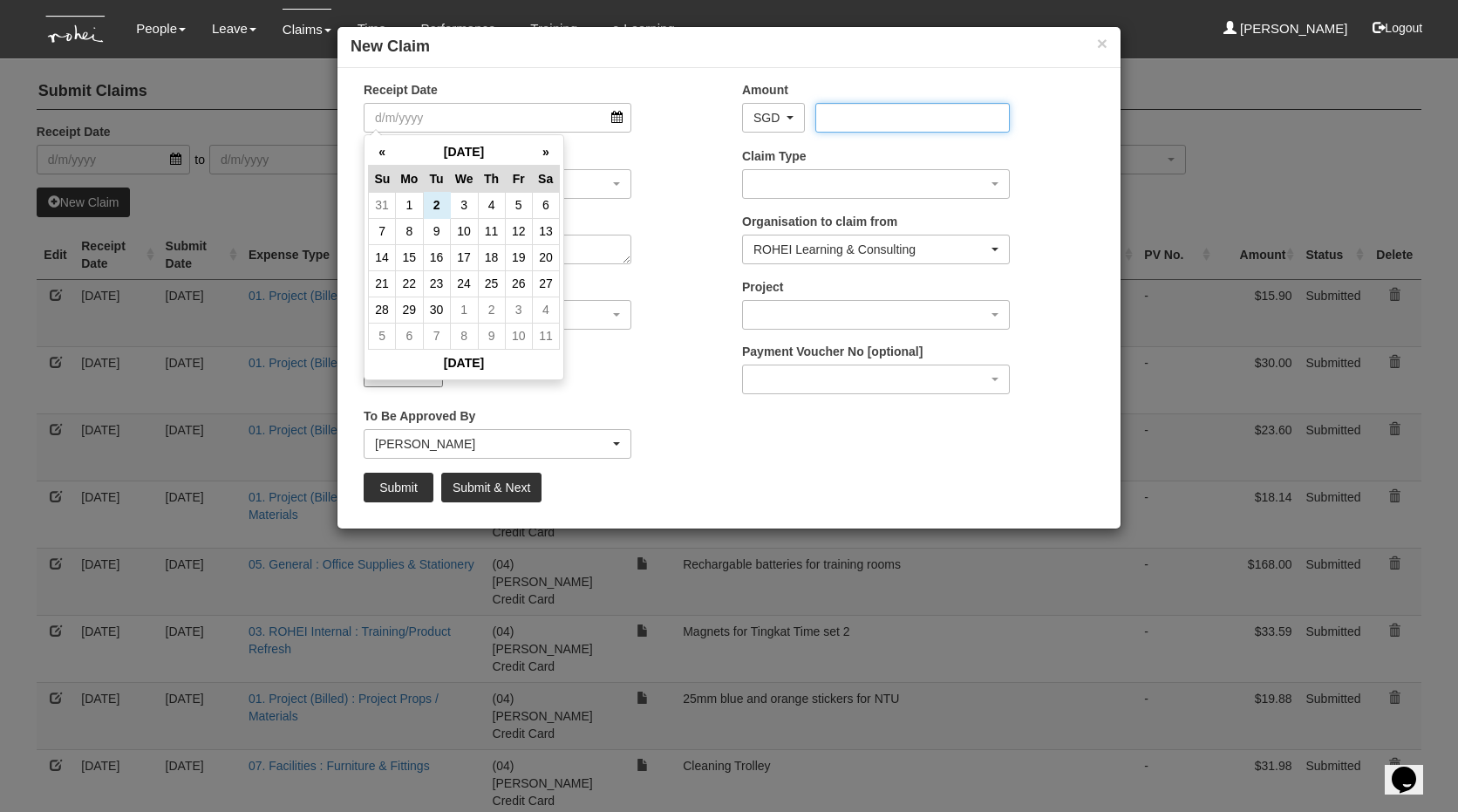
click at [867, 125] on input "Amount" at bounding box center [912, 118] width 194 height 30
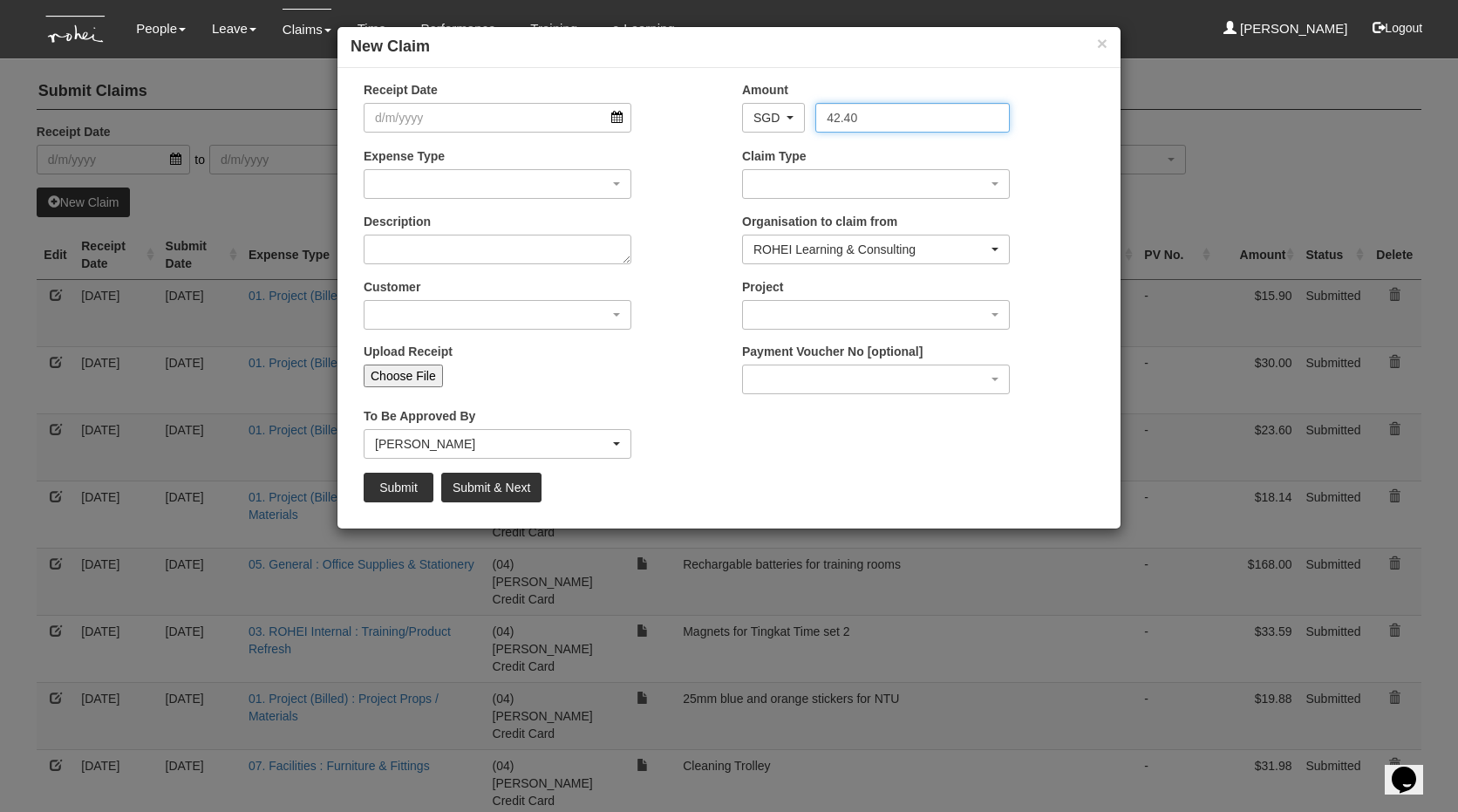
type input "42.40"
click at [432, 110] on input "Receipt Date" at bounding box center [497, 118] width 267 height 30
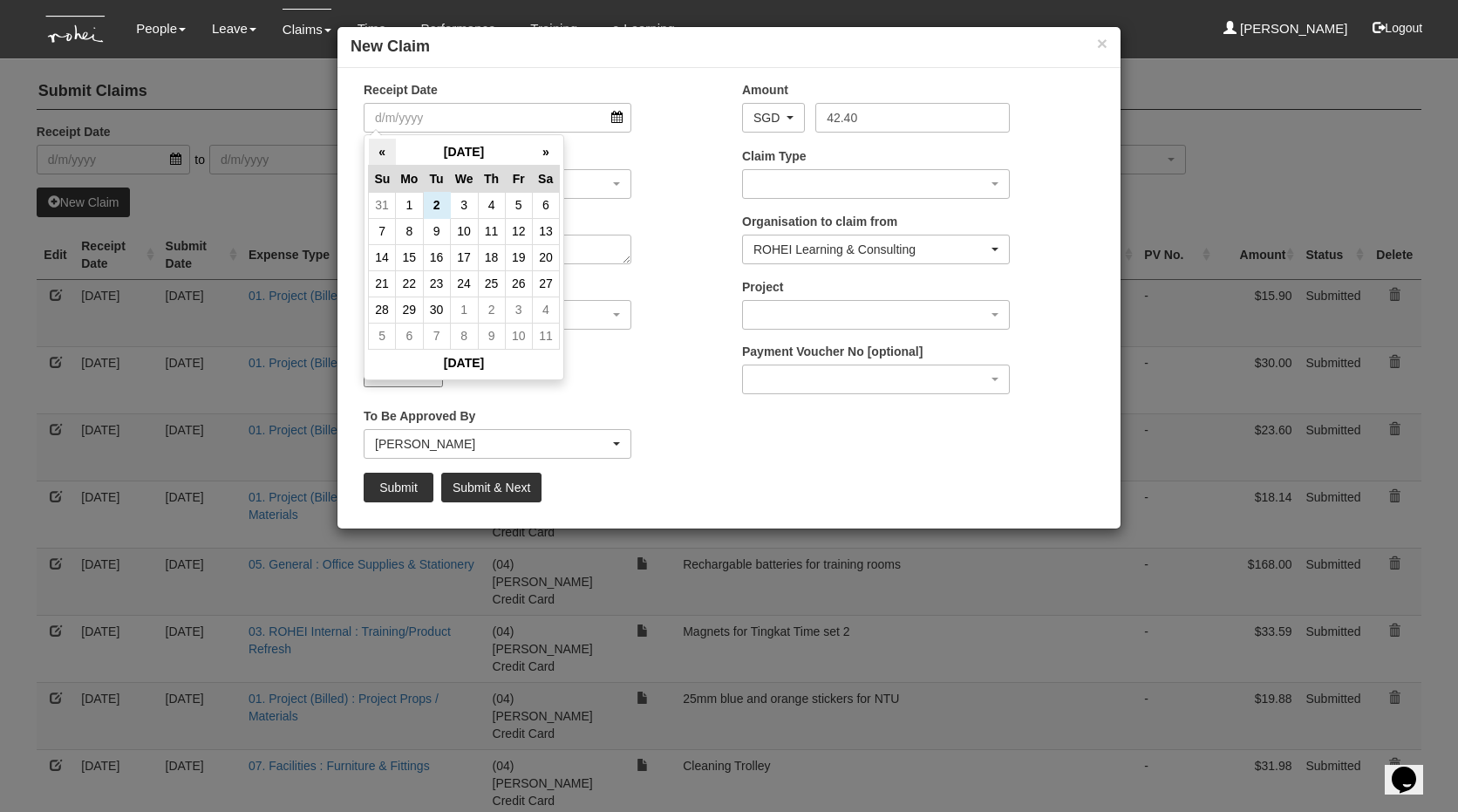
click at [375, 139] on th "«" at bounding box center [382, 151] width 27 height 27
click at [428, 233] on td "5" at bounding box center [436, 231] width 27 height 26
type input "[DATE]"
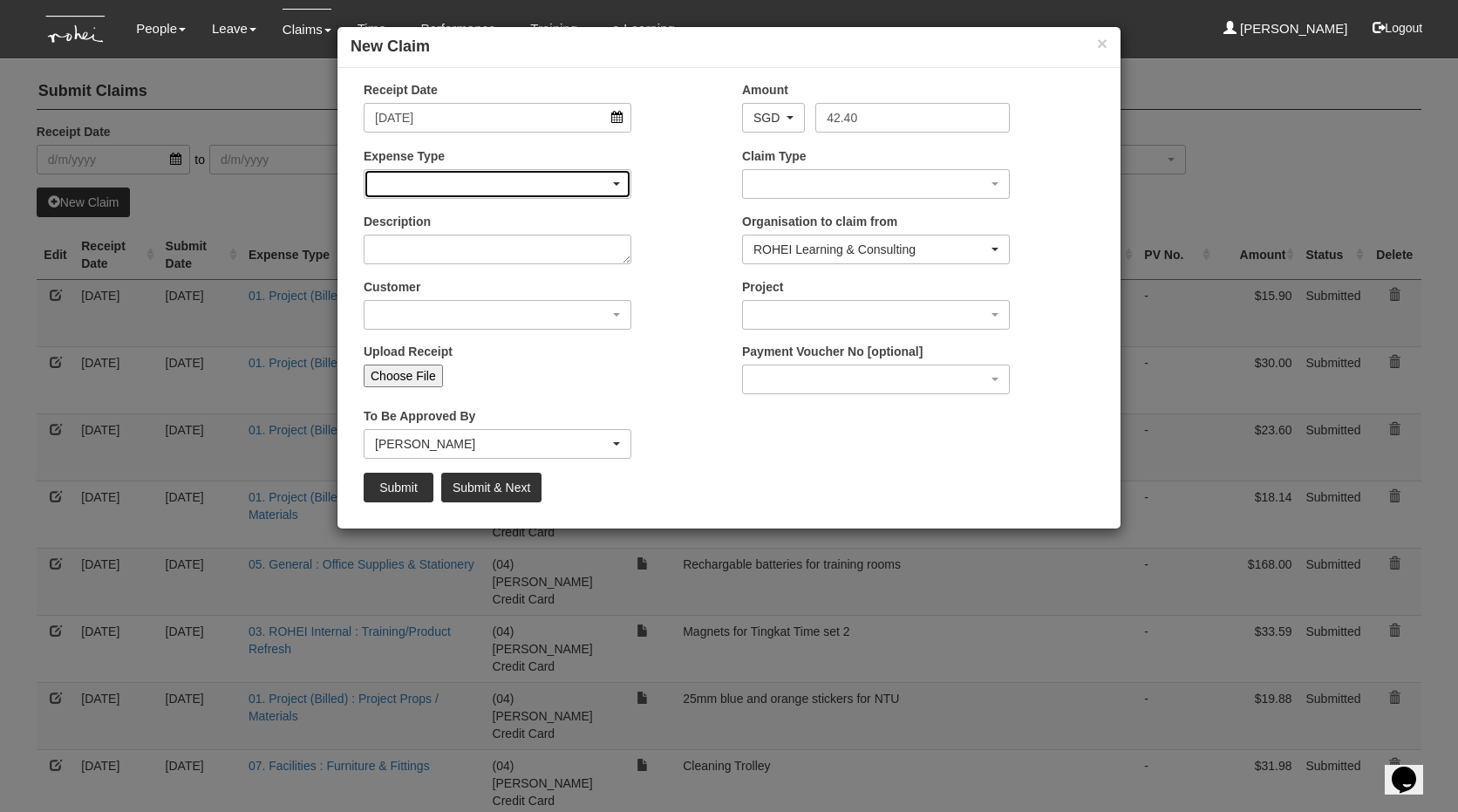
click at [446, 178] on div "button" at bounding box center [497, 184] width 266 height 28
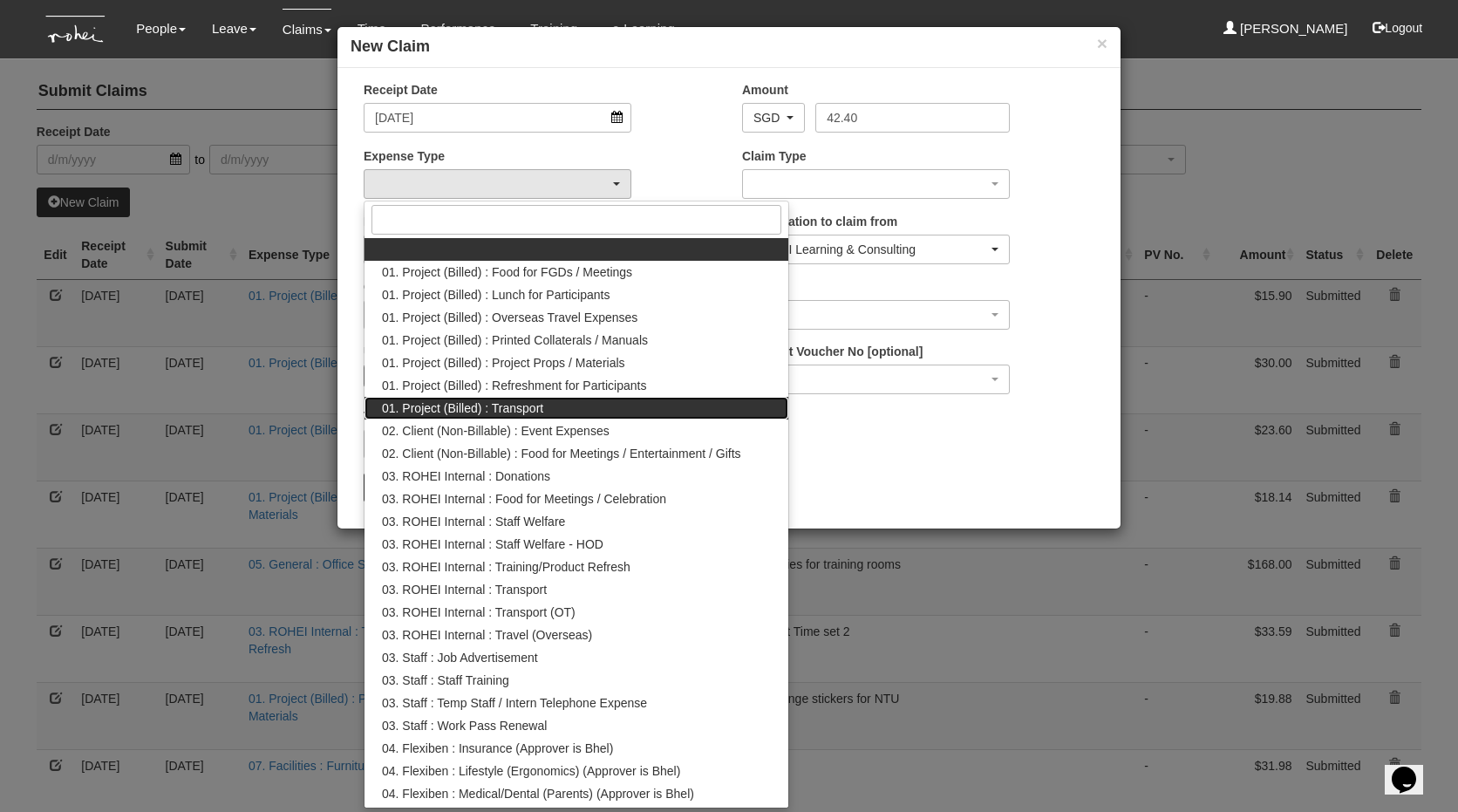
click at [504, 406] on span "01. Project (Billed) : Transport" at bounding box center [462, 407] width 161 height 18
select select "135"
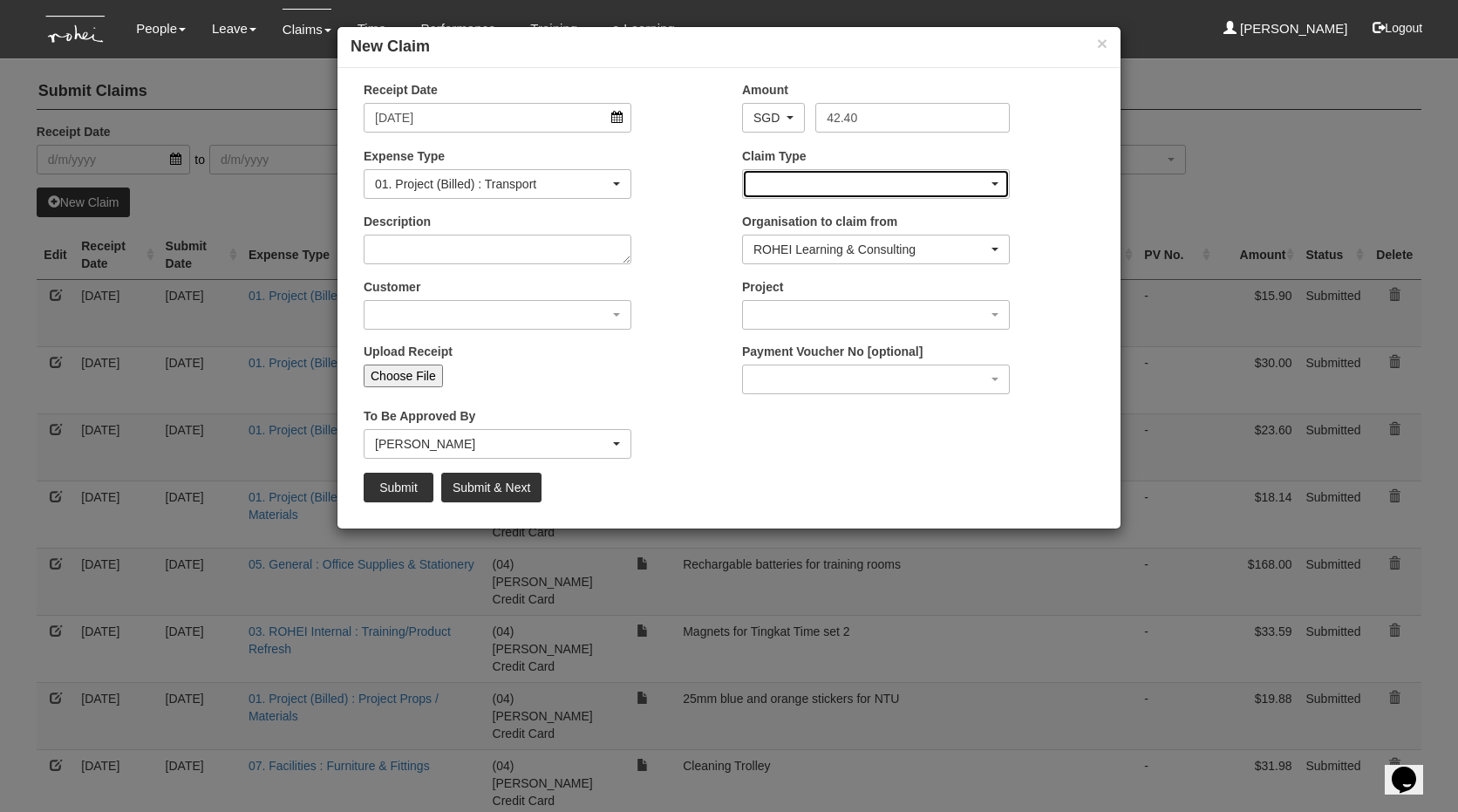
click at [814, 189] on div "button" at bounding box center [875, 184] width 266 height 28
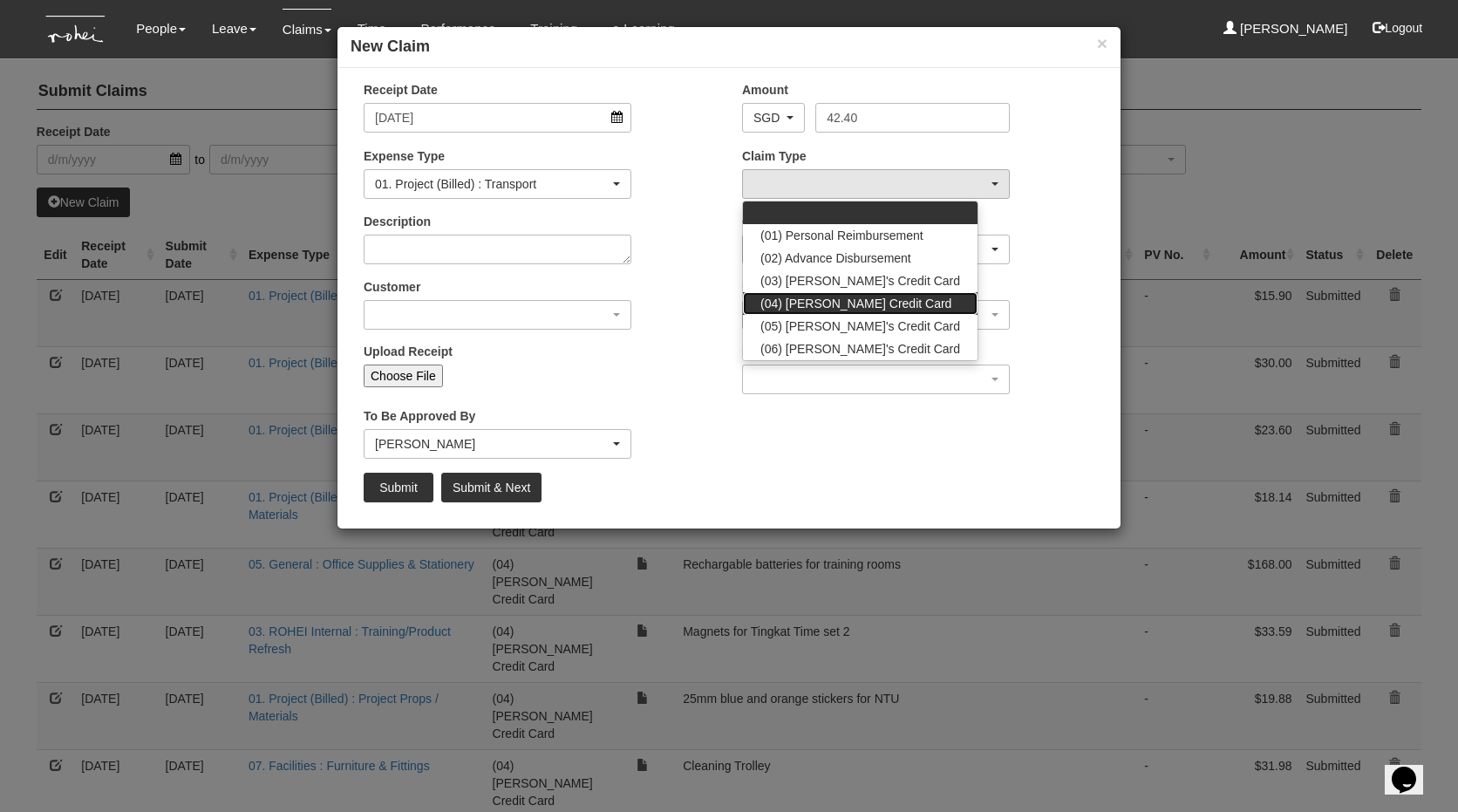
click at [825, 303] on span "(04) [PERSON_NAME] Credit Card" at bounding box center [856, 303] width 191 height 18
select select "16"
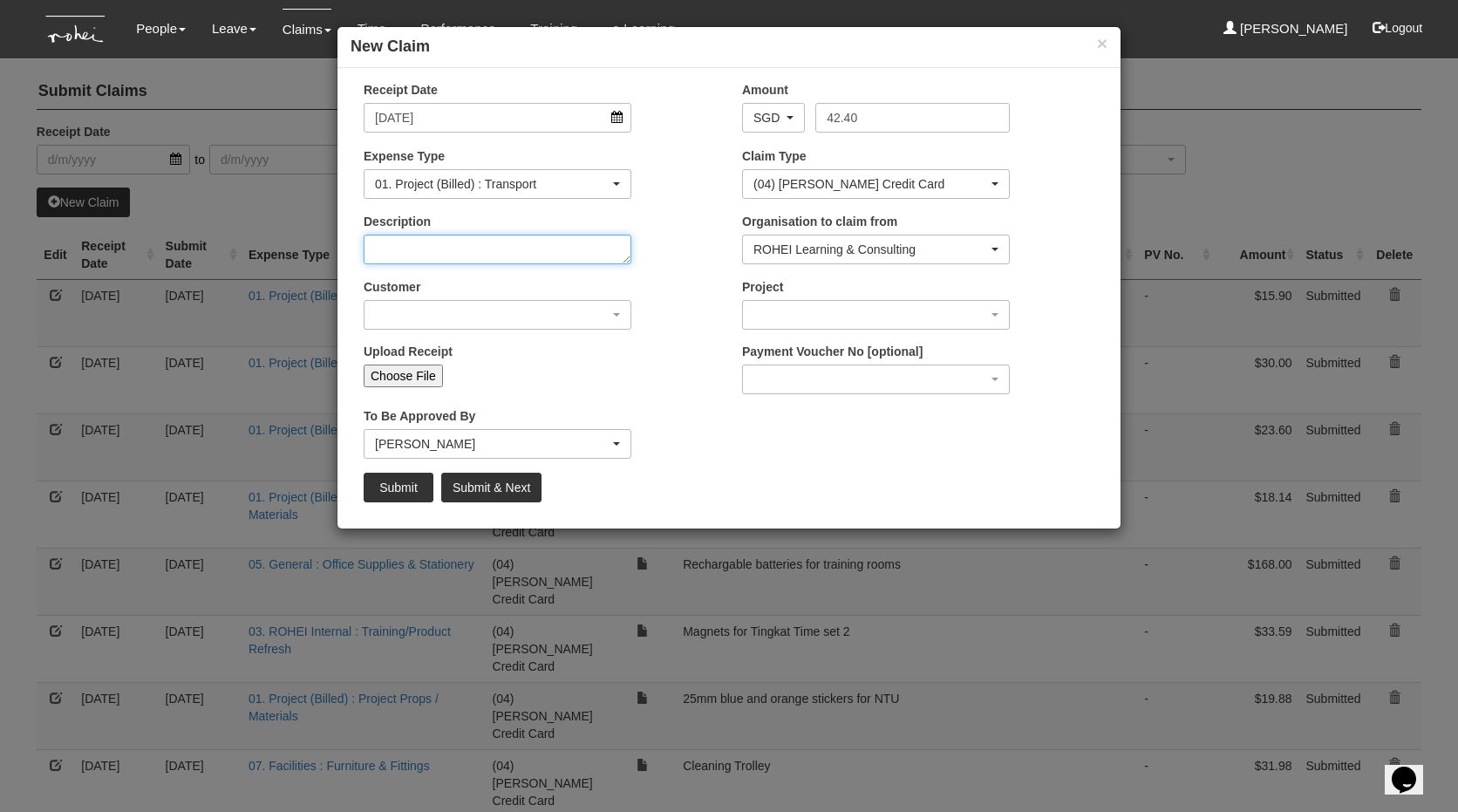
click at [529, 257] on textarea "Description" at bounding box center [497, 249] width 267 height 30
type textarea "H"
type textarea "NTU to Office"
click at [437, 370] on input "Choose File" at bounding box center [403, 375] width 79 height 23
type input "C:\fakepath\Aug54240.pdf"
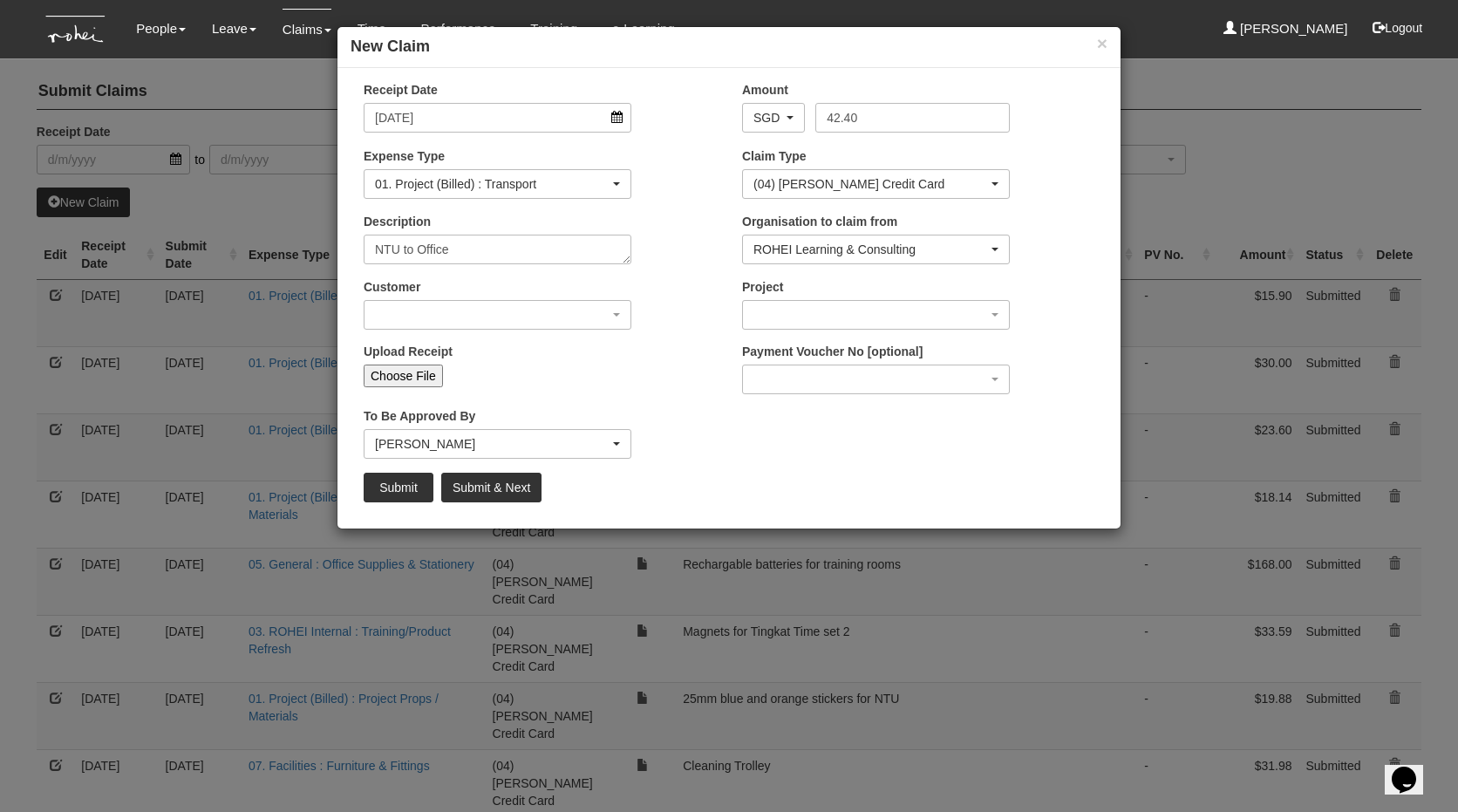
type input "Choose Another File"
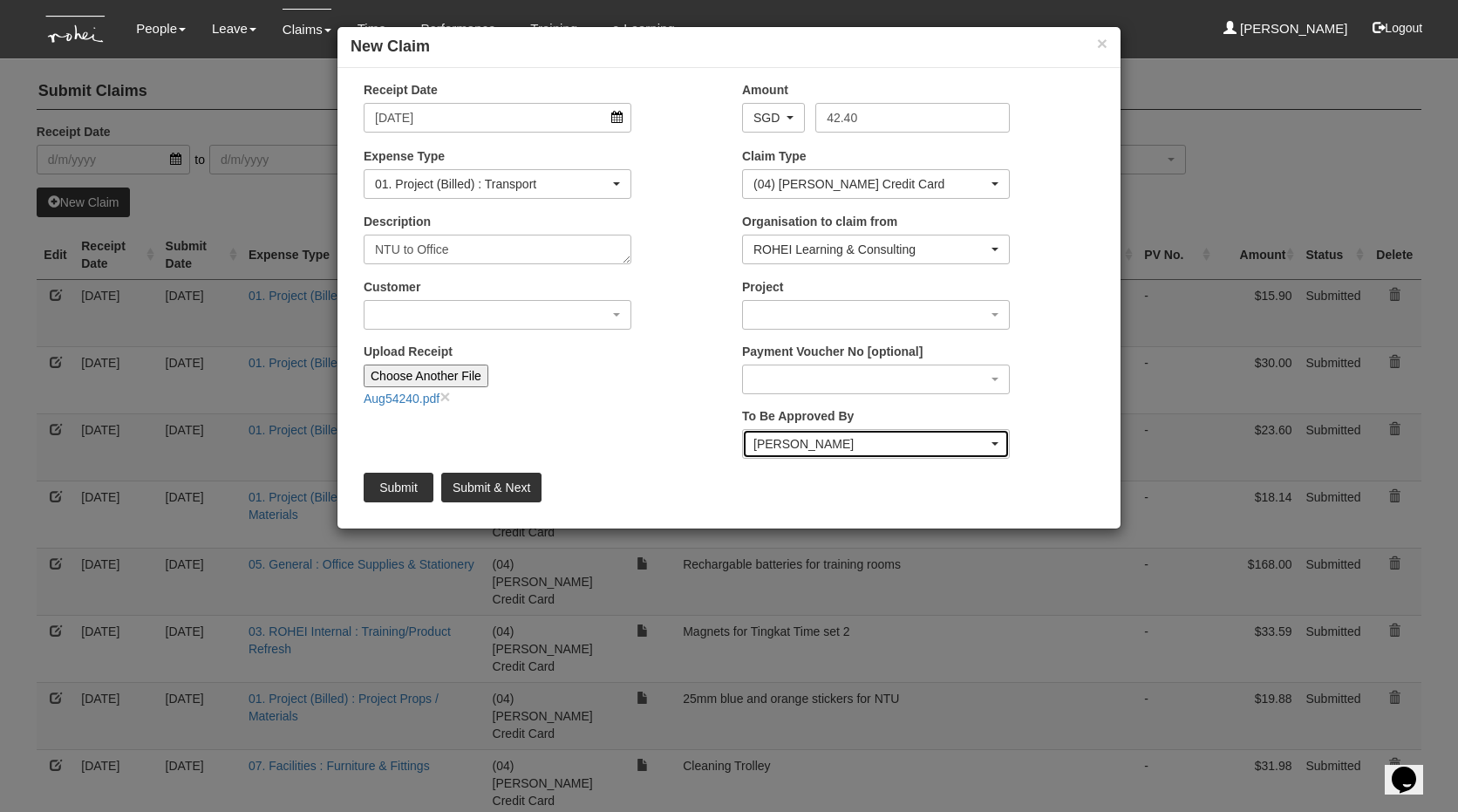
click at [873, 445] on div "[PERSON_NAME]" at bounding box center [871, 443] width 234 height 18
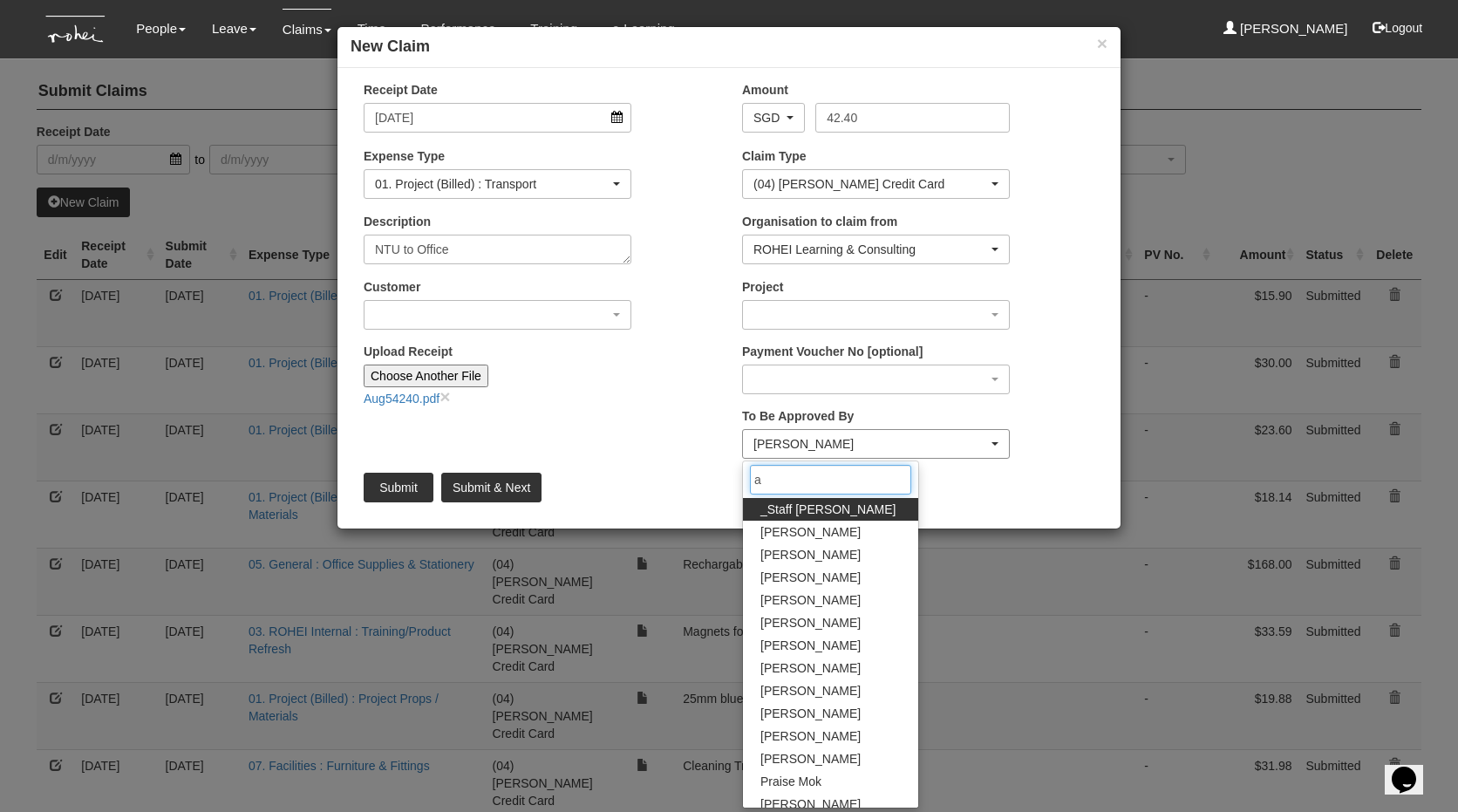
type input "ab"
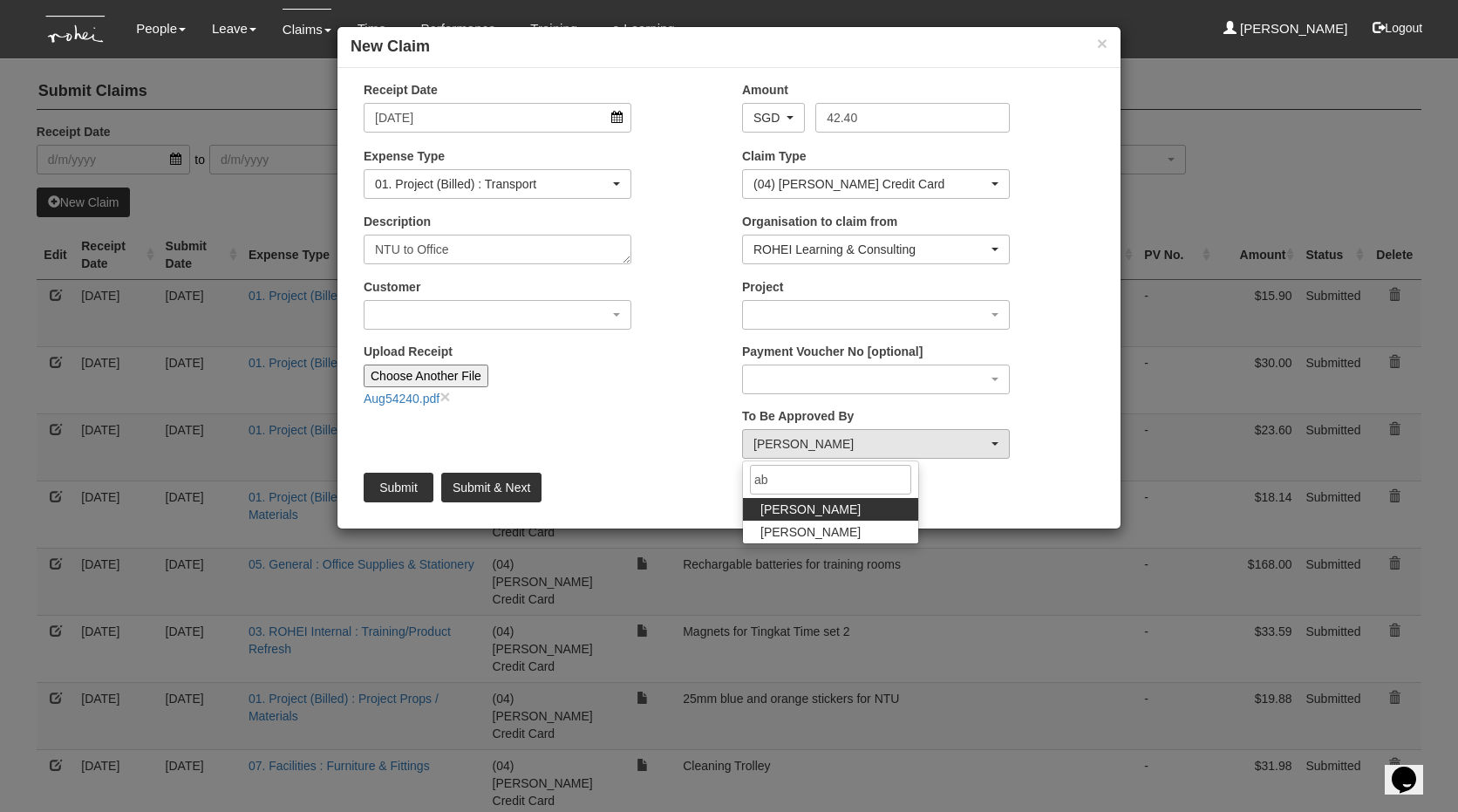
click at [825, 509] on link "[PERSON_NAME]" at bounding box center [830, 509] width 175 height 23
select select "bab5243c-beed-41fc-b362-49a7e6e66dc1"
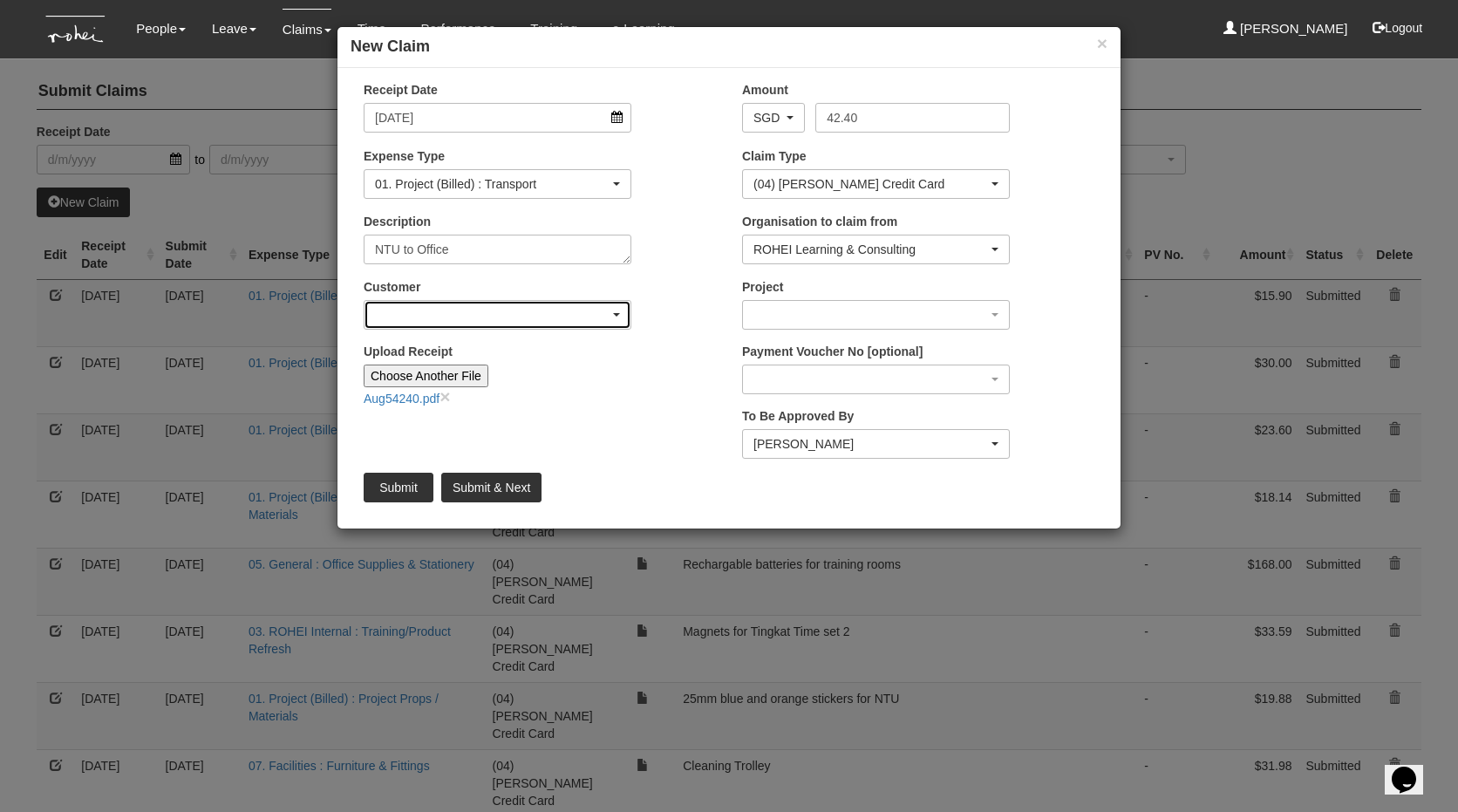
click at [453, 310] on div "button" at bounding box center [497, 315] width 266 height 28
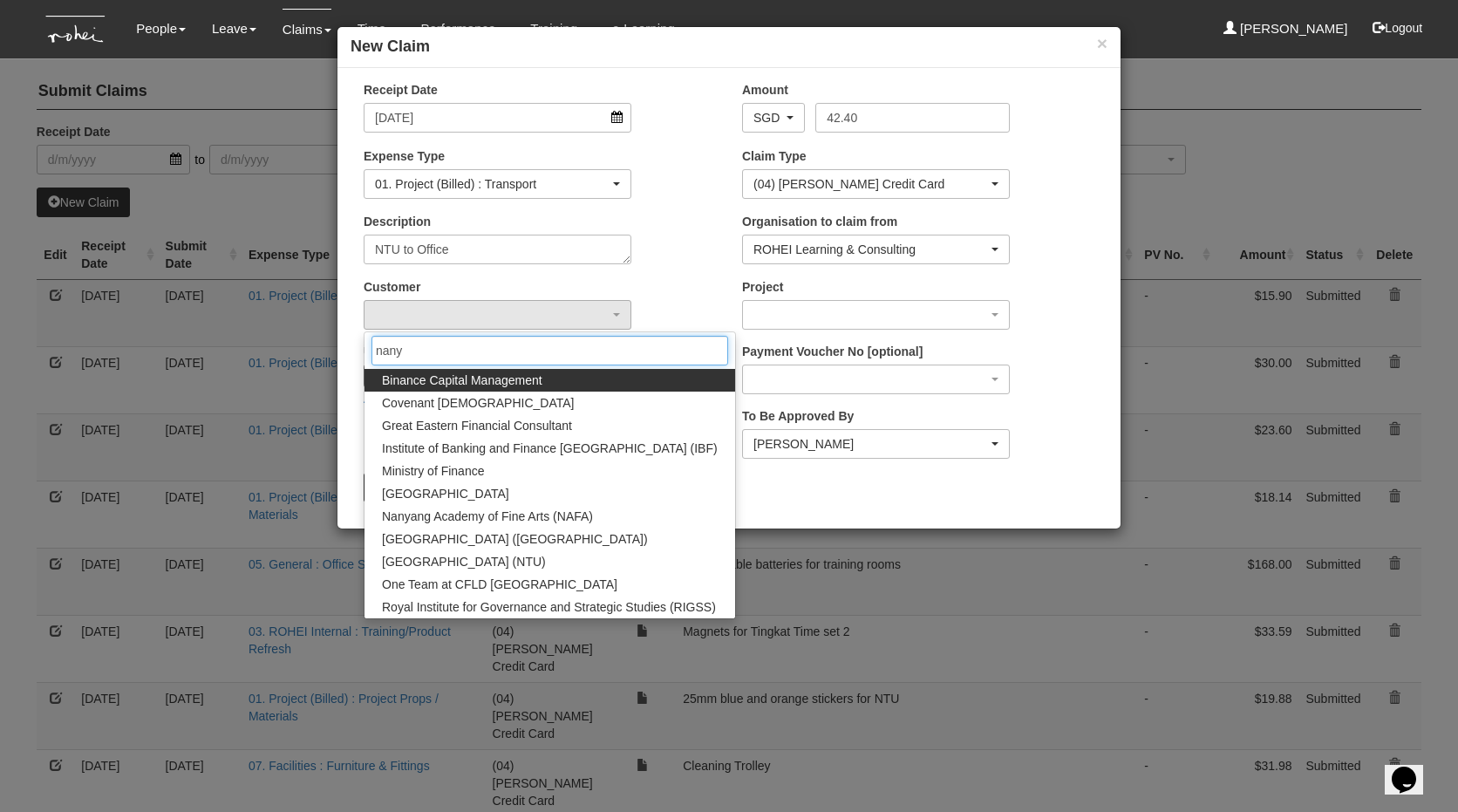
type input "nanya"
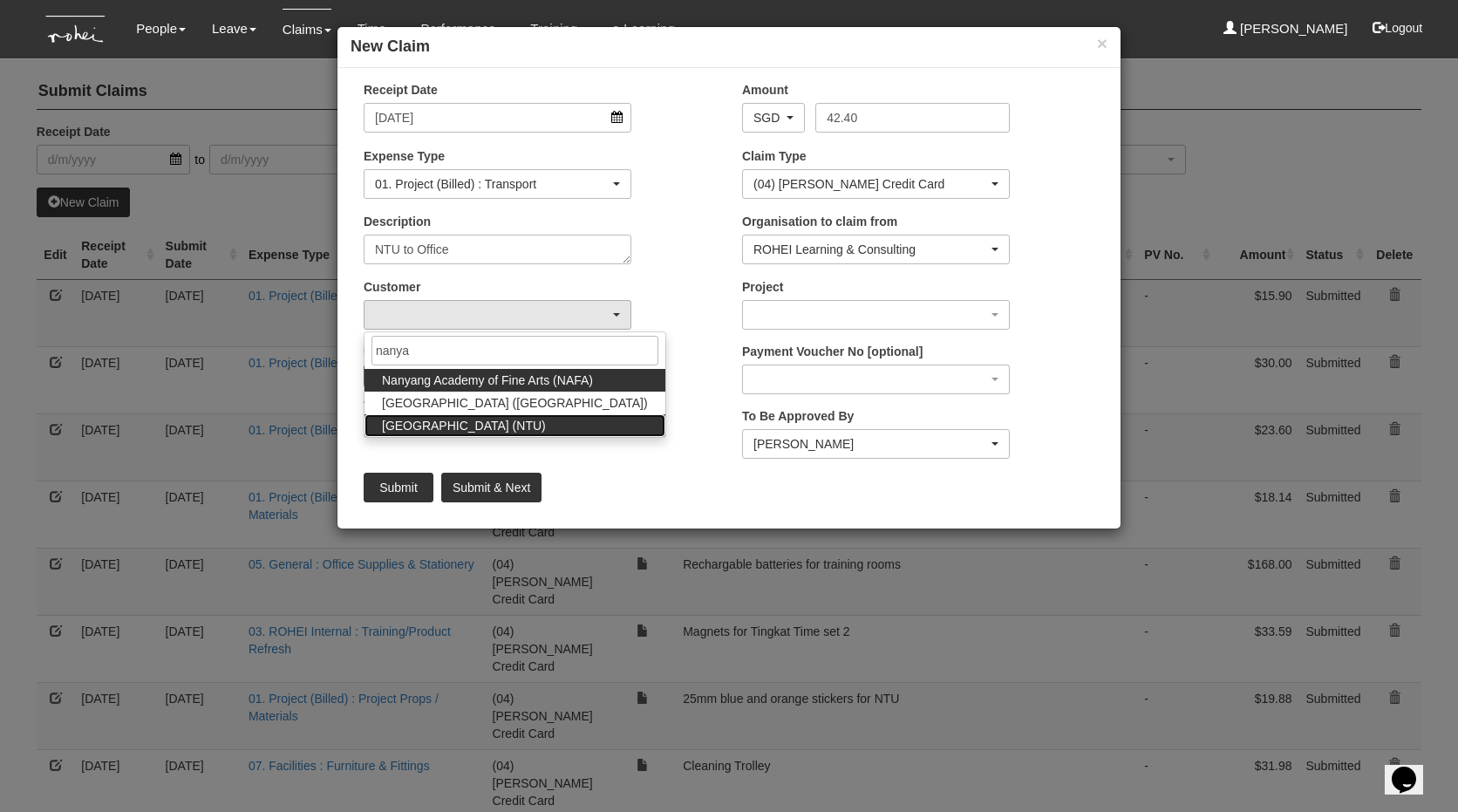
click at [501, 422] on span "[GEOGRAPHIC_DATA] (NTU)" at bounding box center [464, 425] width 164 height 18
select select "59"
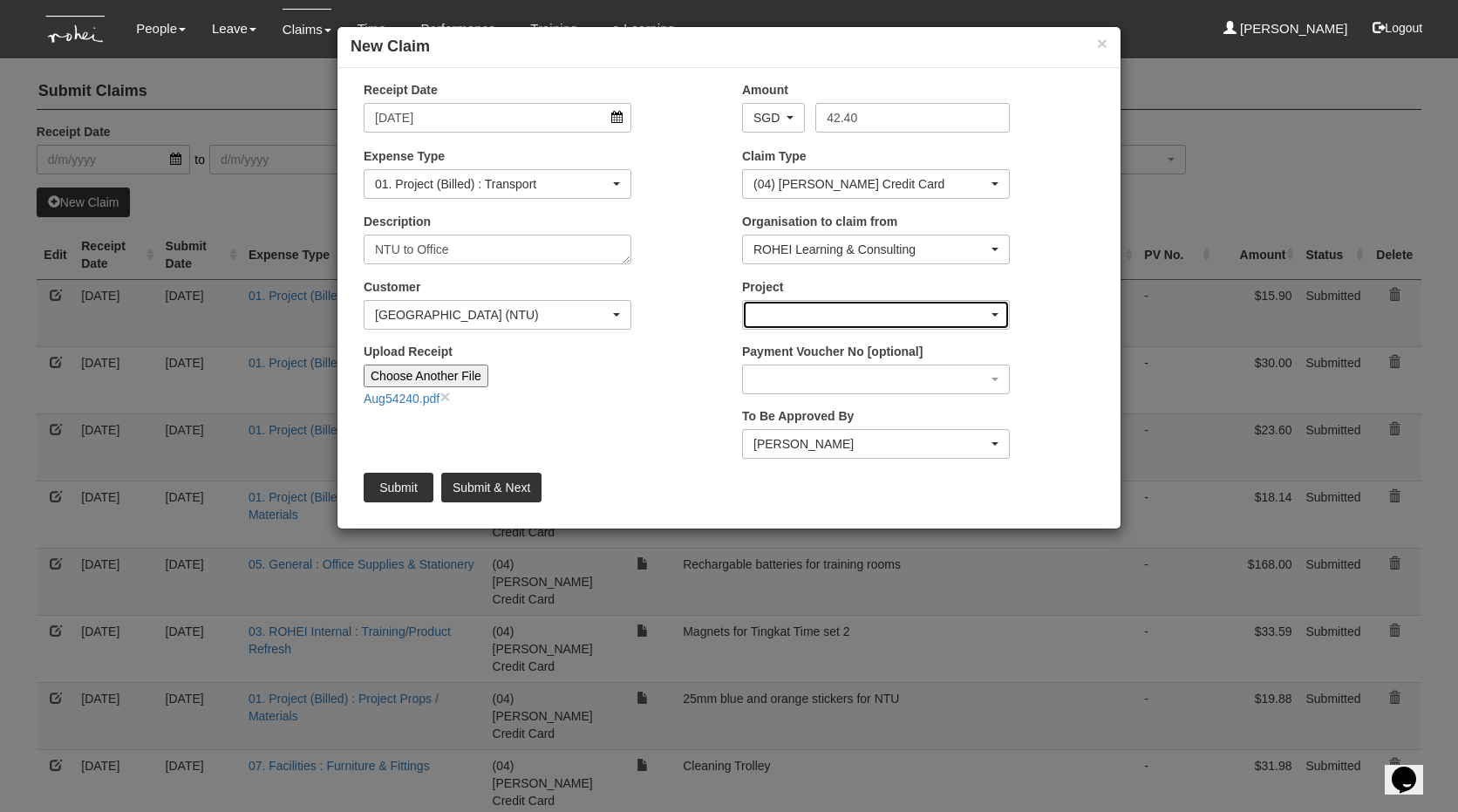
click at [797, 320] on div "button" at bounding box center [875, 315] width 266 height 28
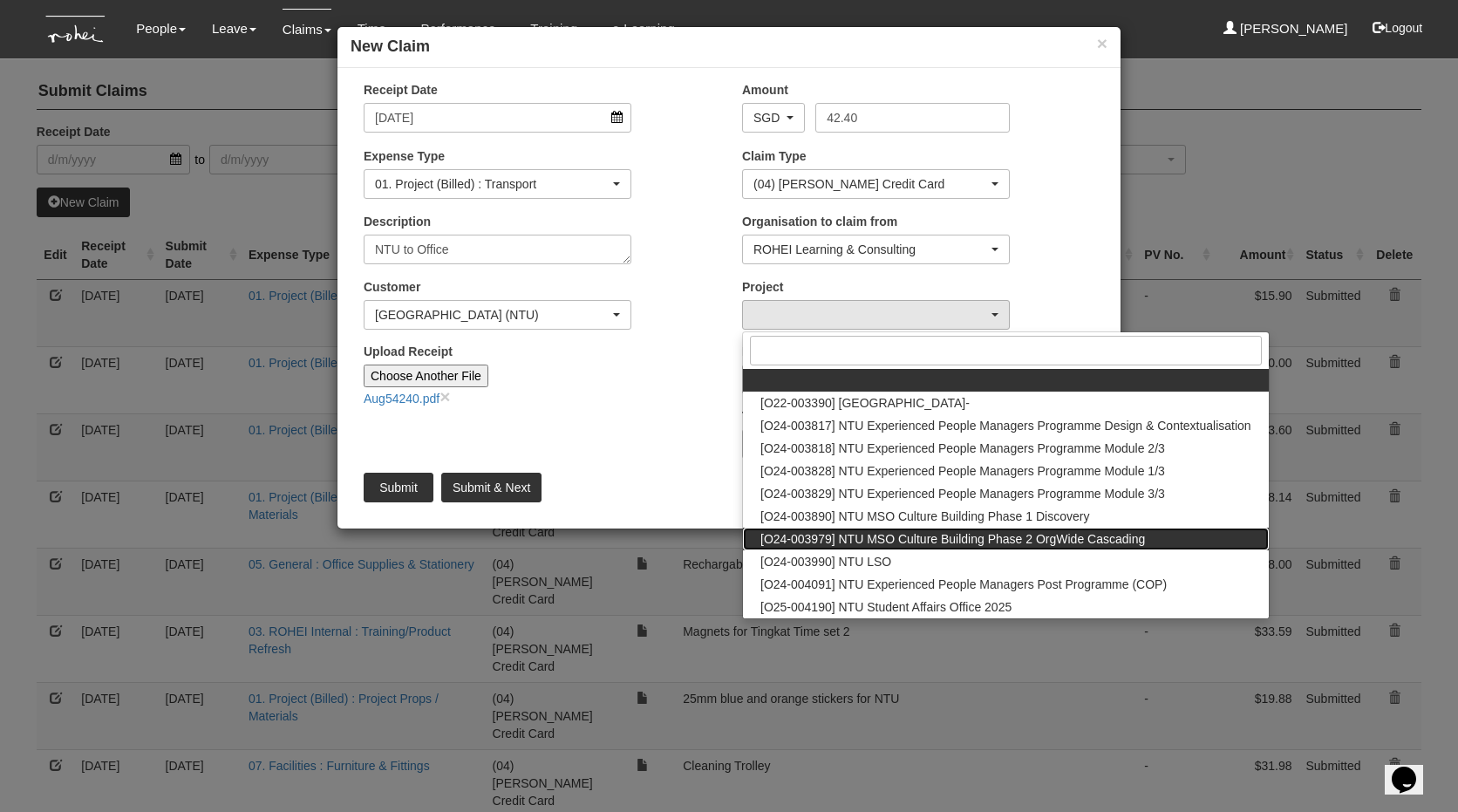
click at [805, 540] on span "[O24-003979] NTU MSO Culture Building Phase 2 OrgWide Cascading" at bounding box center [953, 538] width 385 height 18
select select "2613"
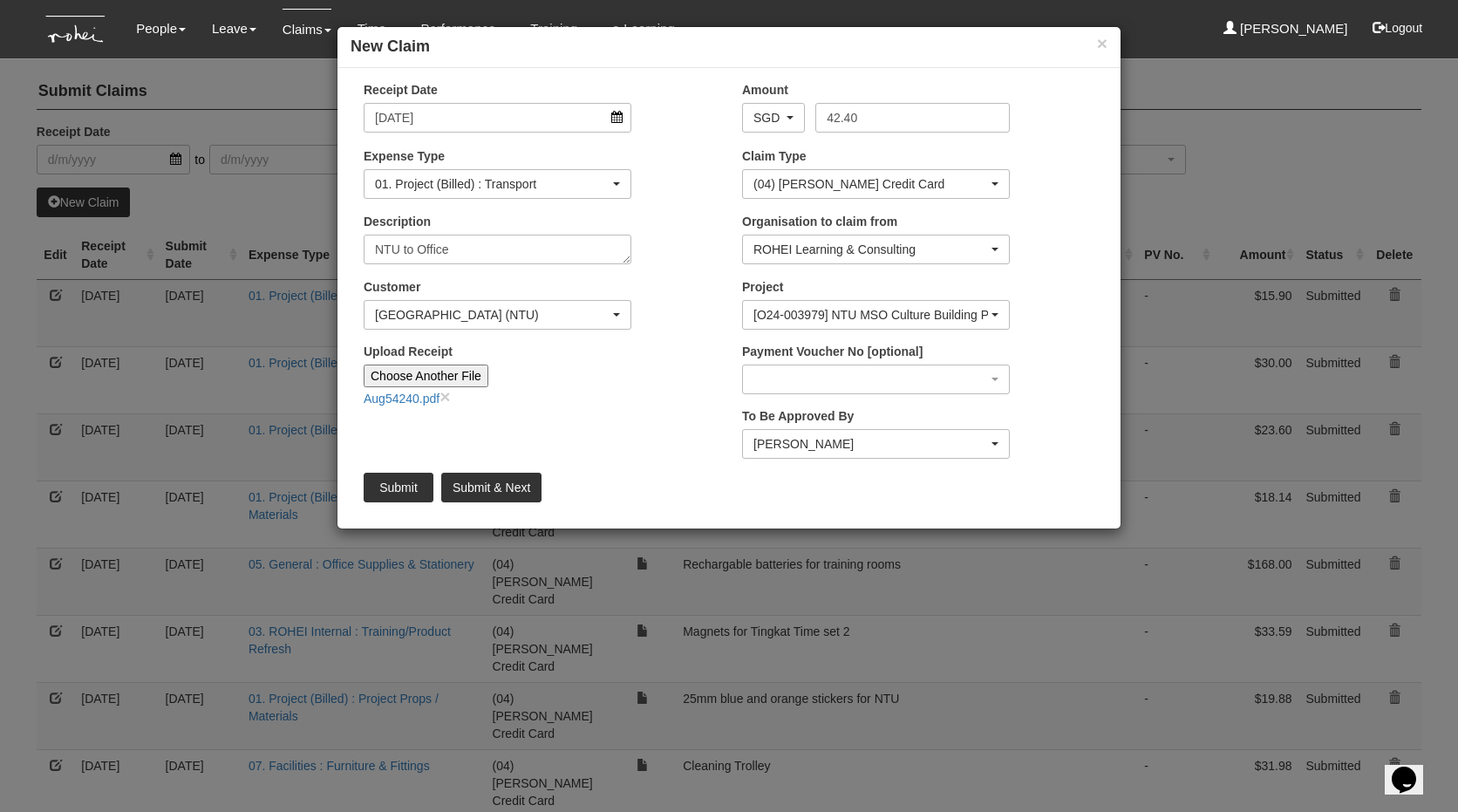
click at [681, 236] on div "Description NTU to Office" at bounding box center [539, 245] width 378 height 65
click at [401, 485] on input "Submit" at bounding box center [398, 487] width 70 height 30
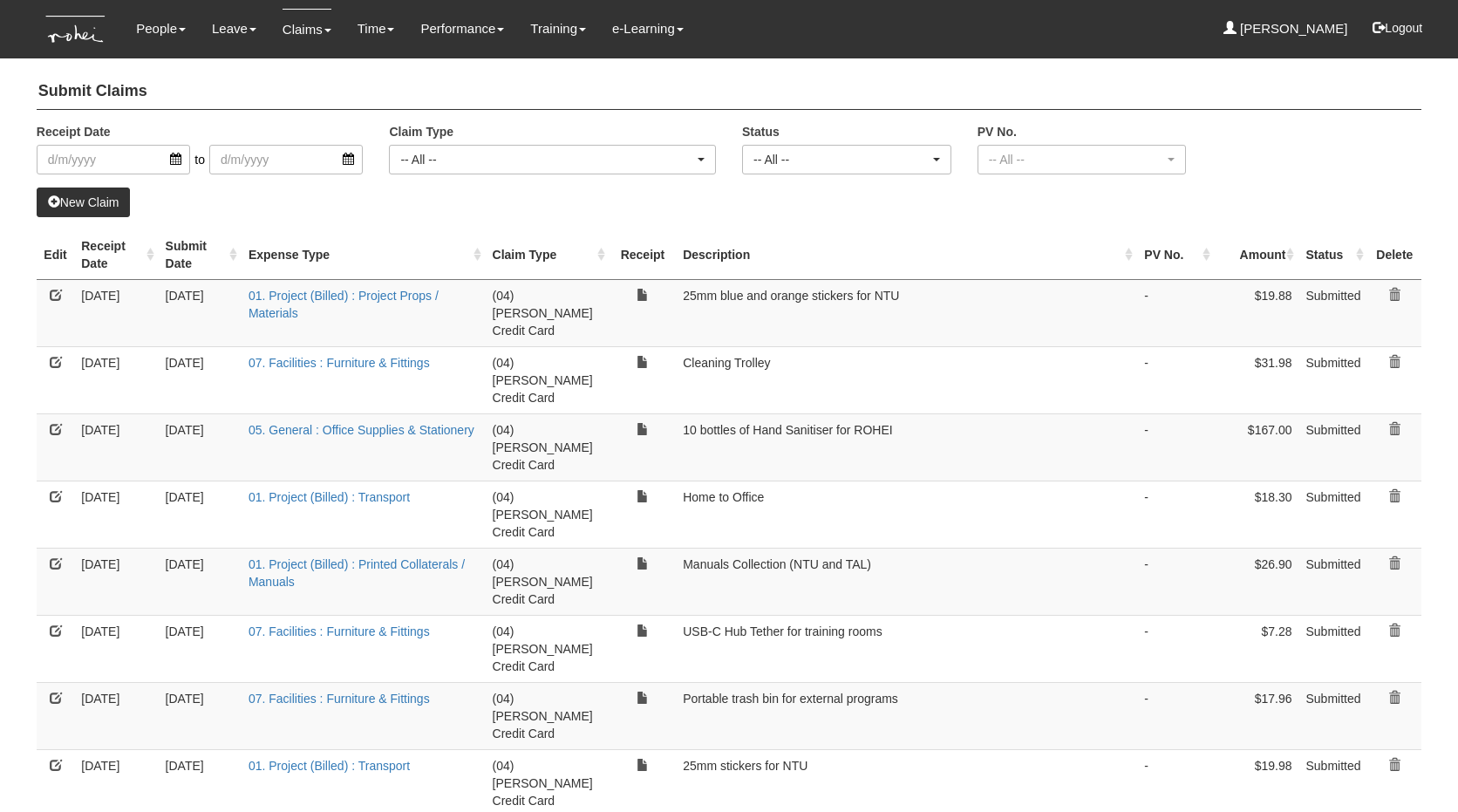
select select "50"
click at [85, 160] on input "search" at bounding box center [113, 160] width 153 height 30
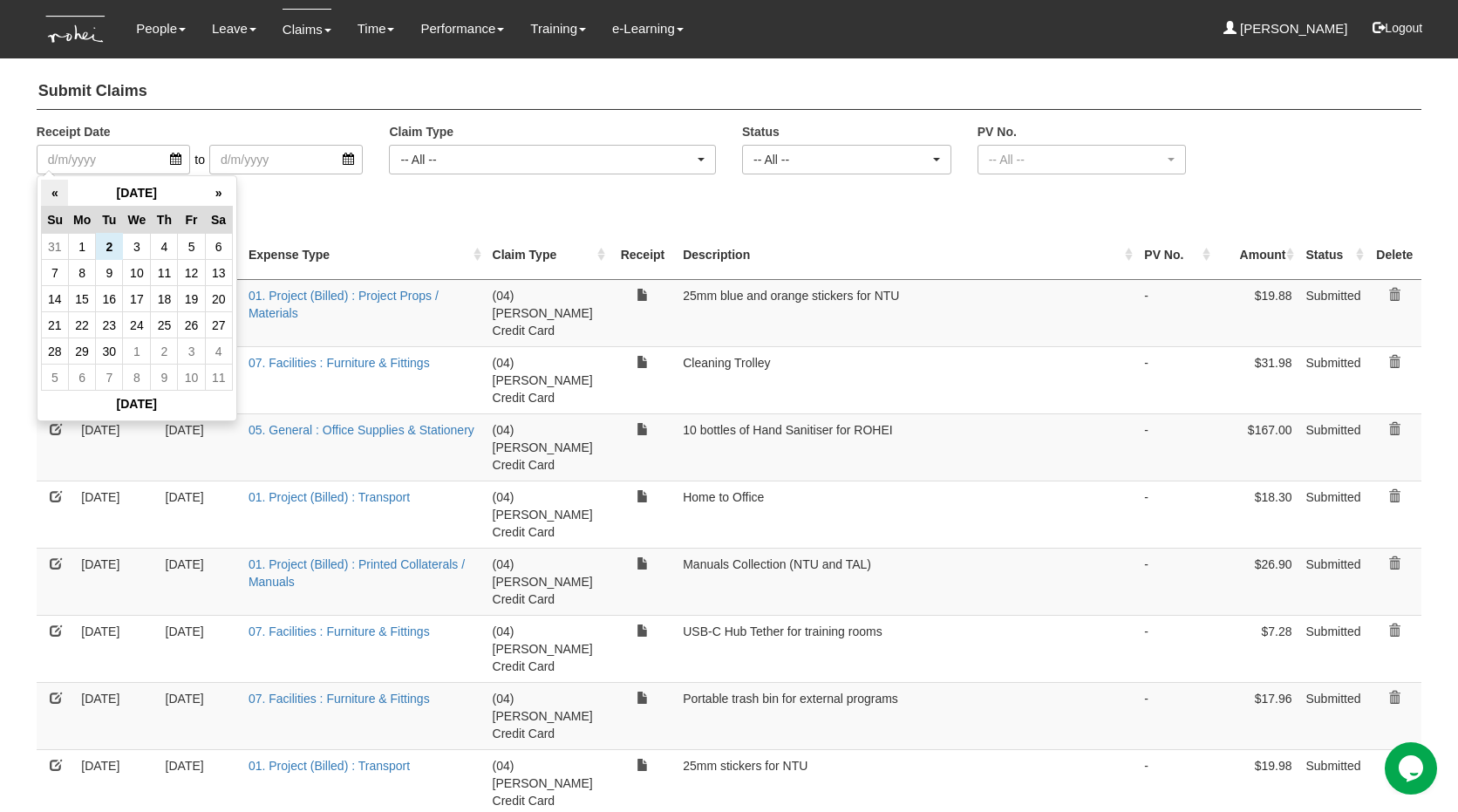
click at [61, 198] on th "«" at bounding box center [55, 193] width 27 height 27
click at [186, 248] on td "1" at bounding box center [191, 247] width 27 height 26
type input "[DATE]"
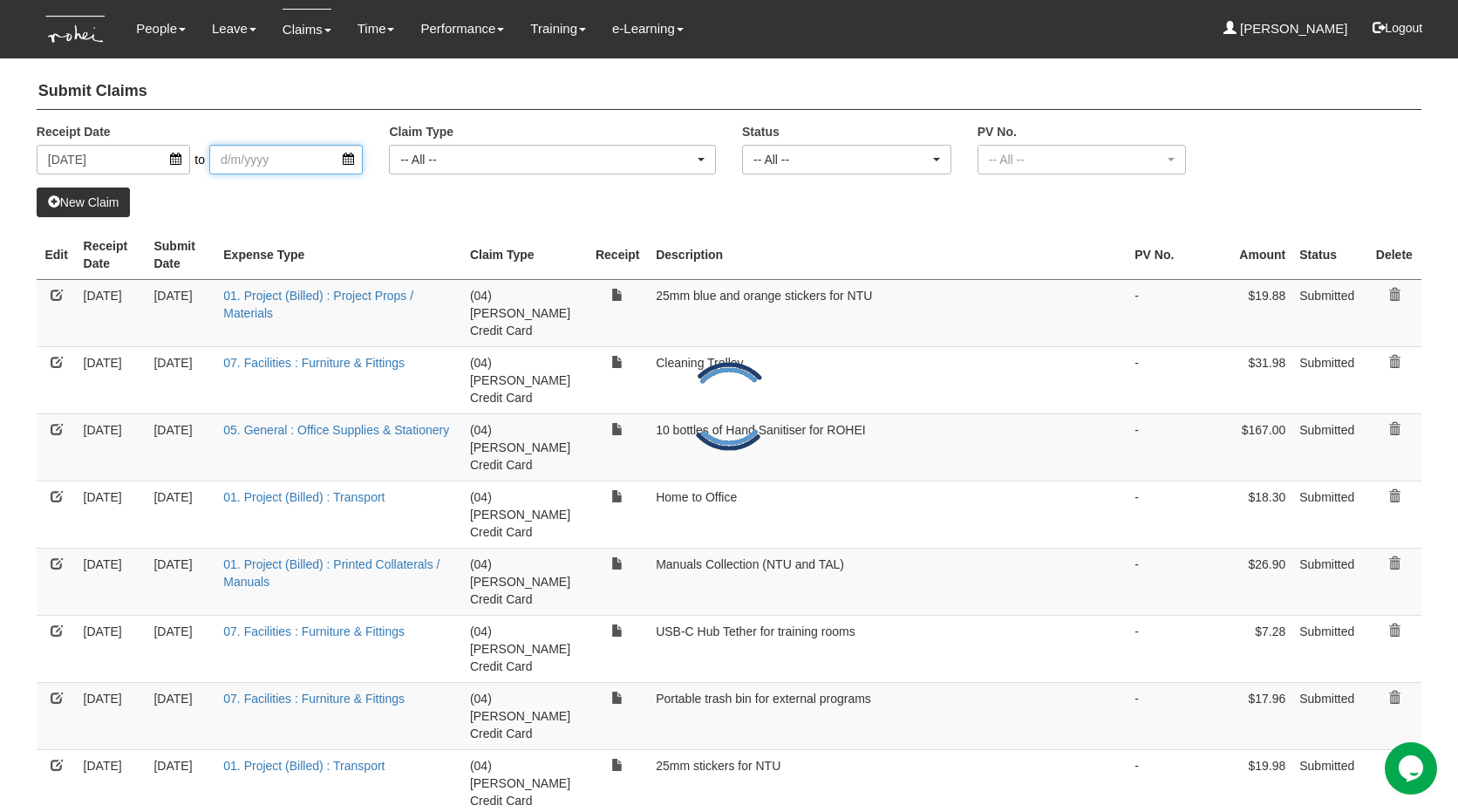
click at [270, 161] on input "search" at bounding box center [285, 160] width 153 height 30
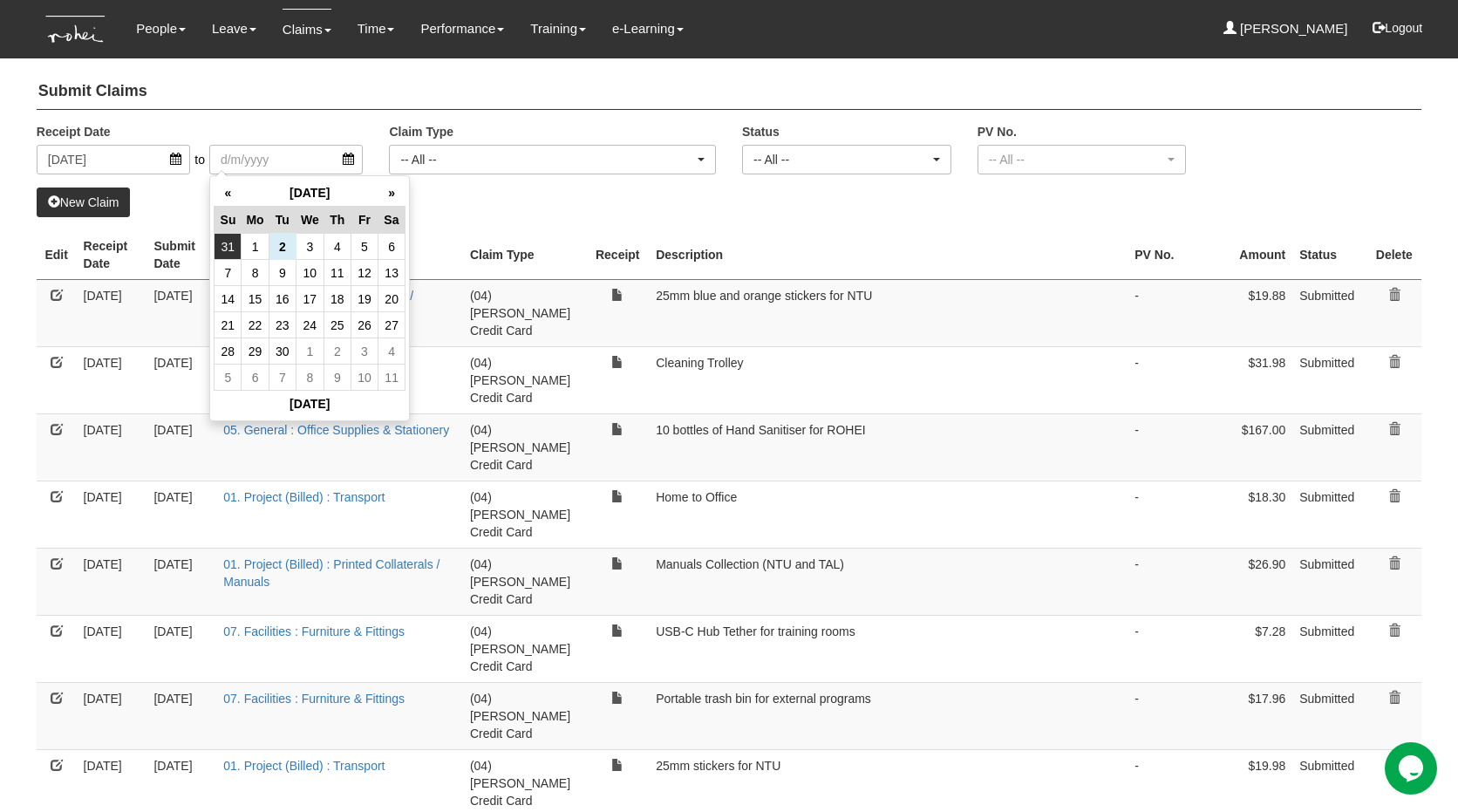
click at [232, 247] on td "31" at bounding box center [228, 247] width 27 height 26
type input "31/8/2025"
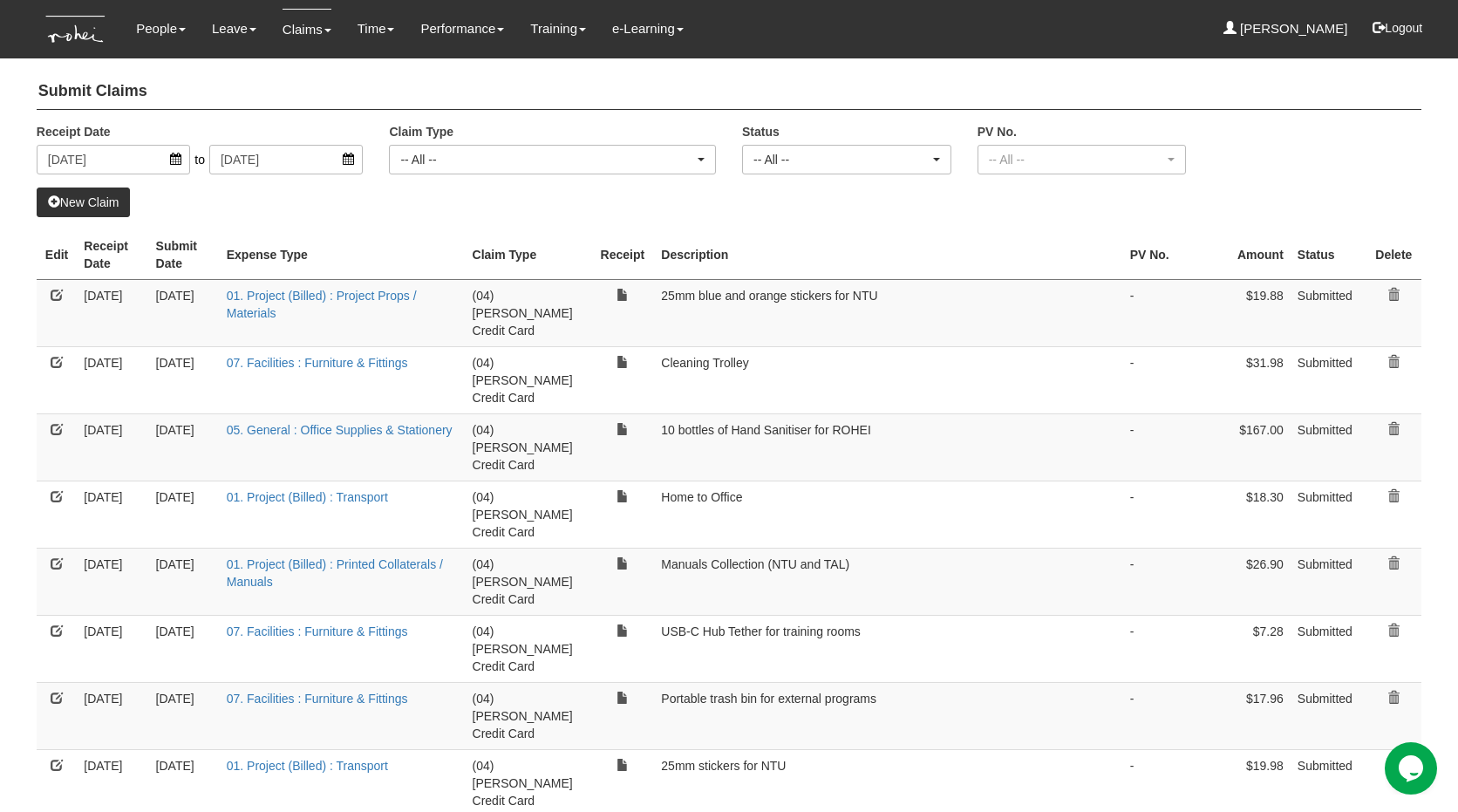
select select "50"
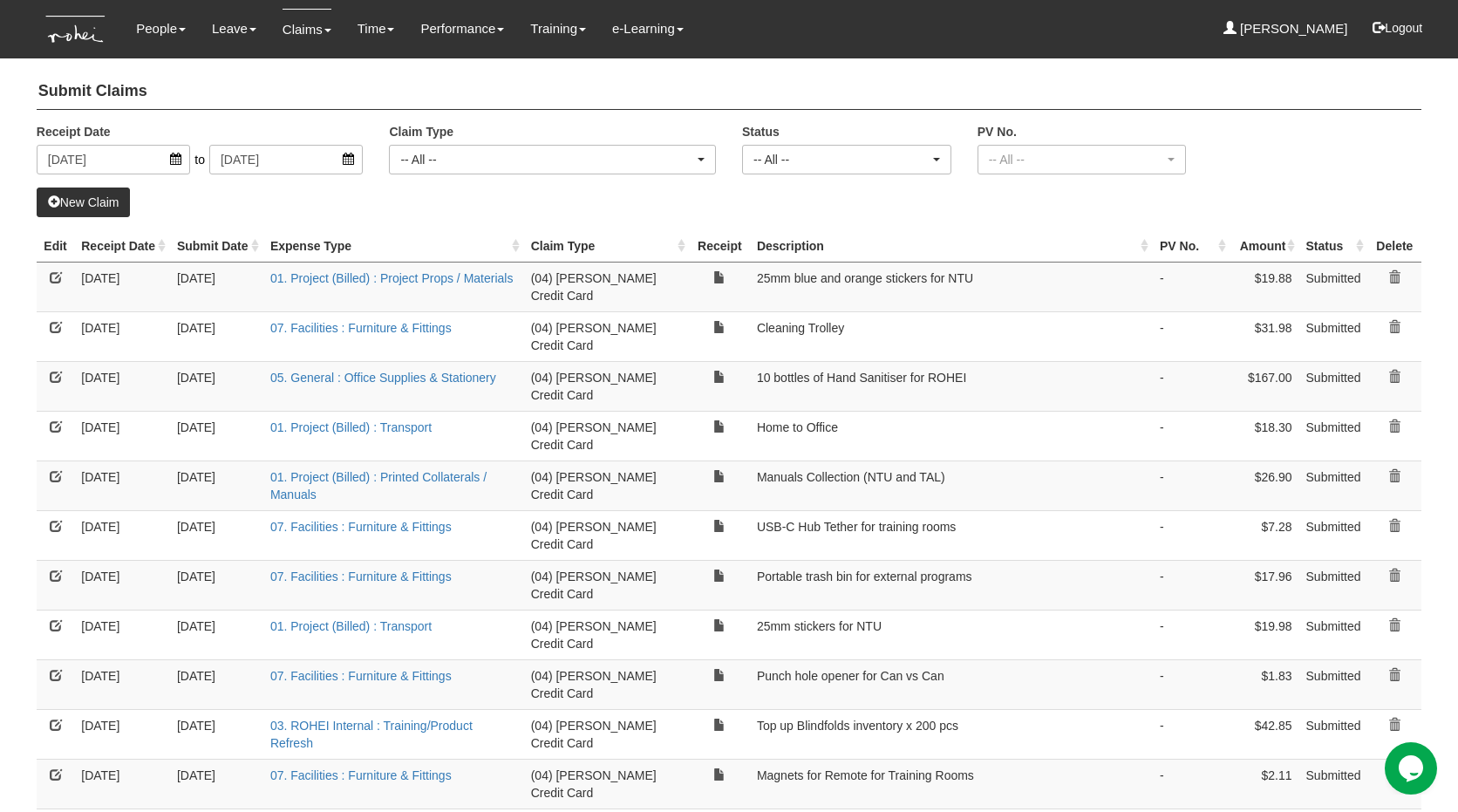
click at [113, 236] on th "Receipt Date" at bounding box center [122, 247] width 96 height 32
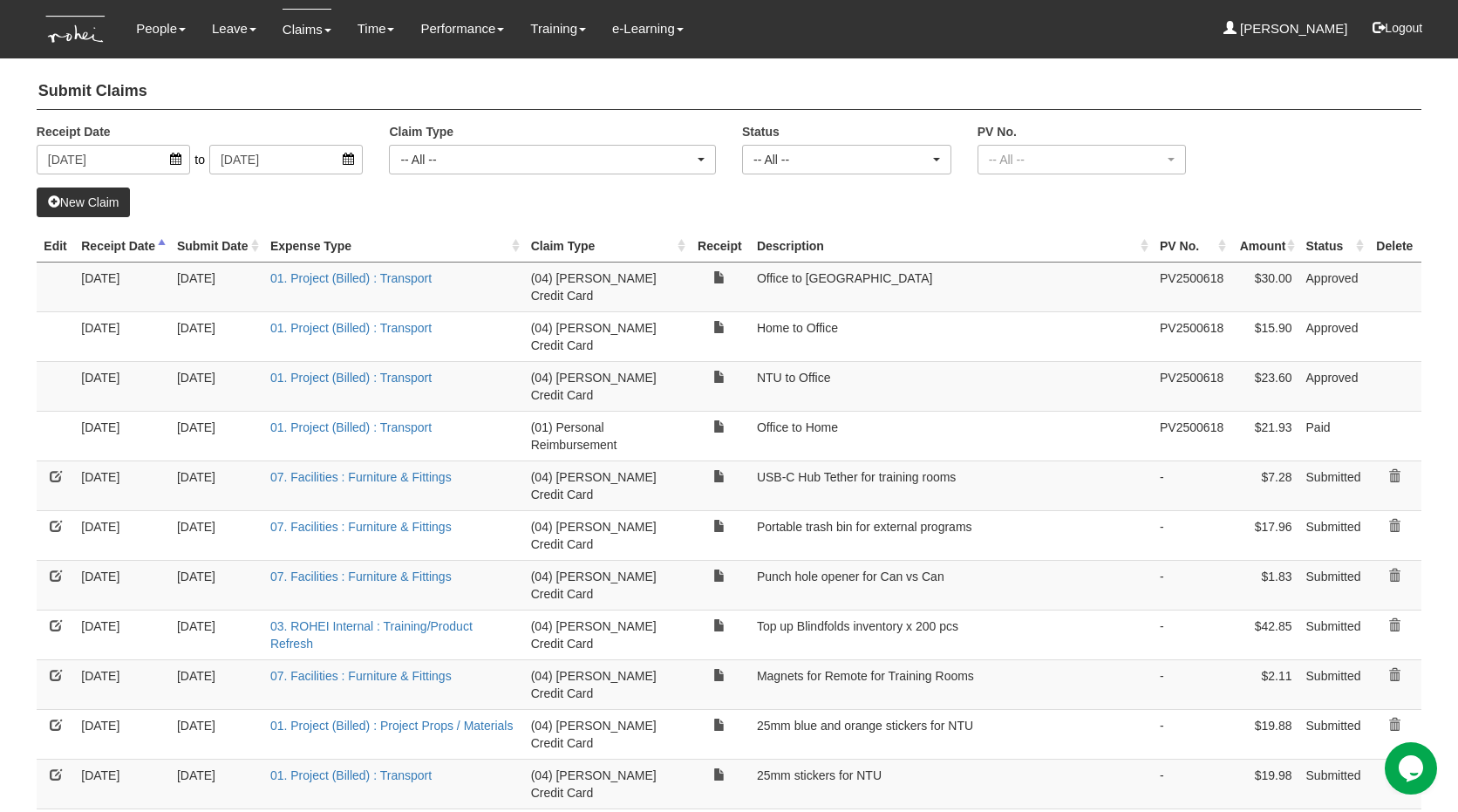
click at [113, 236] on th "Receipt Date" at bounding box center [122, 247] width 96 height 32
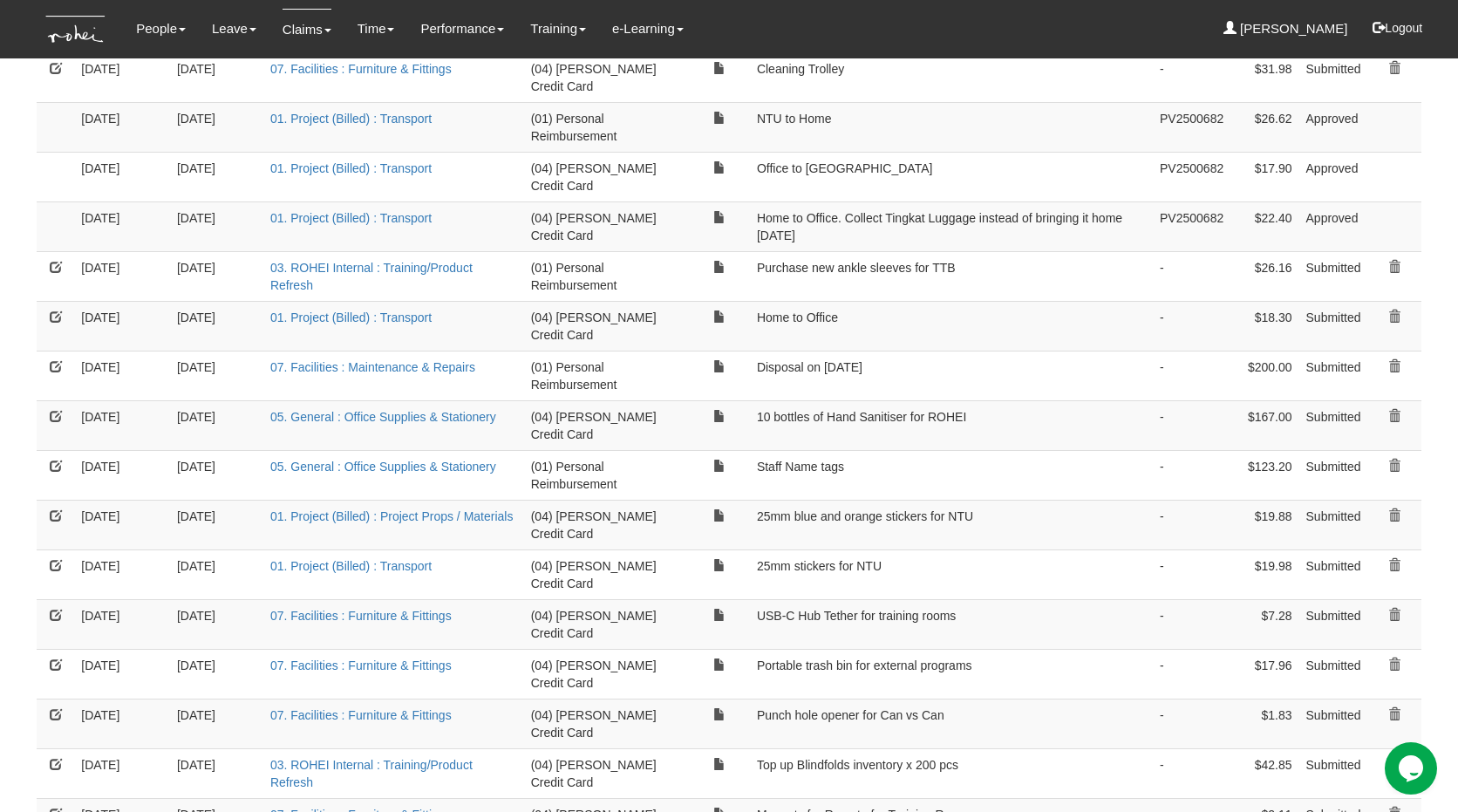
scroll to position [262, 0]
click at [1396, 556] on link at bounding box center [1394, 562] width 12 height 12
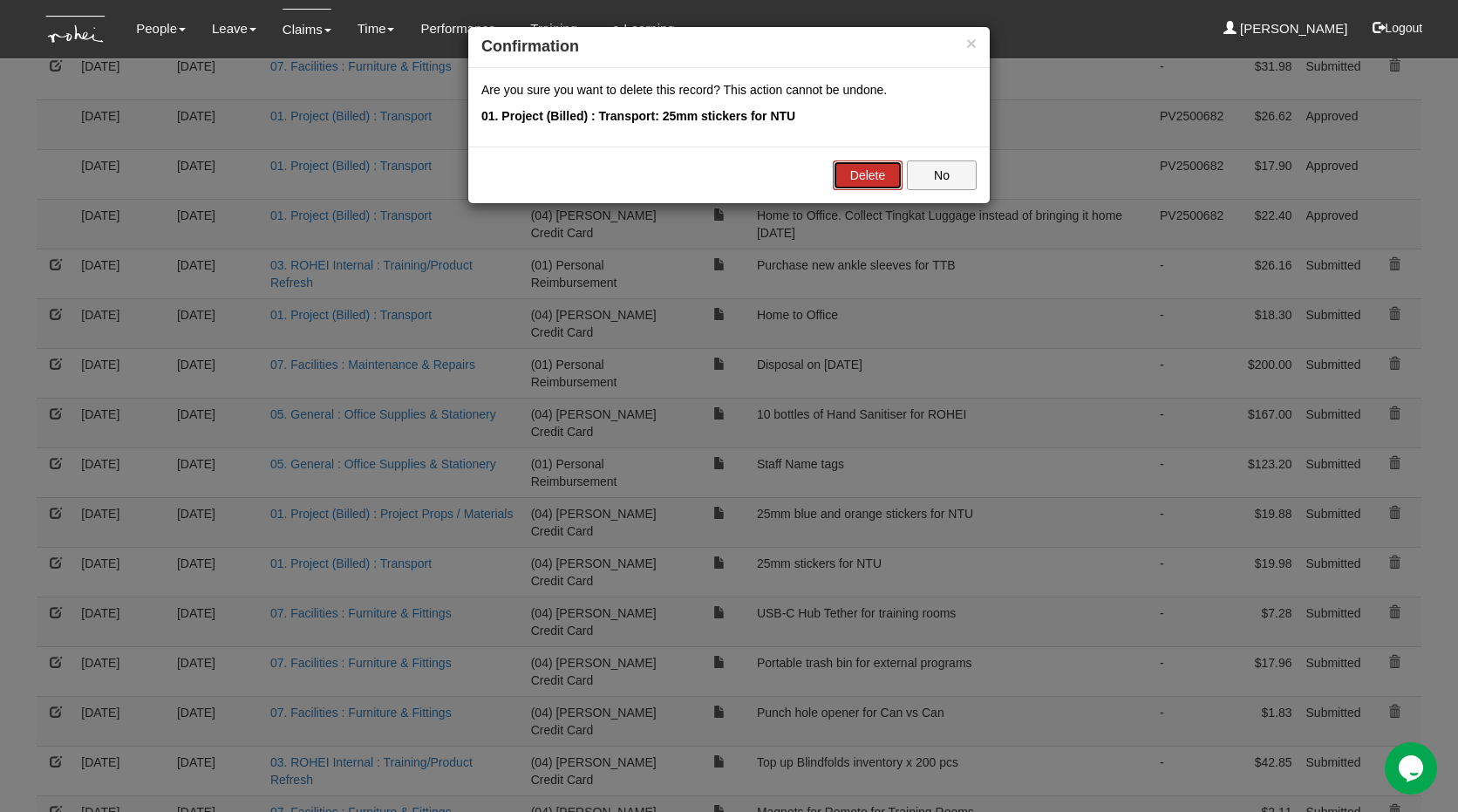
click at [882, 176] on link "Delete" at bounding box center [868, 175] width 70 height 30
select select "50"
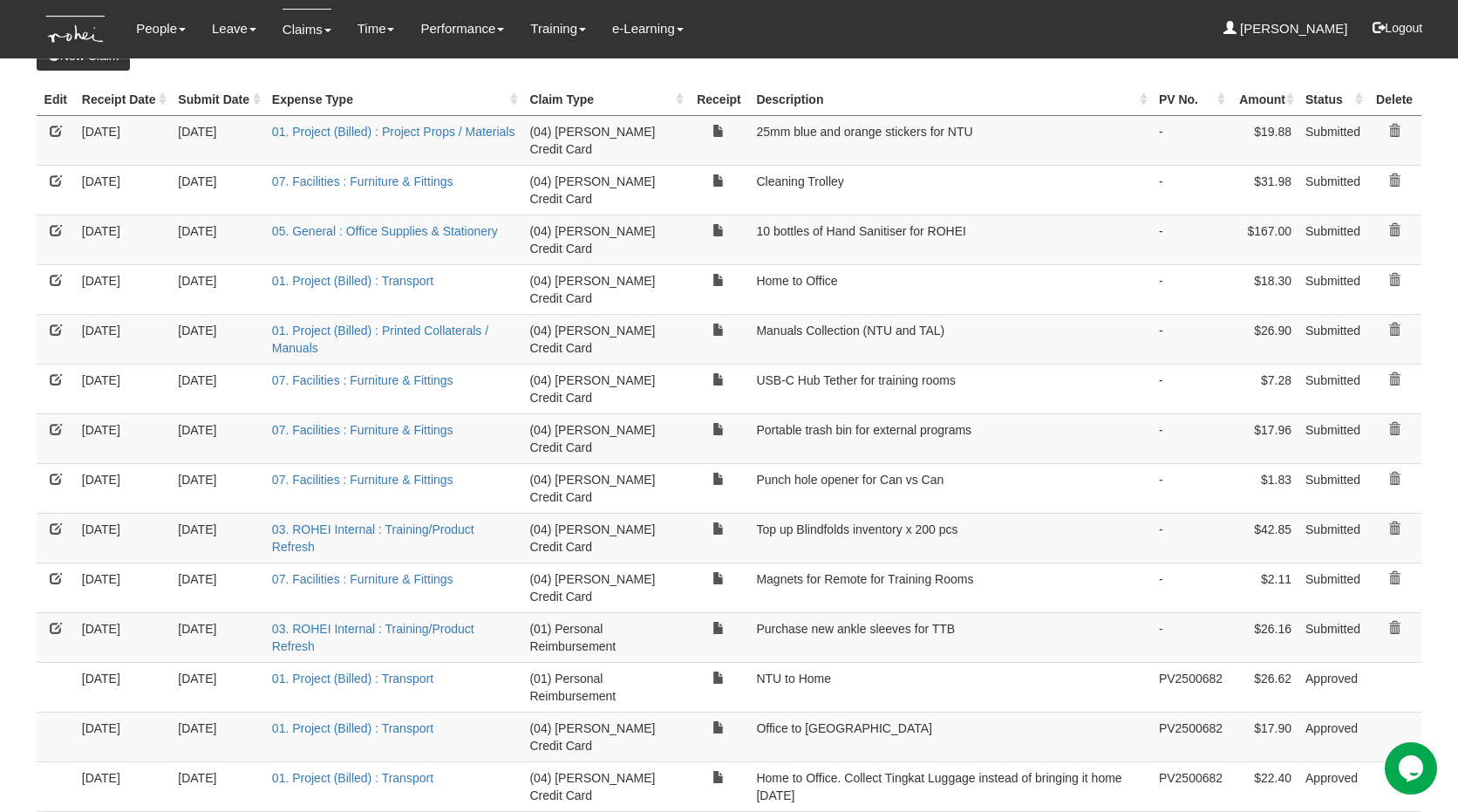
scroll to position [0, 0]
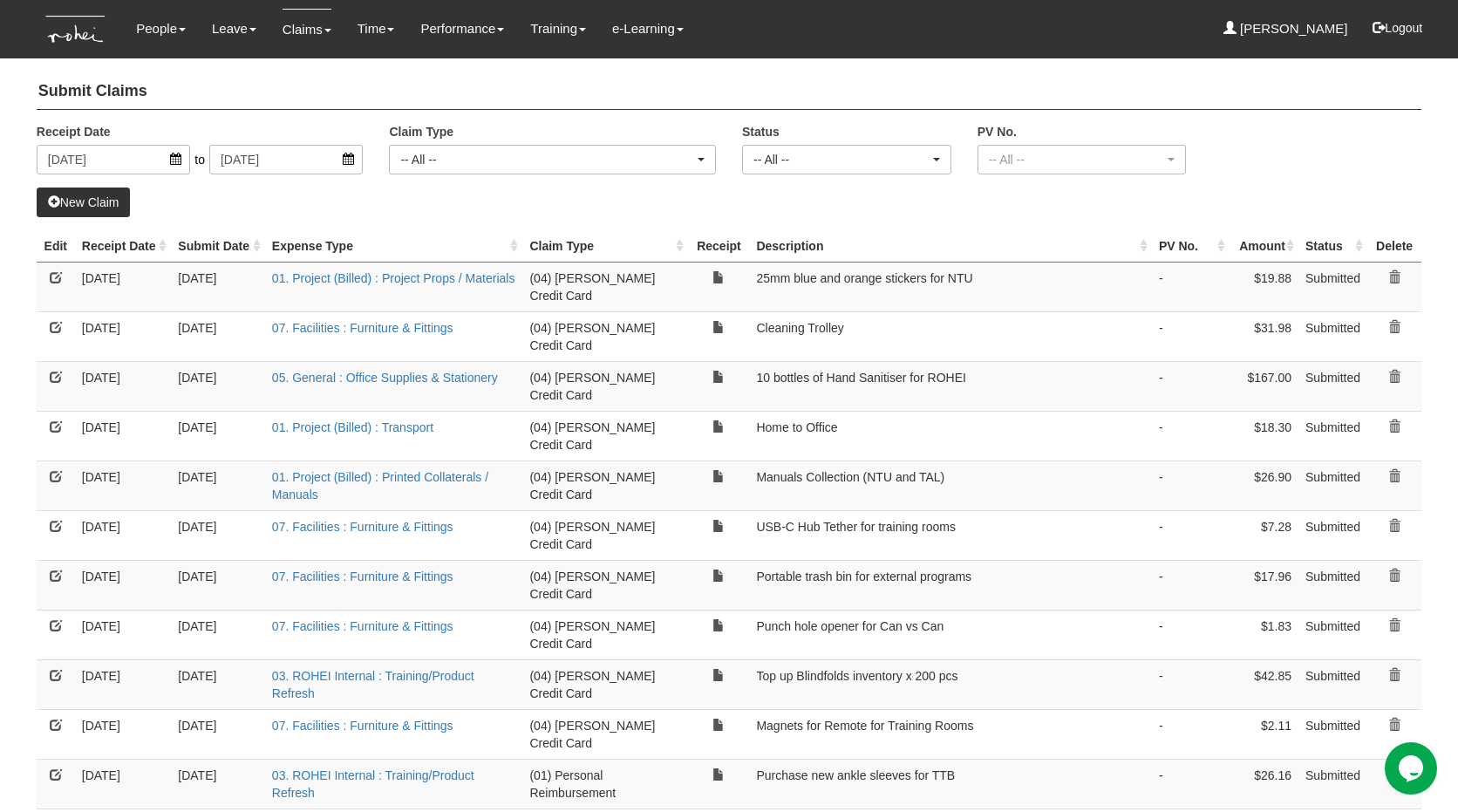
click at [117, 202] on link "New Claim" at bounding box center [84, 202] width 94 height 30
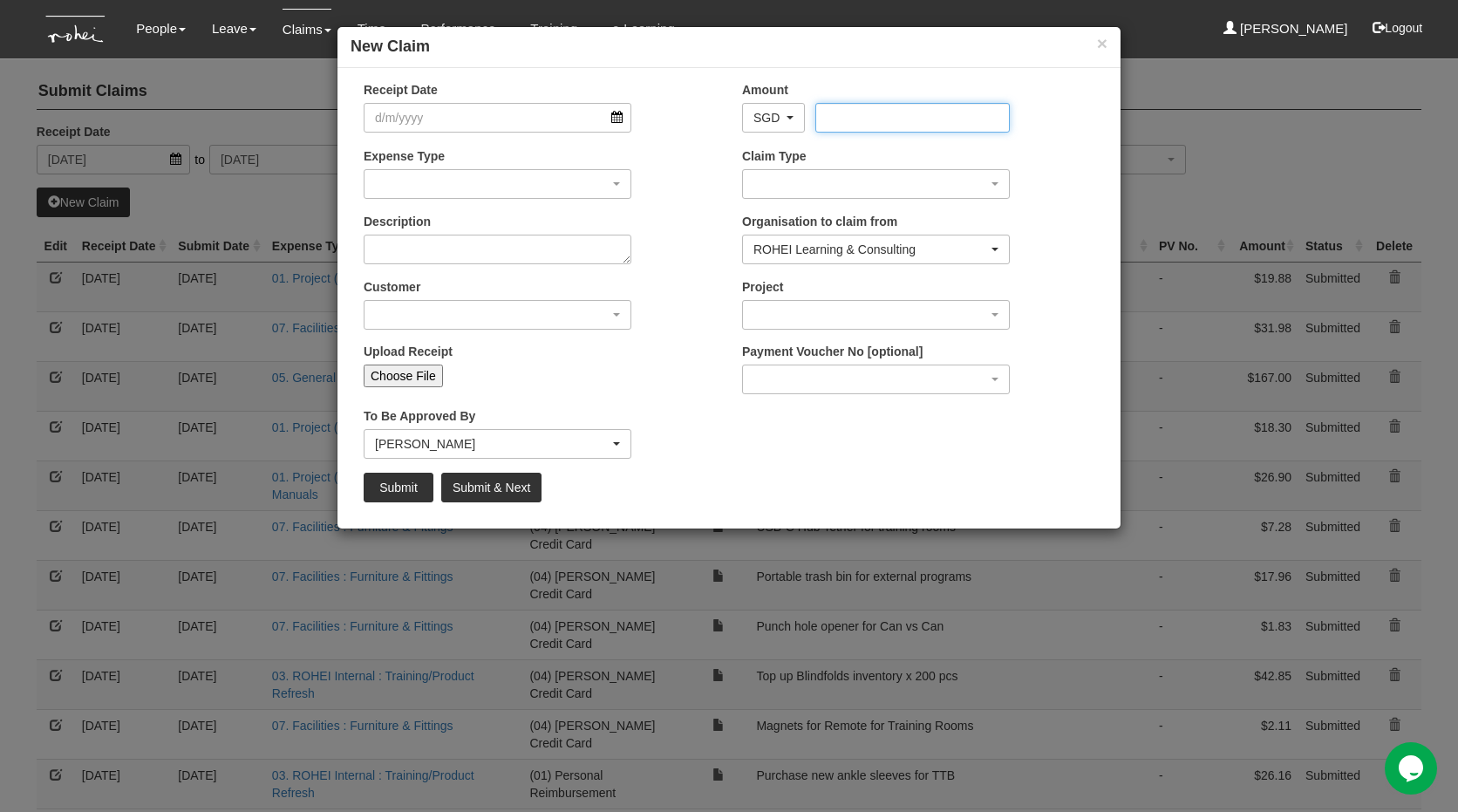
click at [860, 123] on input "Amount" at bounding box center [912, 118] width 194 height 30
paste input "33.59"
type input "33.59"
click at [420, 378] on input "Choose File" at bounding box center [403, 375] width 79 height 23
type input "C:\fakepath\SPXSG059899173228_25080520GTM1W9.pdf"
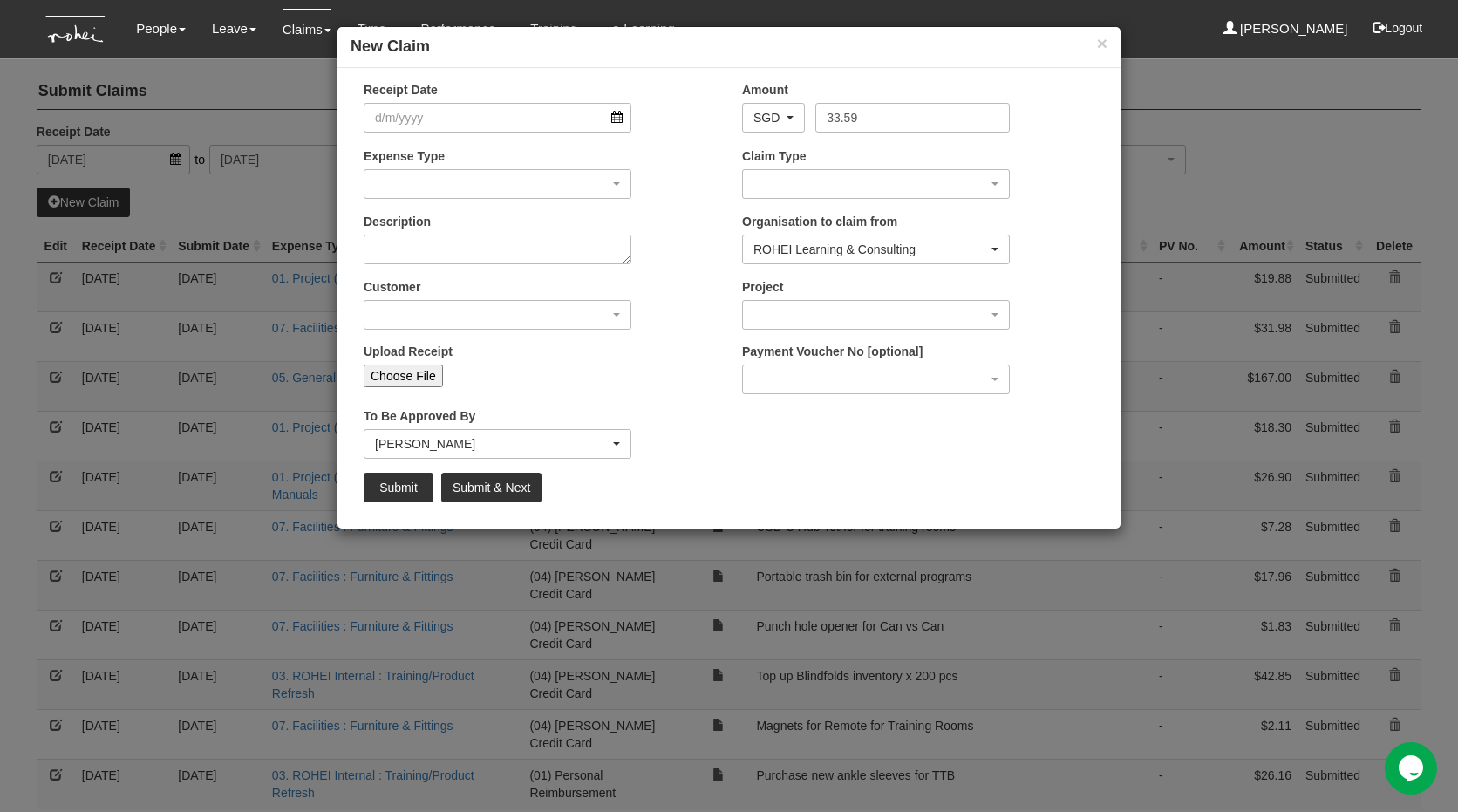
type input "Choose Another File"
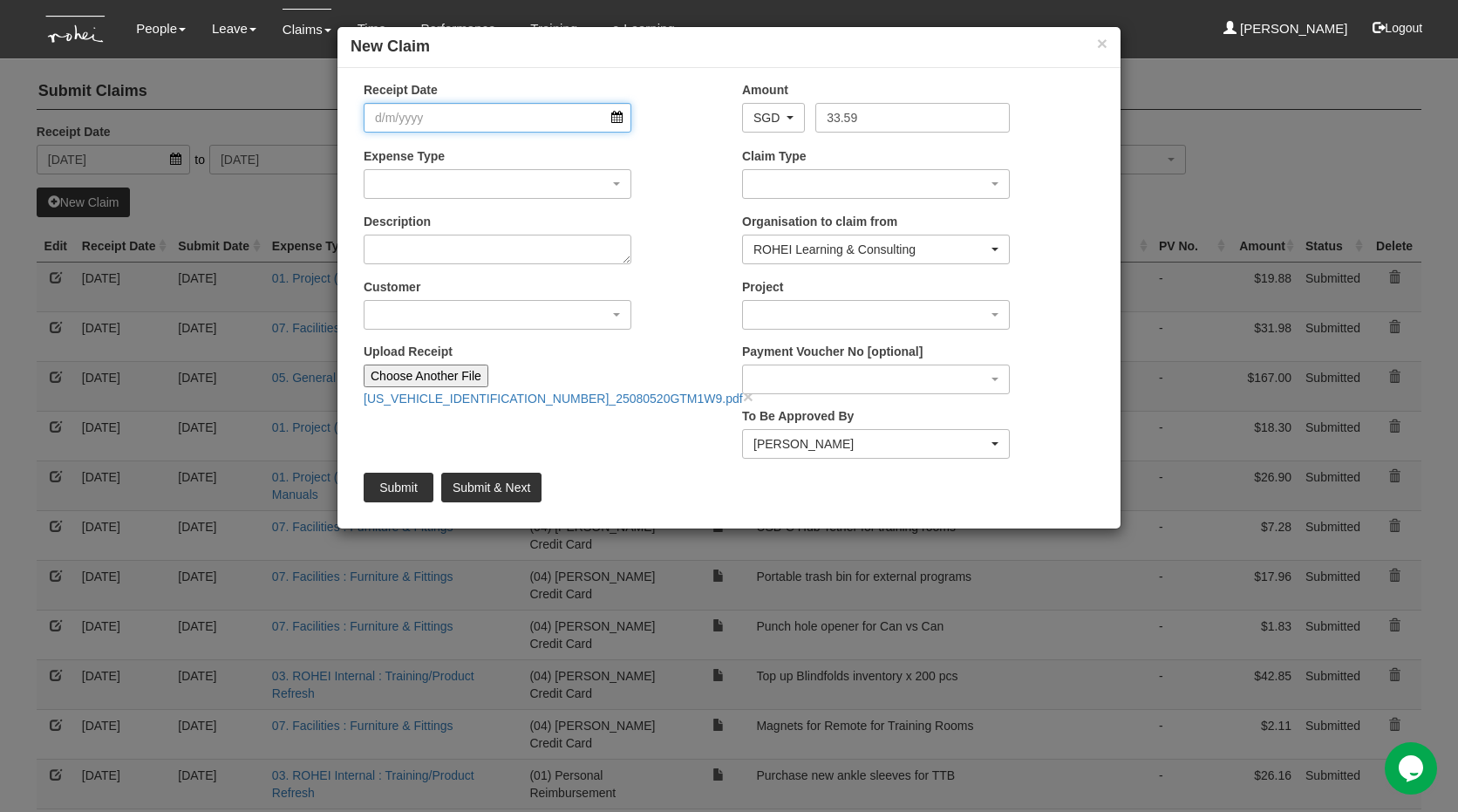
click at [527, 109] on input "Receipt Date" at bounding box center [497, 118] width 267 height 30
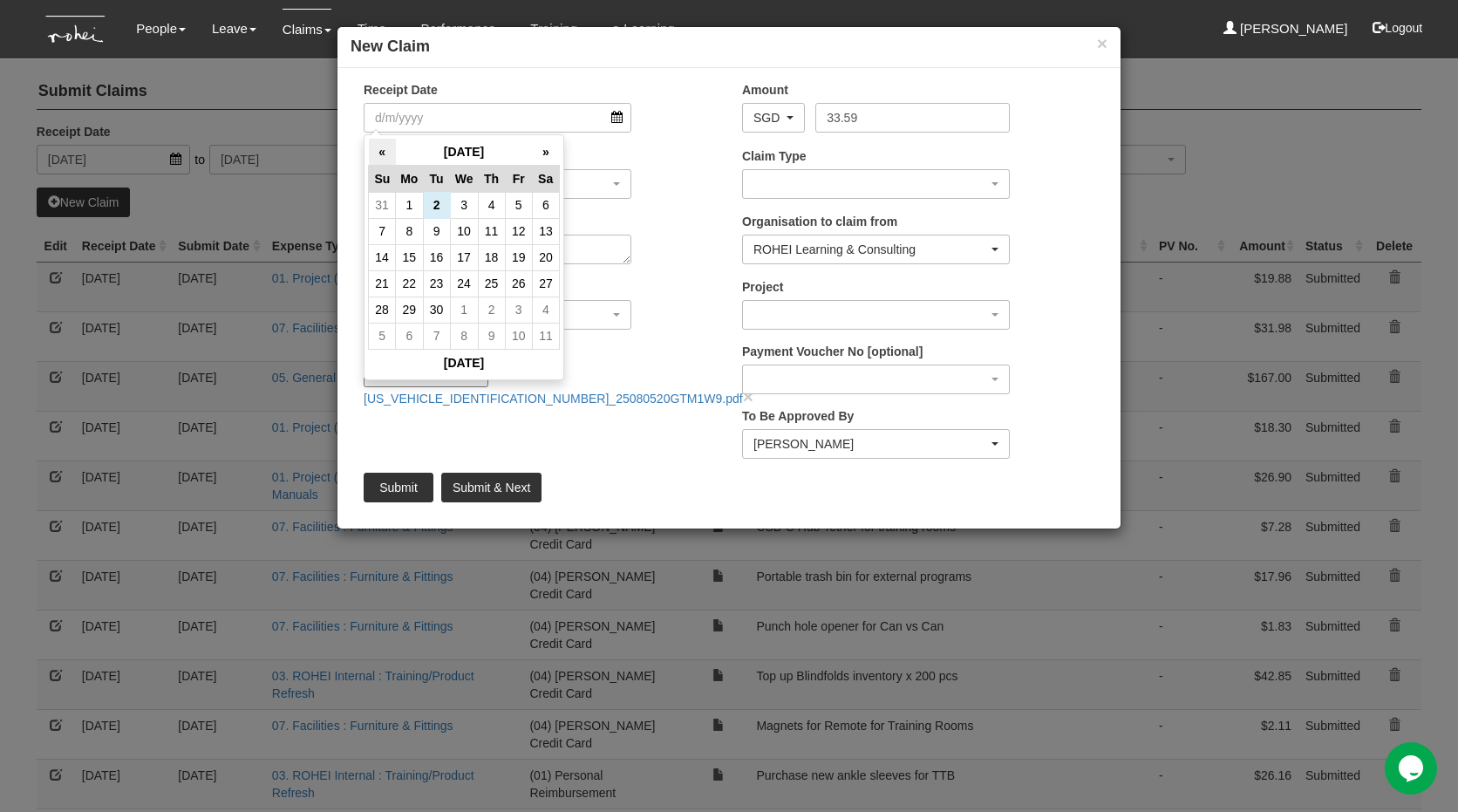
click at [377, 152] on th "«" at bounding box center [382, 151] width 27 height 27
click at [424, 228] on td "5" at bounding box center [436, 231] width 27 height 26
type input "[DATE]"
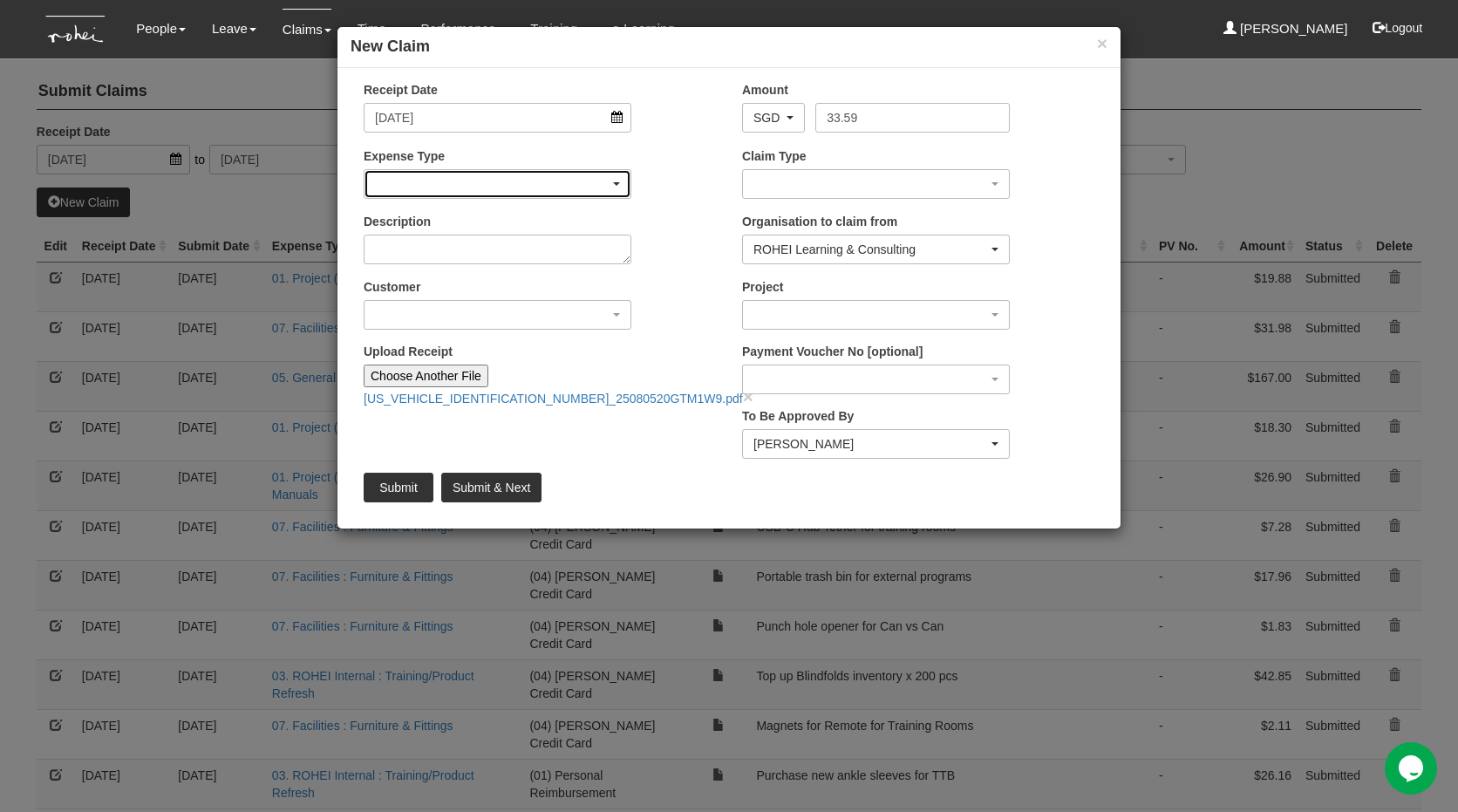
click at [447, 183] on div "button" at bounding box center [497, 184] width 266 height 28
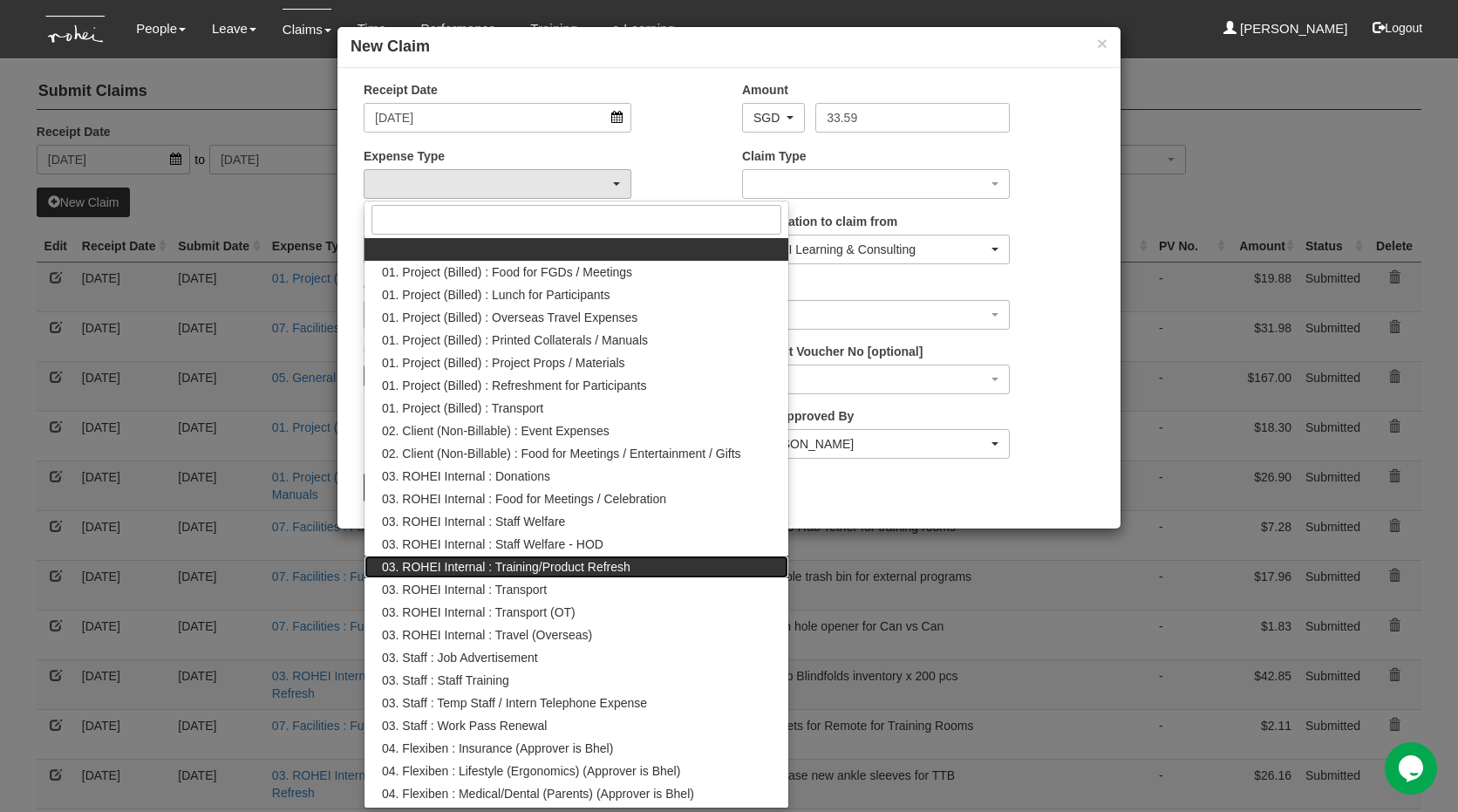
click at [524, 563] on span "03. ROHEI Internal : Training/Product Refresh" at bounding box center [506, 566] width 248 height 18
select select "262"
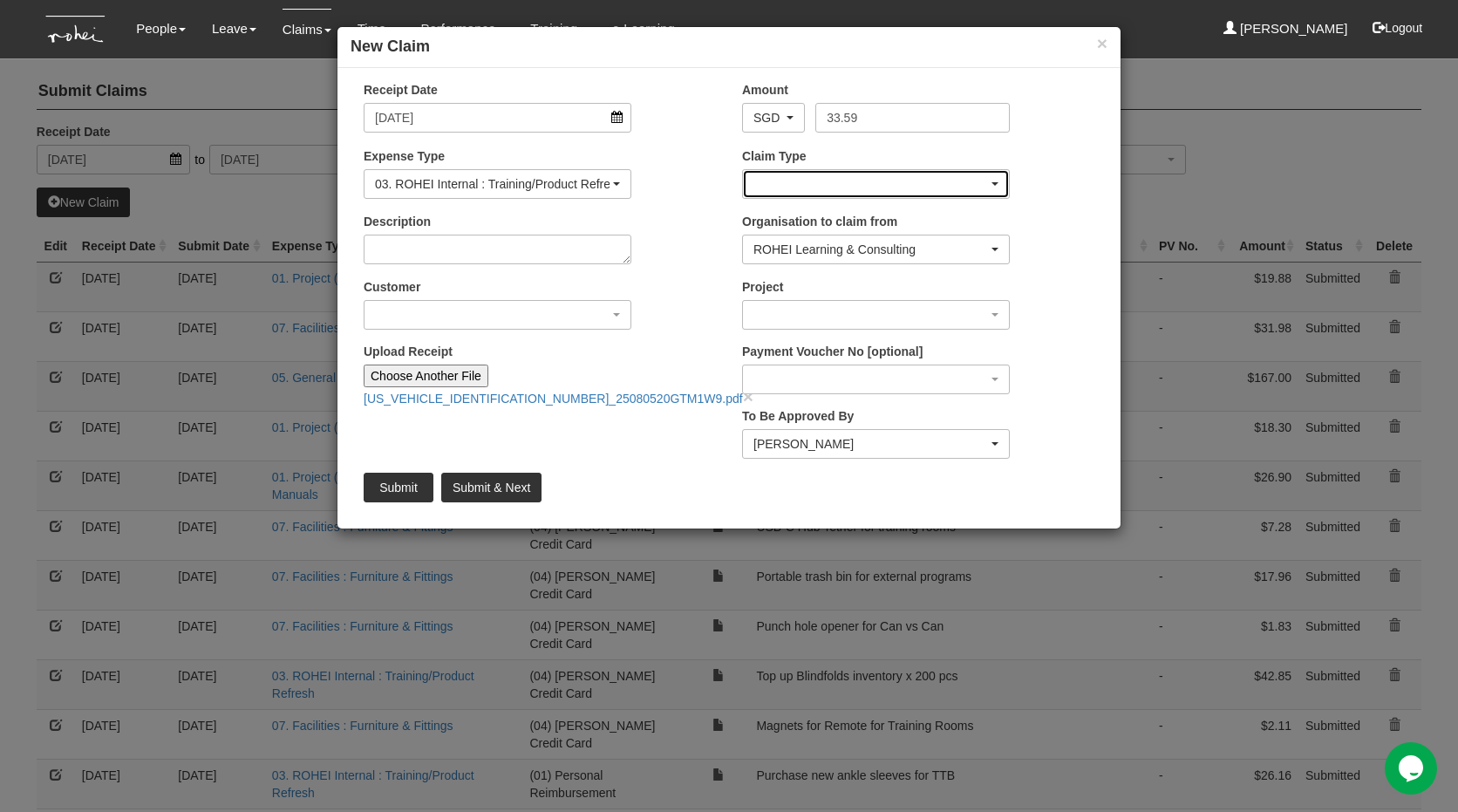
click at [805, 174] on div "button" at bounding box center [875, 184] width 266 height 28
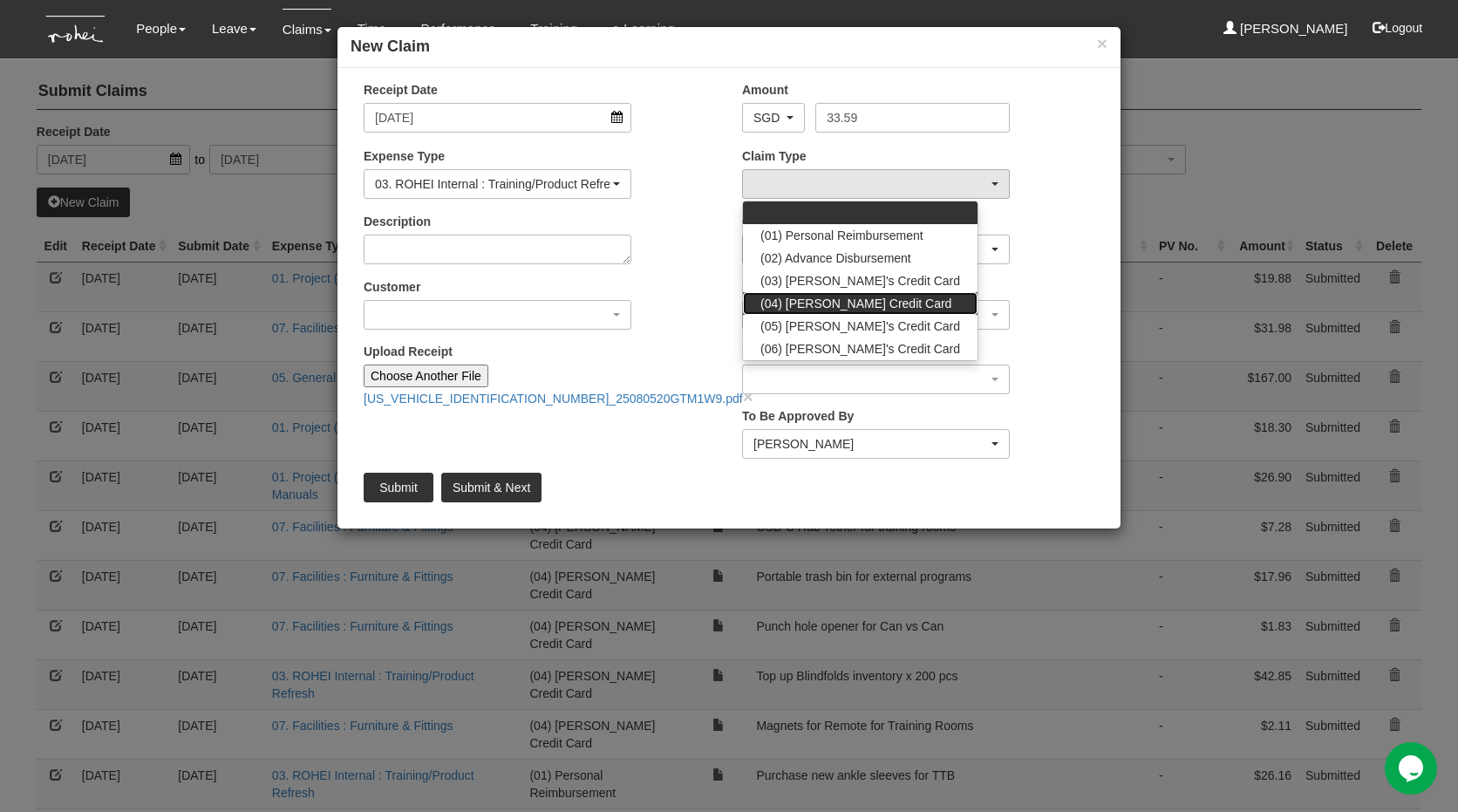
click at [814, 301] on span "(04) [PERSON_NAME] Credit Card" at bounding box center [856, 303] width 191 height 18
select select "16"
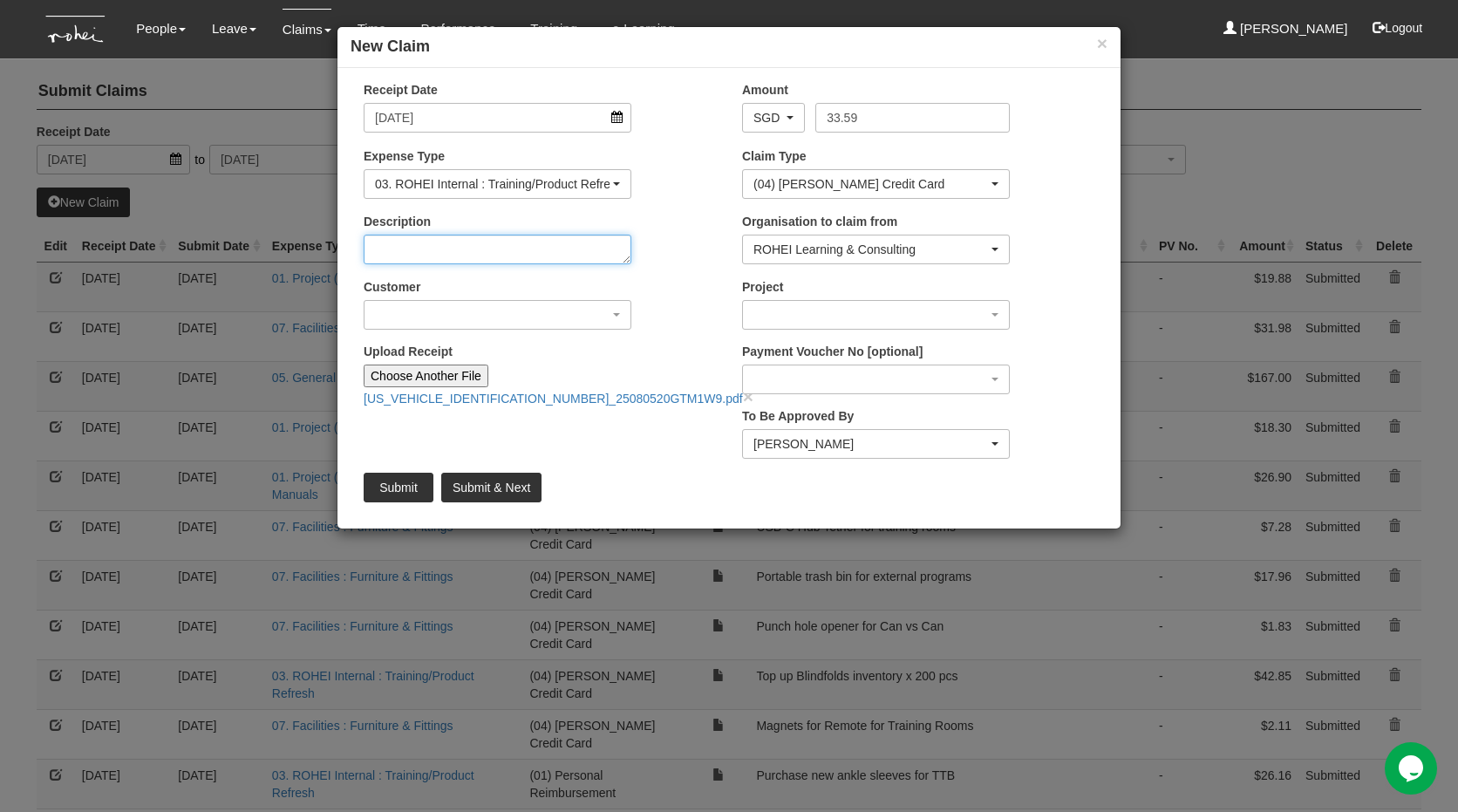
click at [533, 235] on textarea "Description" at bounding box center [497, 249] width 267 height 30
type textarea "Magnets for Tingkat Time set 2"
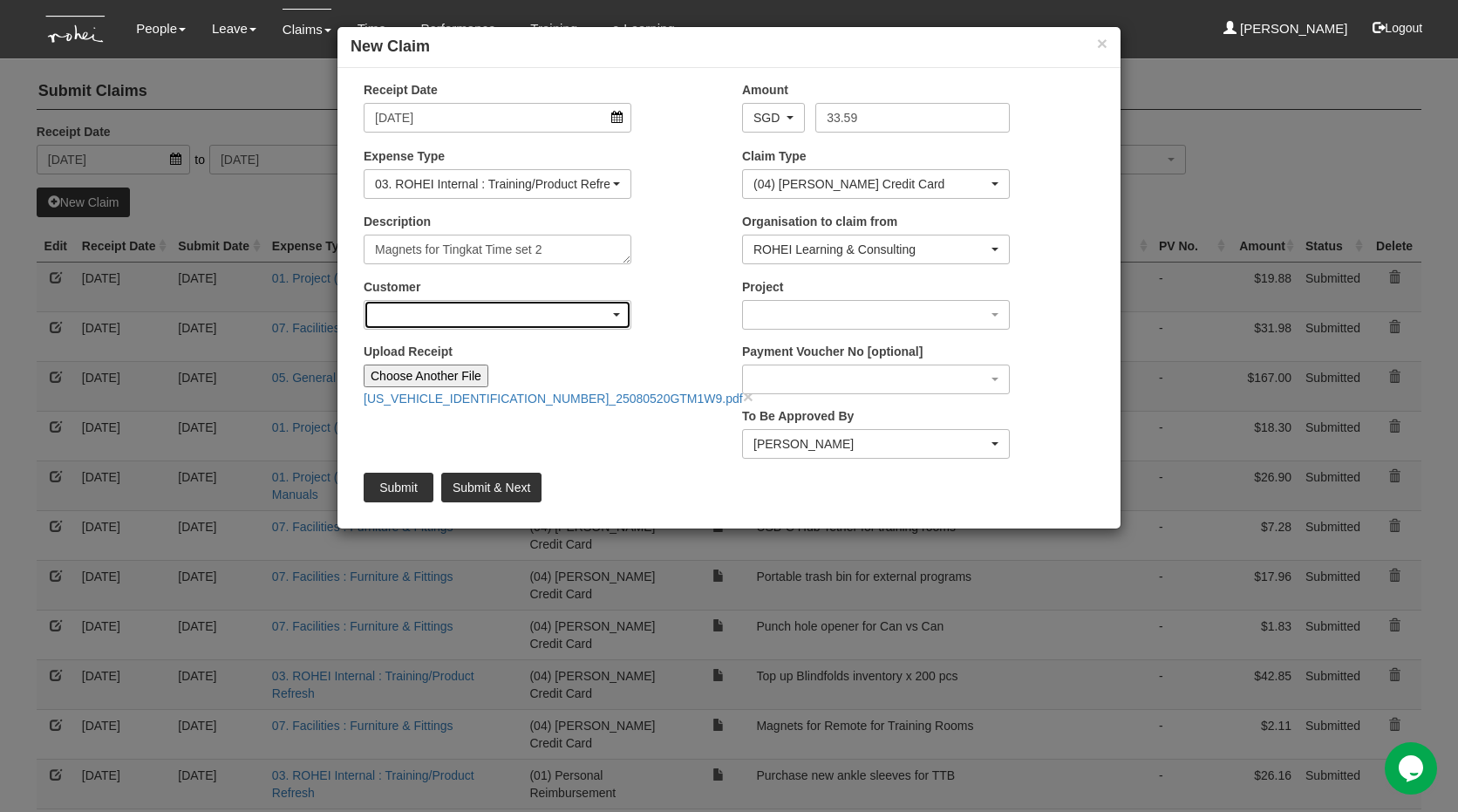
click at [521, 326] on div "button" at bounding box center [497, 315] width 266 height 28
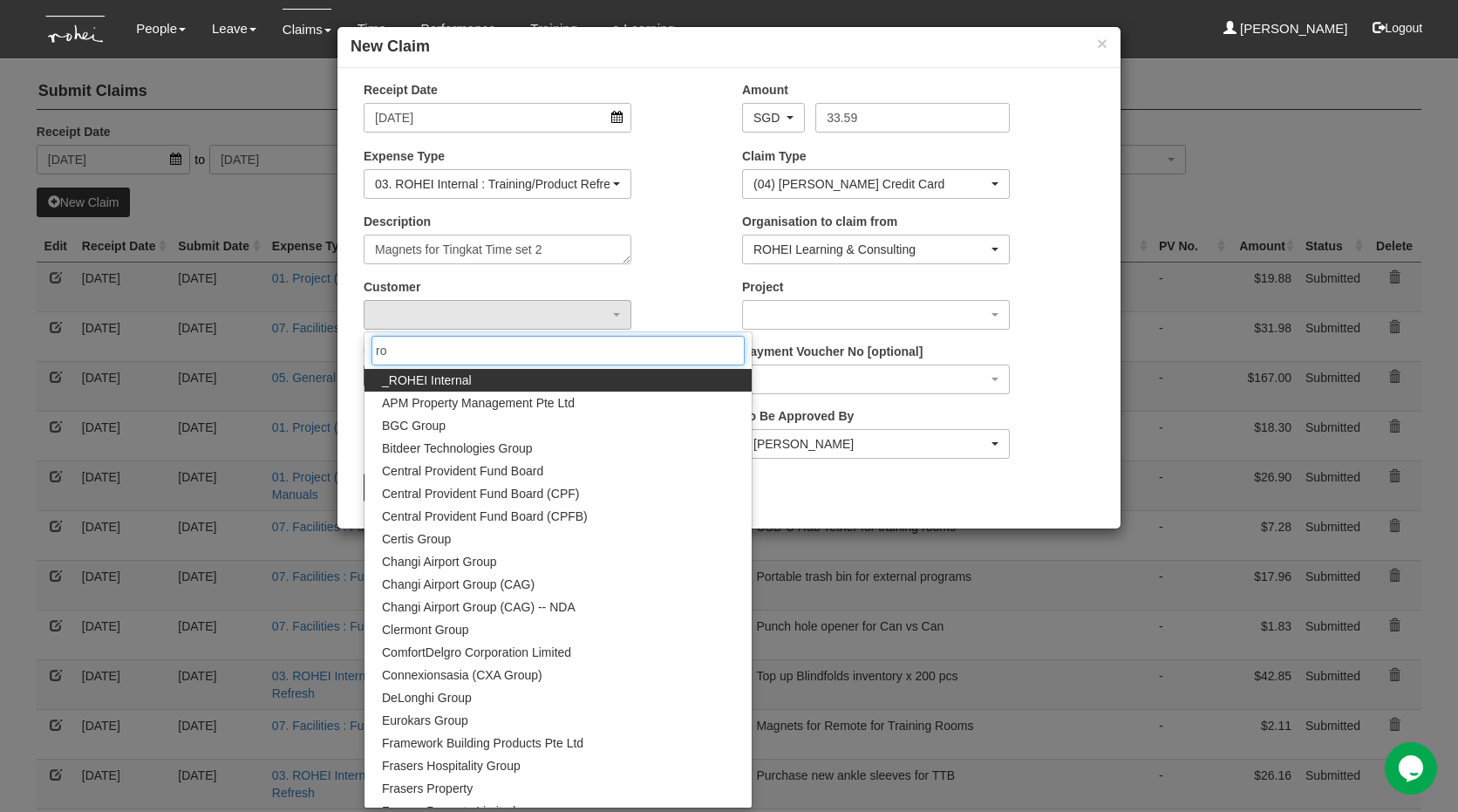
type input "roh"
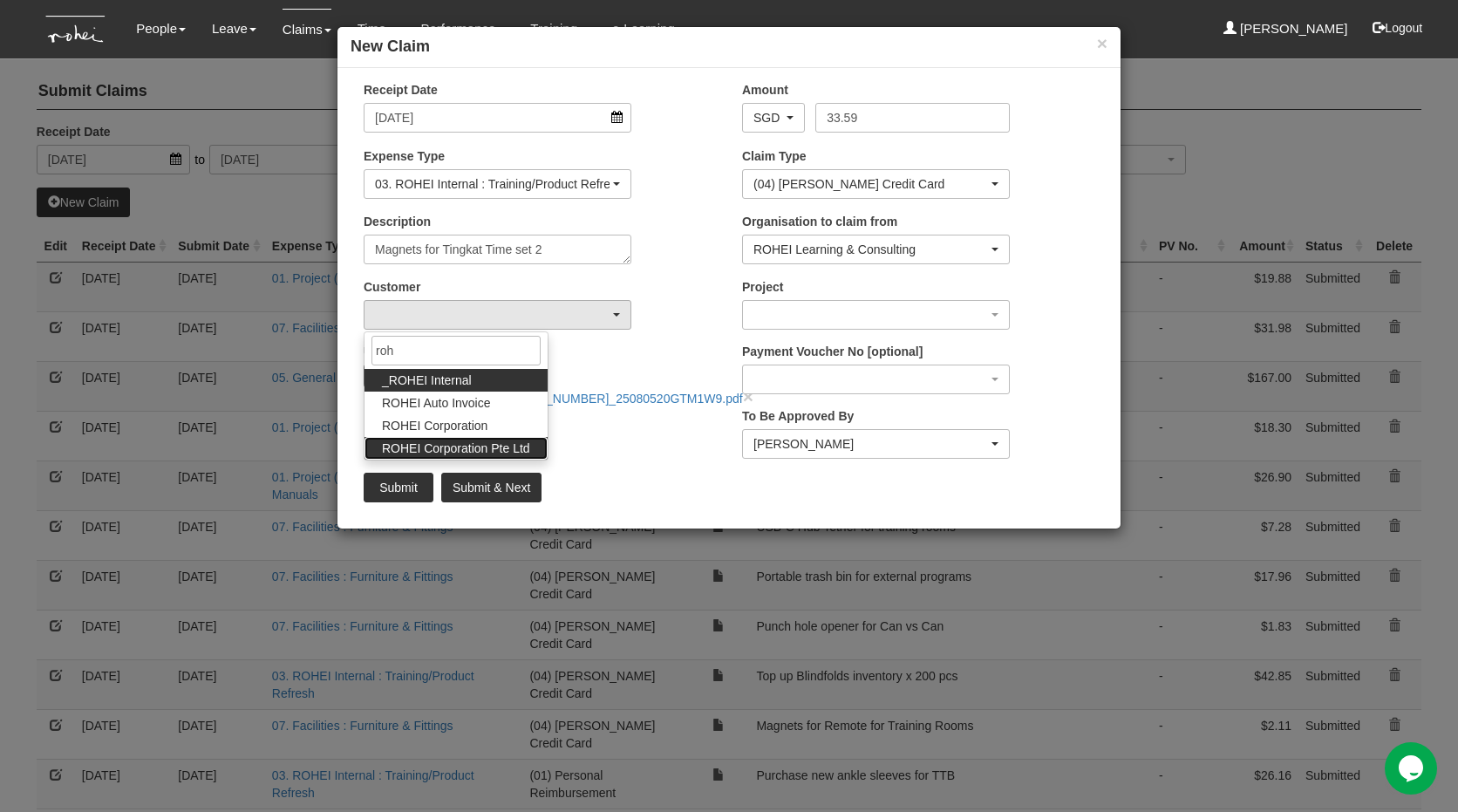
click at [515, 437] on link "ROHEI Corporation Pte Ltd" at bounding box center [456, 448] width 184 height 23
select select "124"
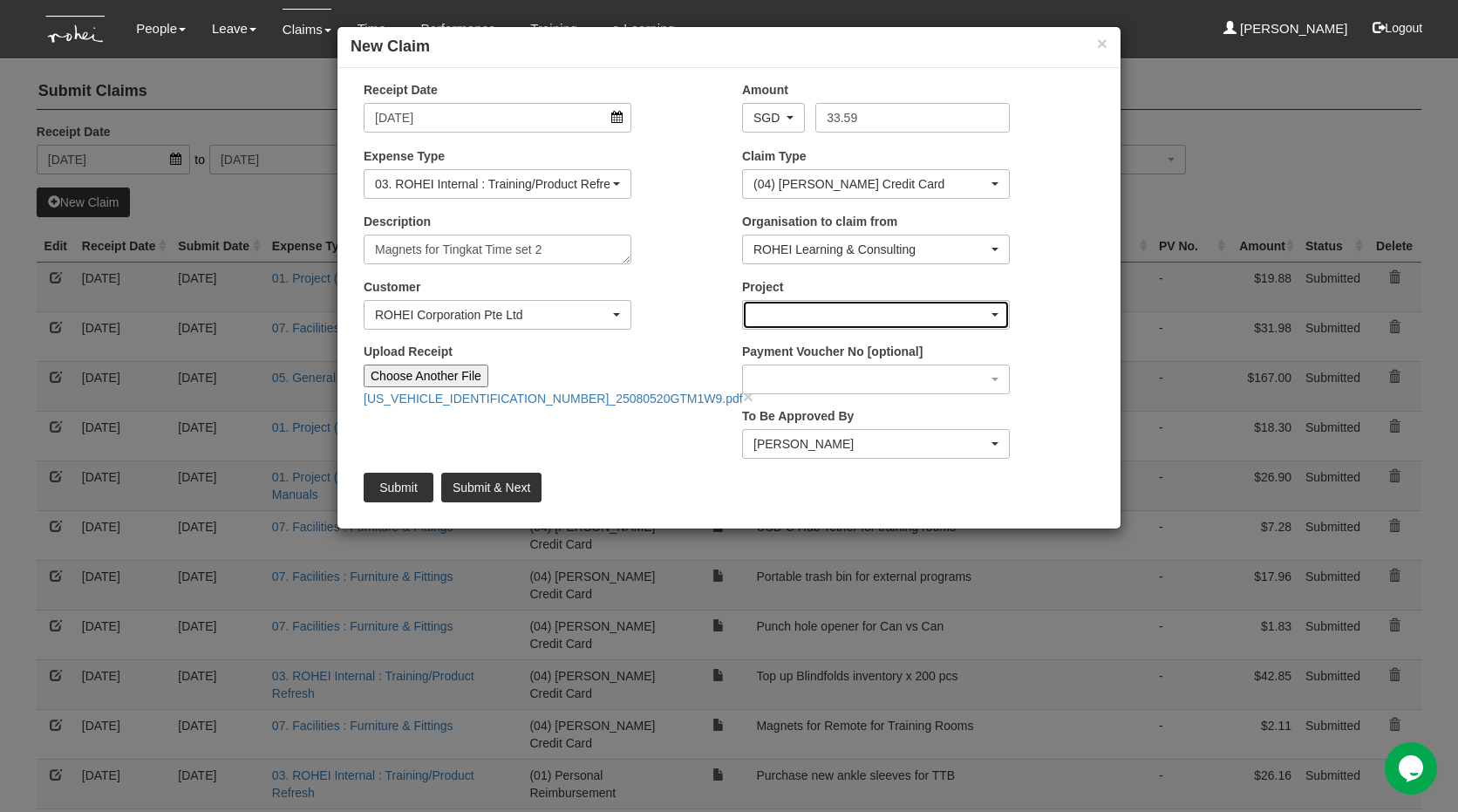
click at [849, 313] on div "button" at bounding box center [875, 315] width 266 height 28
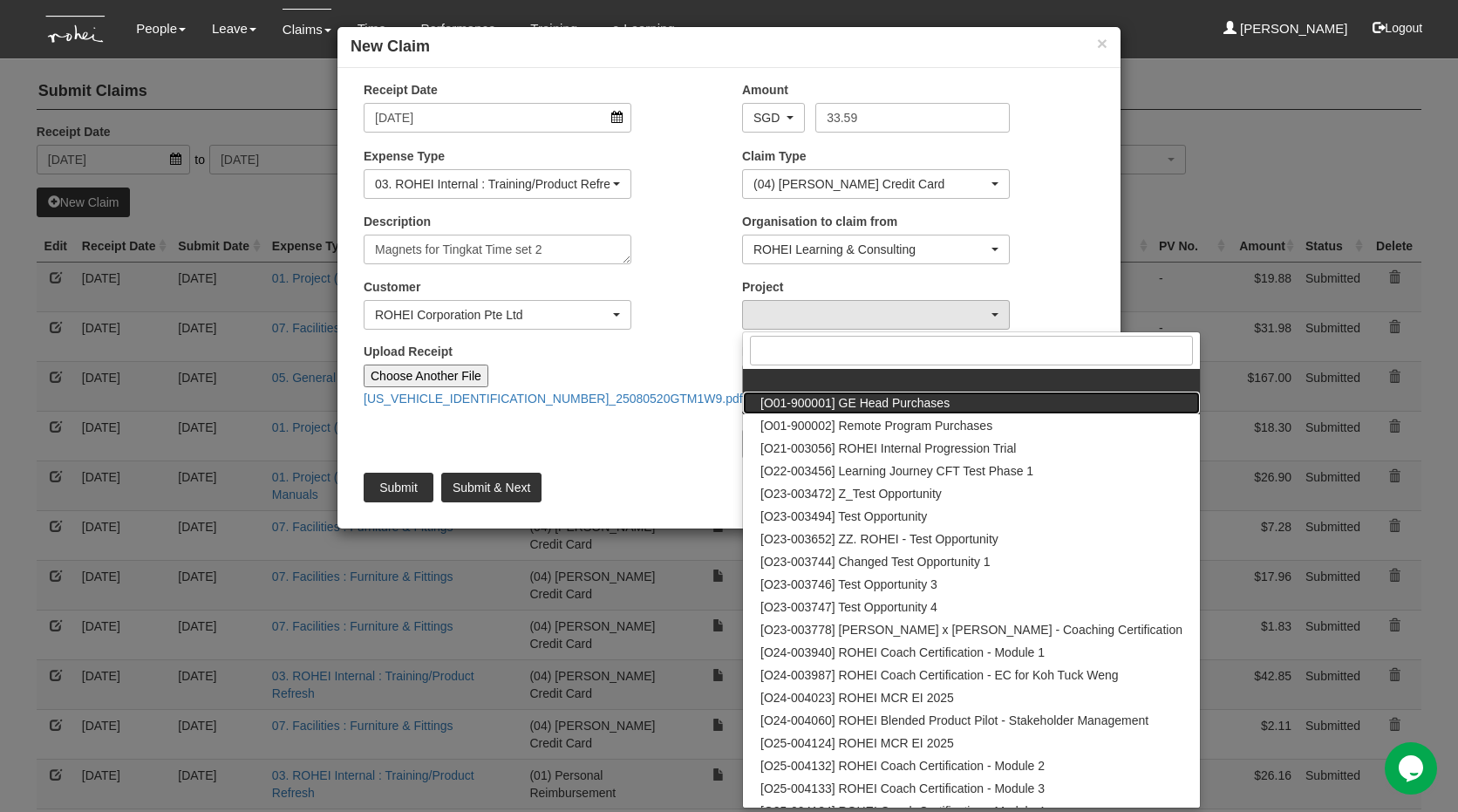
click at [864, 404] on span "[O01-900001] GE Head Purchases" at bounding box center [855, 403] width 189 height 18
select select "1381"
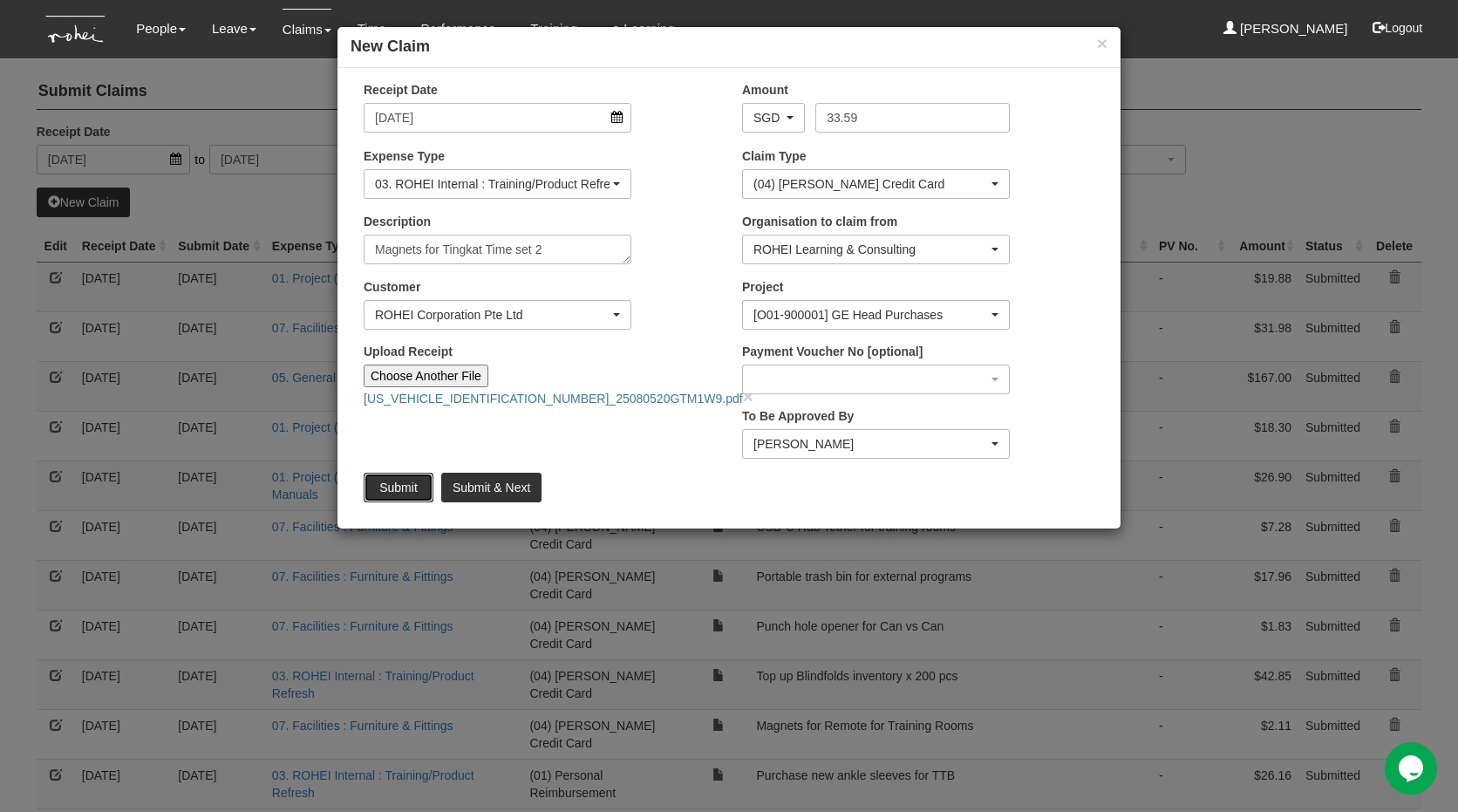
click at [392, 490] on input "Submit" at bounding box center [398, 487] width 70 height 30
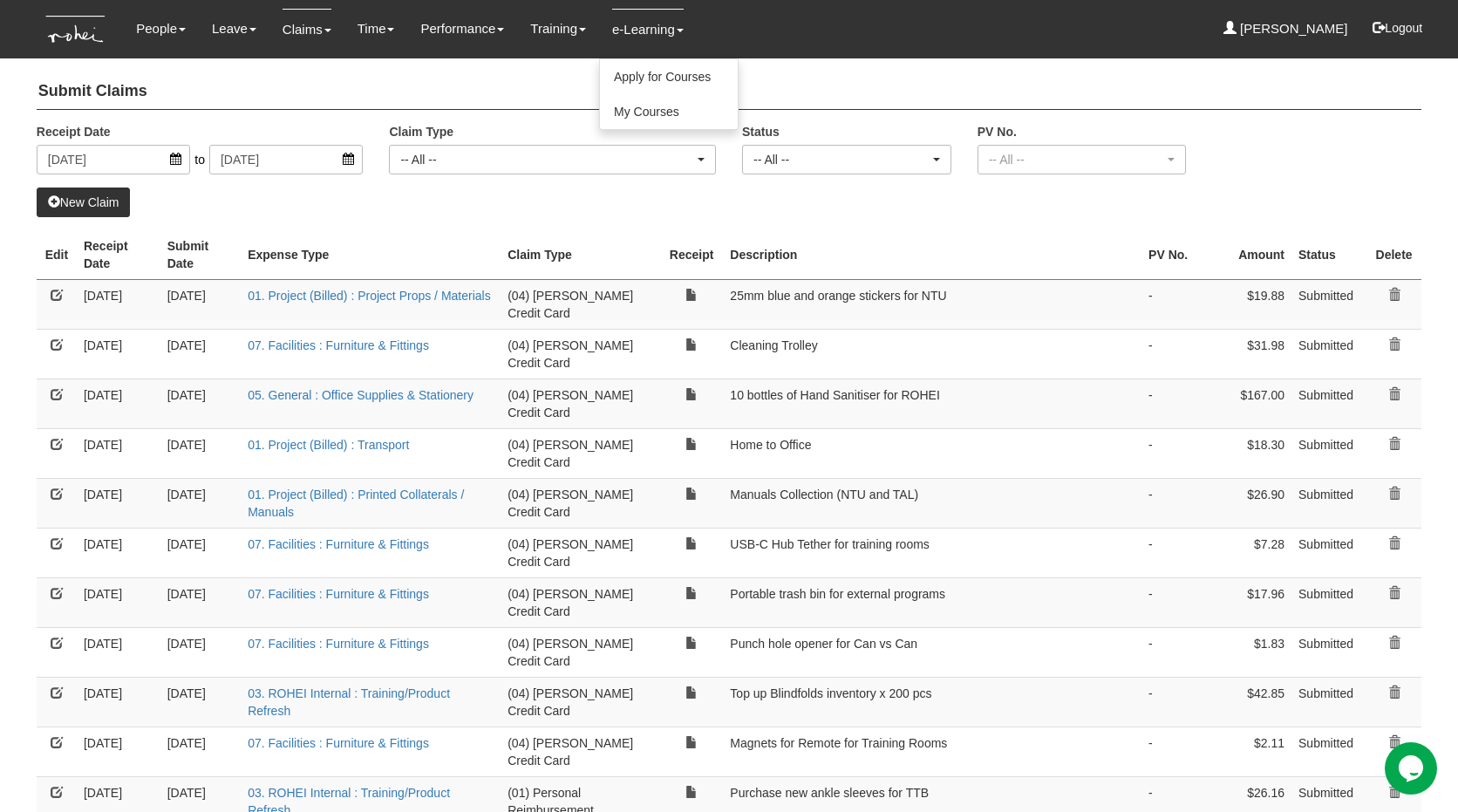
select select "50"
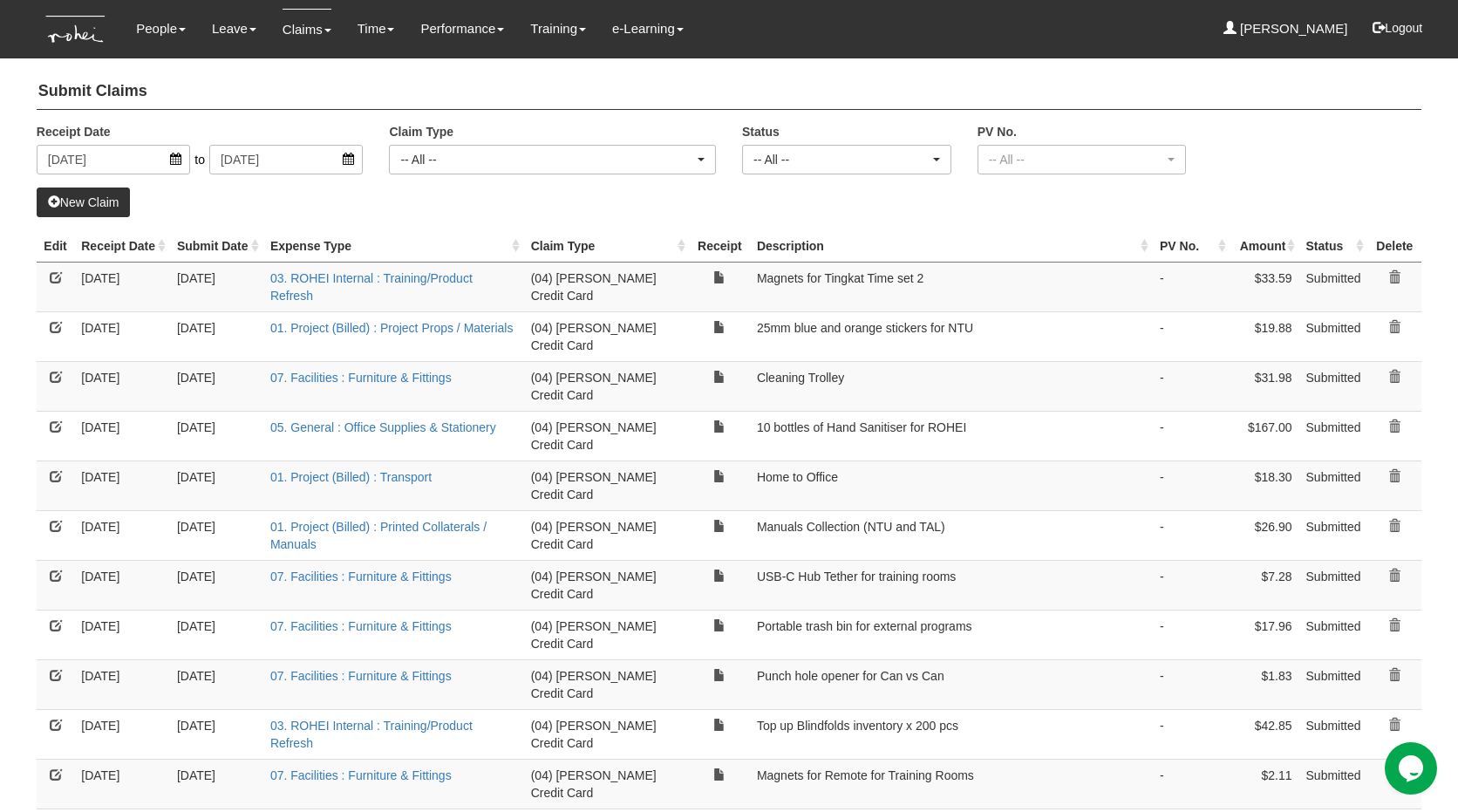
click at [114, 255] on th "Receipt Date" at bounding box center [122, 247] width 96 height 32
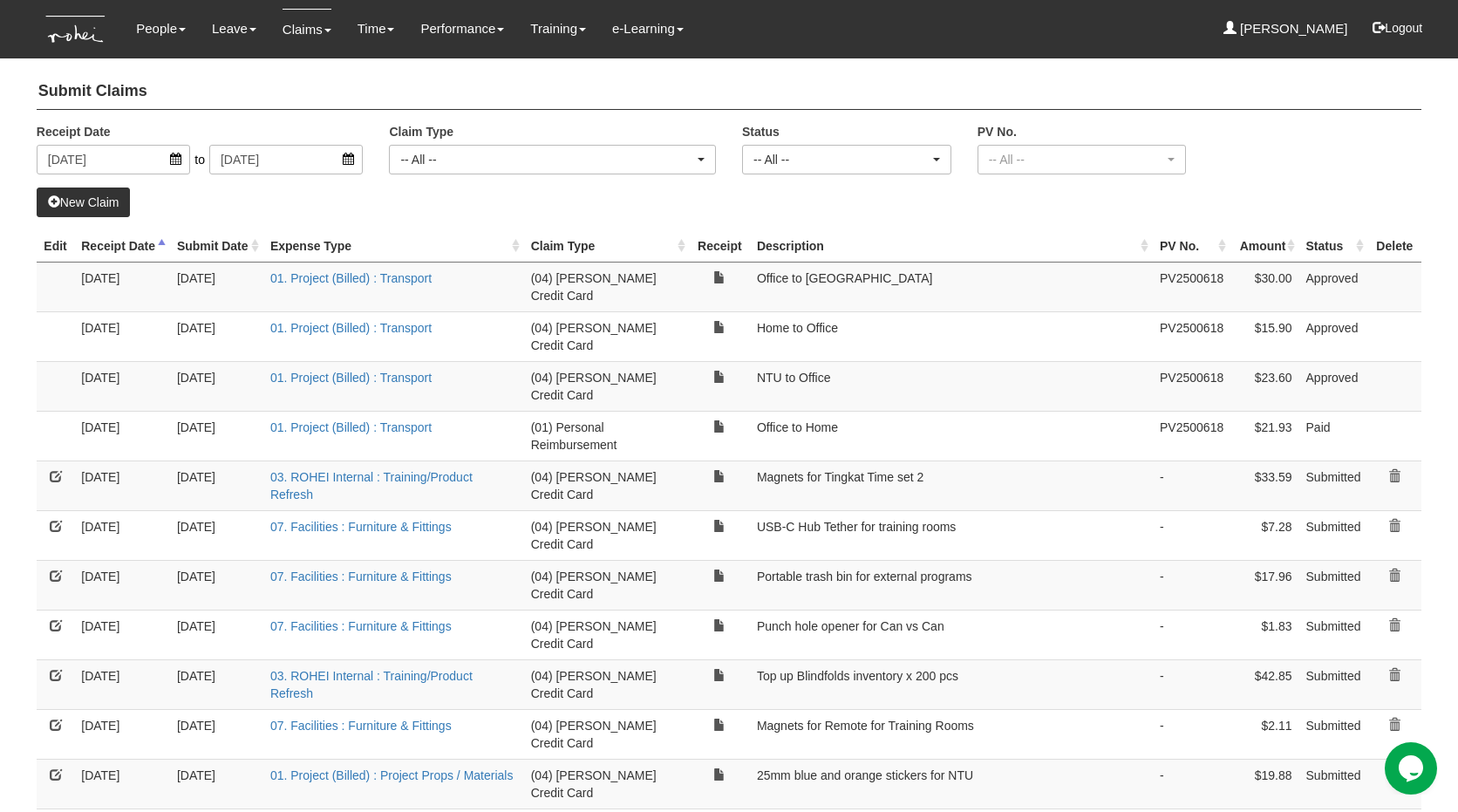
click at [114, 255] on th "Receipt Date" at bounding box center [122, 247] width 96 height 32
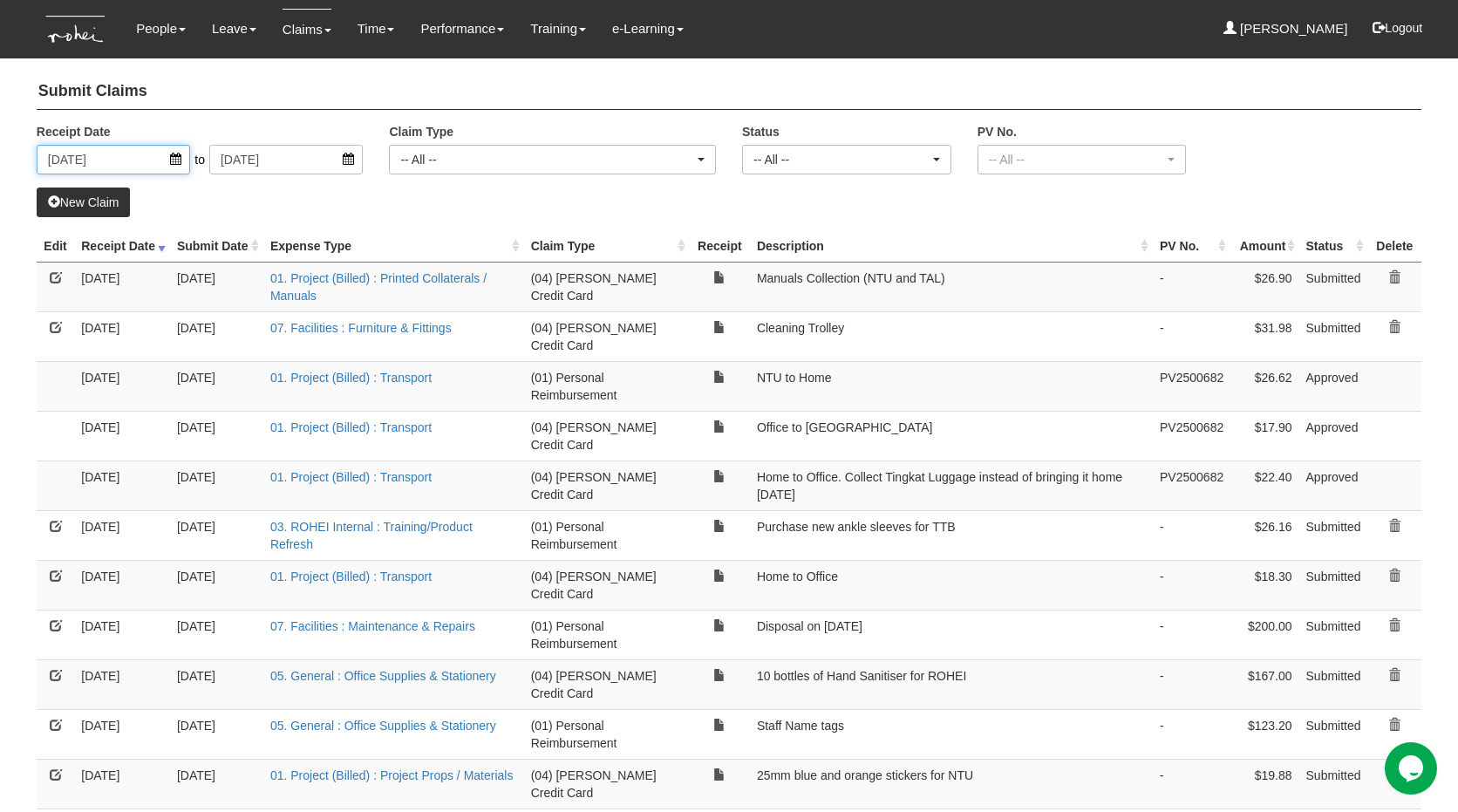
click at [113, 170] on input "[DATE]" at bounding box center [113, 160] width 153 height 30
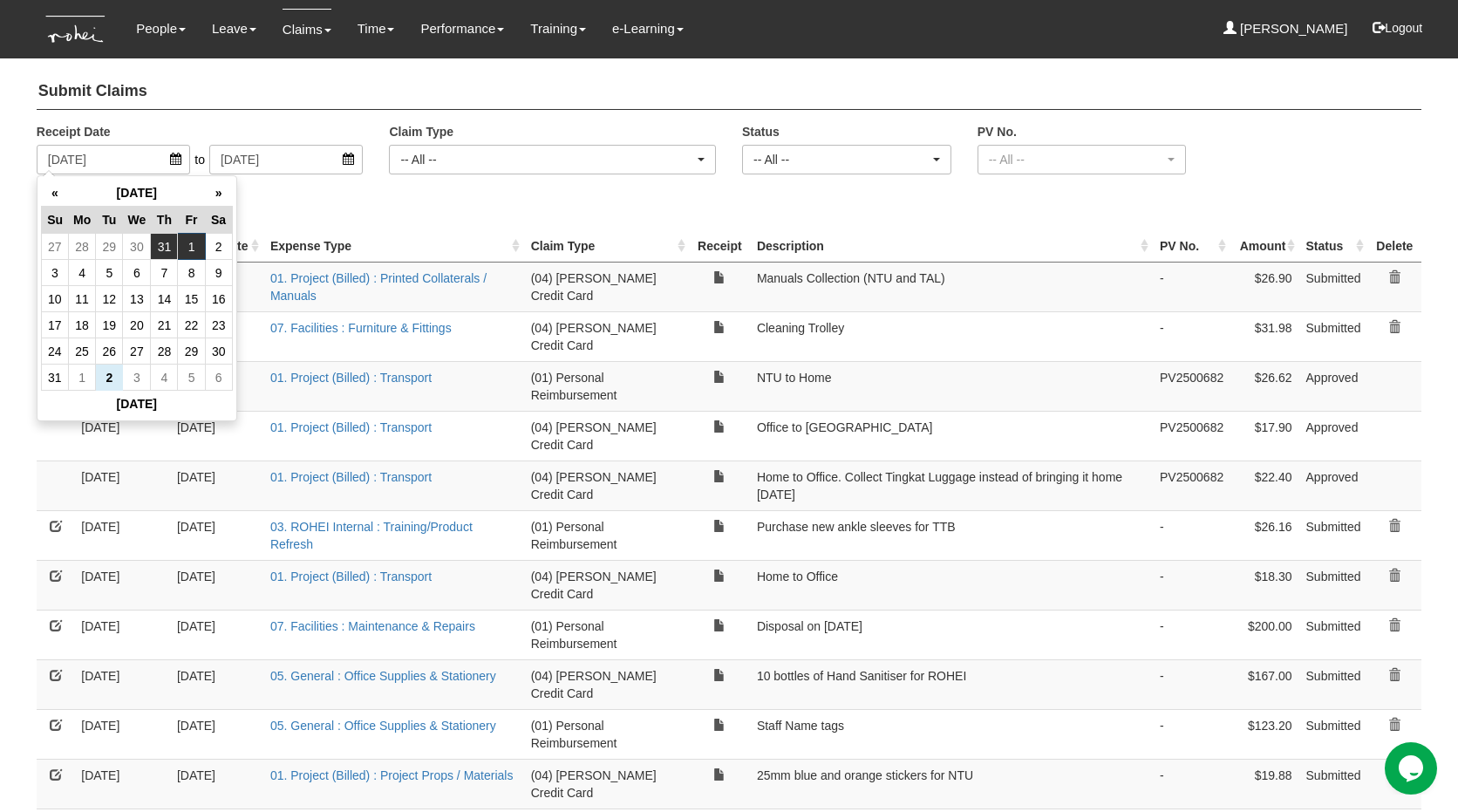
click at [159, 248] on td "31" at bounding box center [164, 247] width 27 height 26
type input "[DATE]"
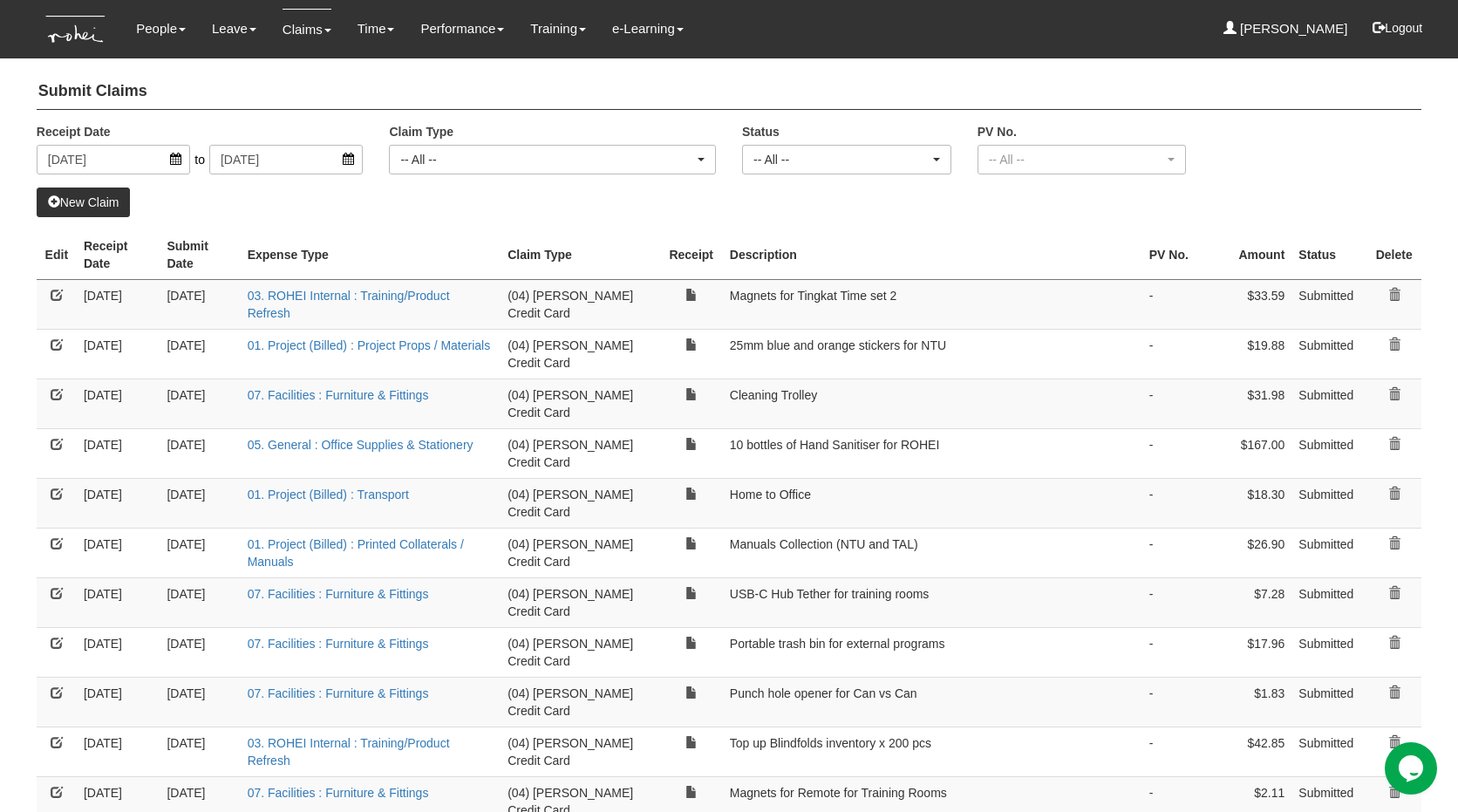
select select "50"
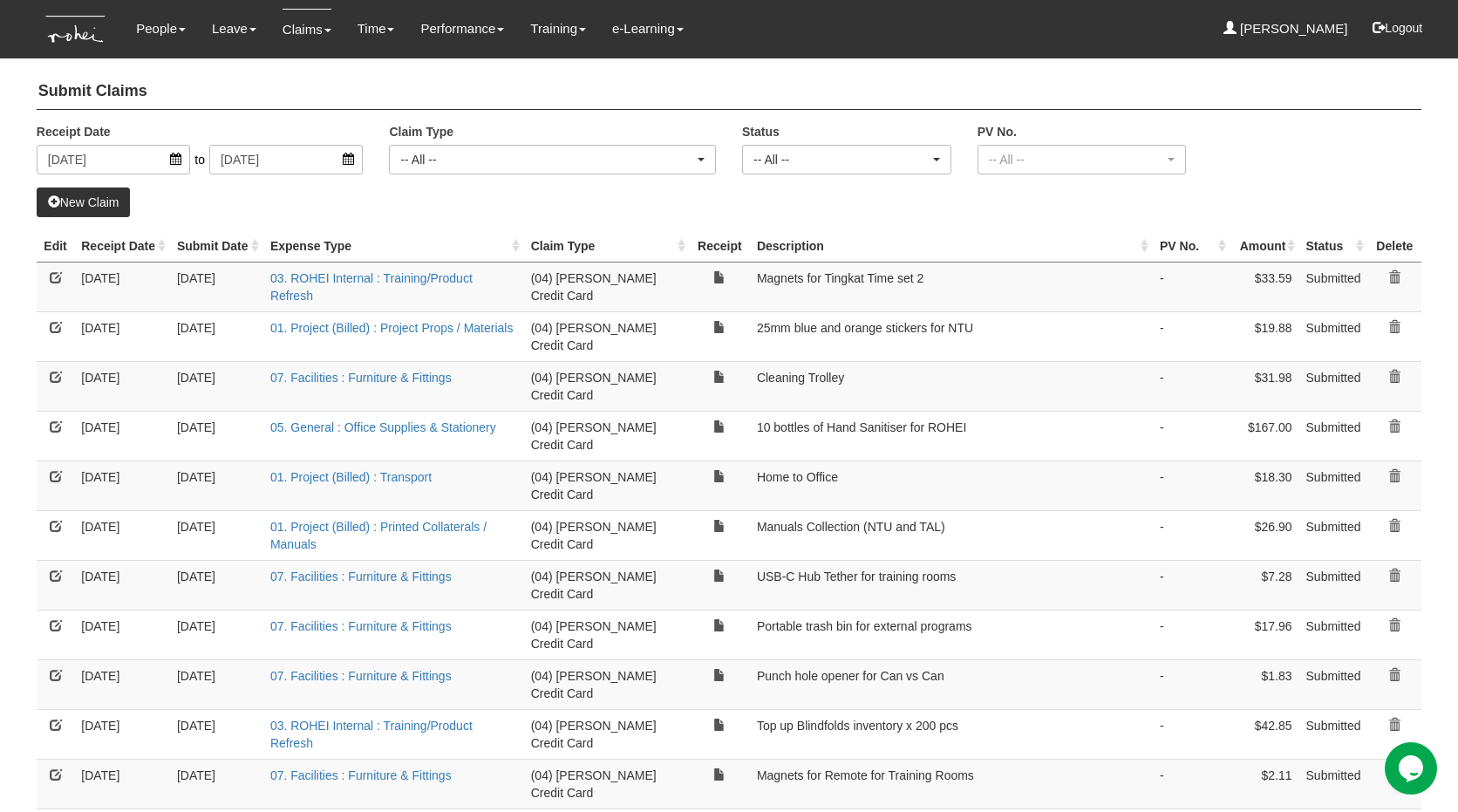
click at [92, 256] on th "Receipt Date" at bounding box center [122, 247] width 96 height 32
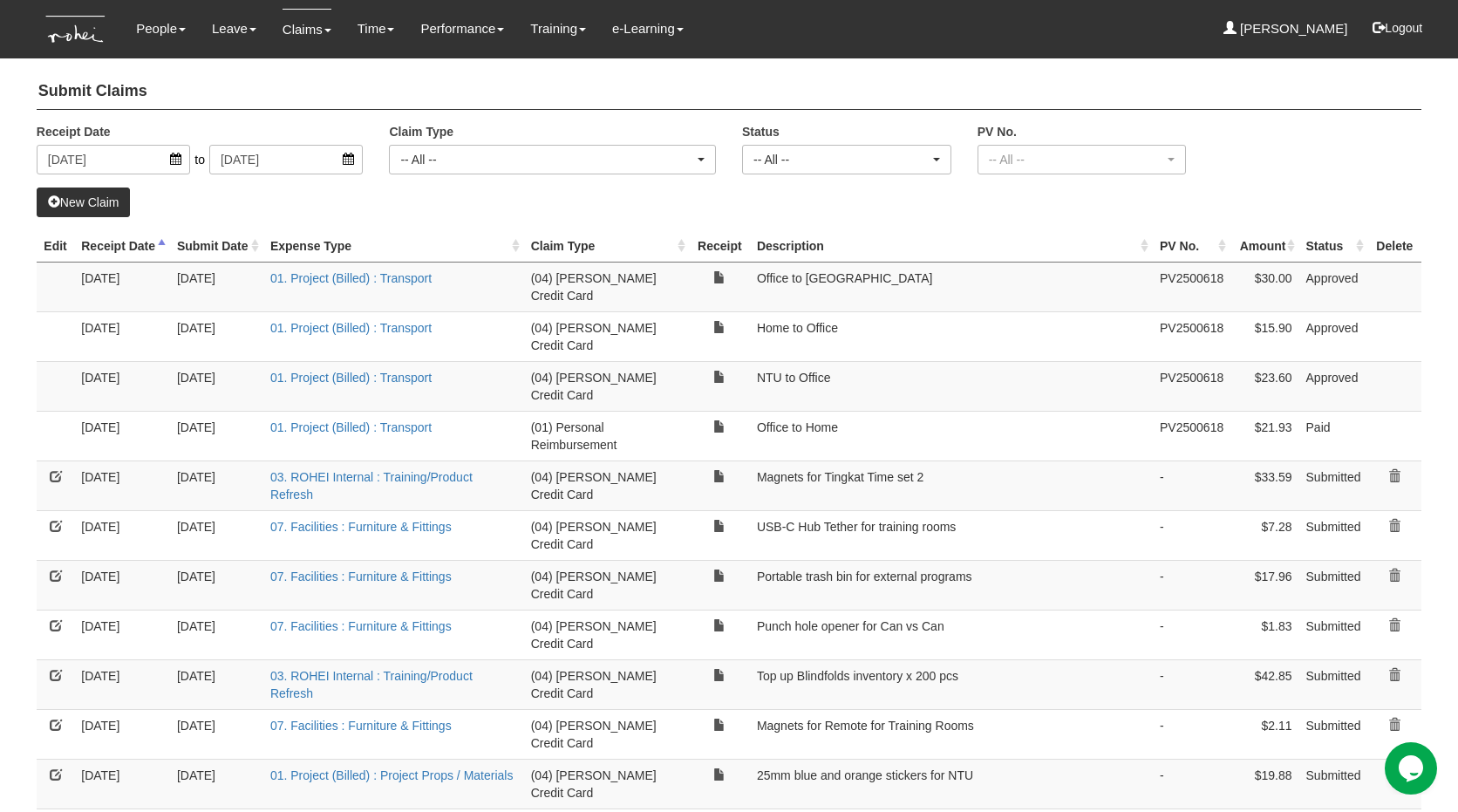
click at [92, 256] on th "Receipt Date" at bounding box center [122, 247] width 96 height 32
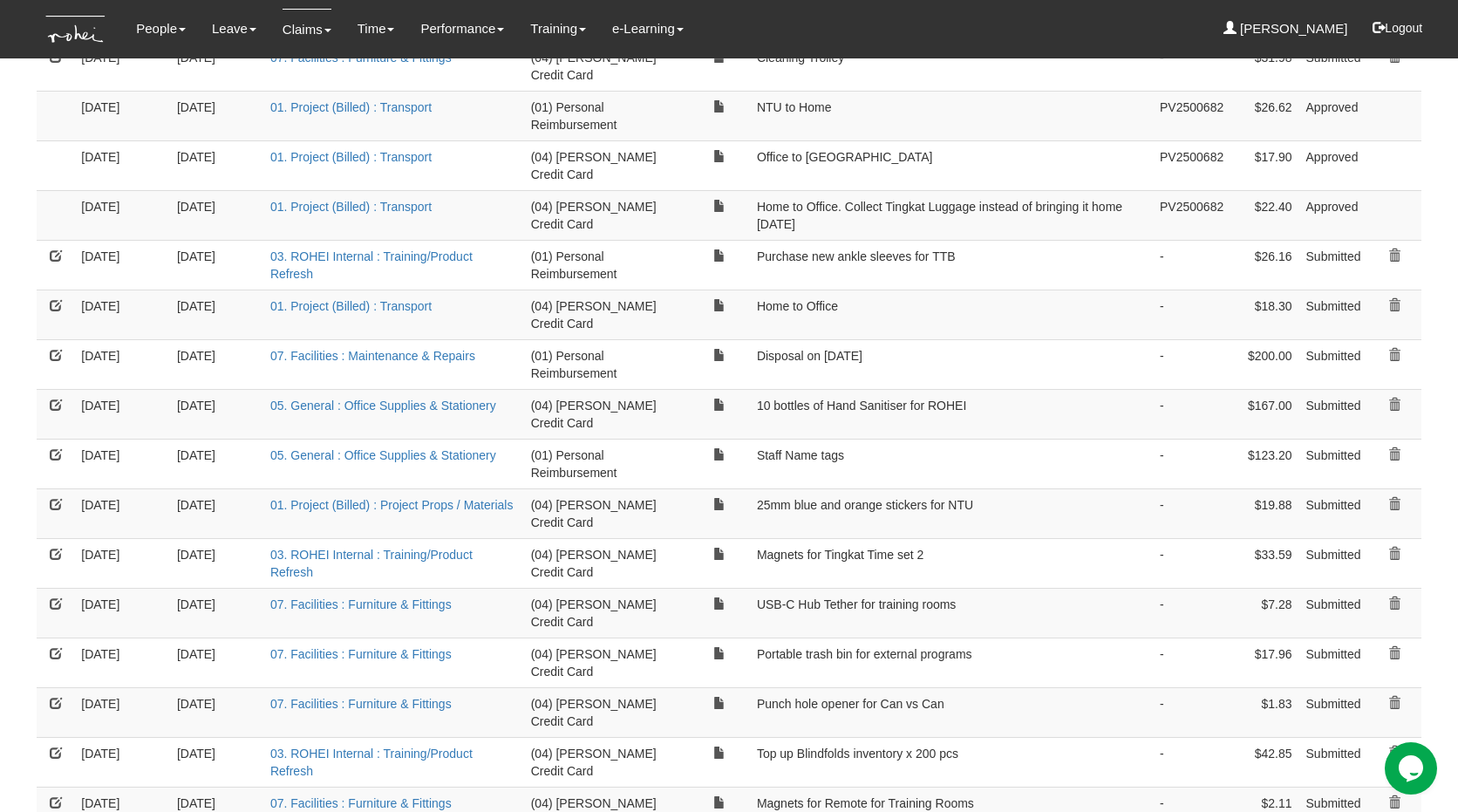
scroll to position [380, 0]
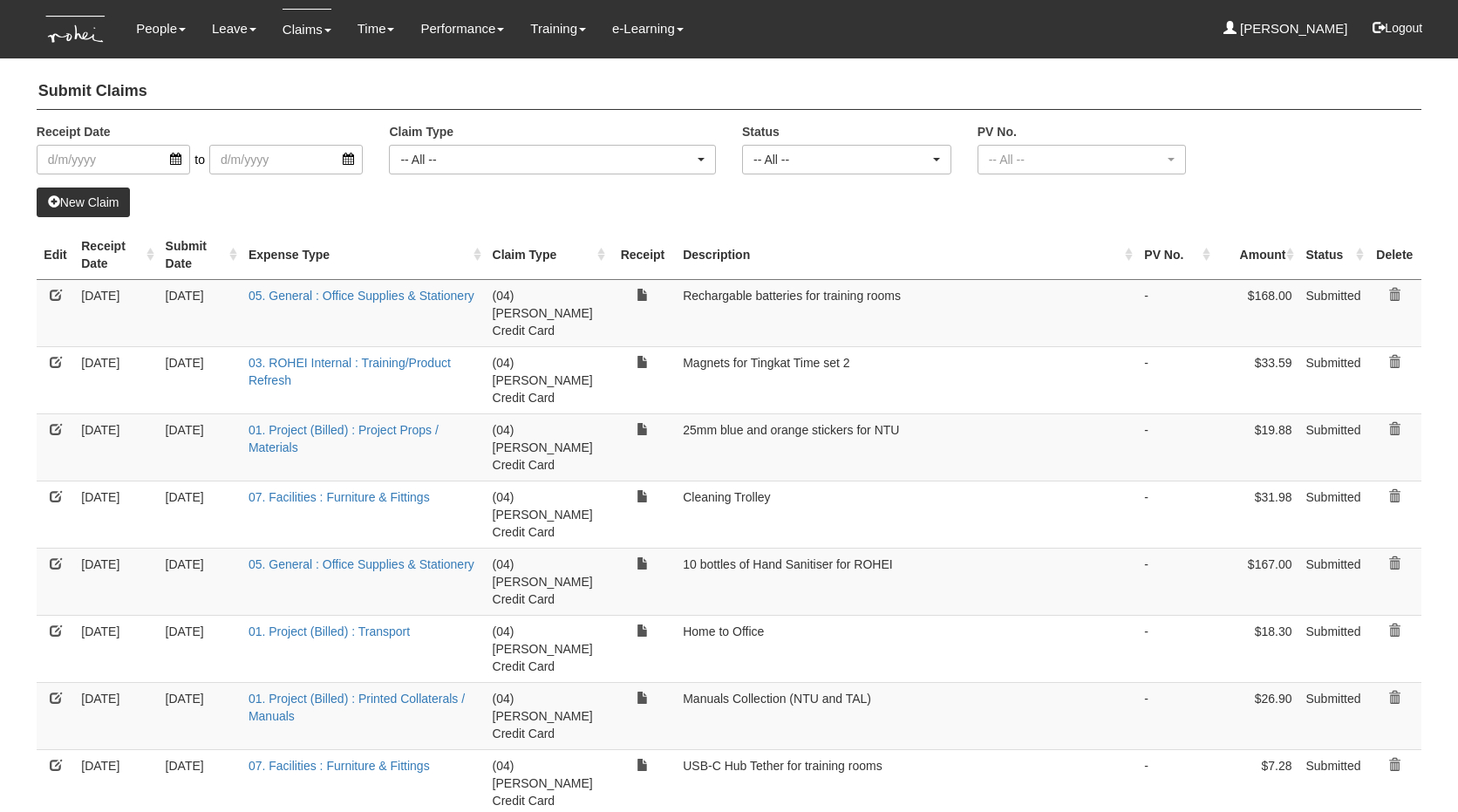
select select "50"
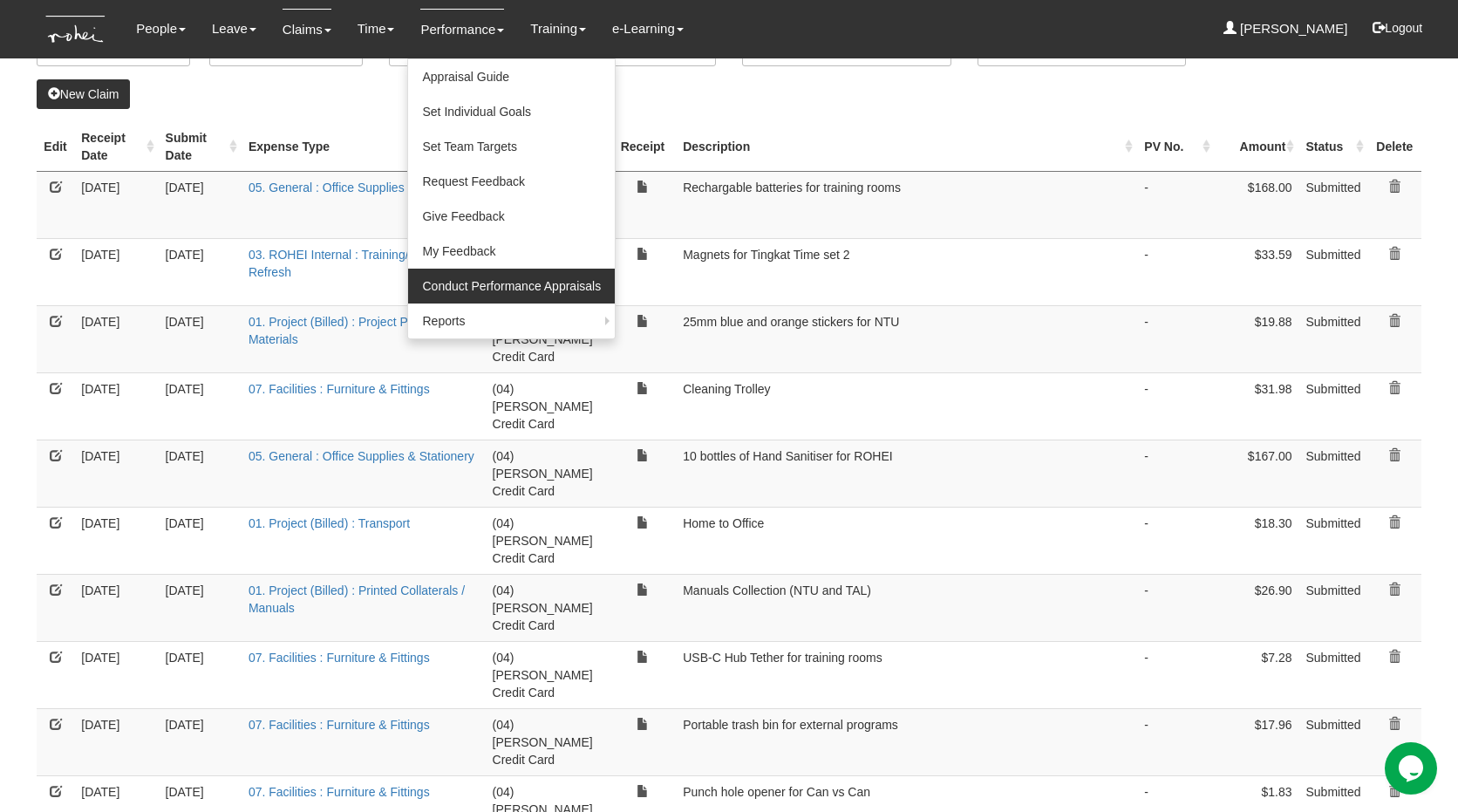
scroll to position [107, 0]
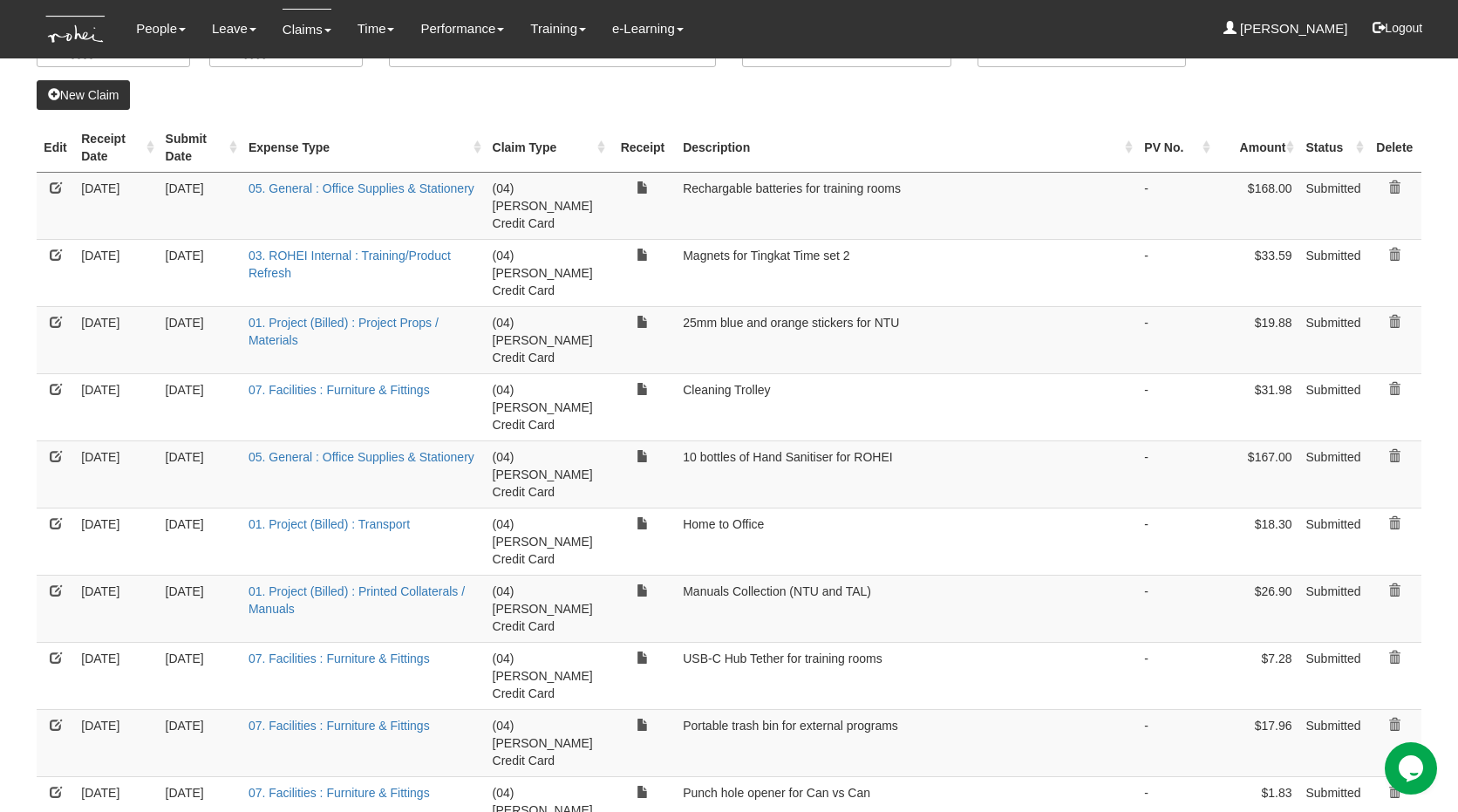
click at [89, 136] on th "Receipt Date" at bounding box center [116, 148] width 84 height 50
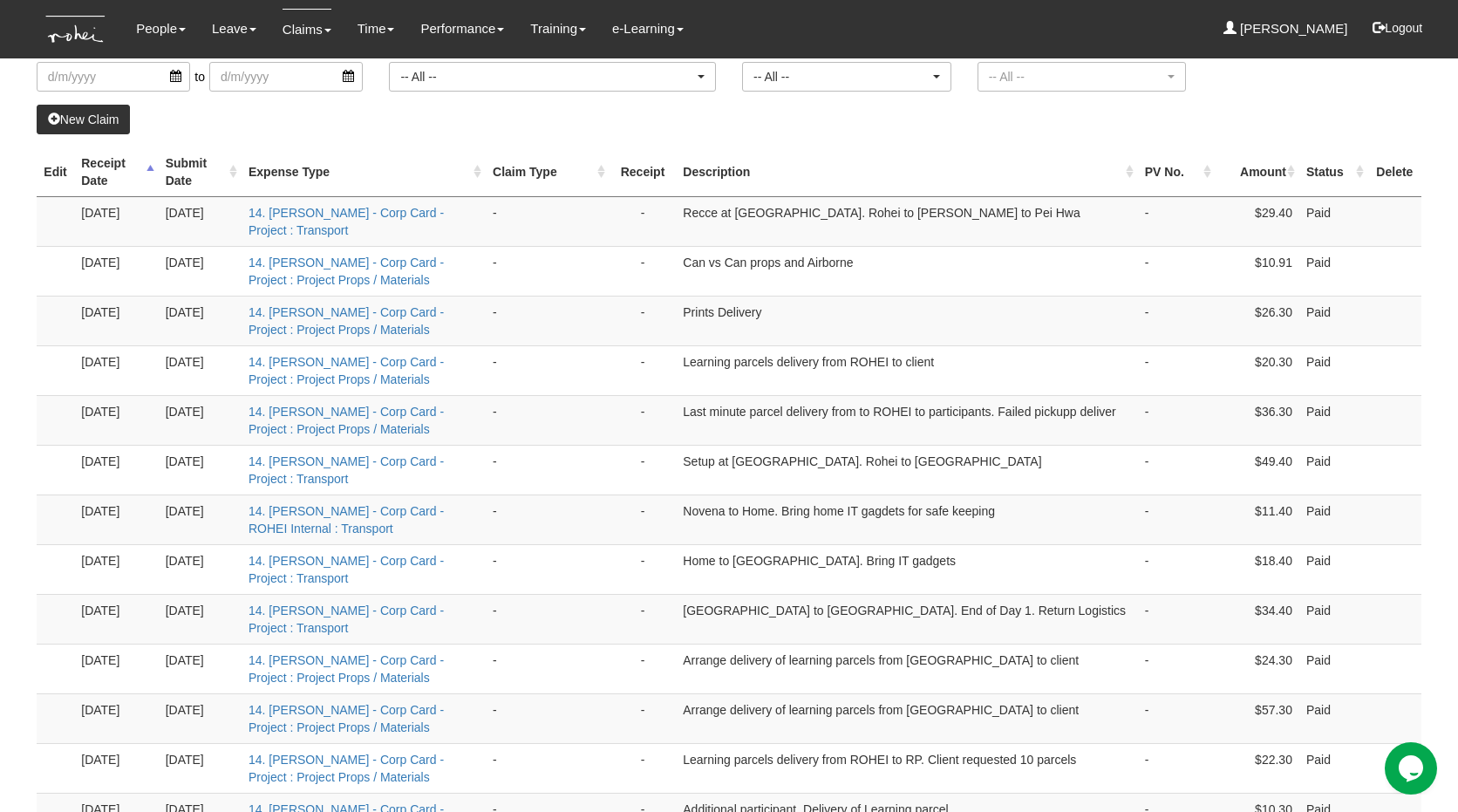
scroll to position [0, 0]
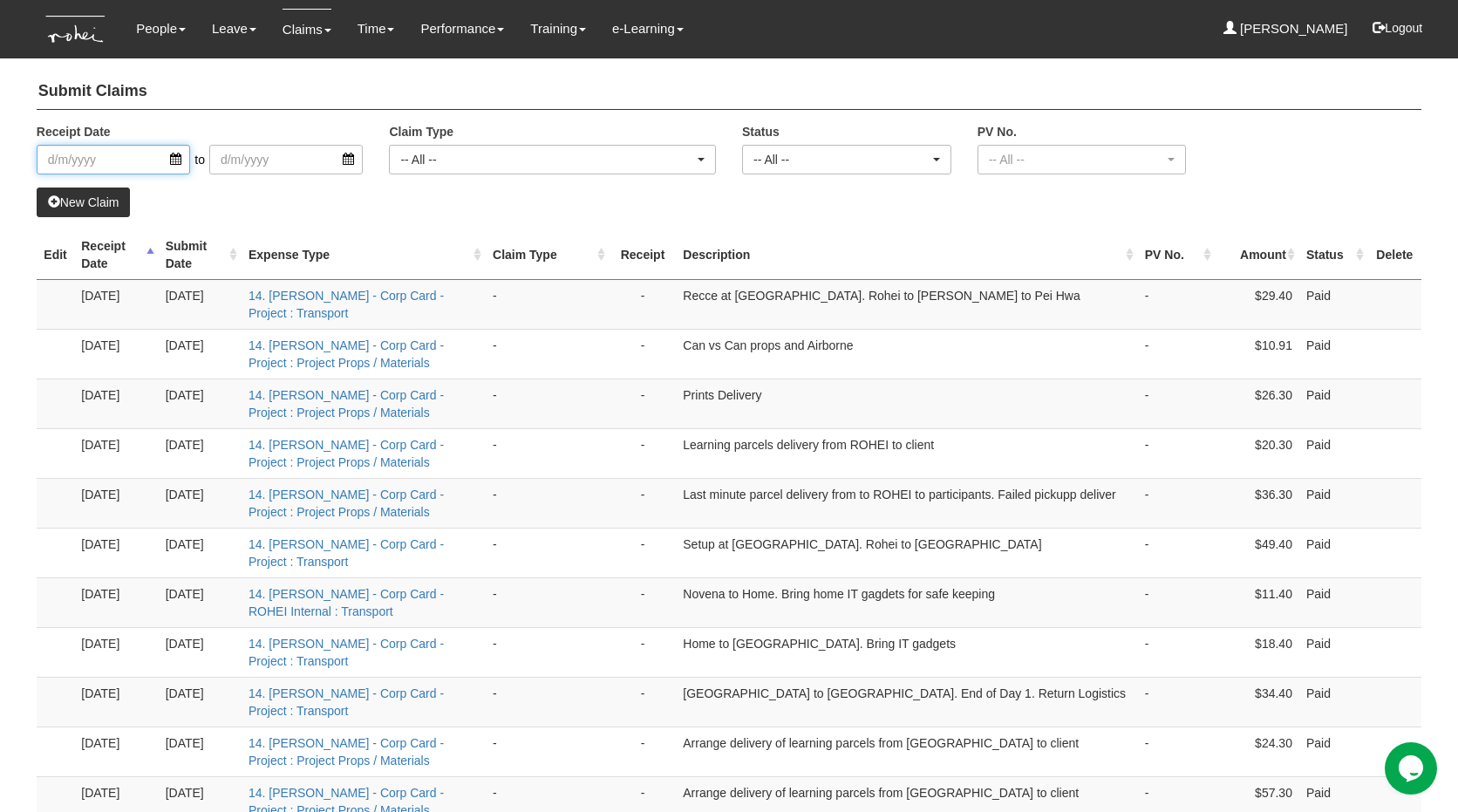
click at [89, 157] on input "search" at bounding box center [113, 160] width 153 height 30
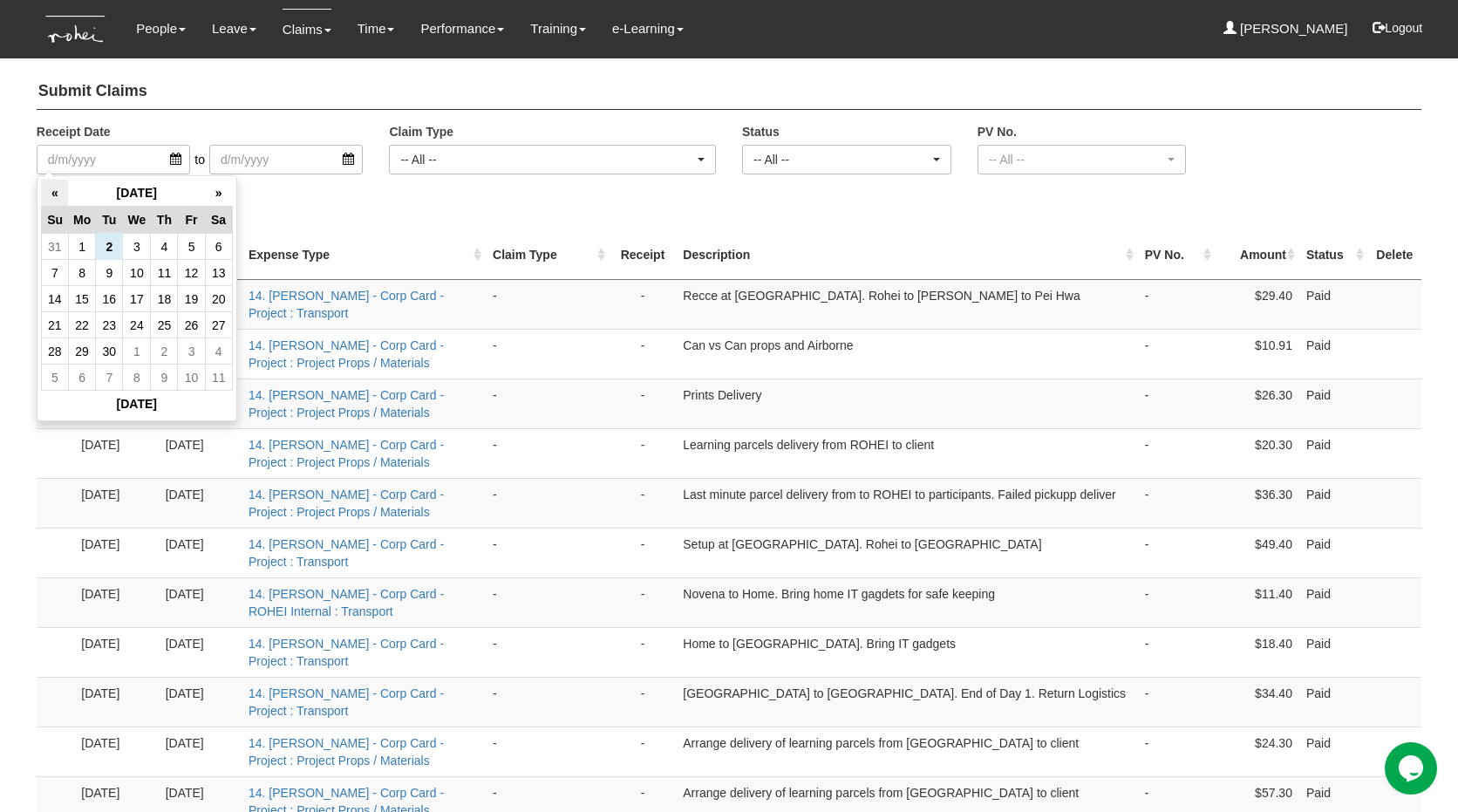
click at [50, 192] on th "«" at bounding box center [55, 193] width 27 height 27
click at [151, 247] on td "31" at bounding box center [164, 247] width 27 height 26
type input "[DATE]"
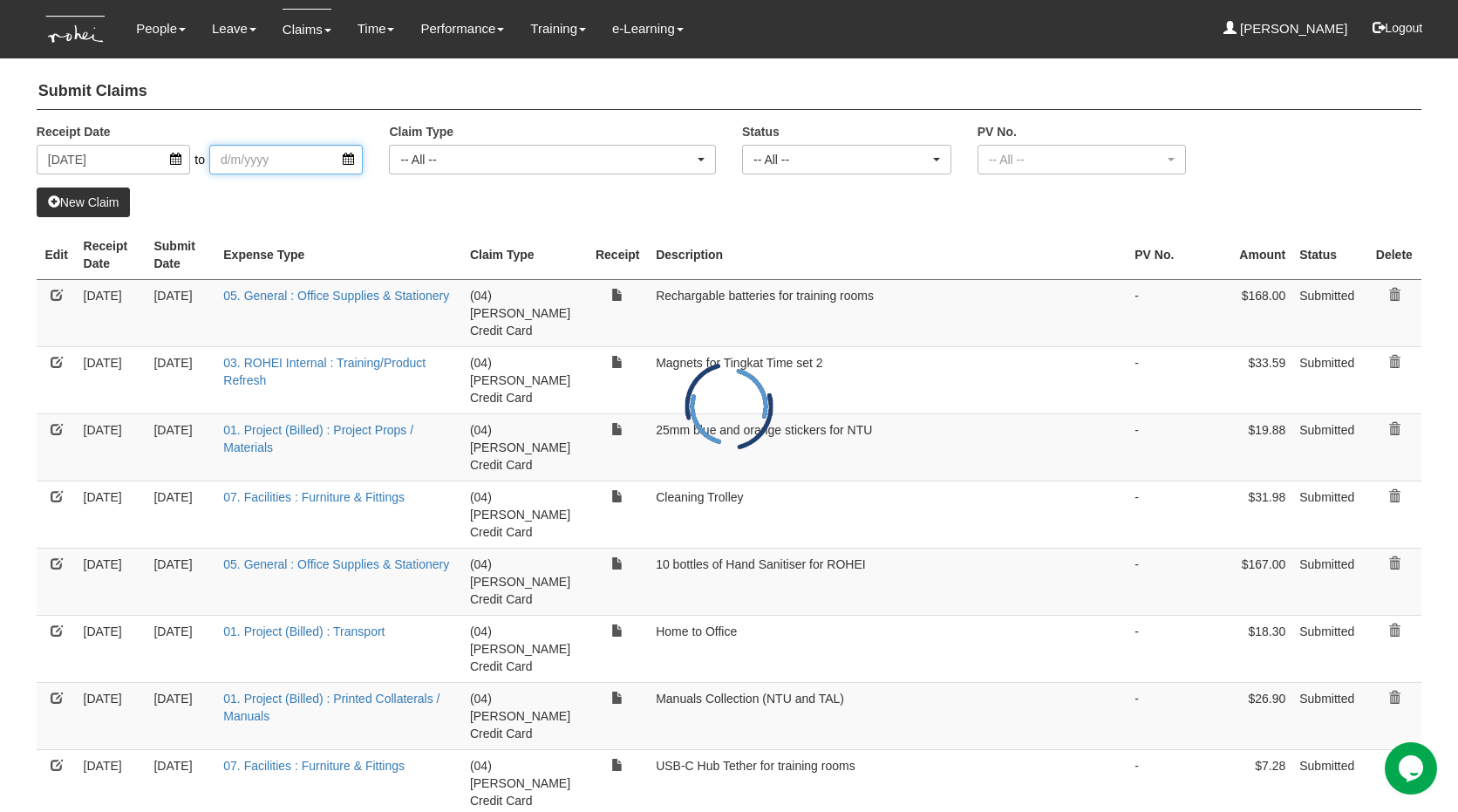
click at [225, 160] on input "search" at bounding box center [285, 160] width 153 height 30
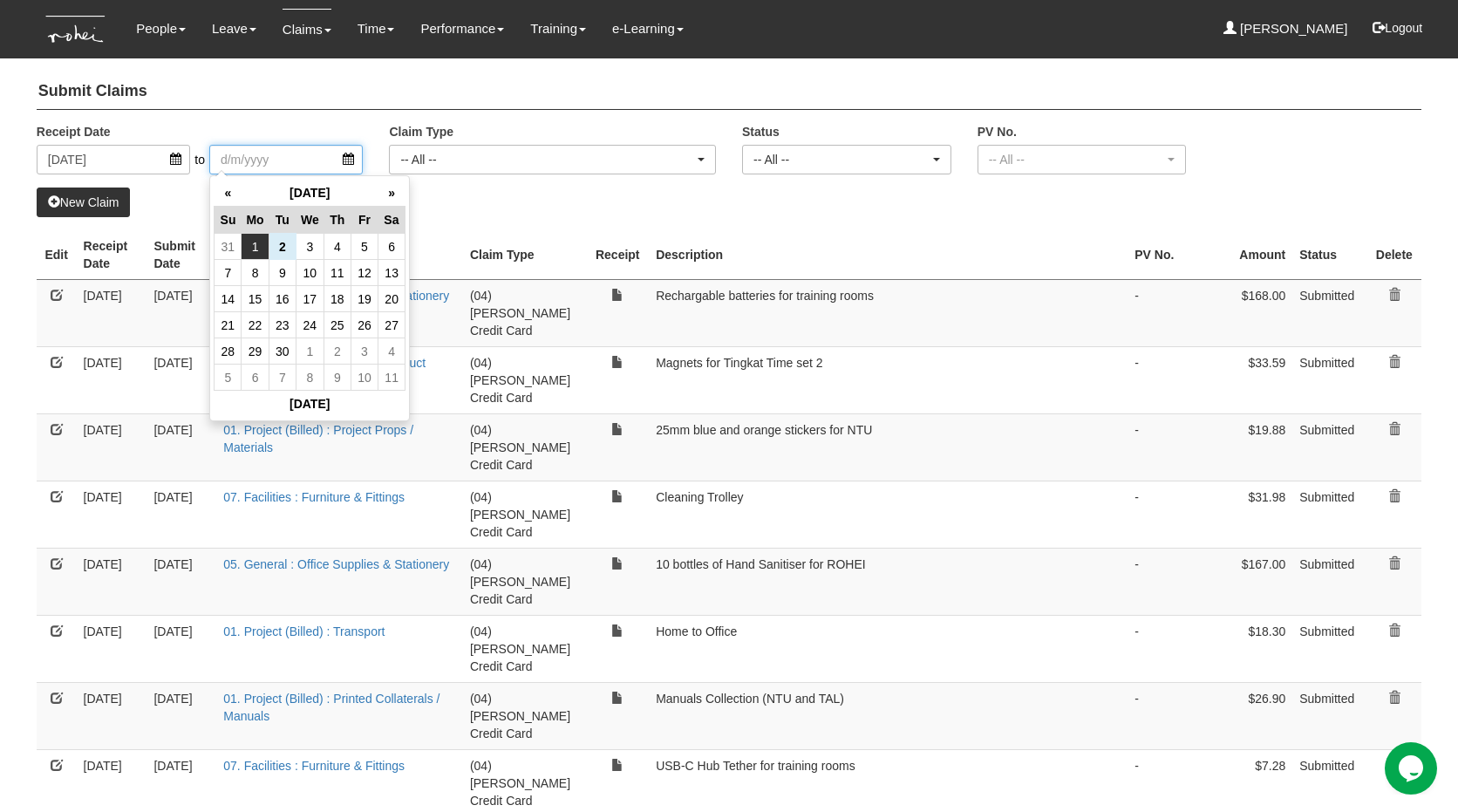
click at [245, 247] on td "1" at bounding box center [255, 247] width 27 height 26
type input "[DATE]"
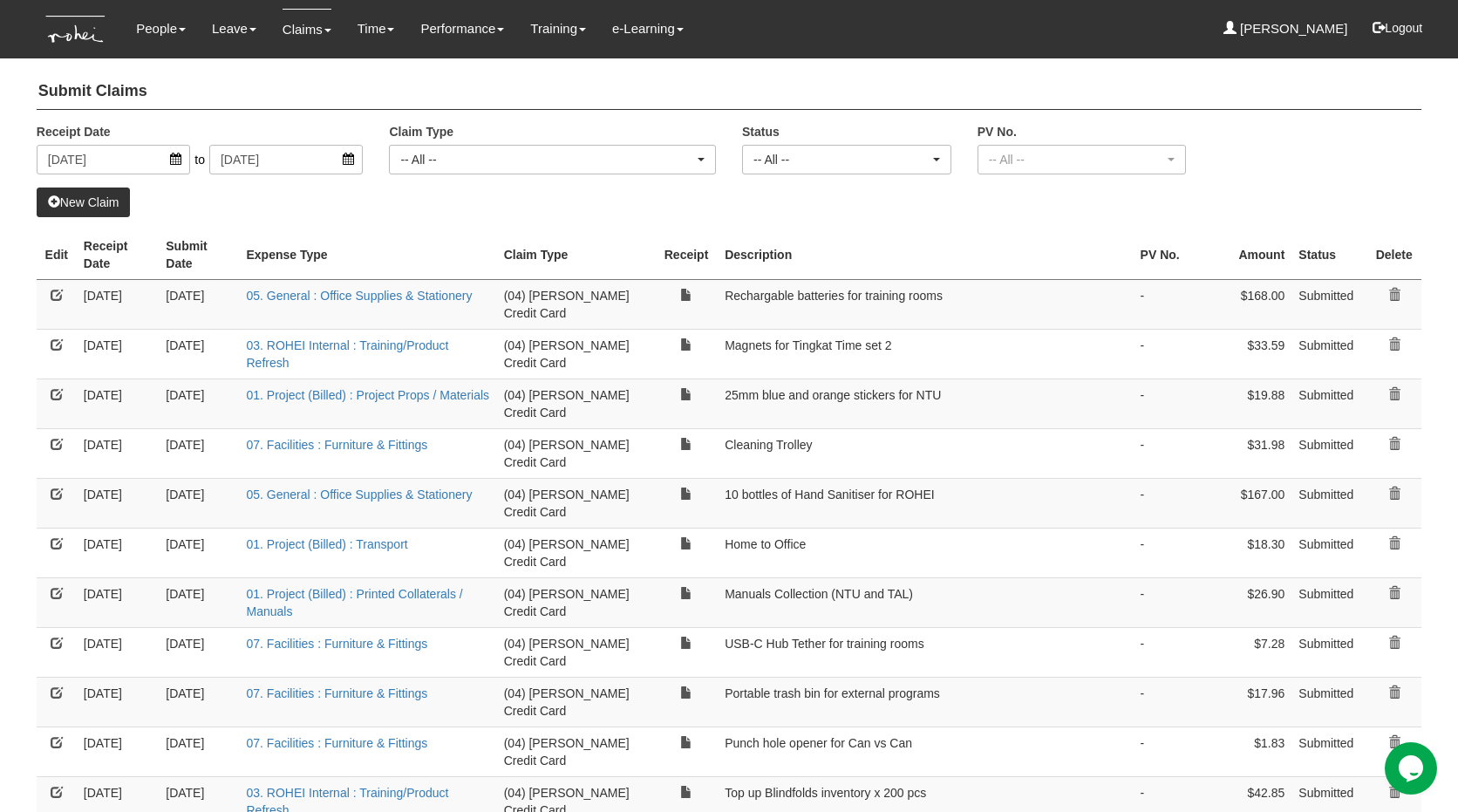
click at [98, 251] on th "Receipt Date" at bounding box center [118, 255] width 82 height 50
select select "50"
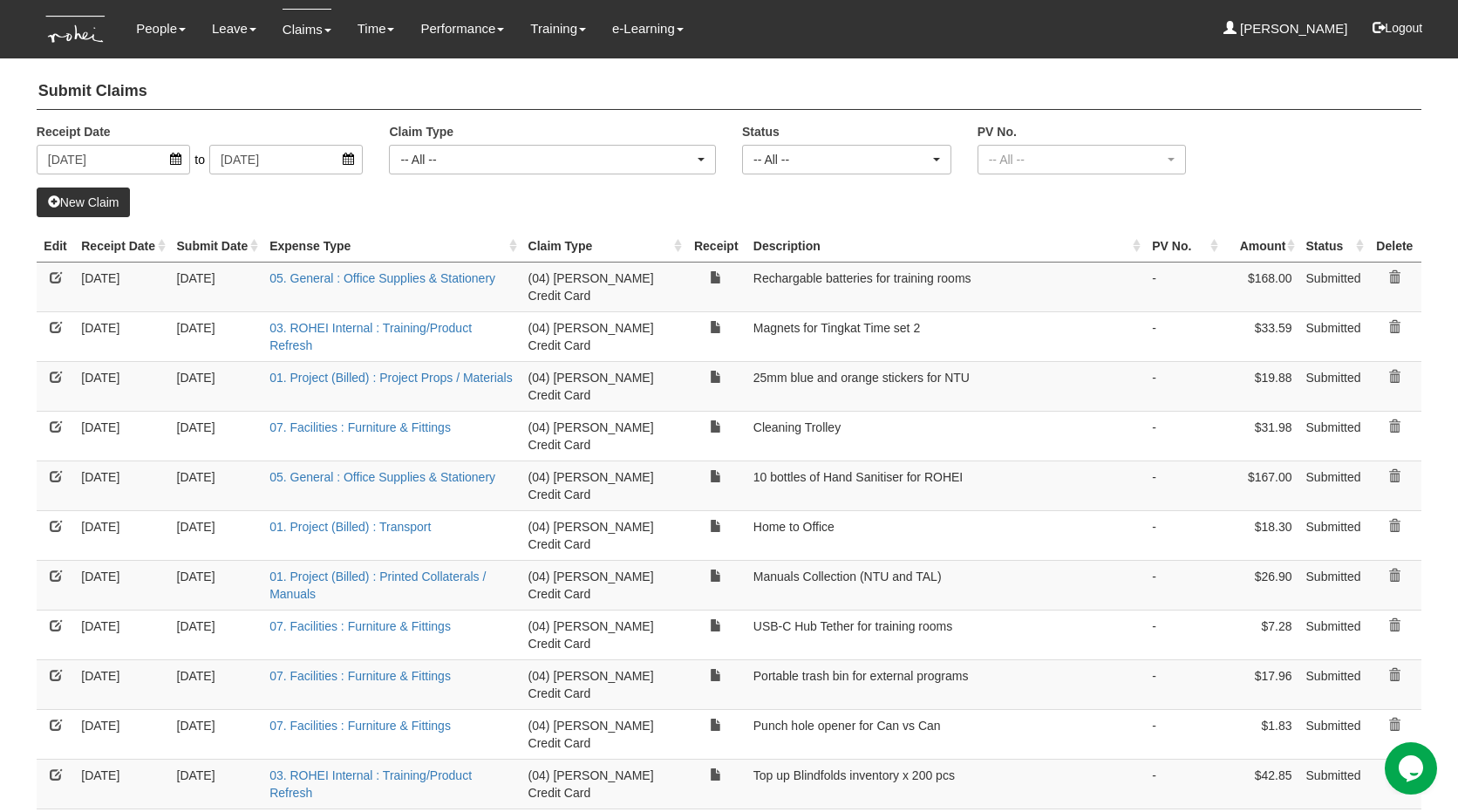
click at [98, 251] on th "Receipt Date" at bounding box center [121, 247] width 95 height 32
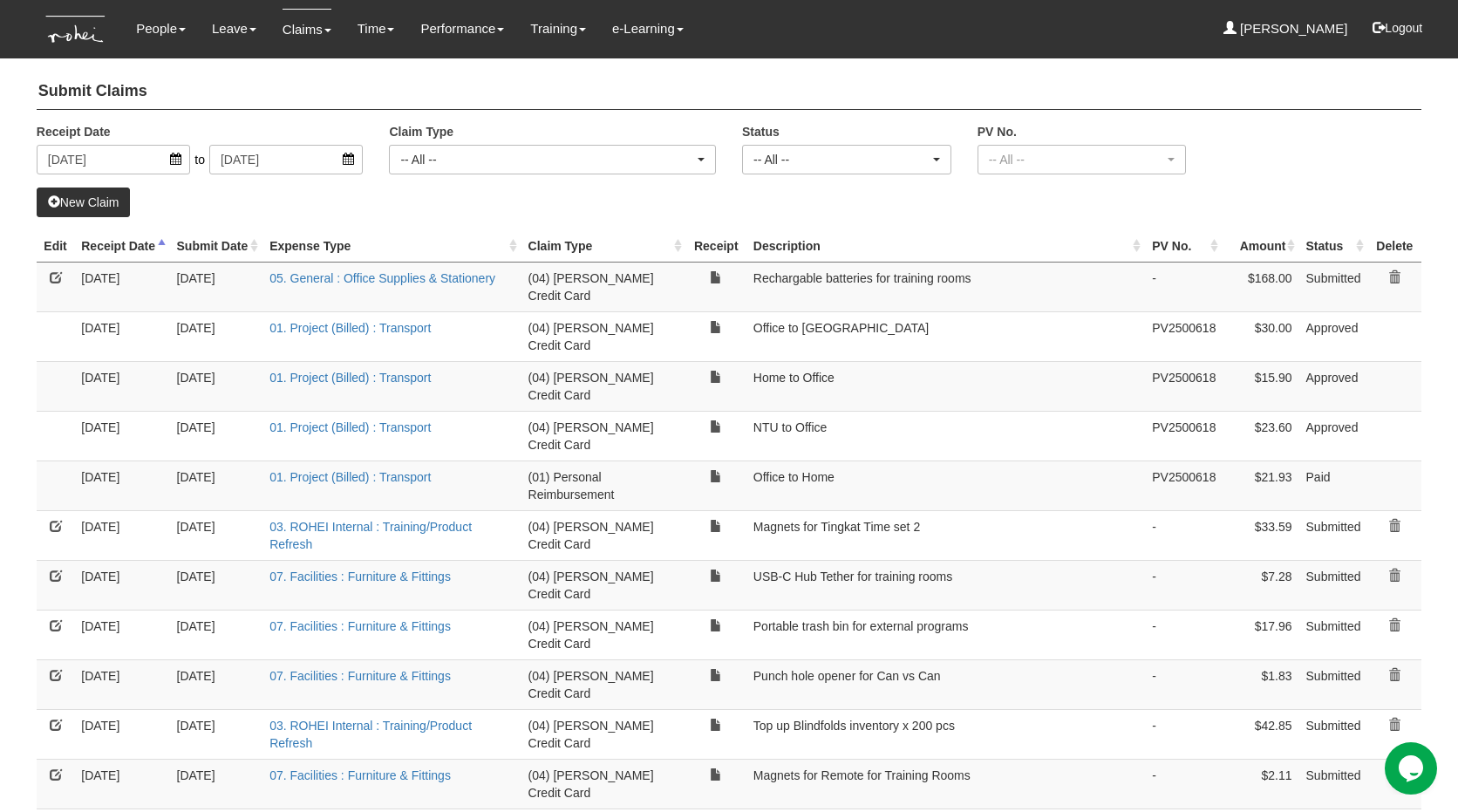
click at [98, 251] on th "Receipt Date" at bounding box center [121, 247] width 95 height 32
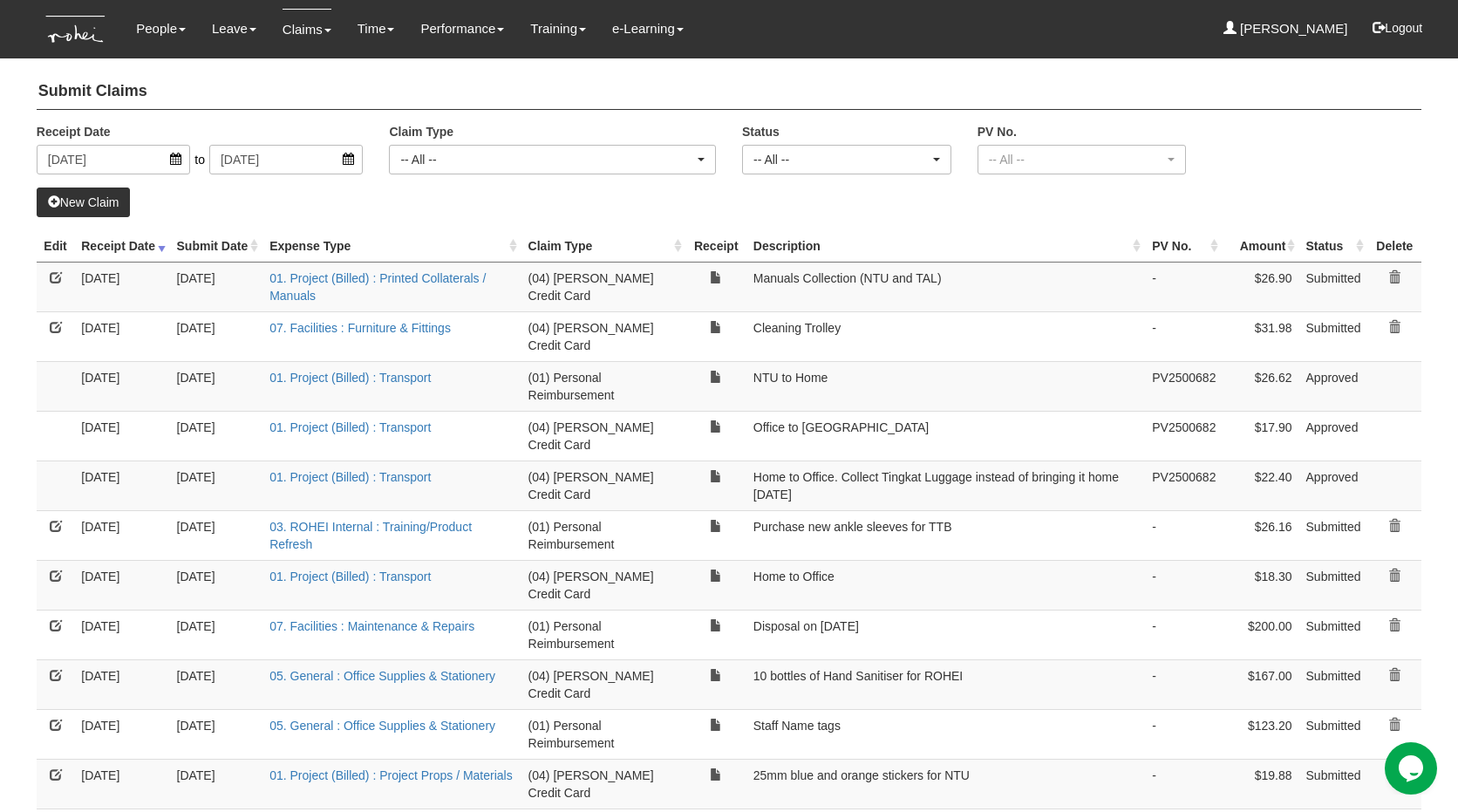
click at [98, 251] on th "Receipt Date" at bounding box center [121, 247] width 95 height 32
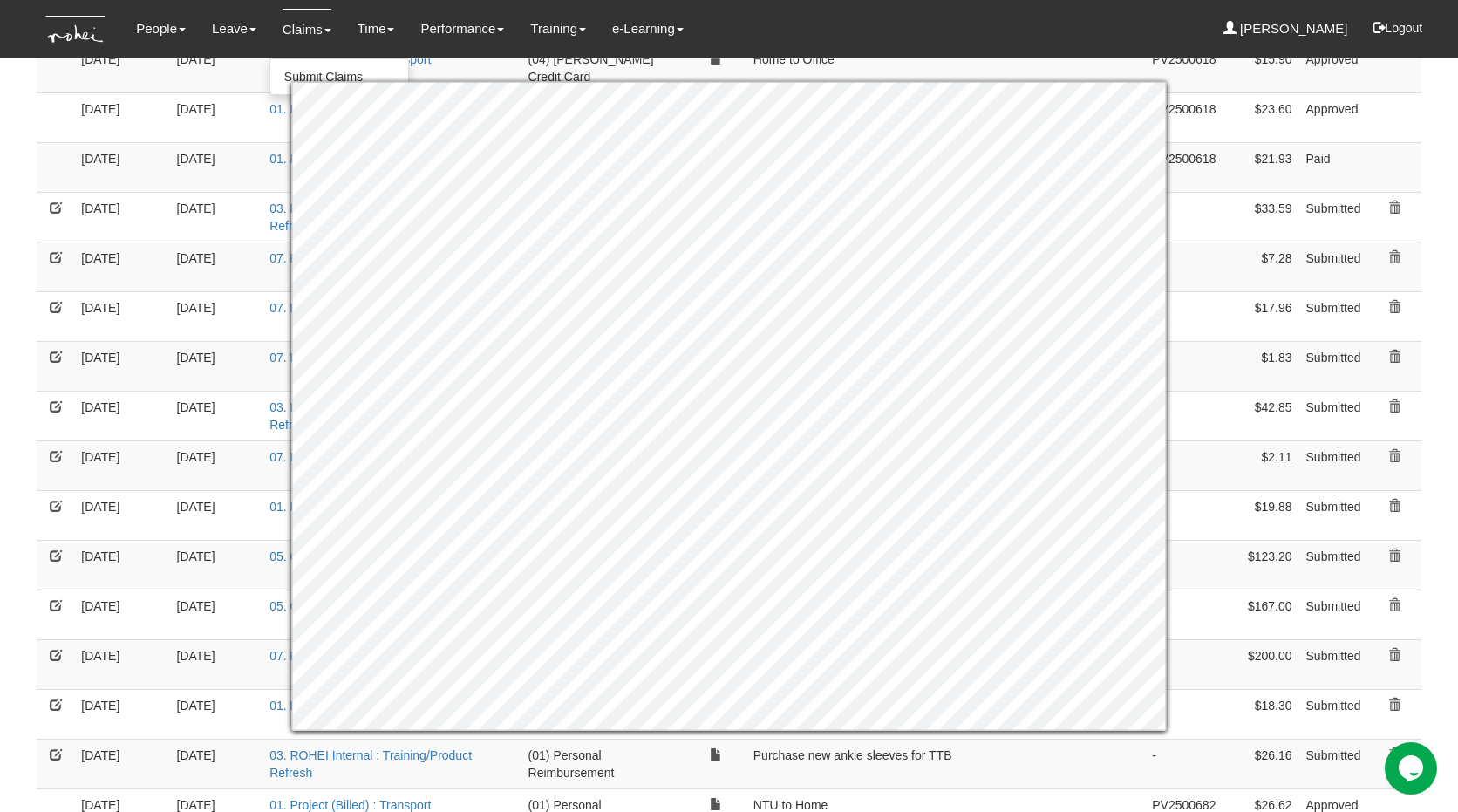
scroll to position [341, 0]
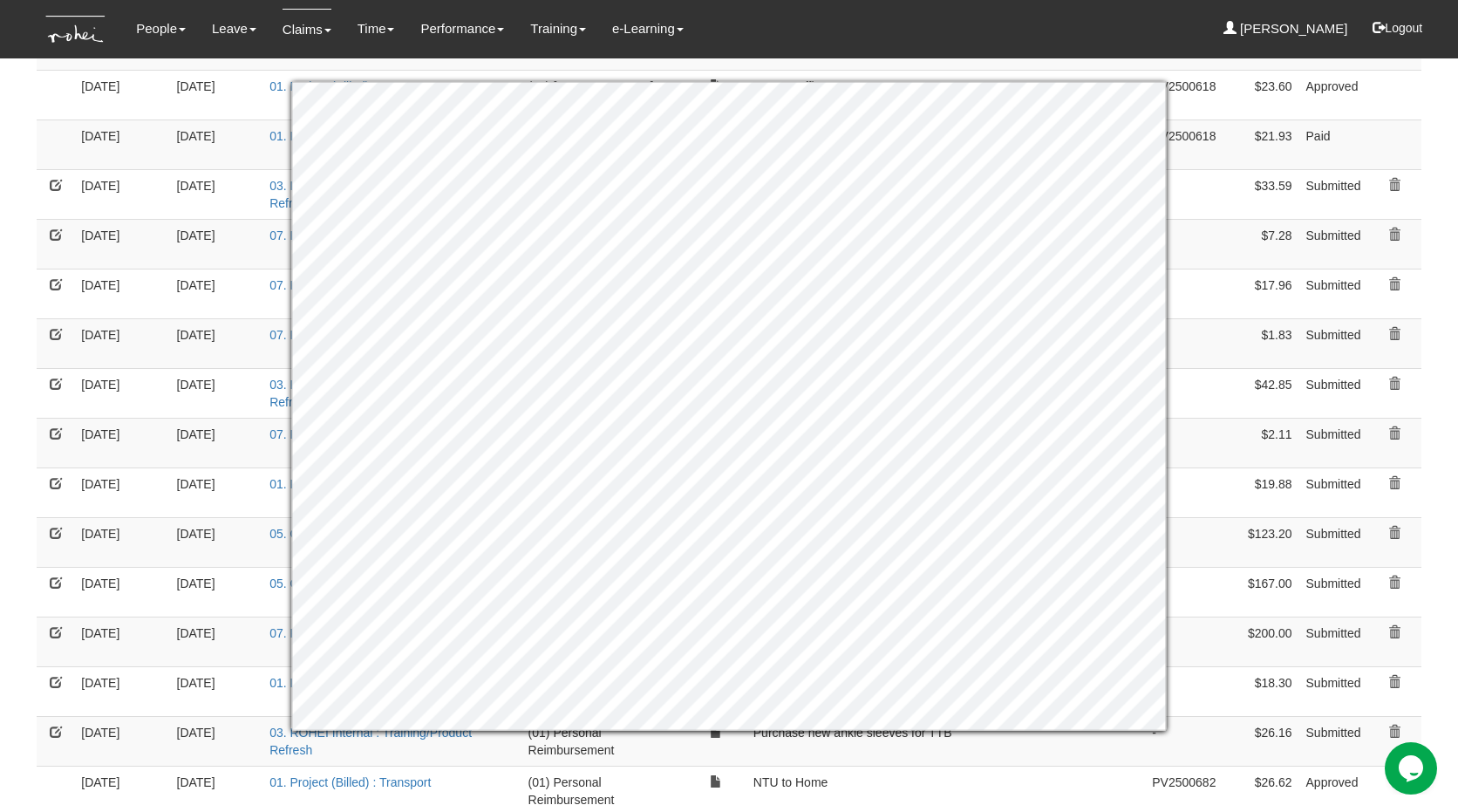
click at [205, 368] on td "[DATE]" at bounding box center [216, 392] width 93 height 50
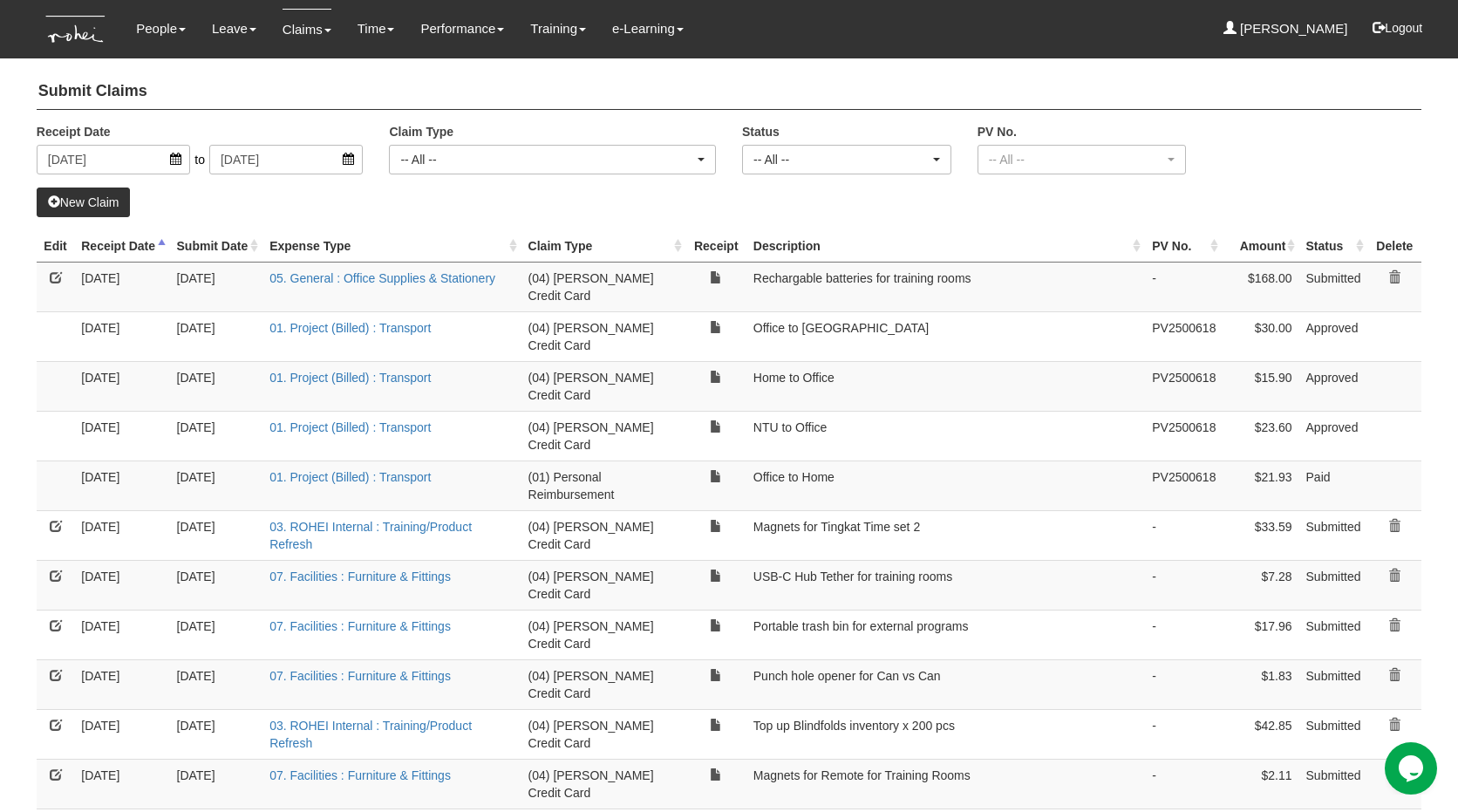
scroll to position [11, 0]
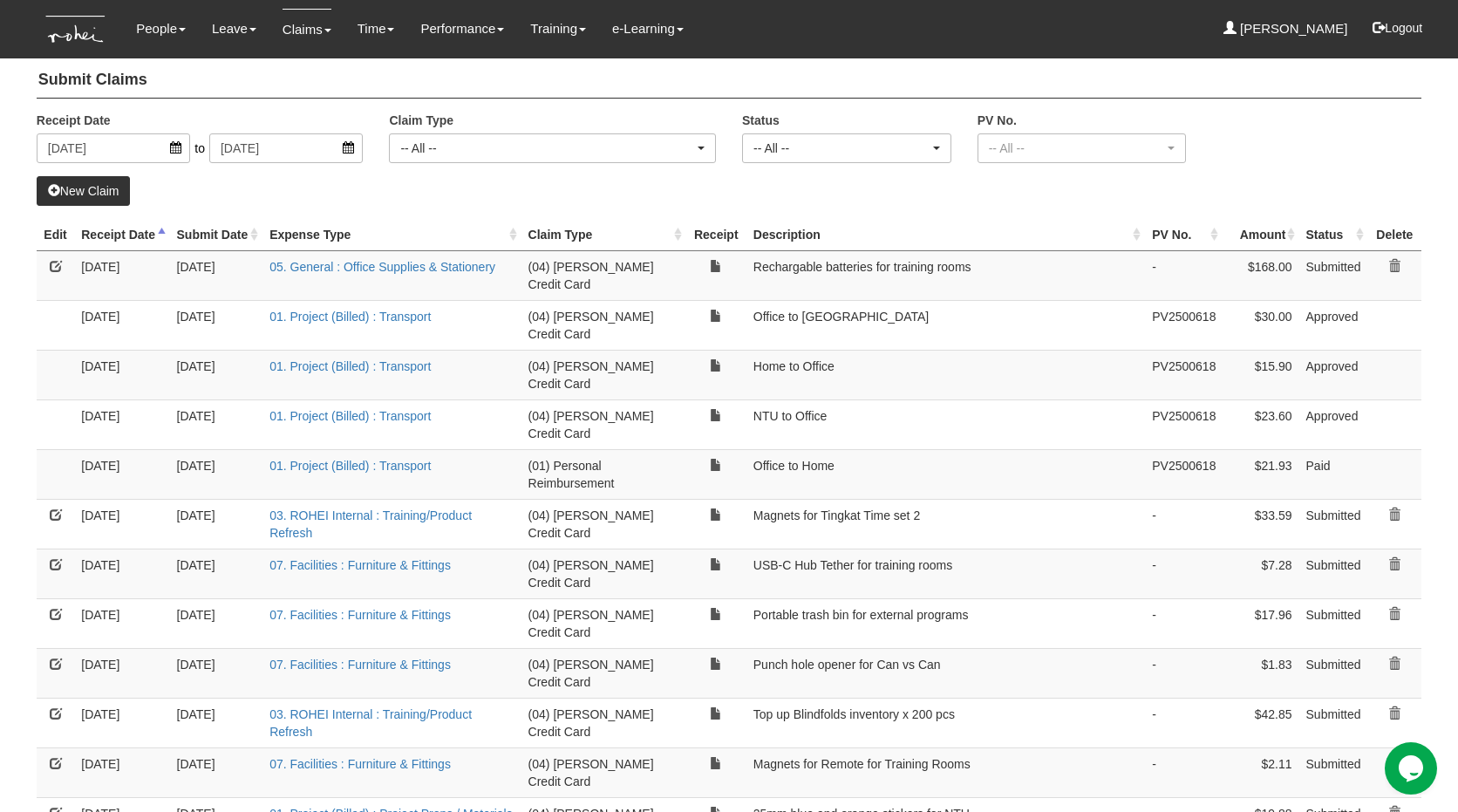
click at [106, 237] on th "Receipt Date" at bounding box center [121, 235] width 95 height 32
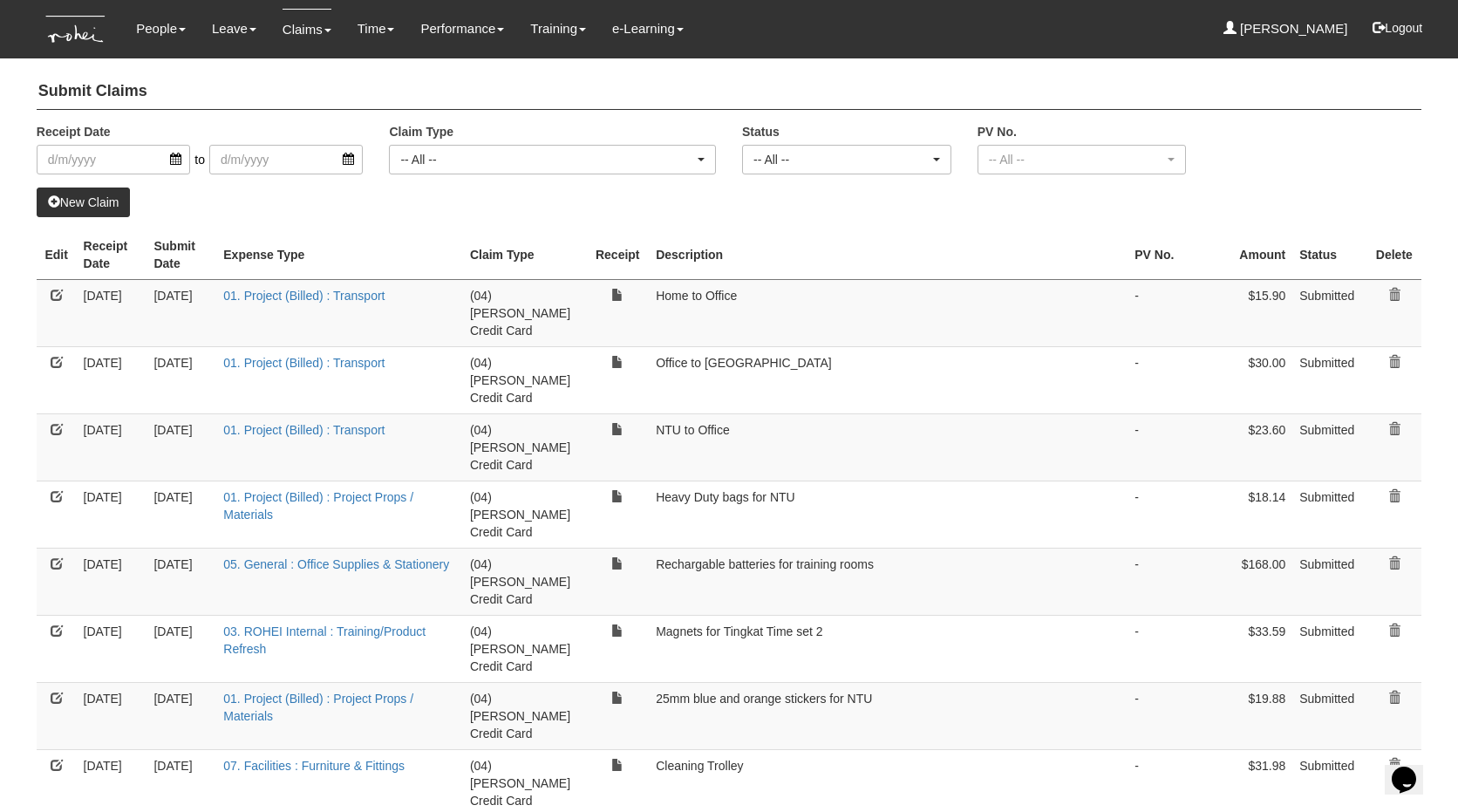
select select "50"
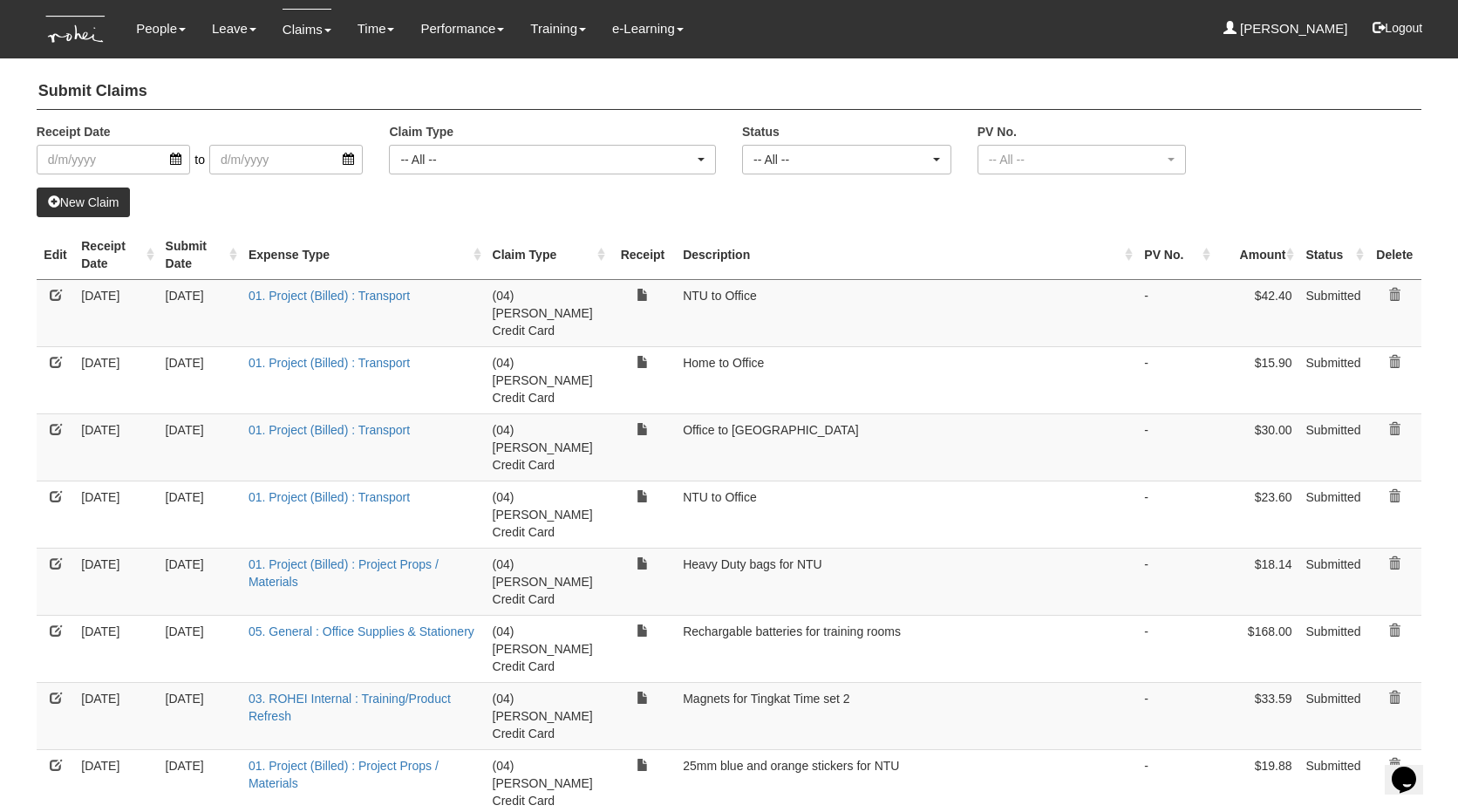
click at [106, 212] on link "New Claim" at bounding box center [84, 202] width 94 height 30
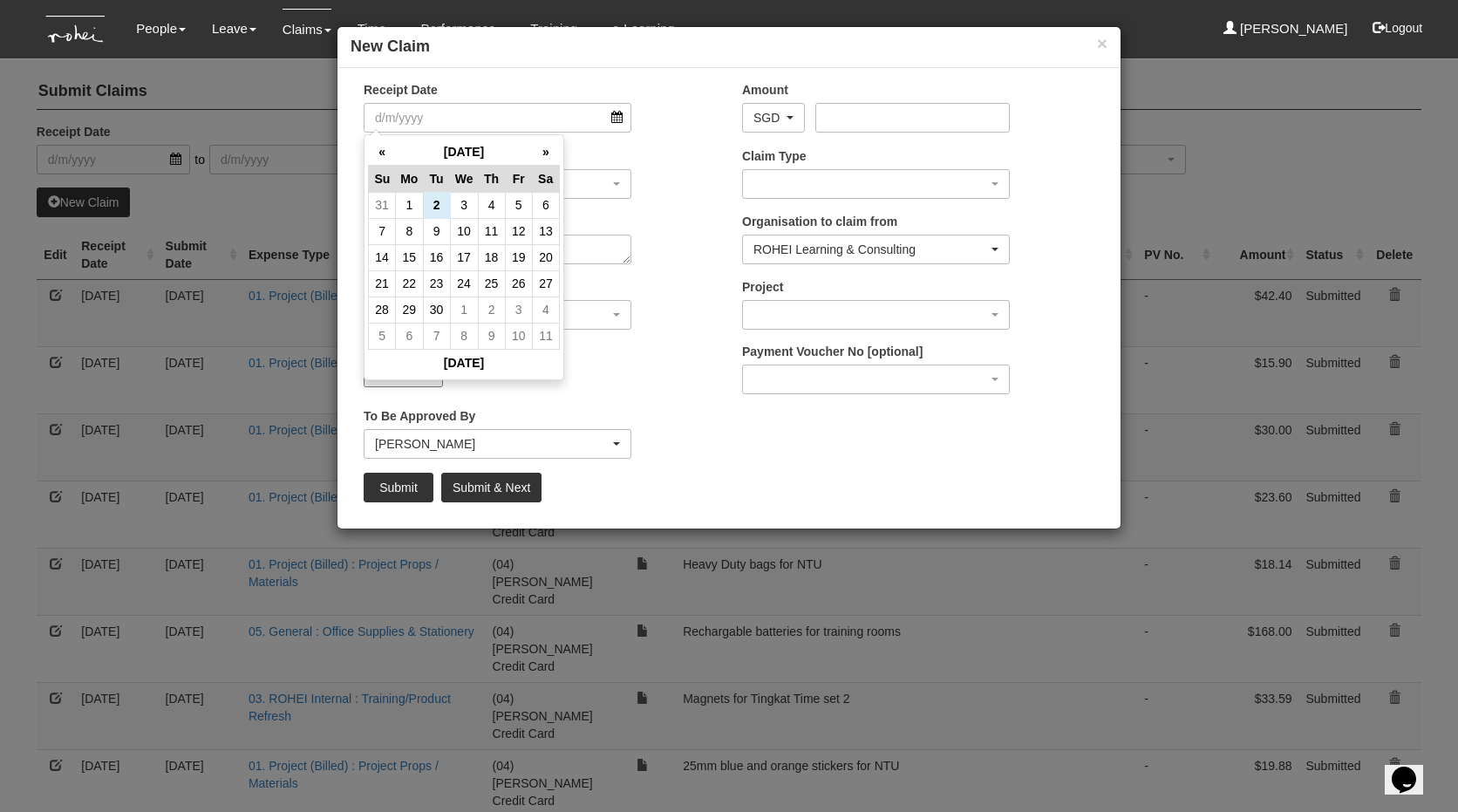
click at [409, 378] on input "Choose File" at bounding box center [403, 375] width 79 height 23
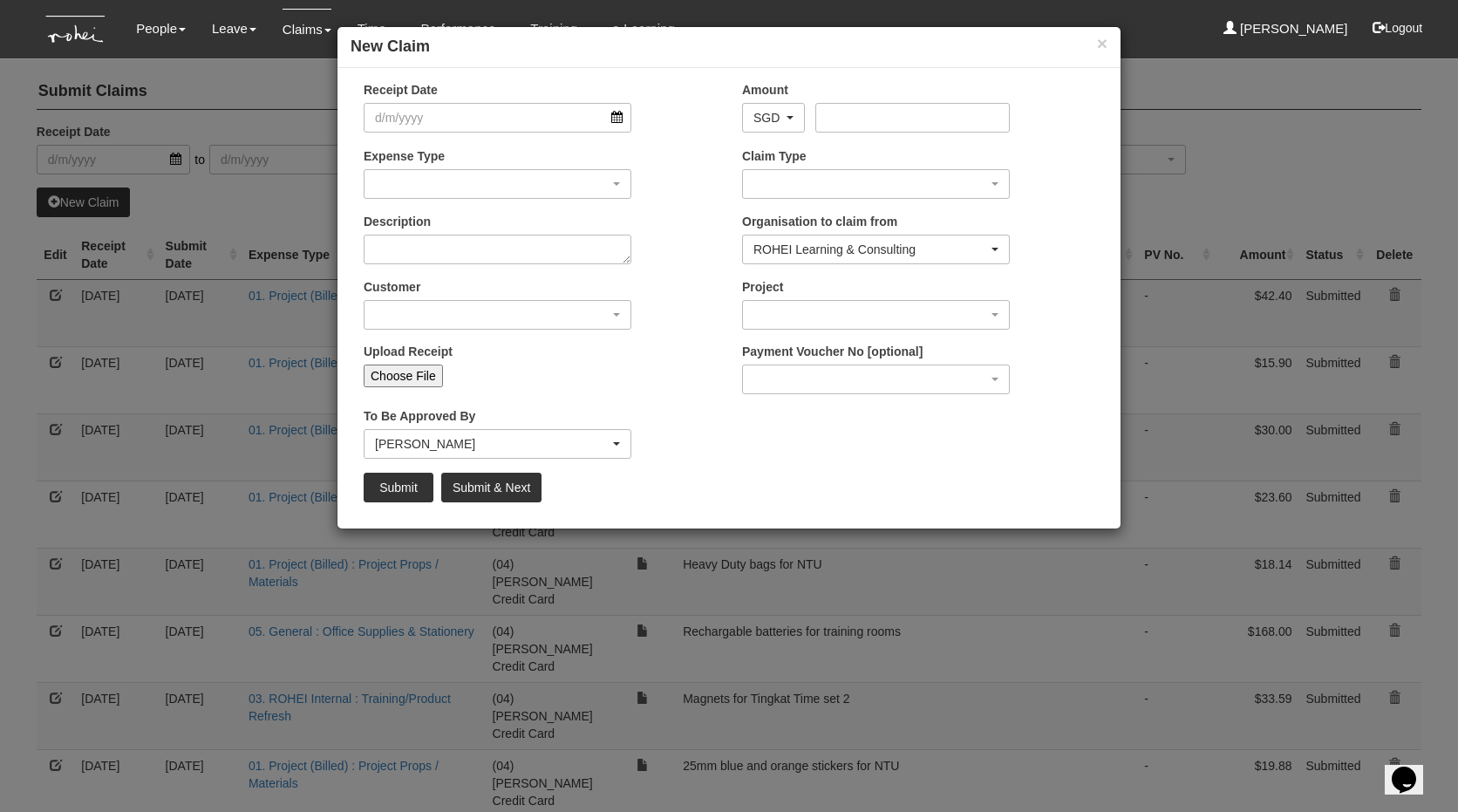
type input "C:\fakepath\[DATE]$39.pdf"
type input "Choose Another File"
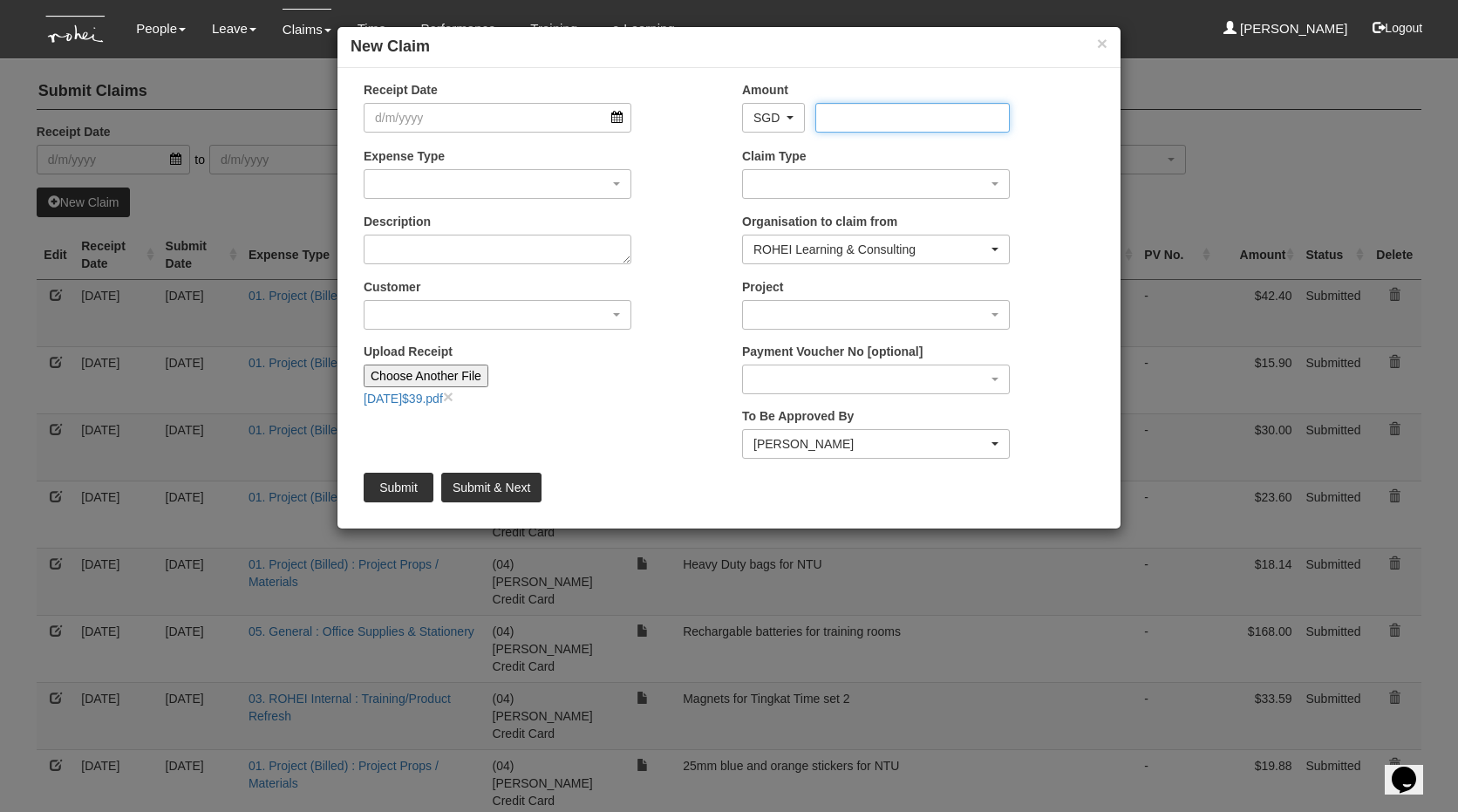
click at [882, 111] on input "Amount" at bounding box center [912, 118] width 194 height 30
type input "39"
click at [417, 123] on input "Receipt Date" at bounding box center [497, 118] width 267 height 30
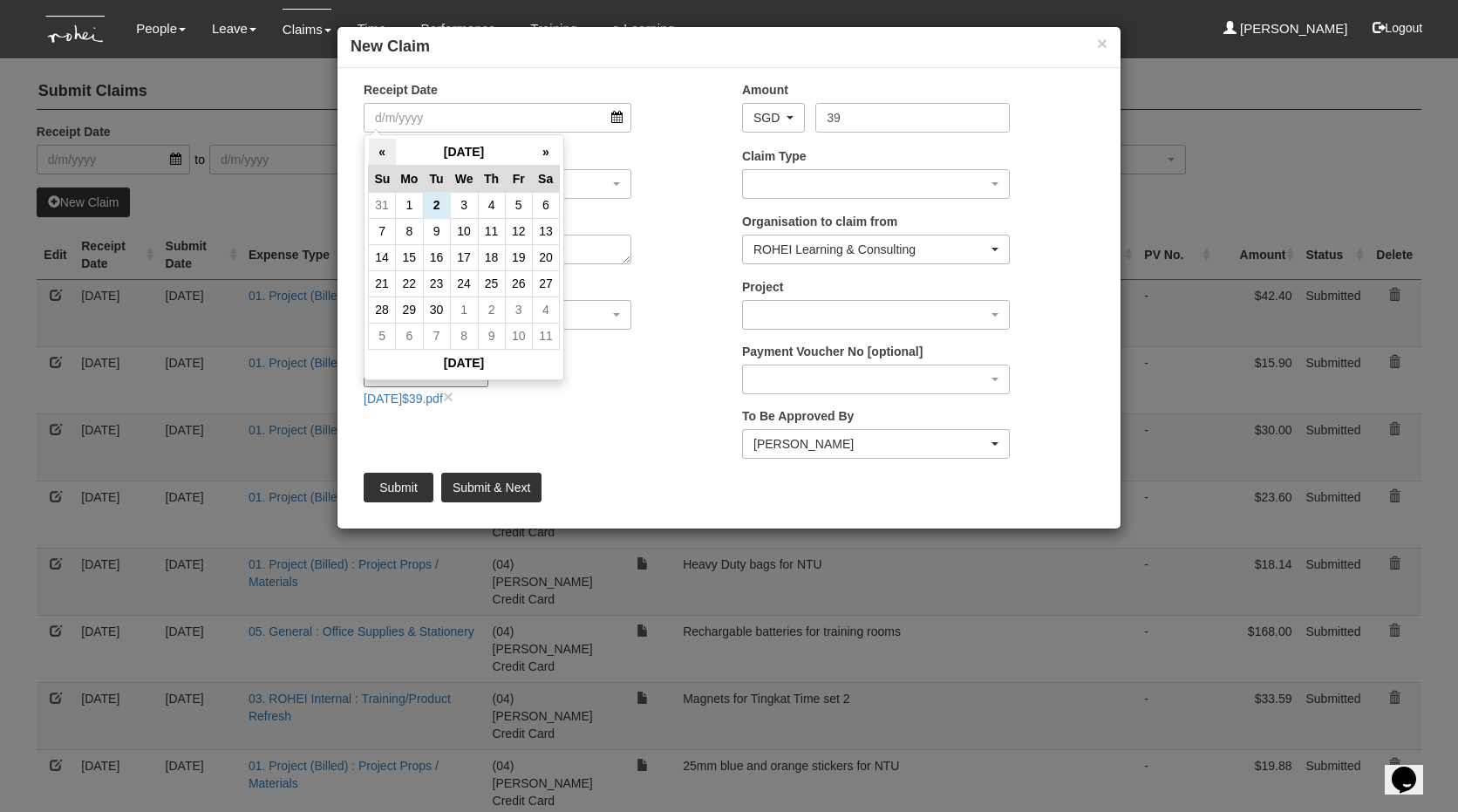
click at [384, 151] on th "«" at bounding box center [382, 151] width 27 height 27
click at [434, 232] on td "5" at bounding box center [436, 231] width 27 height 26
type input "[DATE]"
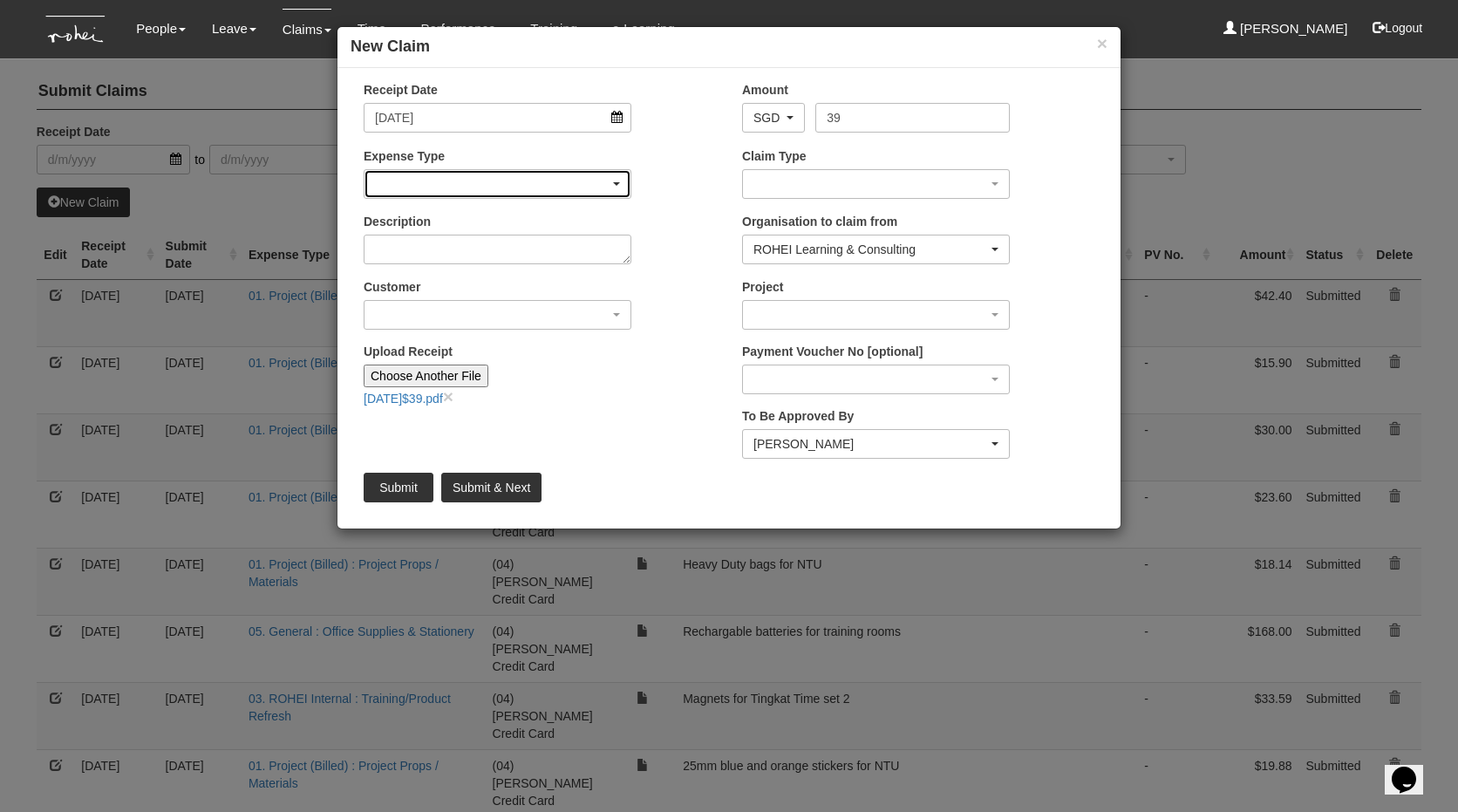
click at [433, 189] on div "button" at bounding box center [497, 184] width 266 height 28
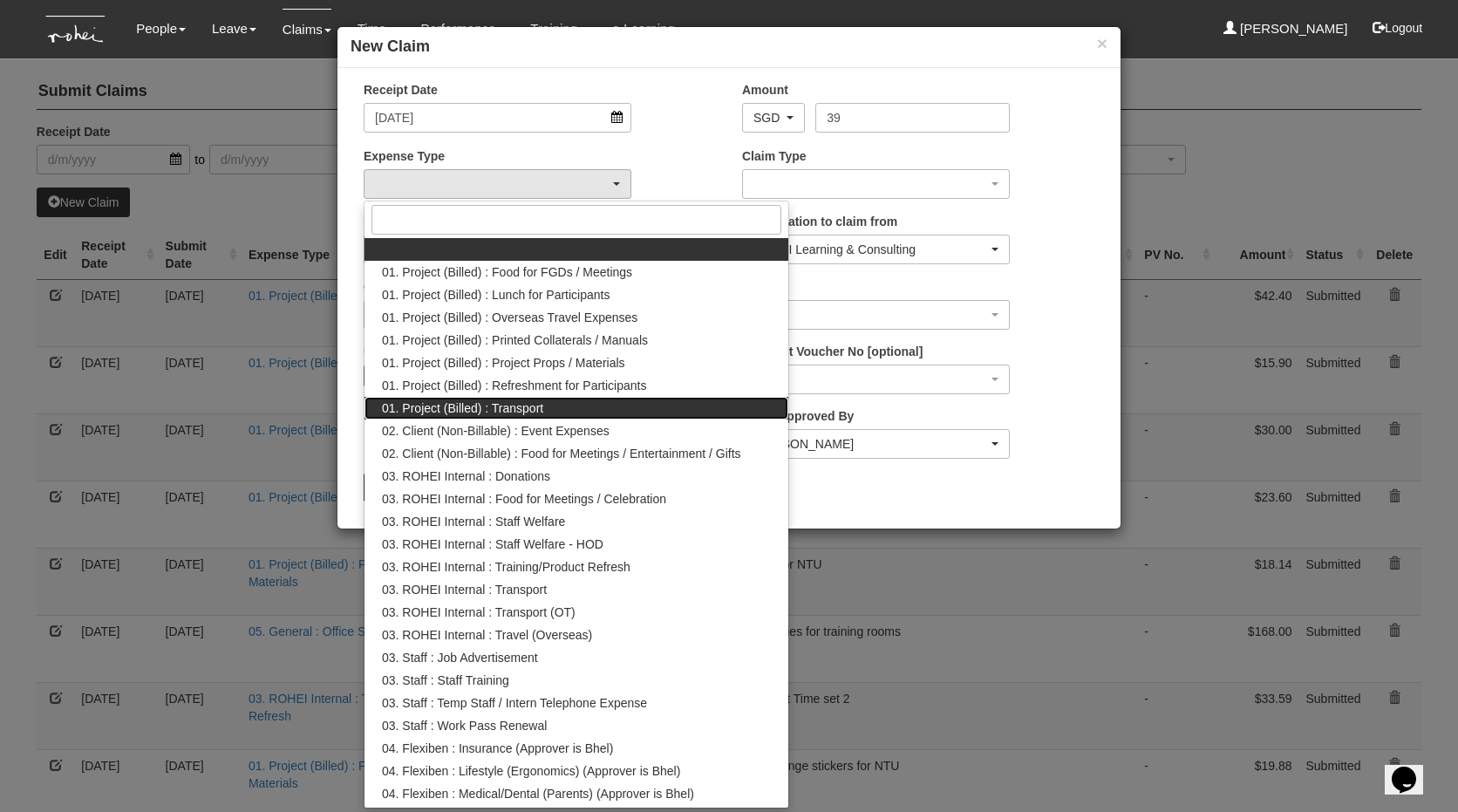
click at [480, 414] on span "01. Project (Billed) : Transport" at bounding box center [462, 407] width 161 height 18
select select "135"
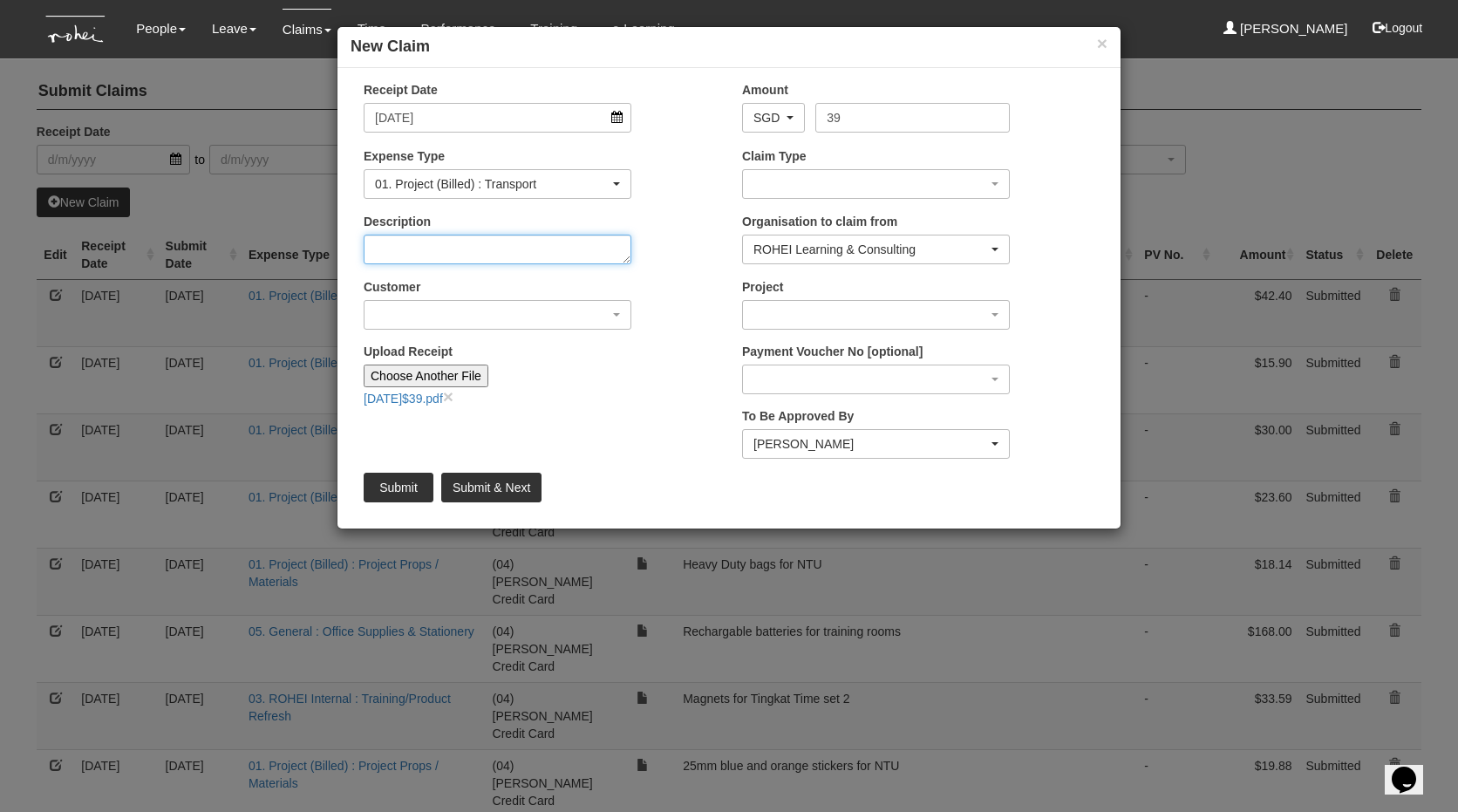
click at [453, 247] on textarea "Description" at bounding box center [497, 249] width 267 height 30
type textarea "Home to [GEOGRAPHIC_DATA]"
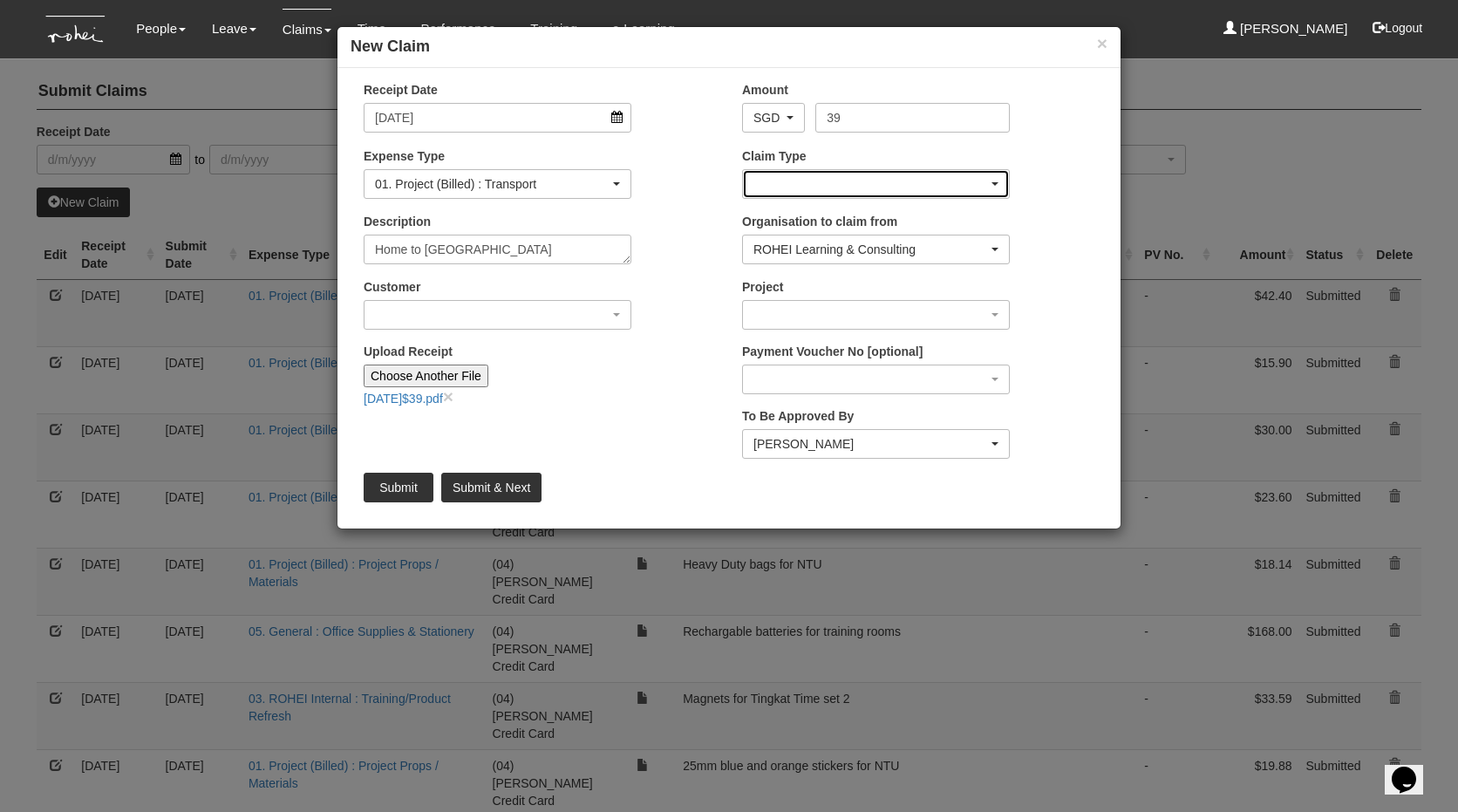
click at [936, 192] on div "button" at bounding box center [875, 184] width 266 height 28
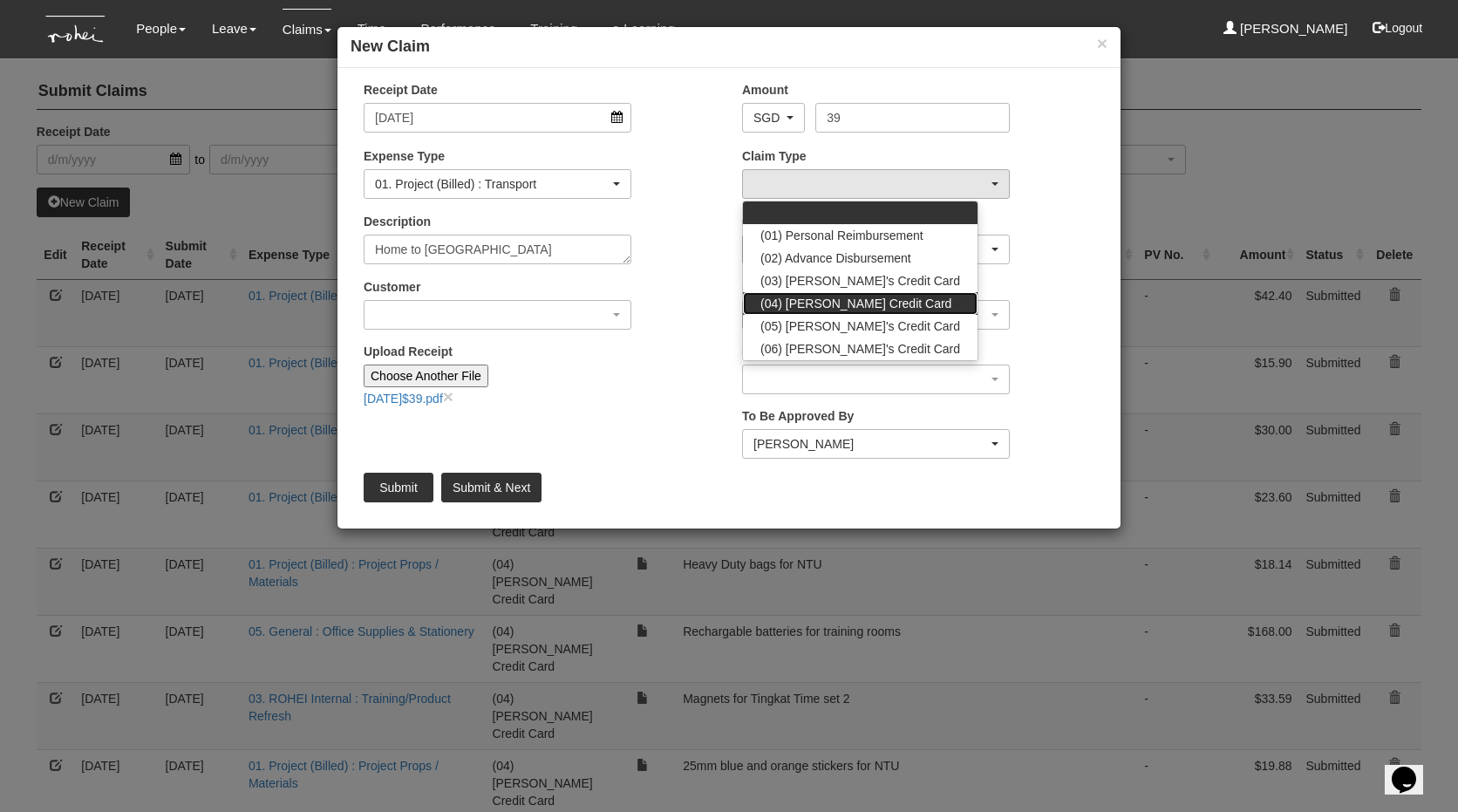
click at [897, 308] on link "(04) [PERSON_NAME] Credit Card" at bounding box center [859, 303] width 234 height 23
select select "16"
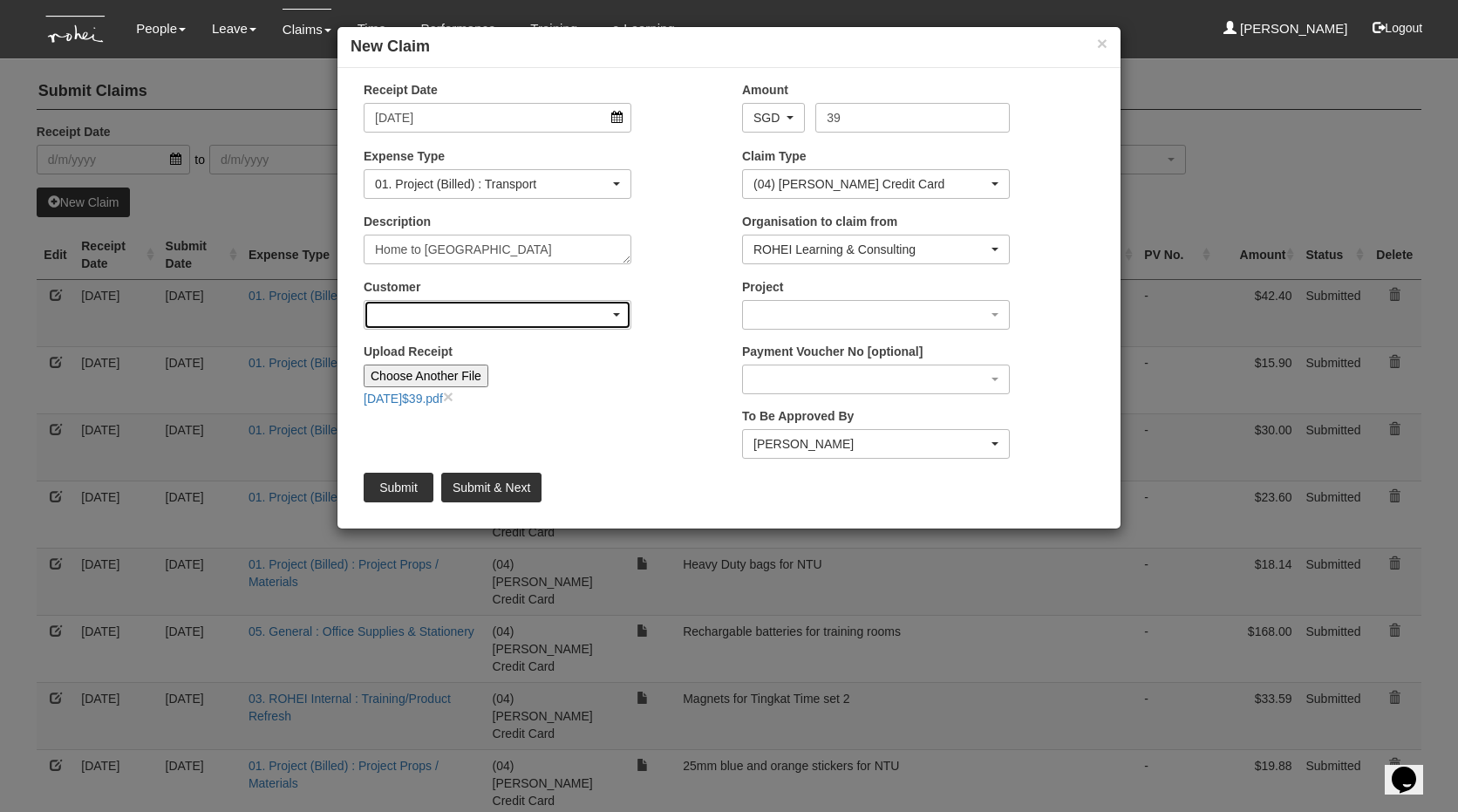
click at [420, 309] on div "button" at bounding box center [497, 315] width 266 height 28
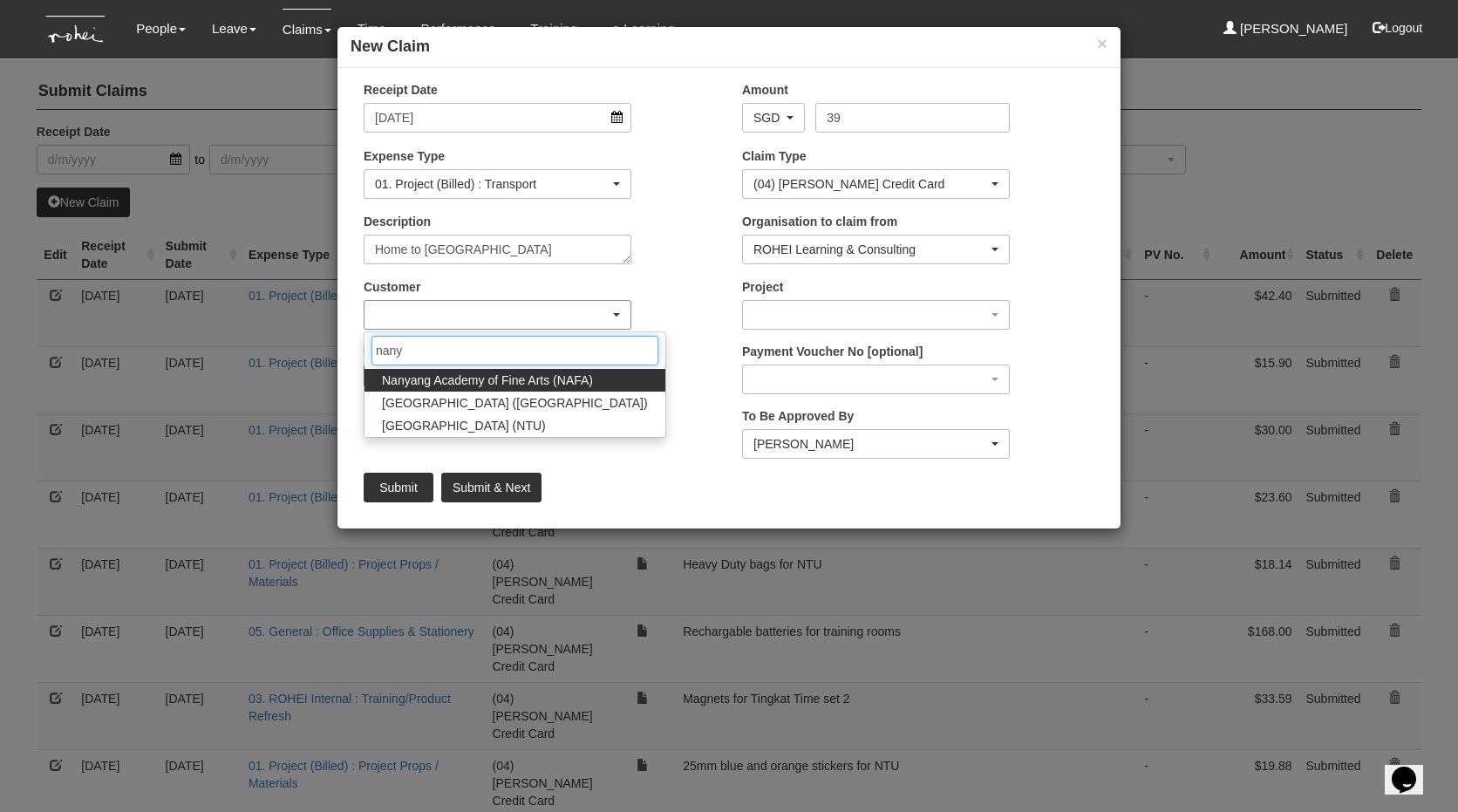
type input "nanya"
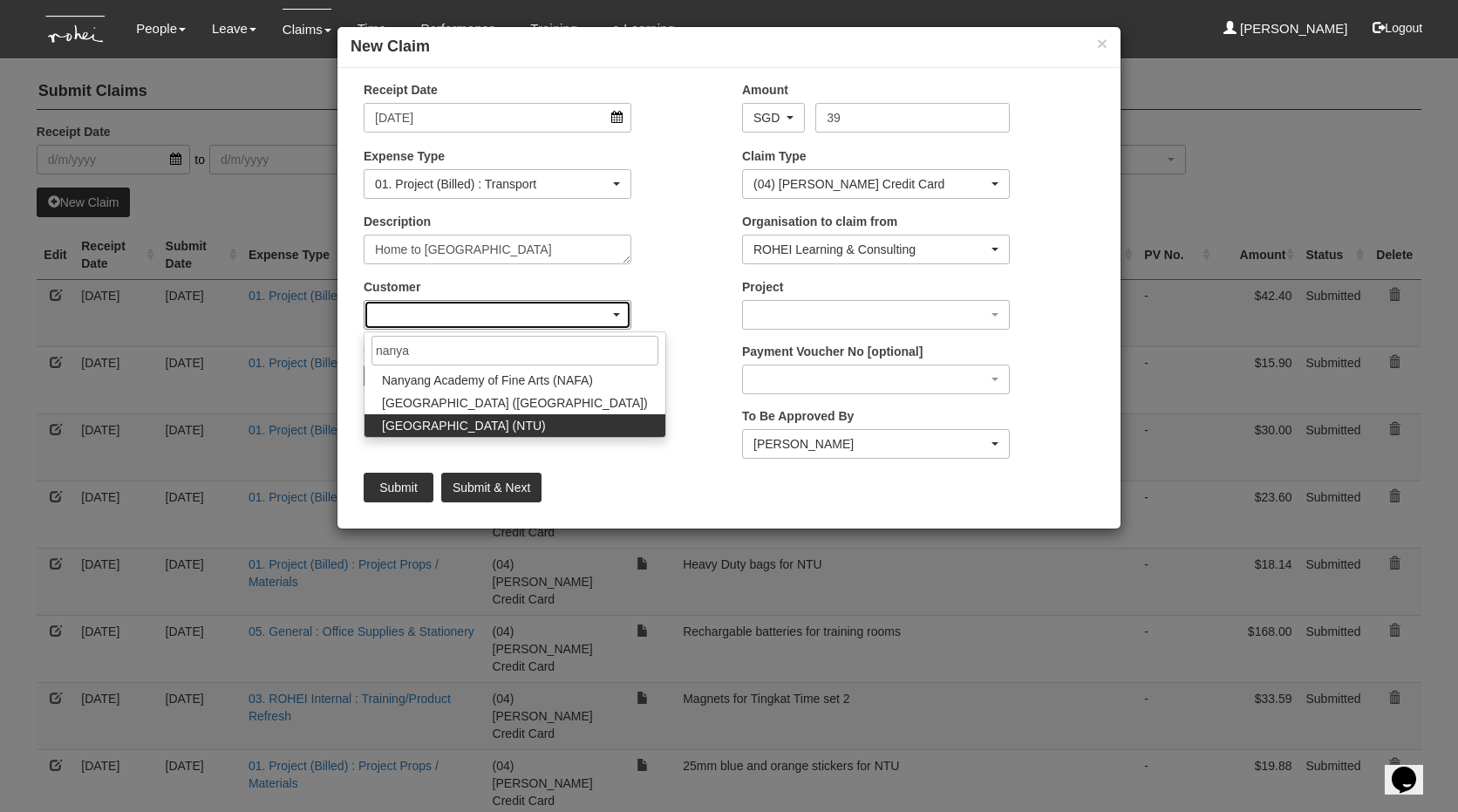
select select "59"
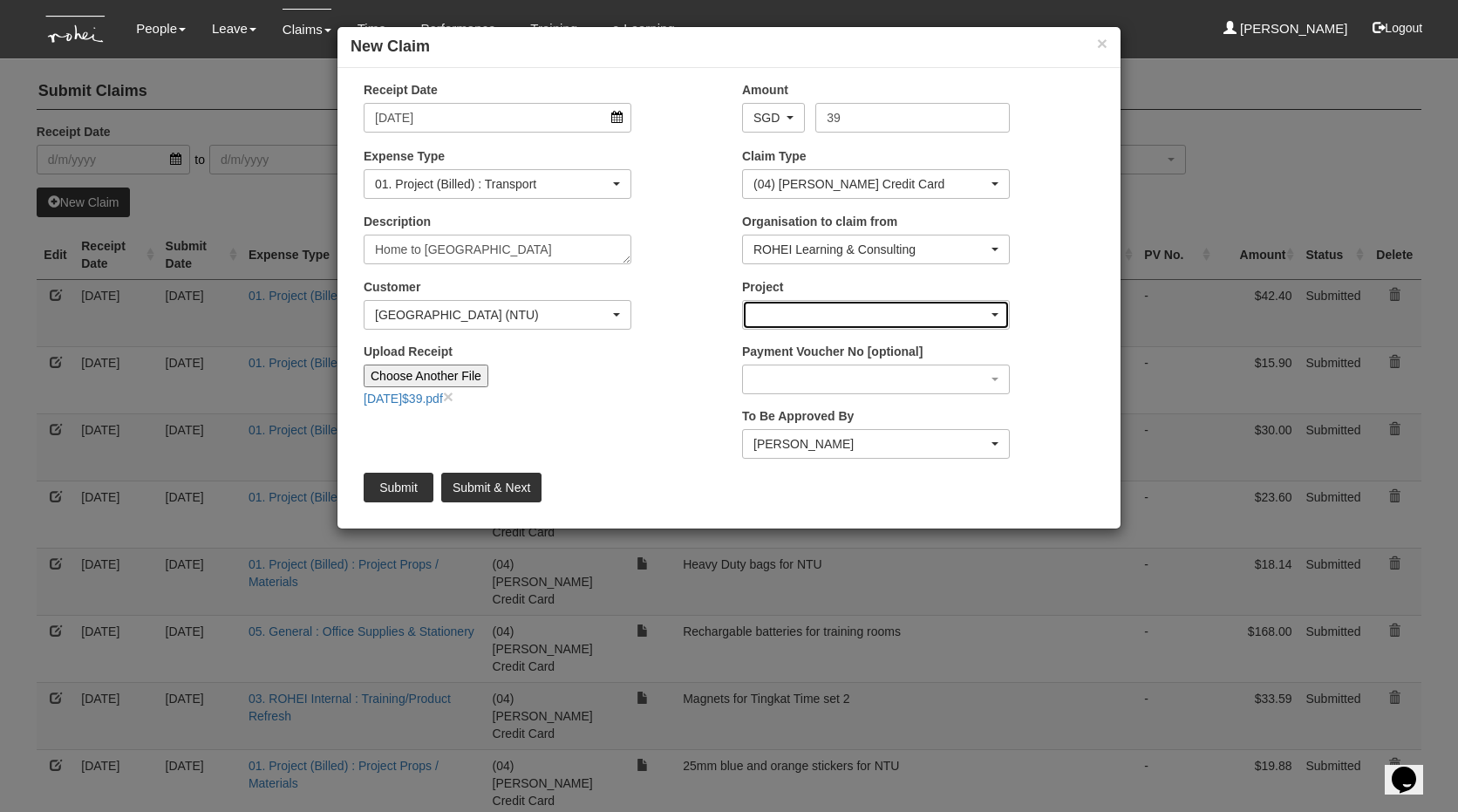
click at [861, 304] on div "button" at bounding box center [875, 315] width 266 height 28
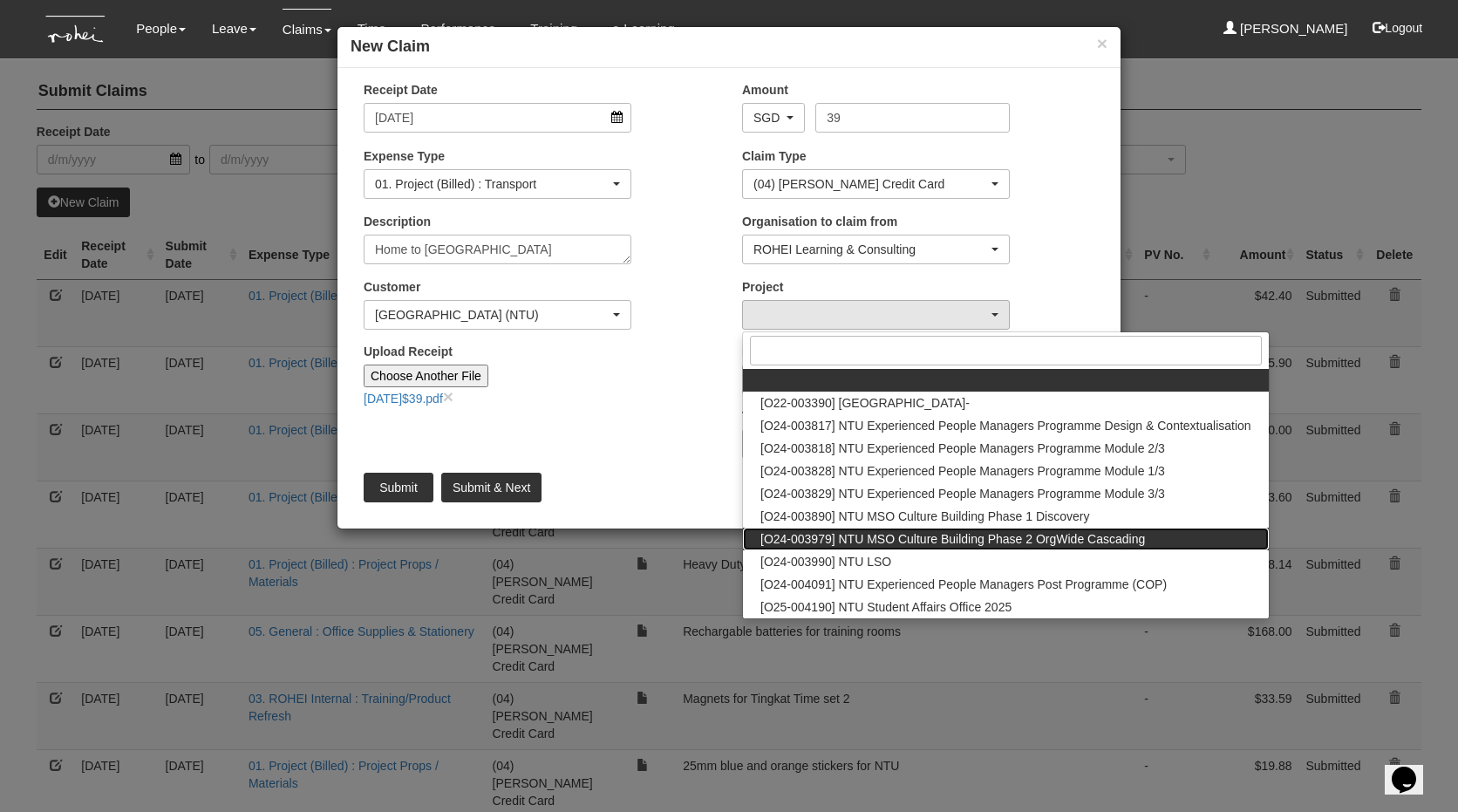
click at [889, 539] on span "[O24-003979] NTU MSO Culture Building Phase 2 OrgWide Cascading" at bounding box center [953, 538] width 385 height 18
select select "2613"
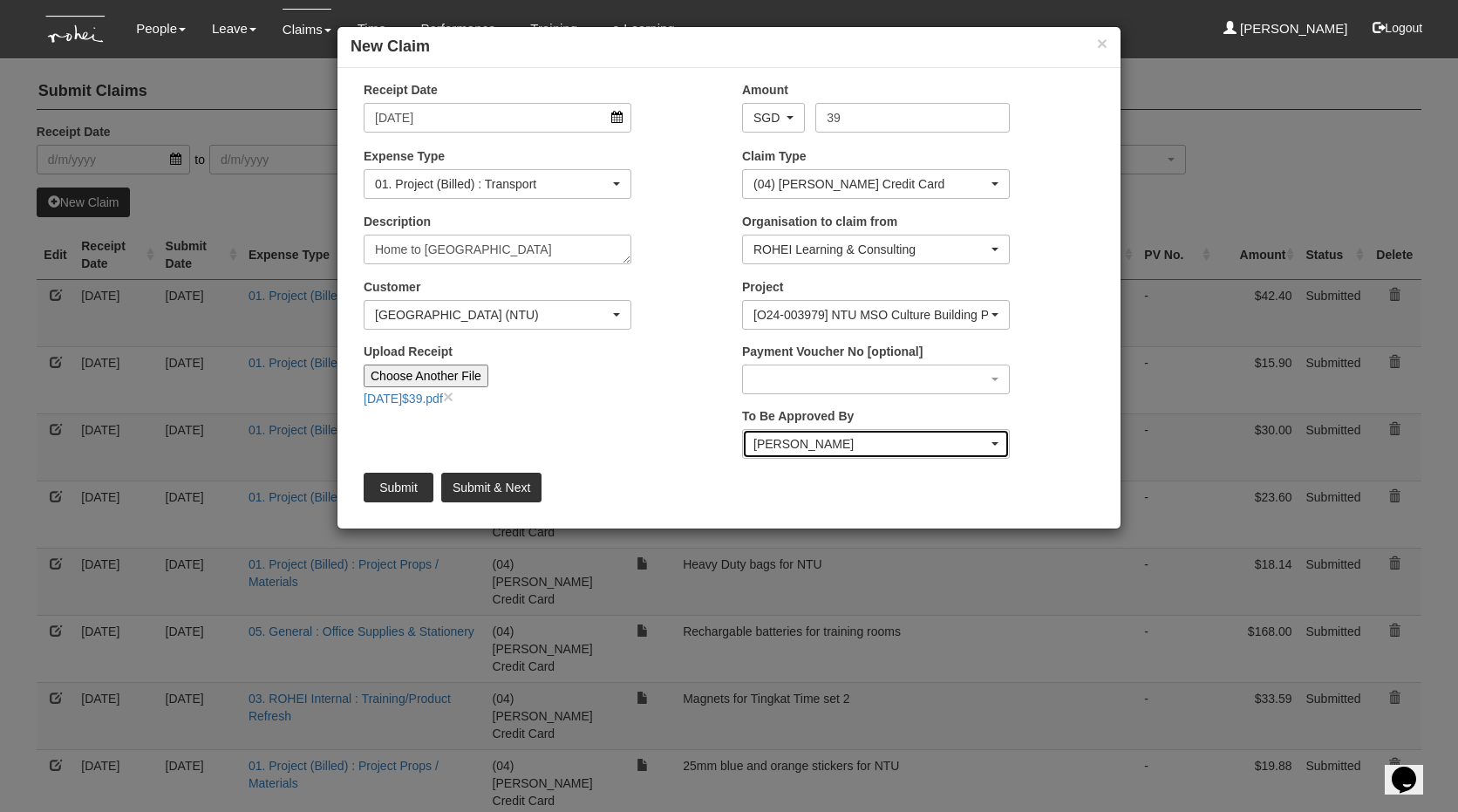
click at [803, 432] on div "[PERSON_NAME]" at bounding box center [875, 444] width 266 height 28
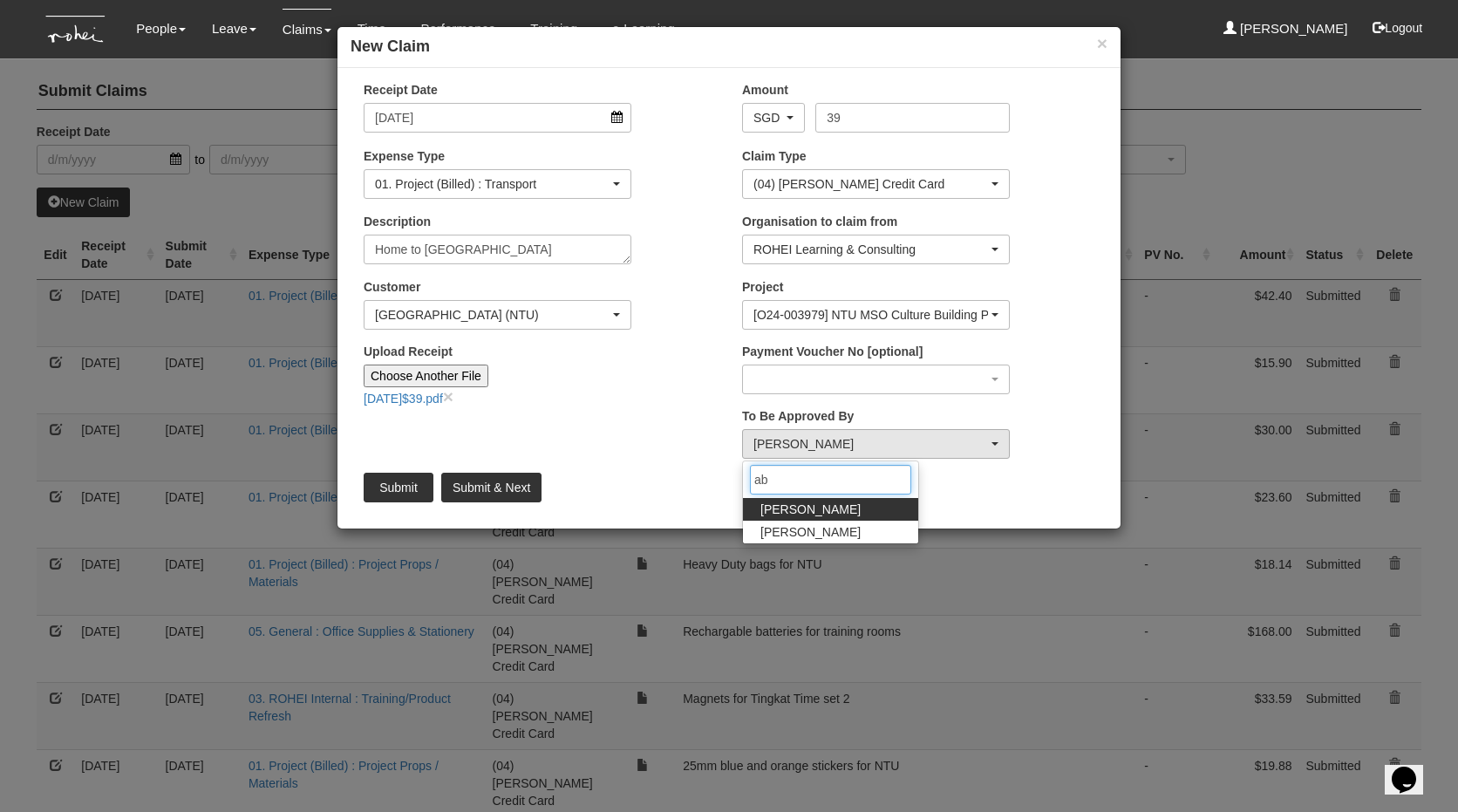
type input "ab"
click at [790, 508] on span "[PERSON_NAME]" at bounding box center [810, 509] width 101 height 18
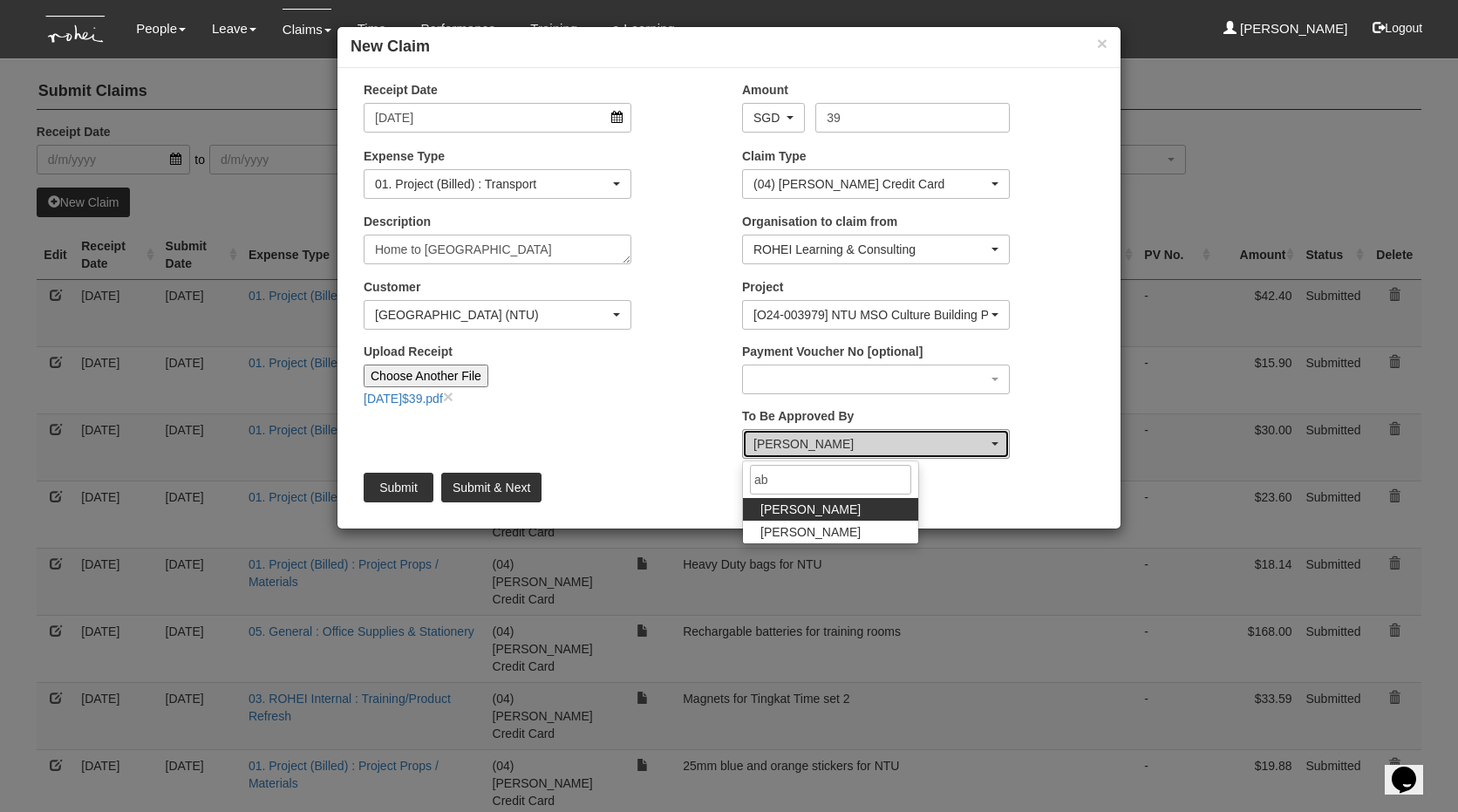
select select "bab5243c-beed-41fc-b362-49a7e6e66dc1"
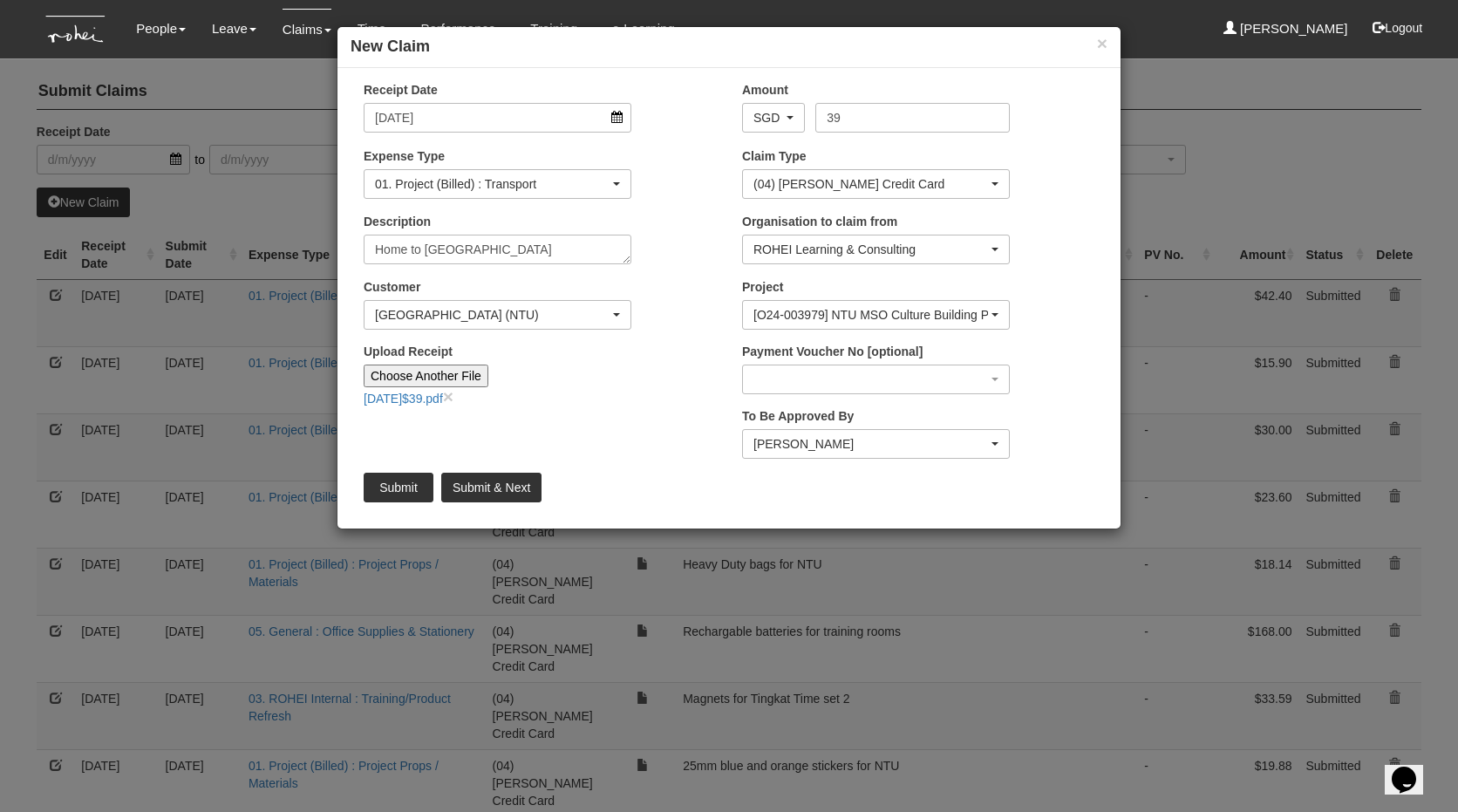
click at [545, 390] on div "[DATE]$39.pdf ×" at bounding box center [497, 396] width 267 height 20
click at [408, 489] on input "Submit" at bounding box center [398, 487] width 70 height 30
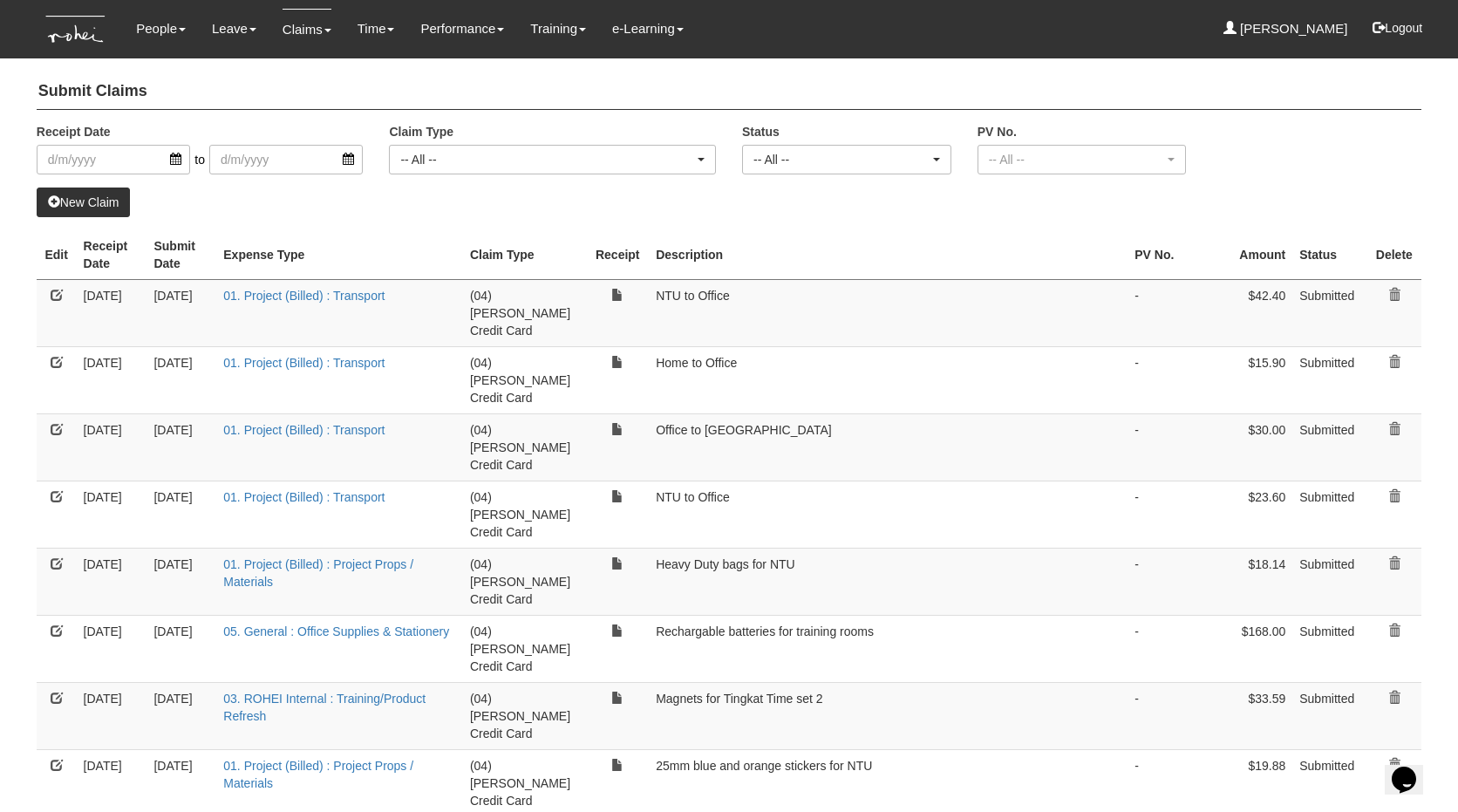
select select "50"
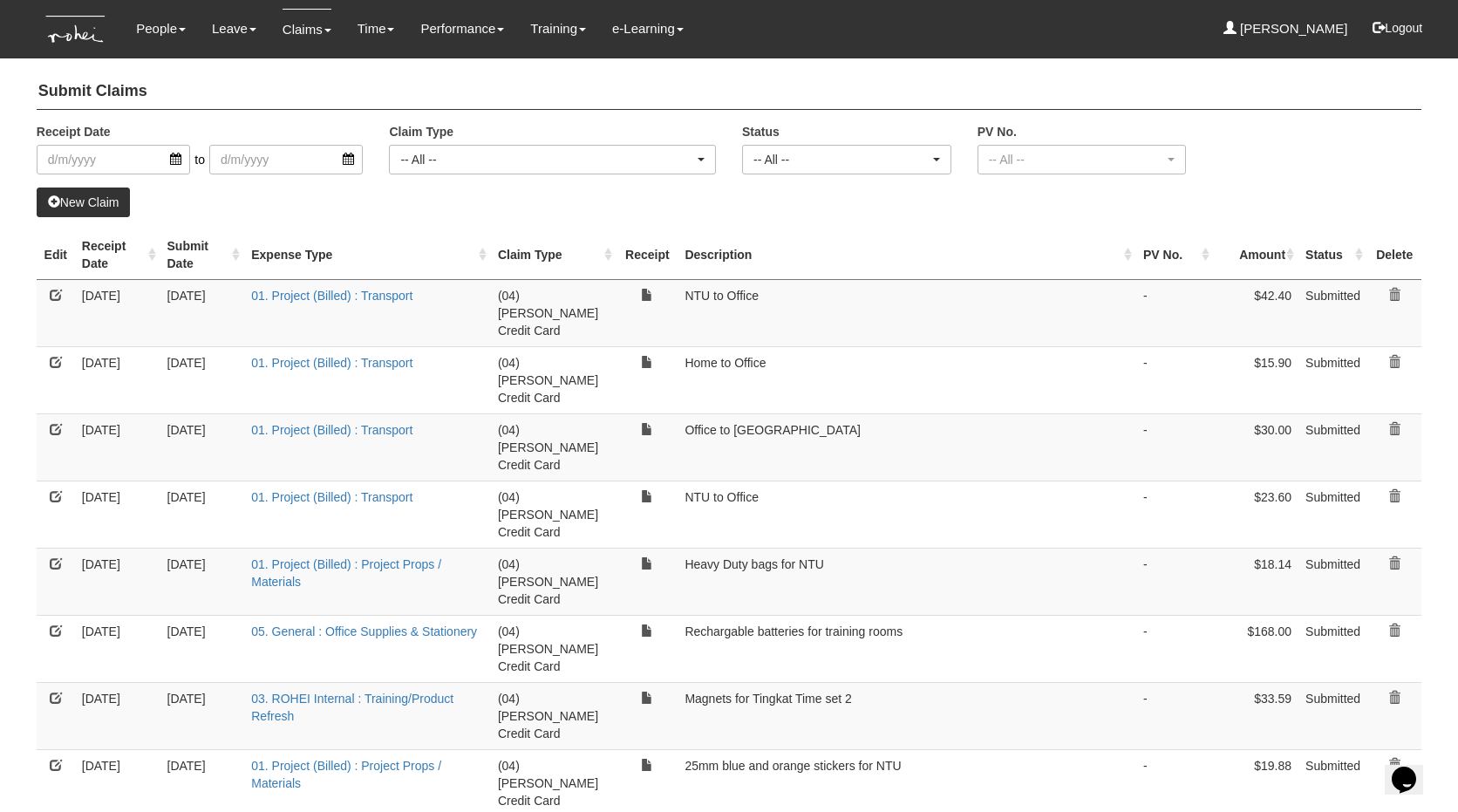
click at [95, 201] on link "New Claim" at bounding box center [84, 202] width 94 height 30
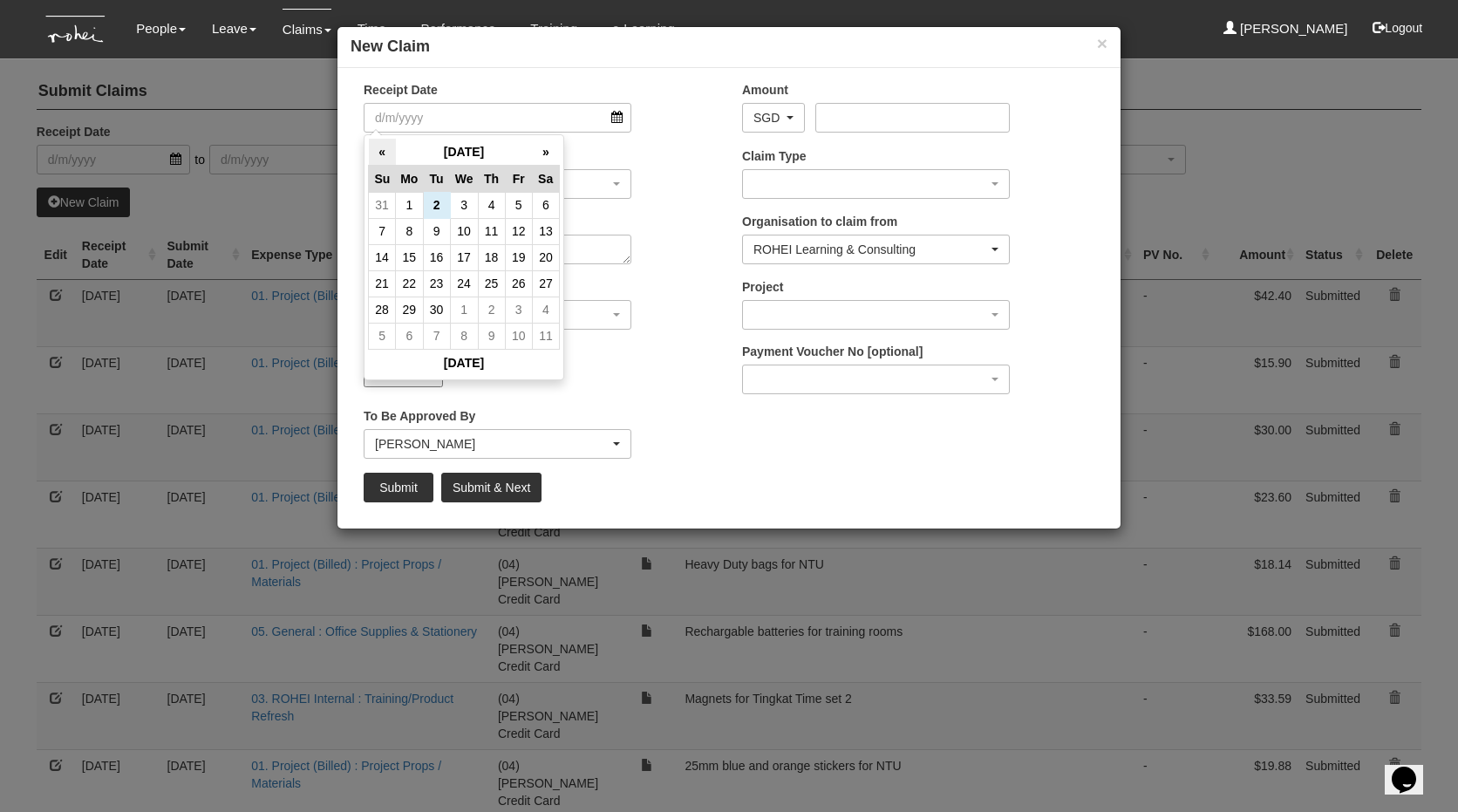
click at [379, 155] on th "«" at bounding box center [382, 151] width 27 height 27
click at [440, 234] on td "5" at bounding box center [436, 231] width 27 height 26
type input "[DATE]"
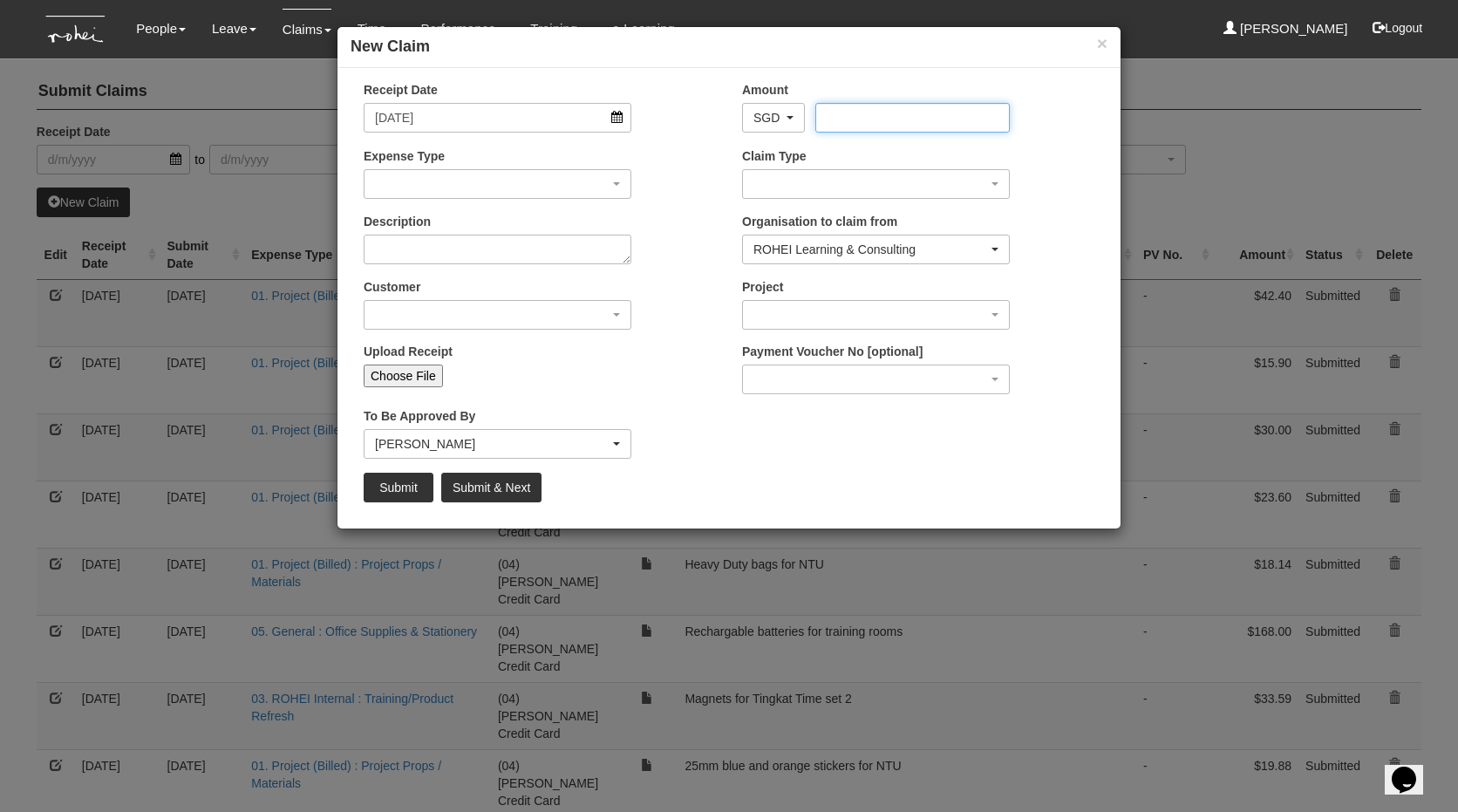
click at [938, 115] on input "Amount" at bounding box center [912, 118] width 194 height 30
type input "14.10"
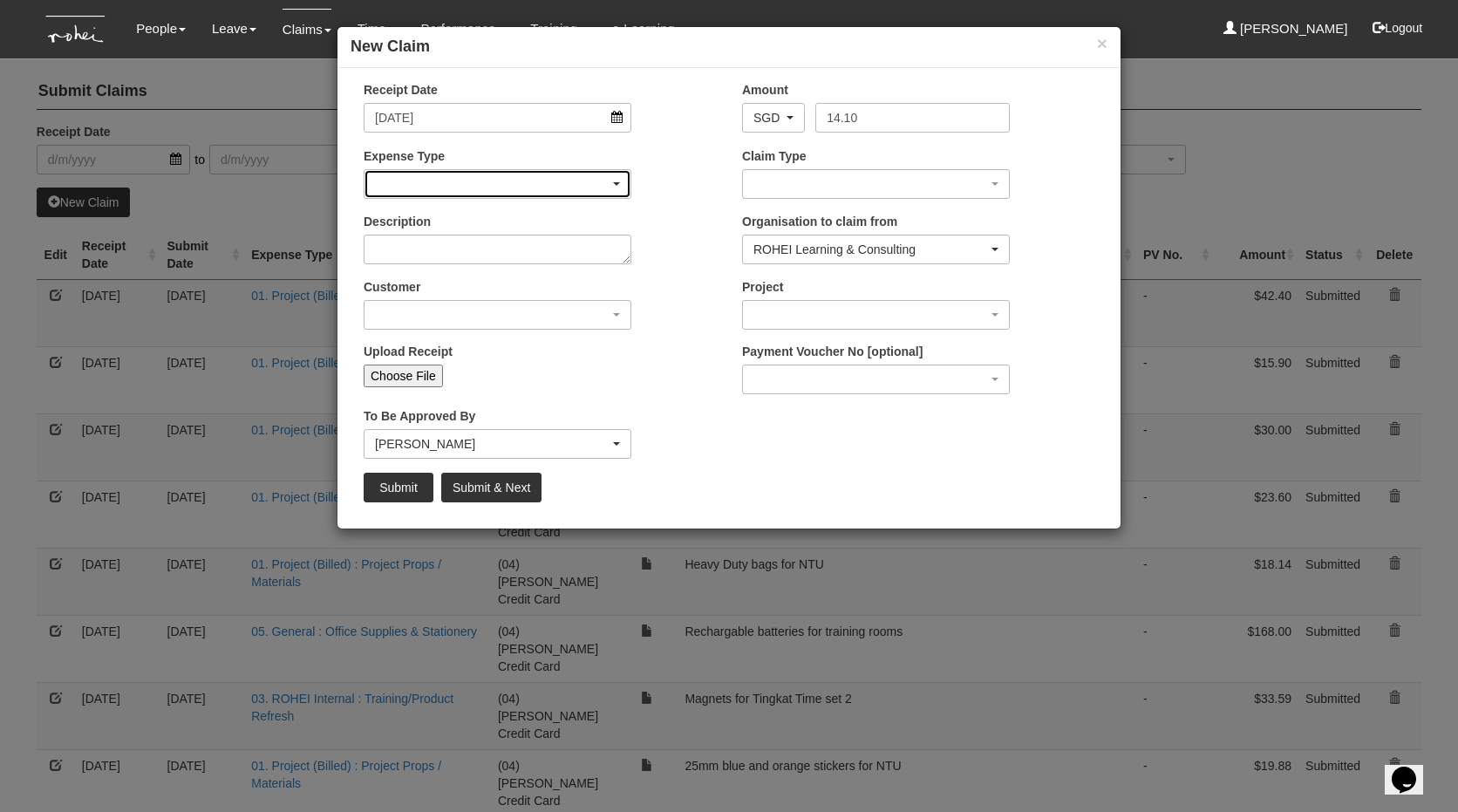
click at [529, 175] on div "button" at bounding box center [497, 184] width 266 height 28
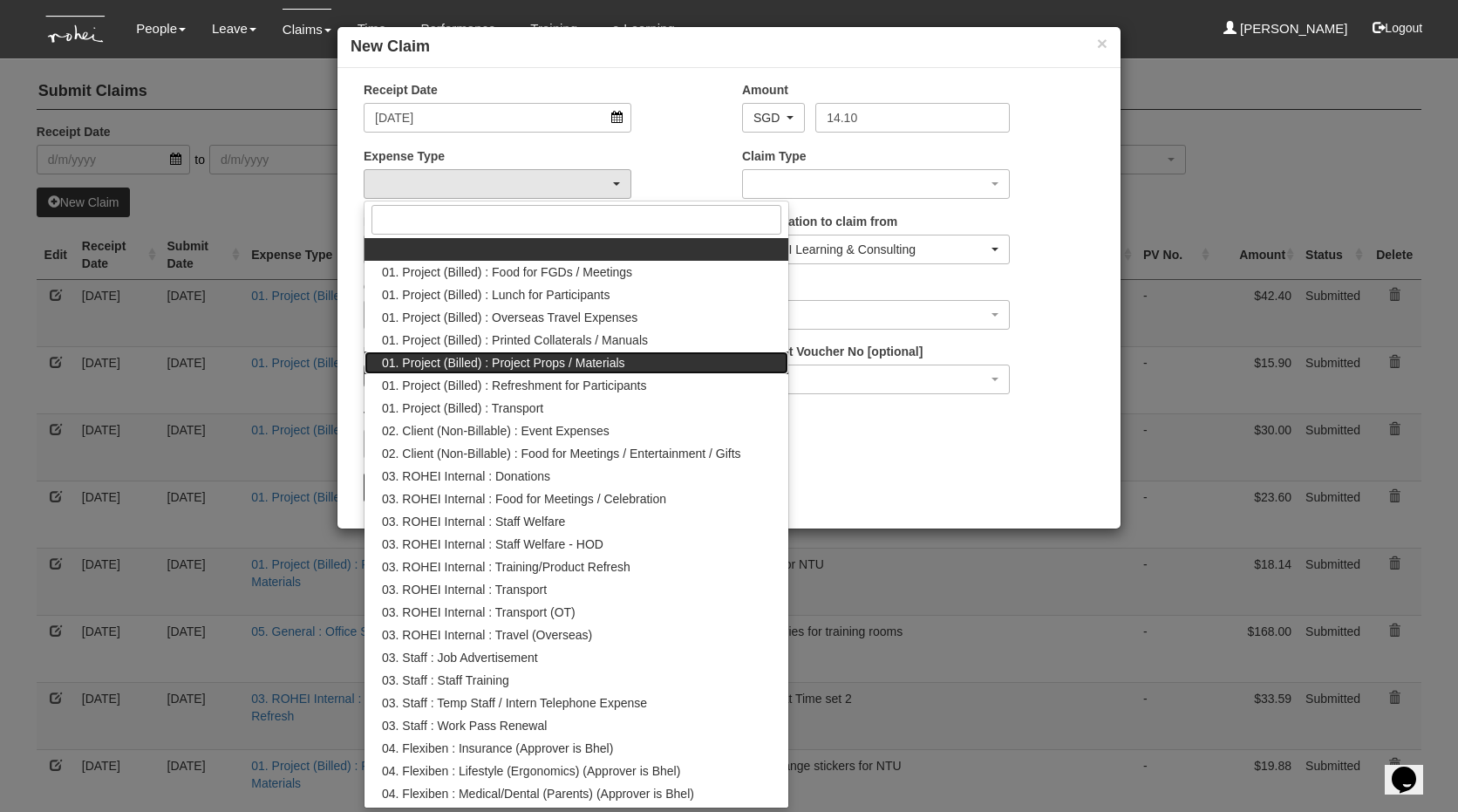
click at [551, 364] on span "01. Project (Billed) : Project Props / Materials" at bounding box center [504, 362] width 244 height 18
select select "134"
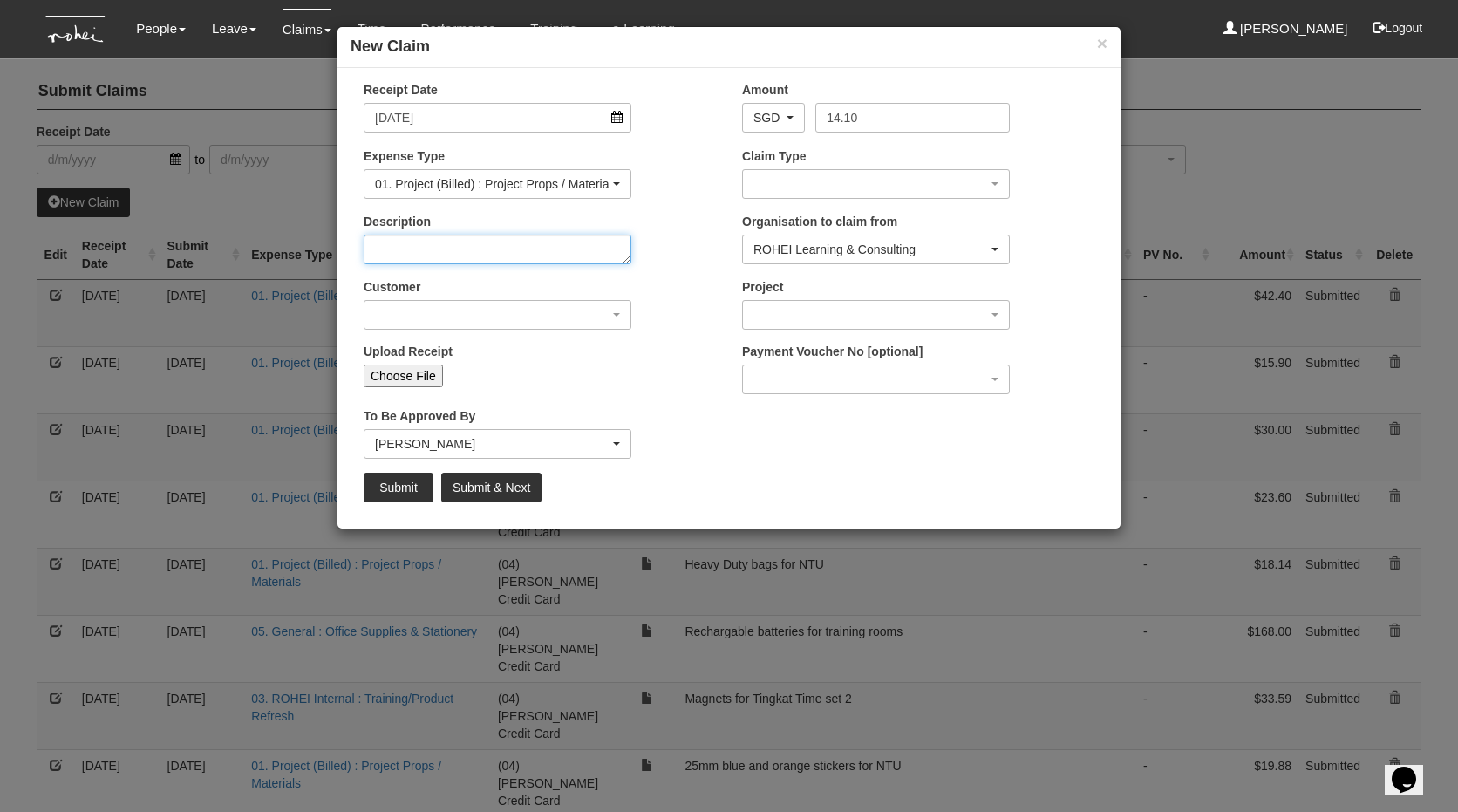
click at [518, 245] on textarea "Description" at bounding box center [497, 249] width 267 height 30
type textarea "Collection of Manuals"
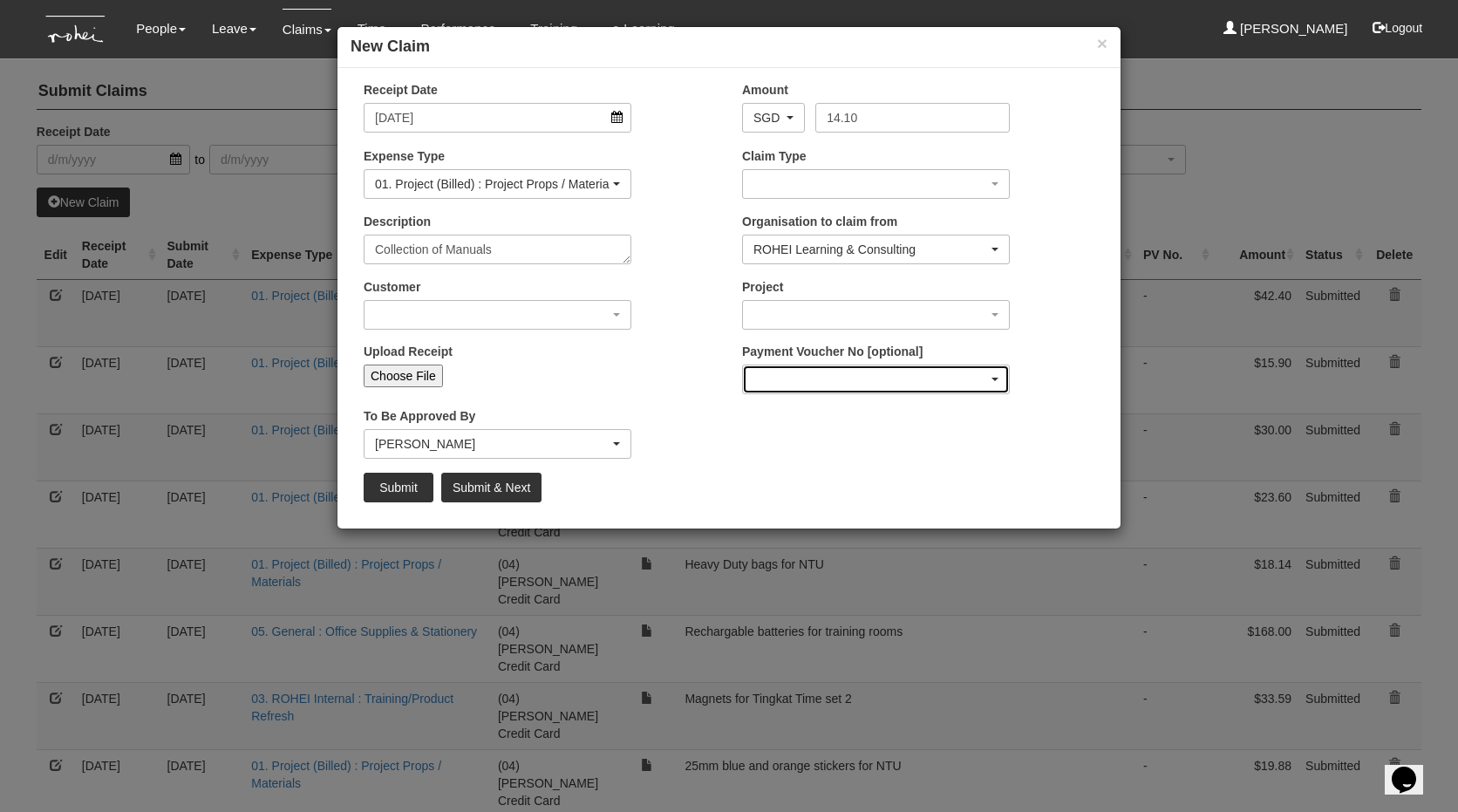
click at [870, 370] on div "button" at bounding box center [875, 379] width 266 height 28
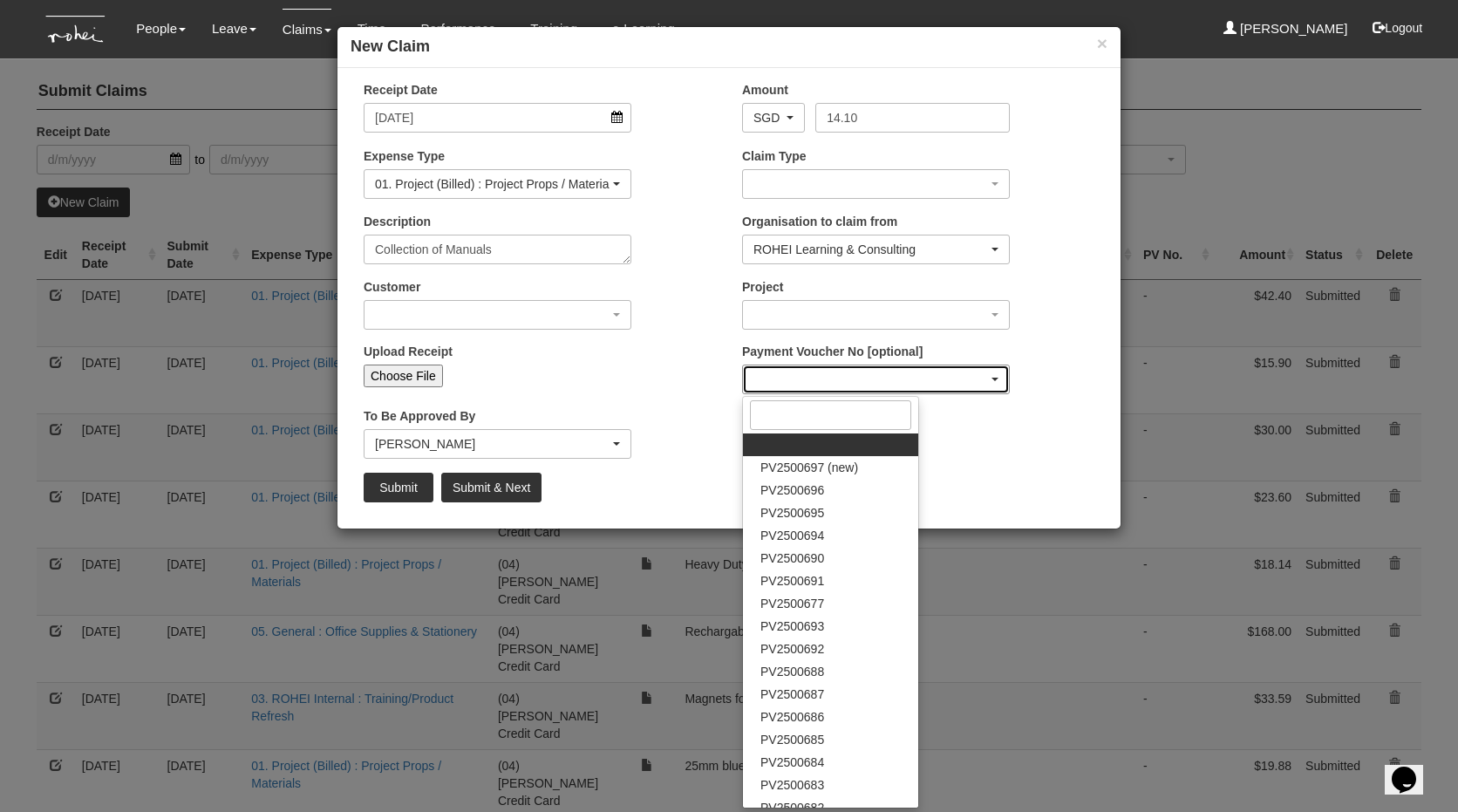
click at [870, 370] on div "button" at bounding box center [875, 379] width 266 height 28
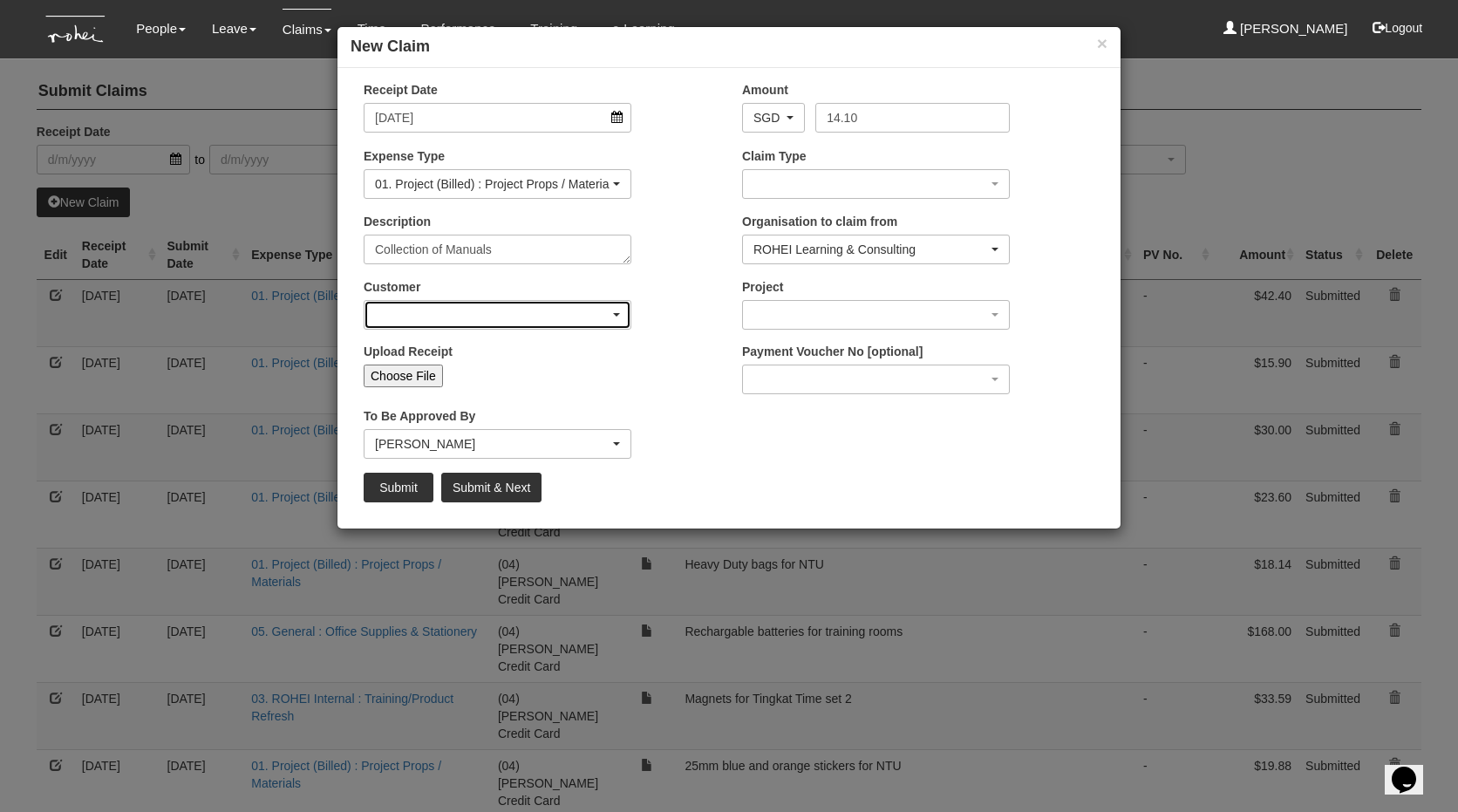
click at [431, 308] on div "button" at bounding box center [497, 315] width 266 height 28
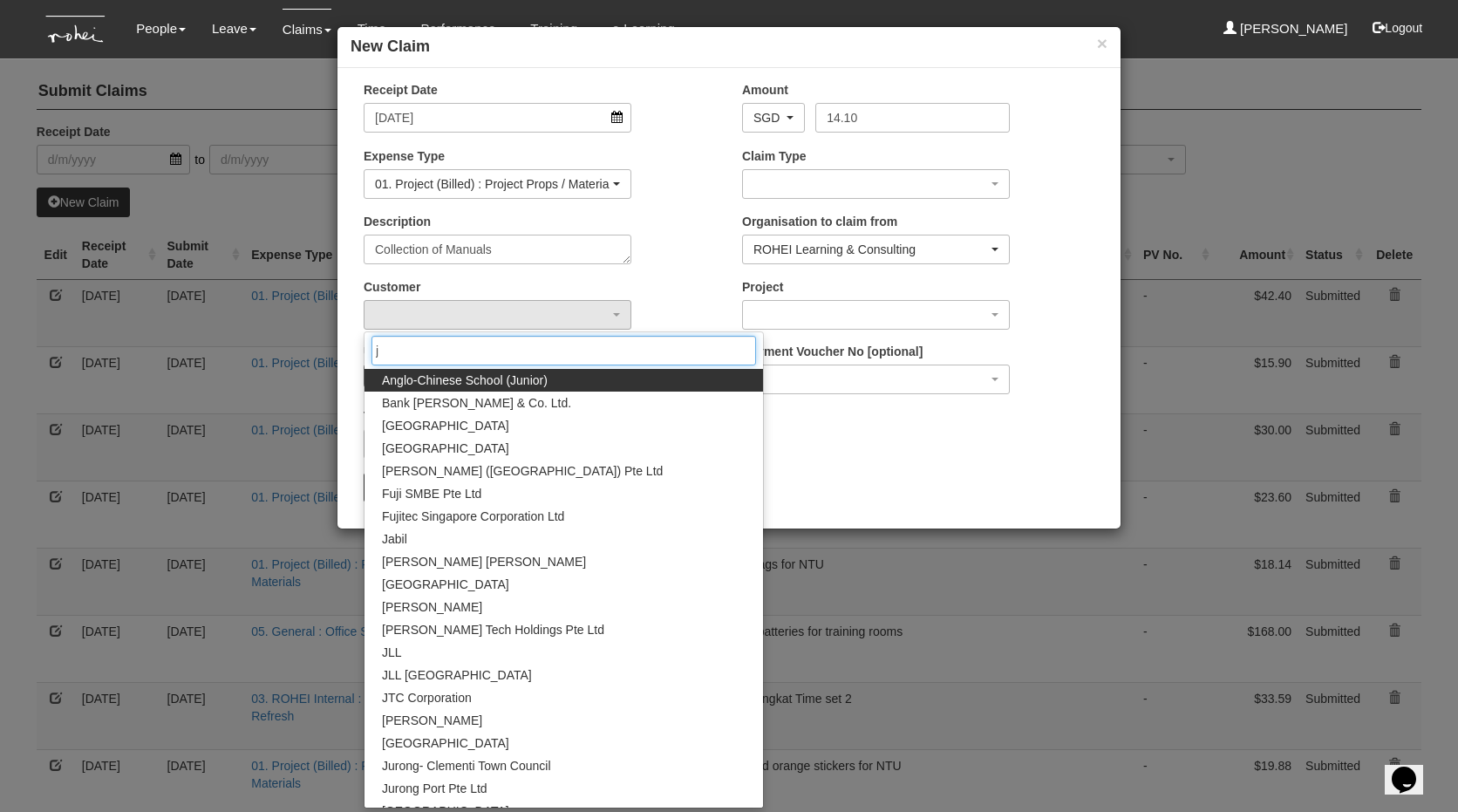
type input "jt"
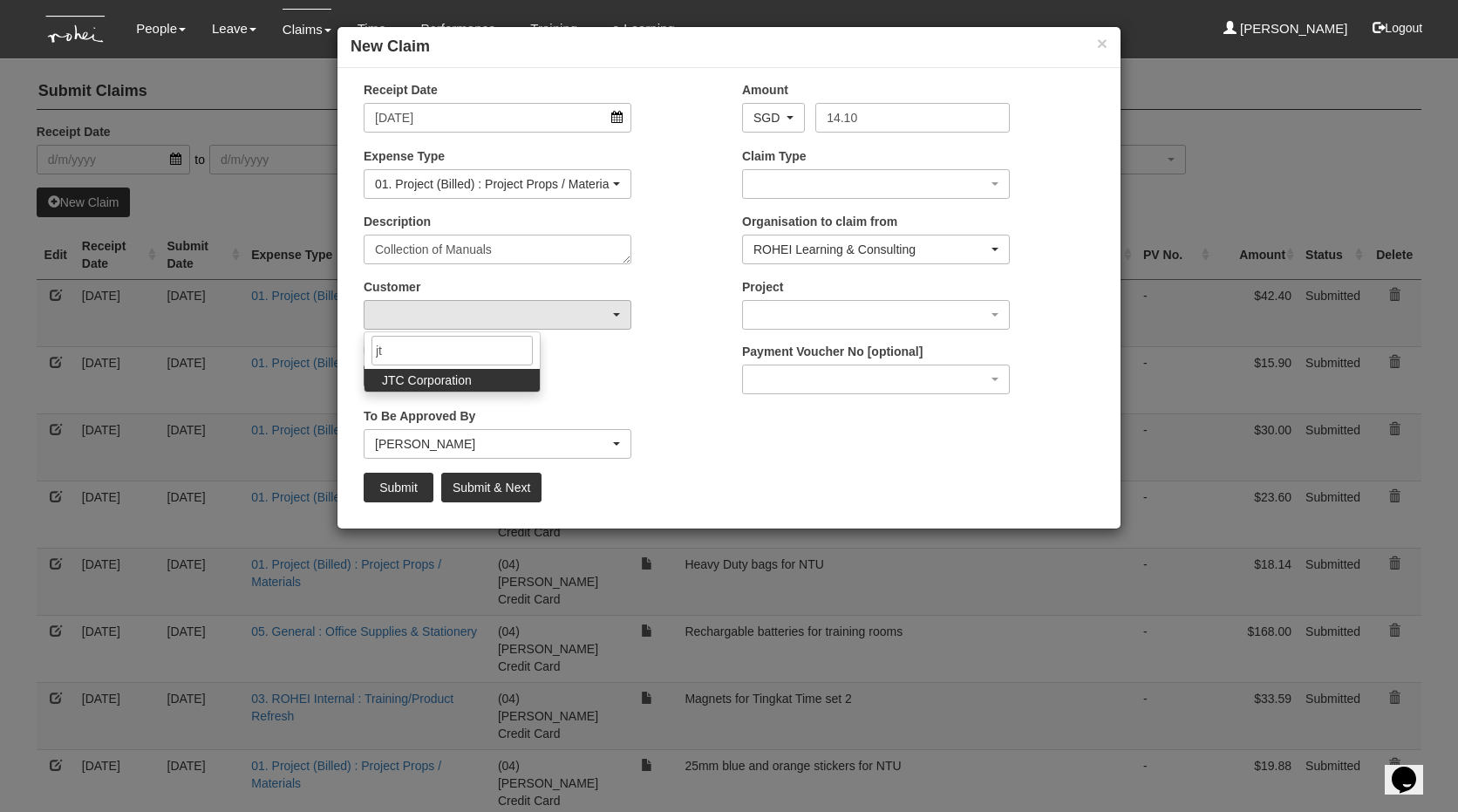
click at [457, 386] on span "JTC Corporation" at bounding box center [426, 380] width 89 height 18
select select "677"
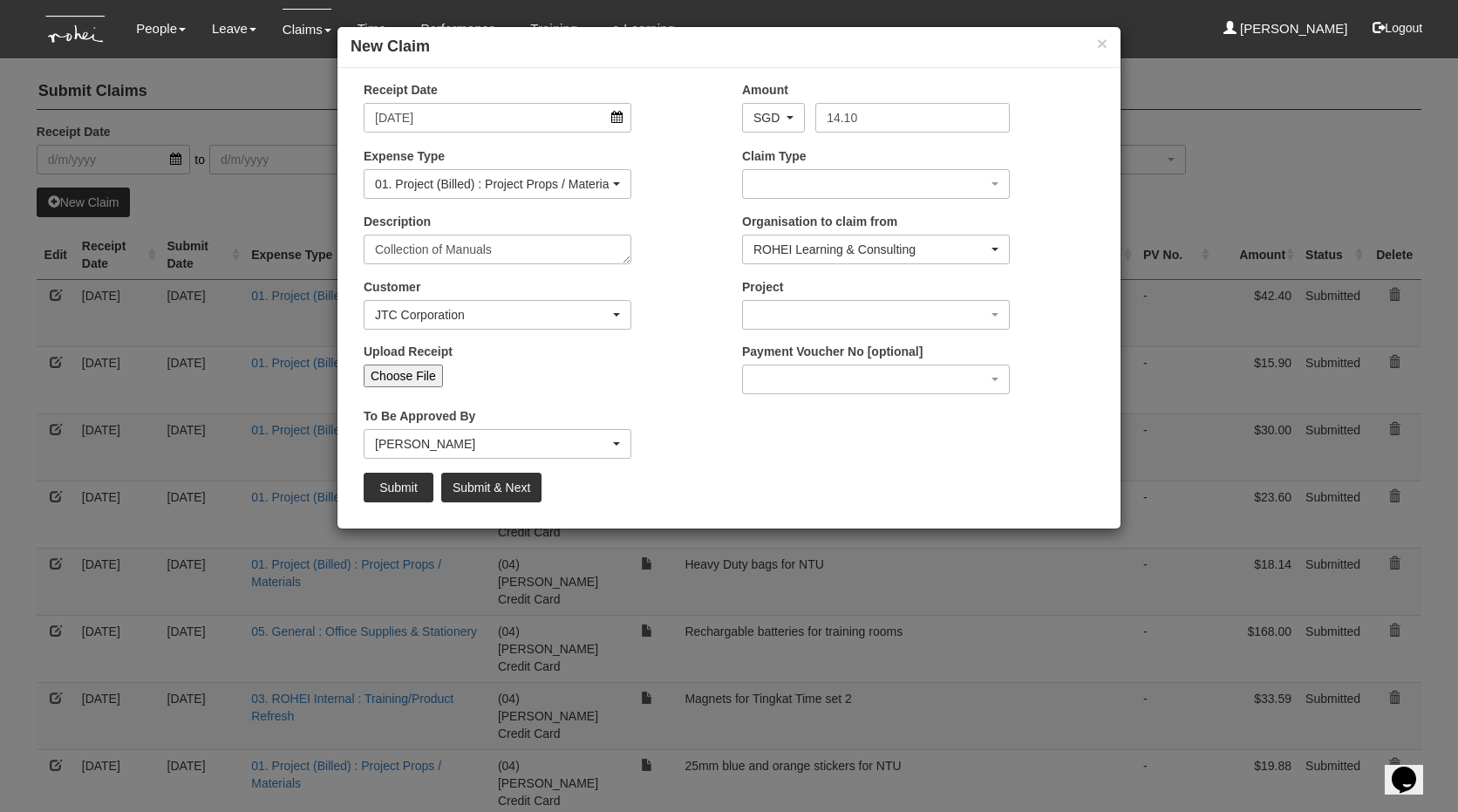
click at [406, 377] on input "Choose File" at bounding box center [403, 375] width 79 height 23
type input "C:\fakepath\[DATE]$14.10.pdf"
type input "Choose Another File"
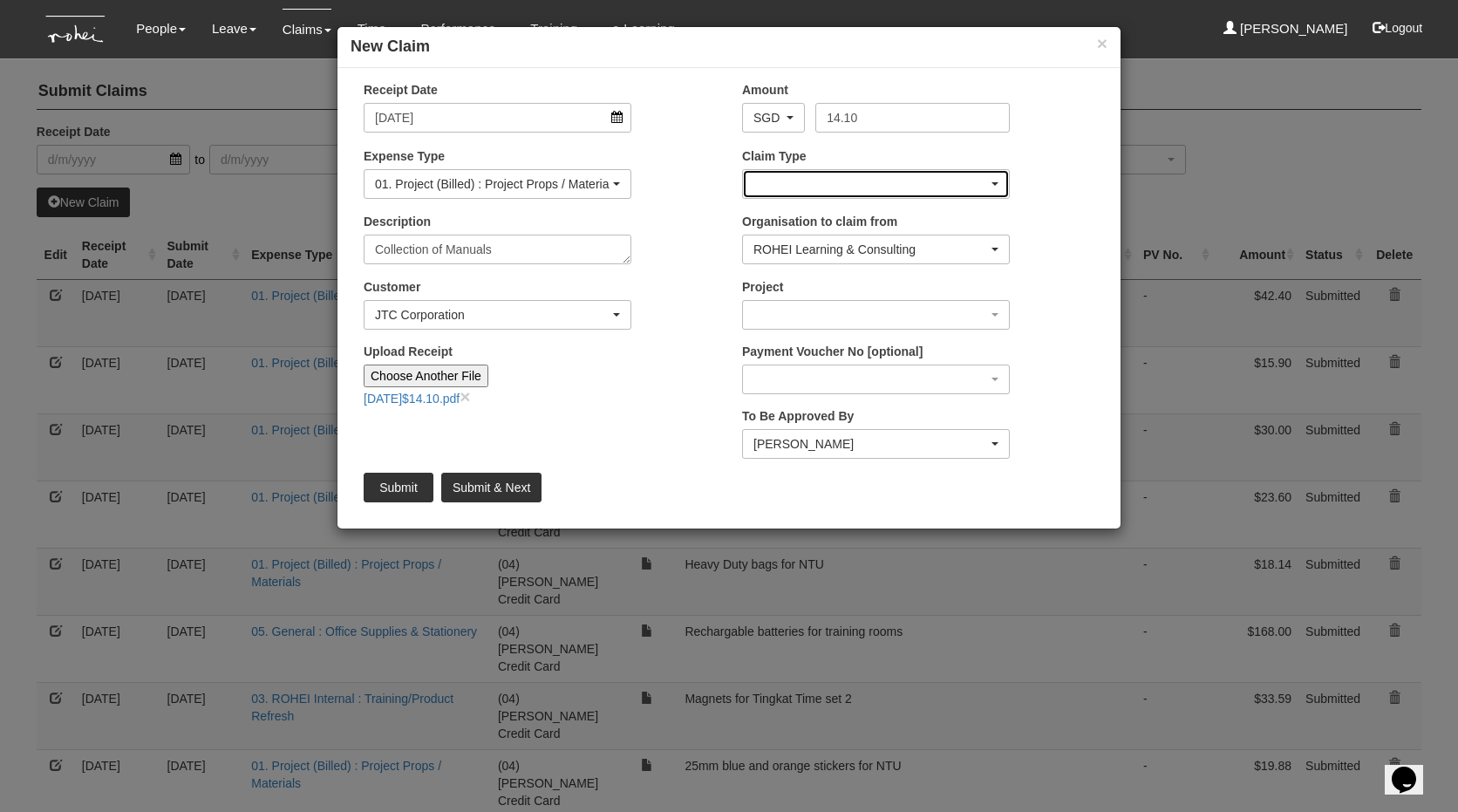
click at [879, 178] on div "button" at bounding box center [875, 184] width 266 height 28
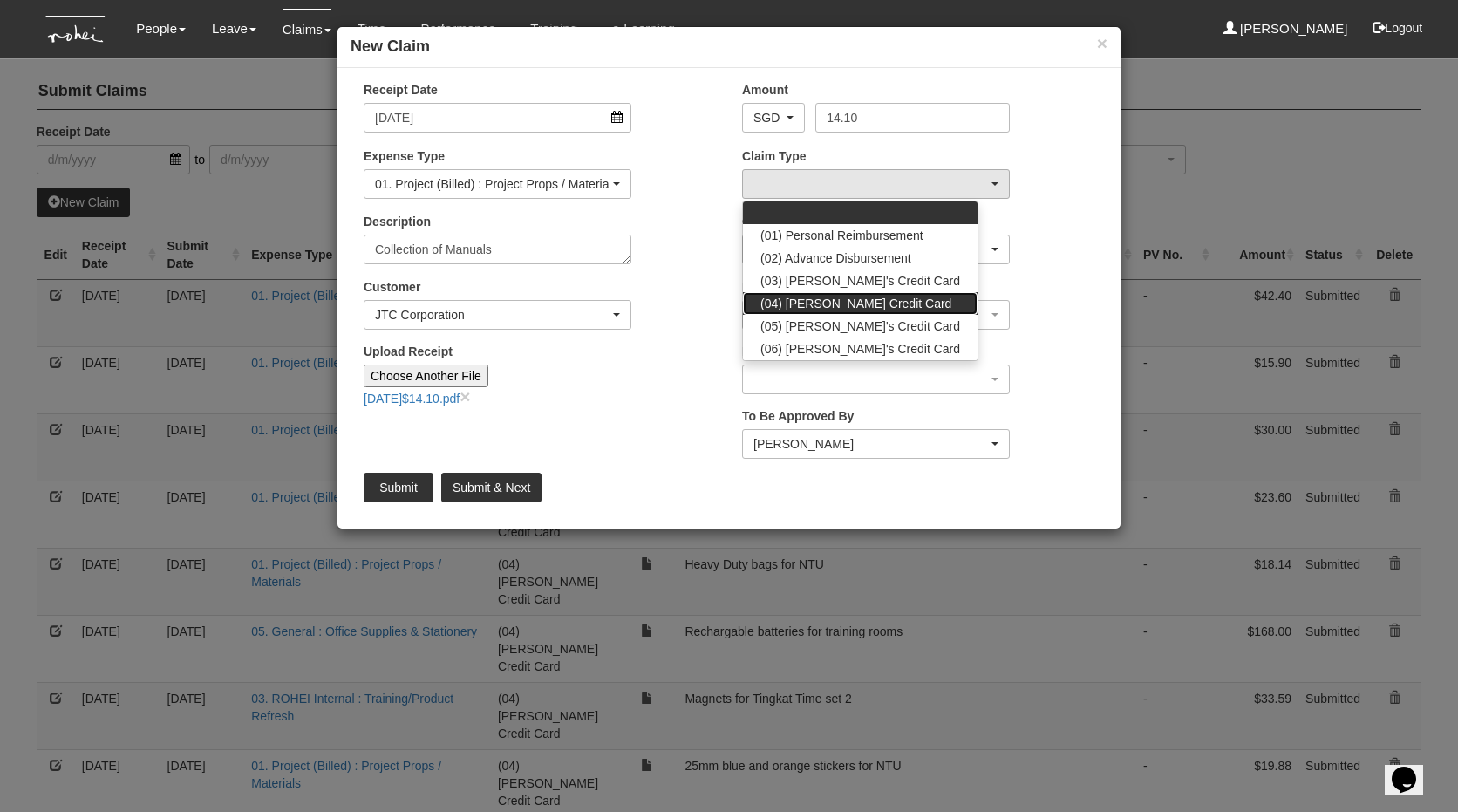
click at [862, 305] on span "(04) [PERSON_NAME] Credit Card" at bounding box center [856, 303] width 191 height 18
select select "16"
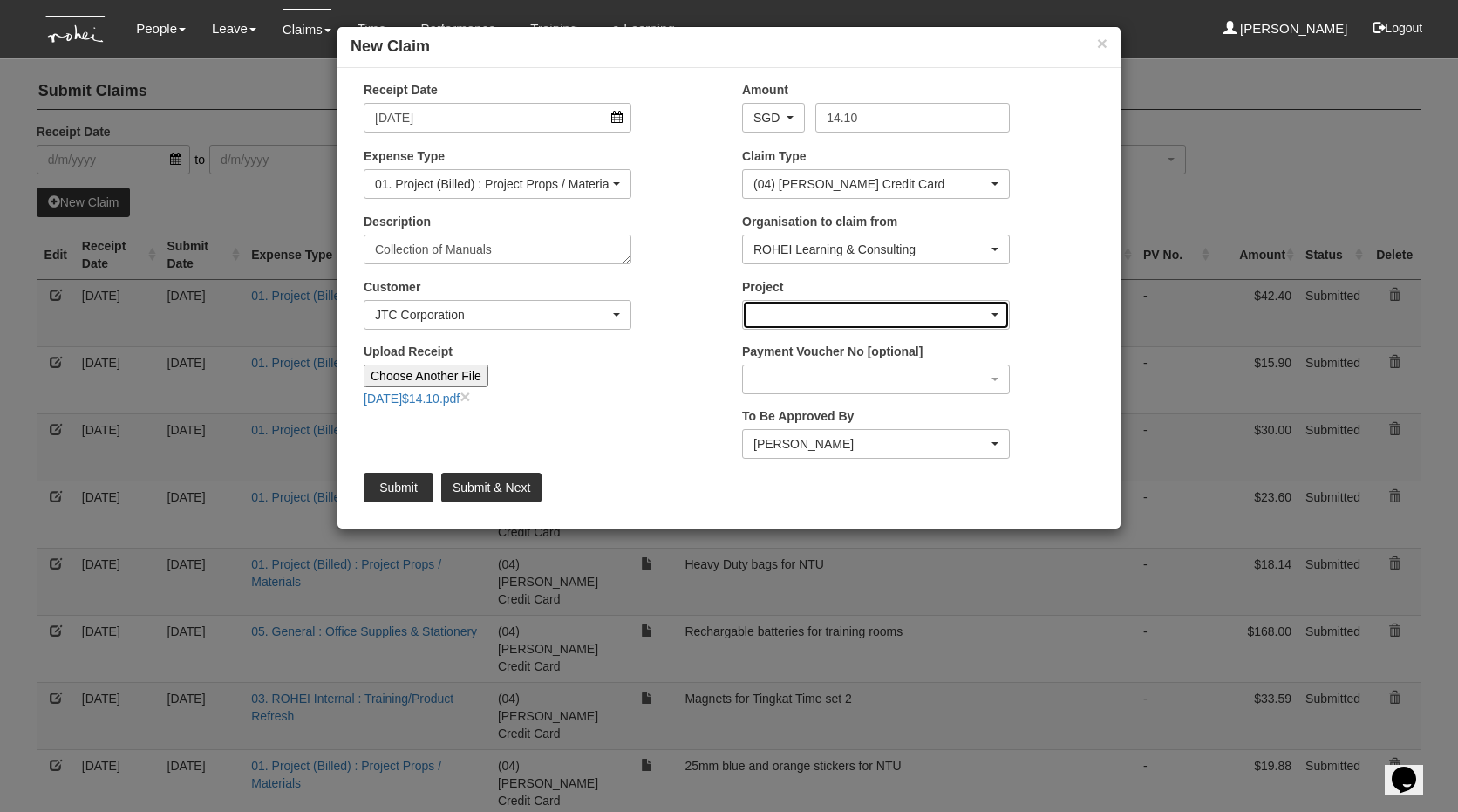
click at [806, 306] on div "button" at bounding box center [875, 315] width 266 height 28
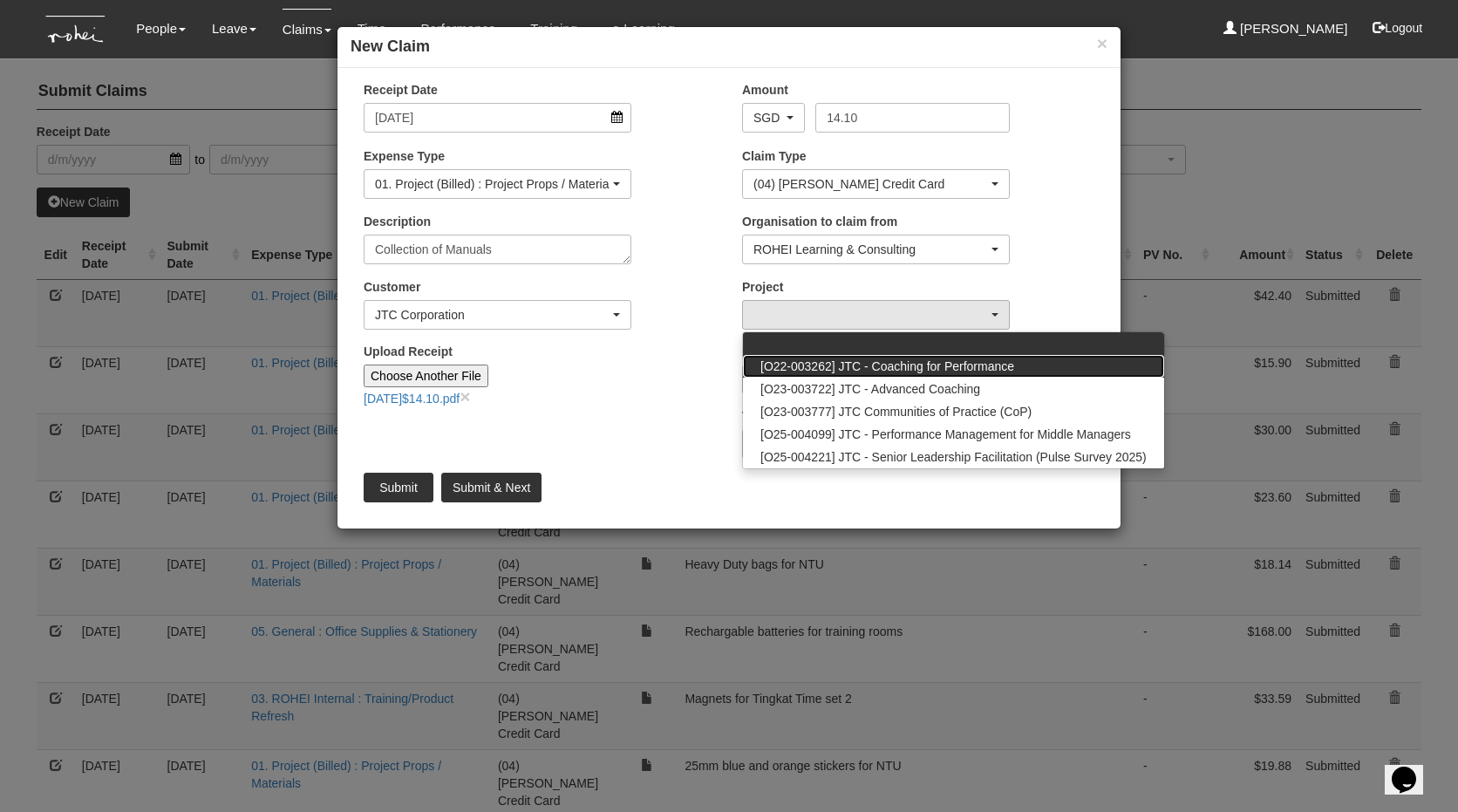
click at [841, 371] on span "[O22-003262] JTC - Coaching for Performance" at bounding box center [888, 366] width 254 height 18
select select "2033"
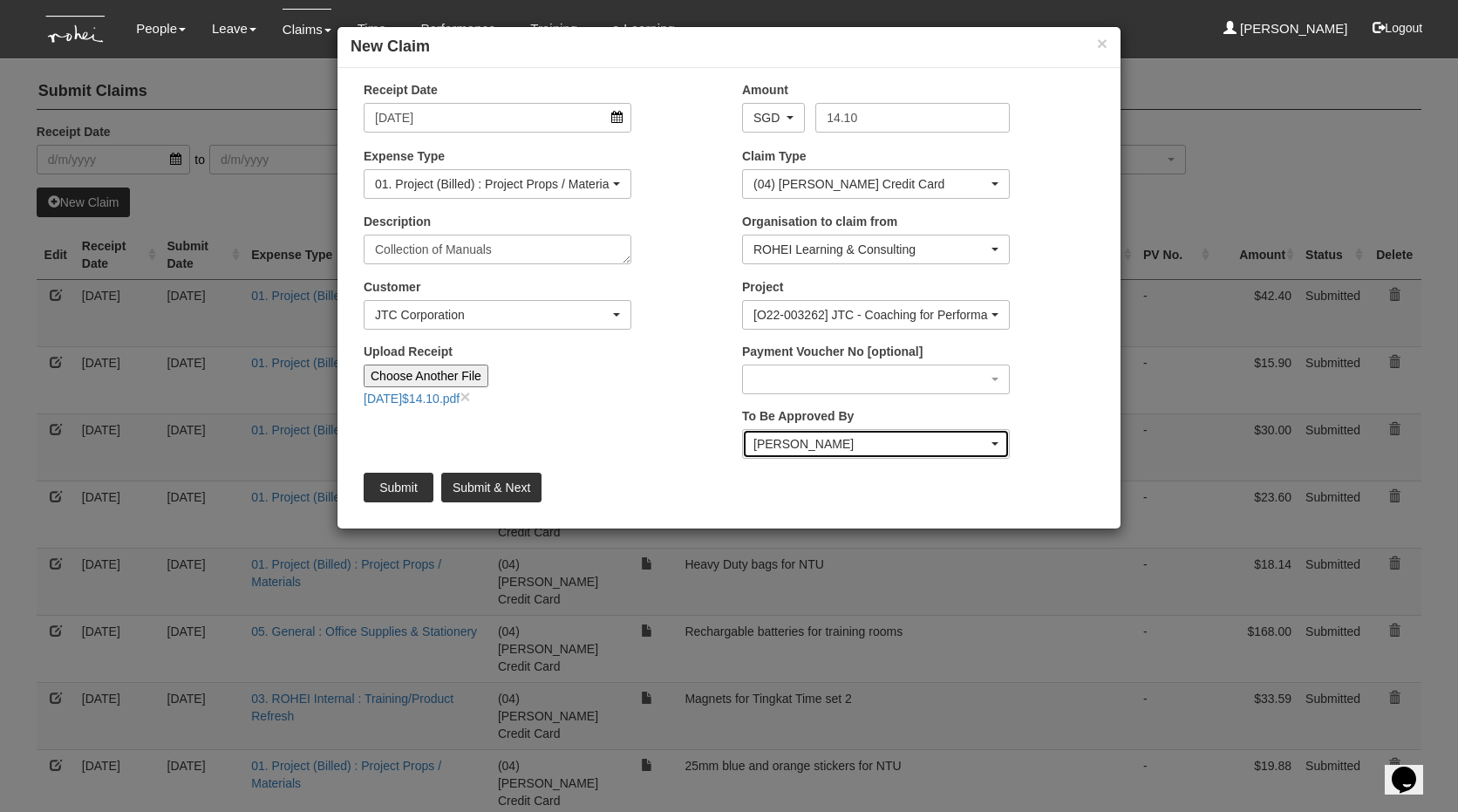
click at [876, 447] on div "[PERSON_NAME]" at bounding box center [871, 443] width 234 height 18
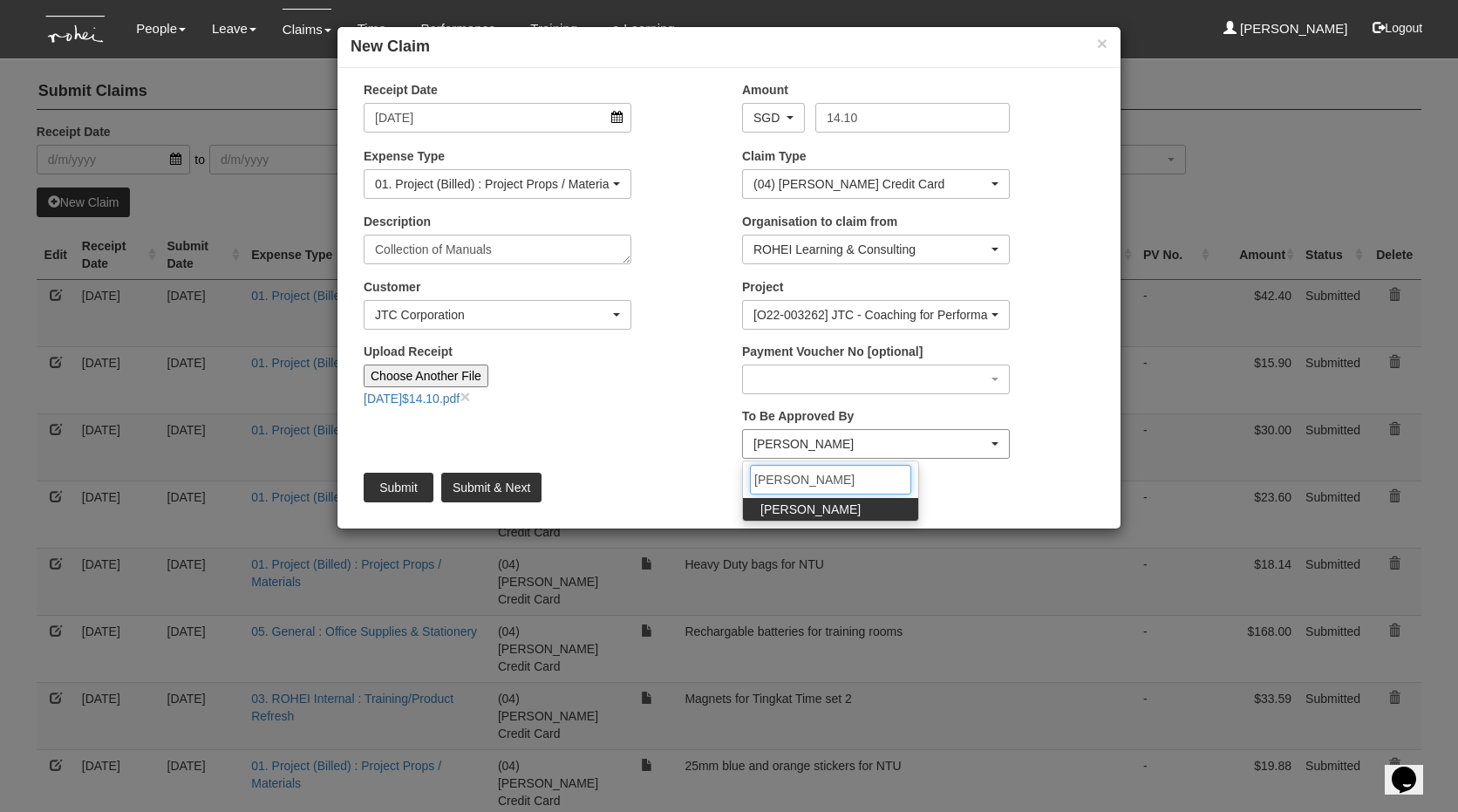
type input "[PERSON_NAME]"
click at [819, 507] on span "[PERSON_NAME]" at bounding box center [810, 509] width 101 height 18
select select "34494e3c-fa1c-4f5c-8164-1b5a8a5feac6"
click at [398, 485] on input "Submit" at bounding box center [398, 487] width 70 height 30
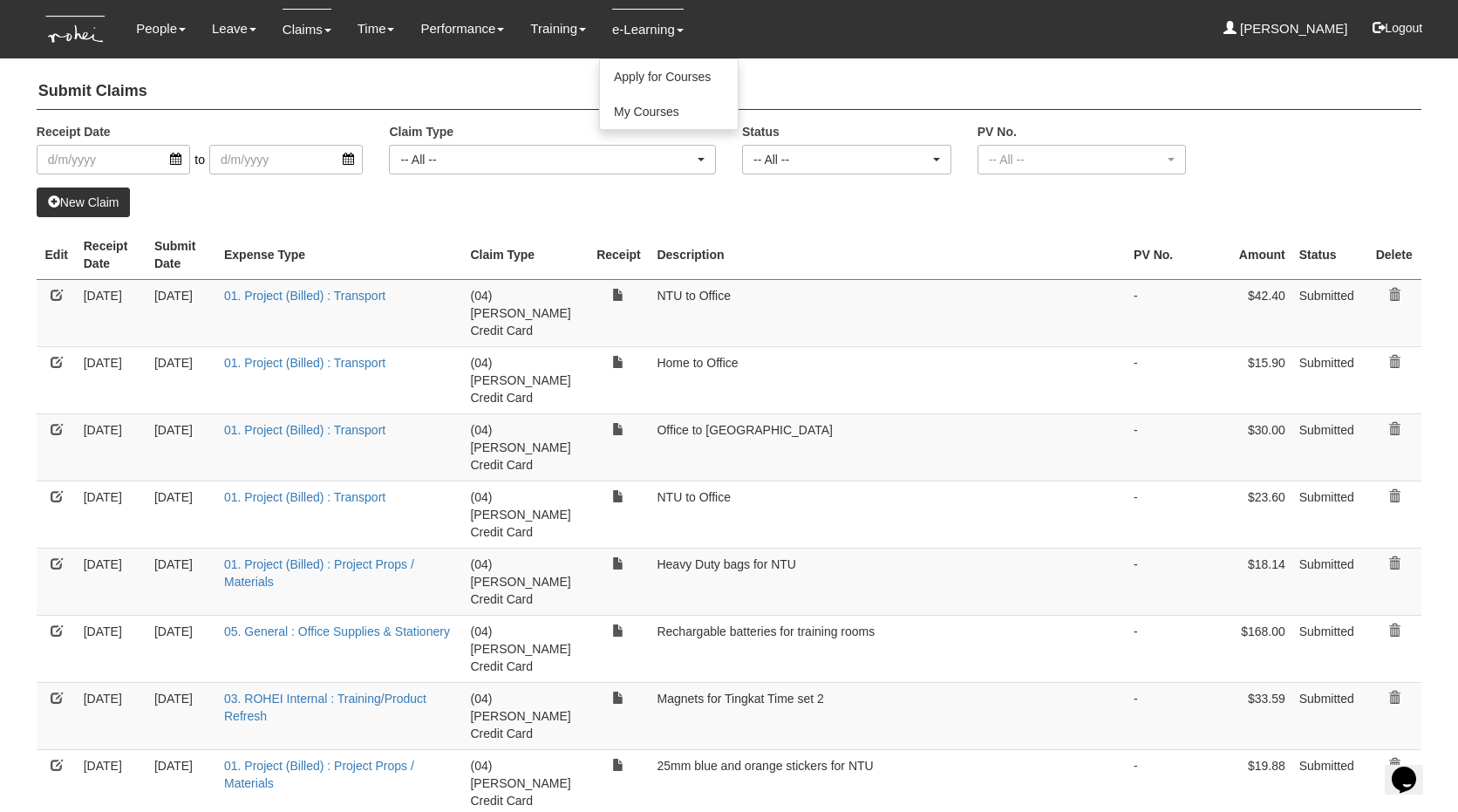
select select "50"
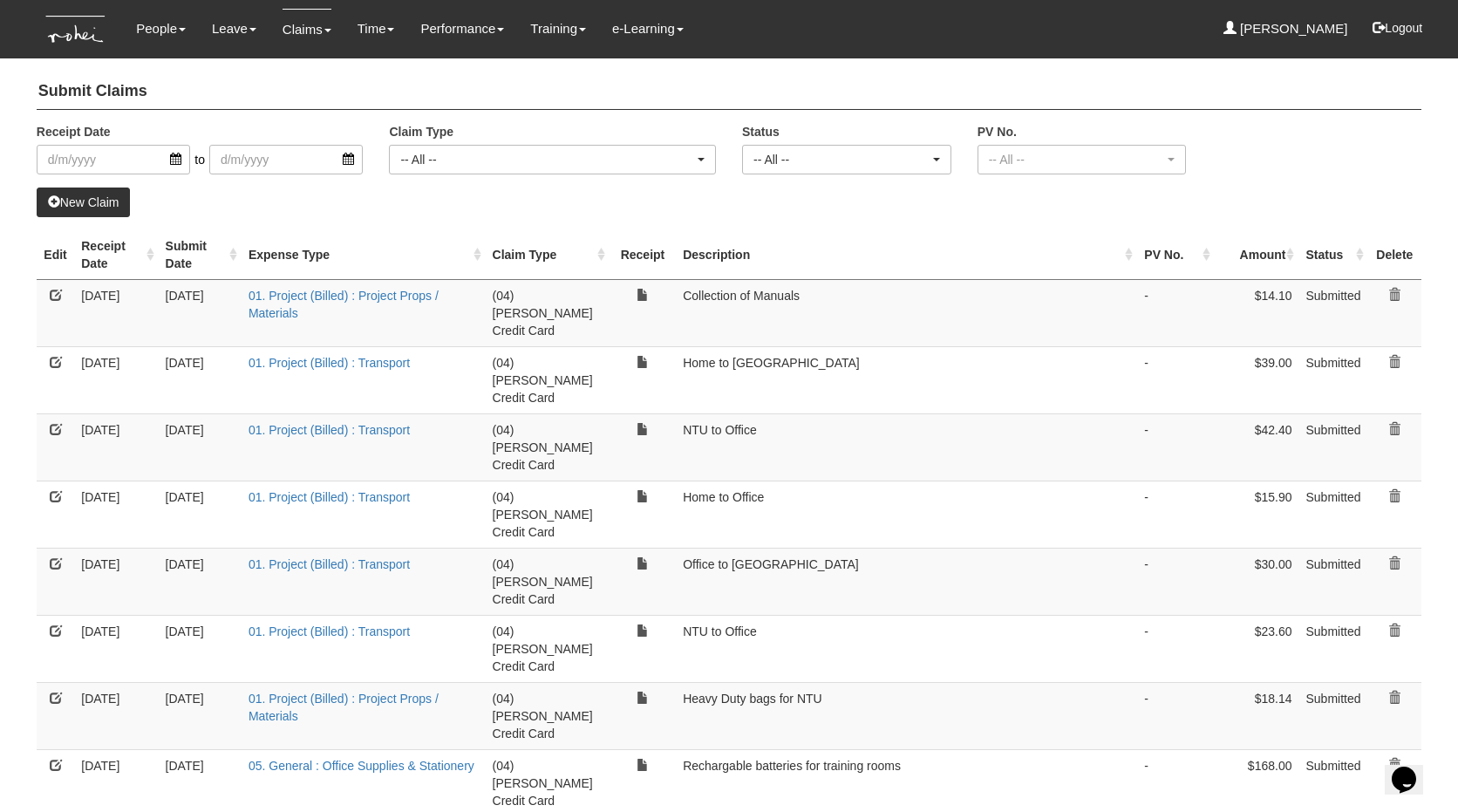
click at [74, 202] on link "New Claim" at bounding box center [84, 202] width 94 height 30
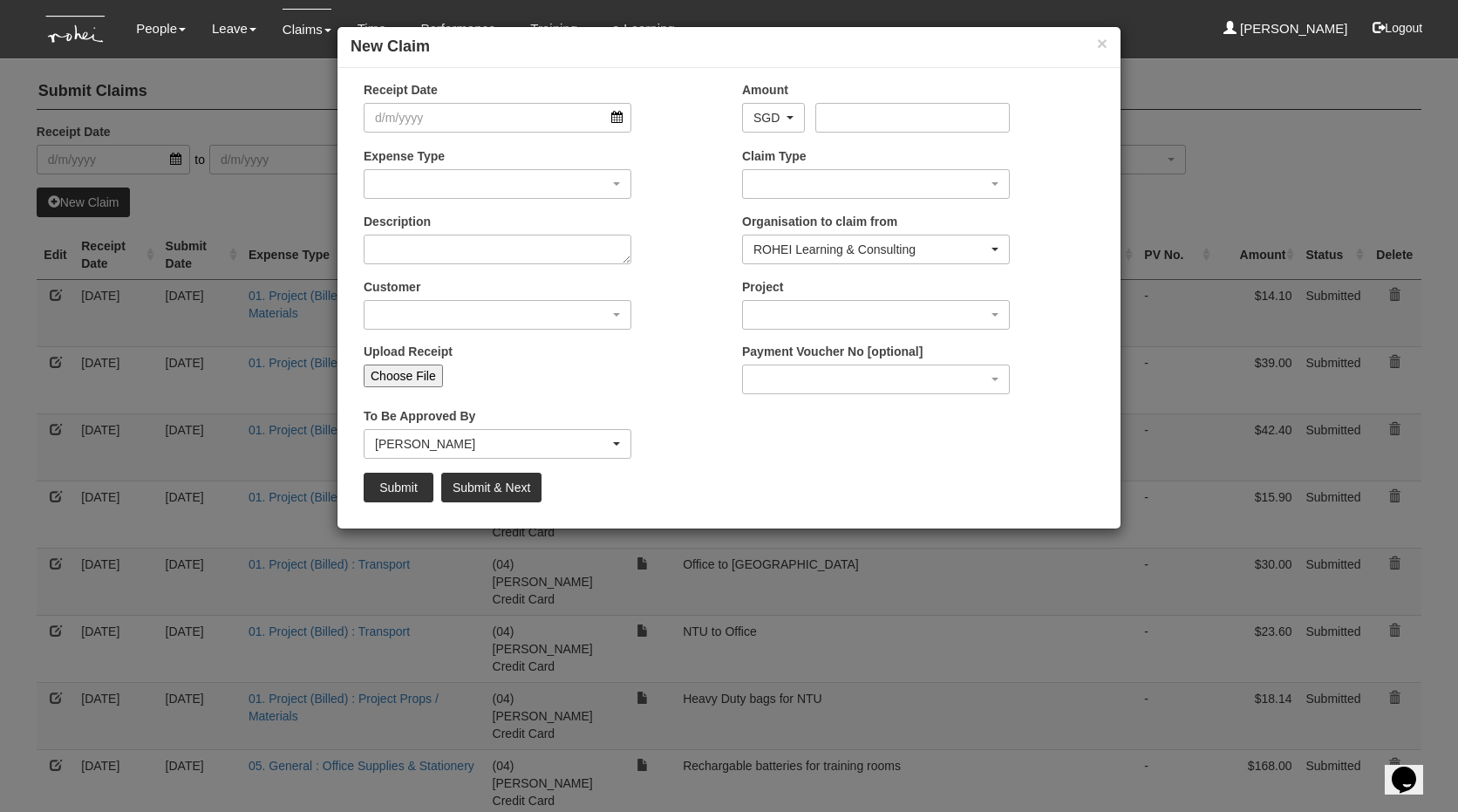
click at [422, 374] on input "Choose File" at bounding box center [403, 375] width 79 height 23
type input "C:\fakepath\[DATE]$3330.pdf"
type input "Choose Another File"
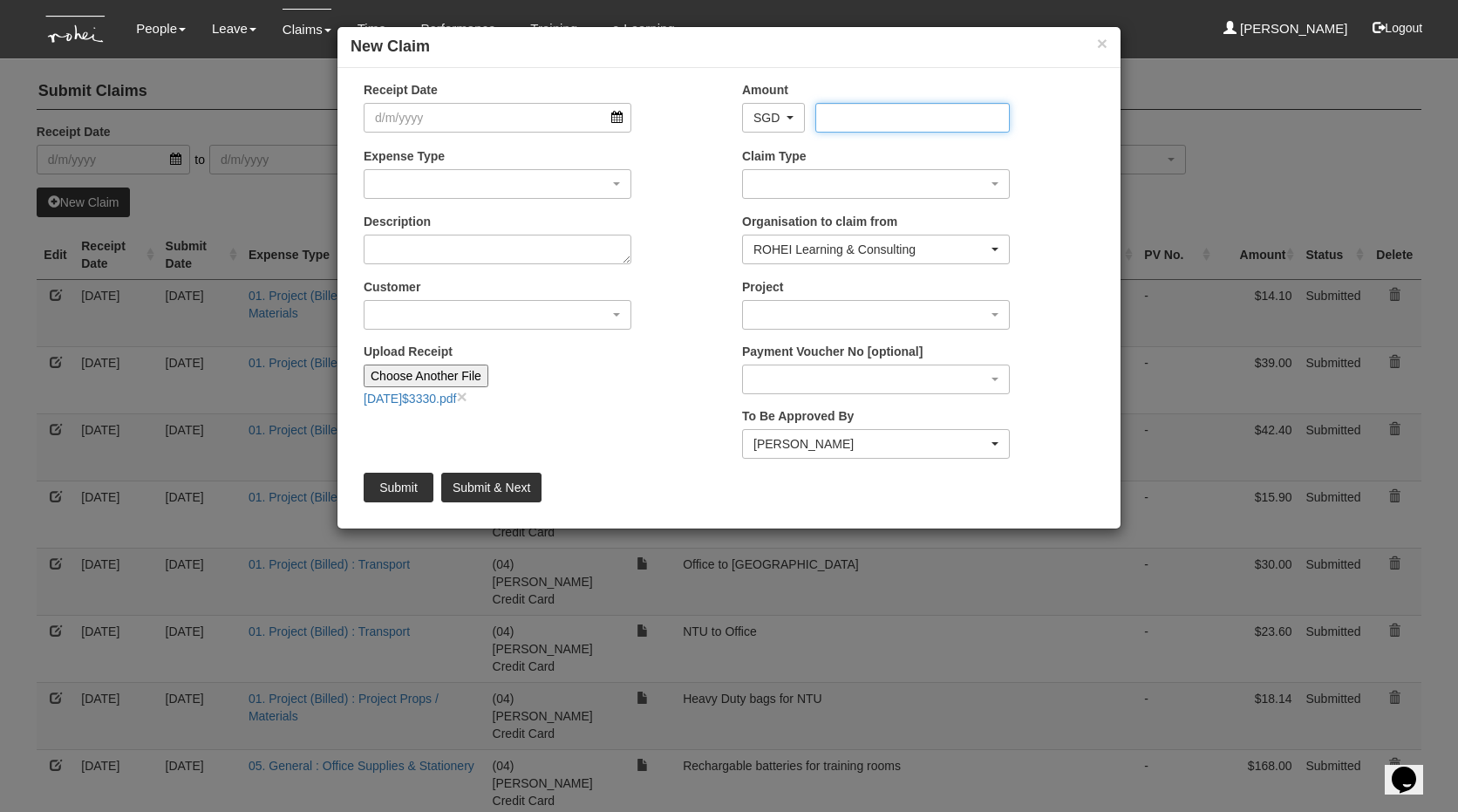
click at [902, 117] on input "Amount" at bounding box center [912, 118] width 194 height 30
type input "33.30"
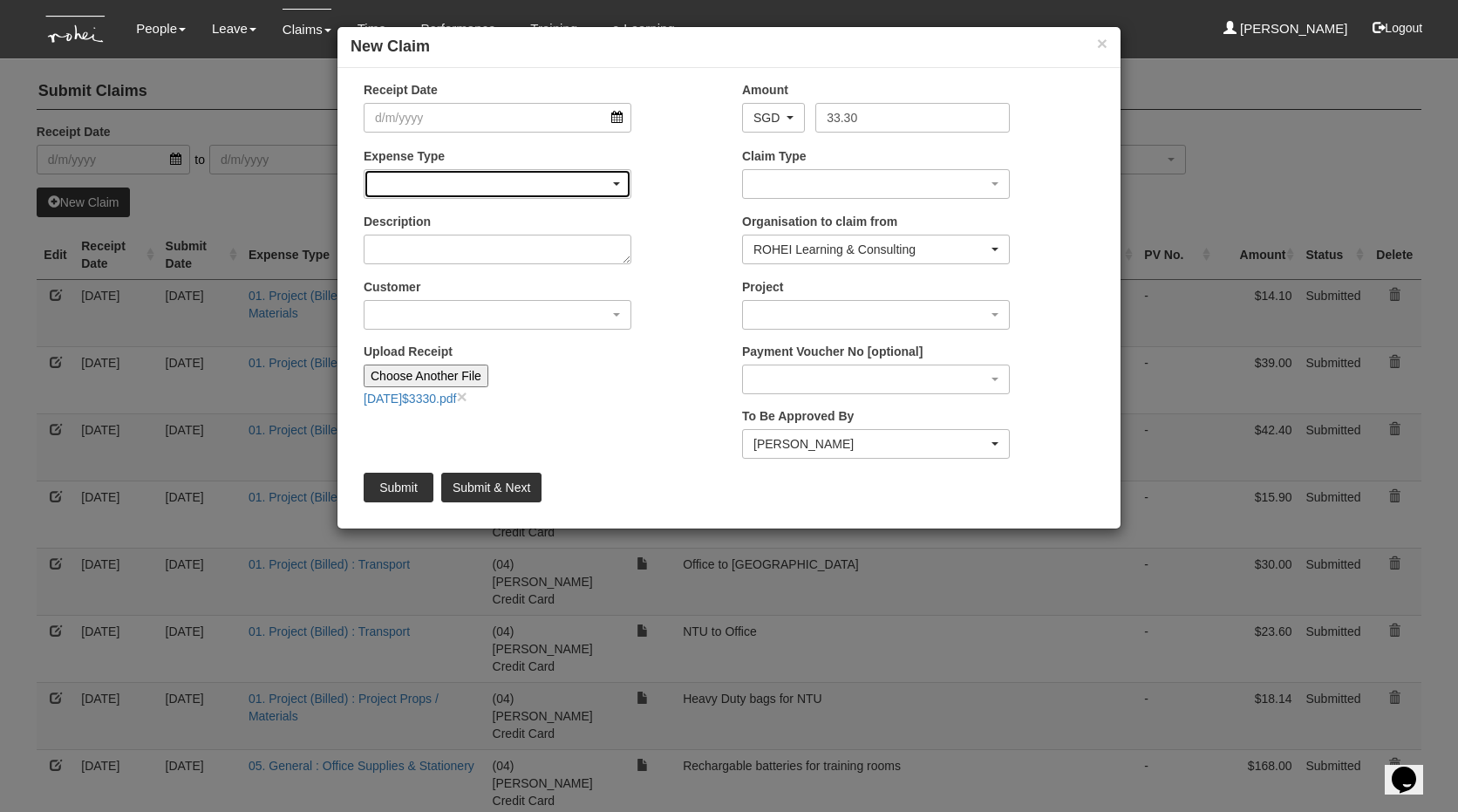
click at [455, 173] on div "button" at bounding box center [497, 184] width 266 height 28
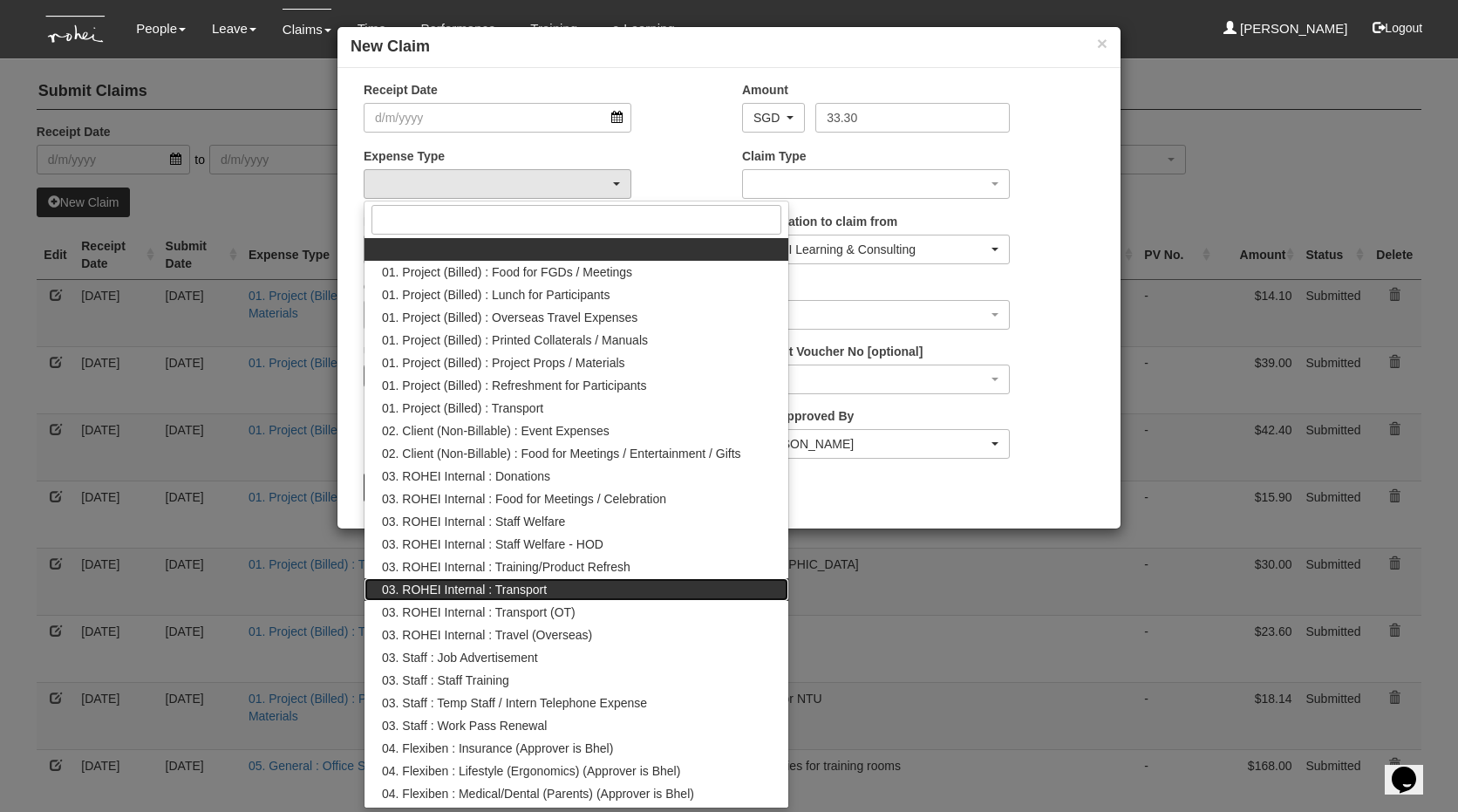
click at [474, 590] on span "03. ROHEI Internal : Transport" at bounding box center [464, 589] width 165 height 18
select select "140"
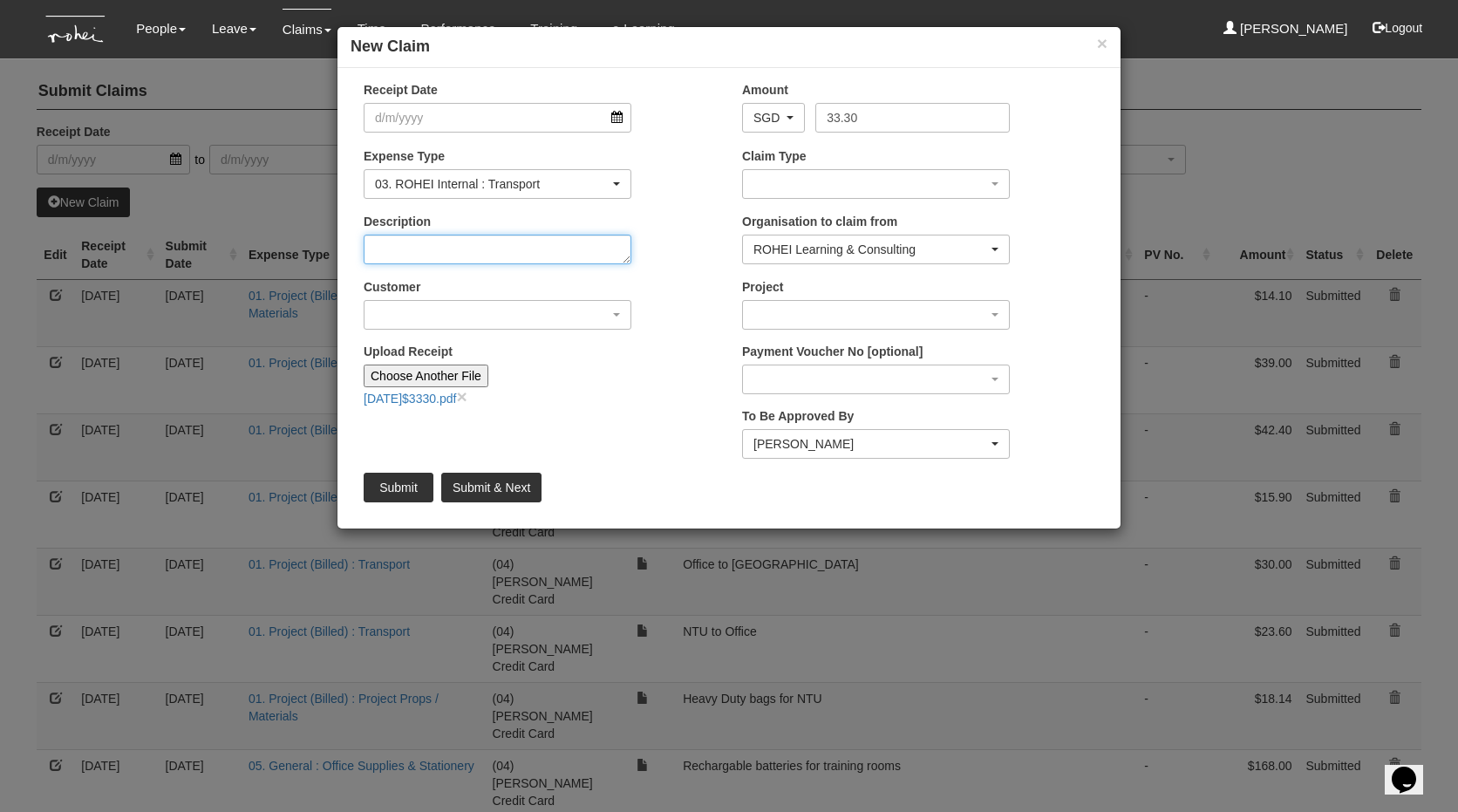
click at [422, 237] on textarea "Description" at bounding box center [497, 249] width 267 height 30
type textarea "O"
type textarea "Home to Office with a large bag of laundry"
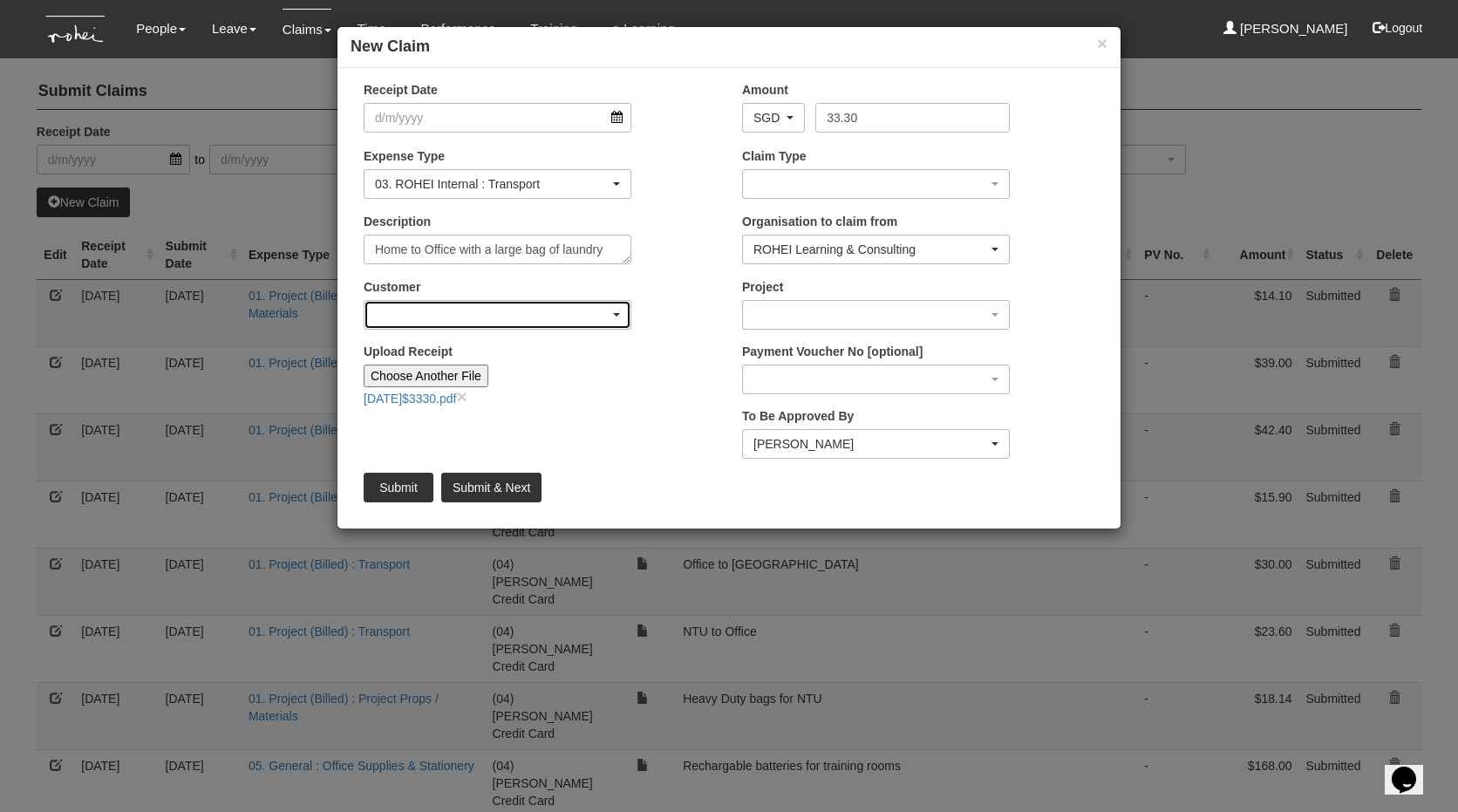
click at [491, 303] on div "button" at bounding box center [497, 315] width 266 height 28
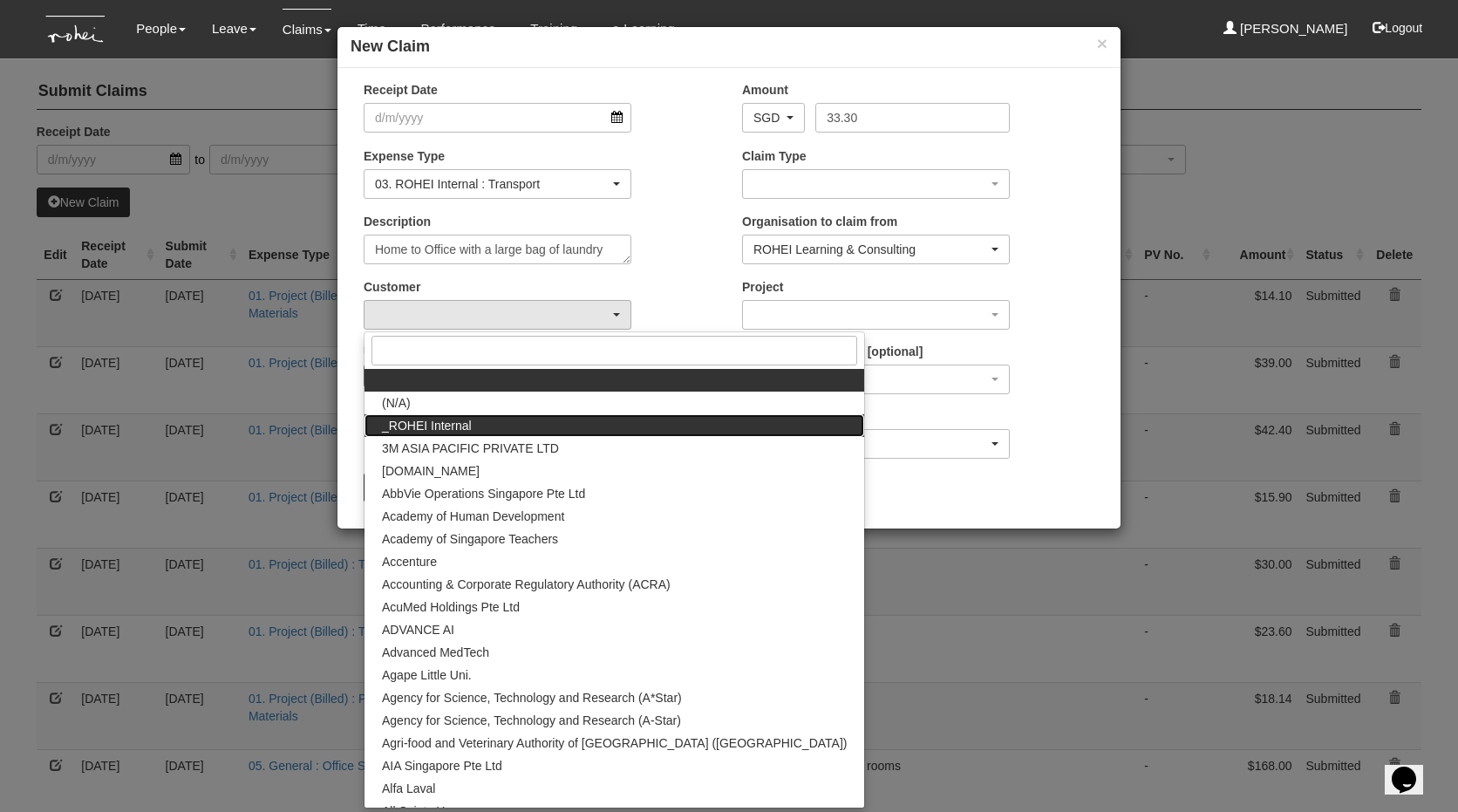
click at [495, 422] on link "_ROHEI Internal" at bounding box center [614, 425] width 500 height 23
select select "397"
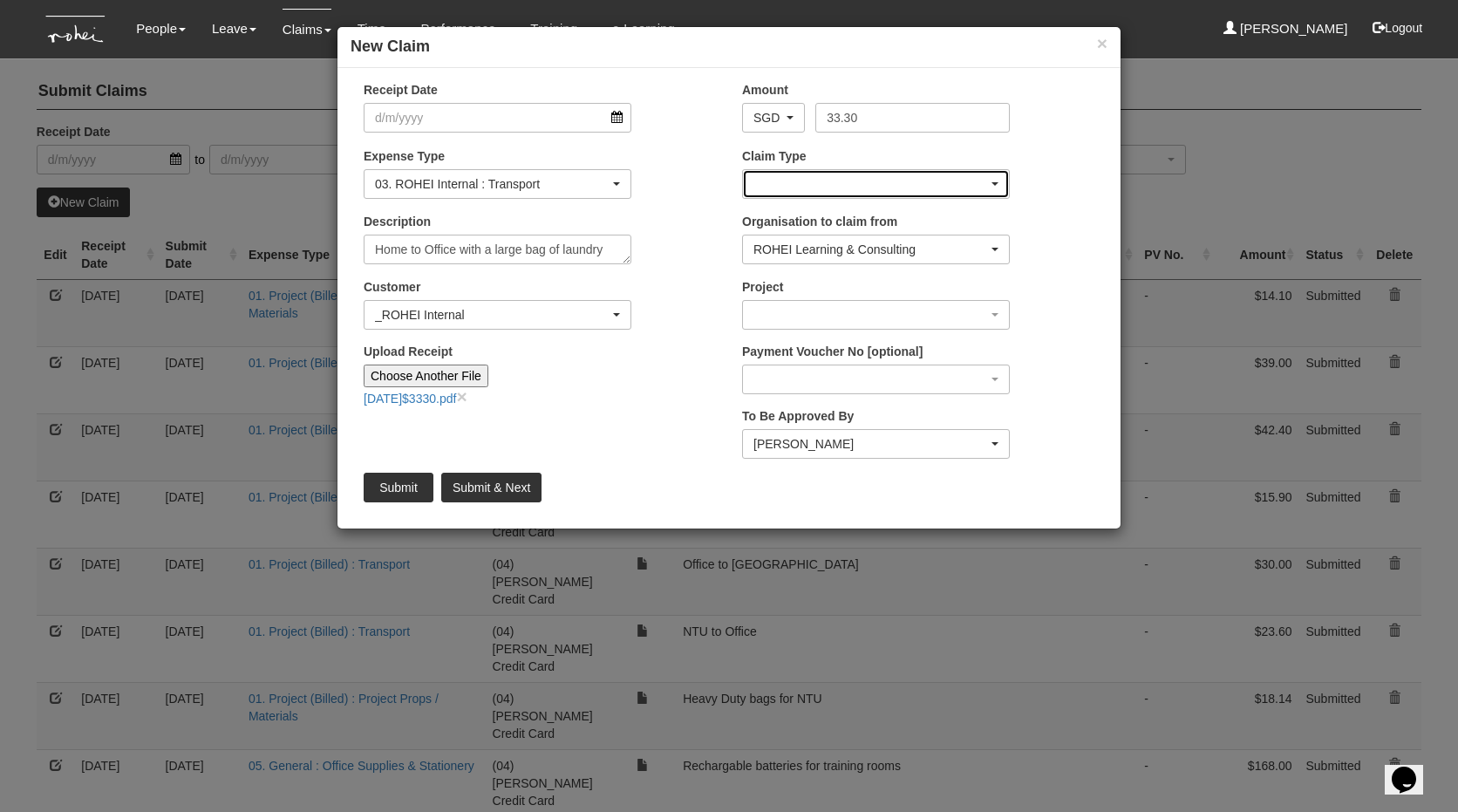
click at [825, 190] on div "button" at bounding box center [875, 184] width 266 height 28
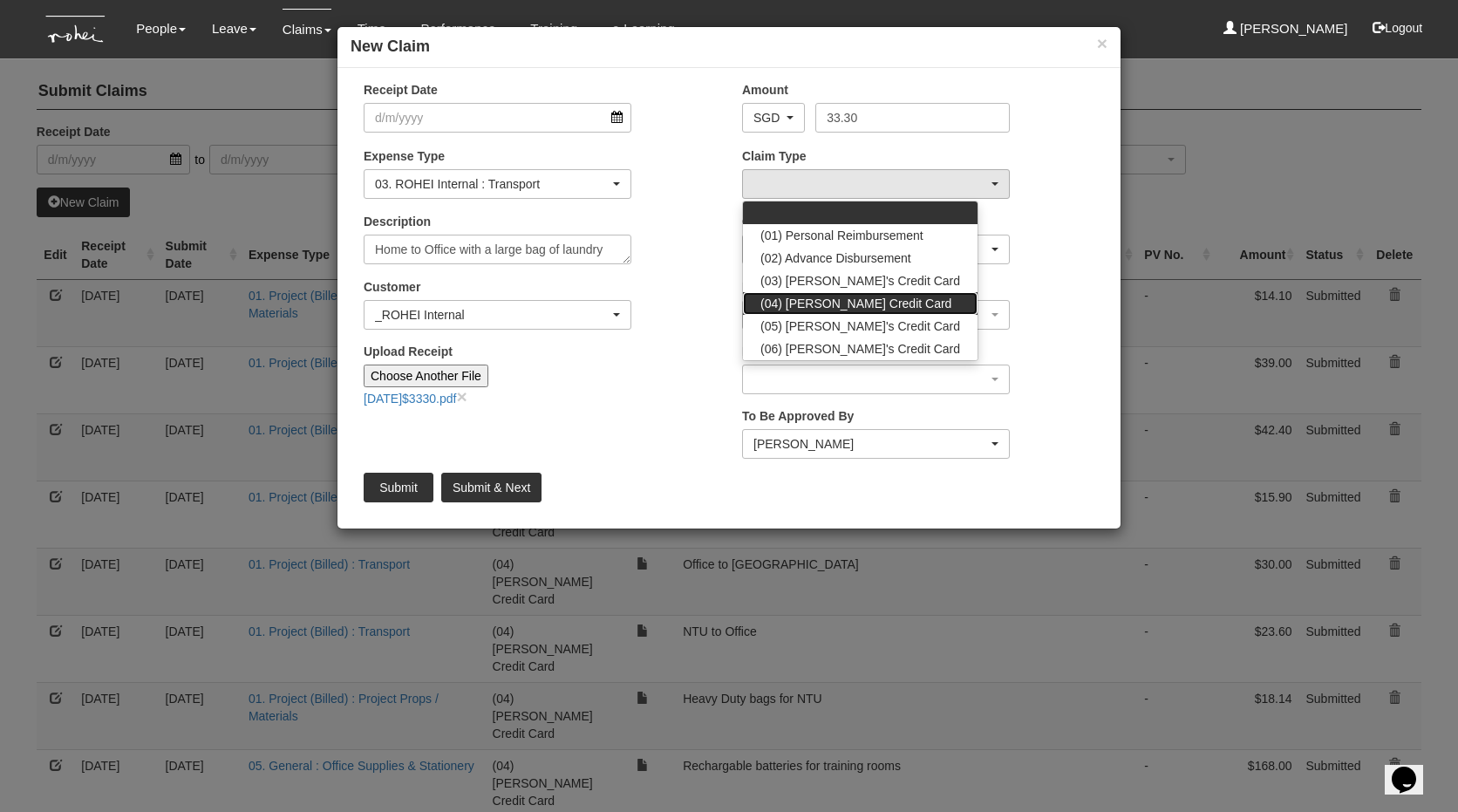
click at [825, 299] on span "(04) [PERSON_NAME] Credit Card" at bounding box center [856, 303] width 191 height 18
select select "16"
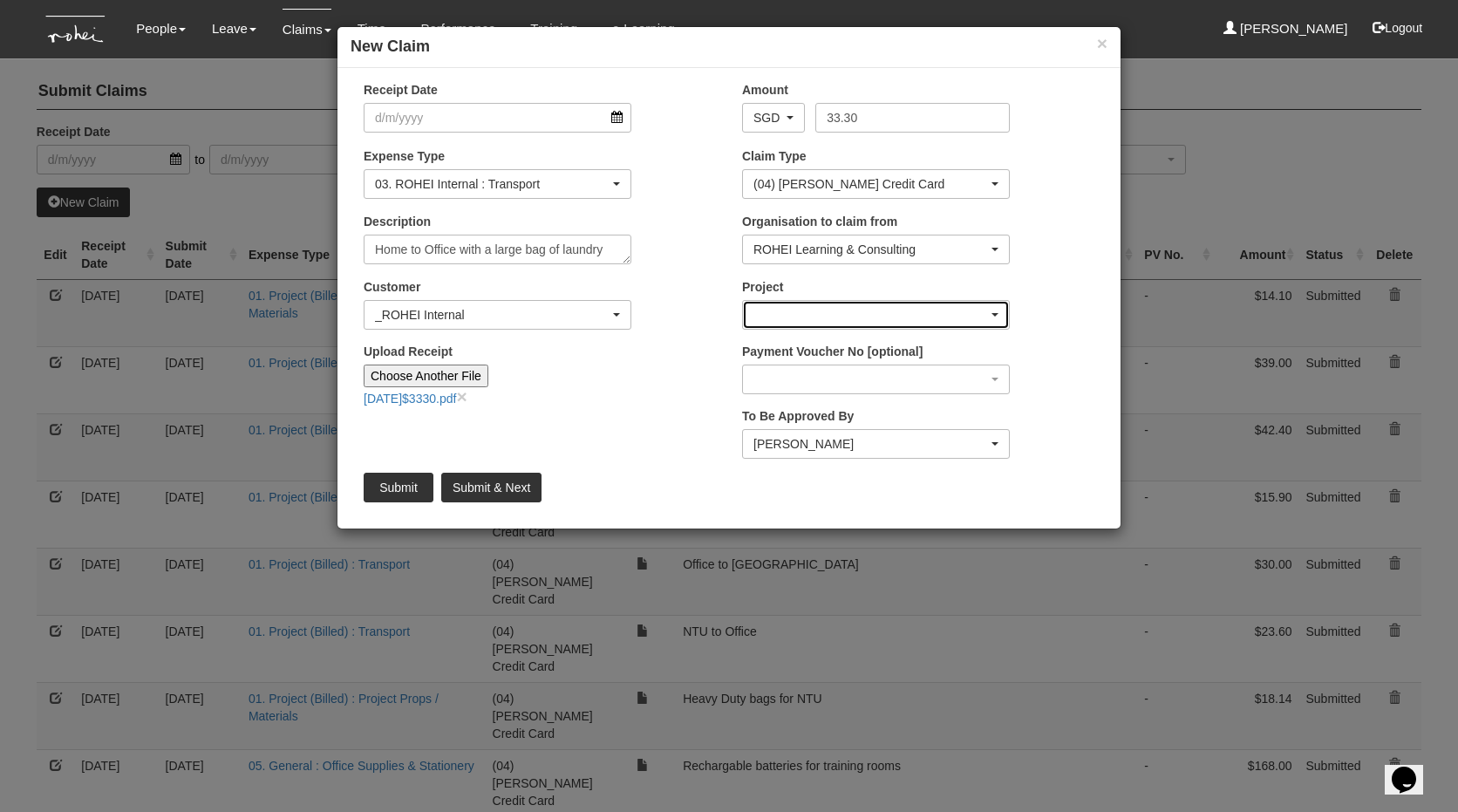
click at [802, 314] on div "button" at bounding box center [875, 315] width 266 height 28
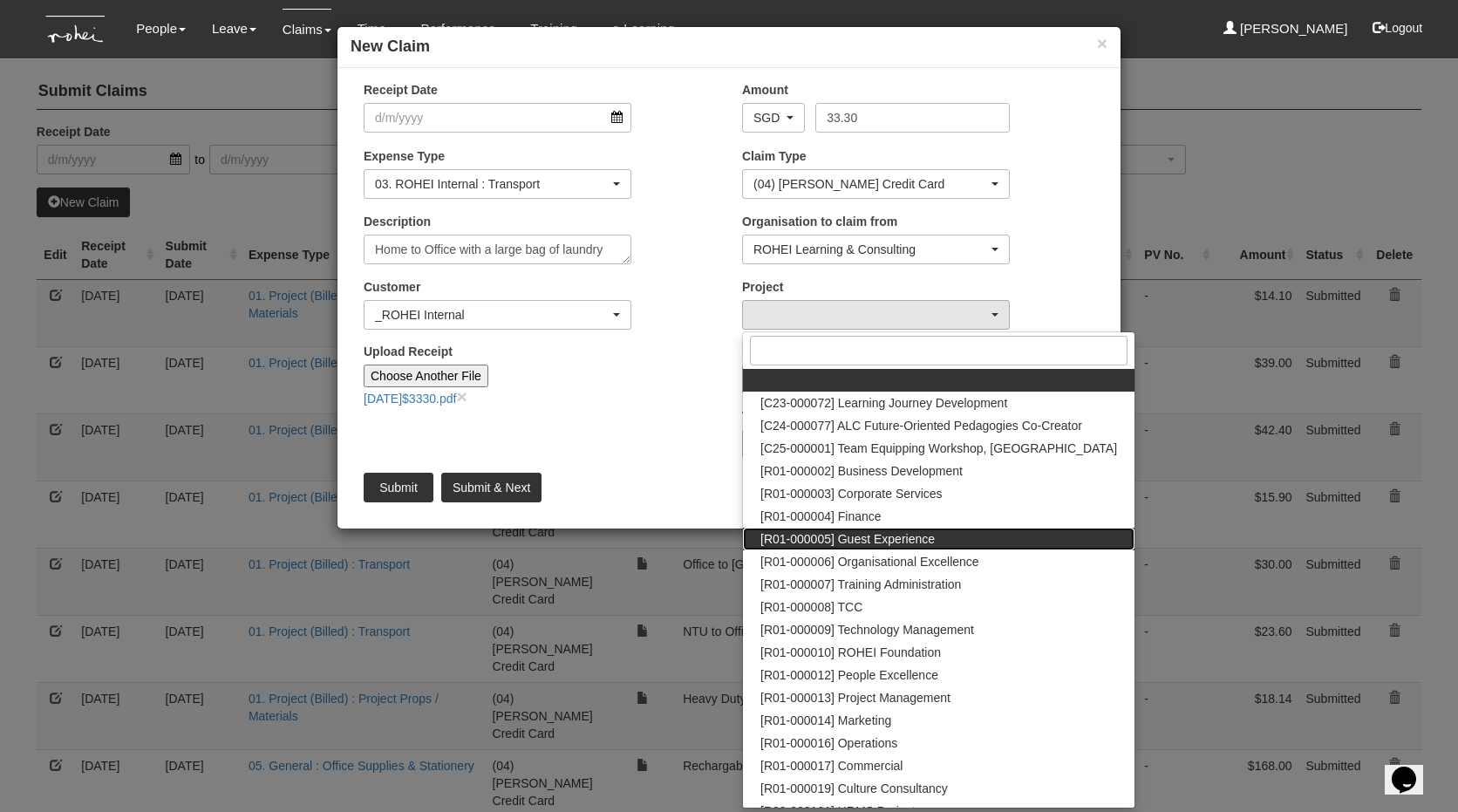
click at [834, 549] on link "[R01-000005] Guest Experience" at bounding box center [938, 539] width 392 height 23
select select "1482"
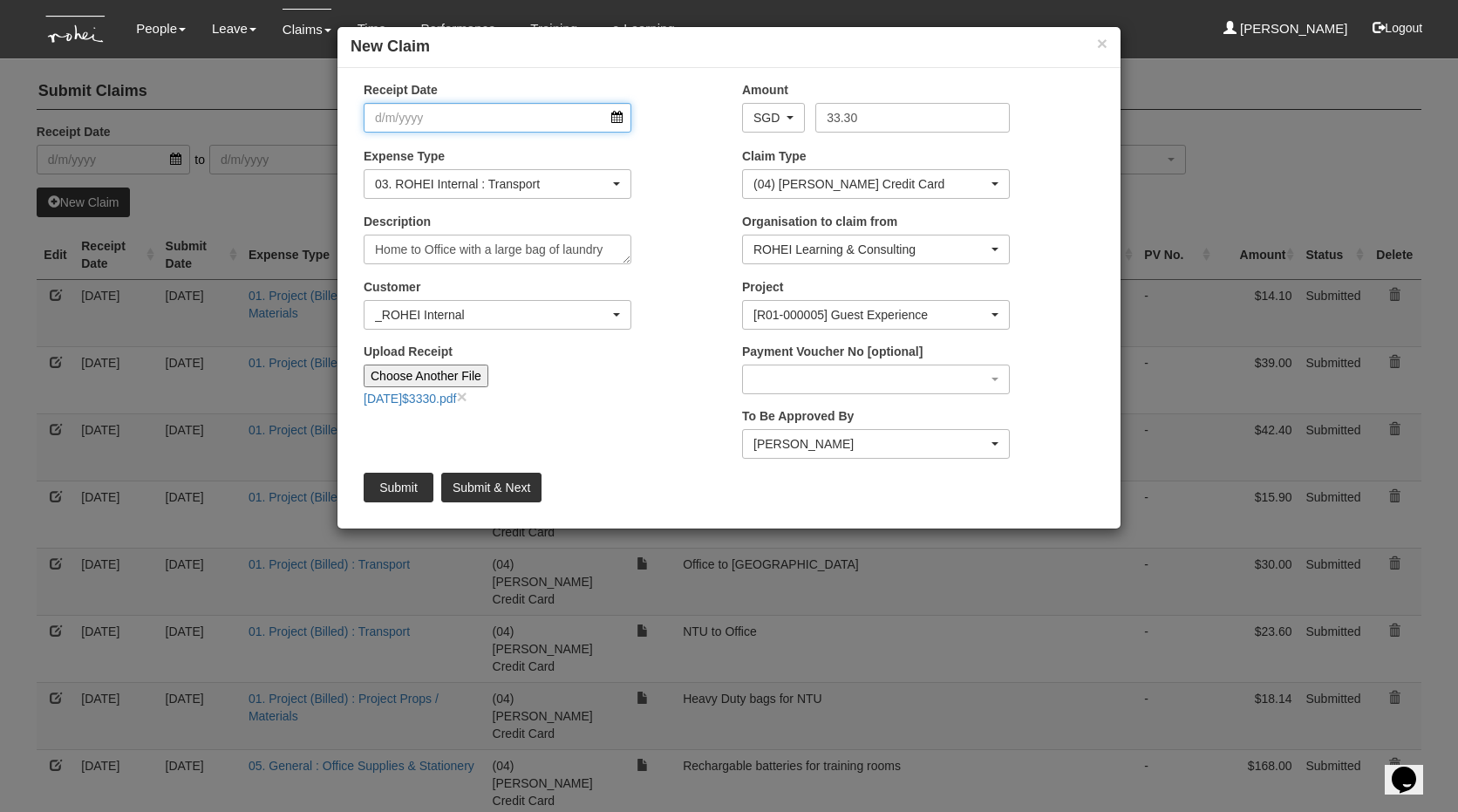
click at [402, 121] on input "Receipt Date" at bounding box center [497, 118] width 267 height 30
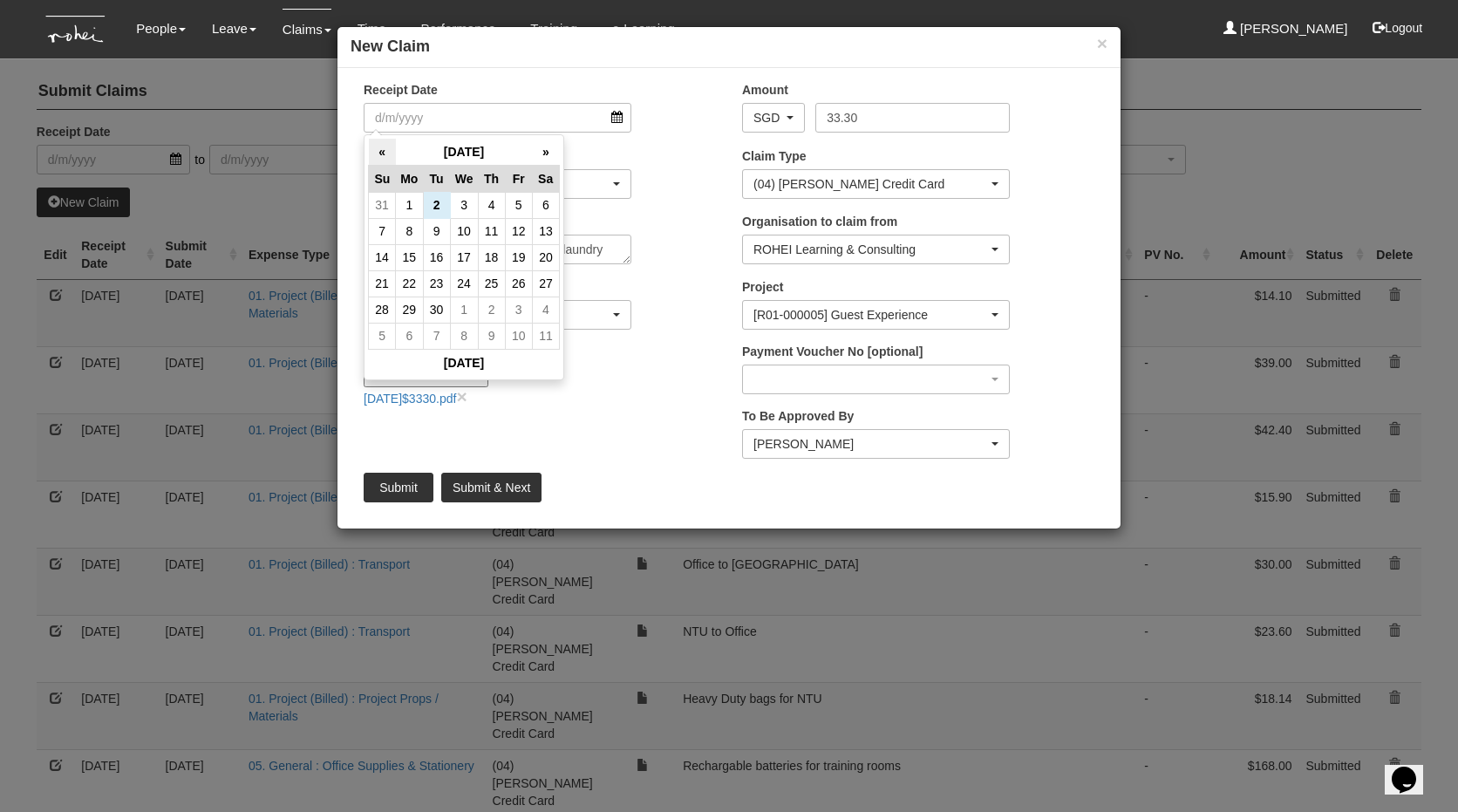
click at [376, 148] on th "«" at bounding box center [382, 151] width 27 height 27
click at [442, 293] on td "19" at bounding box center [436, 283] width 27 height 26
type input "[DATE]"
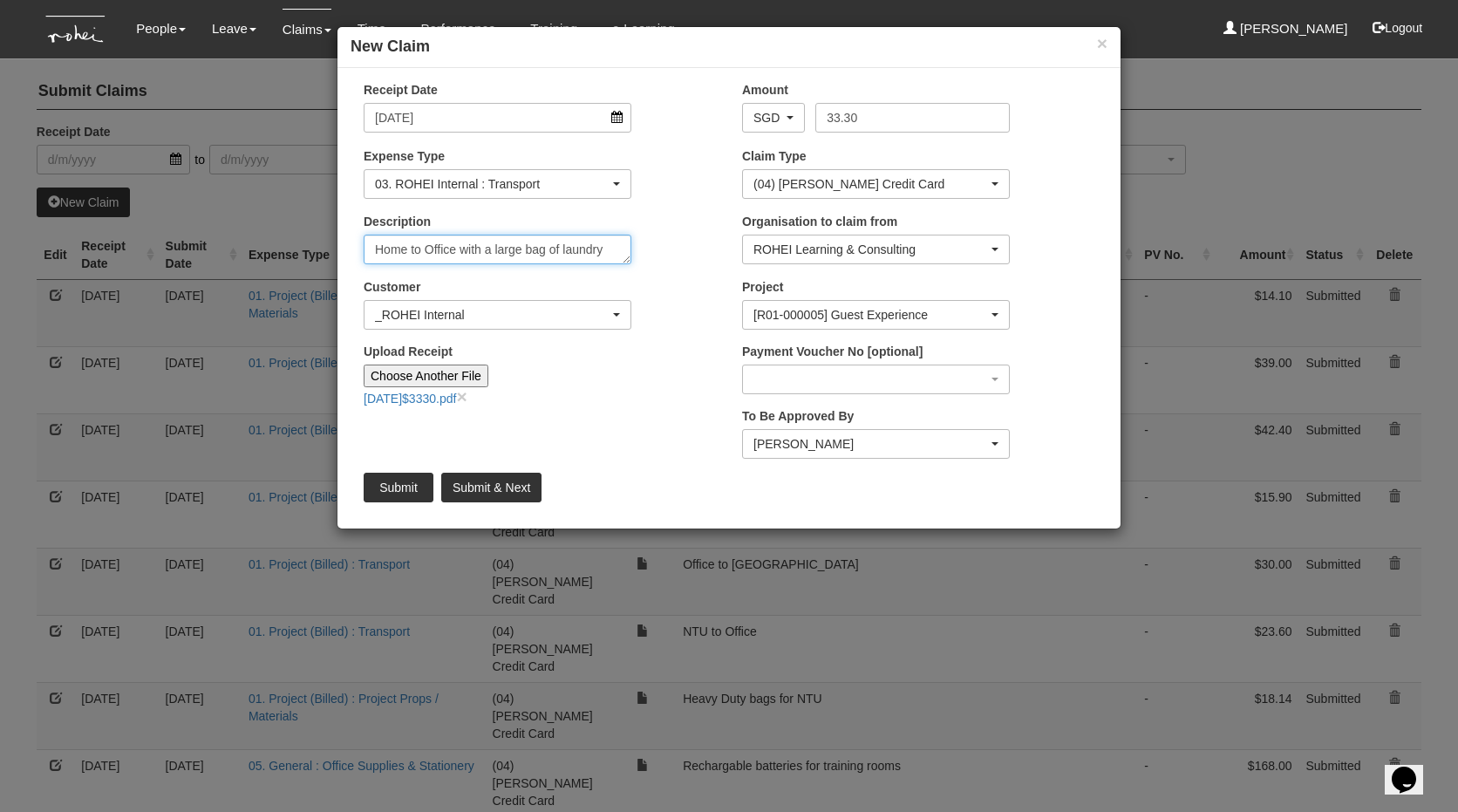
click at [605, 254] on textarea "Home to Office with a large bag of laundry" at bounding box center [497, 249] width 267 height 30
type textarea "Home to Office with a large bag of laundry. Laundry was done on [DATE]"
click at [382, 490] on input "Submit" at bounding box center [398, 487] width 70 height 30
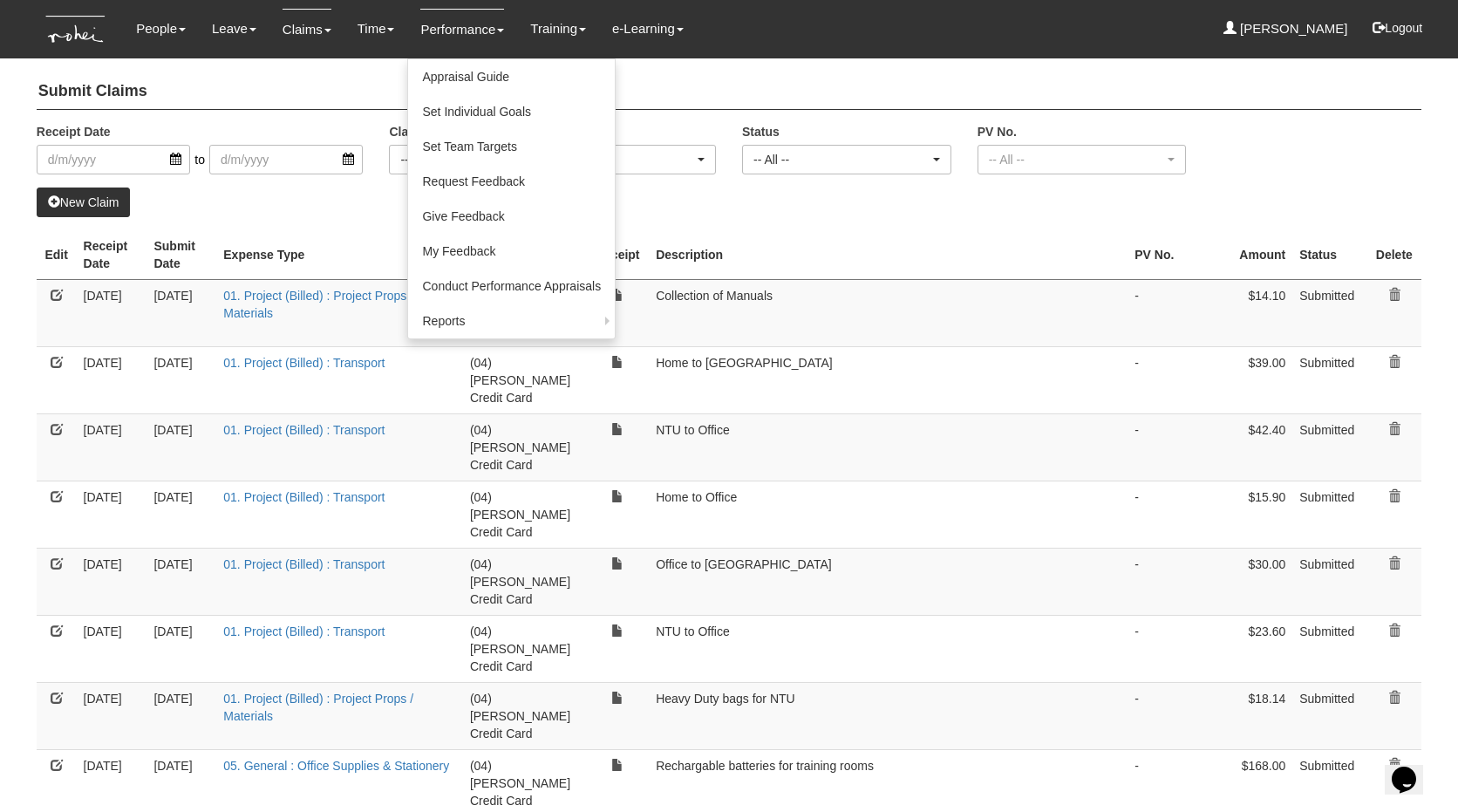
select select "50"
